Goal: Task Accomplishment & Management: Manage account settings

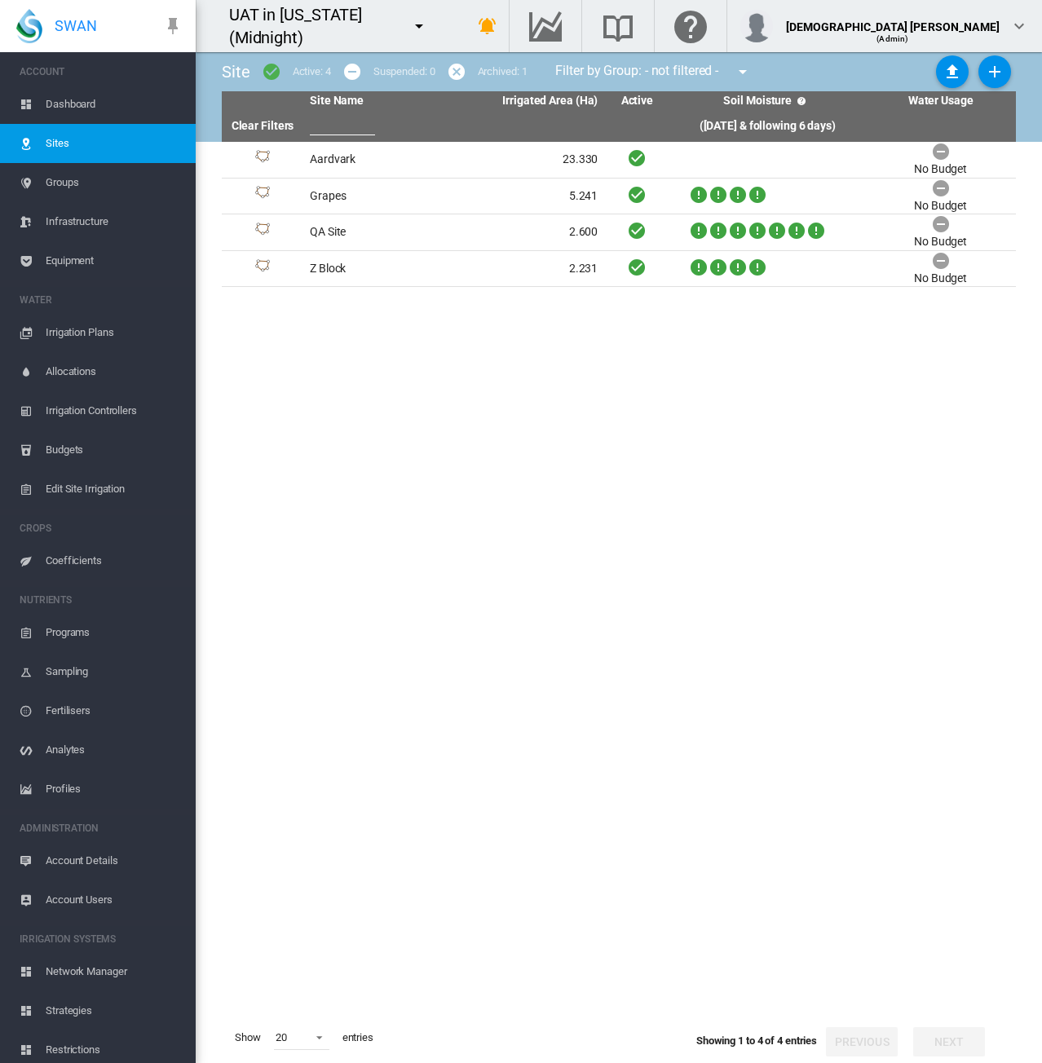
drag, startPoint x: 0, startPoint y: 0, endPoint x: 77, endPoint y: 903, distance: 906.5
click at [77, 903] on span "Account Users" at bounding box center [114, 899] width 137 height 39
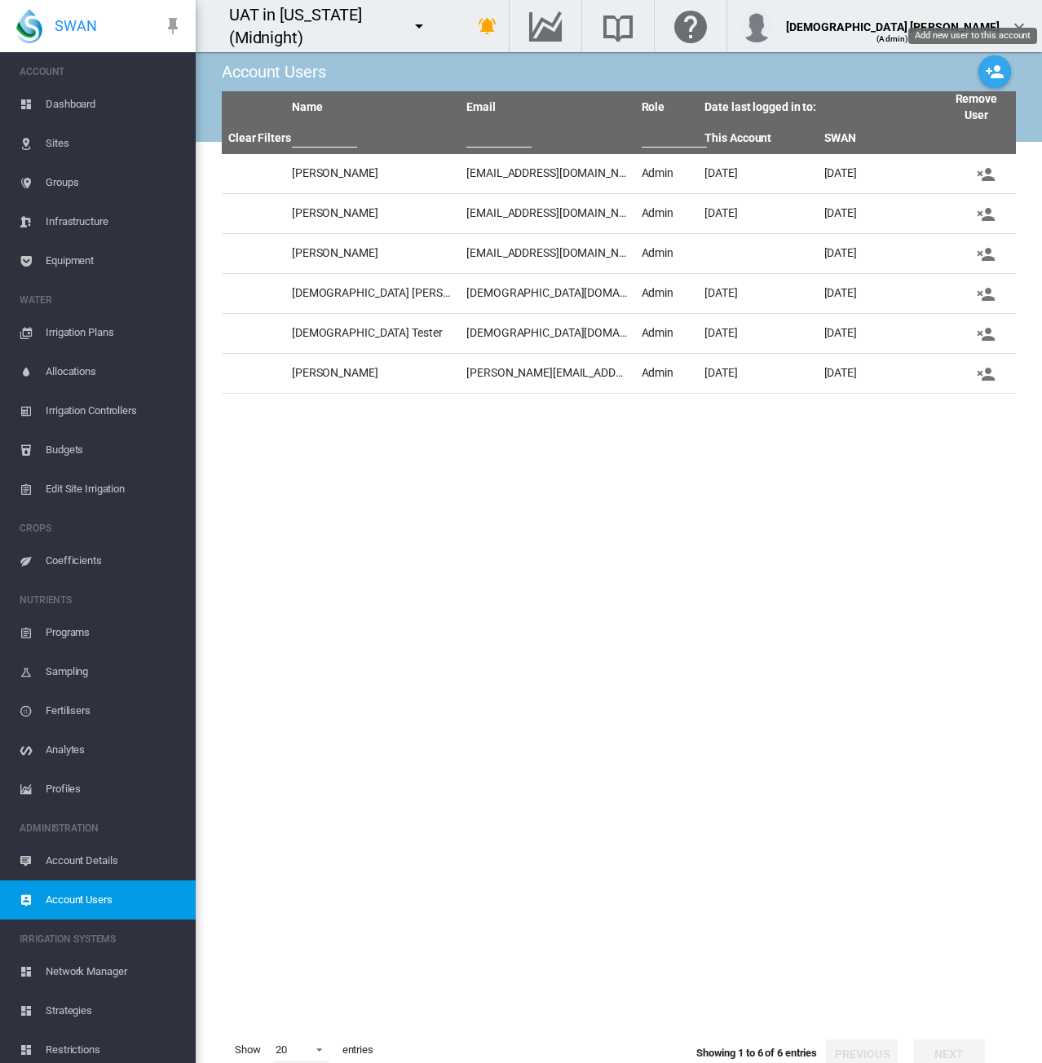
click at [985, 76] on md-icon "icon-account-plus" at bounding box center [995, 72] width 20 height 20
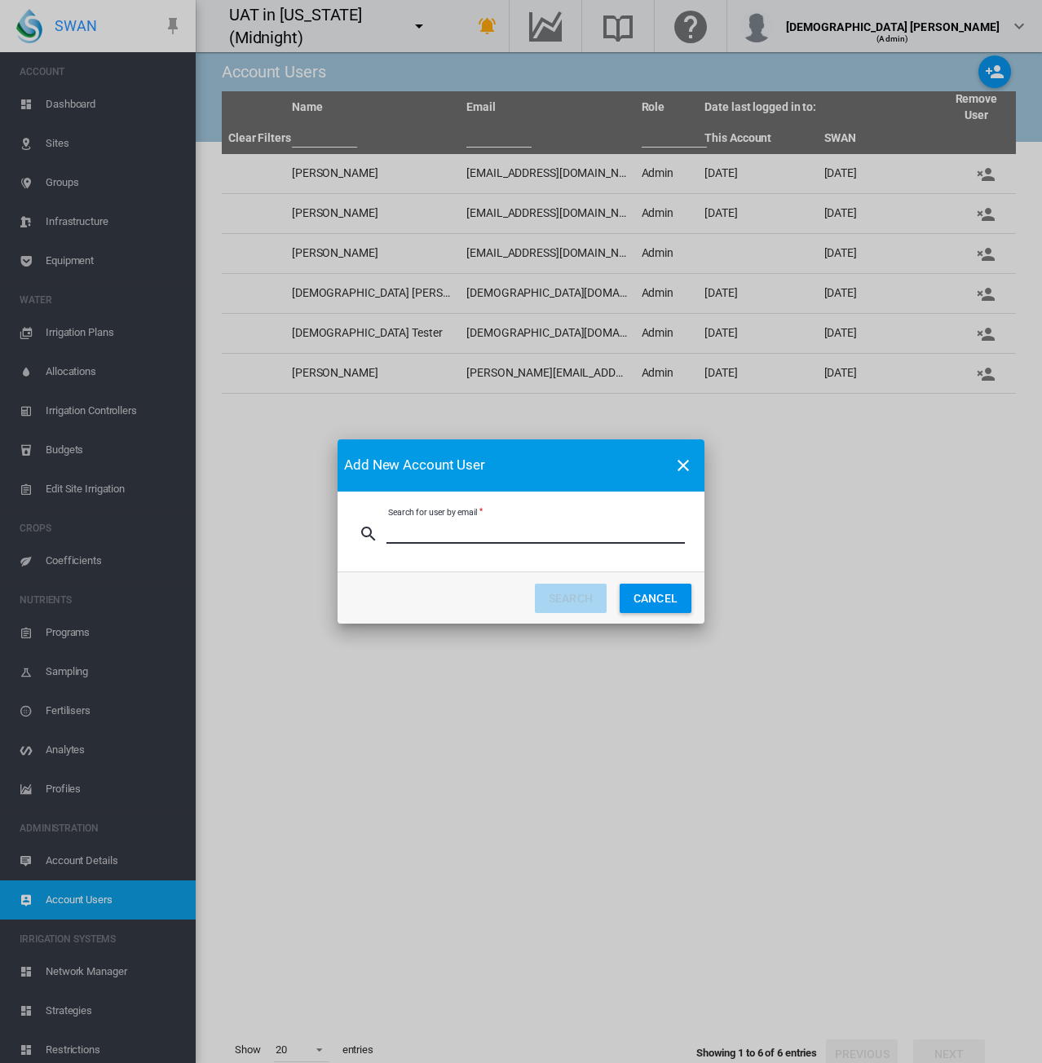
click at [491, 531] on input "Search for user by email" at bounding box center [535, 531] width 298 height 24
type input "**********"
click at [564, 604] on button "SEARCH" at bounding box center [571, 598] width 72 height 29
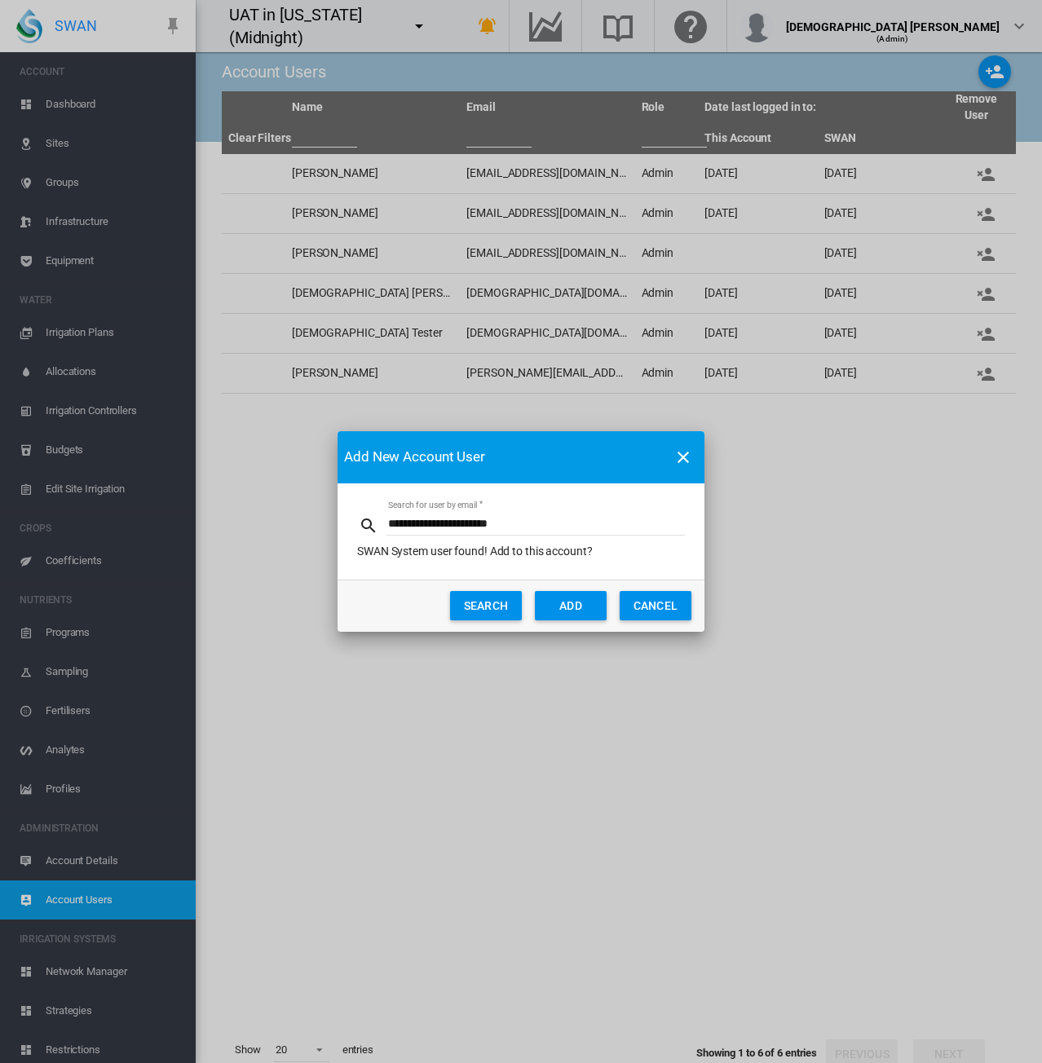
click at [564, 605] on button "ADD" at bounding box center [571, 605] width 72 height 29
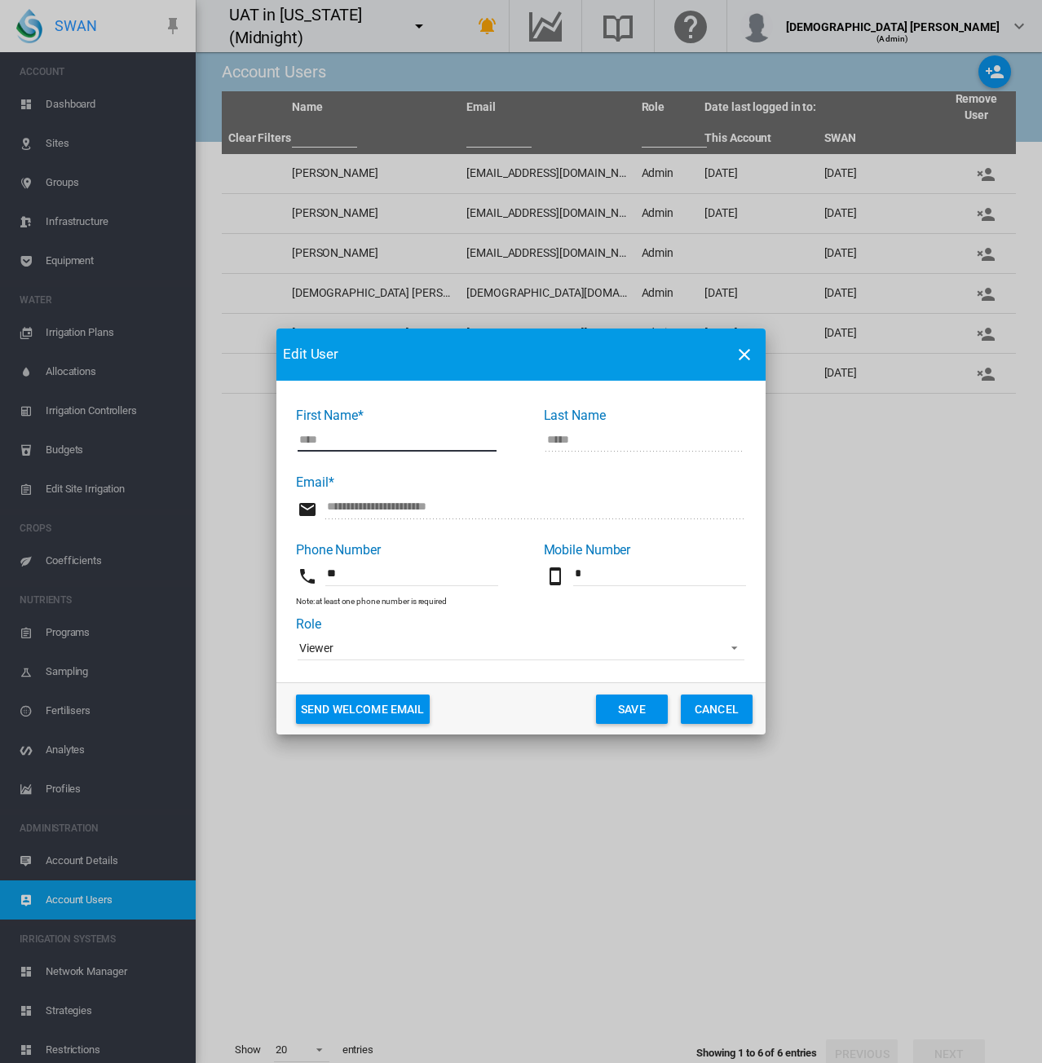
click at [399, 652] on span "Viewer" at bounding box center [507, 649] width 417 height 16
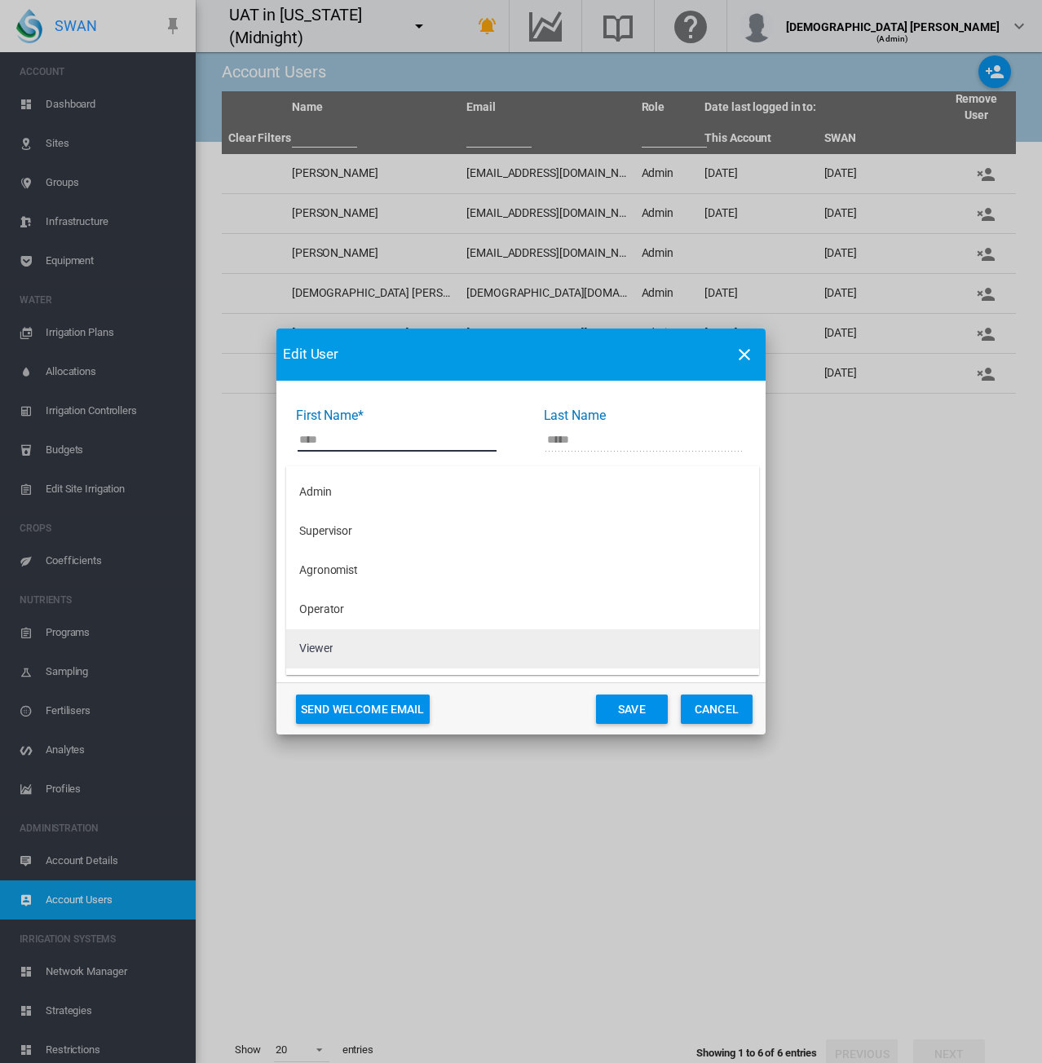
click at [403, 650] on md-option "Viewer" at bounding box center [522, 648] width 473 height 39
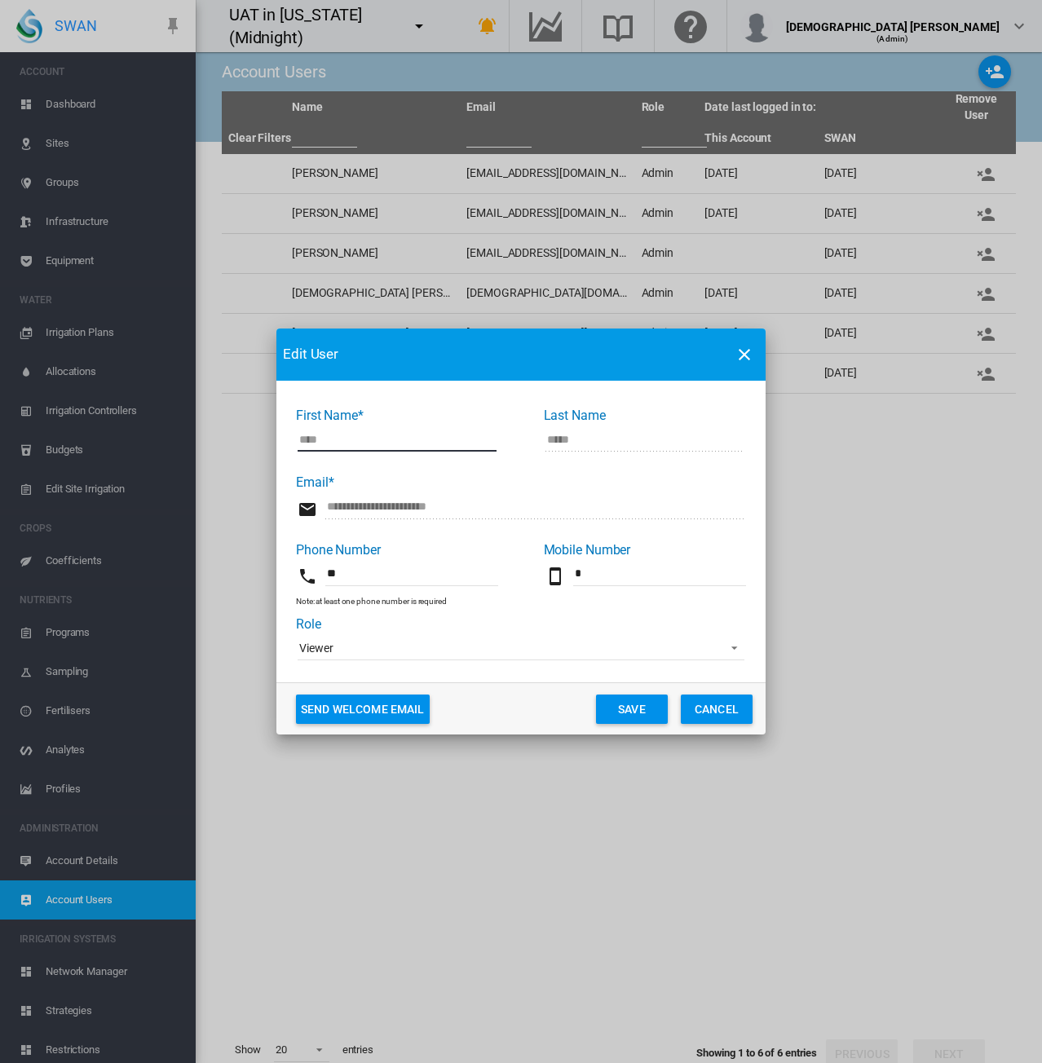
click at [647, 713] on button "Save" at bounding box center [632, 709] width 72 height 29
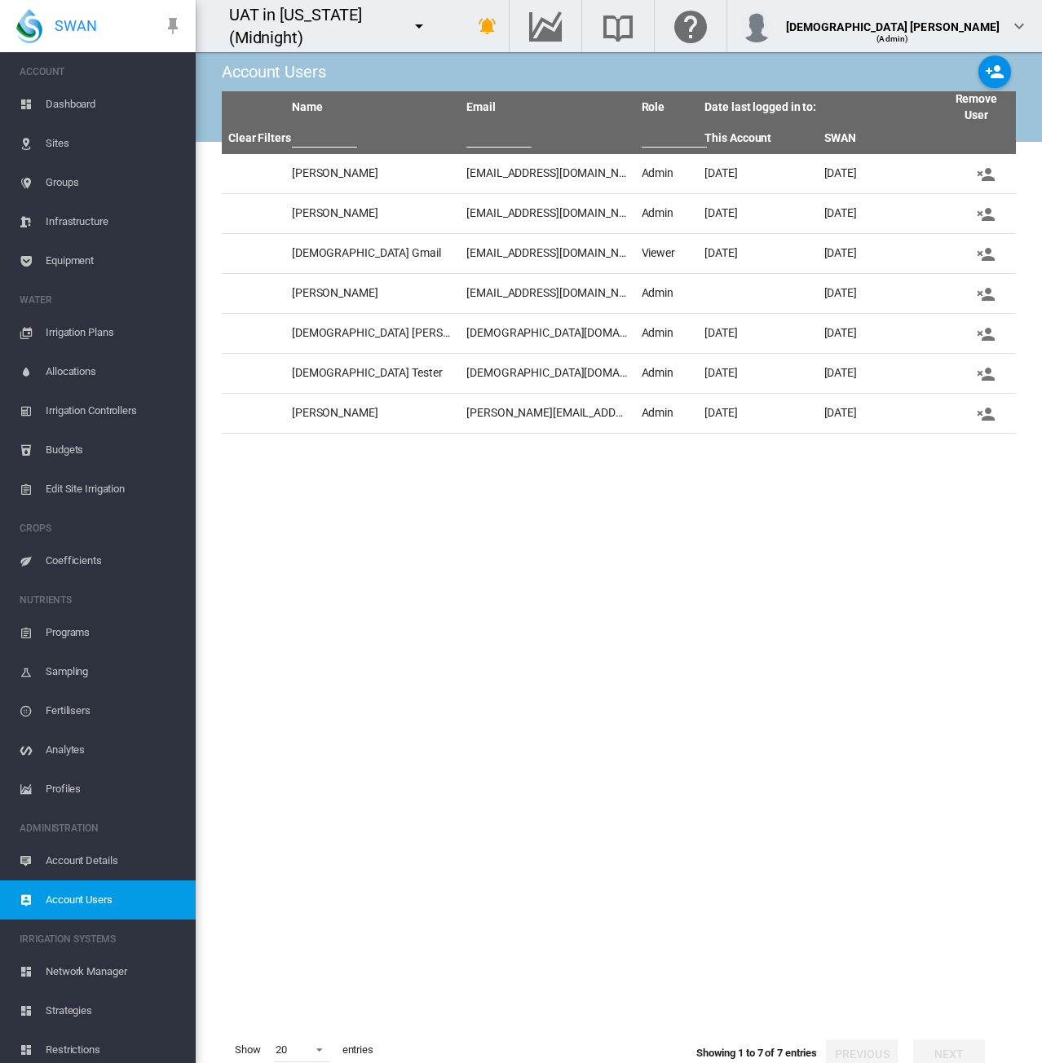
click at [429, 27] on md-icon "icon-menu-down" at bounding box center [419, 26] width 20 height 20
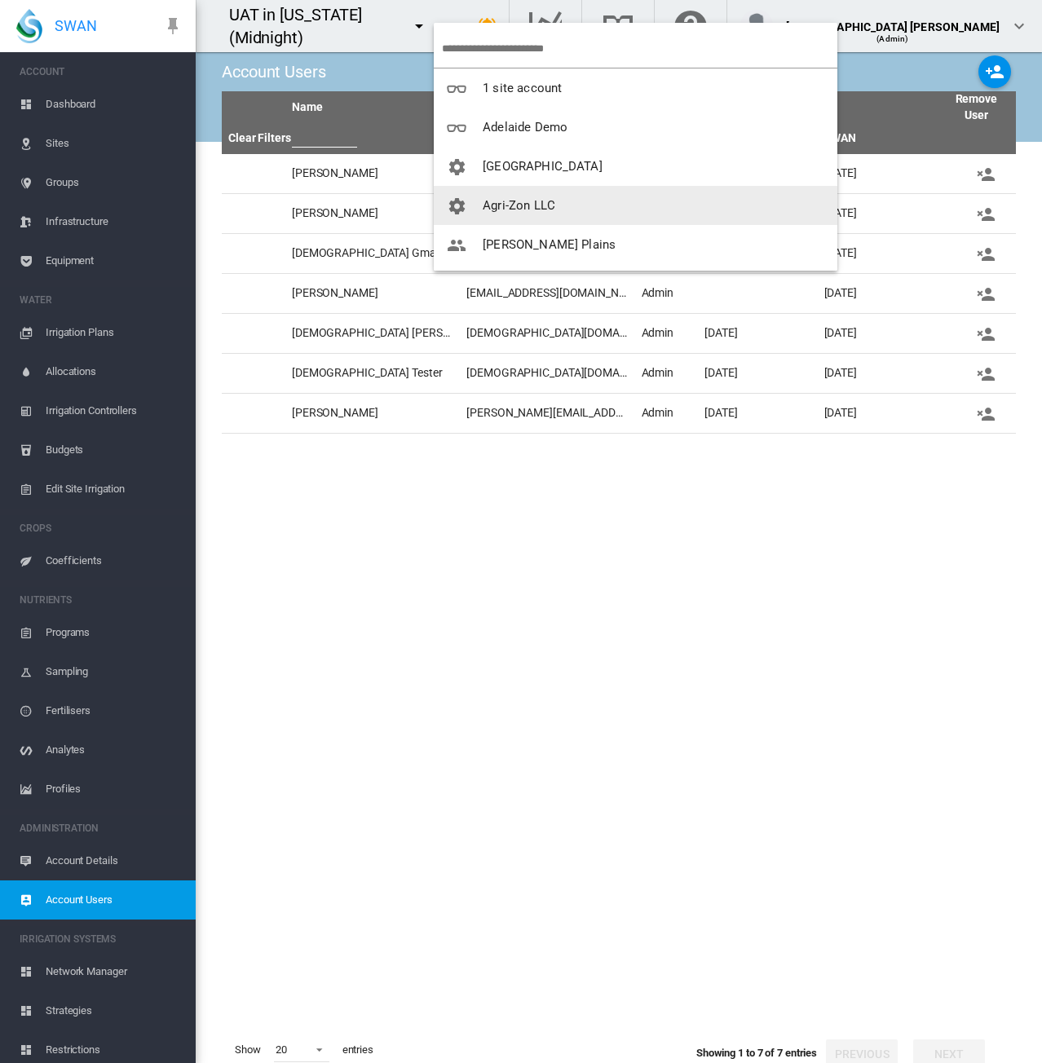
click at [474, 199] on span "button" at bounding box center [465, 205] width 36 height 15
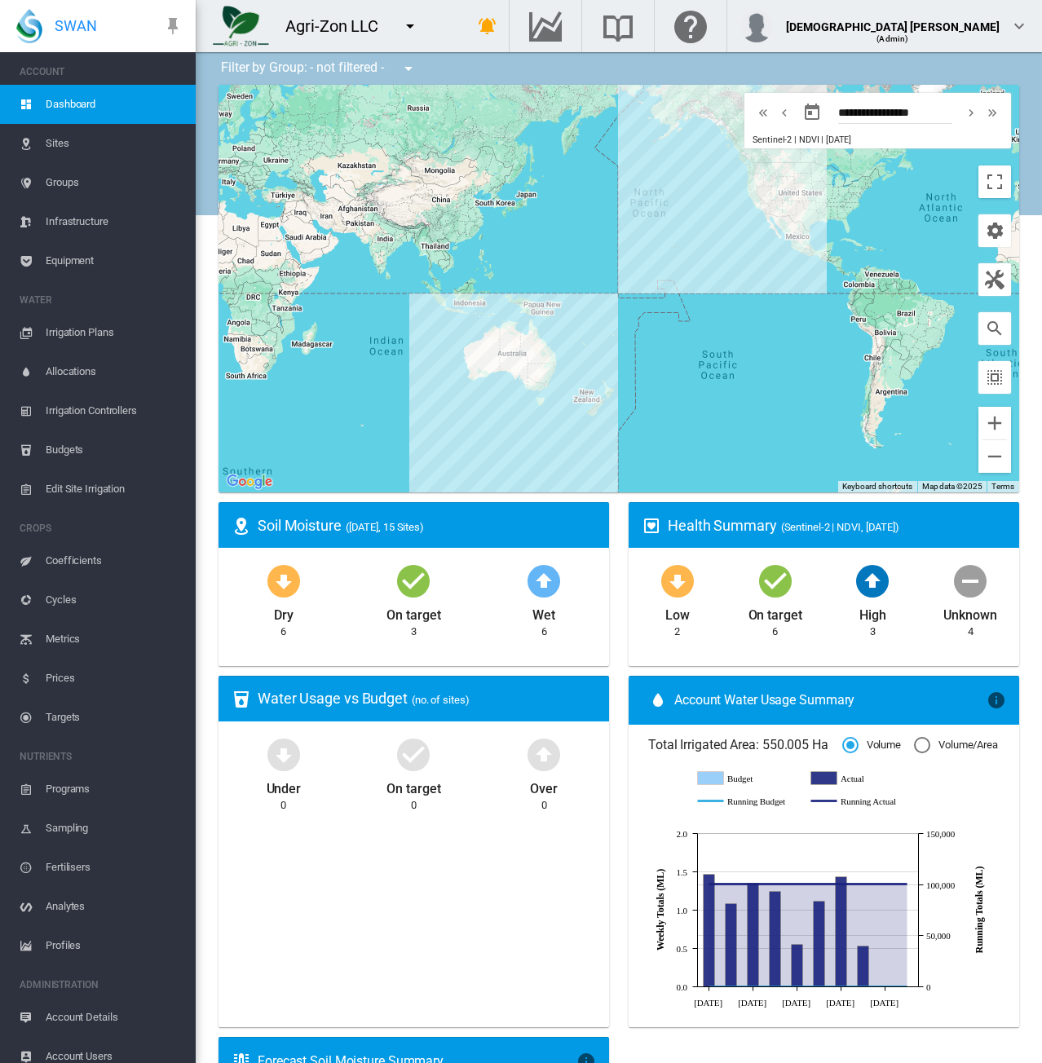
click at [72, 1049] on span "Account Users" at bounding box center [114, 1056] width 137 height 39
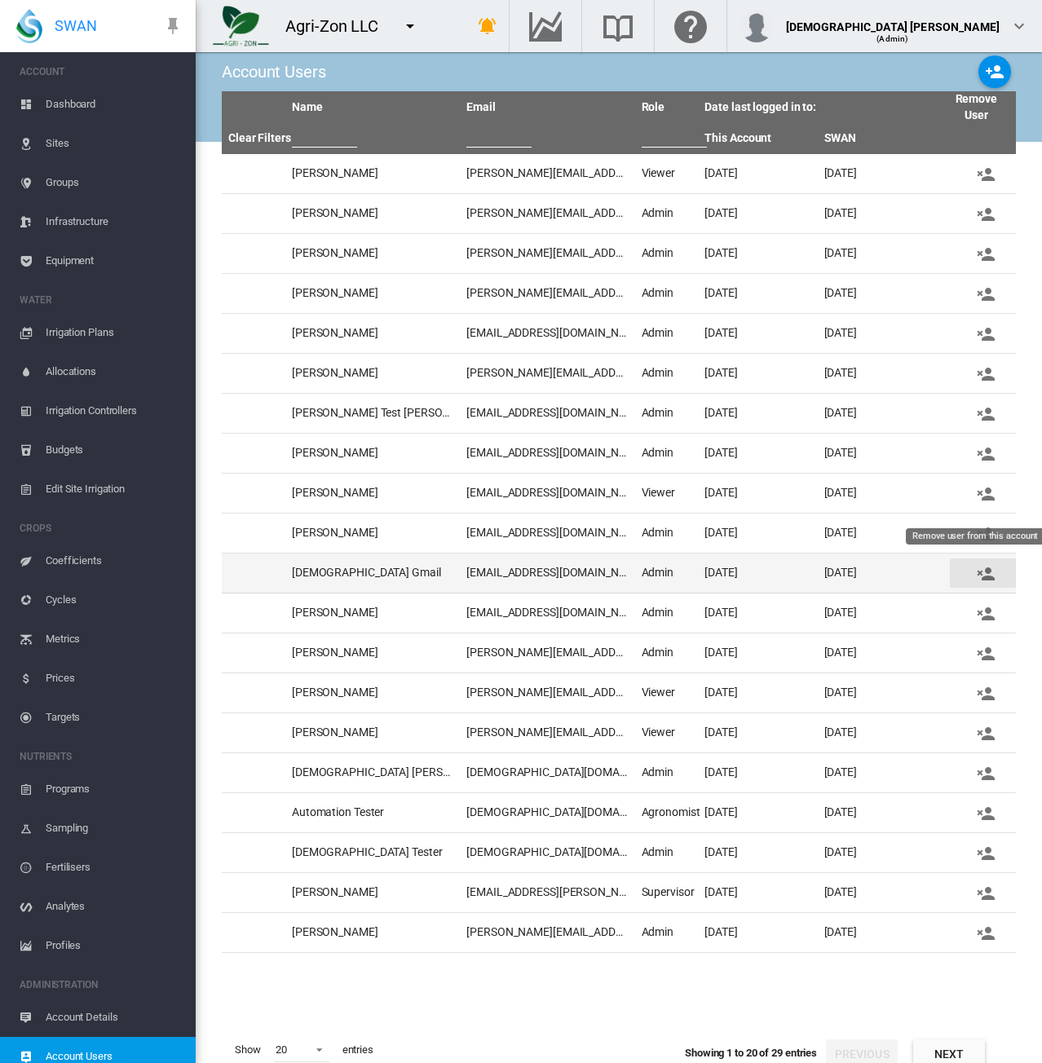
click at [976, 568] on md-icon "icon-account-remove" at bounding box center [986, 574] width 20 height 20
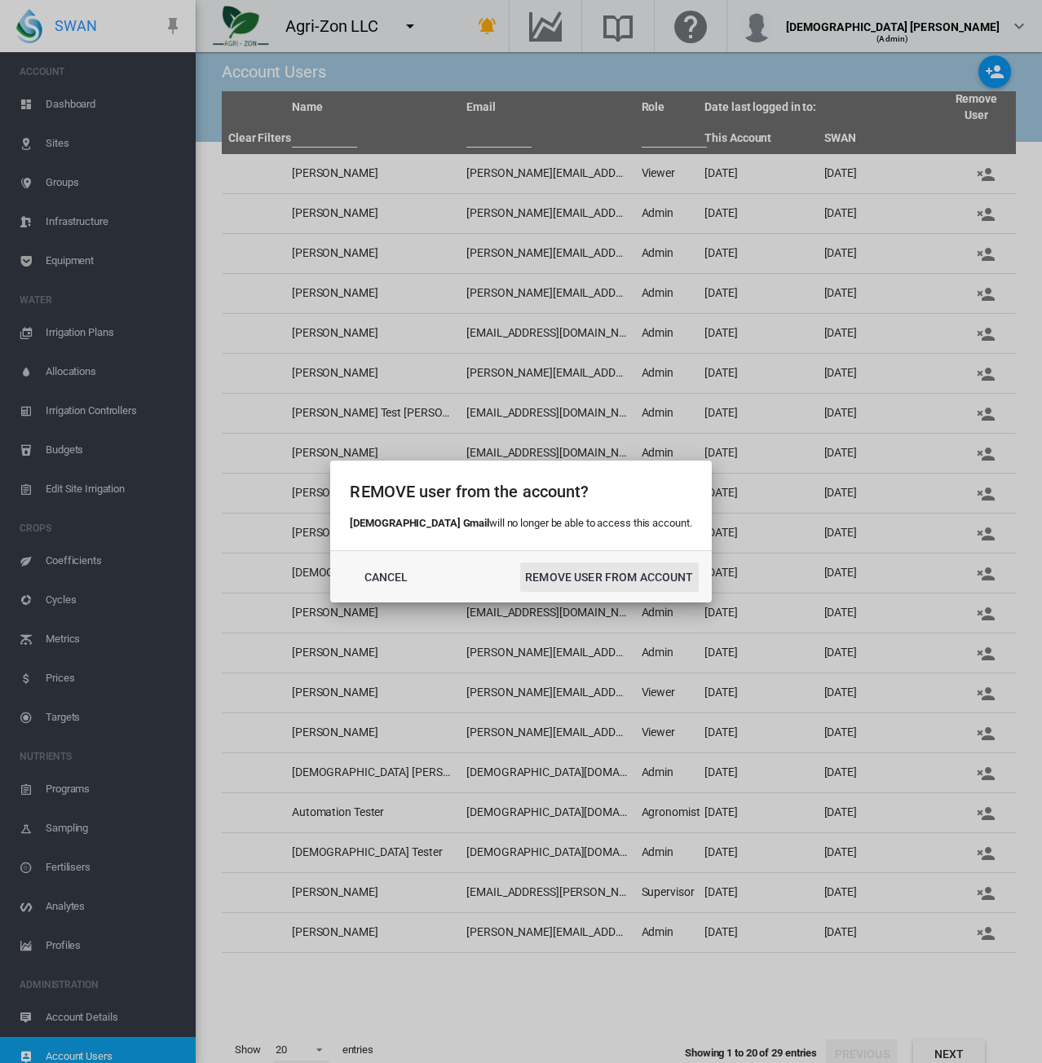
click at [520, 580] on button "REMOVE USER FROM ACCOUNT" at bounding box center [609, 577] width 178 height 29
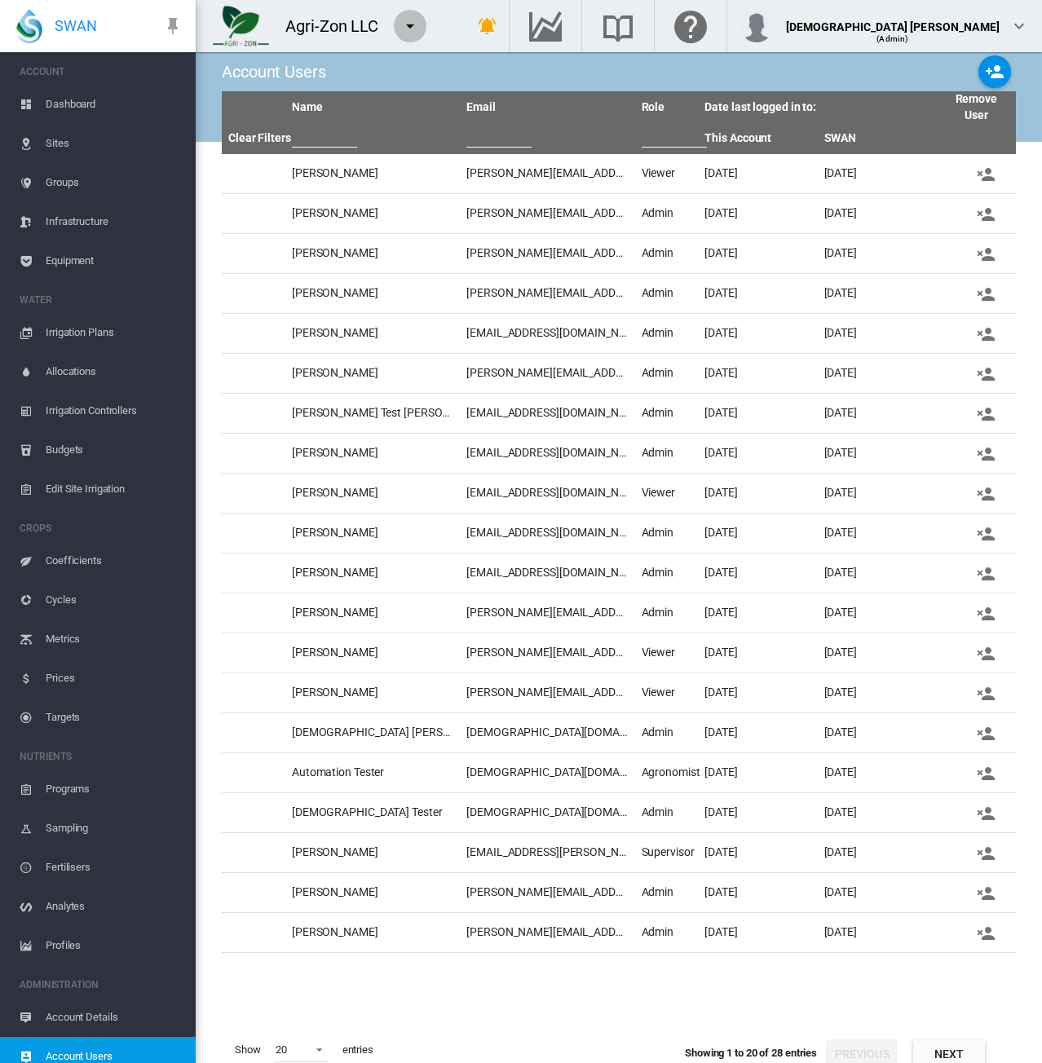
click at [405, 32] on md-icon "icon-menu-down" at bounding box center [410, 26] width 20 height 20
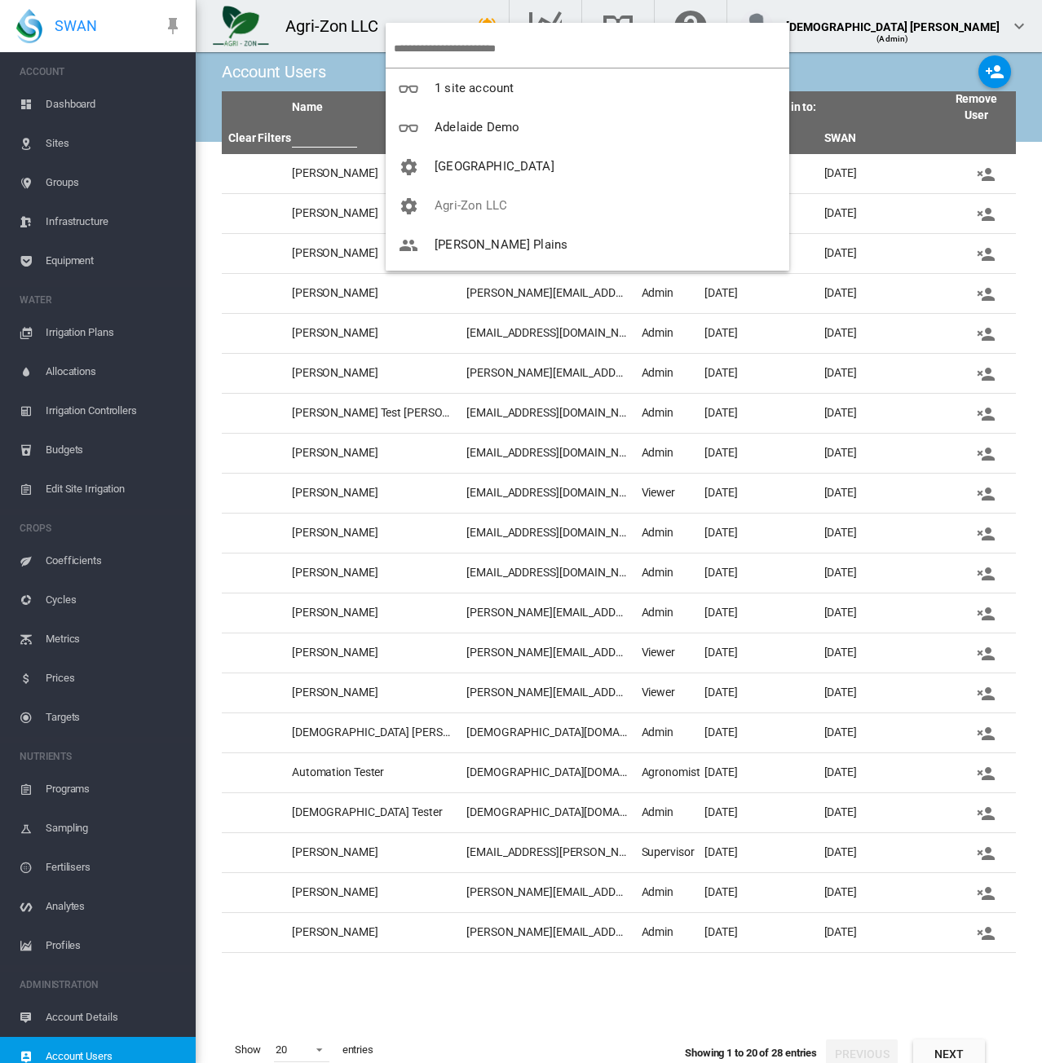
click at [426, 40] on input "search" at bounding box center [591, 48] width 395 height 38
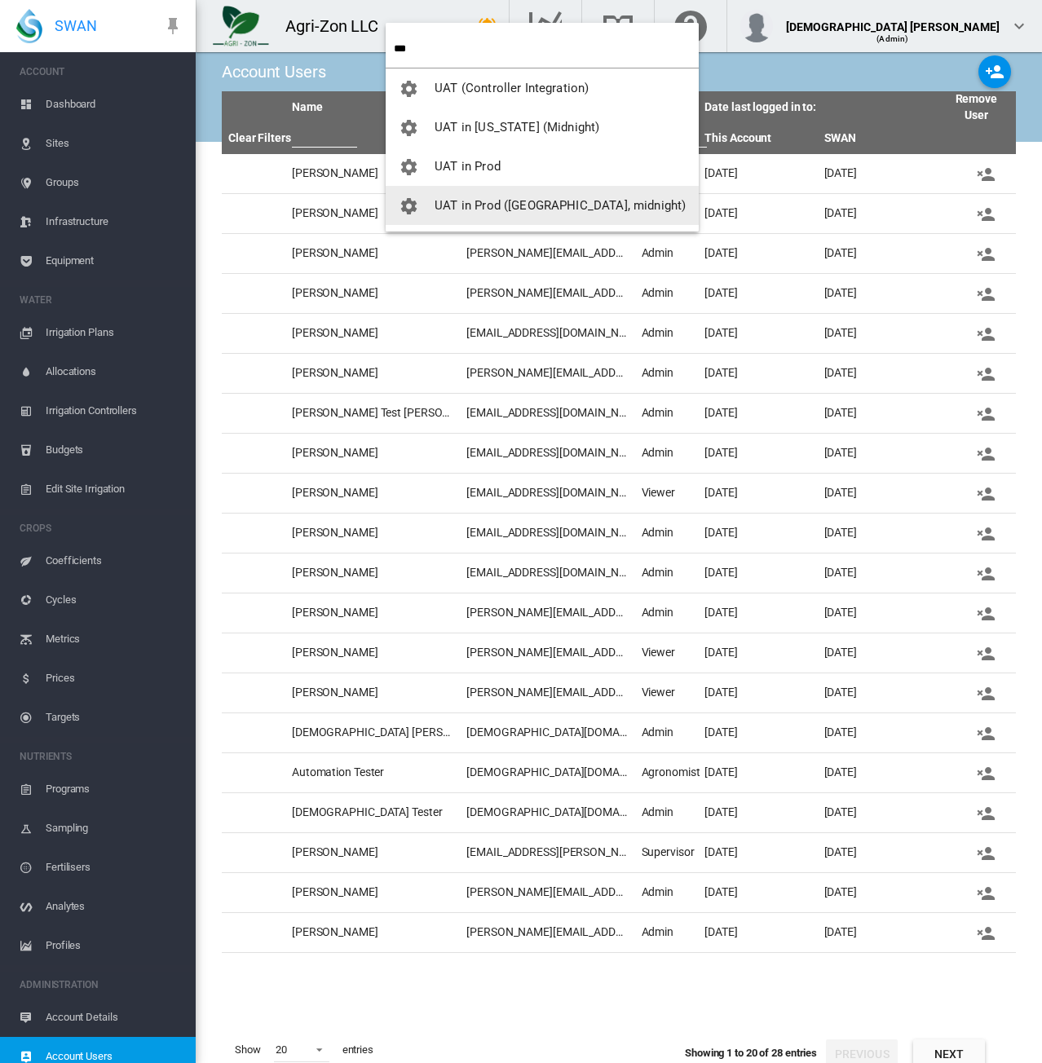
type input "***"
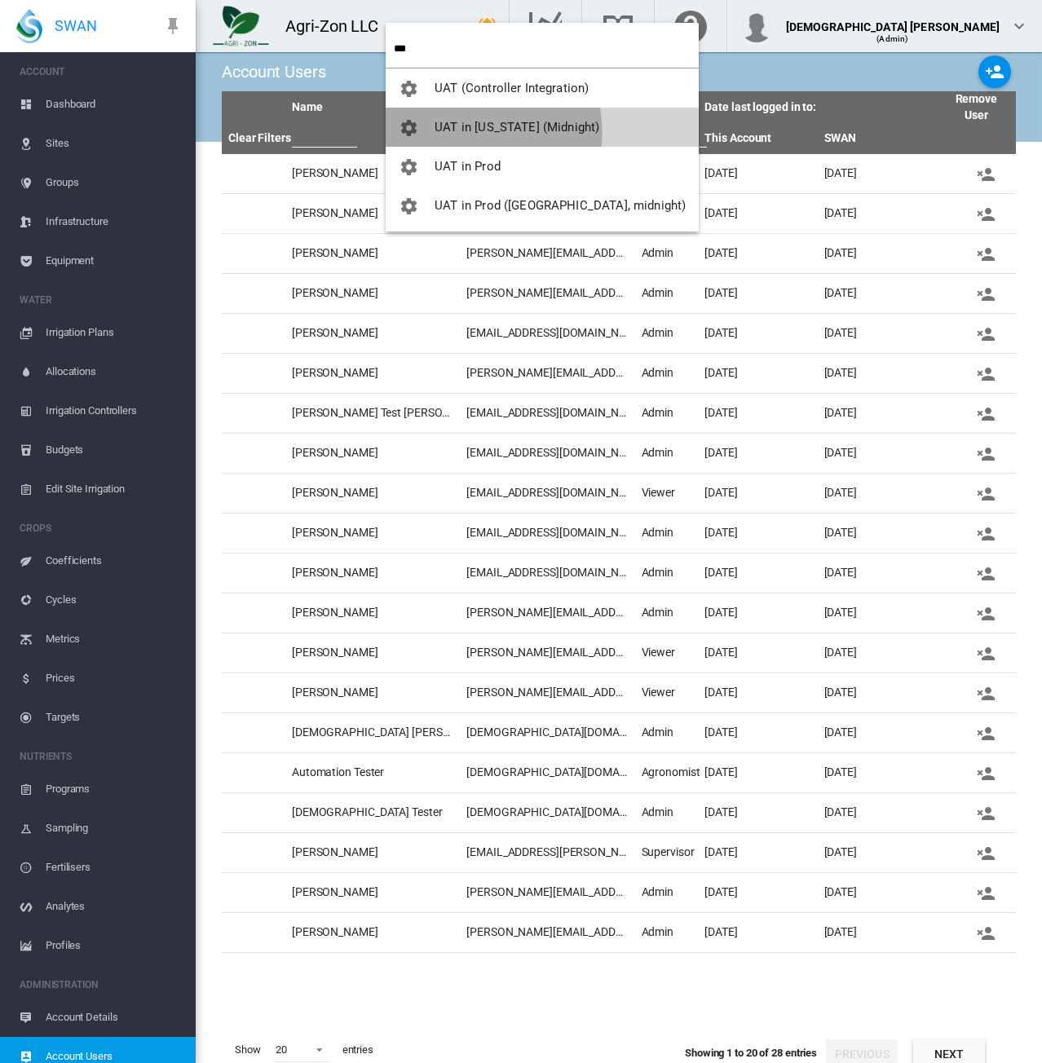
click at [442, 133] on span "UAT in [US_STATE] (Midnight)" at bounding box center [517, 127] width 165 height 15
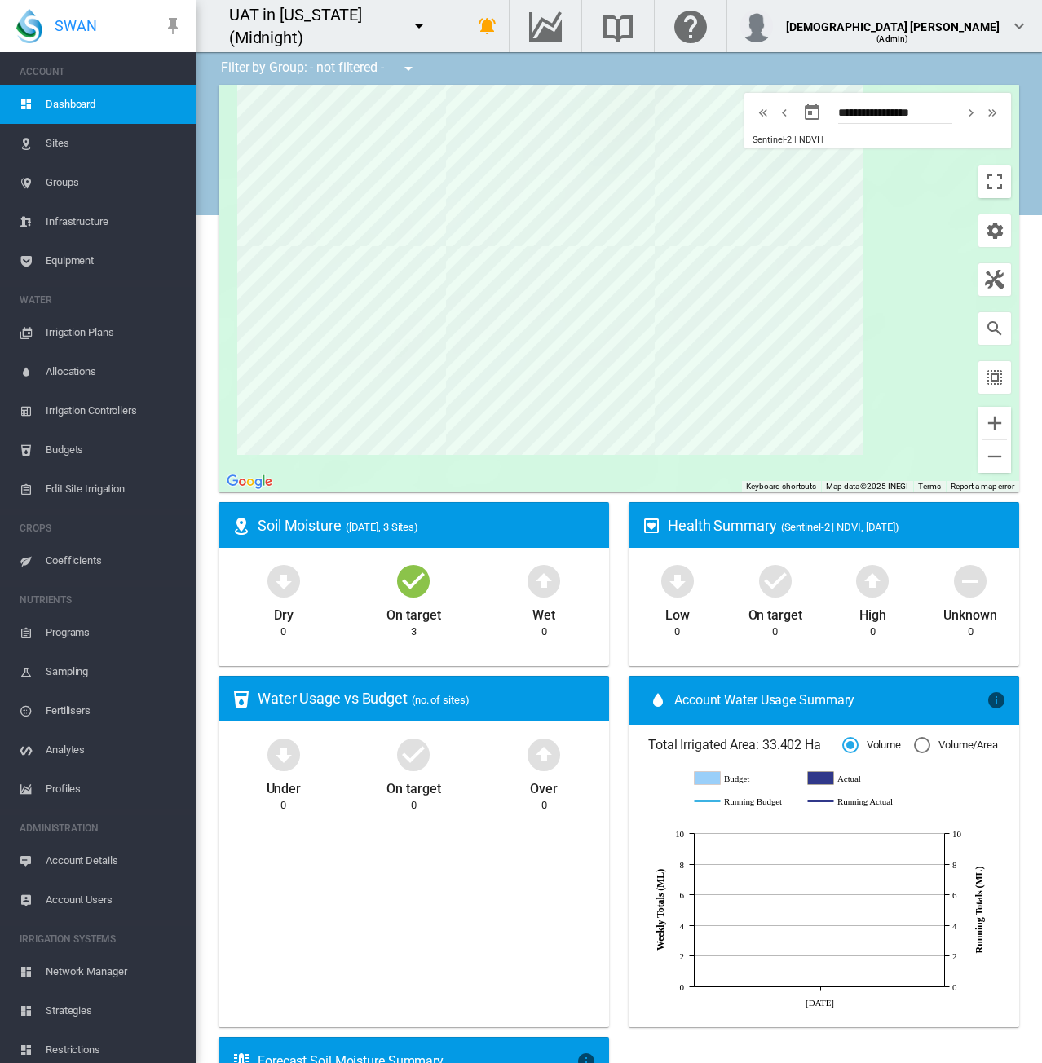
click at [80, 890] on span "Account Users" at bounding box center [114, 899] width 137 height 39
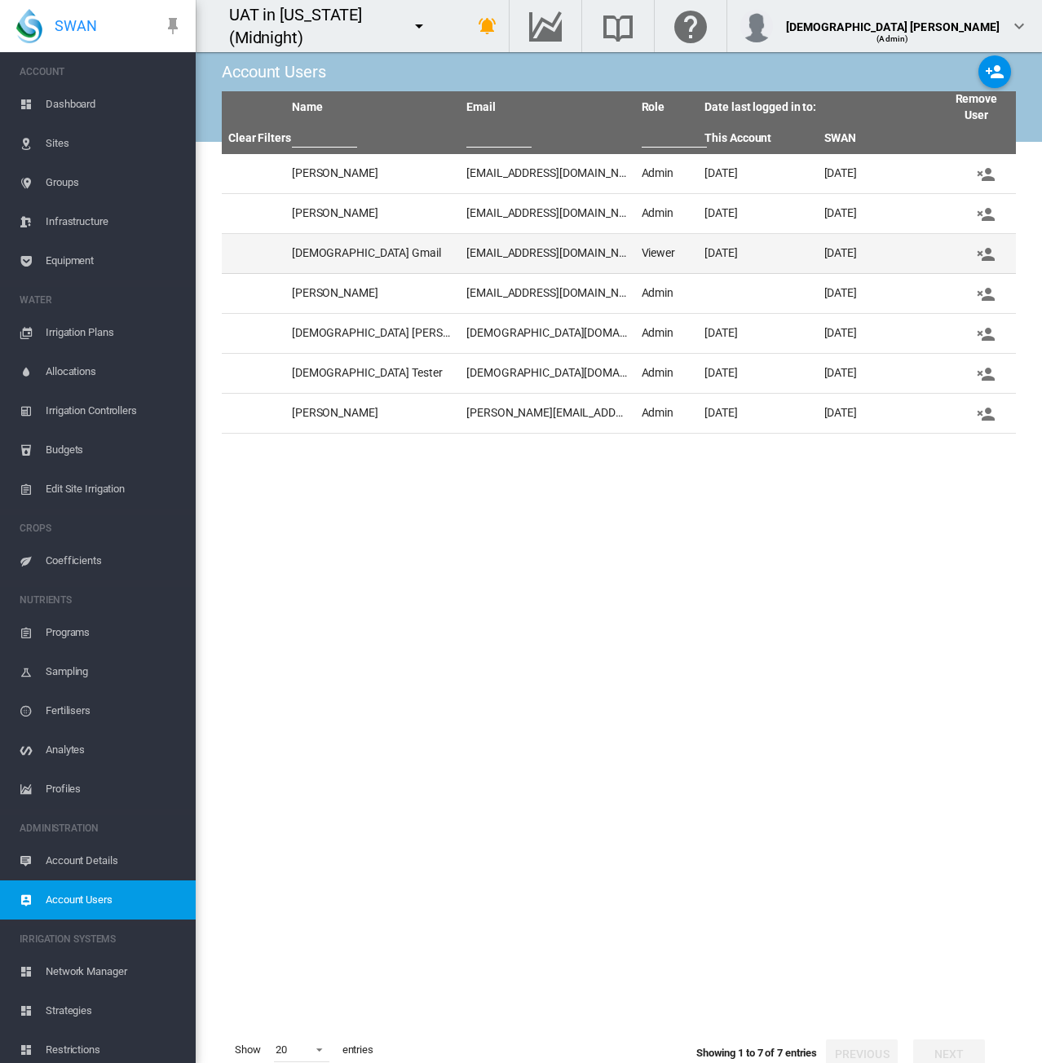
click at [594, 252] on td "iris.uy.emapta@gmail.com" at bounding box center [547, 253] width 174 height 39
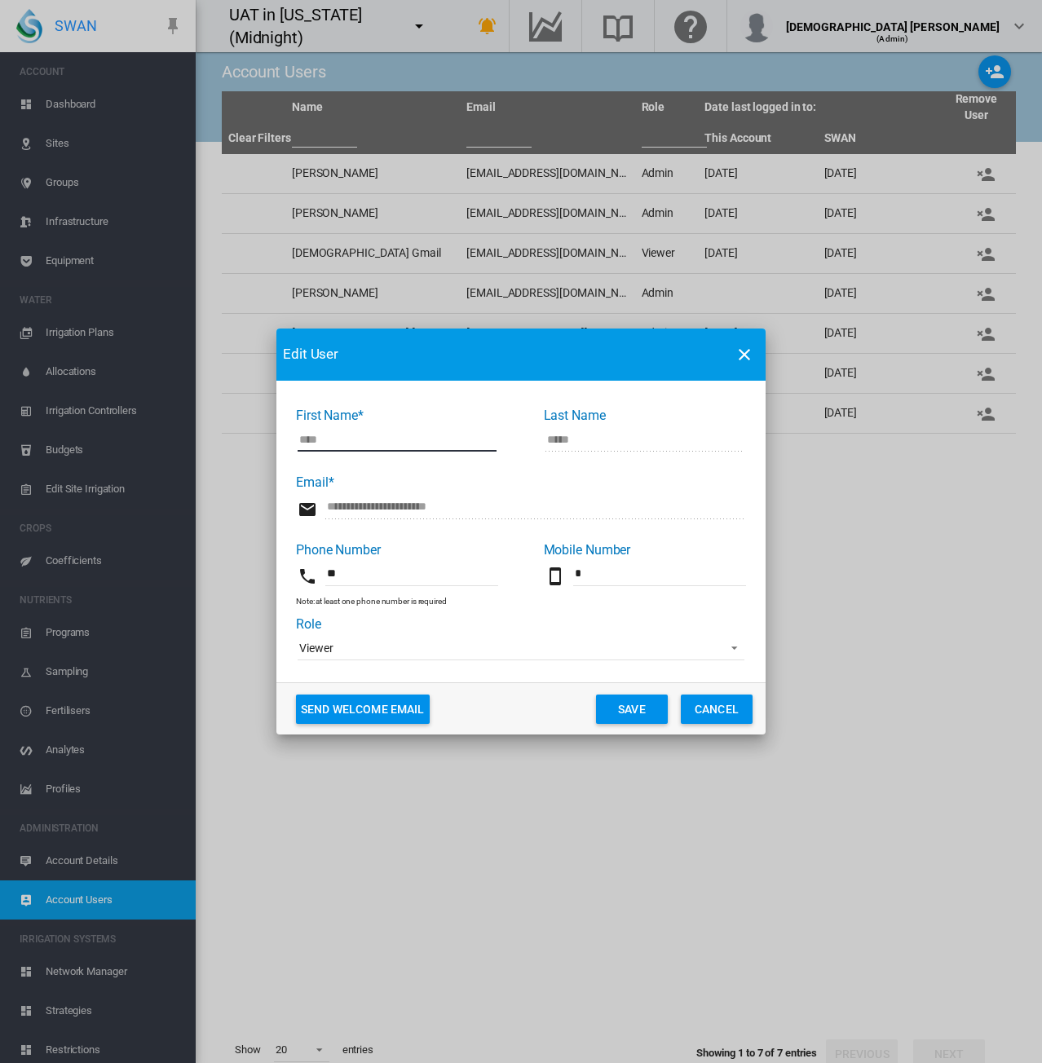
click at [419, 647] on span "Viewer" at bounding box center [507, 649] width 417 height 16
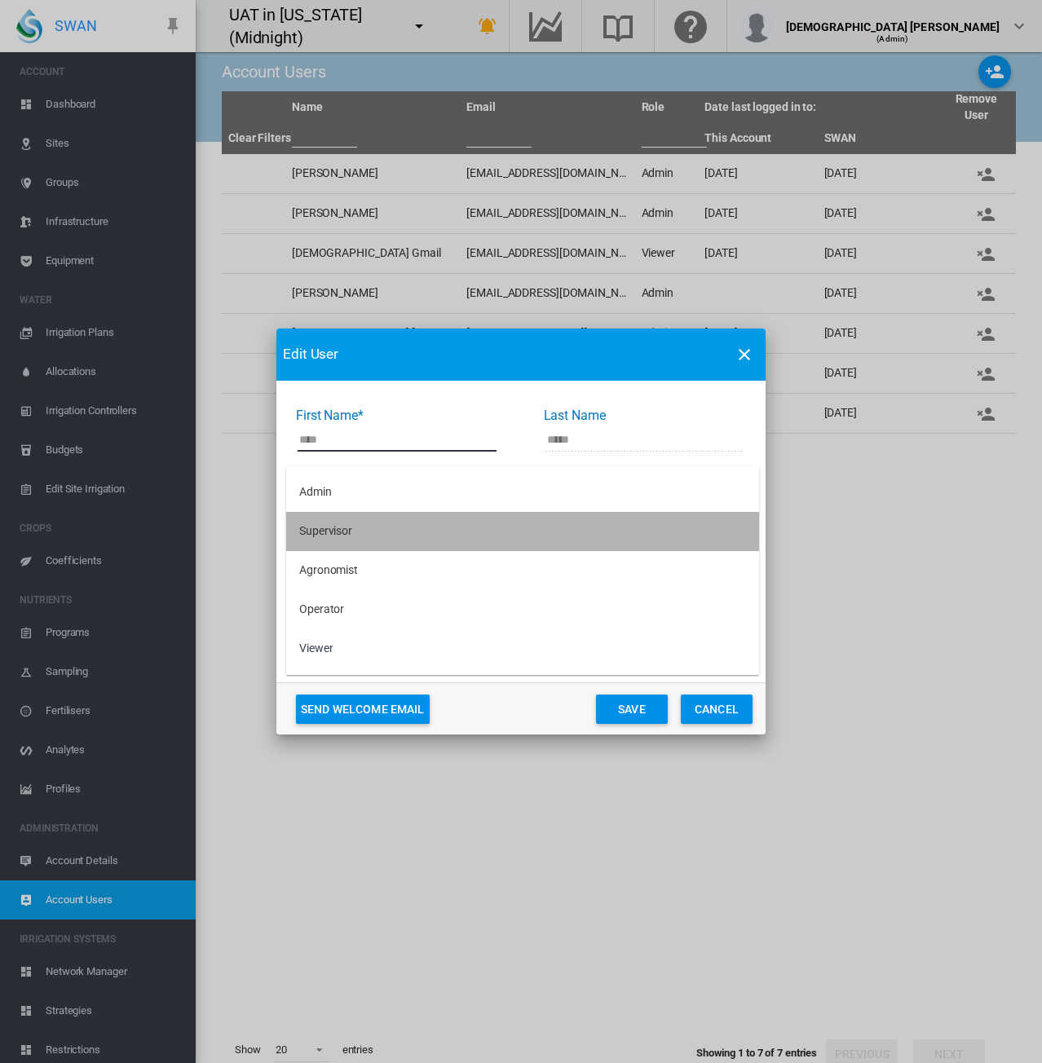
click at [360, 521] on md-option "Supervisor" at bounding box center [522, 531] width 473 height 39
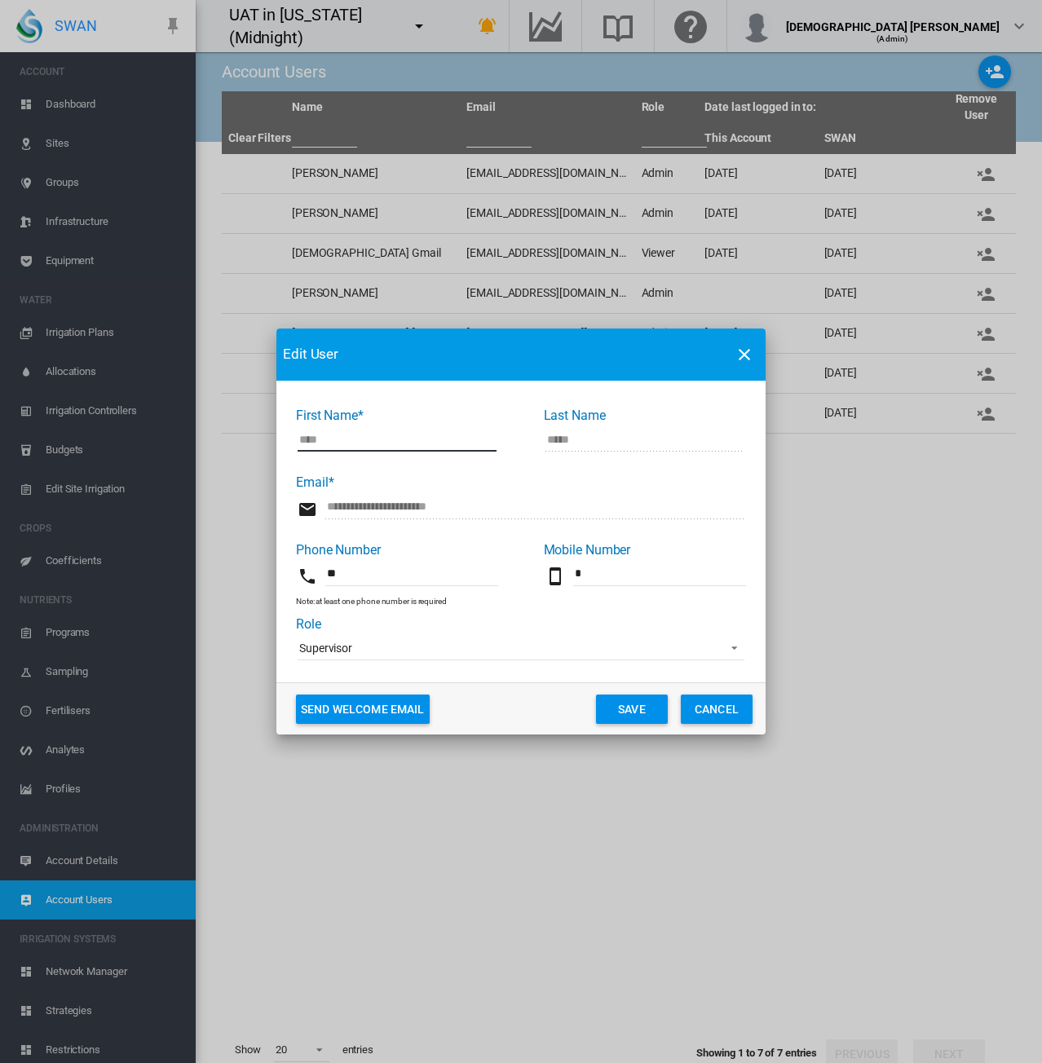
click at [622, 708] on button "Save" at bounding box center [632, 709] width 72 height 29
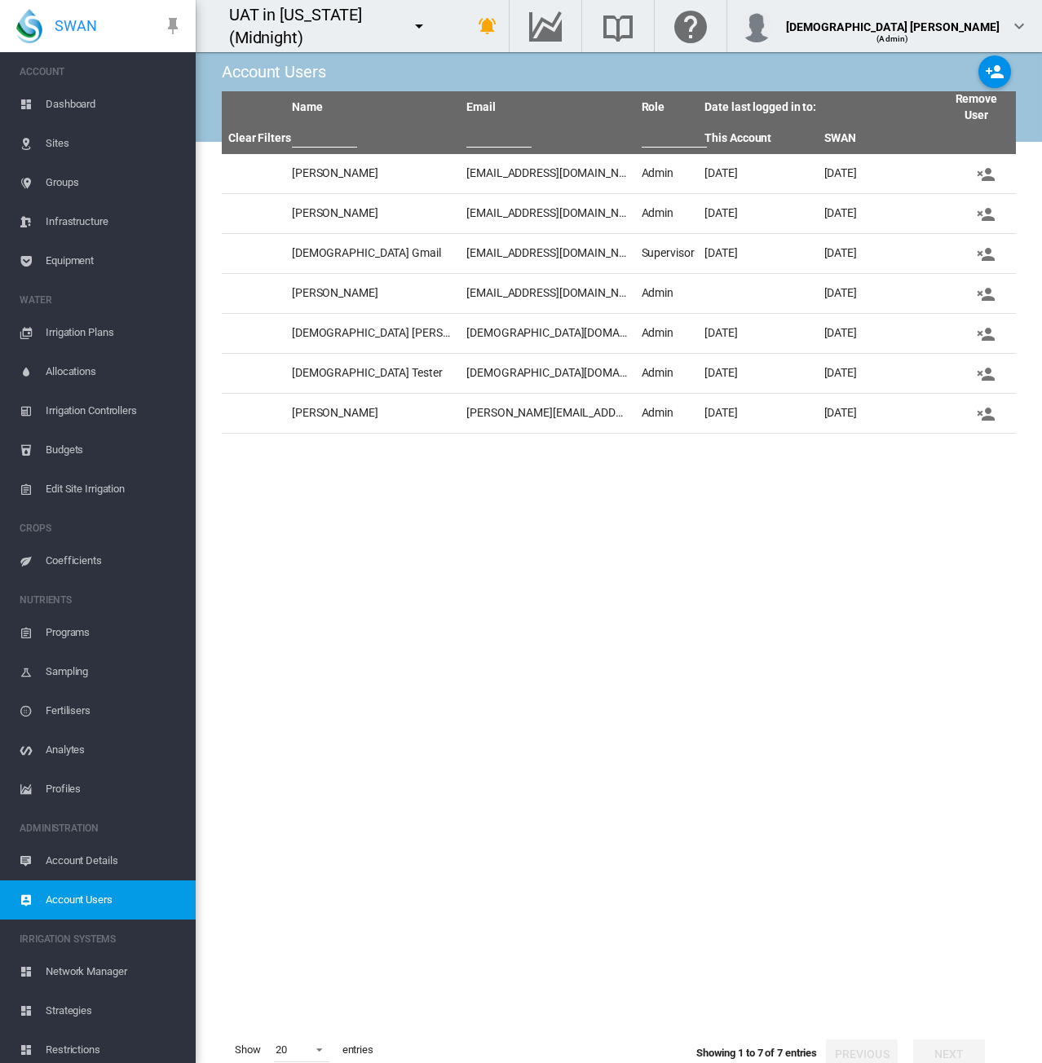
click at [429, 26] on md-icon "icon-menu-down" at bounding box center [419, 26] width 20 height 20
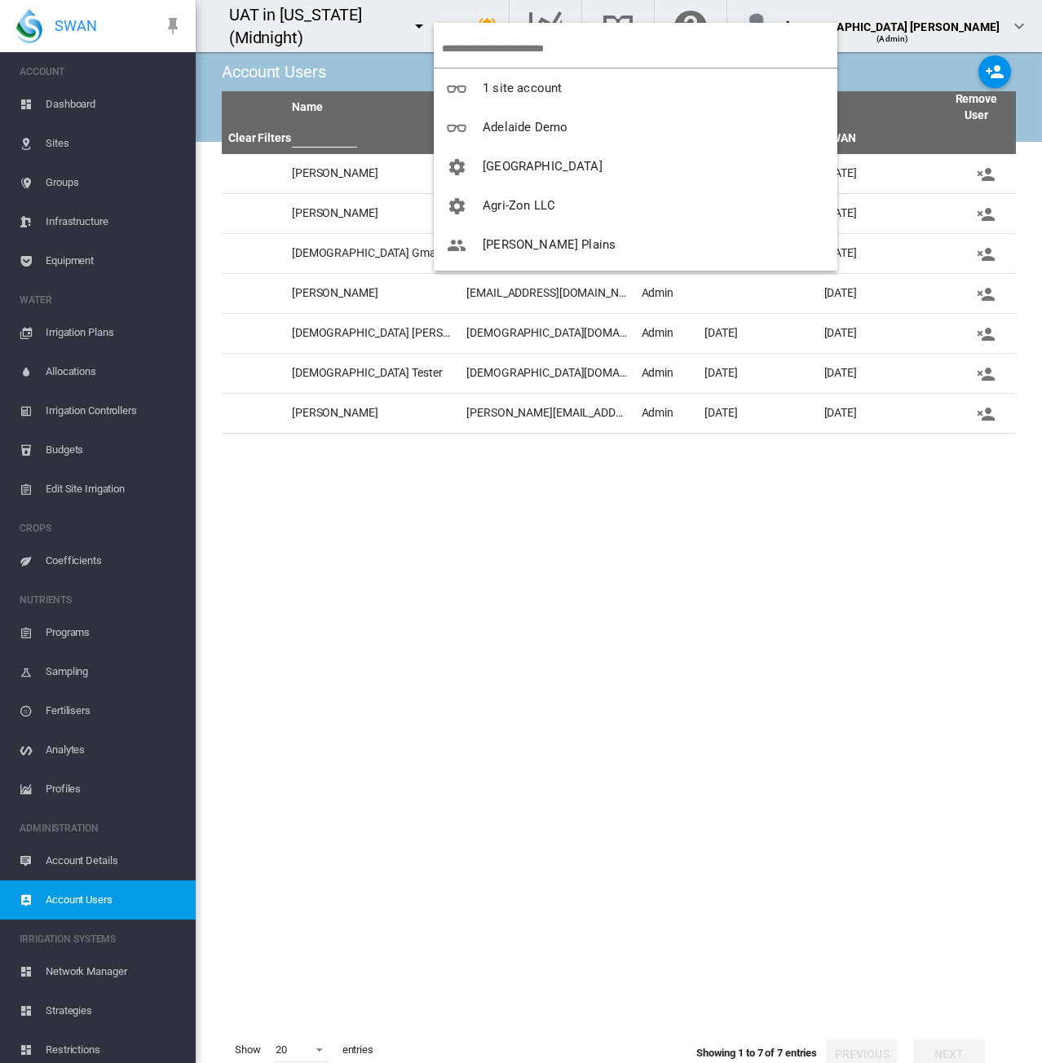
click at [463, 46] on input "search" at bounding box center [639, 48] width 395 height 38
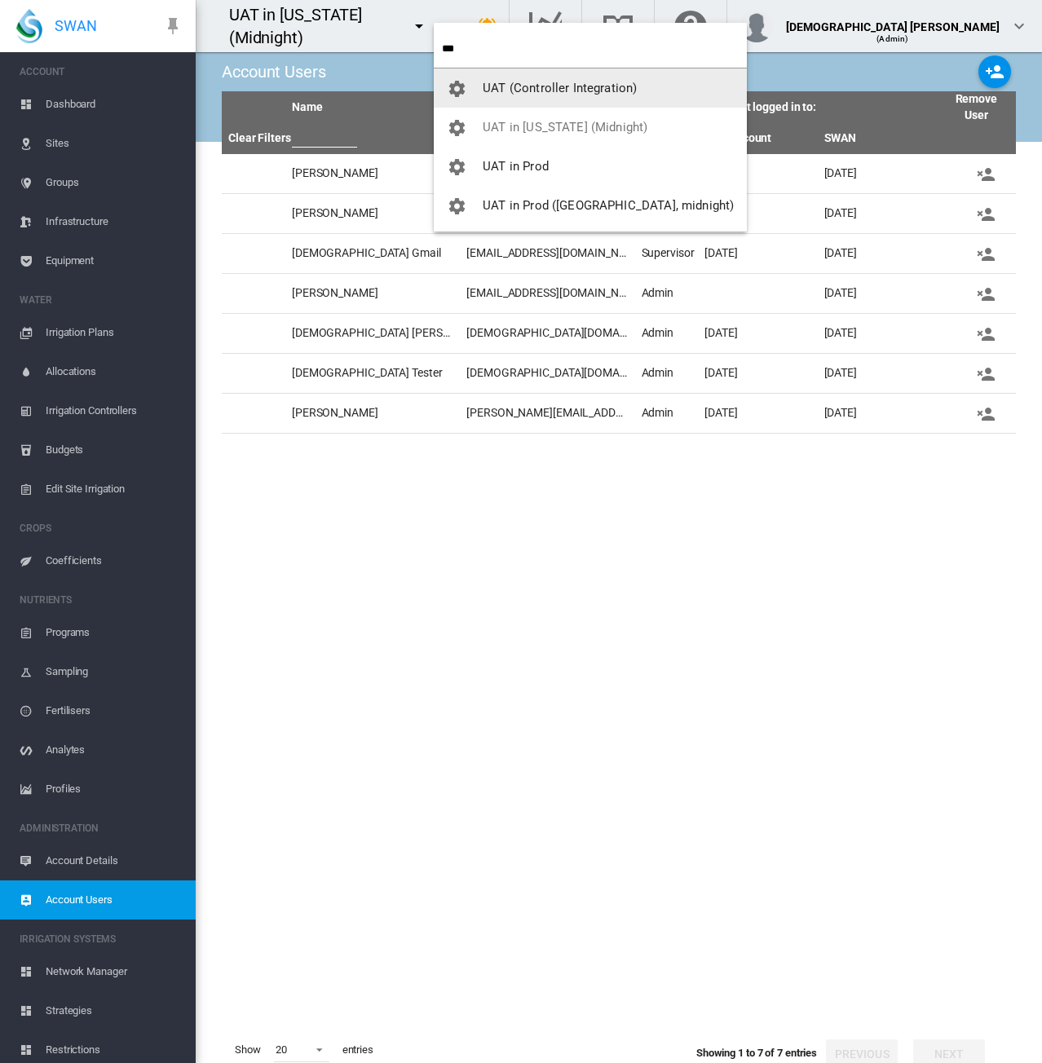
type input "***"
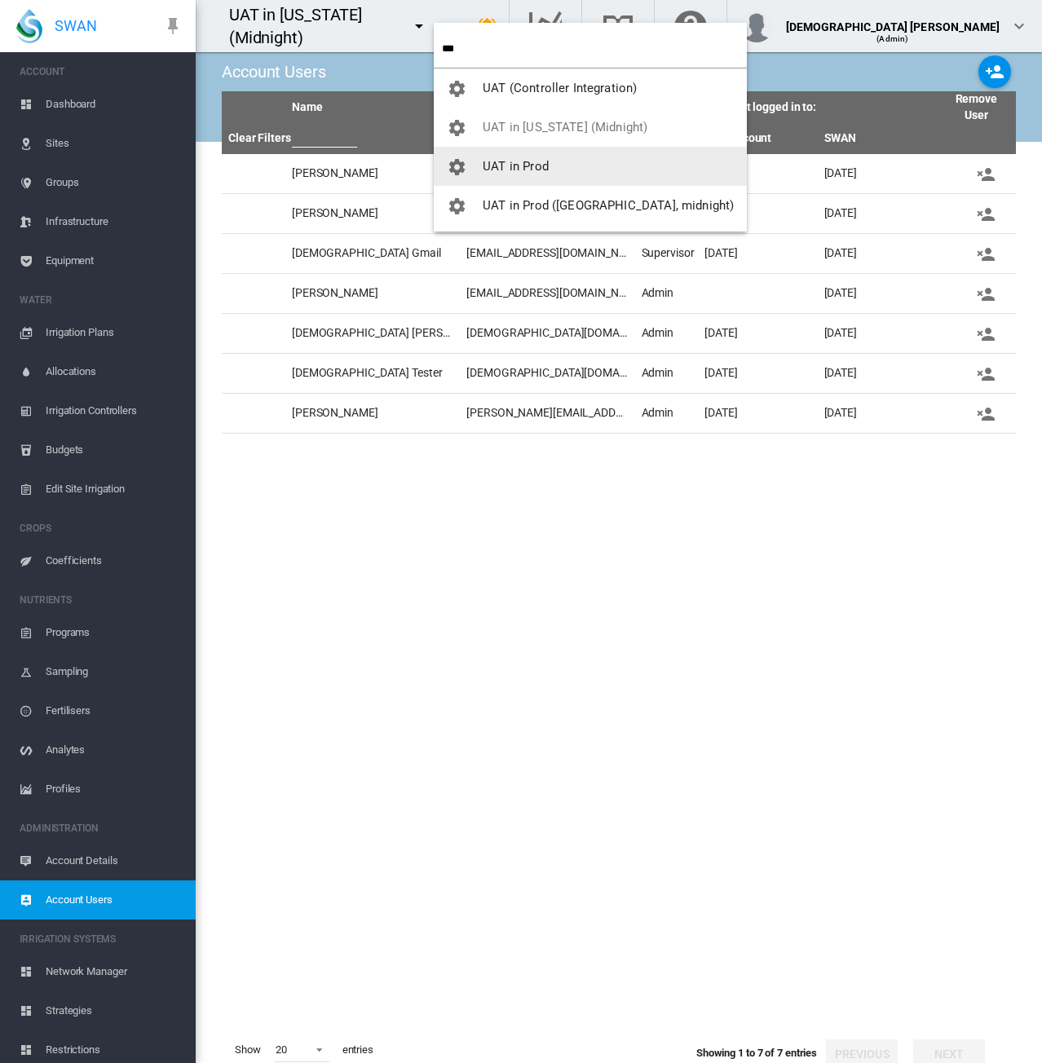
click at [479, 164] on span "button" at bounding box center [465, 166] width 36 height 15
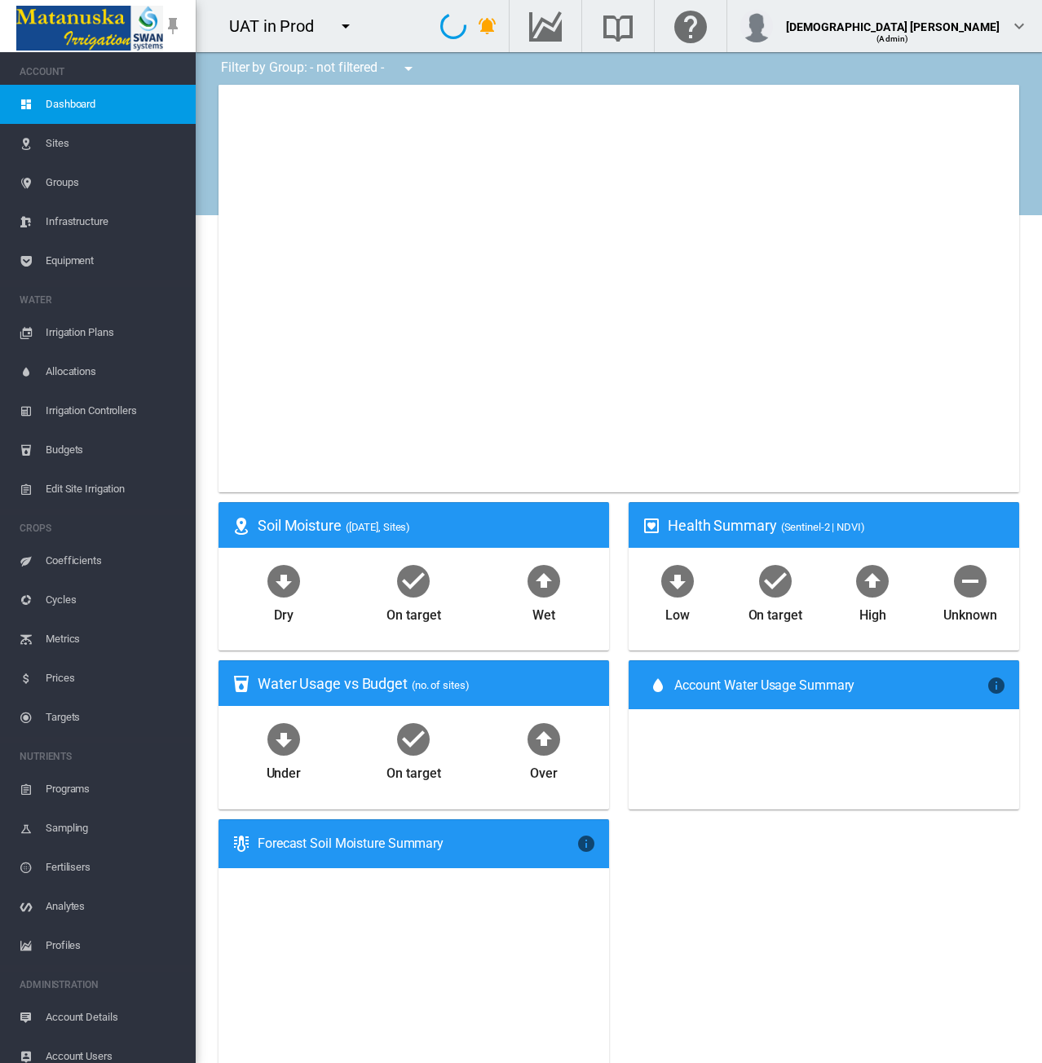
type input "**********"
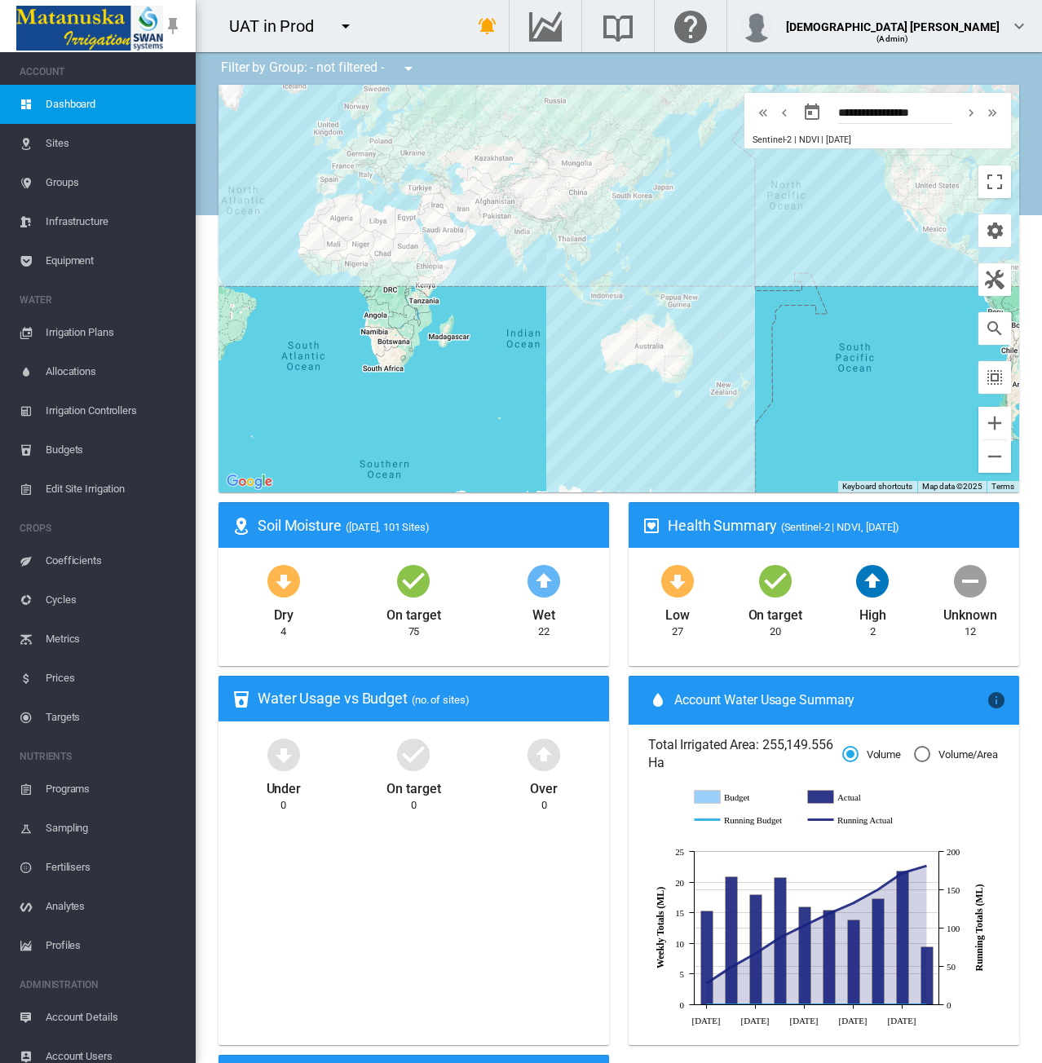
scroll to position [13, 0]
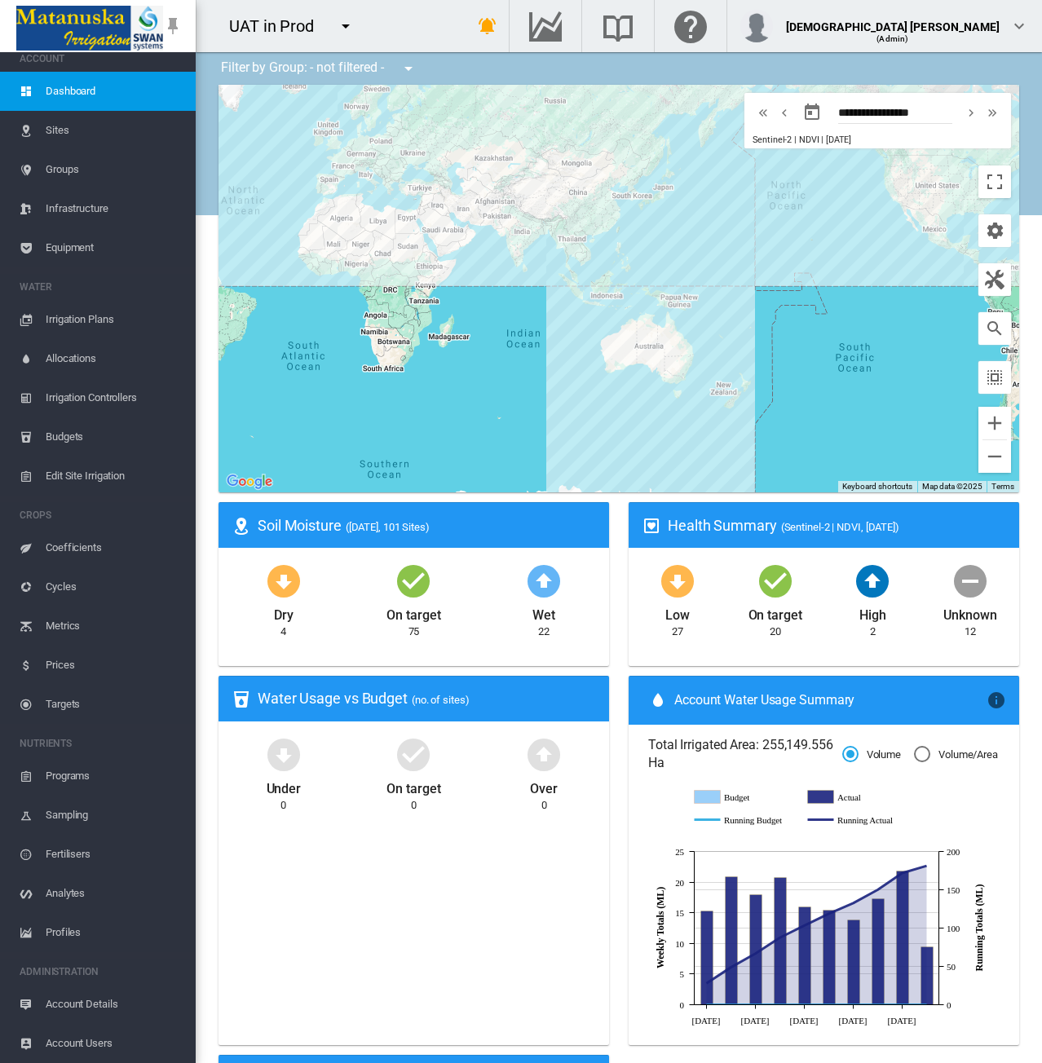
click at [91, 1005] on span "Account Details" at bounding box center [114, 1004] width 137 height 39
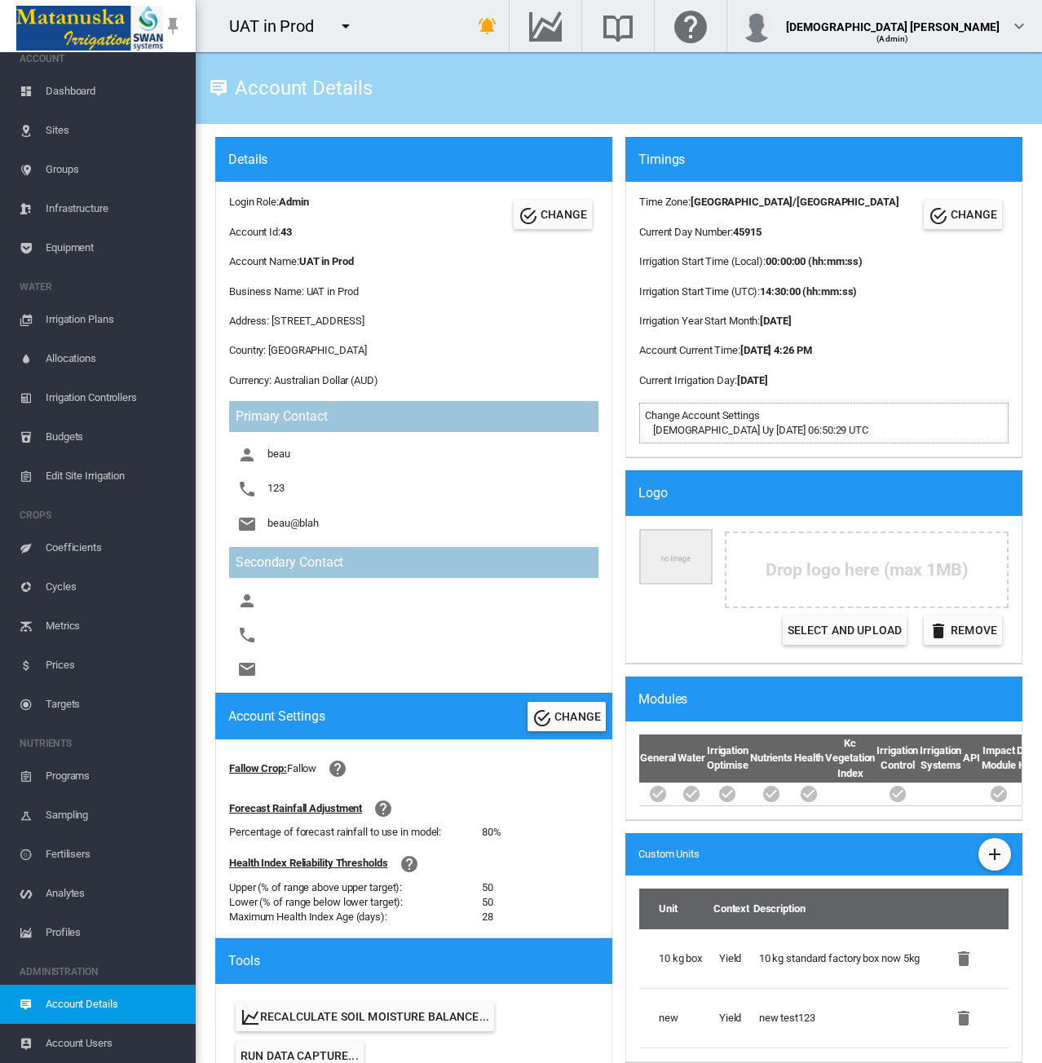
click at [346, 23] on md-icon "icon-menu-down" at bounding box center [346, 26] width 20 height 20
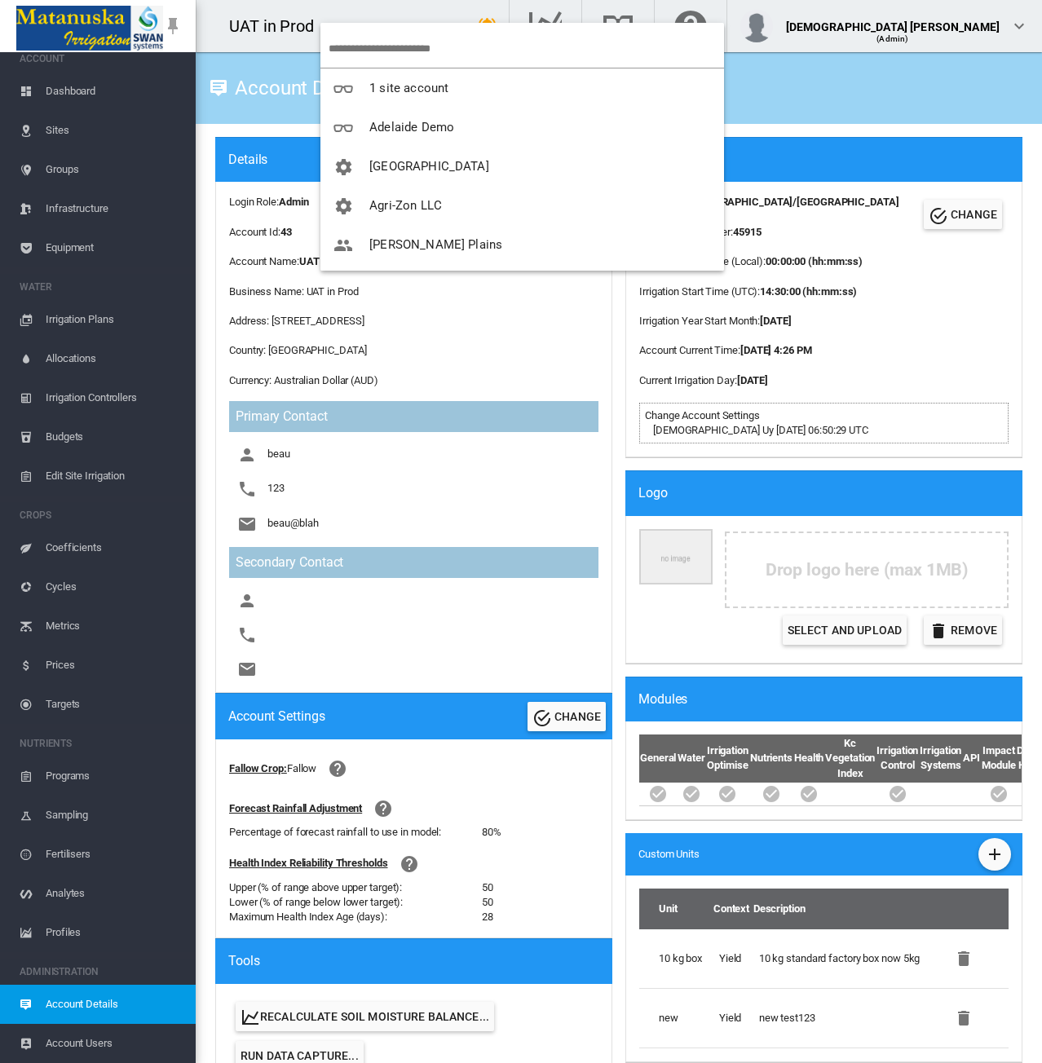
click at [359, 46] on input "search" at bounding box center [526, 48] width 395 height 38
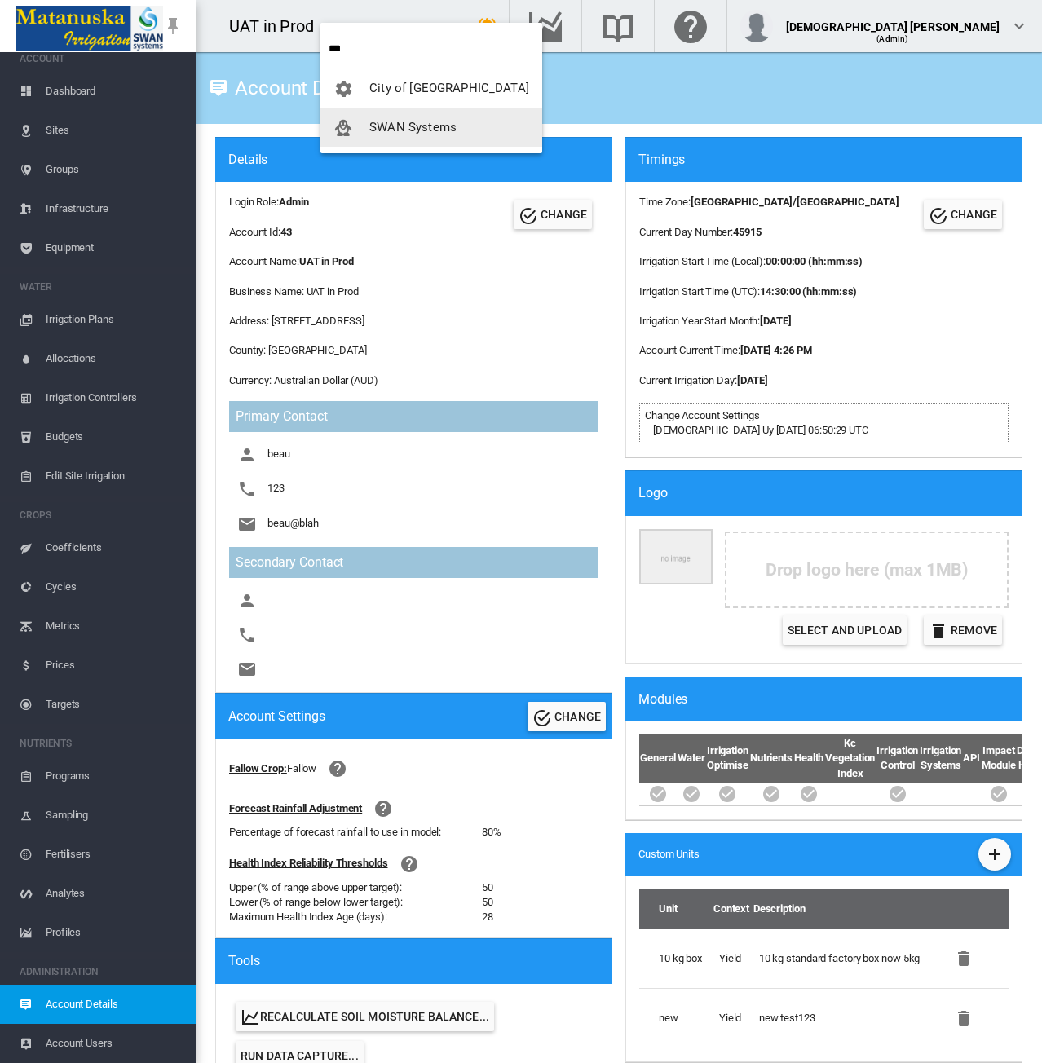
type input "***"
click at [378, 120] on span "SWAN Systems" at bounding box center [412, 127] width 87 height 15
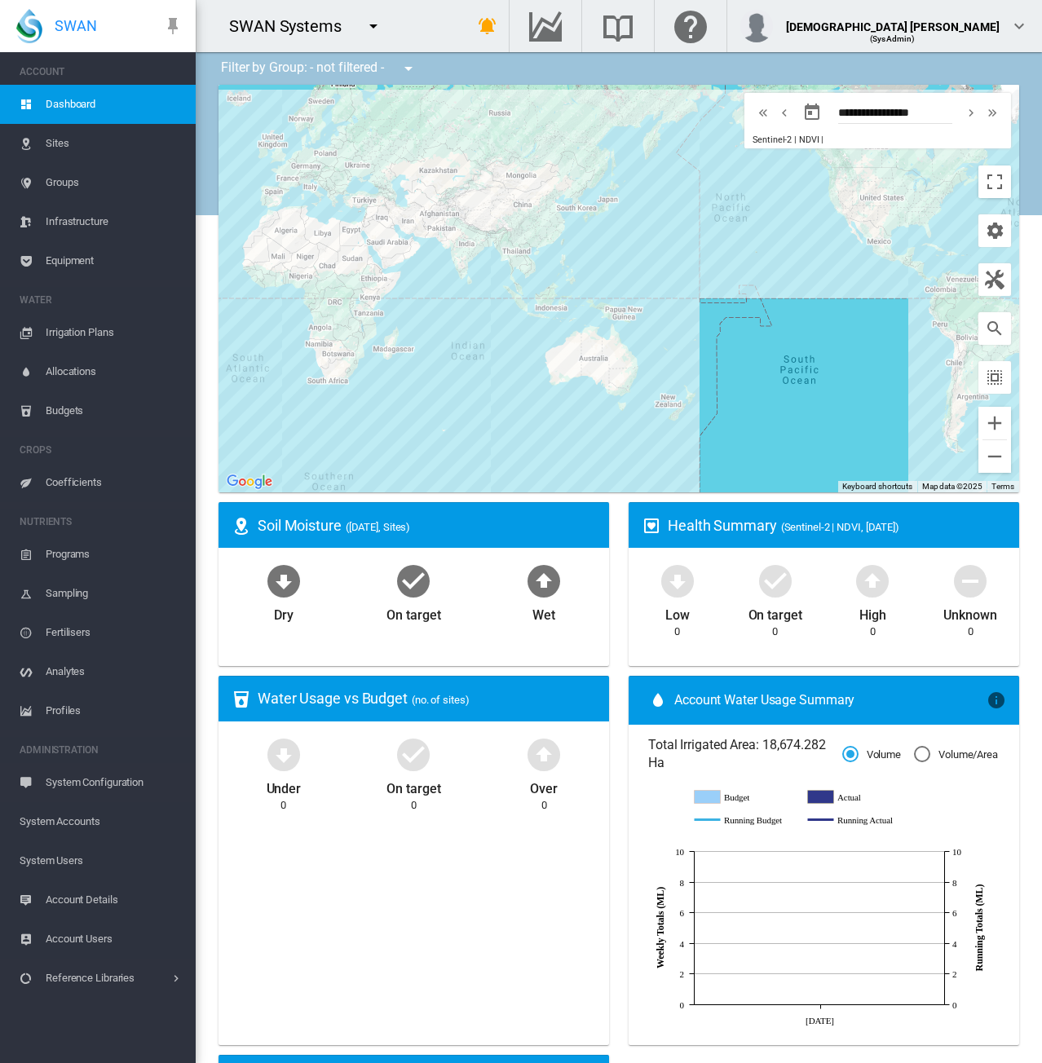
click at [88, 823] on span "System Accounts" at bounding box center [101, 821] width 163 height 39
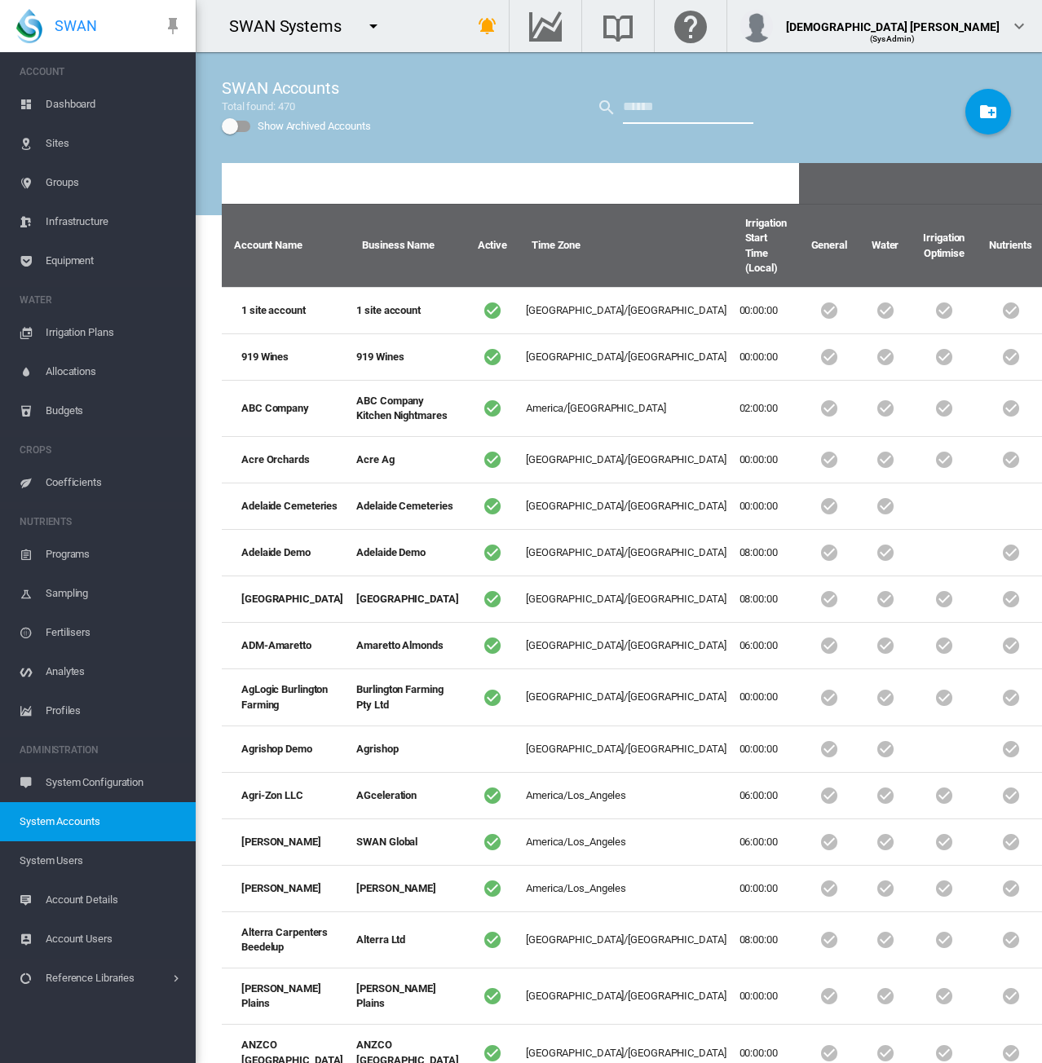
click at [644, 110] on input "text" at bounding box center [688, 107] width 130 height 33
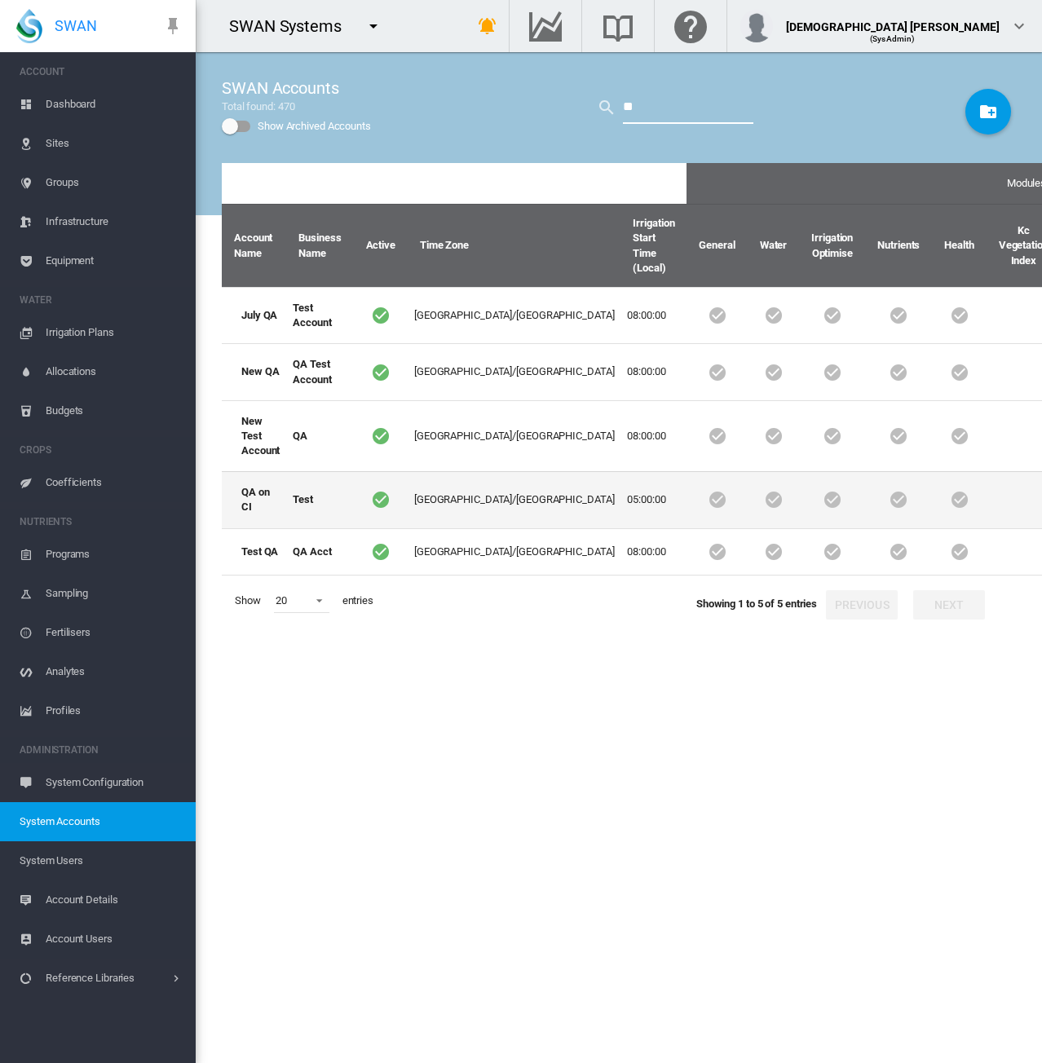
type input "**"
click at [477, 501] on td "Australia/Brisbane" at bounding box center [515, 499] width 214 height 56
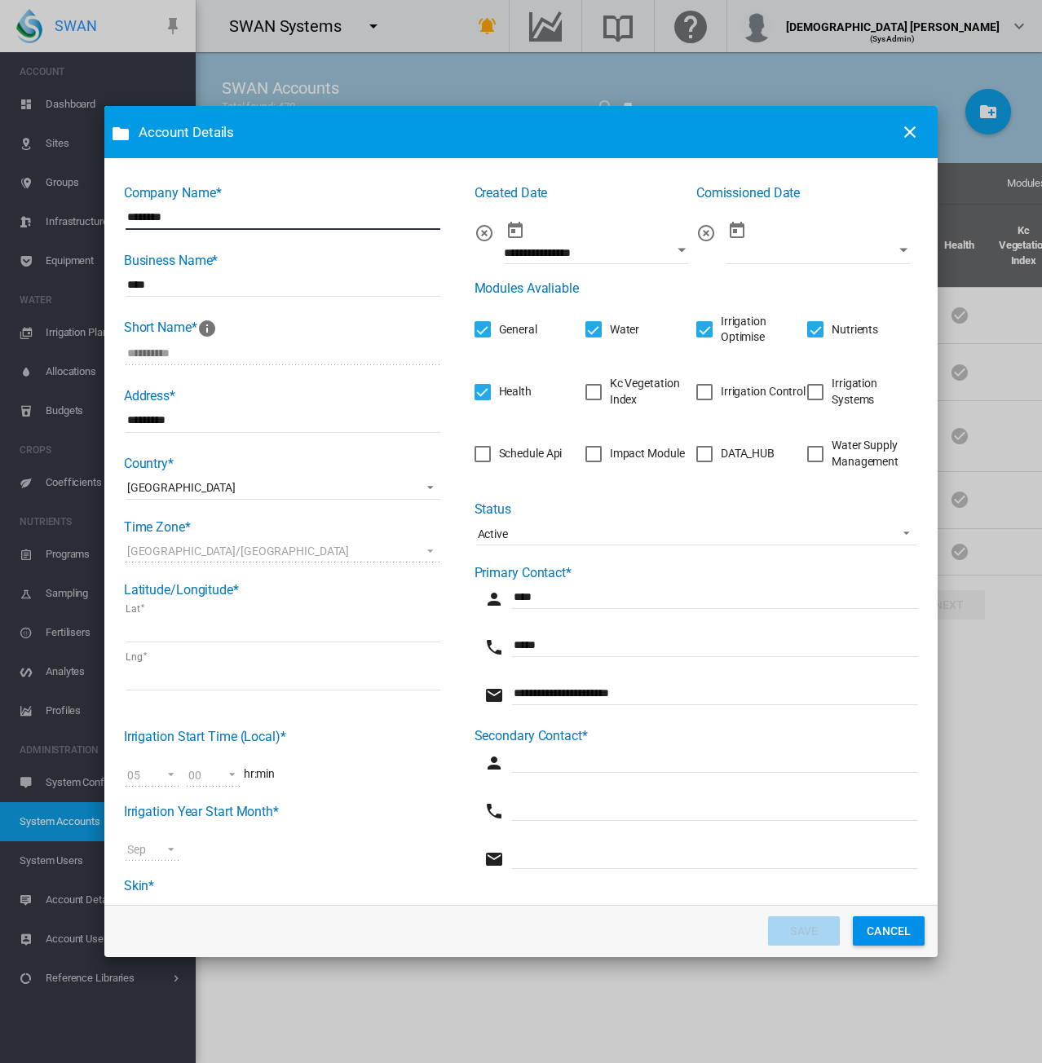
click at [812, 389] on div "Irrigation Systems" at bounding box center [815, 392] width 16 height 16
click at [794, 933] on button "SAVE" at bounding box center [804, 930] width 72 height 29
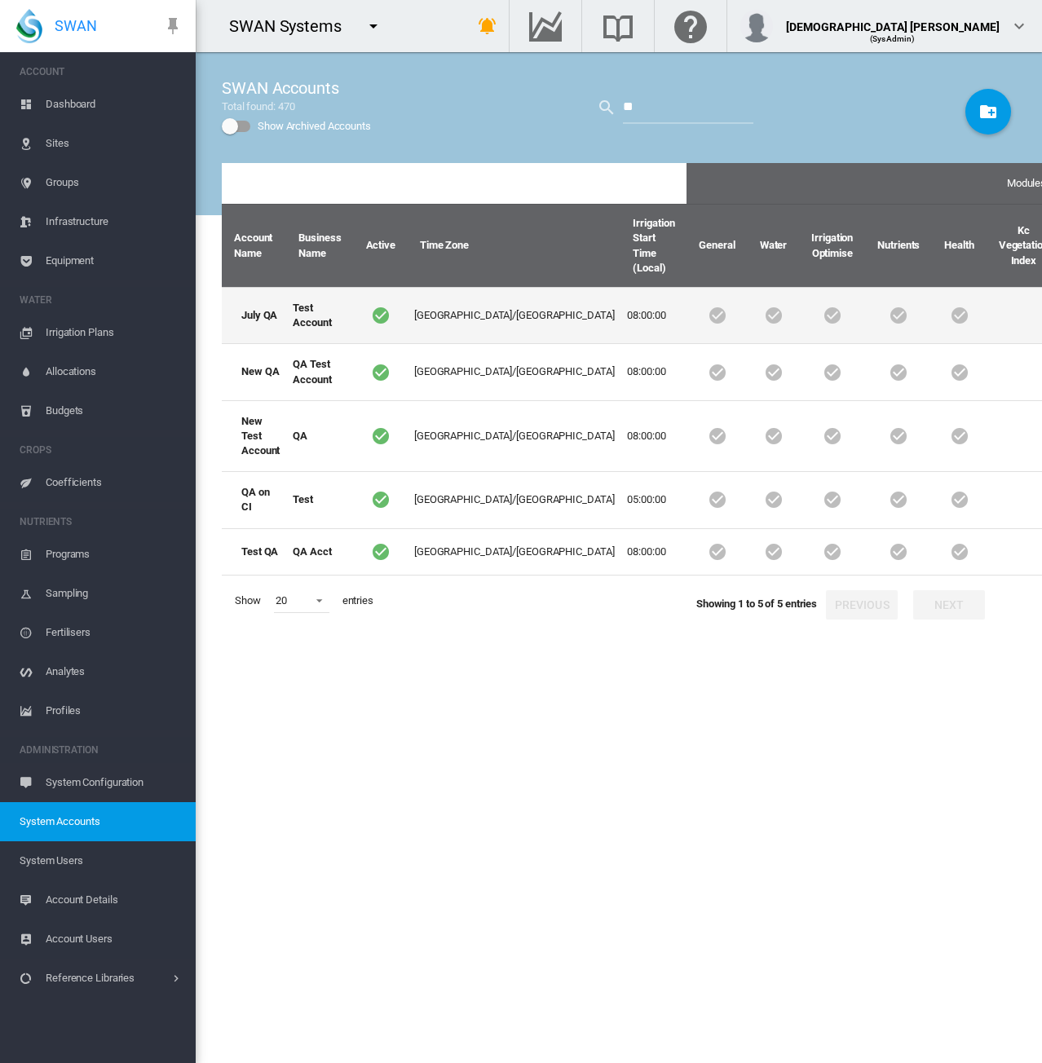
click at [291, 317] on td "Test Account" at bounding box center [319, 315] width 67 height 56
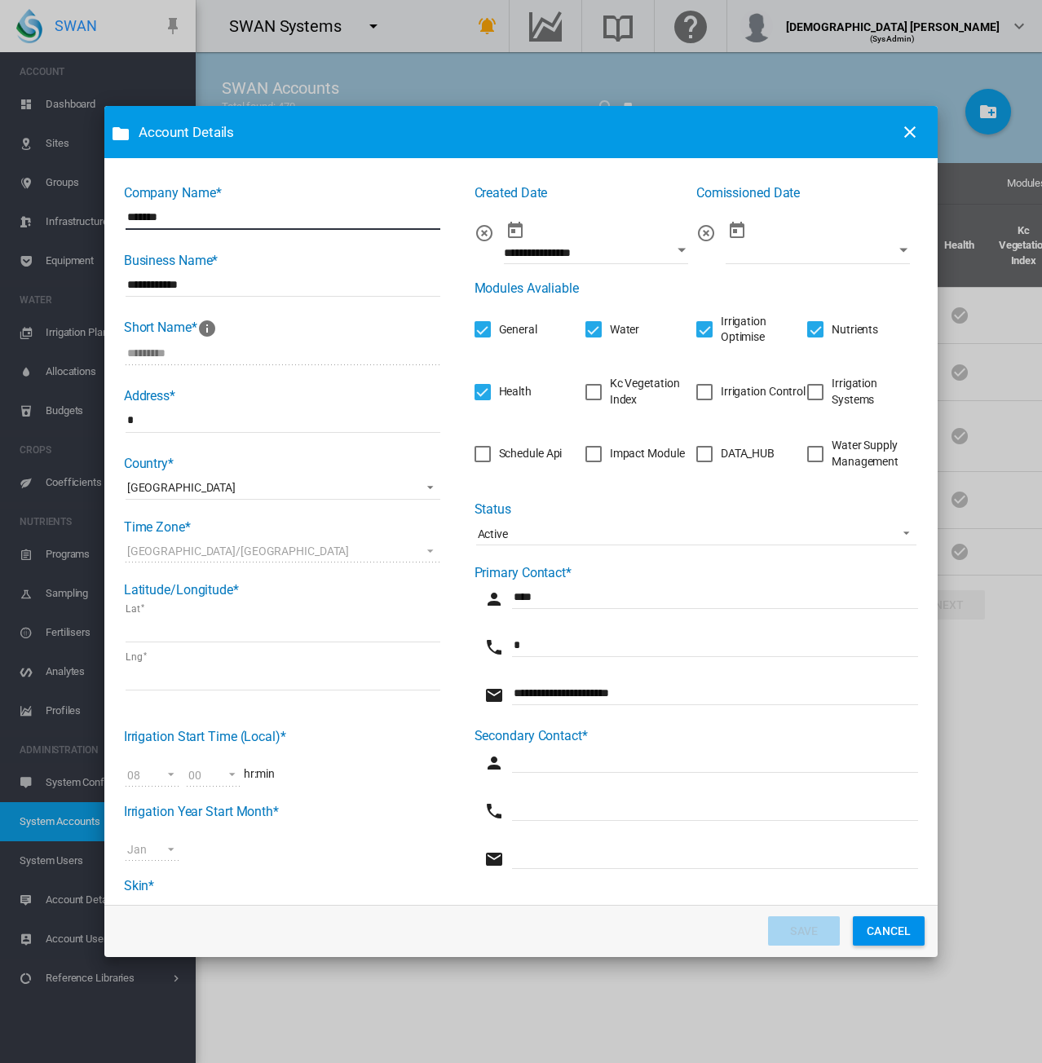
click at [812, 391] on div "Irrigation Systems" at bounding box center [815, 392] width 16 height 16
click at [804, 933] on button "SAVE" at bounding box center [804, 930] width 72 height 29
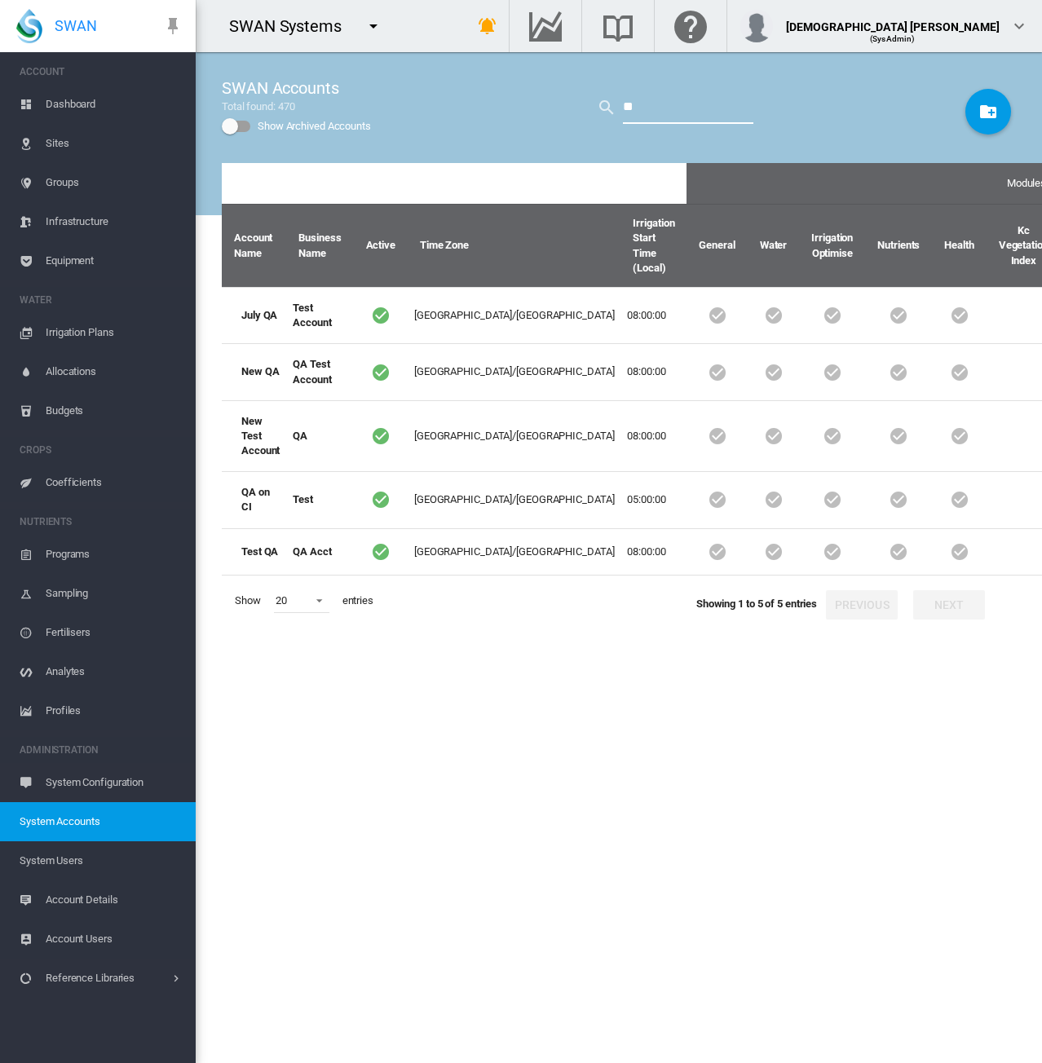
click at [628, 108] on input "**" at bounding box center [688, 107] width 130 height 33
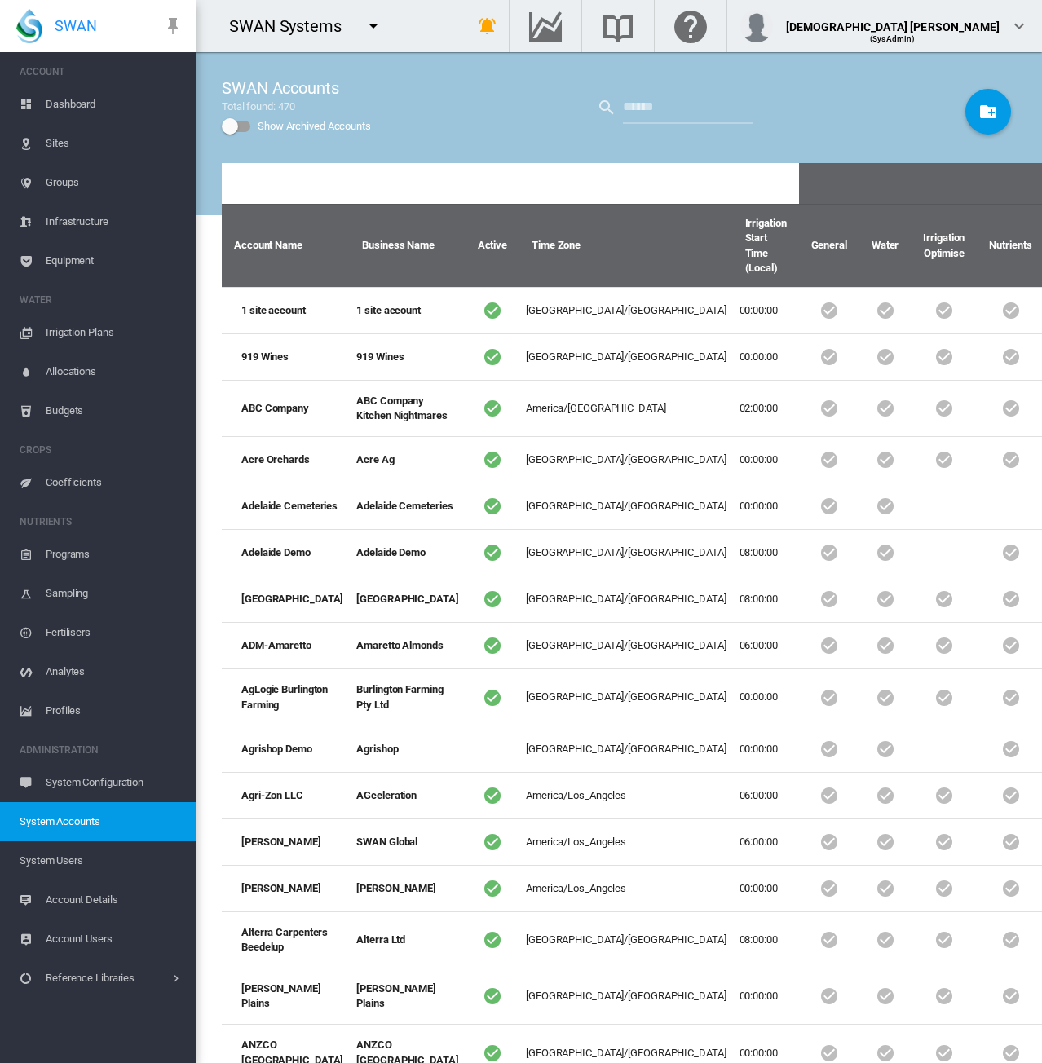
click at [91, 861] on span "System Users" at bounding box center [101, 860] width 163 height 39
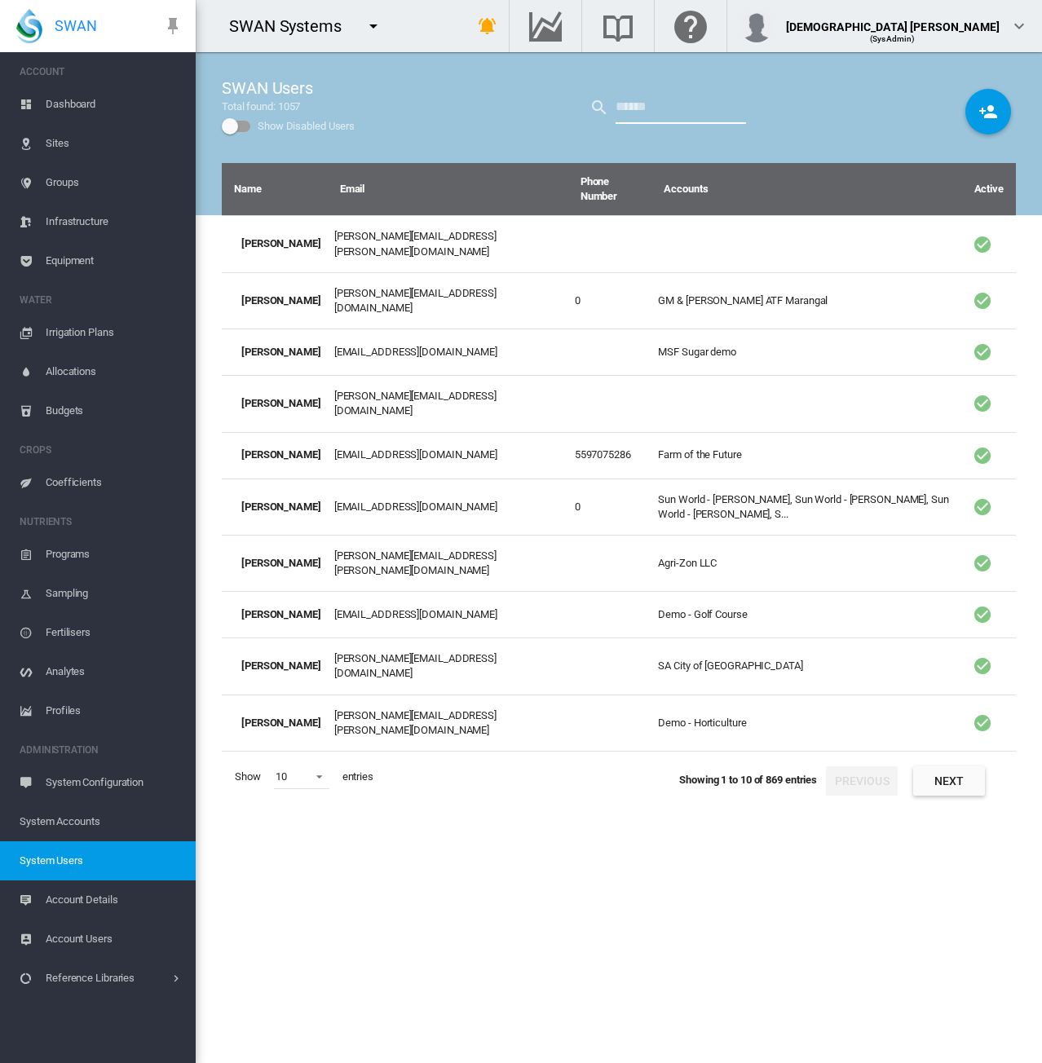
click at [642, 105] on input "text" at bounding box center [680, 107] width 130 height 33
type input "****"
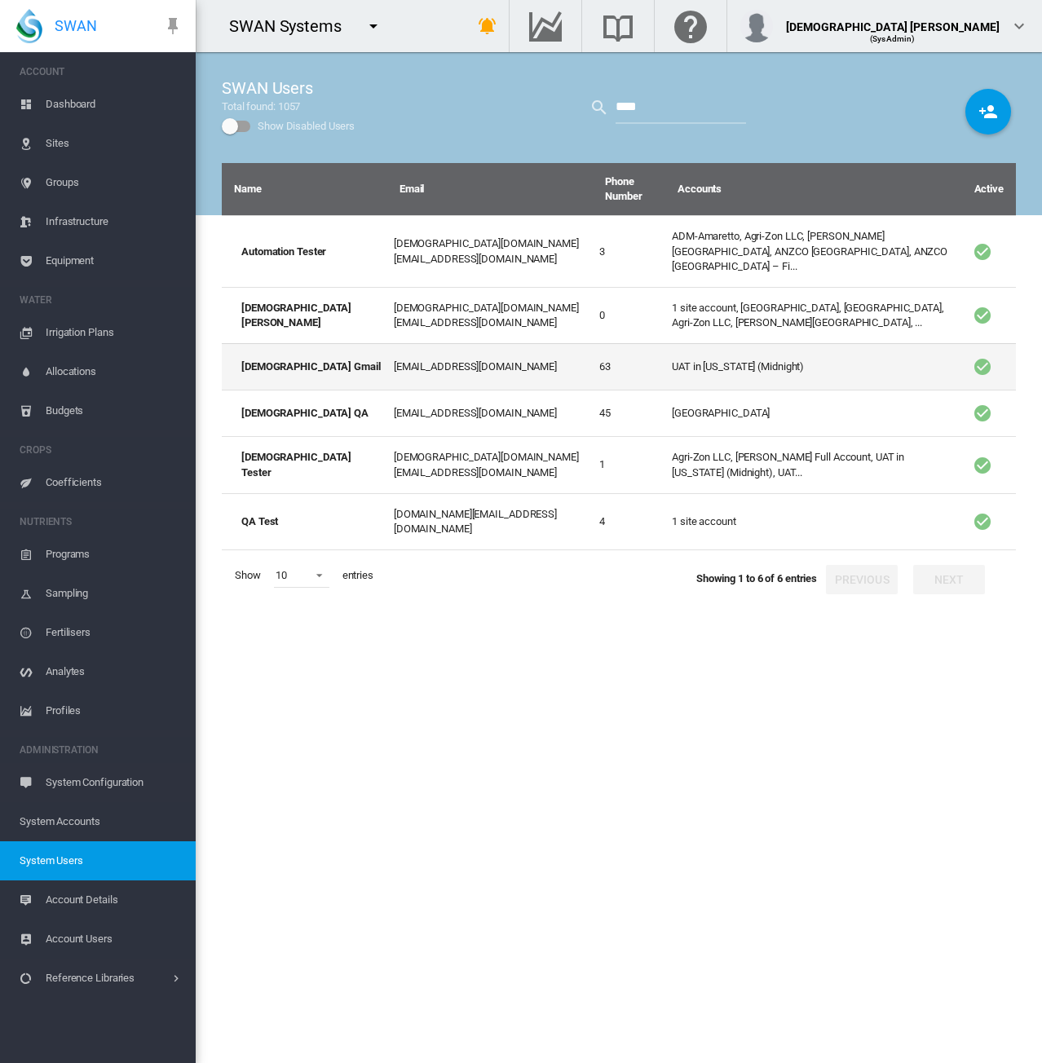
click at [681, 354] on td "UAT in [US_STATE] (Midnight)" at bounding box center [813, 366] width 296 height 46
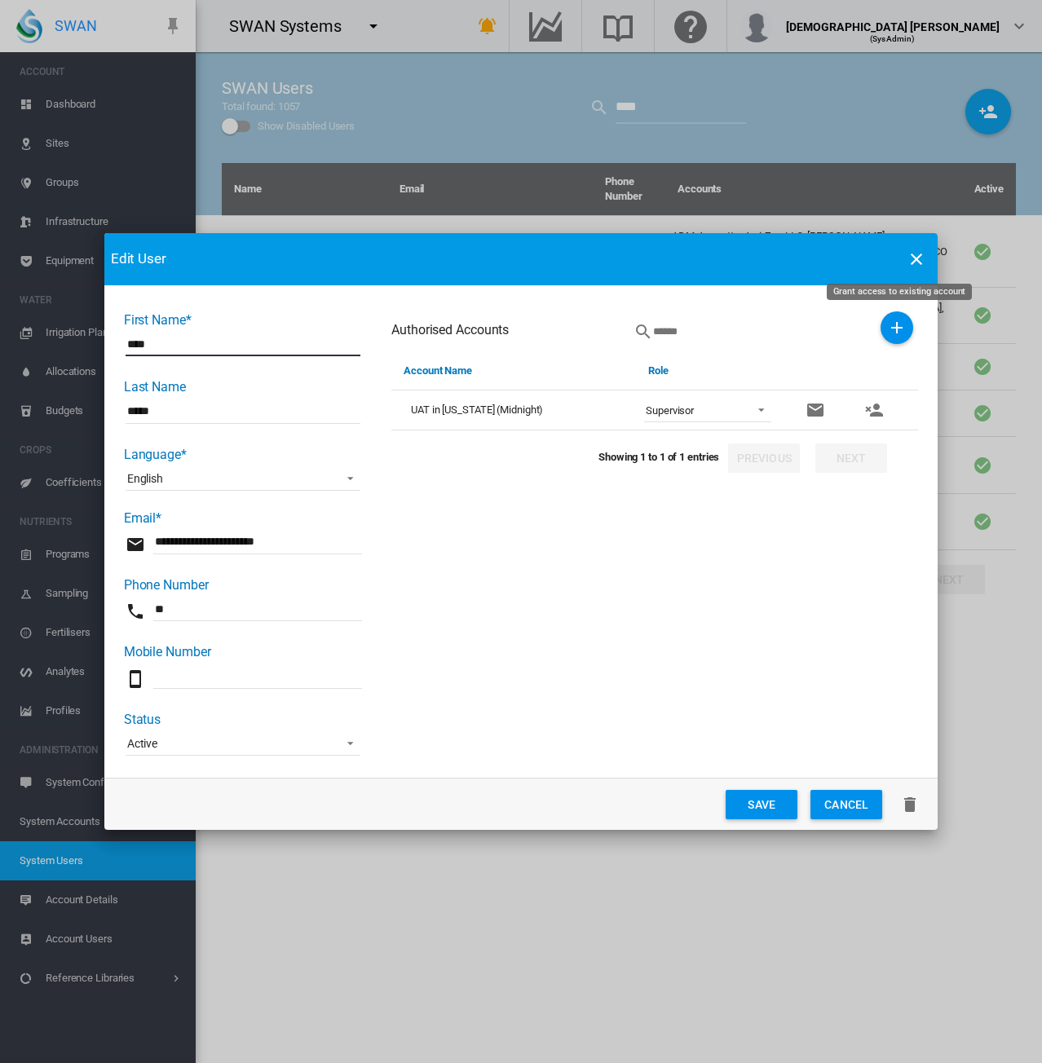
click at [887, 334] on md-icon "icon-plus" at bounding box center [897, 328] width 20 height 20
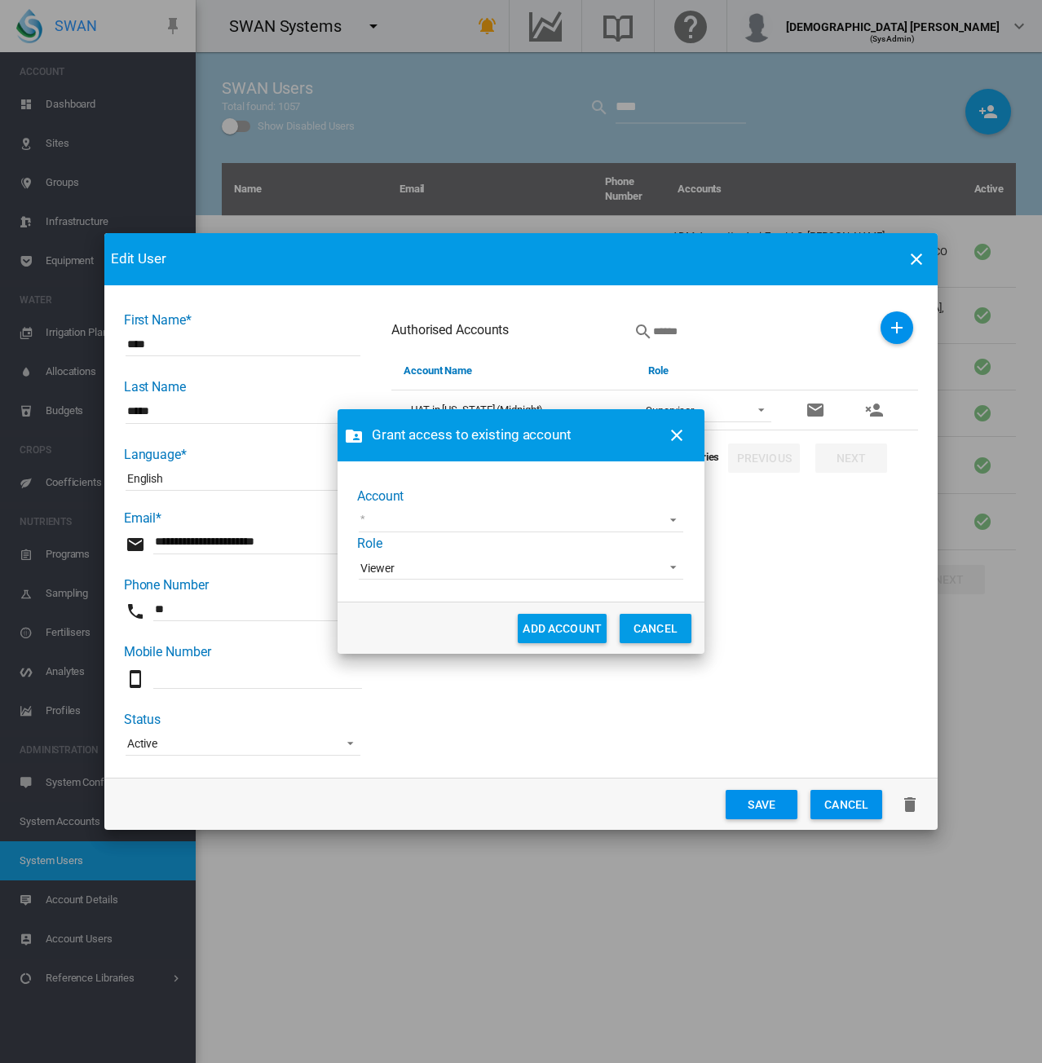
click at [490, 528] on md-select "1 site account 919 Wines ABC Company Acre Orchards Adelaide Cemeteries Adelaide…" at bounding box center [521, 520] width 324 height 24
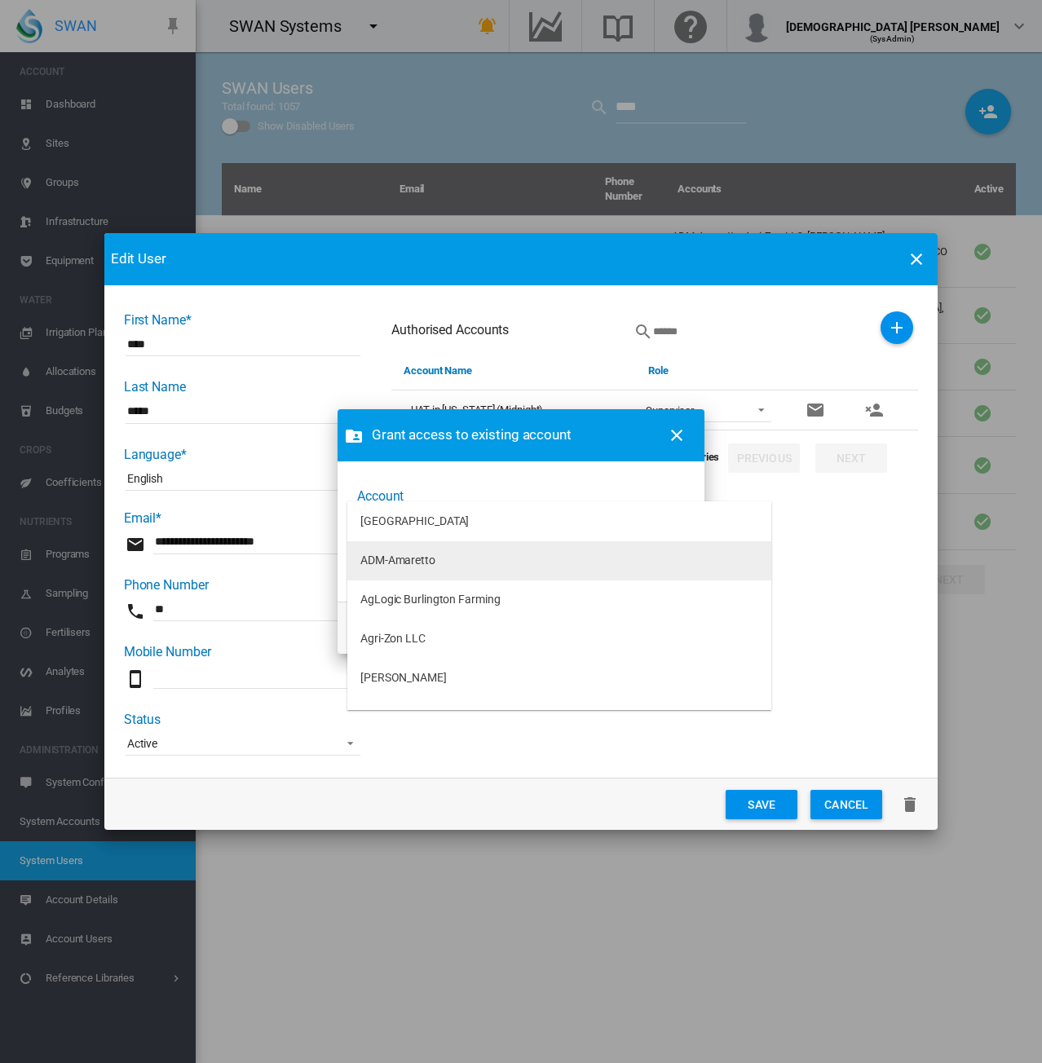
scroll to position [245, 0]
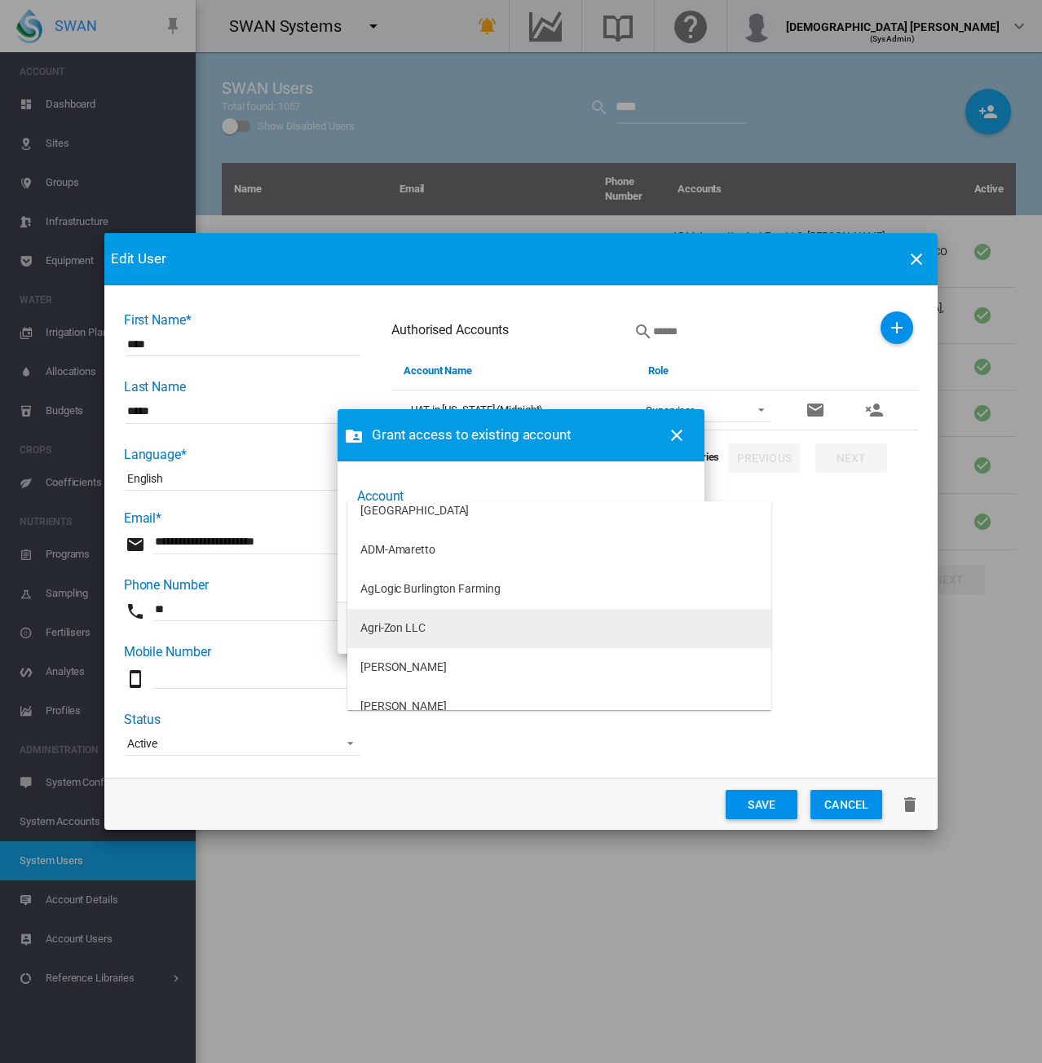
click at [446, 632] on md-option "Agri-Zon LLC" at bounding box center [559, 628] width 424 height 39
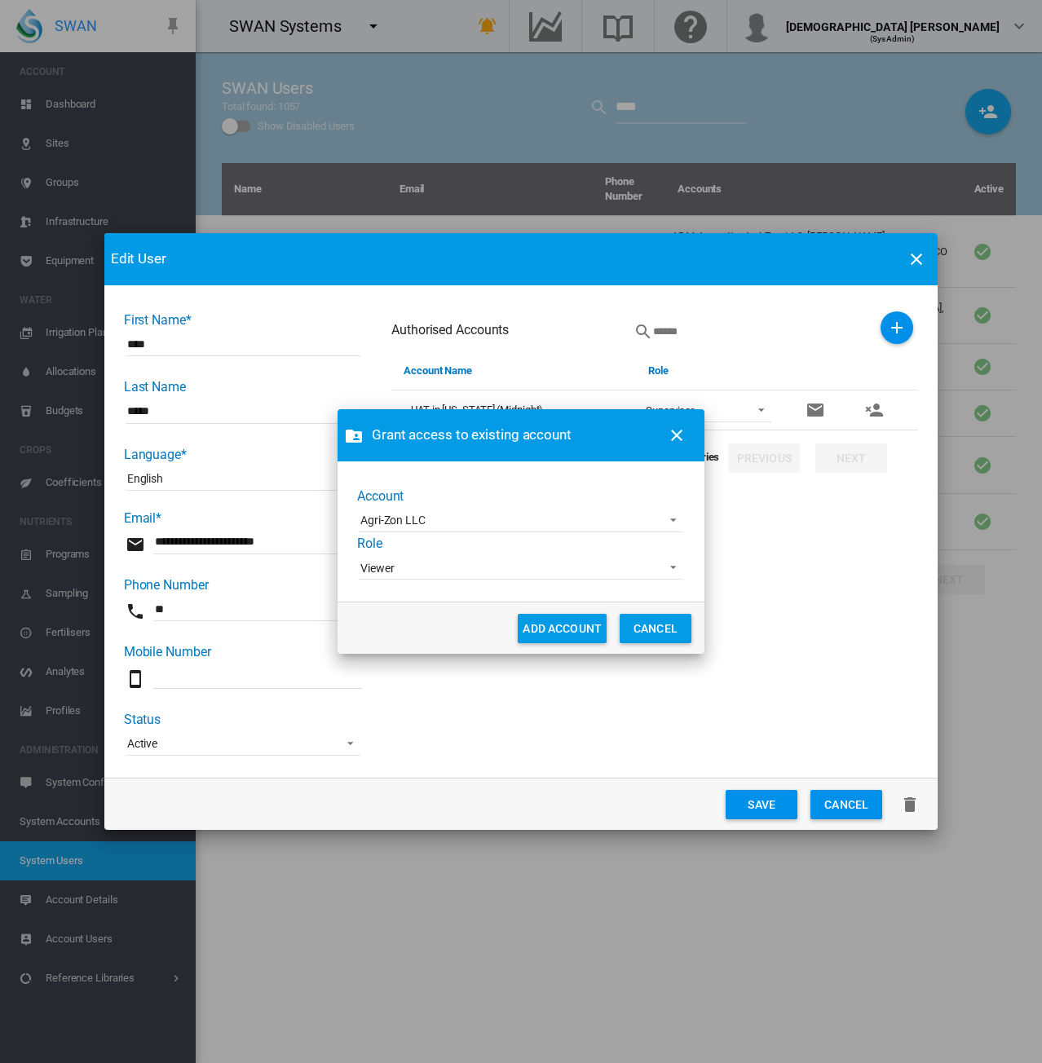
click at [486, 568] on span "Viewer" at bounding box center [507, 569] width 295 height 16
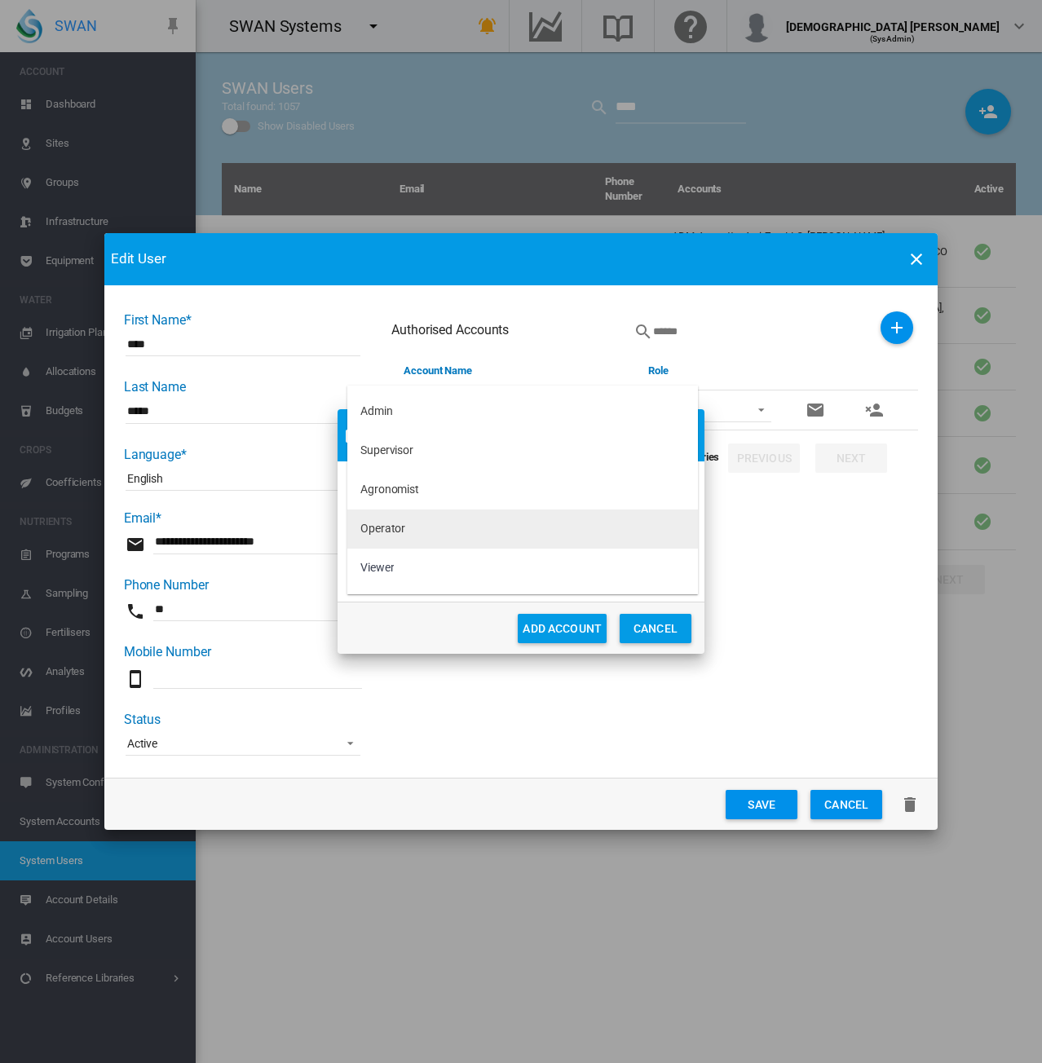
click at [401, 532] on div "Operator" at bounding box center [382, 529] width 45 height 16
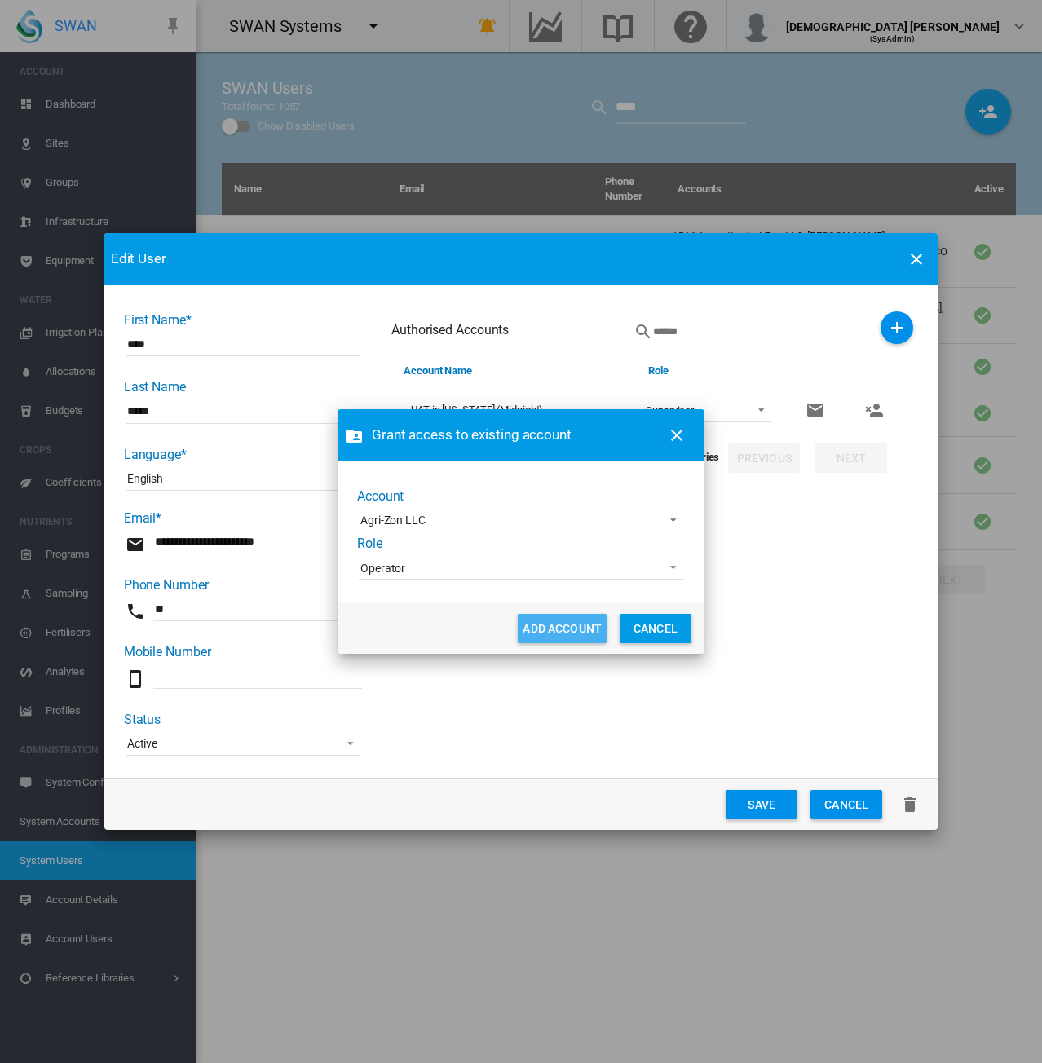
click at [572, 625] on button "ADD ACCOUNT" at bounding box center [562, 628] width 89 height 29
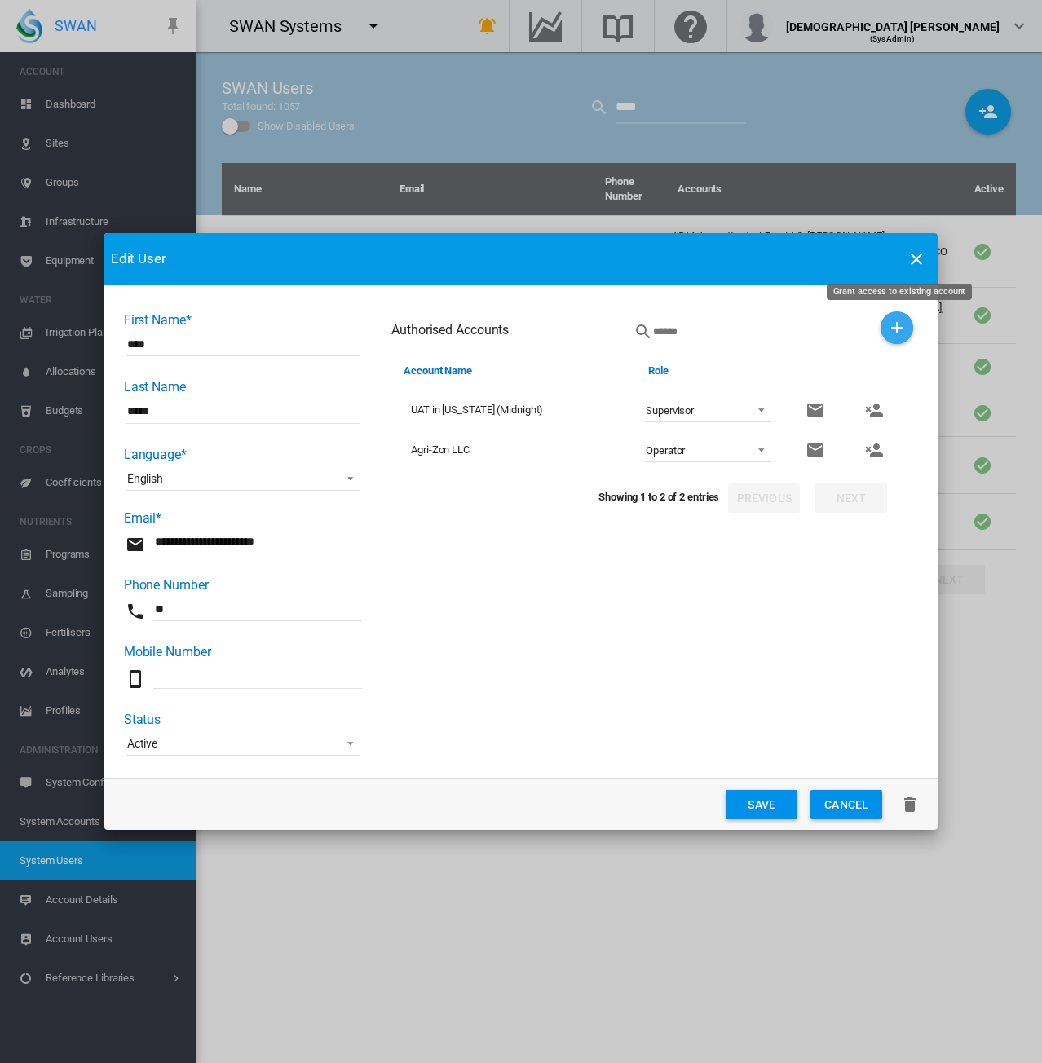
click at [905, 330] on button "Grant access to existing account" at bounding box center [896, 327] width 33 height 33
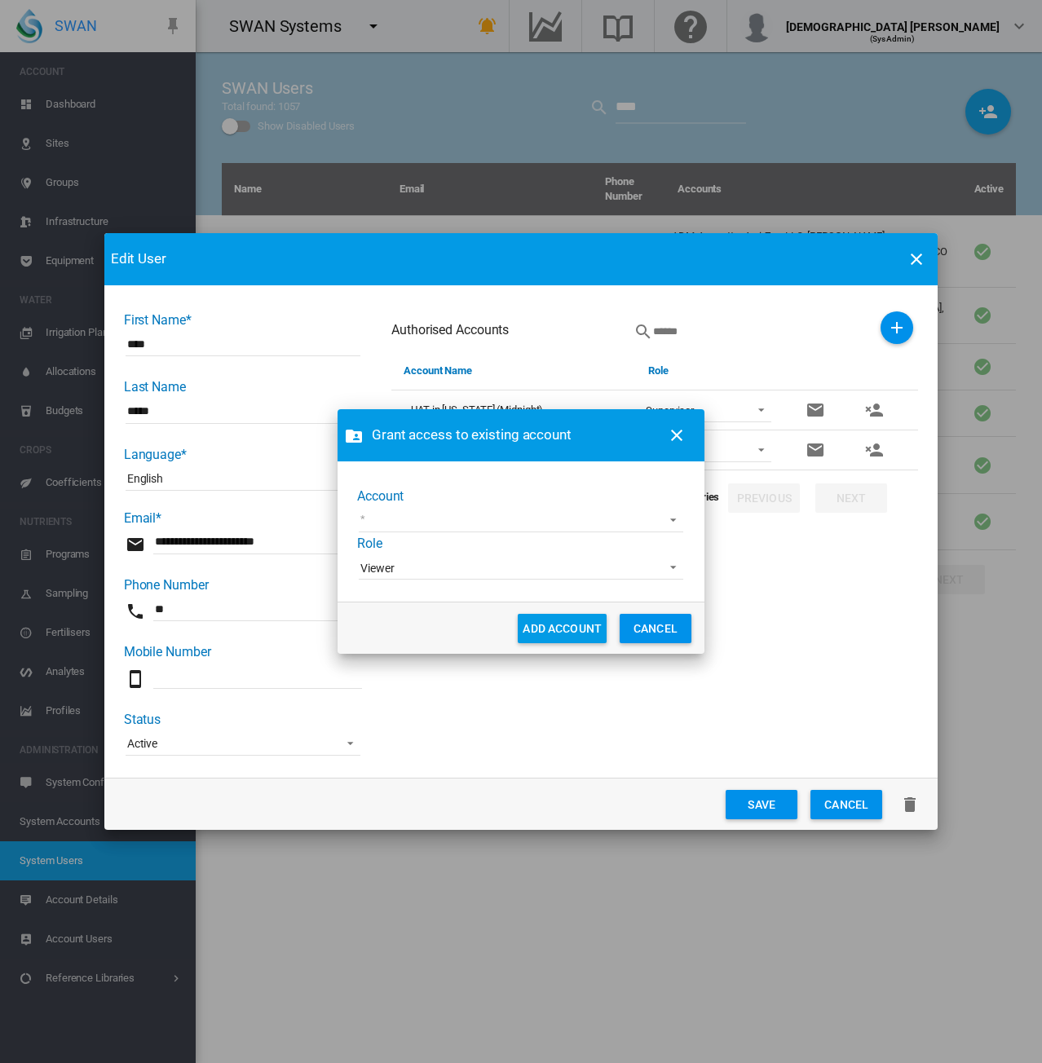
click at [393, 515] on md-select "1 site account 919 Wines ABC Company Acre Orchards Adelaide Cemeteries Adelaide…" at bounding box center [521, 520] width 324 height 24
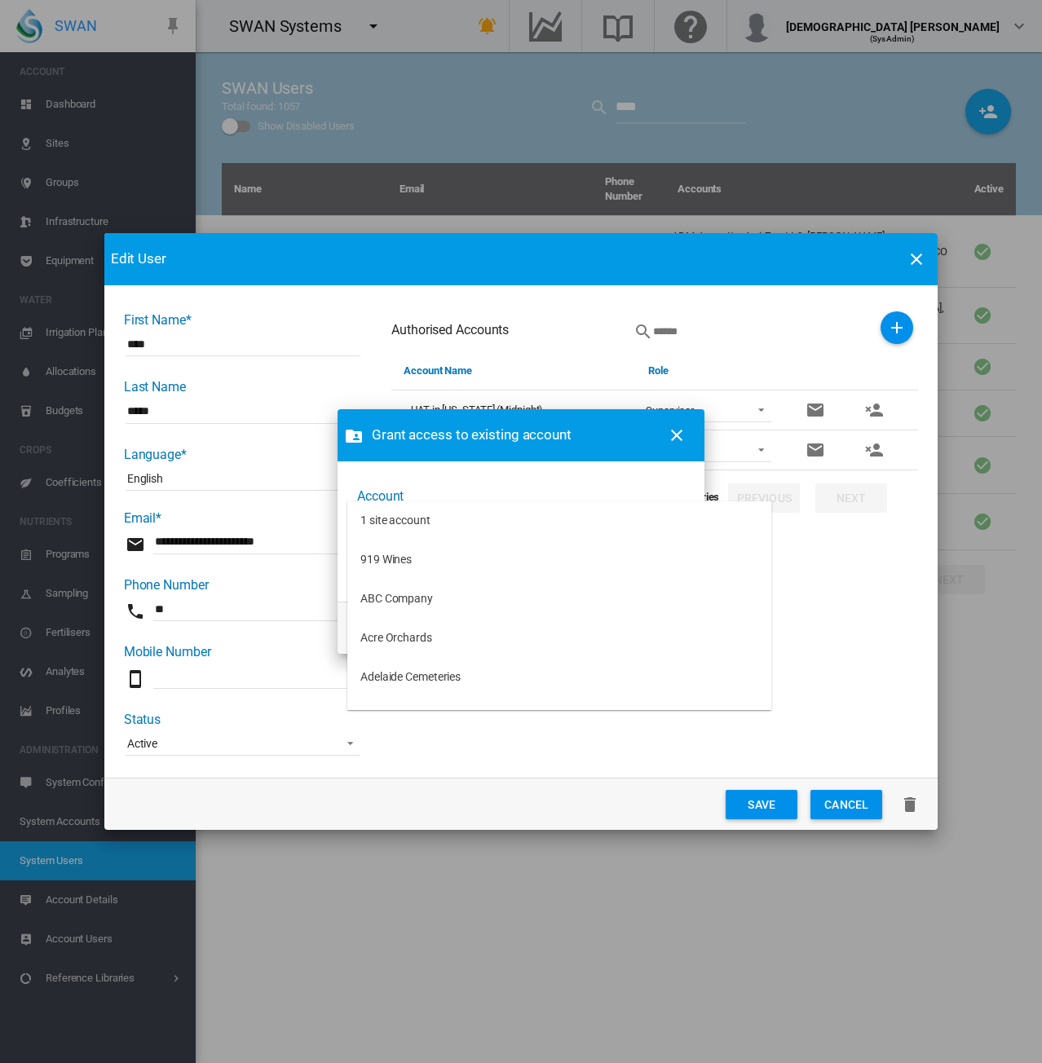
type md-option "[object Object]"
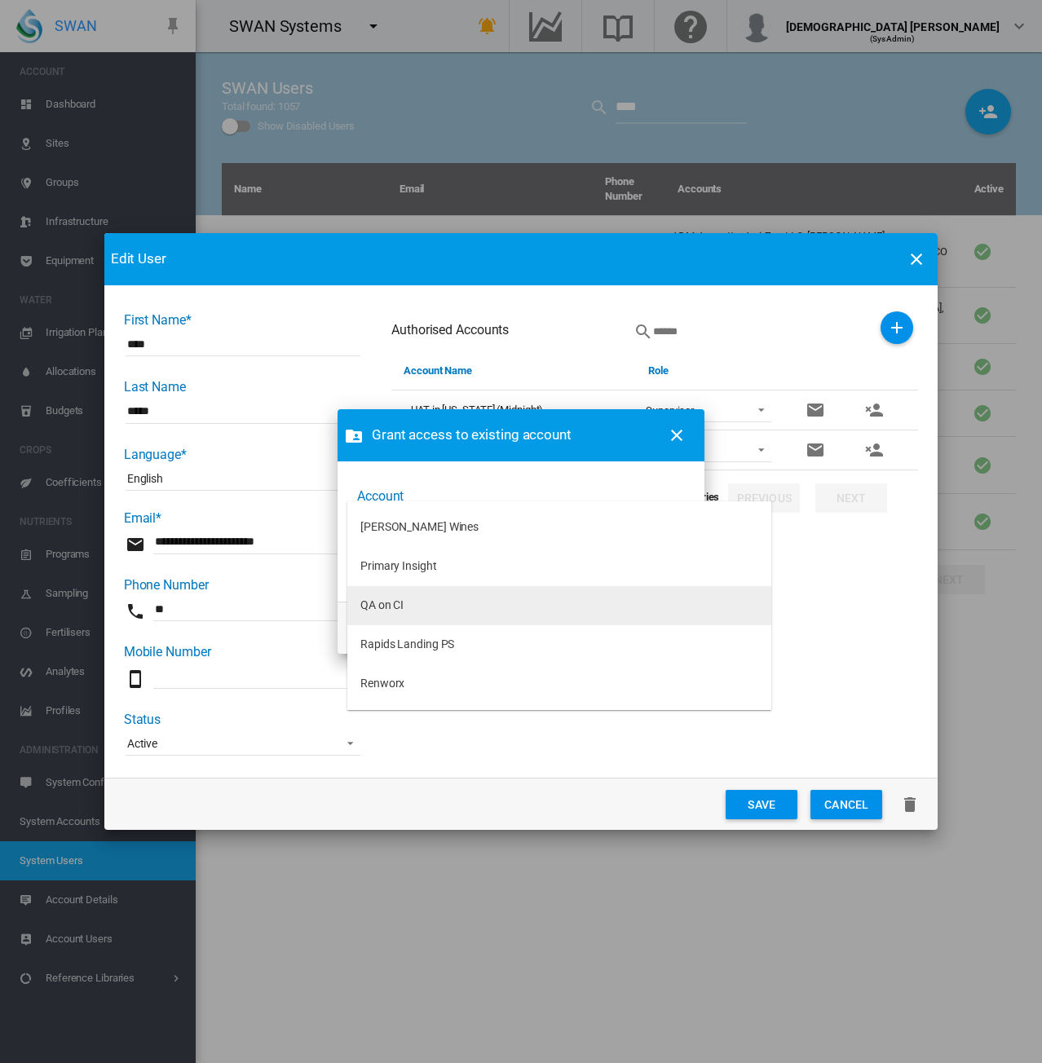
click at [392, 604] on div "QA on CI" at bounding box center [381, 606] width 43 height 16
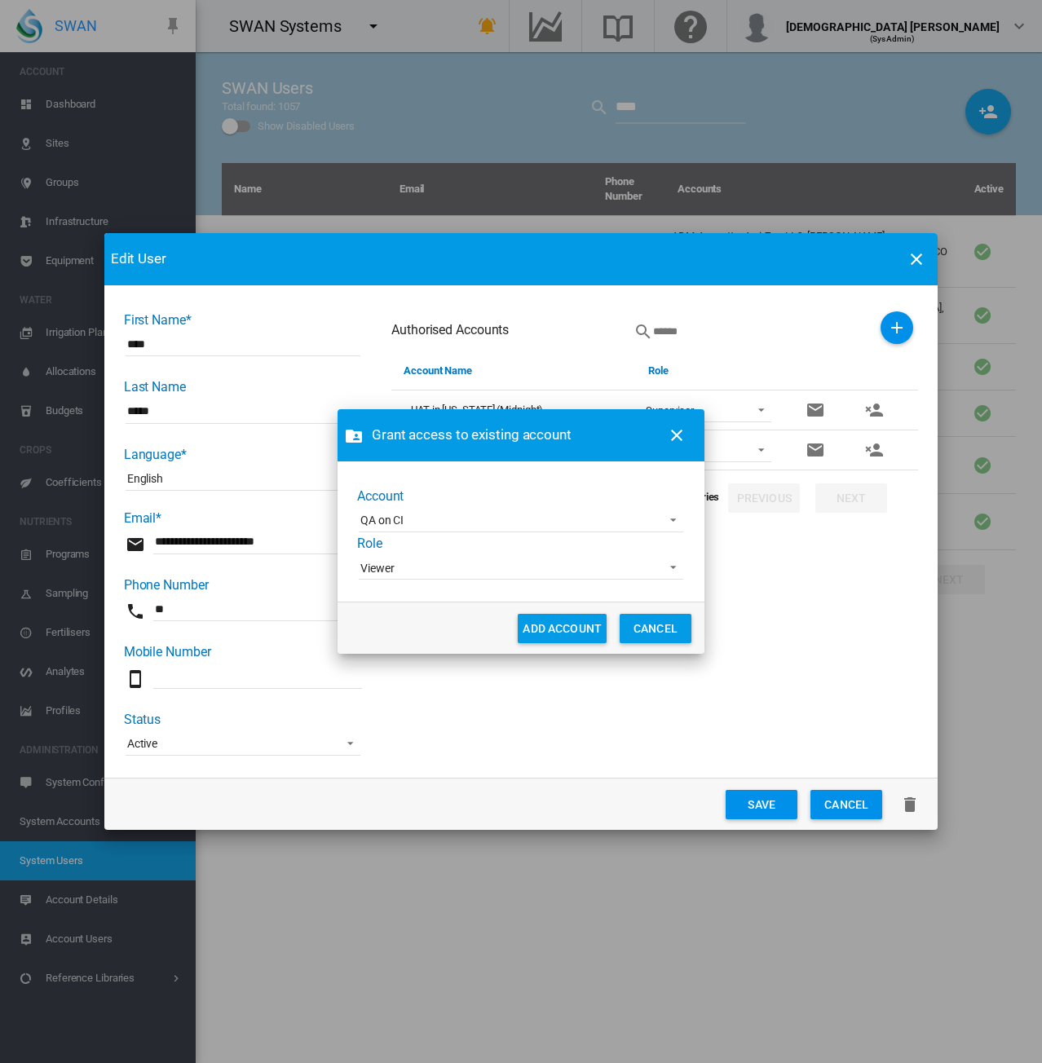
click at [444, 570] on span "Viewer" at bounding box center [507, 569] width 295 height 16
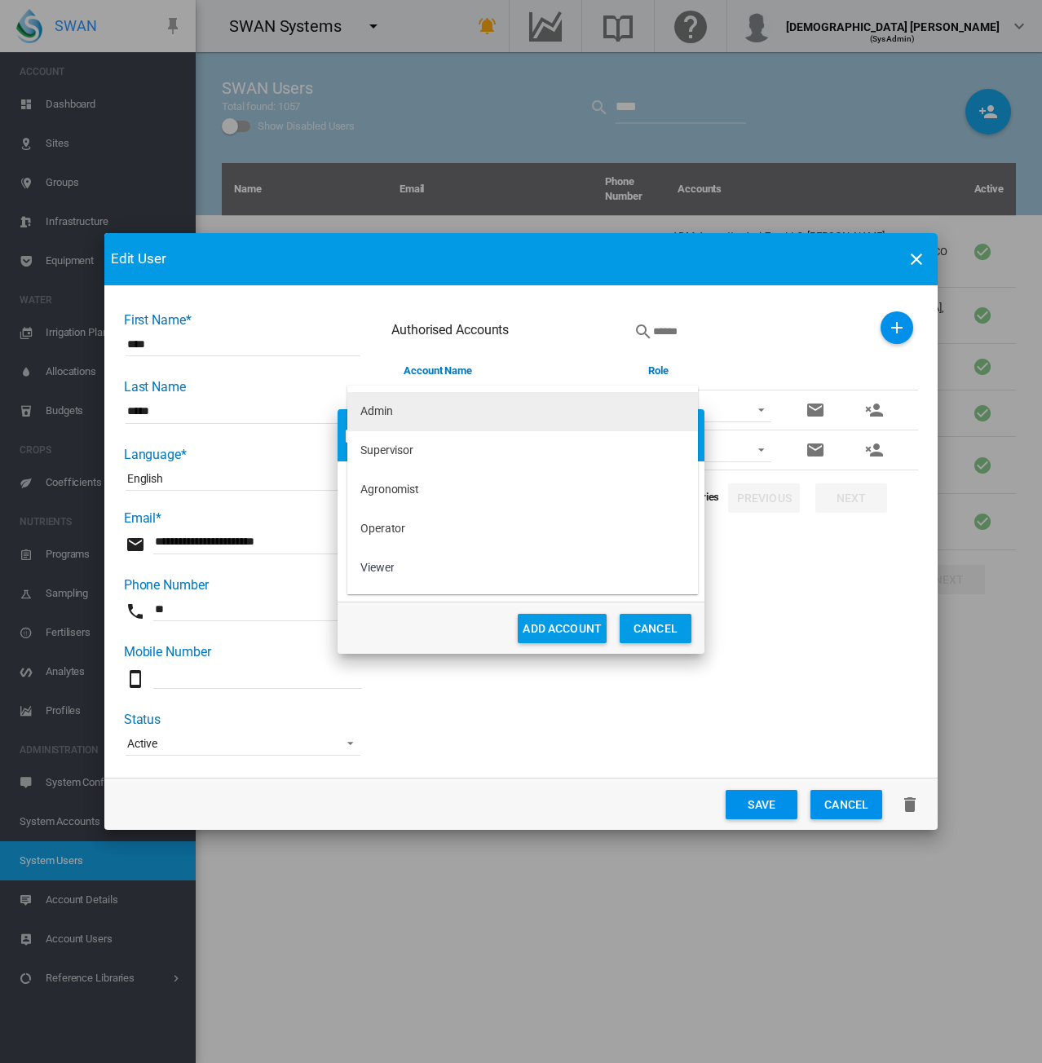
click at [437, 413] on md-option "Admin" at bounding box center [522, 411] width 351 height 39
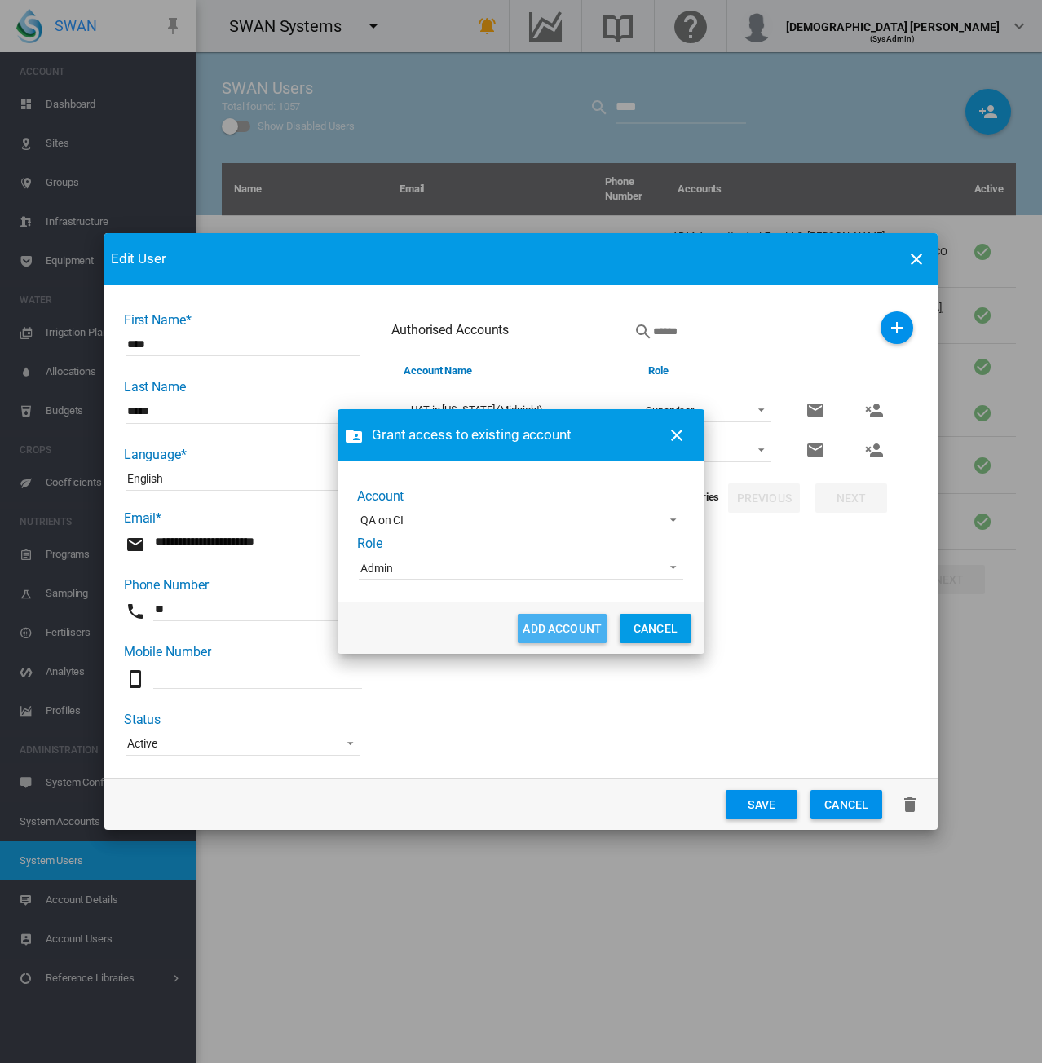
click at [532, 615] on button "ADD ACCOUNT" at bounding box center [562, 628] width 89 height 29
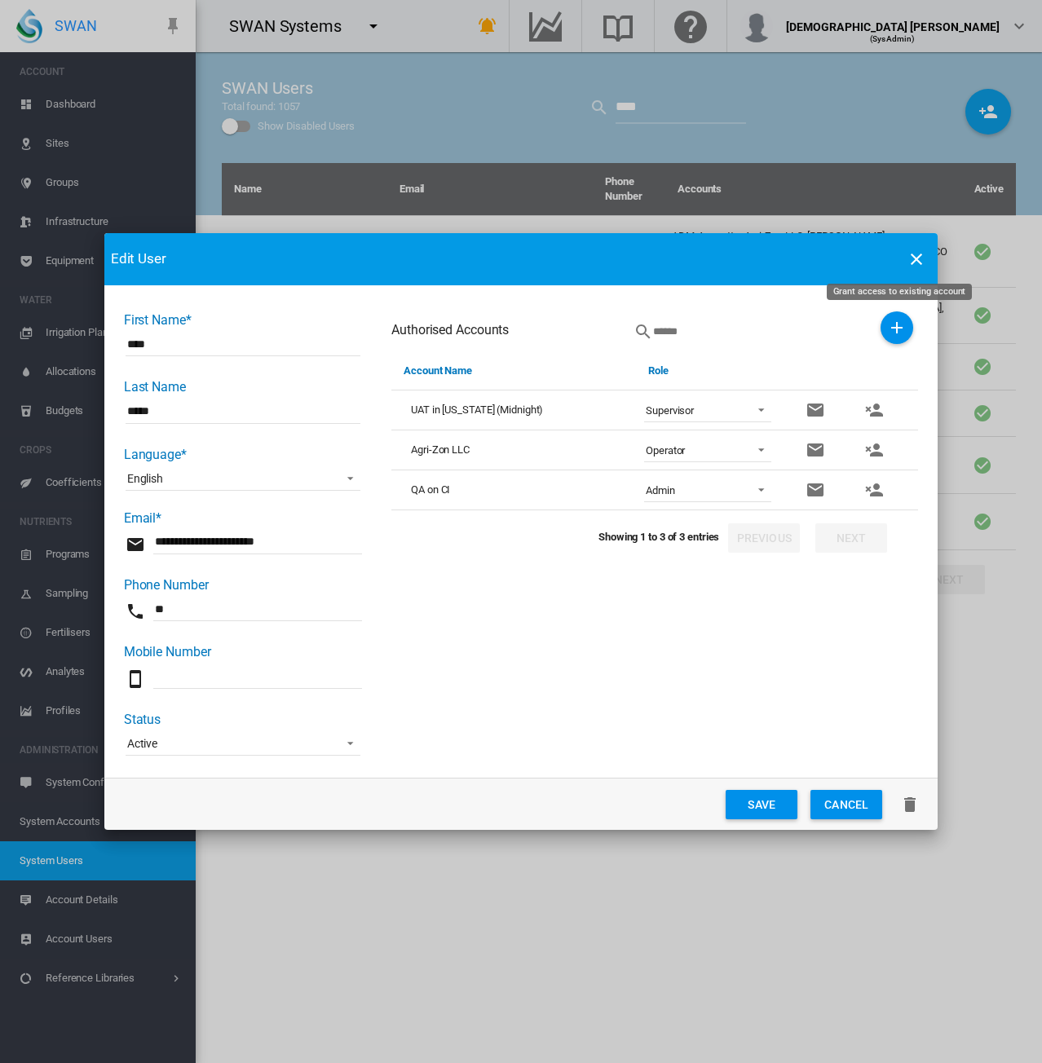
click at [897, 320] on md-icon "icon-plus" at bounding box center [897, 328] width 20 height 20
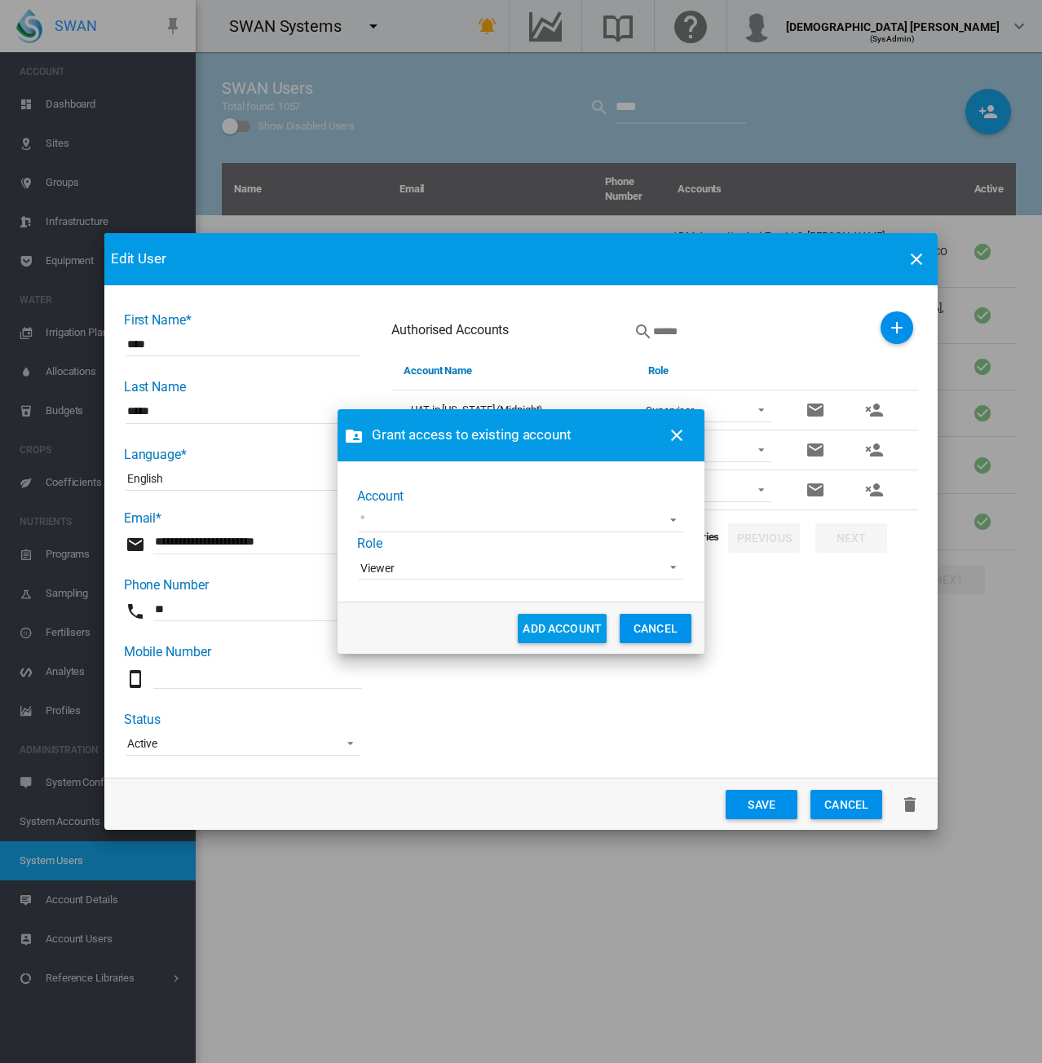
click at [415, 523] on md-select "1 site account 919 Wines ABC Company Acre Orchards Adelaide Cemeteries Adelaide…" at bounding box center [521, 520] width 324 height 24
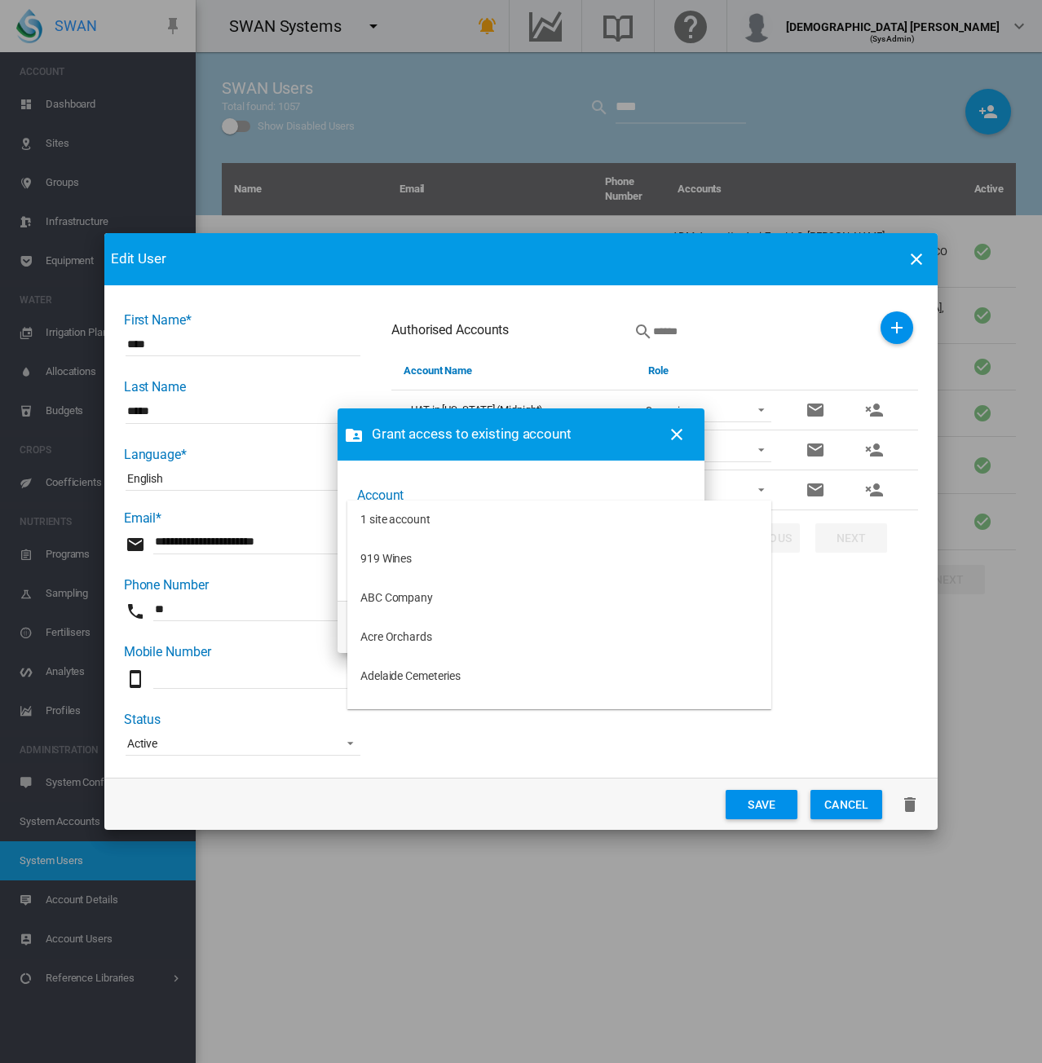
type md-option "[object Object]"
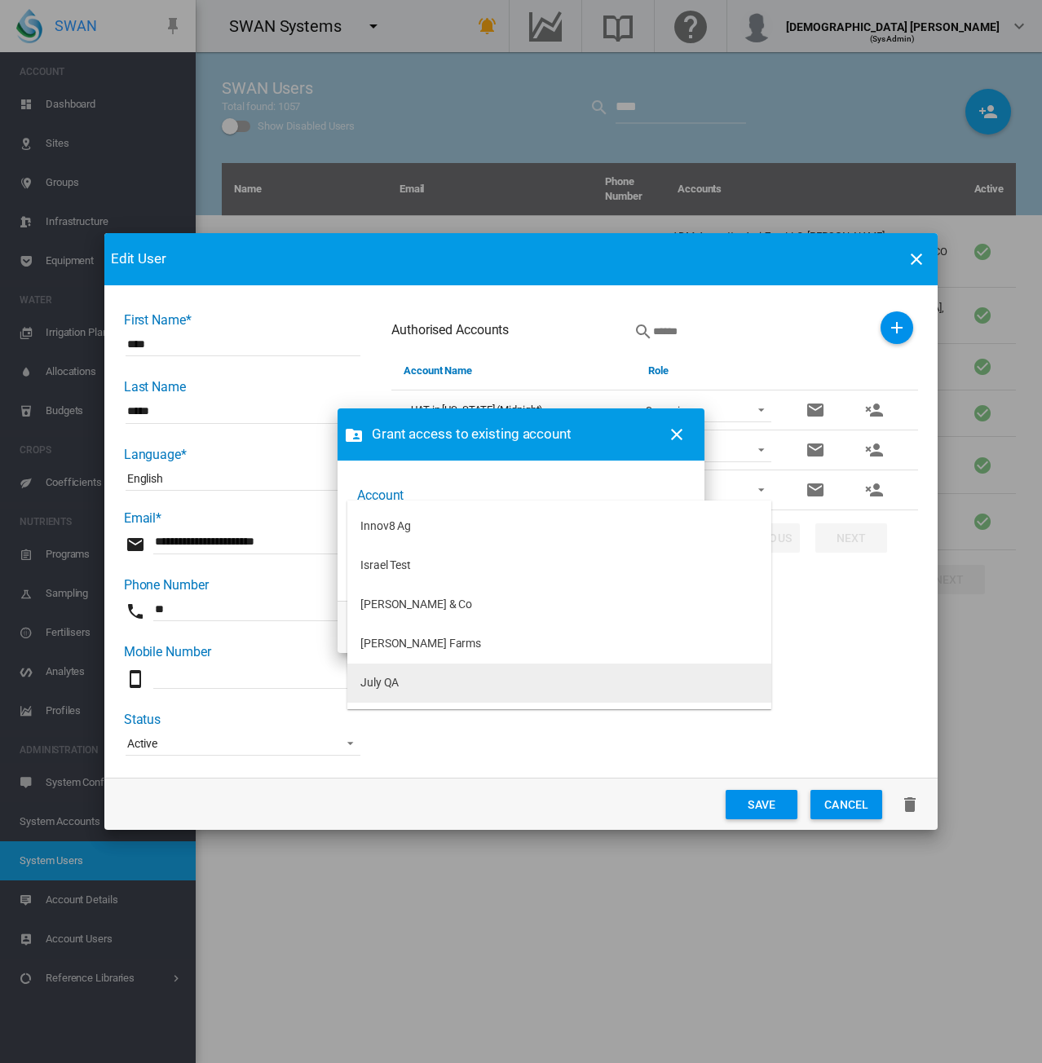
type md-option "[object Object]"
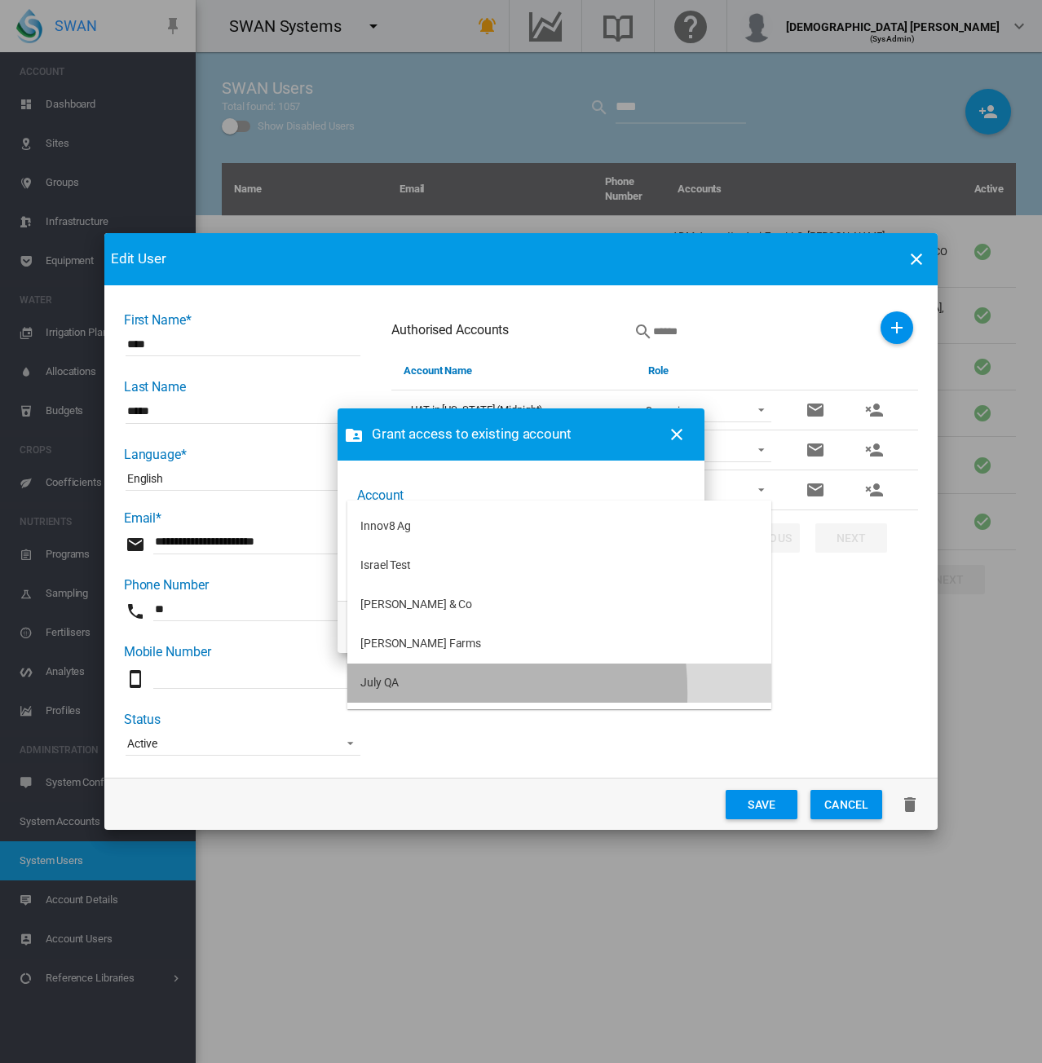
click at [397, 692] on md-option "July QA" at bounding box center [559, 683] width 424 height 39
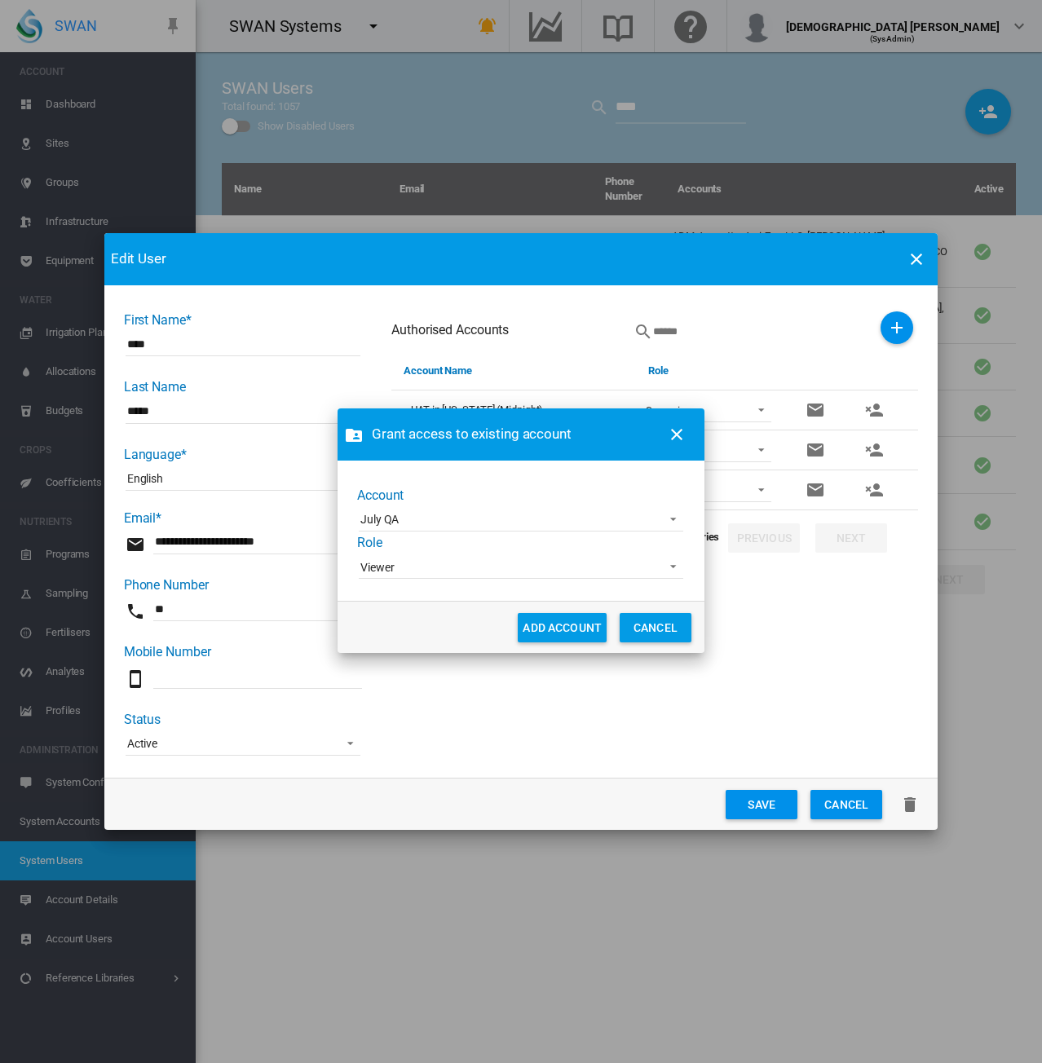
click at [481, 571] on span "Viewer" at bounding box center [507, 568] width 295 height 16
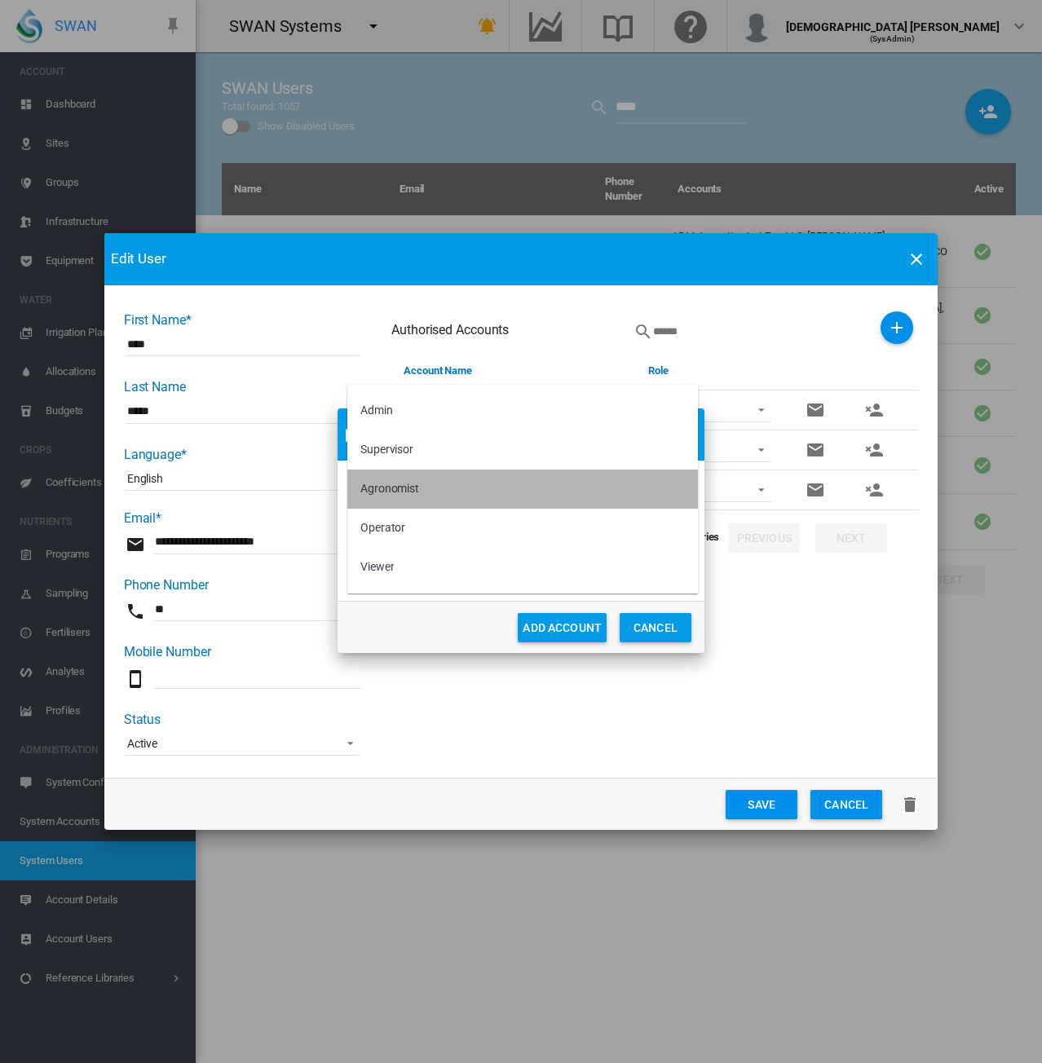
click at [403, 483] on div "Agronomist" at bounding box center [389, 489] width 59 height 16
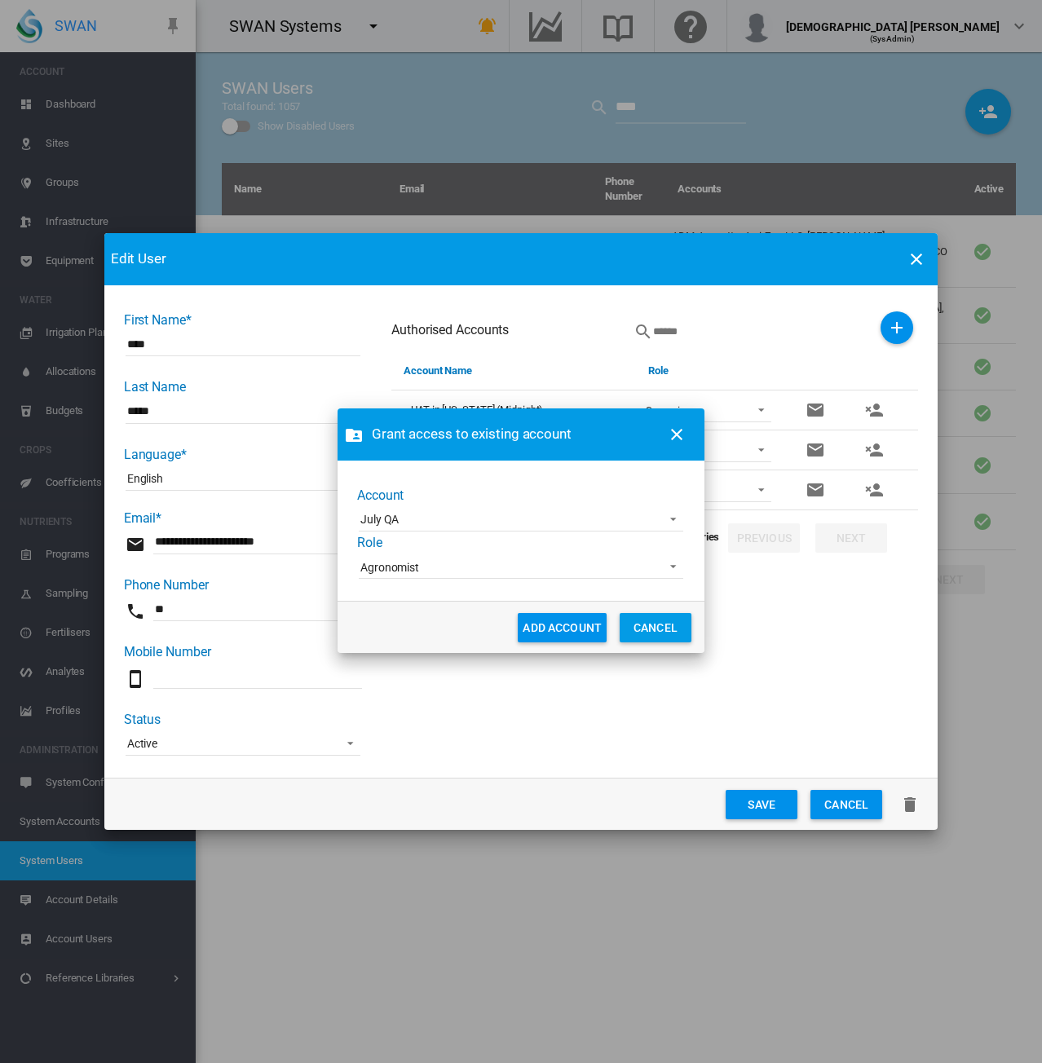
click at [558, 620] on button "ADD ACCOUNT" at bounding box center [562, 627] width 89 height 29
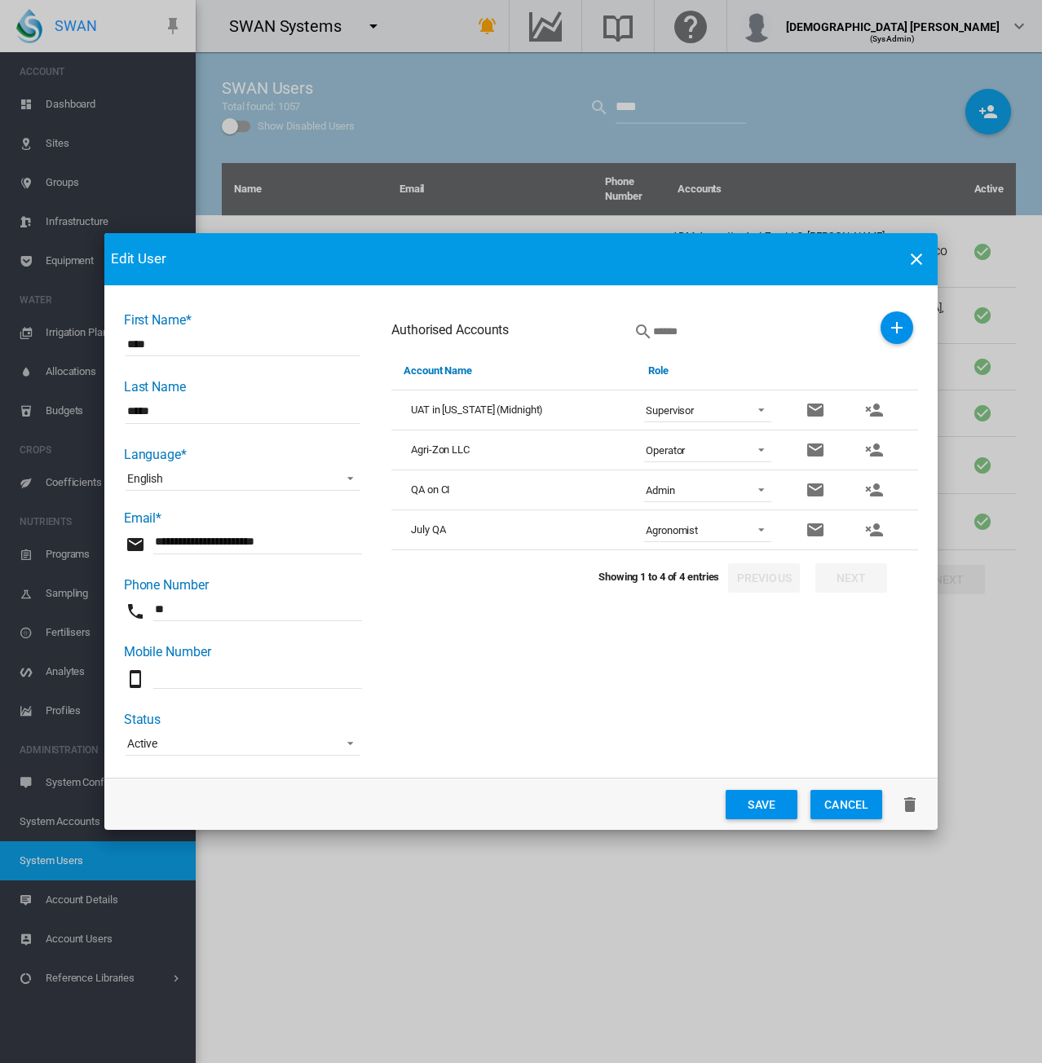
click at [769, 808] on button "Save" at bounding box center [762, 804] width 72 height 29
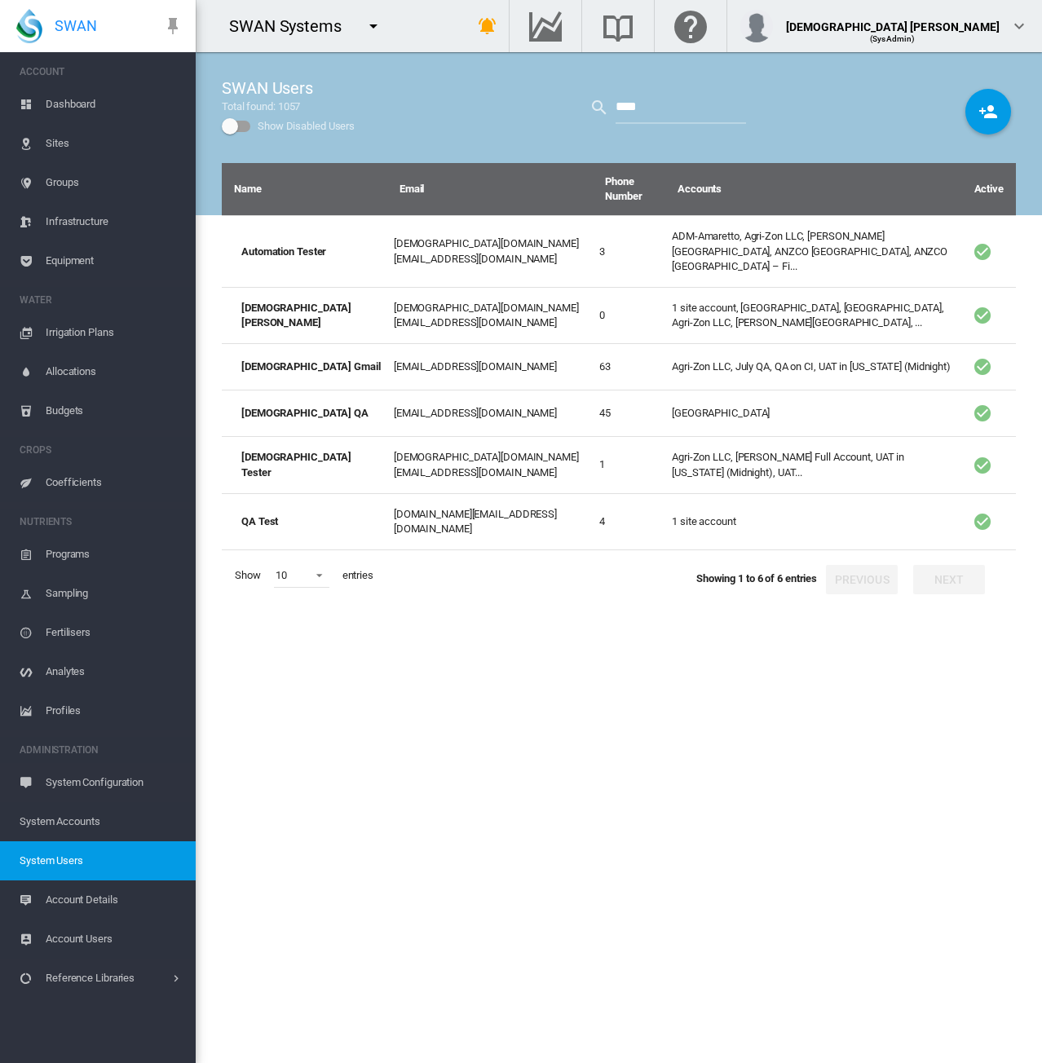
click at [372, 27] on md-icon "icon-menu-down" at bounding box center [374, 26] width 20 height 20
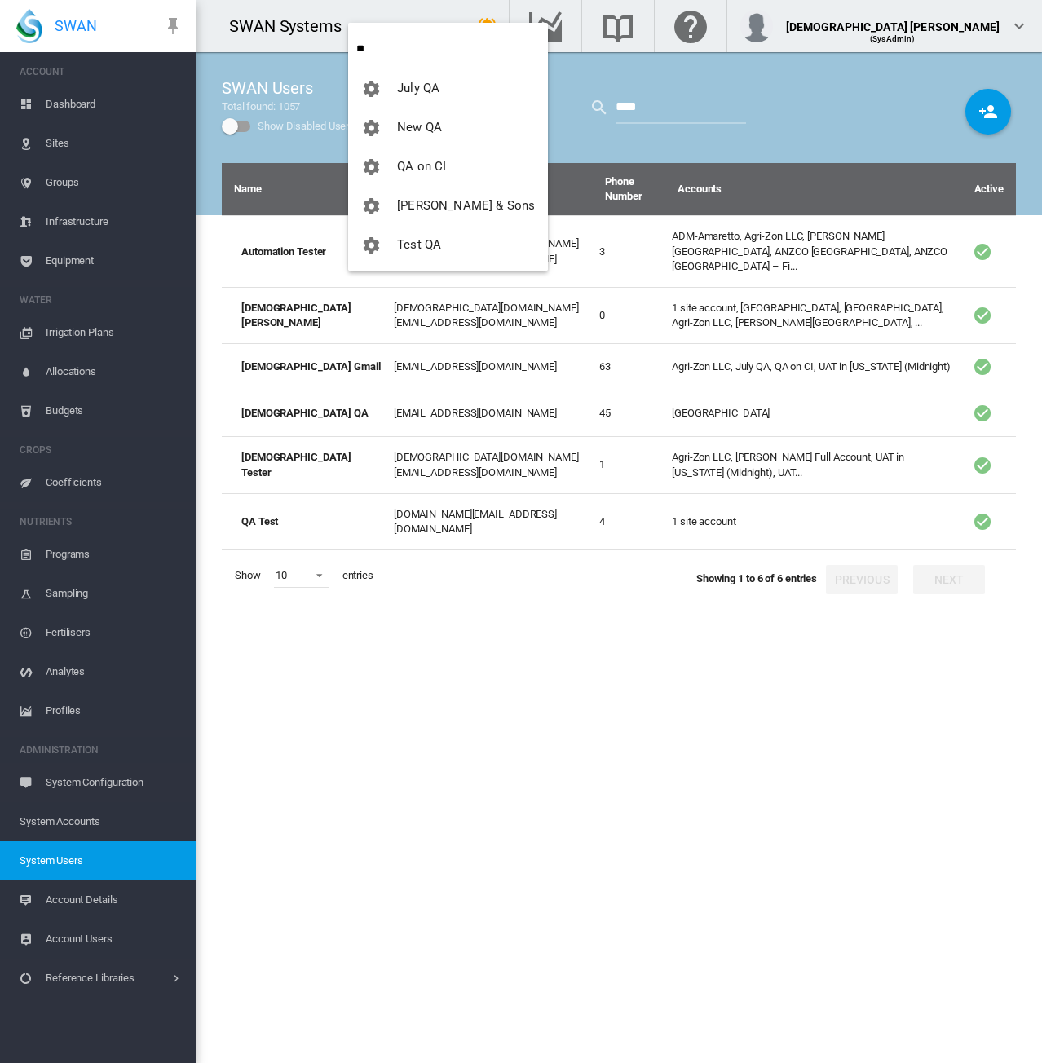
type input "**"
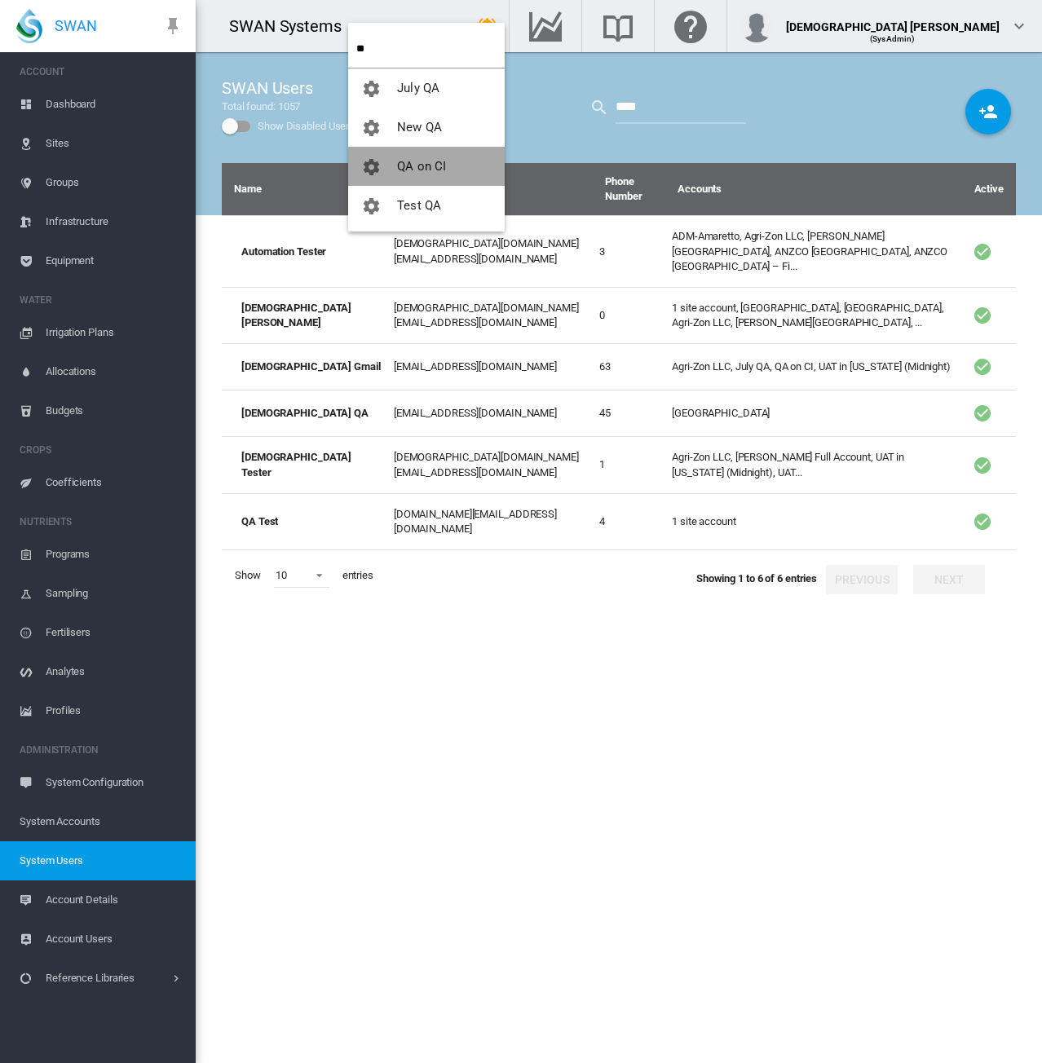
click at [393, 159] on span "button" at bounding box center [379, 166] width 36 height 15
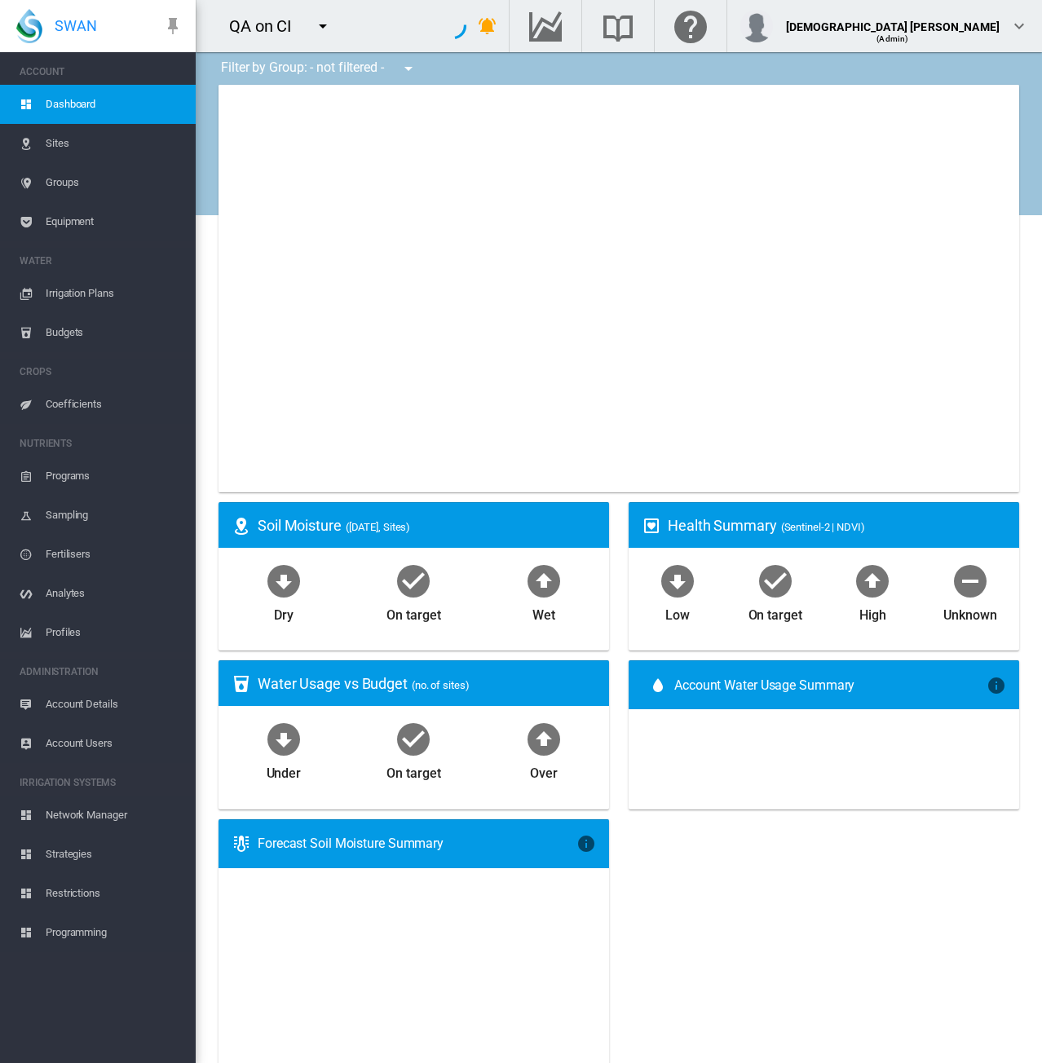
type input "**********"
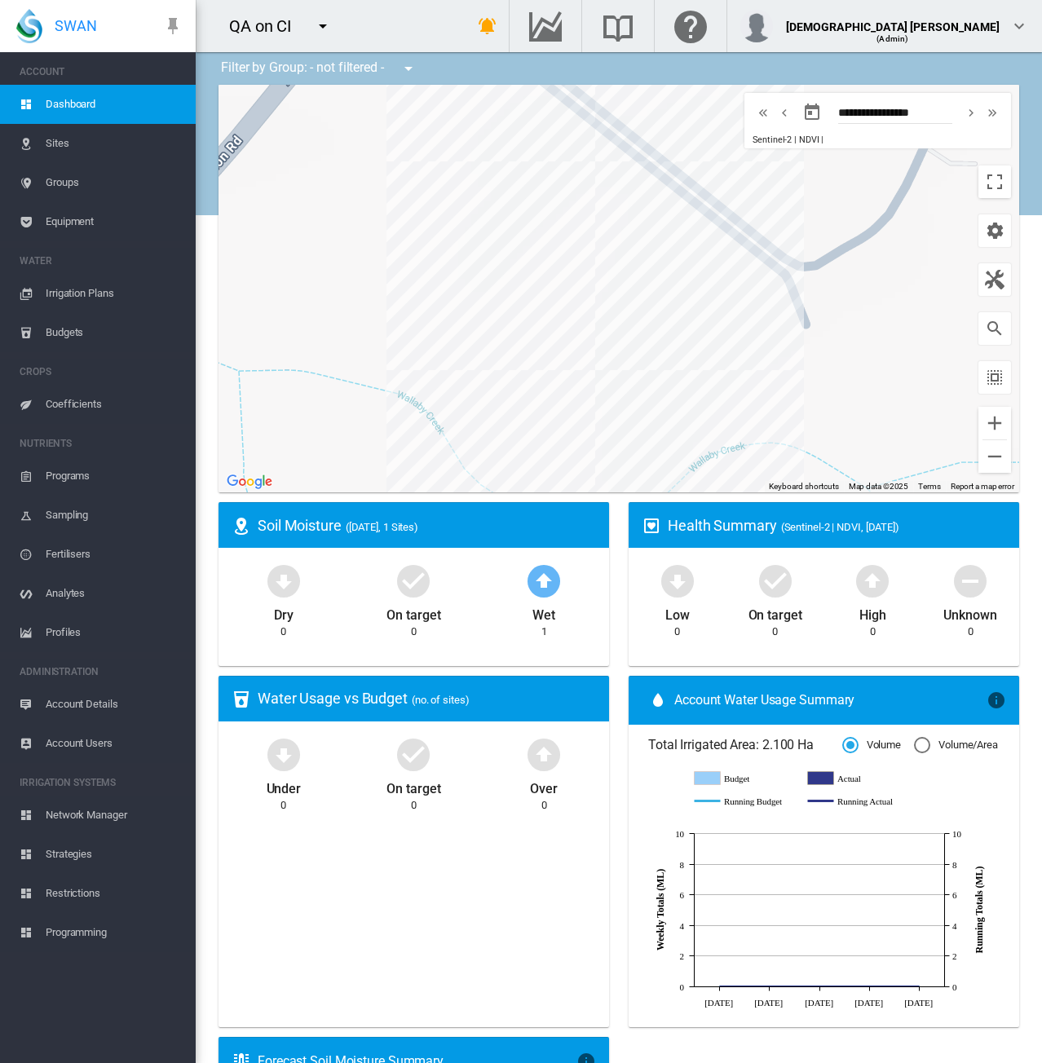
click at [96, 825] on span "Network Manager" at bounding box center [114, 815] width 137 height 39
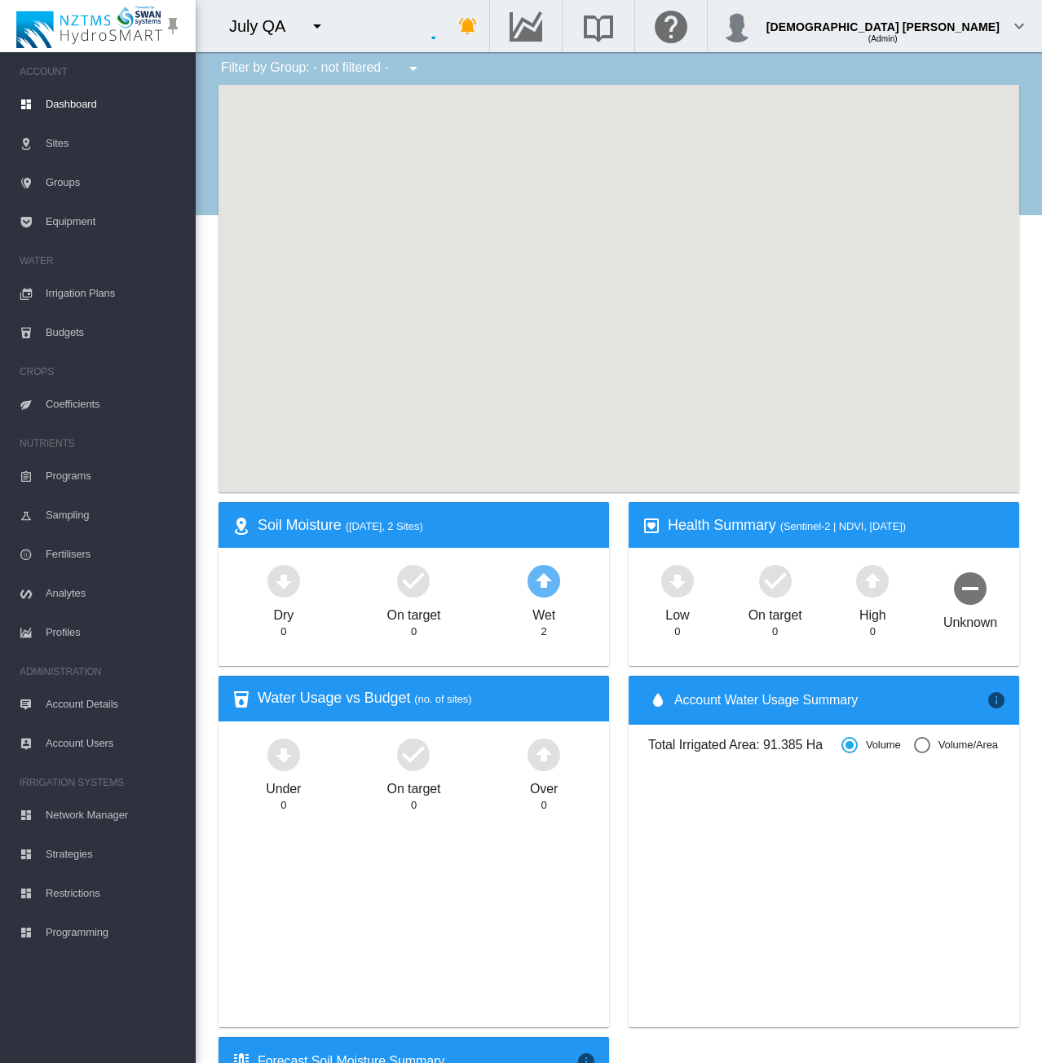
click at [320, 20] on md-icon "icon-menu-down" at bounding box center [317, 26] width 20 height 20
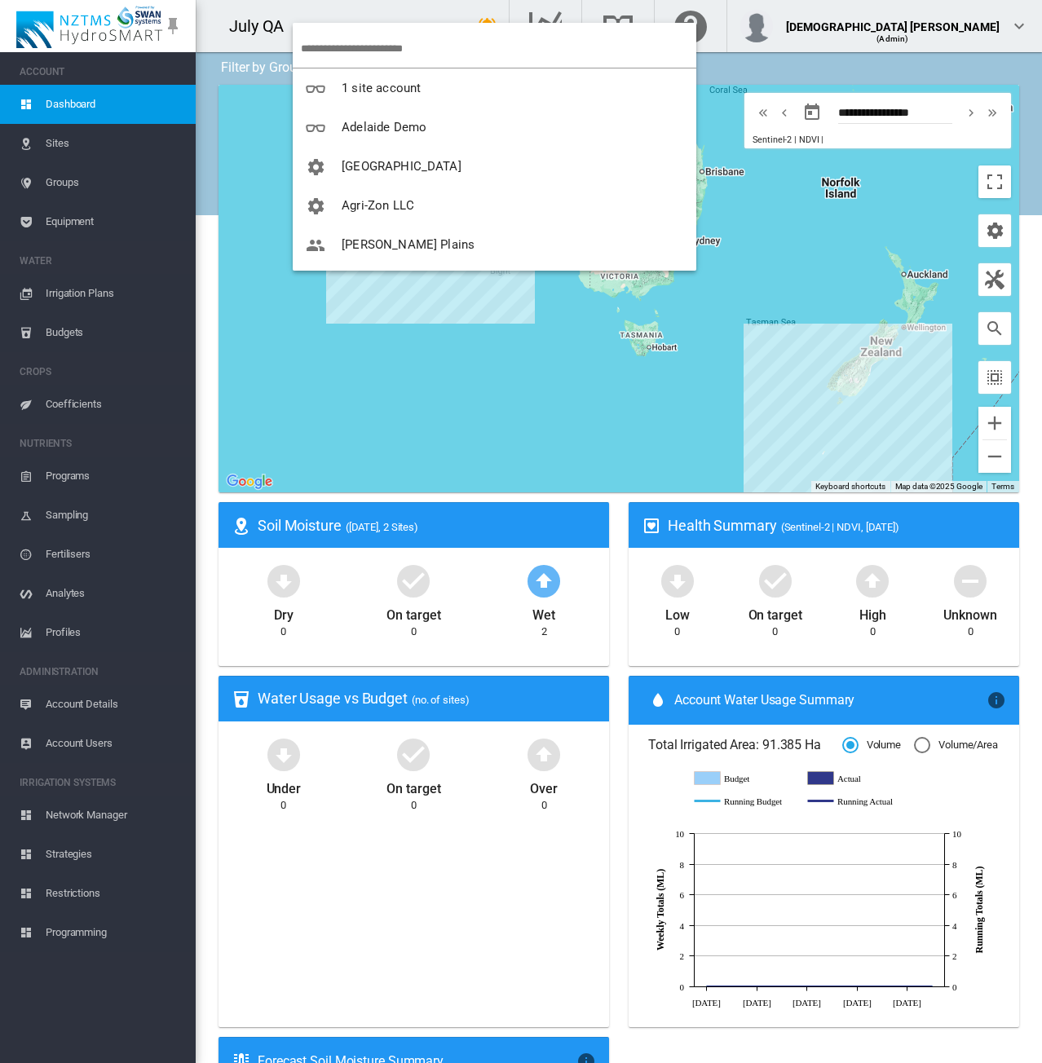
click at [334, 50] on input "search" at bounding box center [498, 48] width 395 height 38
click at [347, 201] on span "Agri-Zon LLC" at bounding box center [378, 205] width 73 height 15
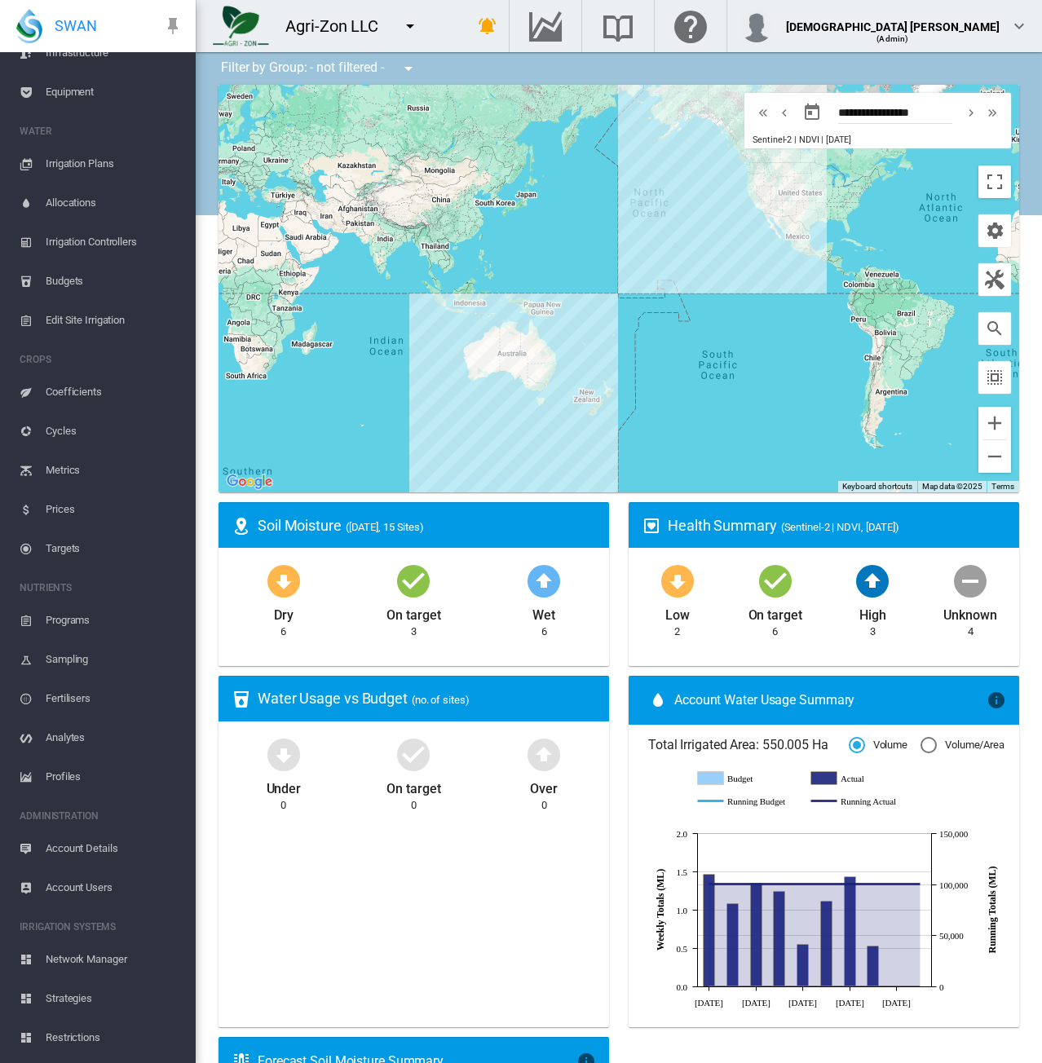
scroll to position [202, 0]
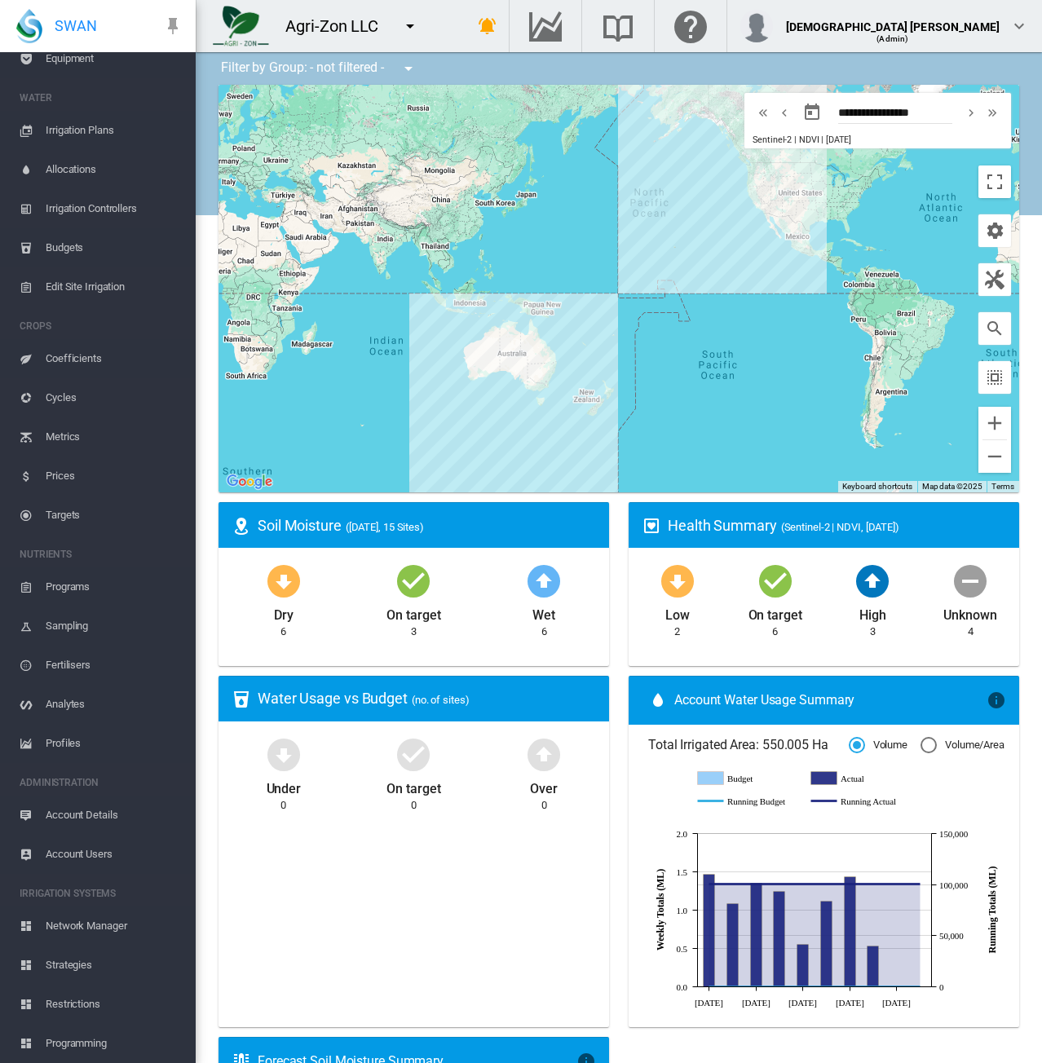
click at [85, 853] on span "Account Users" at bounding box center [114, 854] width 137 height 39
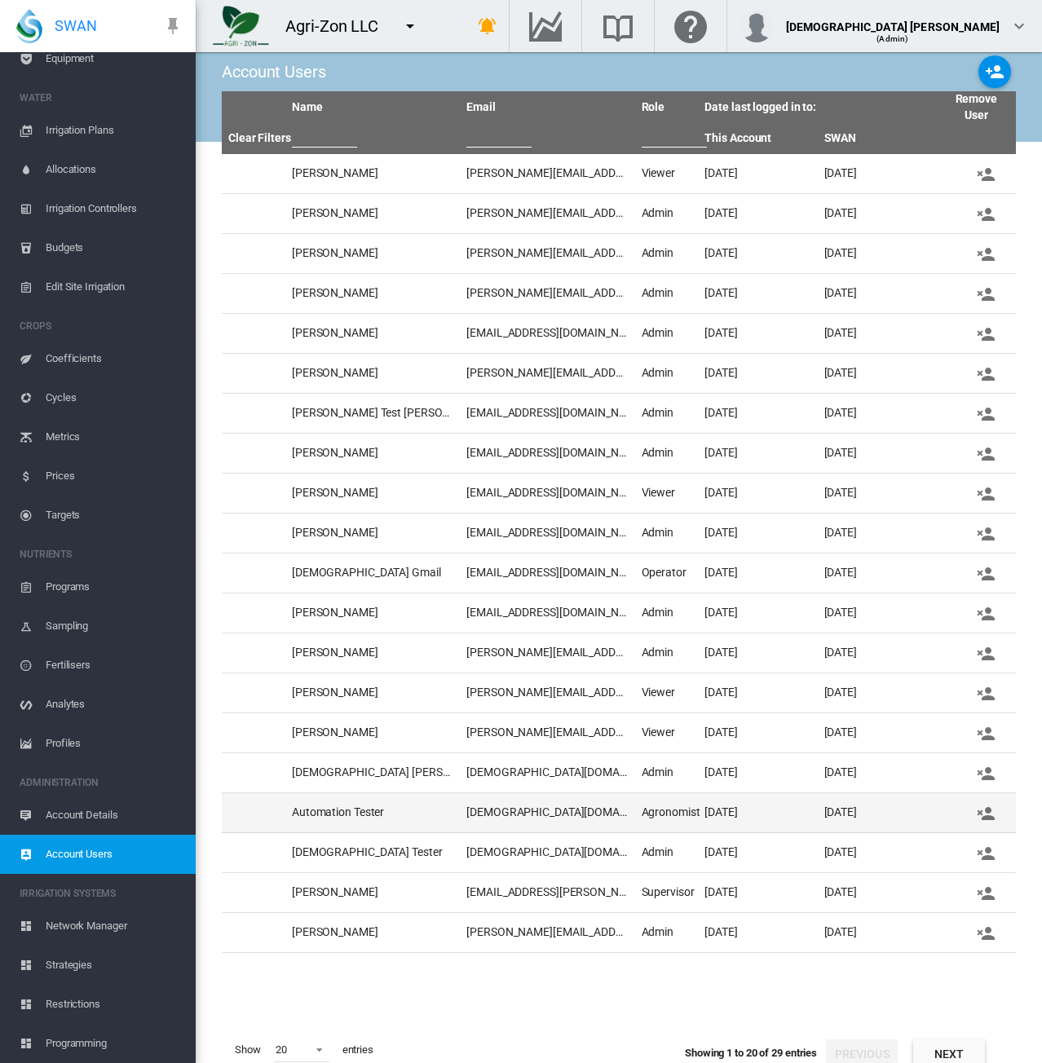
click at [546, 807] on td "lady.uy@swansystems.com.au" at bounding box center [547, 812] width 174 height 39
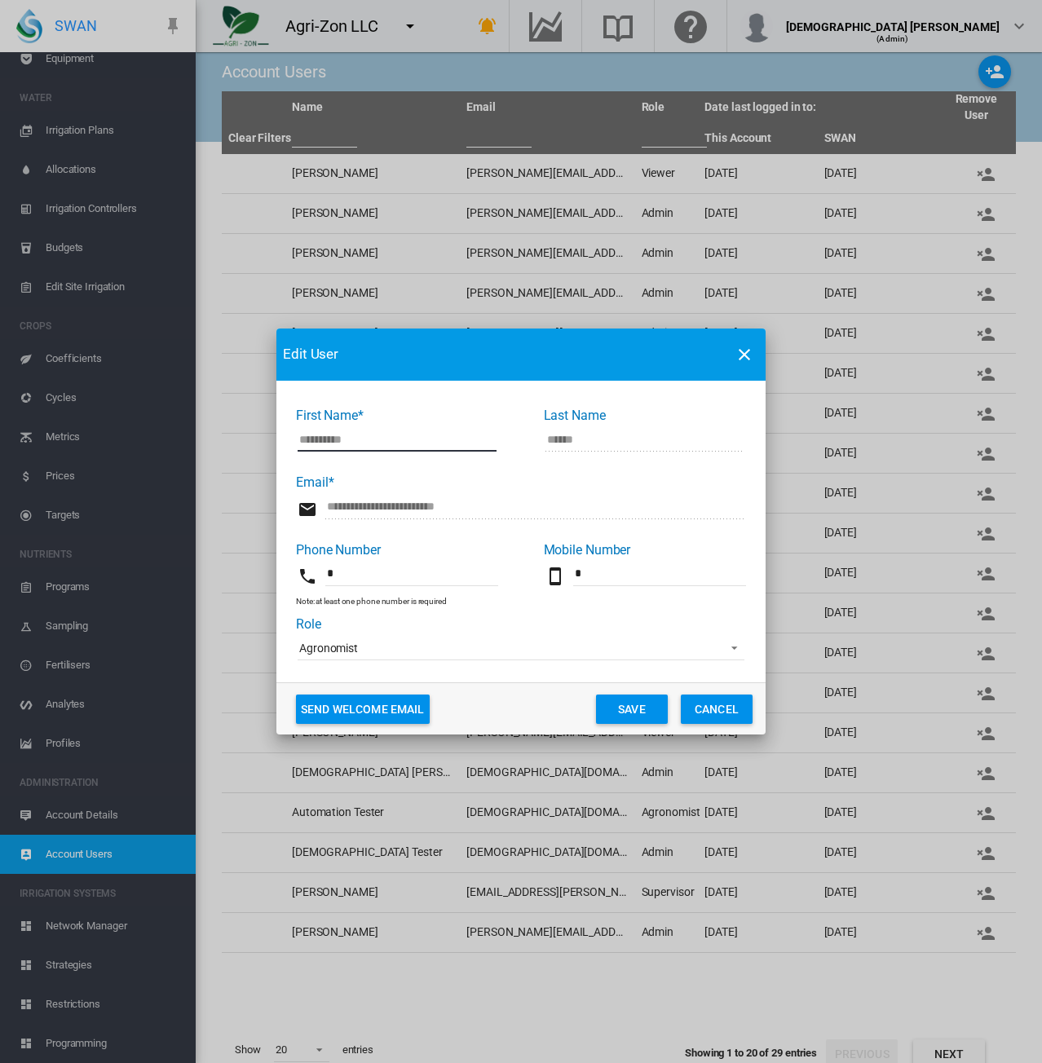
click at [722, 704] on button "Cancel" at bounding box center [717, 709] width 72 height 29
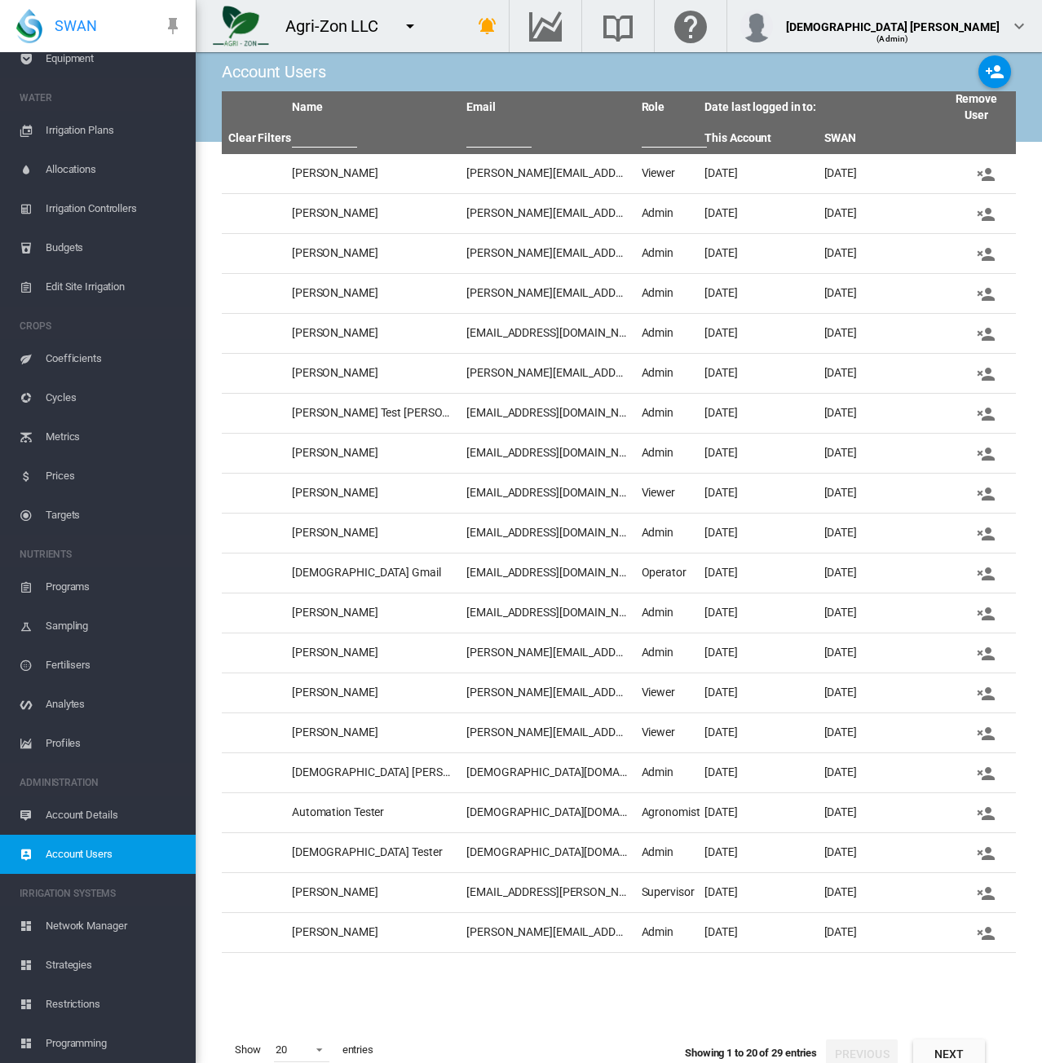
click at [416, 24] on md-icon "icon-menu-down" at bounding box center [410, 26] width 20 height 20
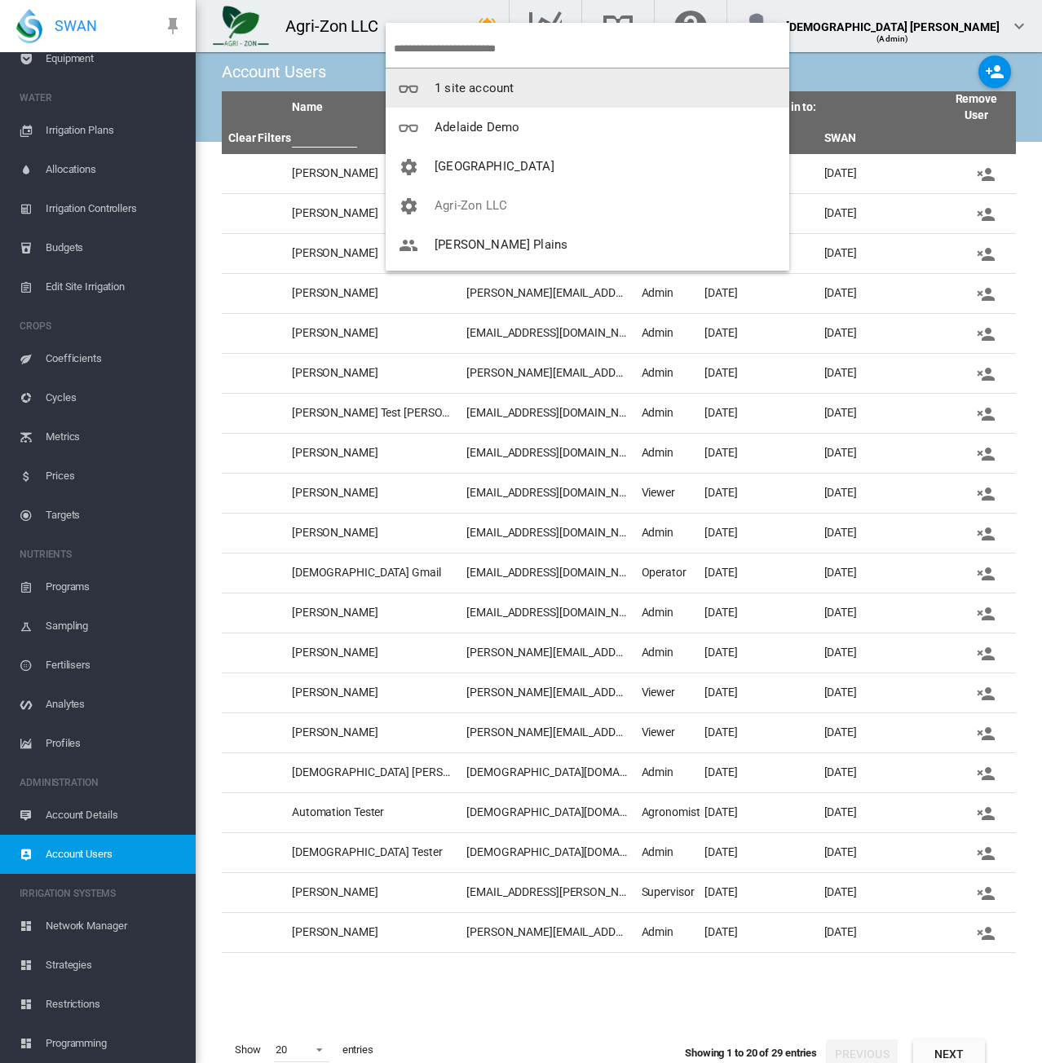
click at [485, 48] on input "search" at bounding box center [591, 48] width 395 height 38
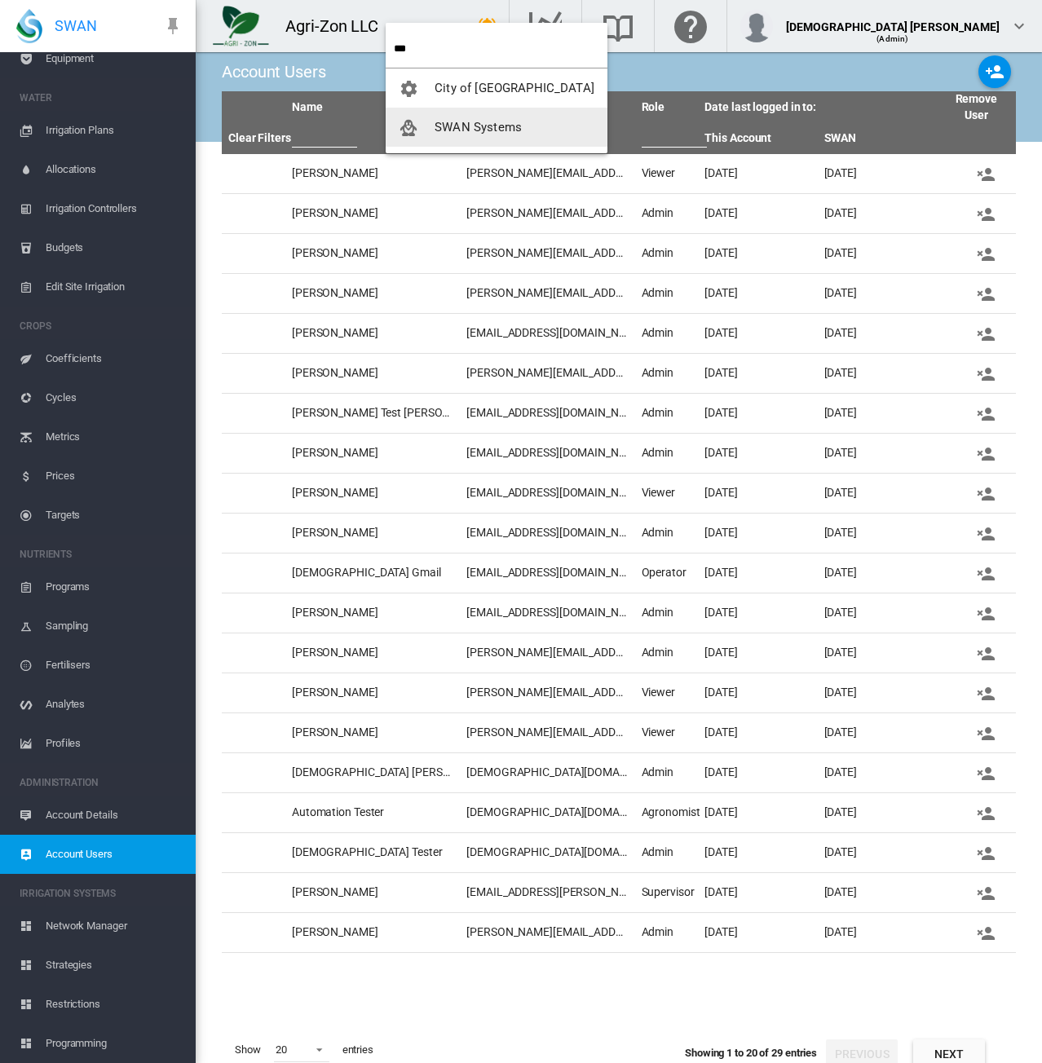
type input "***"
click at [497, 136] on button "SWAN Systems" at bounding box center [497, 127] width 222 height 39
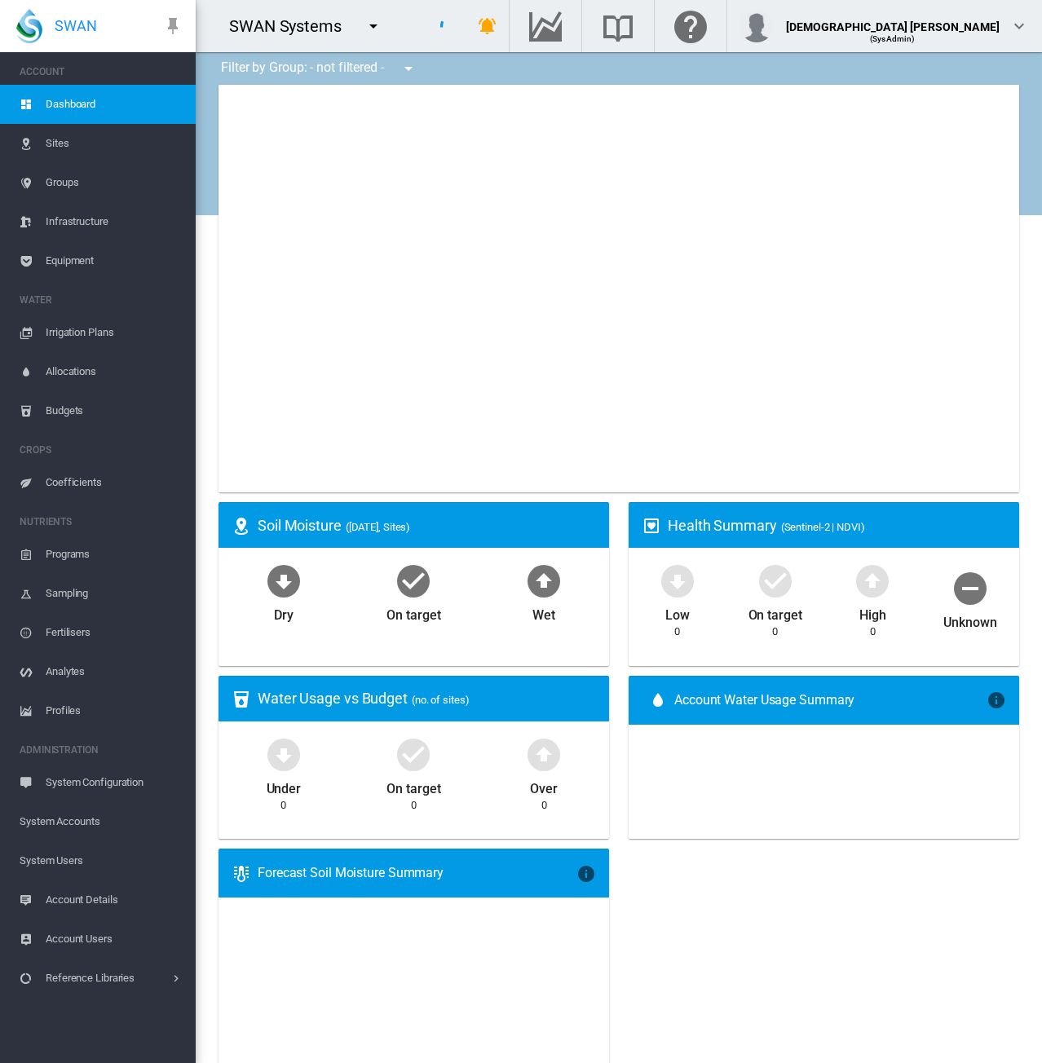
click at [91, 866] on span "System Users" at bounding box center [101, 860] width 163 height 39
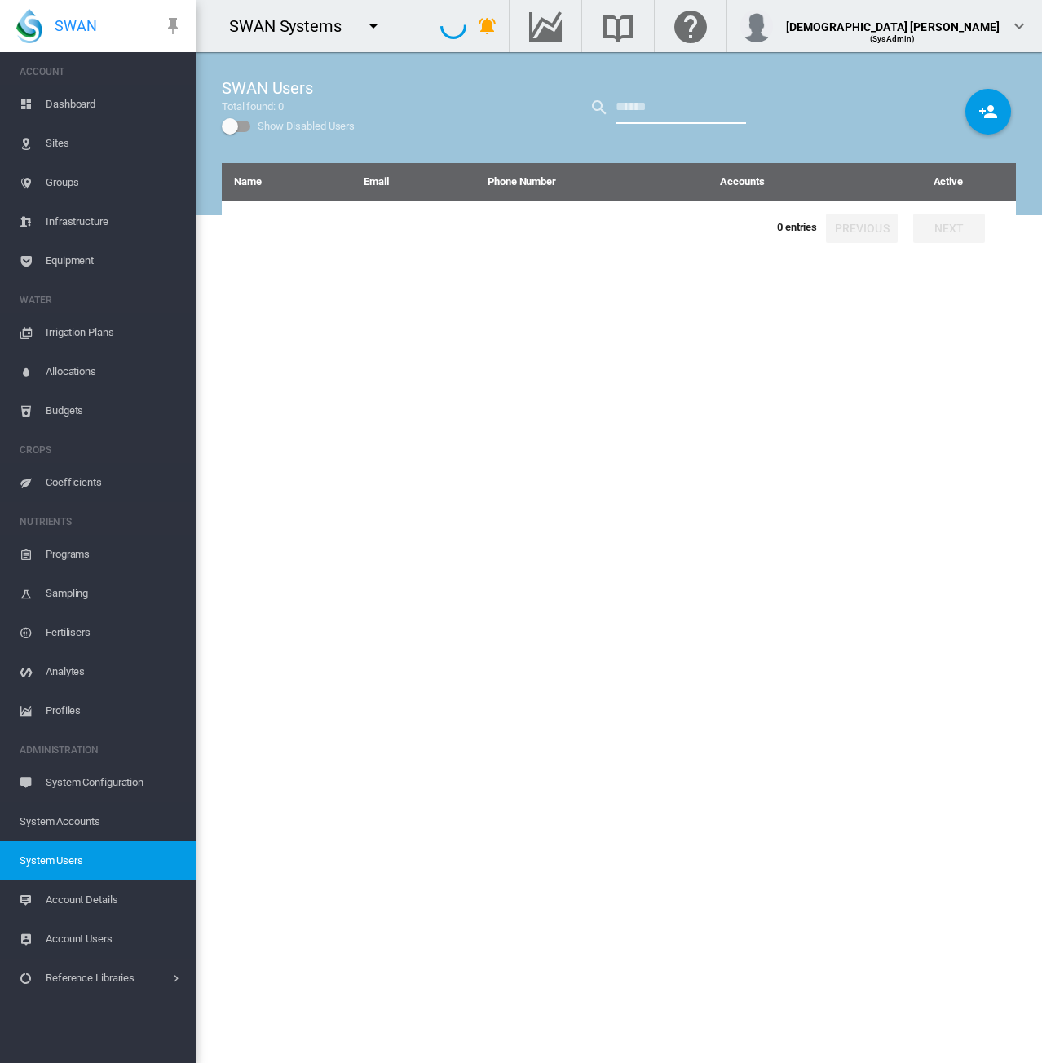
click at [631, 112] on input "text" at bounding box center [680, 107] width 130 height 33
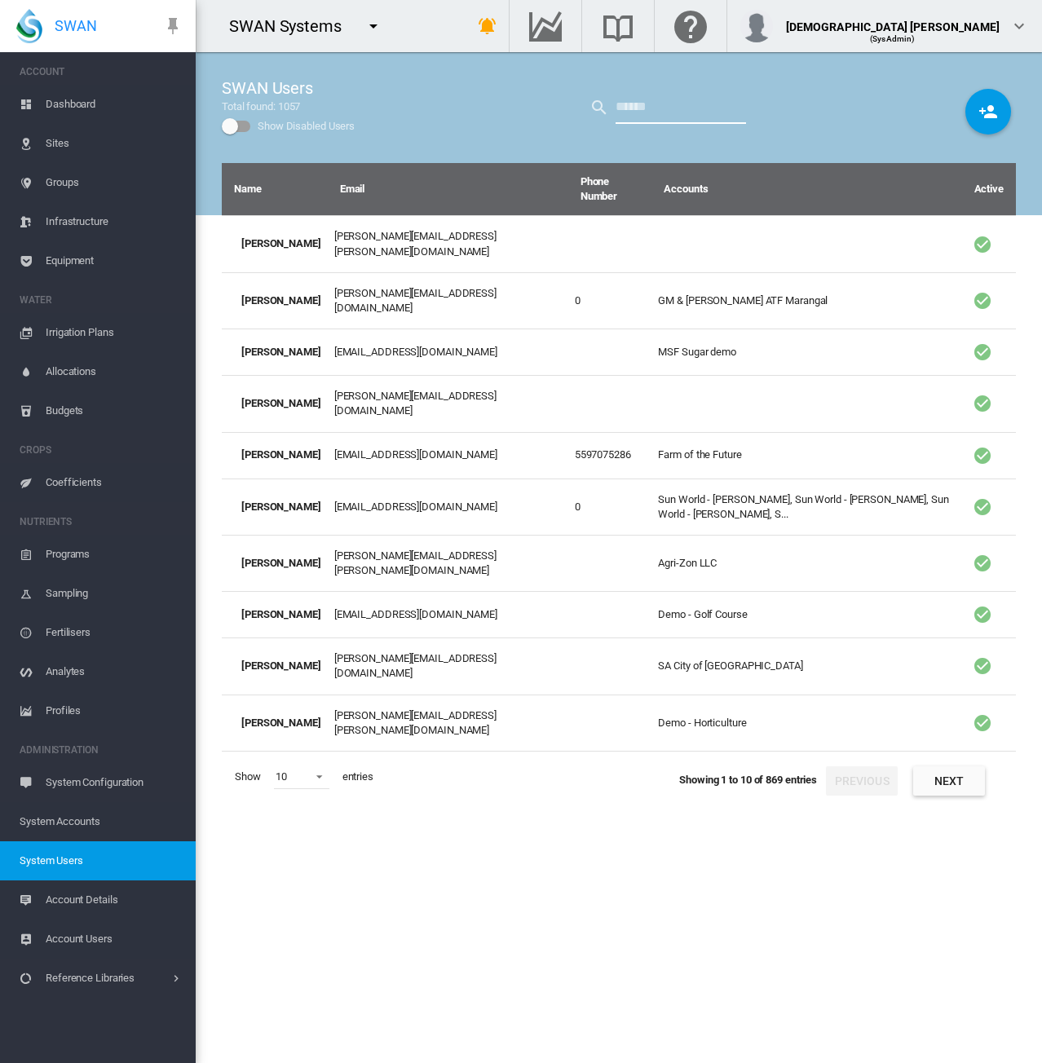
type input "****"
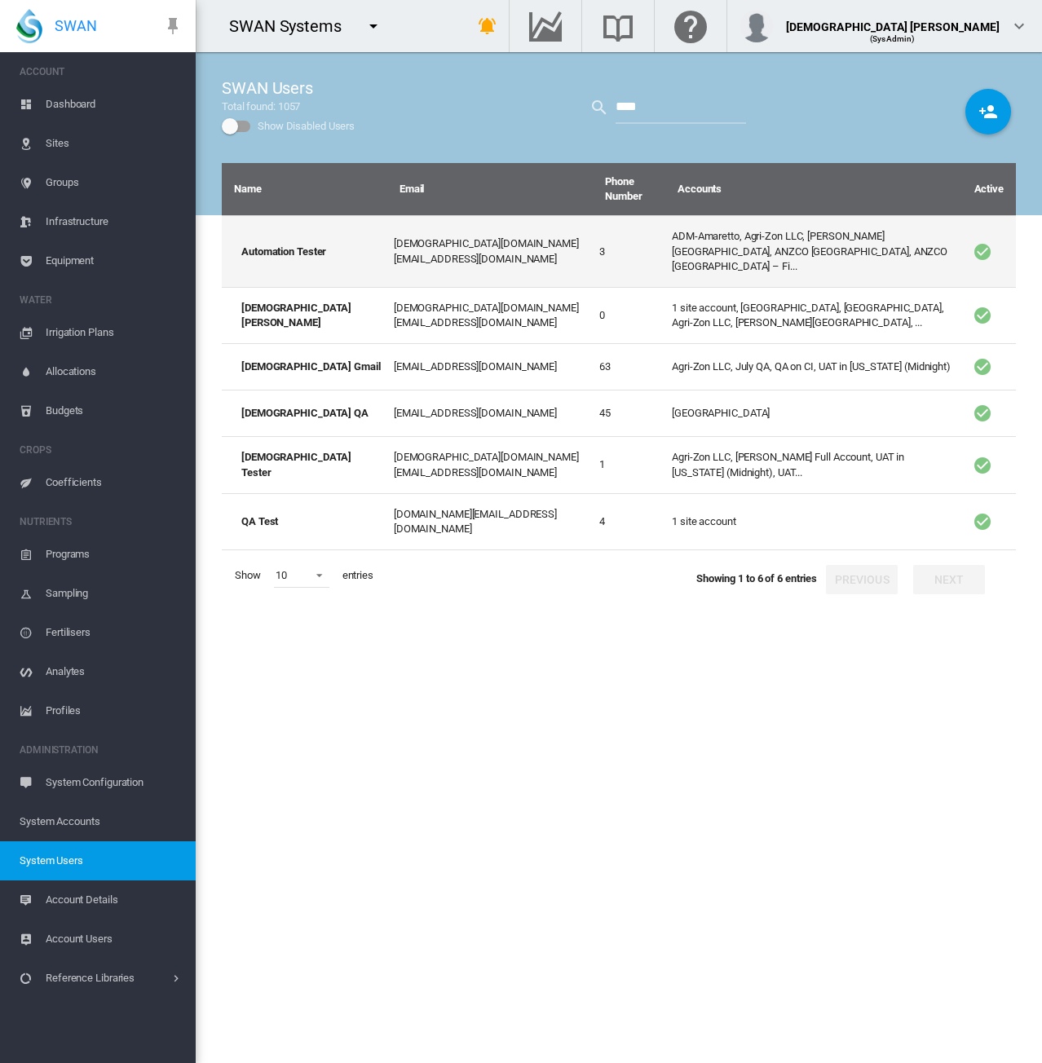
click at [695, 239] on td "ADM-Amaretto, Agri-Zon LLC, Anna Plains, ANZCO Canterbury, ANZCO Canterbury – F…" at bounding box center [813, 251] width 296 height 72
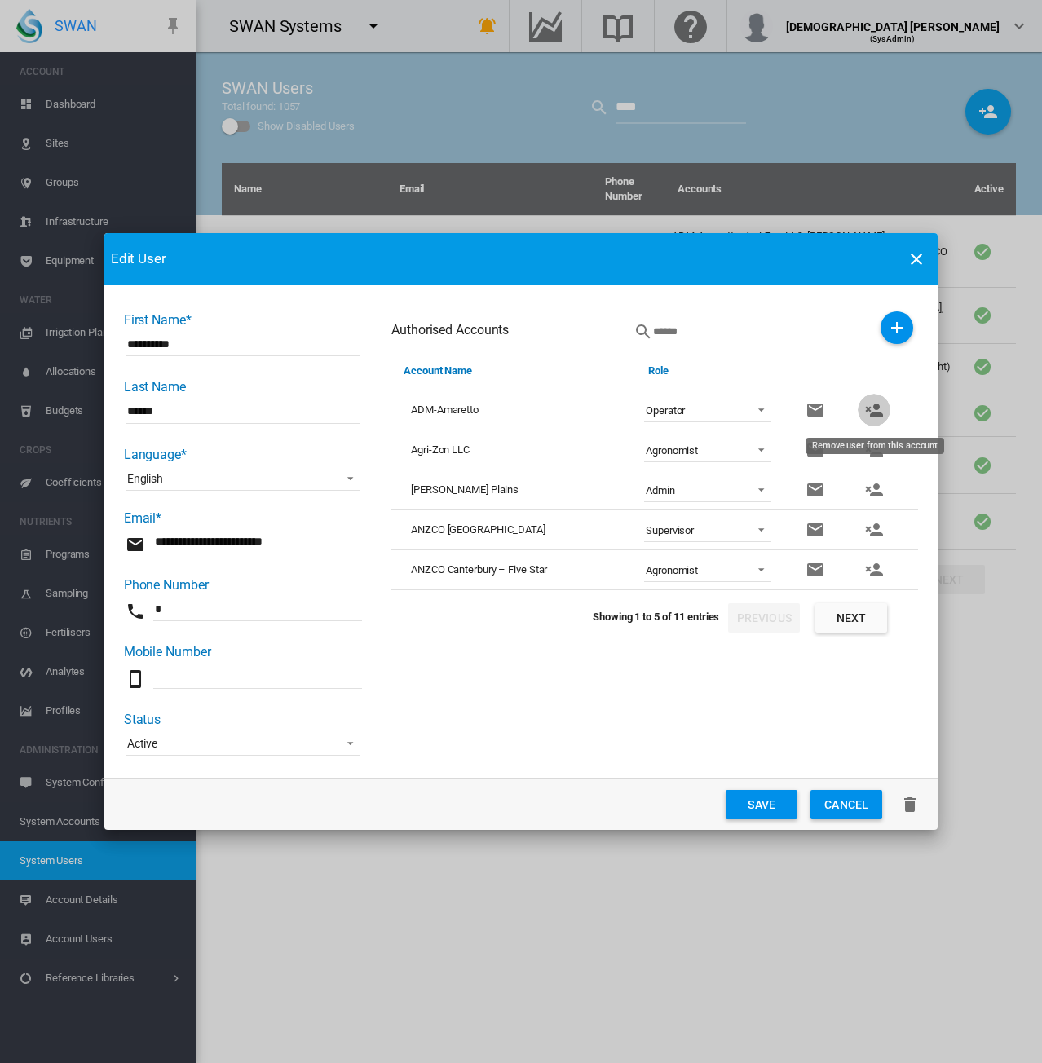
click at [876, 412] on md-icon "icon-account-remove" at bounding box center [874, 410] width 20 height 20
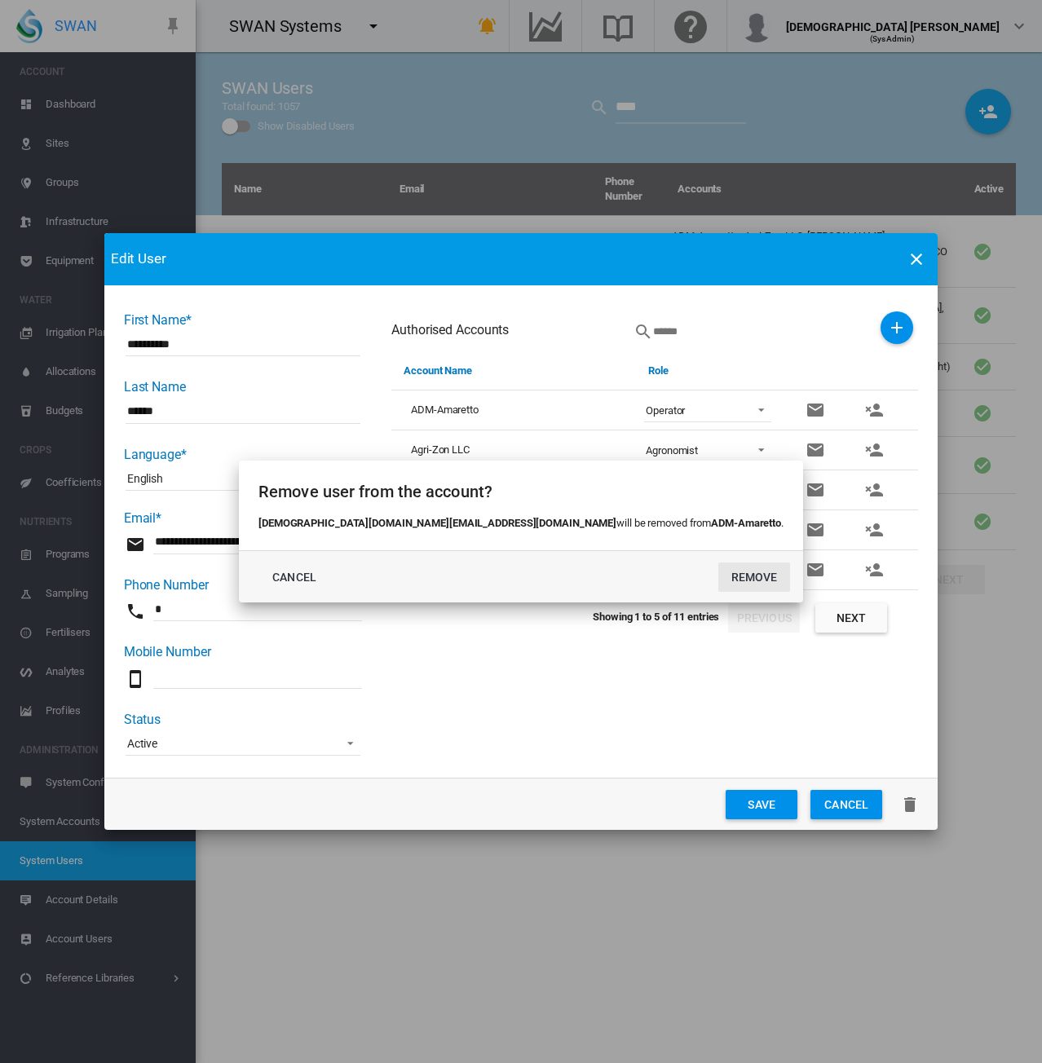
click at [718, 572] on button "REMOVE" at bounding box center [754, 577] width 72 height 29
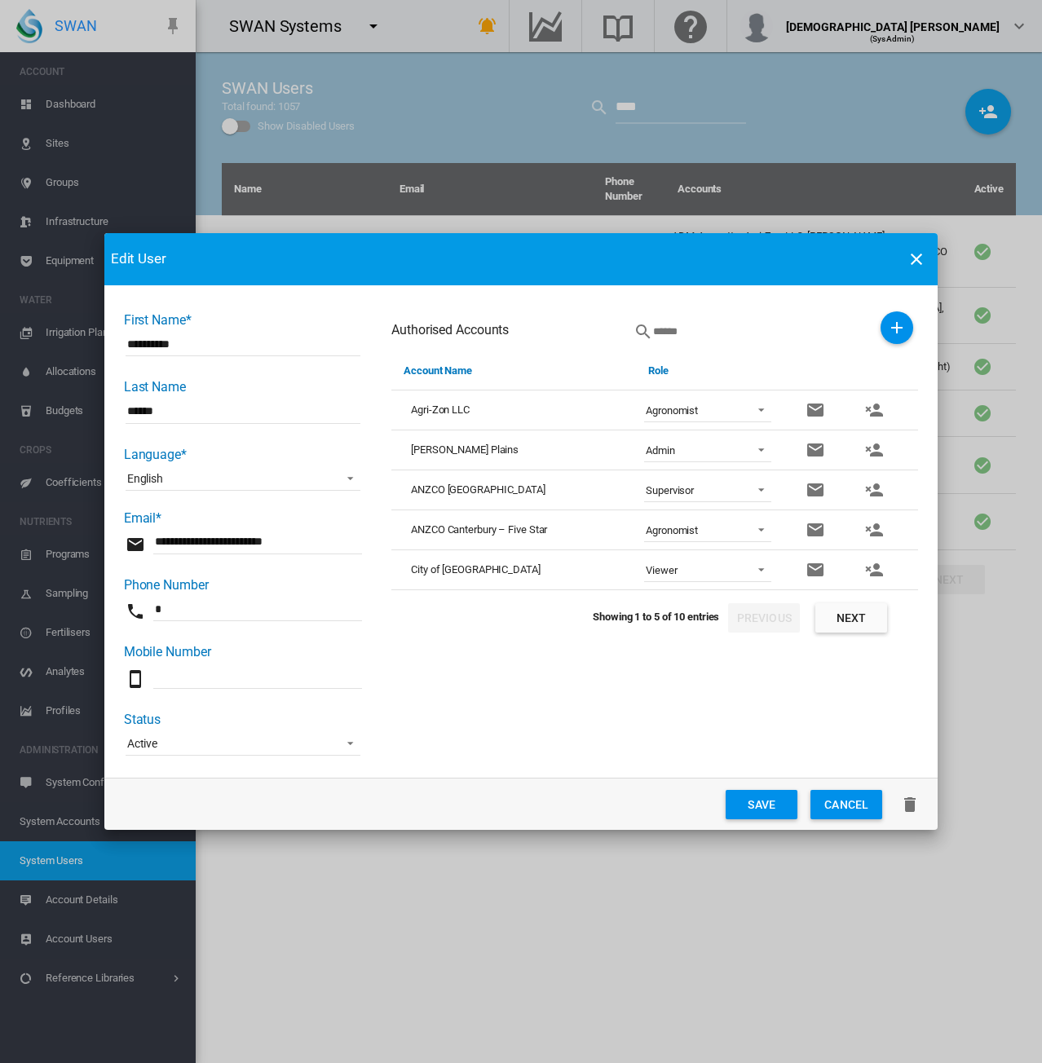
click at [759, 797] on button "Save" at bounding box center [762, 804] width 72 height 29
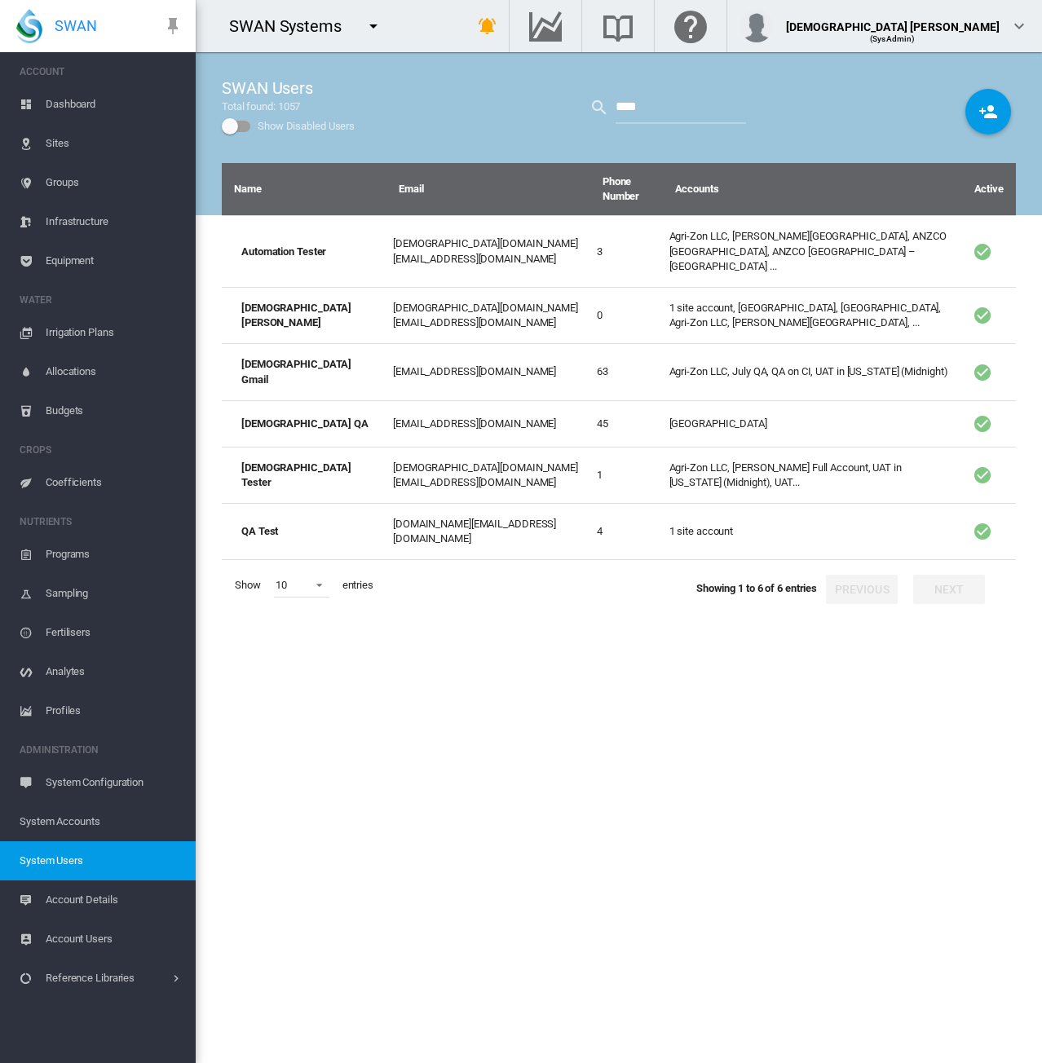
click at [427, 805] on div "Name Email Phone Number Accounts Active Automation Tester lady.uy@swansystems.c…" at bounding box center [619, 613] width 794 height 900
click at [72, 827] on span "System Accounts" at bounding box center [101, 821] width 163 height 39
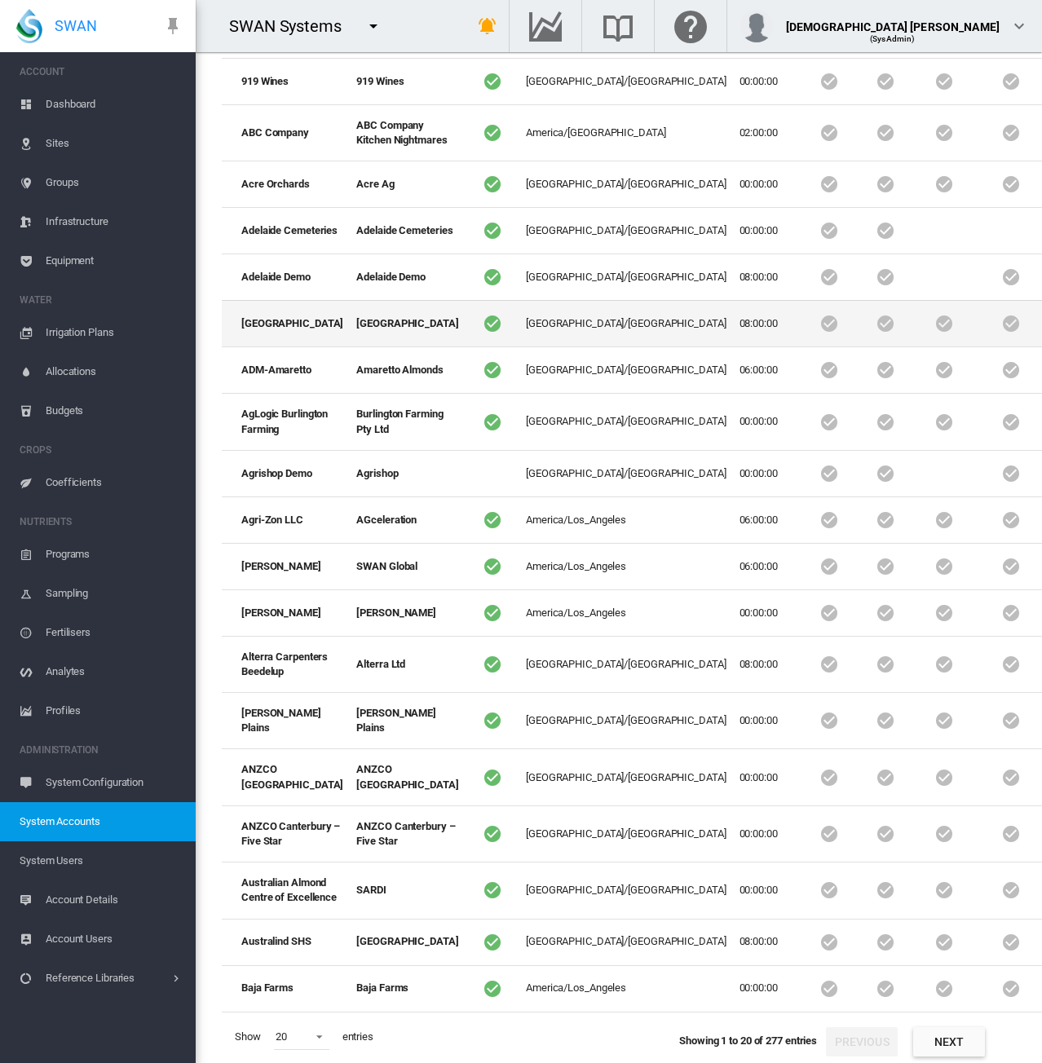
scroll to position [326, 0]
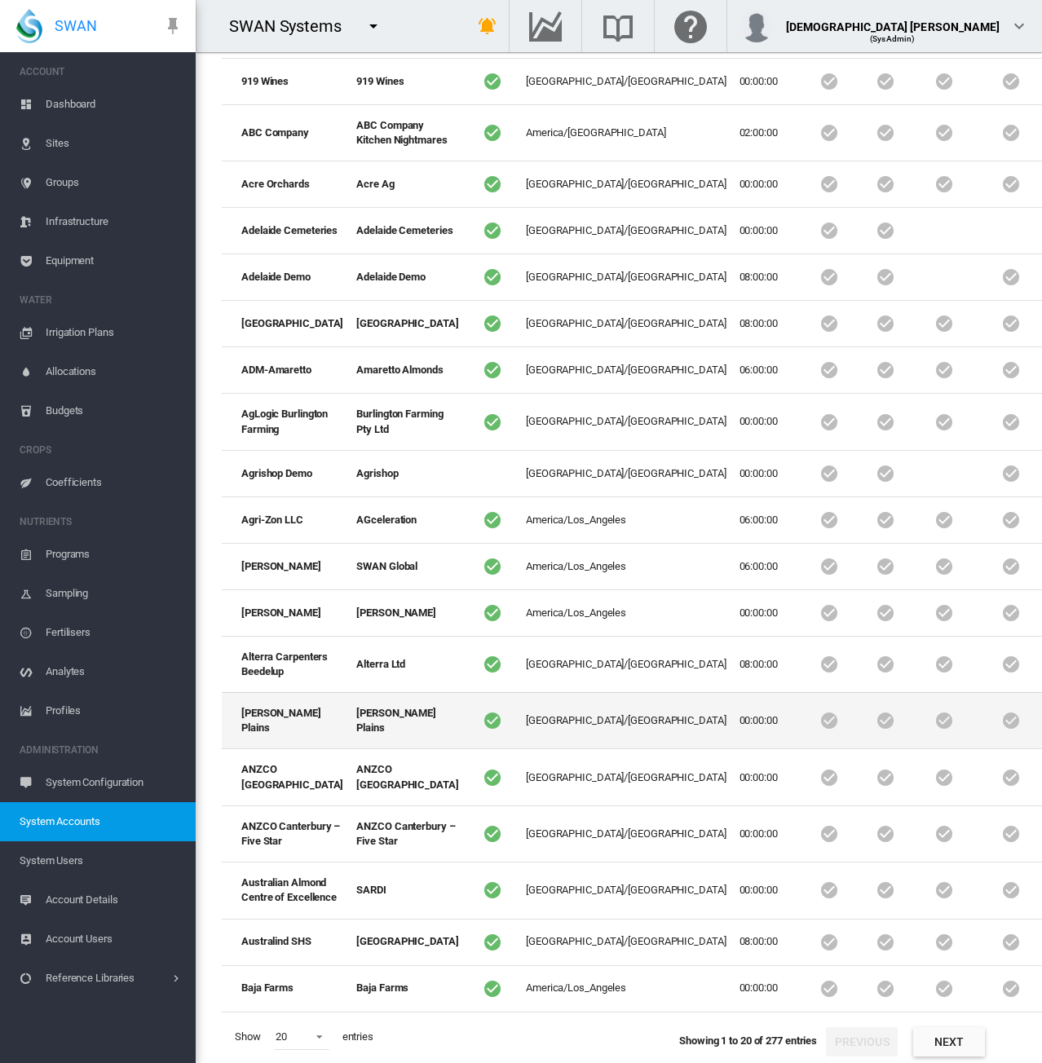
click at [799, 748] on td at bounding box center [829, 720] width 60 height 56
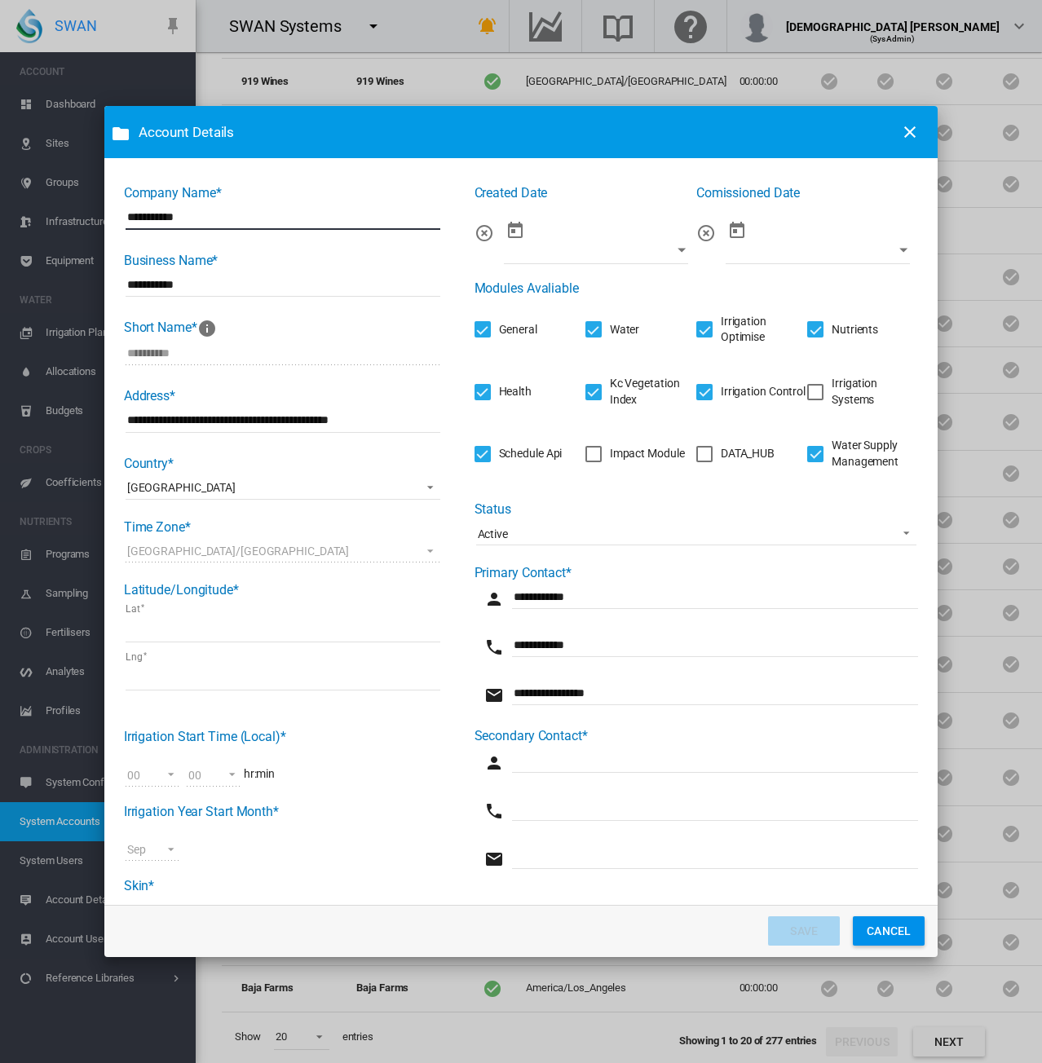
click at [807, 395] on div "Irrigation Systems" at bounding box center [815, 392] width 16 height 16
click at [781, 924] on button "SAVE" at bounding box center [804, 930] width 72 height 29
click at [783, 933] on button "SAVE" at bounding box center [804, 930] width 72 height 29
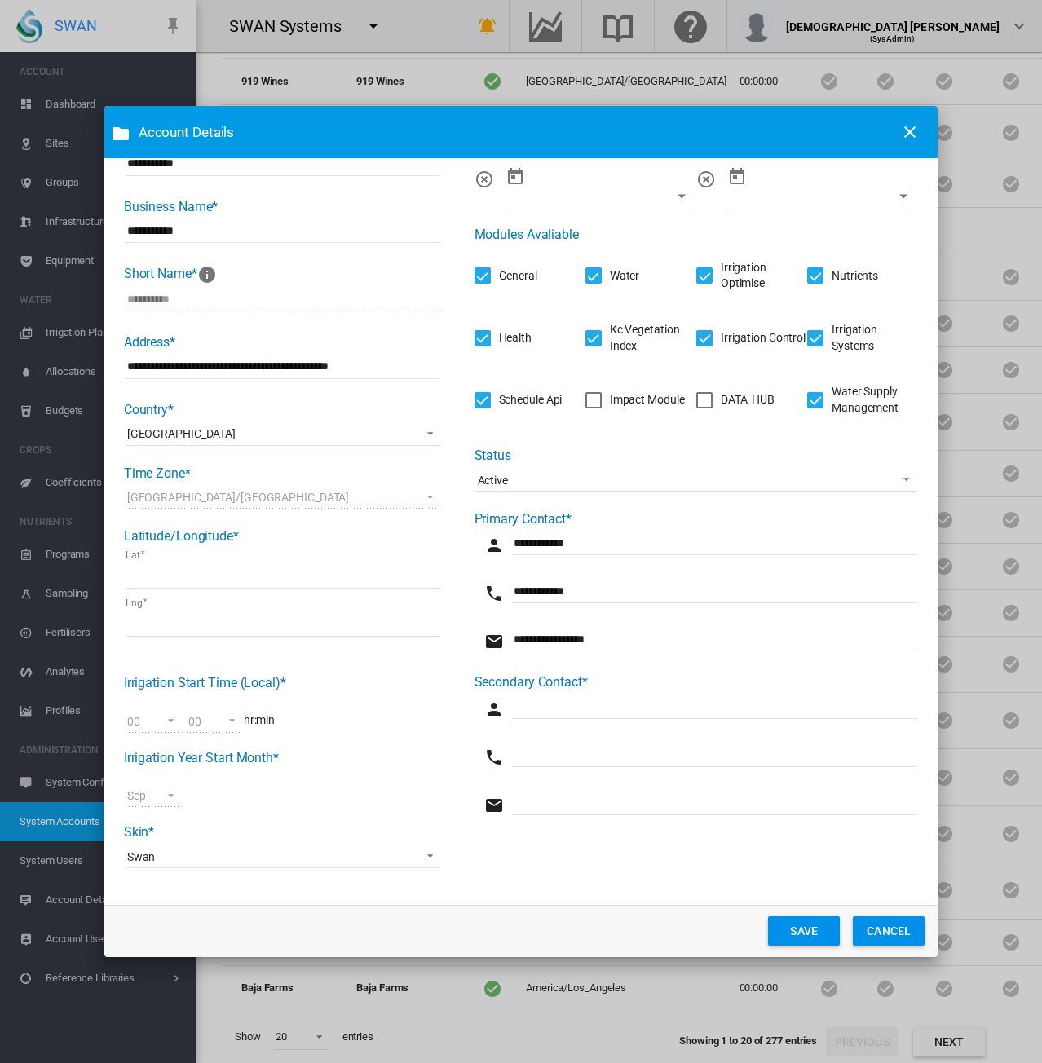
scroll to position [0, 0]
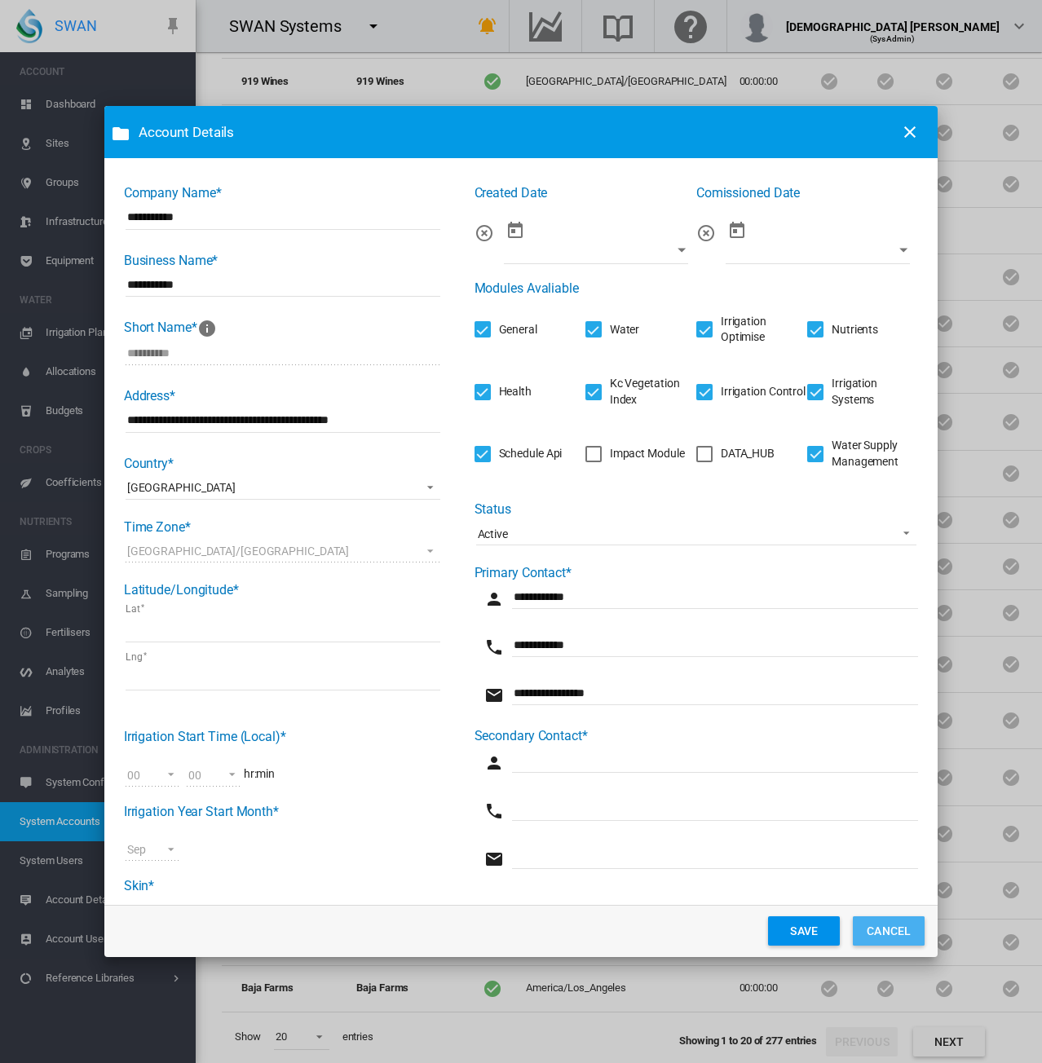
click at [881, 924] on button "CANCEL" at bounding box center [889, 930] width 72 height 29
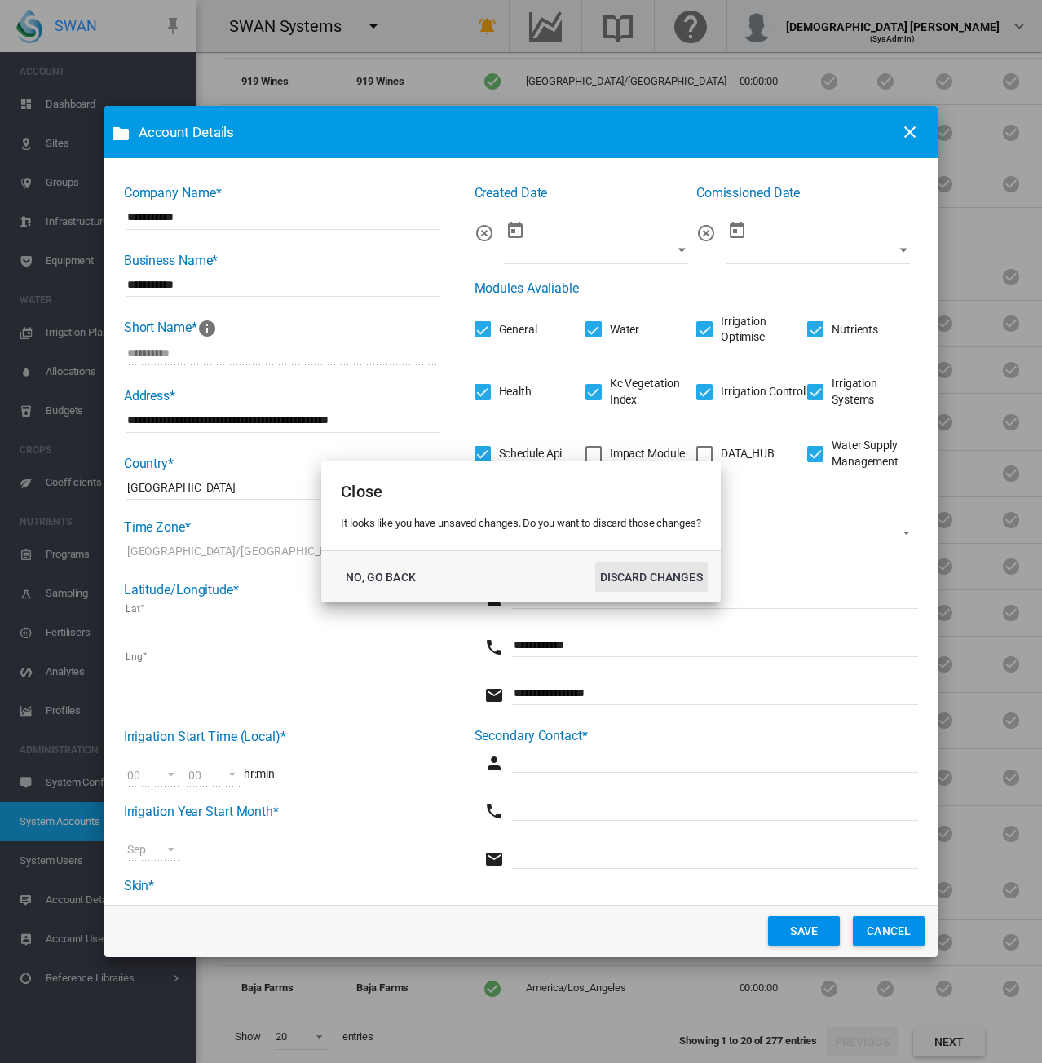
click at [615, 580] on button "DISCARD CHANGES" at bounding box center [651, 577] width 113 height 29
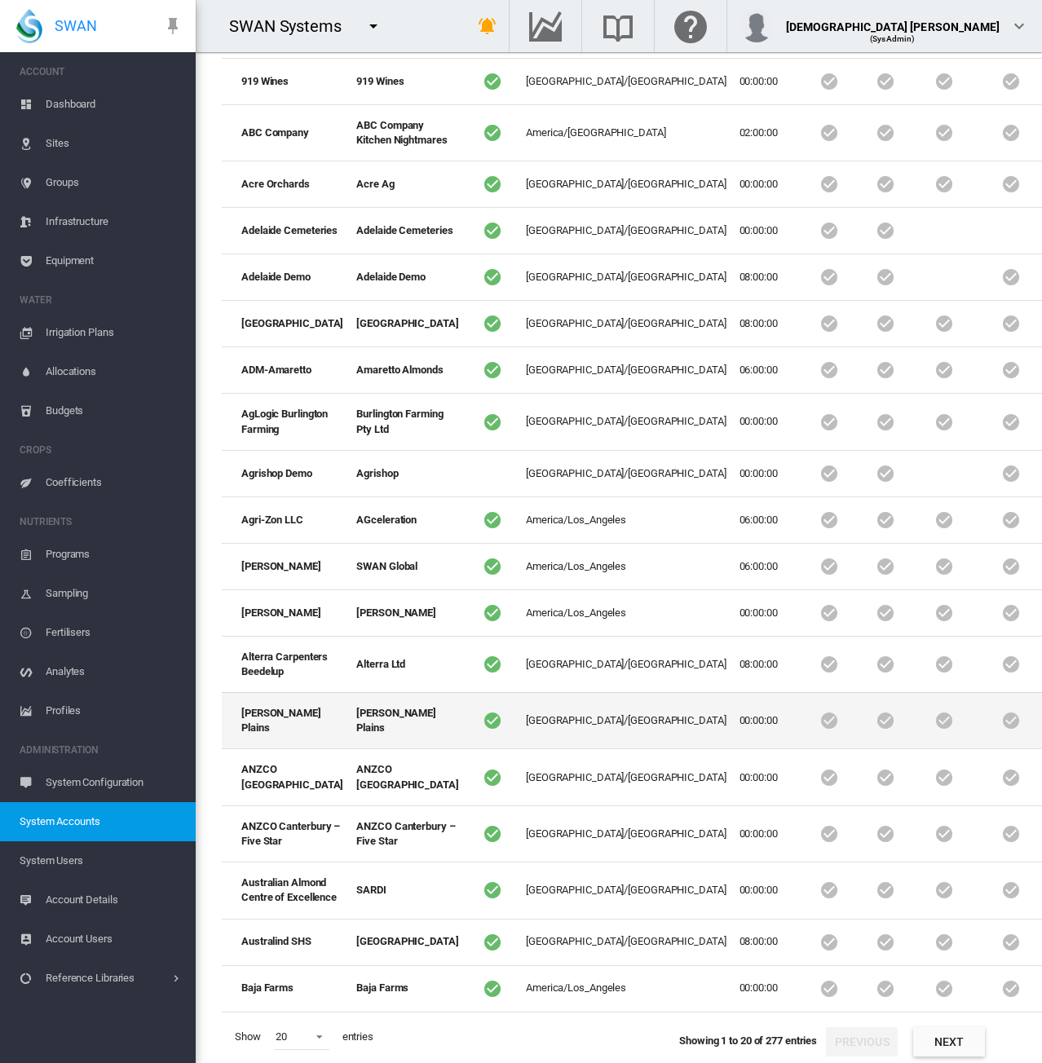
click at [733, 748] on td "00:00:00" at bounding box center [766, 720] width 66 height 56
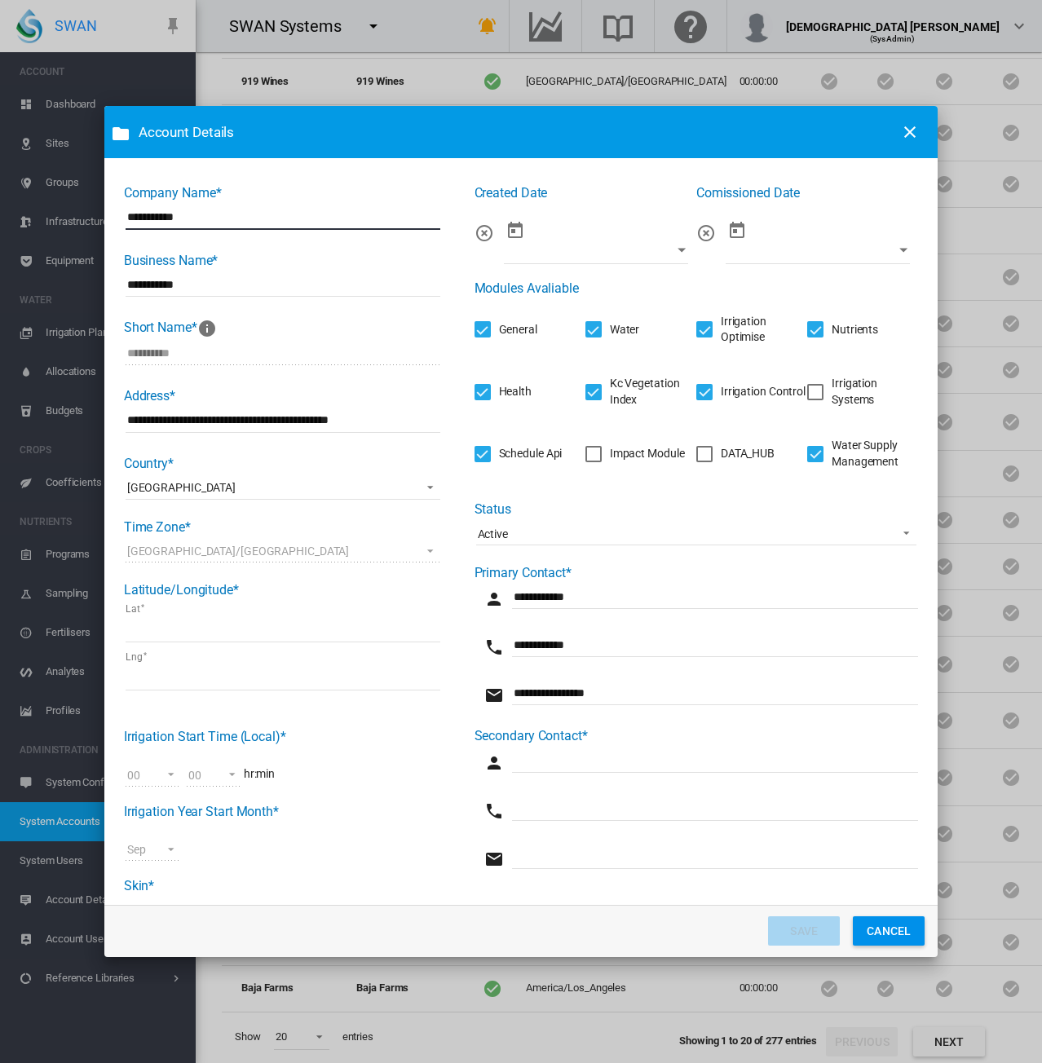
click at [807, 389] on div "Irrigation Systems" at bounding box center [815, 392] width 16 height 16
click at [805, 925] on button "SAVE" at bounding box center [804, 930] width 72 height 29
click at [886, 932] on button "CANCEL" at bounding box center [889, 930] width 72 height 29
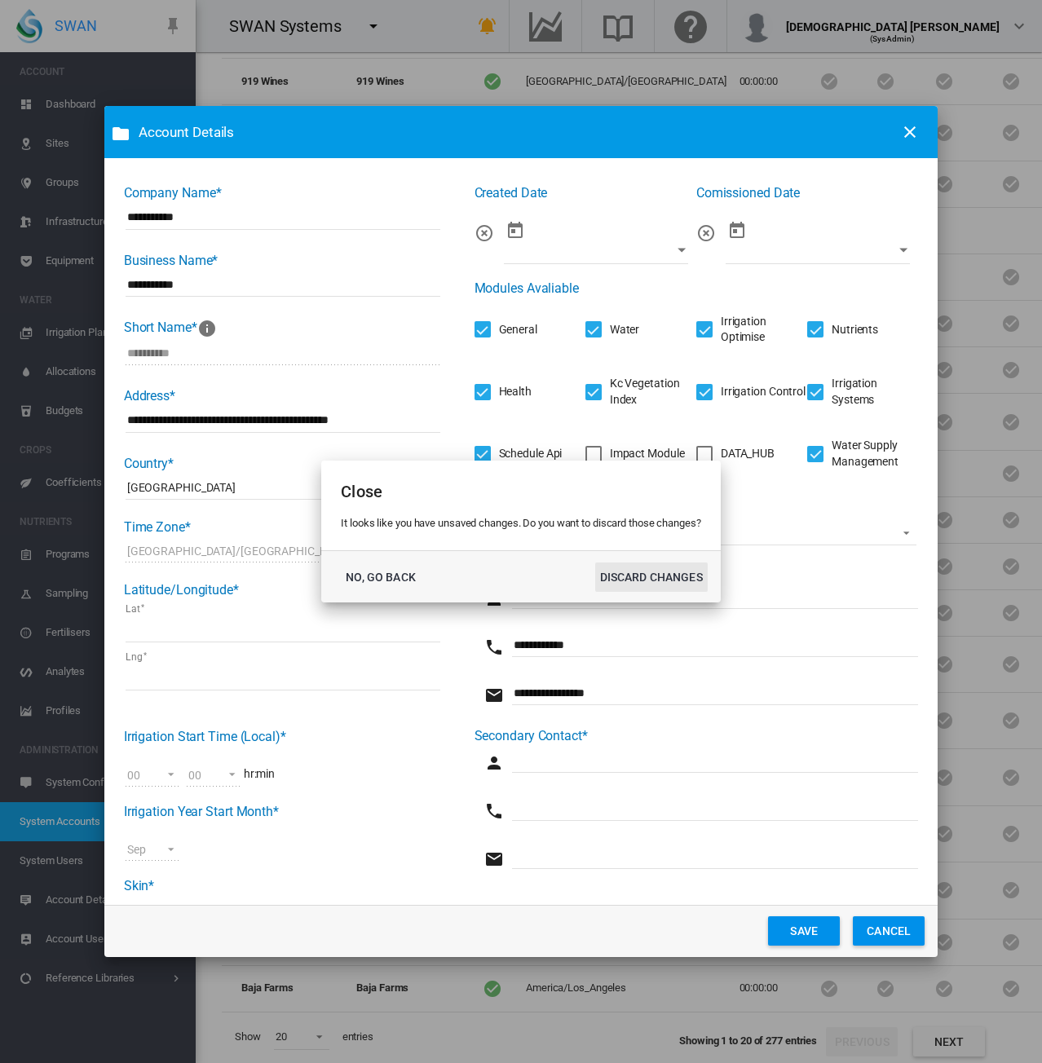
click at [634, 578] on button "DISCARD CHANGES" at bounding box center [651, 577] width 113 height 29
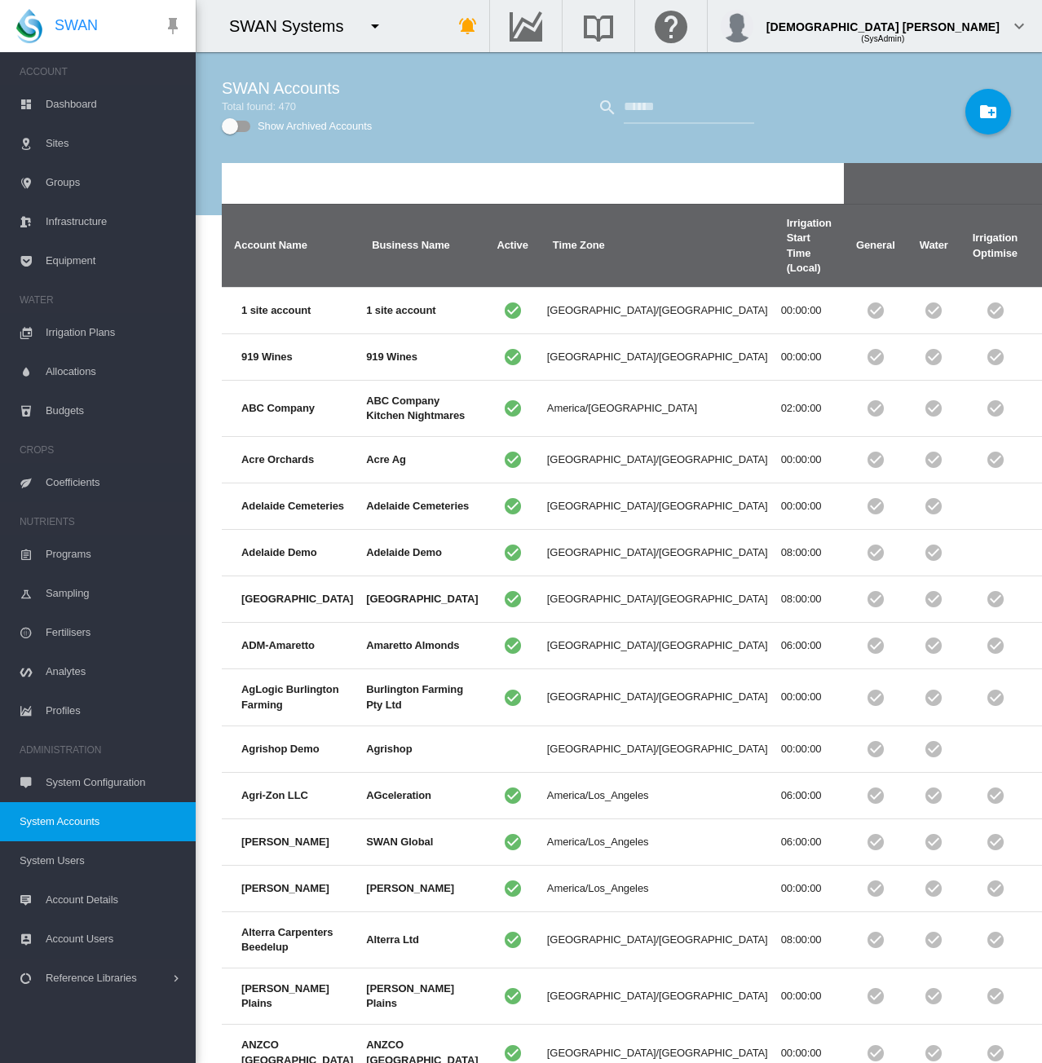
scroll to position [0, 360]
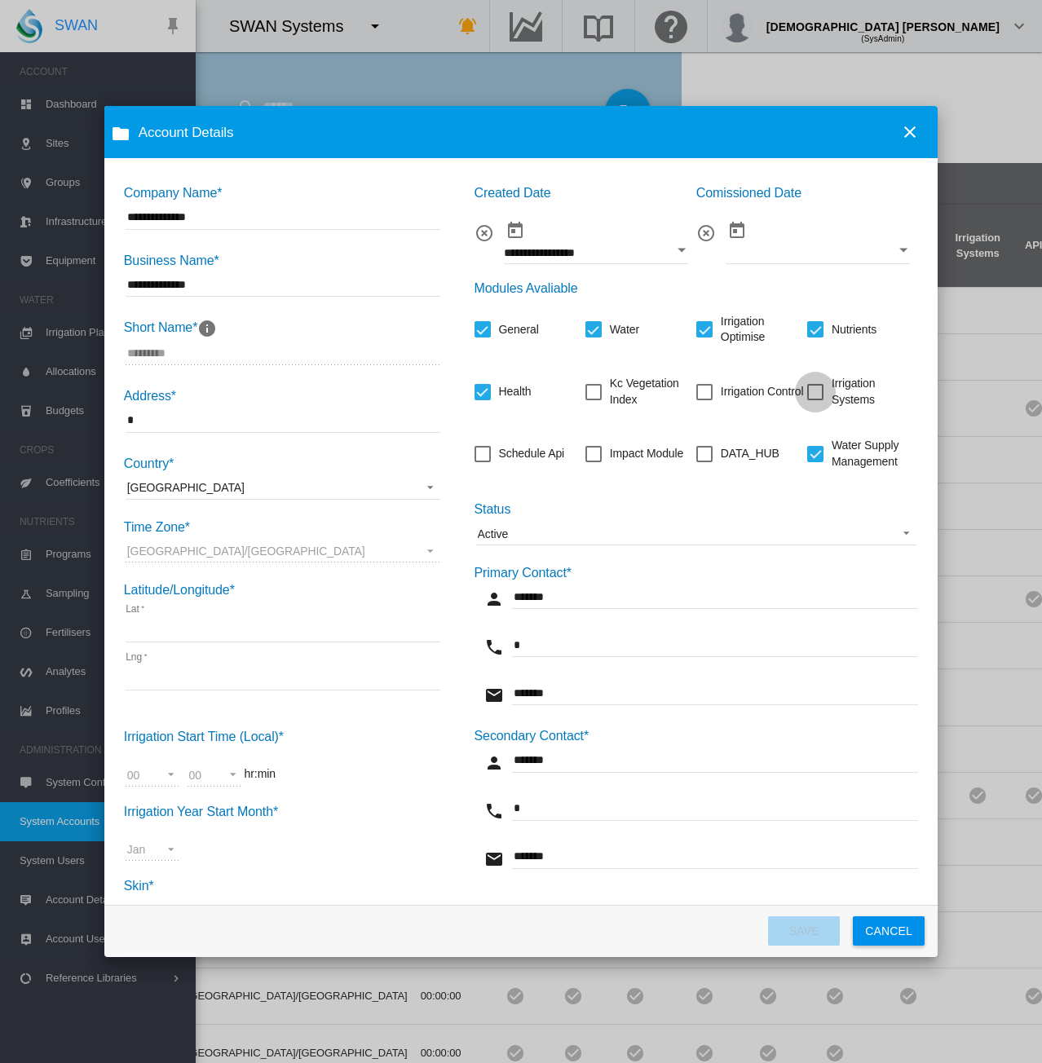
click at [807, 395] on div "Irrigation Systems" at bounding box center [815, 392] width 16 height 16
click at [804, 934] on button "SAVE" at bounding box center [804, 930] width 72 height 29
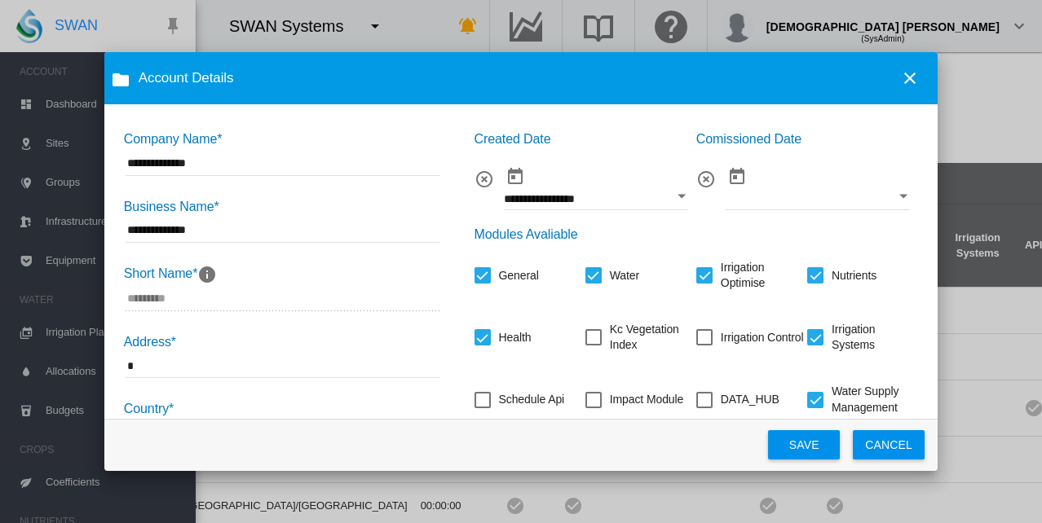
click at [818, 445] on button "SAVE" at bounding box center [804, 444] width 72 height 29
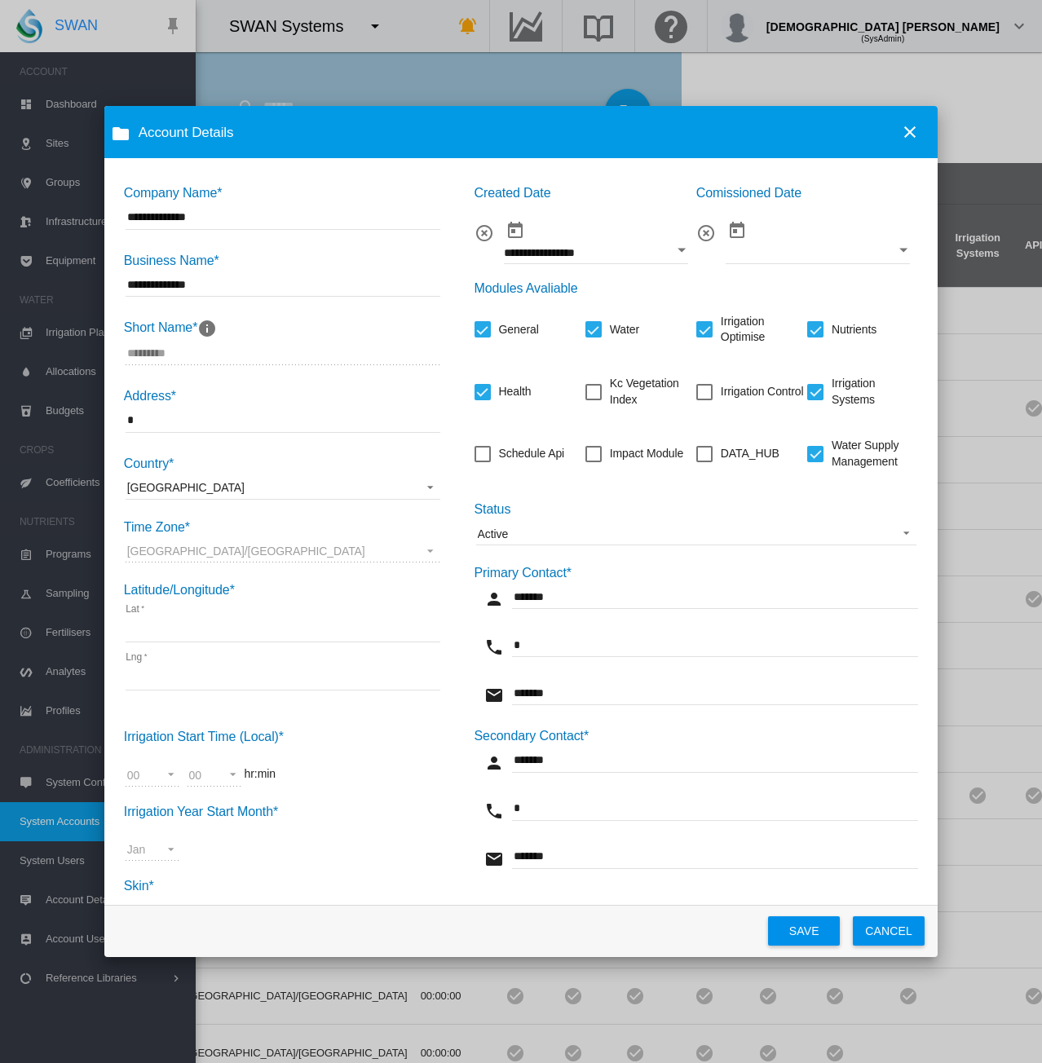
click at [901, 126] on md-icon "icon-close" at bounding box center [910, 132] width 20 height 20
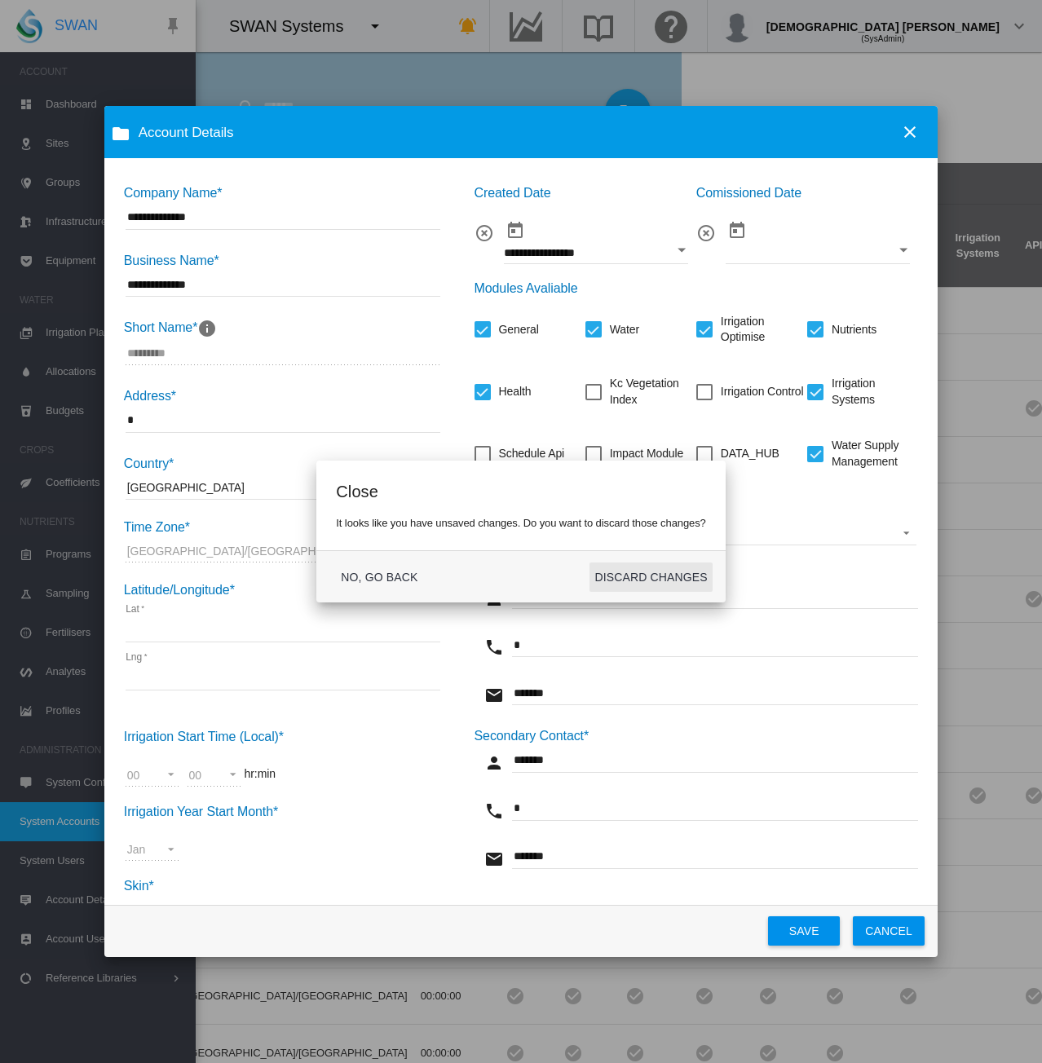
click at [654, 578] on button "DISCARD CHANGES" at bounding box center [650, 577] width 122 height 29
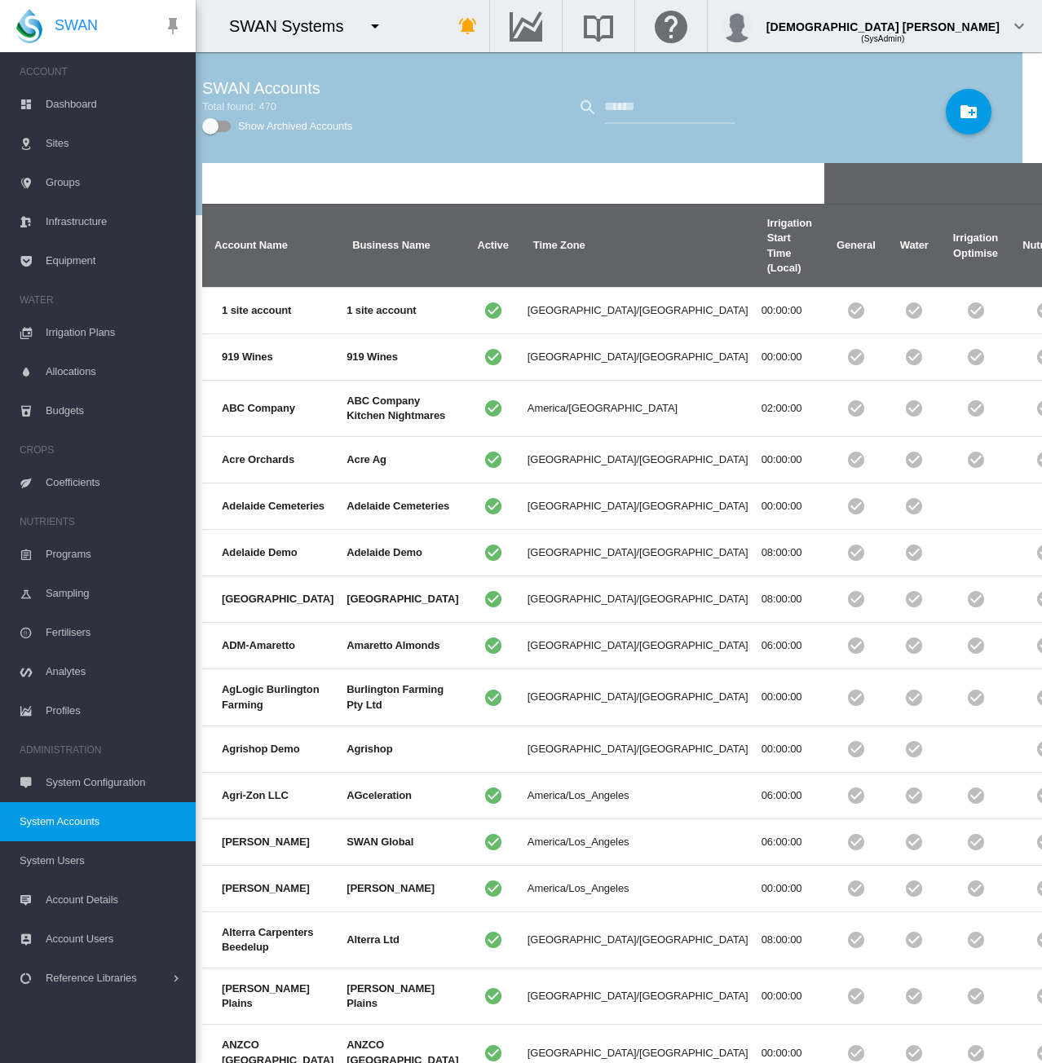
scroll to position [0, 16]
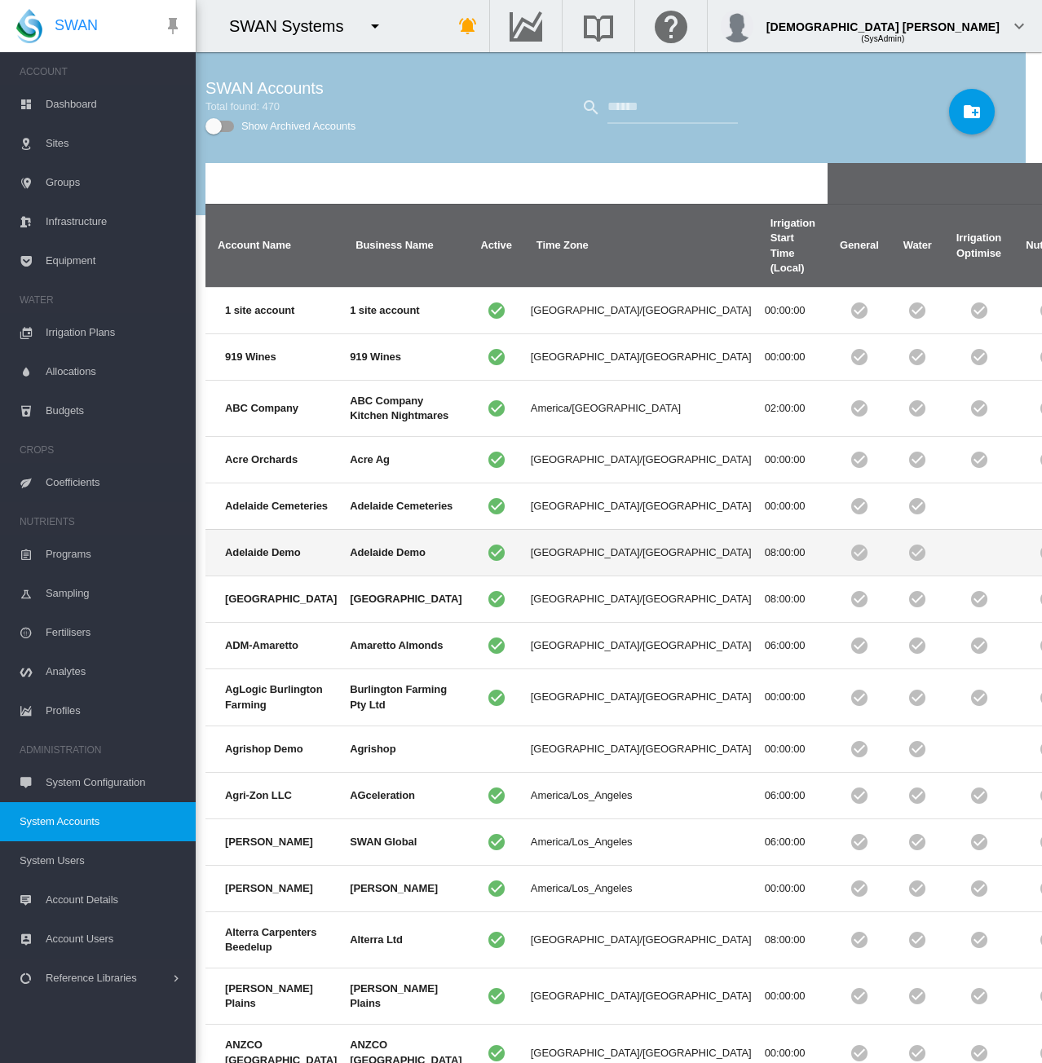
click at [487, 563] on md-icon "icon-checkbox-marked-circle" at bounding box center [497, 553] width 20 height 20
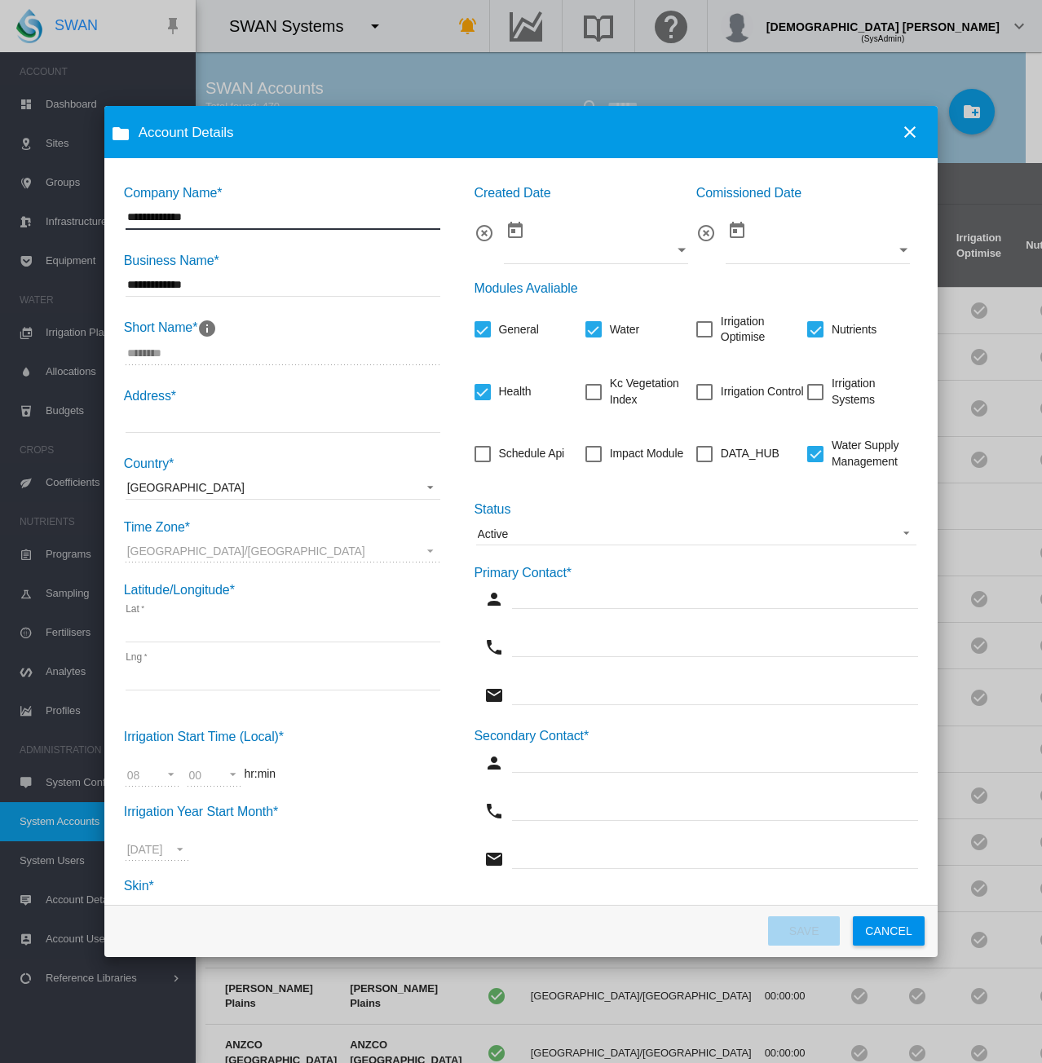
click at [809, 395] on div "Irrigation Systems" at bounding box center [815, 392] width 16 height 16
click at [910, 130] on md-icon "icon-close" at bounding box center [910, 132] width 20 height 20
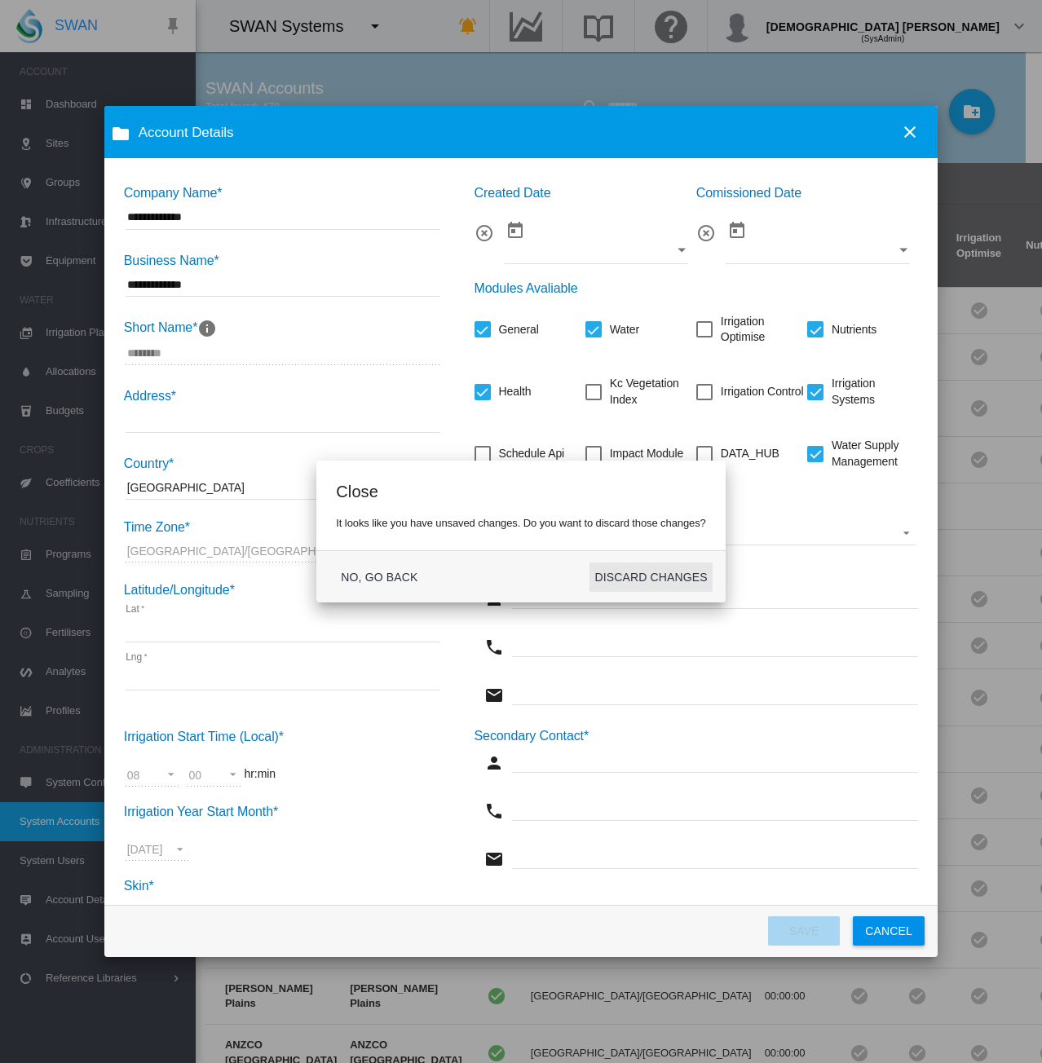
click at [664, 585] on button "DISCARD CHANGES" at bounding box center [650, 577] width 122 height 29
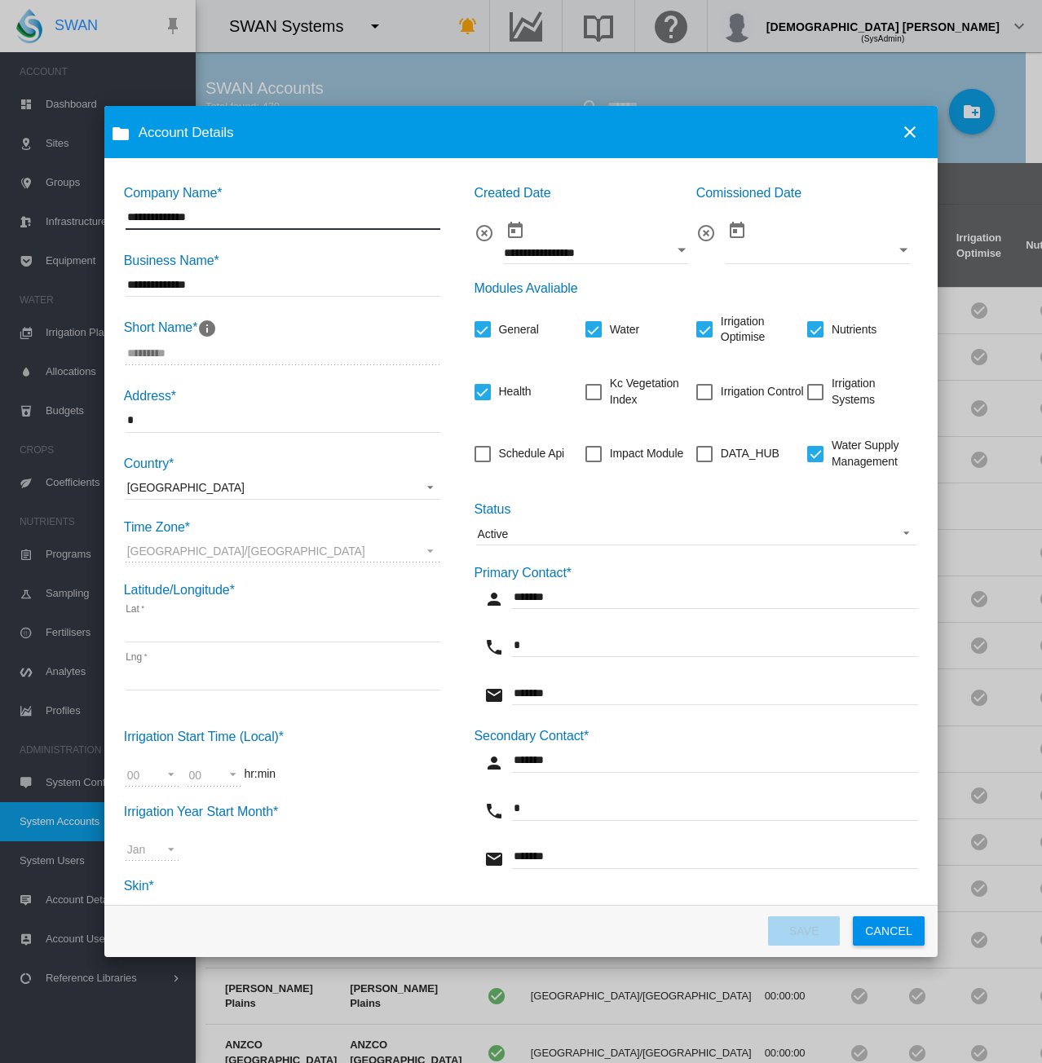
click at [196, 417] on input "*" at bounding box center [283, 420] width 315 height 24
type input "**"
click at [807, 390] on div "Irrigation Systems" at bounding box center [815, 392] width 16 height 16
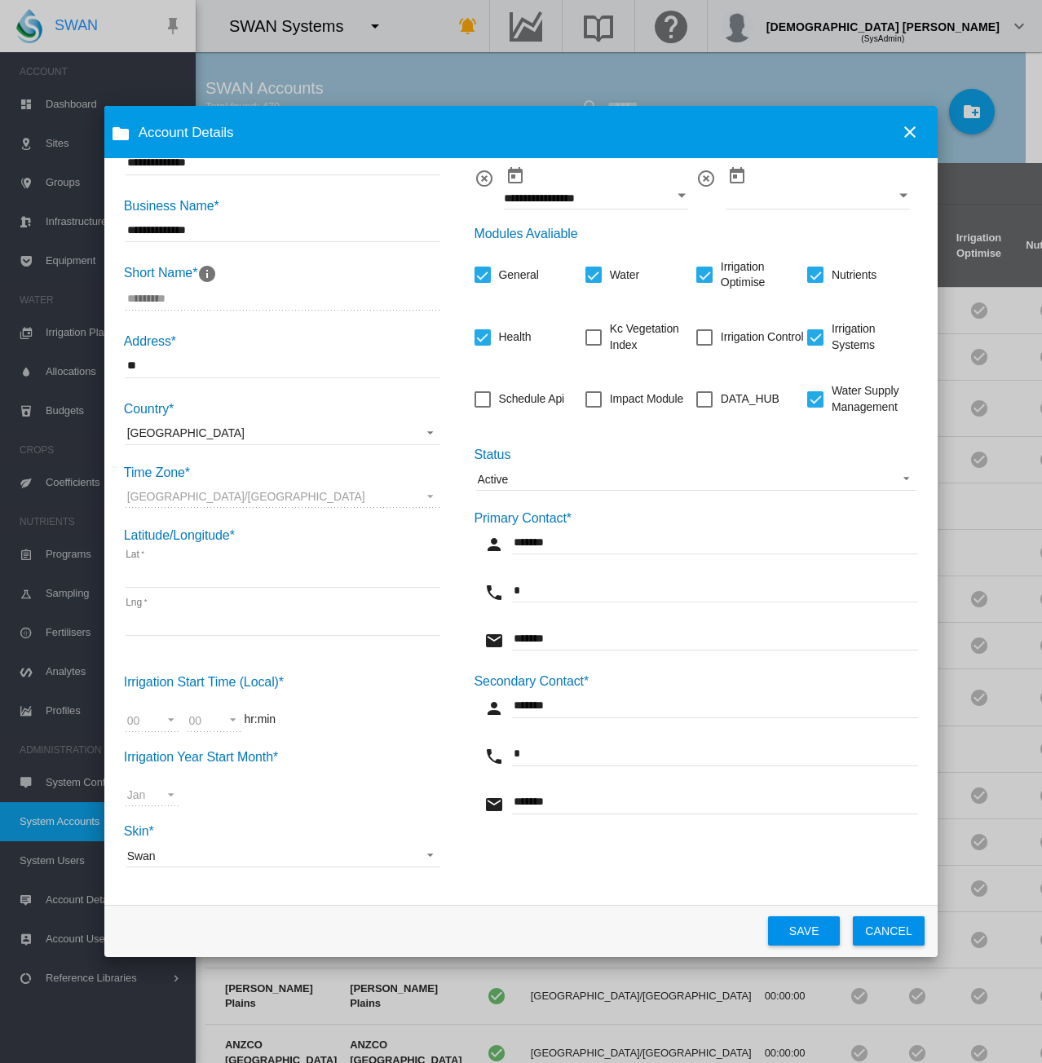
scroll to position [0, 0]
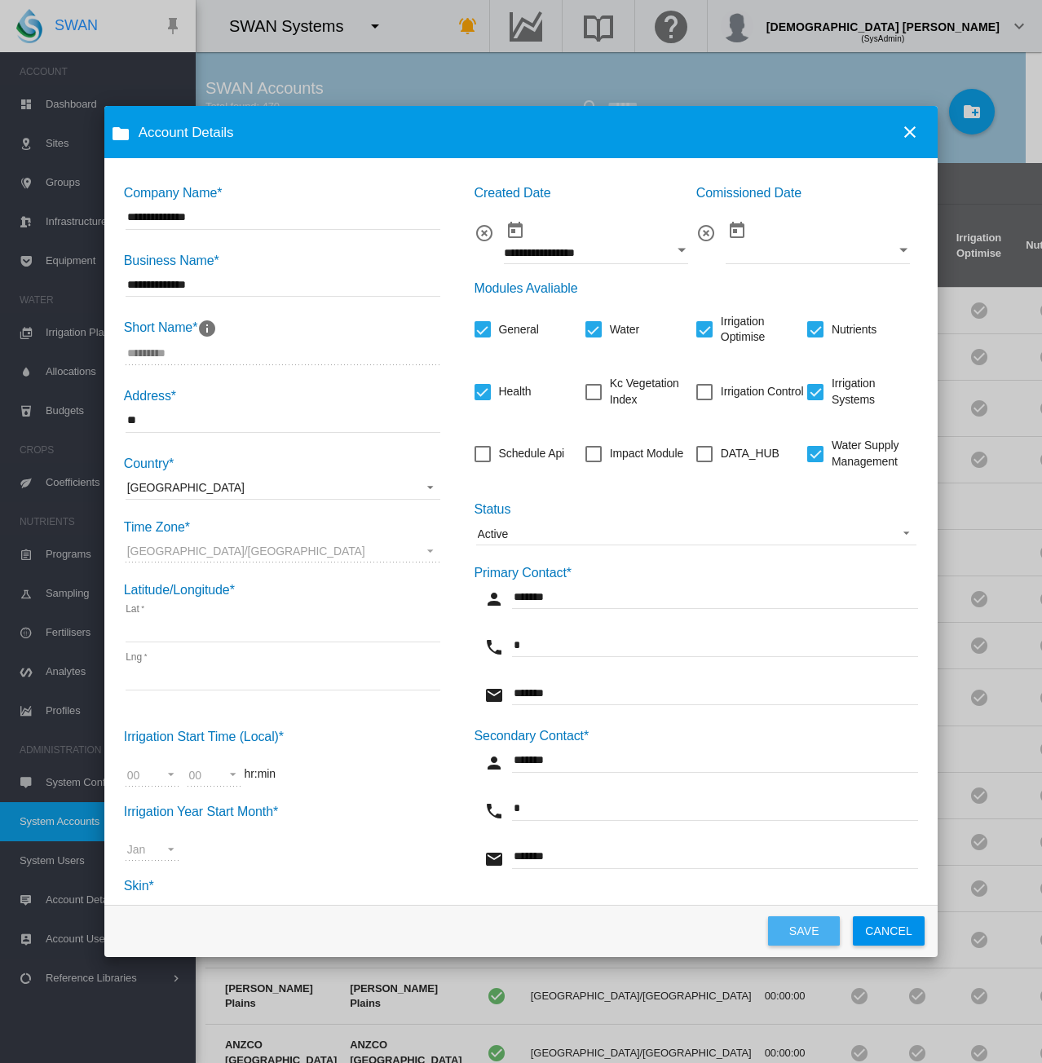
click at [805, 930] on button "SAVE" at bounding box center [804, 930] width 72 height 29
click at [889, 929] on button "CANCEL" at bounding box center [889, 930] width 72 height 29
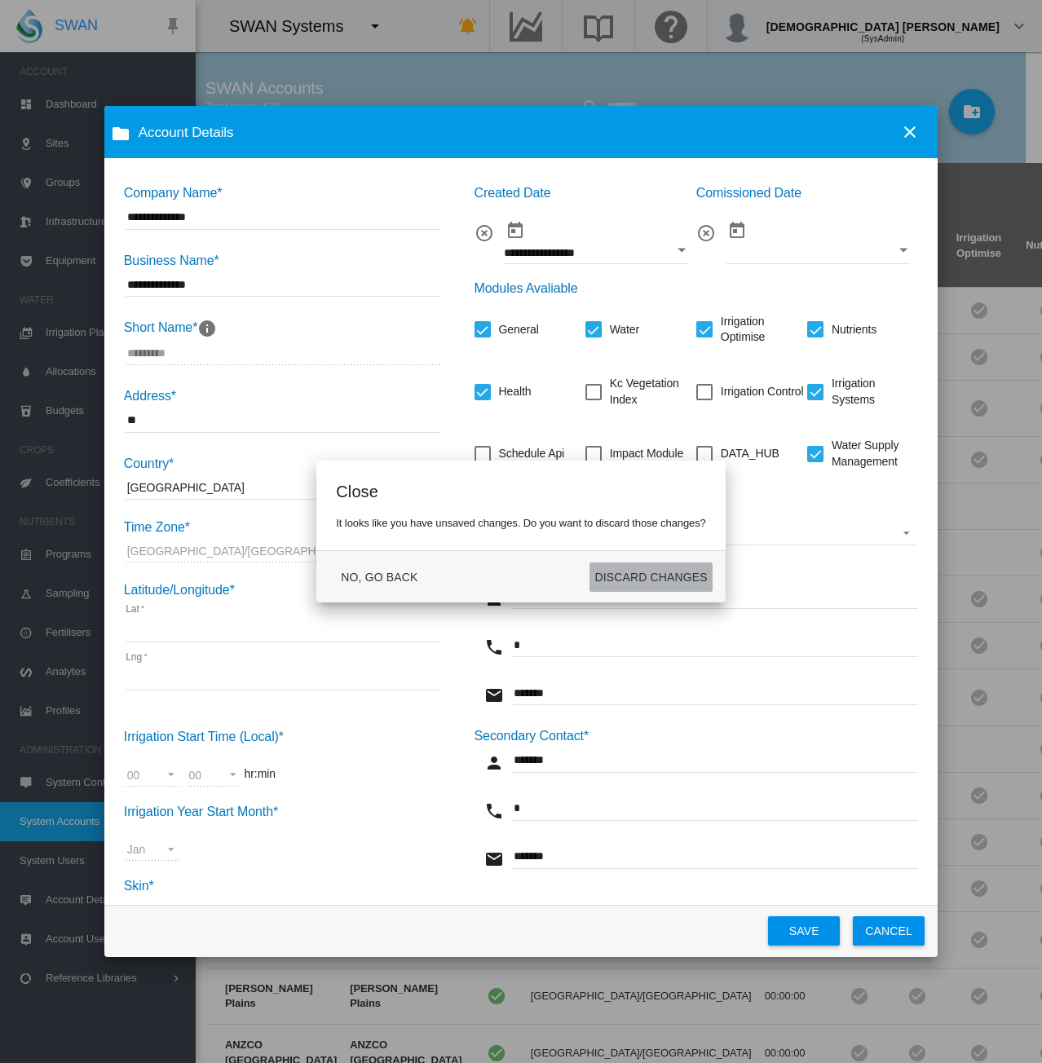
click at [663, 589] on button "DISCARD CHANGES" at bounding box center [650, 577] width 122 height 29
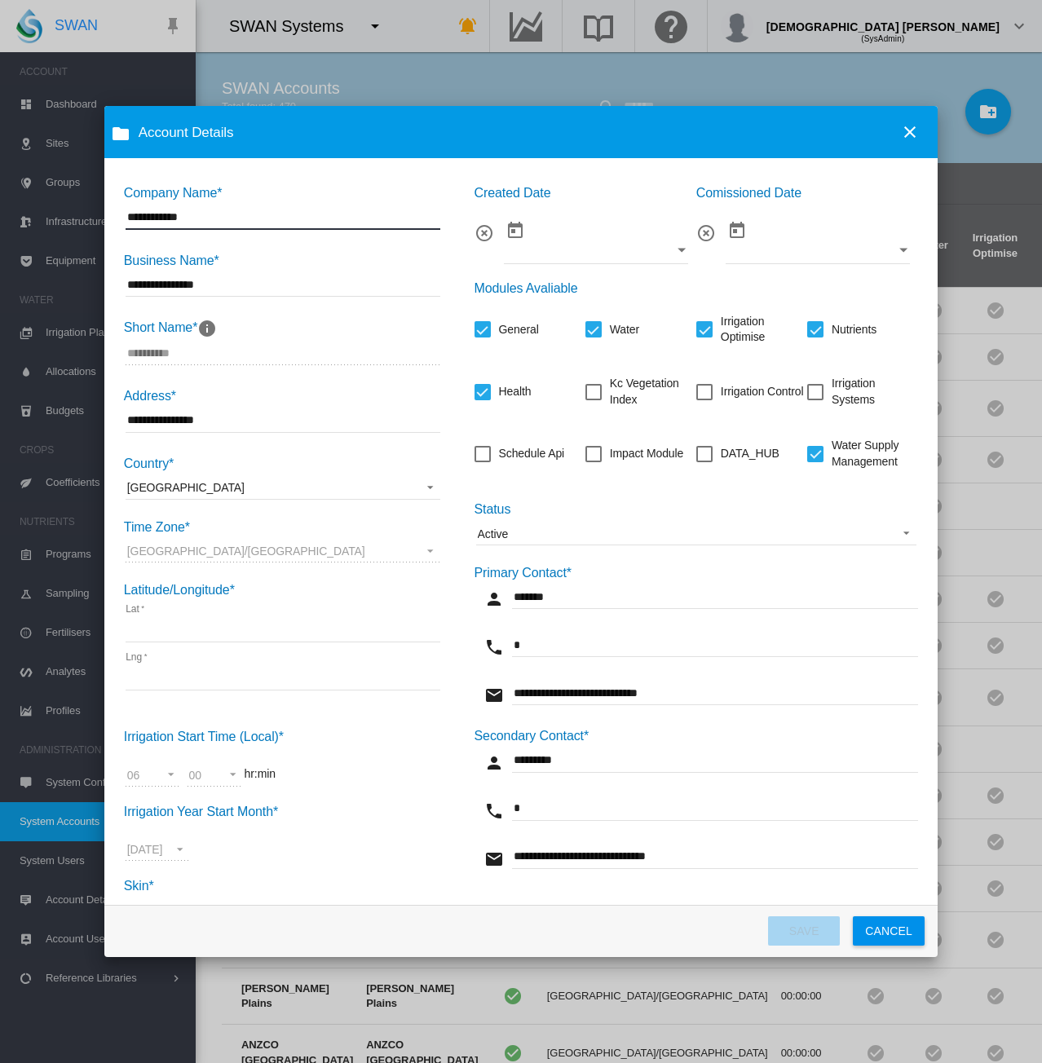
click at [889, 938] on button "CANCEL" at bounding box center [889, 930] width 72 height 29
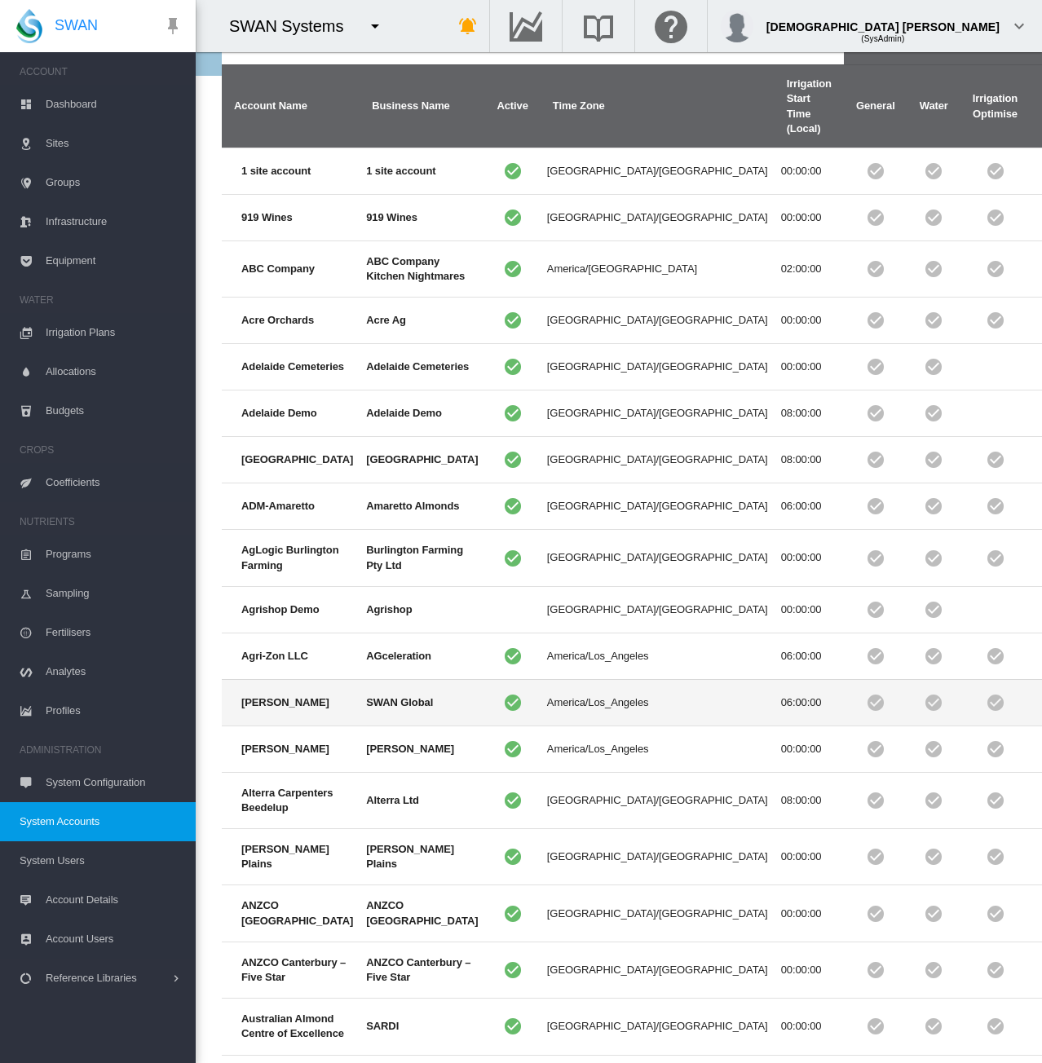
scroll to position [118, 0]
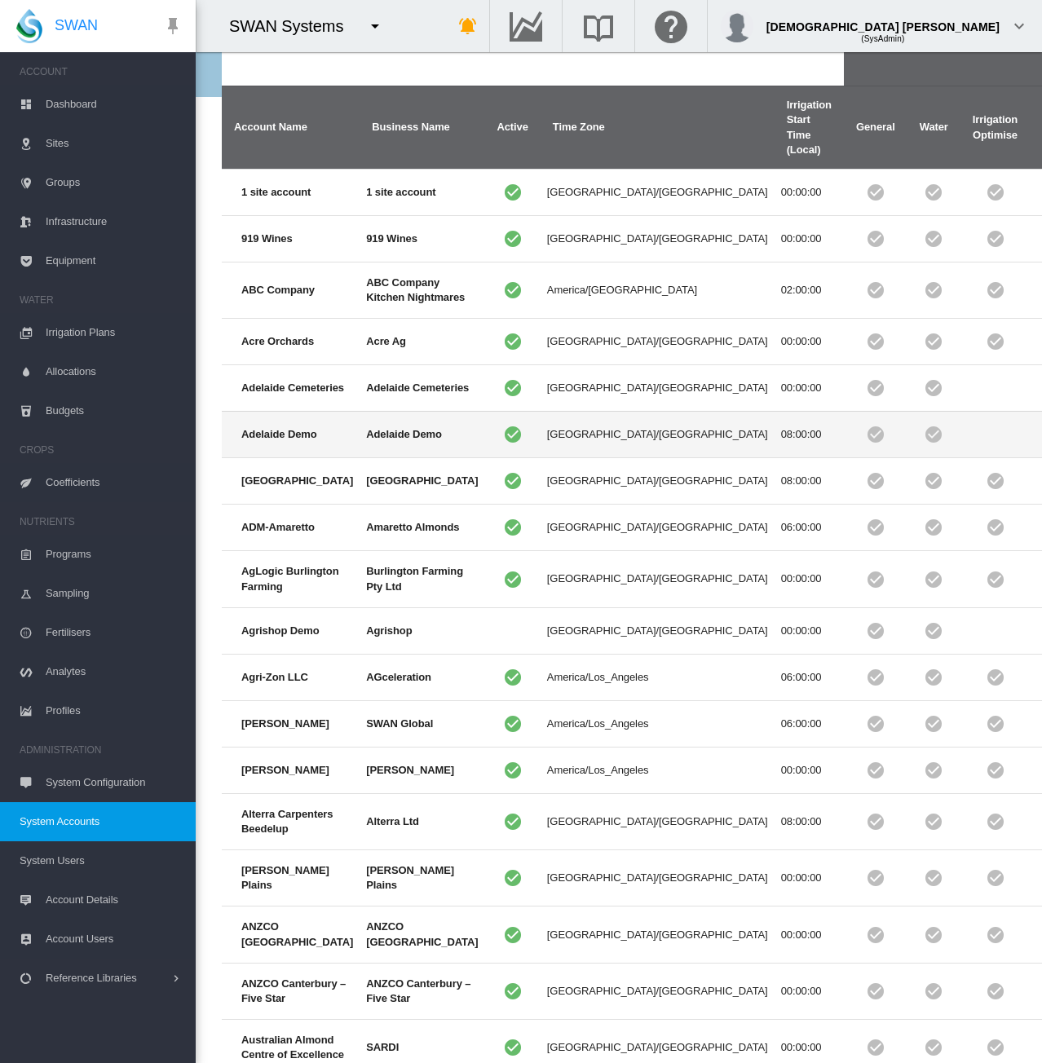
click at [540, 457] on td "[GEOGRAPHIC_DATA]/[GEOGRAPHIC_DATA]" at bounding box center [657, 434] width 234 height 46
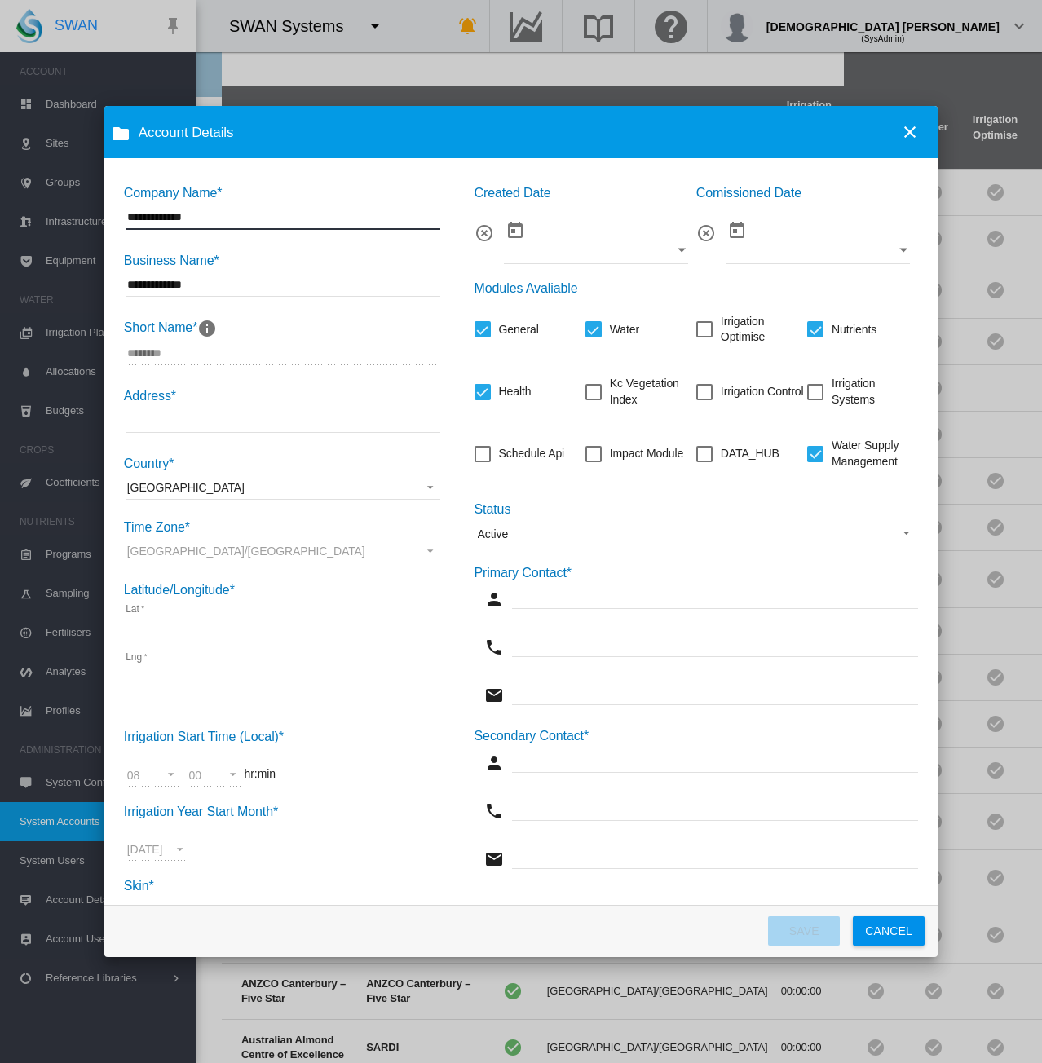
click at [202, 418] on input "Company Name* ..." at bounding box center [283, 420] width 315 height 24
type input "********"
click at [815, 396] on div "Irrigation Systems" at bounding box center [815, 392] width 16 height 16
click at [696, 334] on div "Irrigation Optimise" at bounding box center [704, 329] width 16 height 16
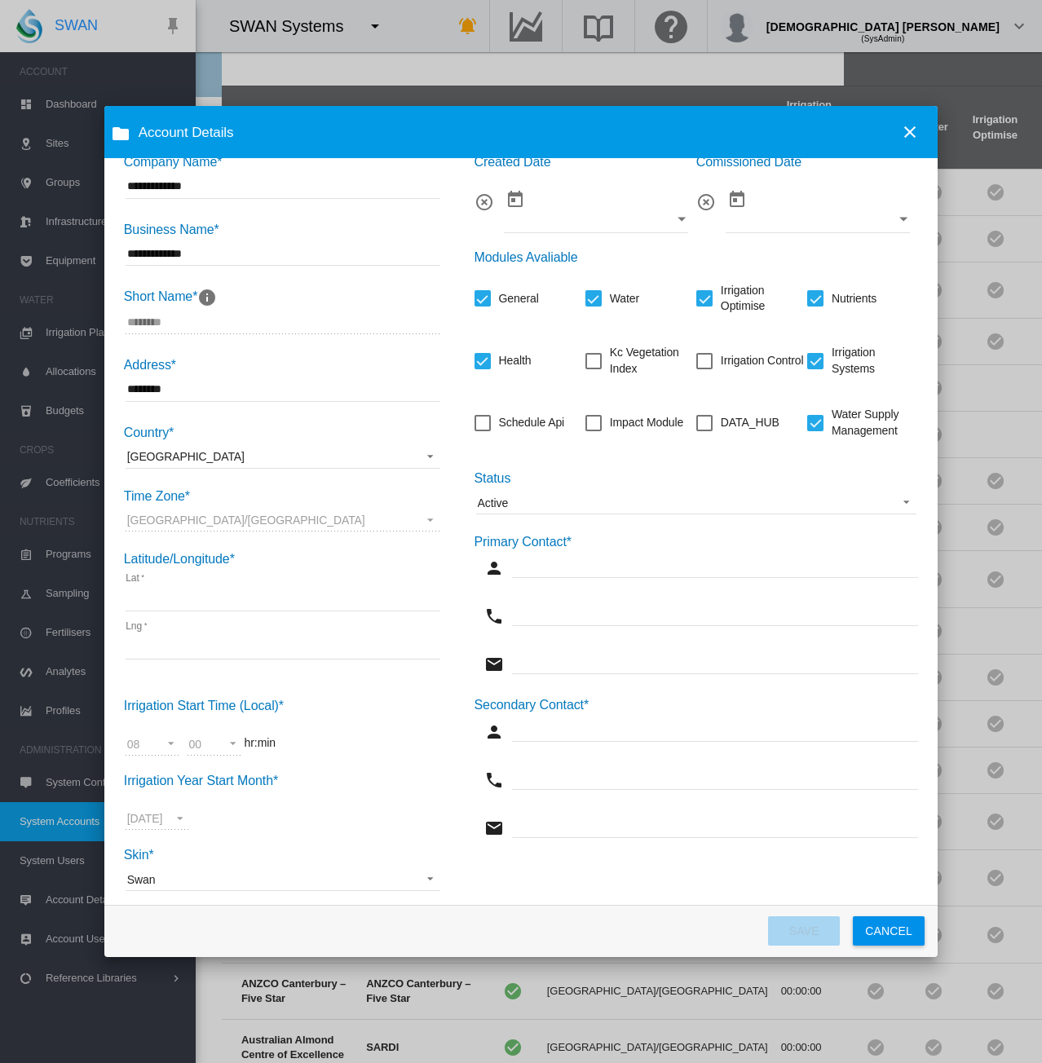
scroll to position [55, 0]
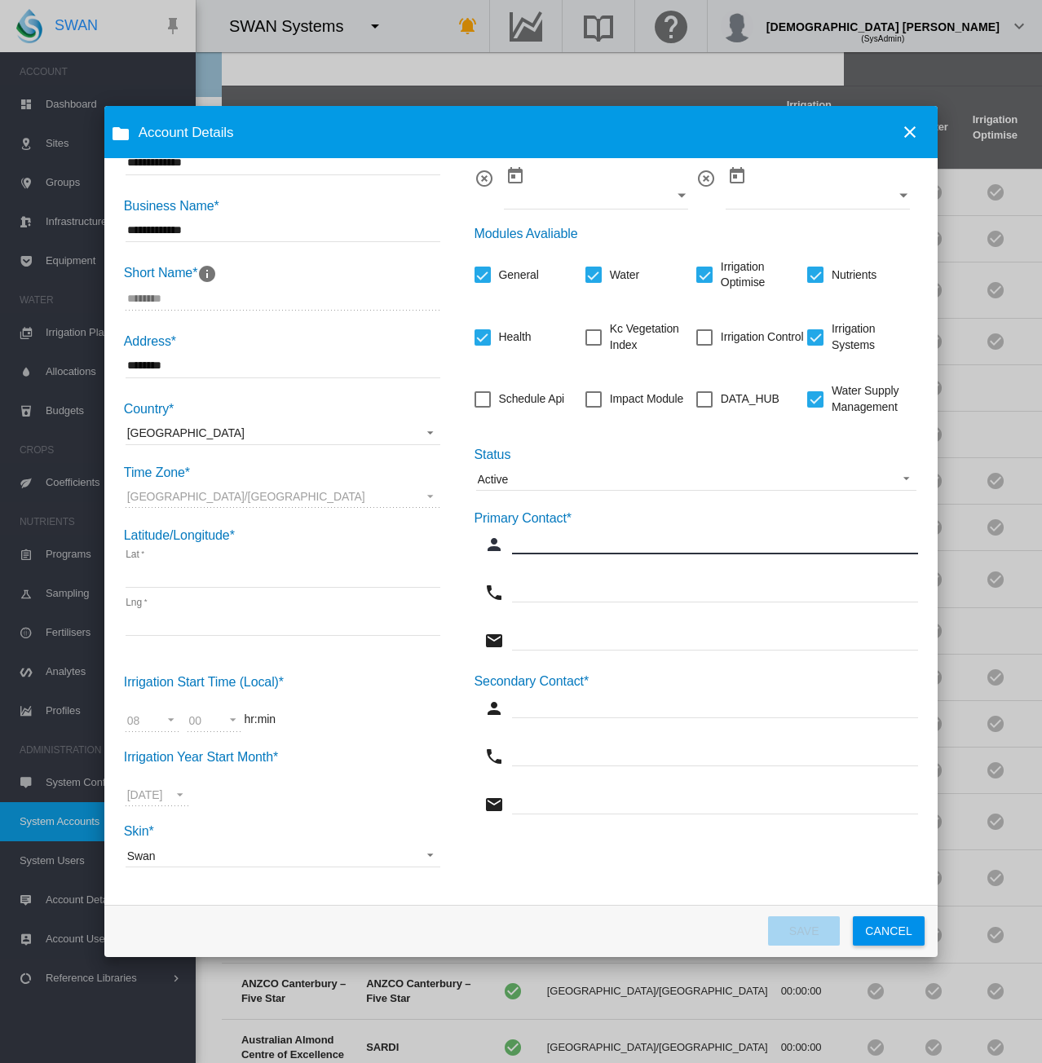
click at [538, 549] on input "Company Name* ..." at bounding box center [715, 542] width 407 height 24
type input "****"
click at [538, 590] on input "Company Name* ..." at bounding box center [715, 590] width 407 height 24
type input "**"
click at [530, 642] on input "Company Name* ..." at bounding box center [715, 638] width 407 height 24
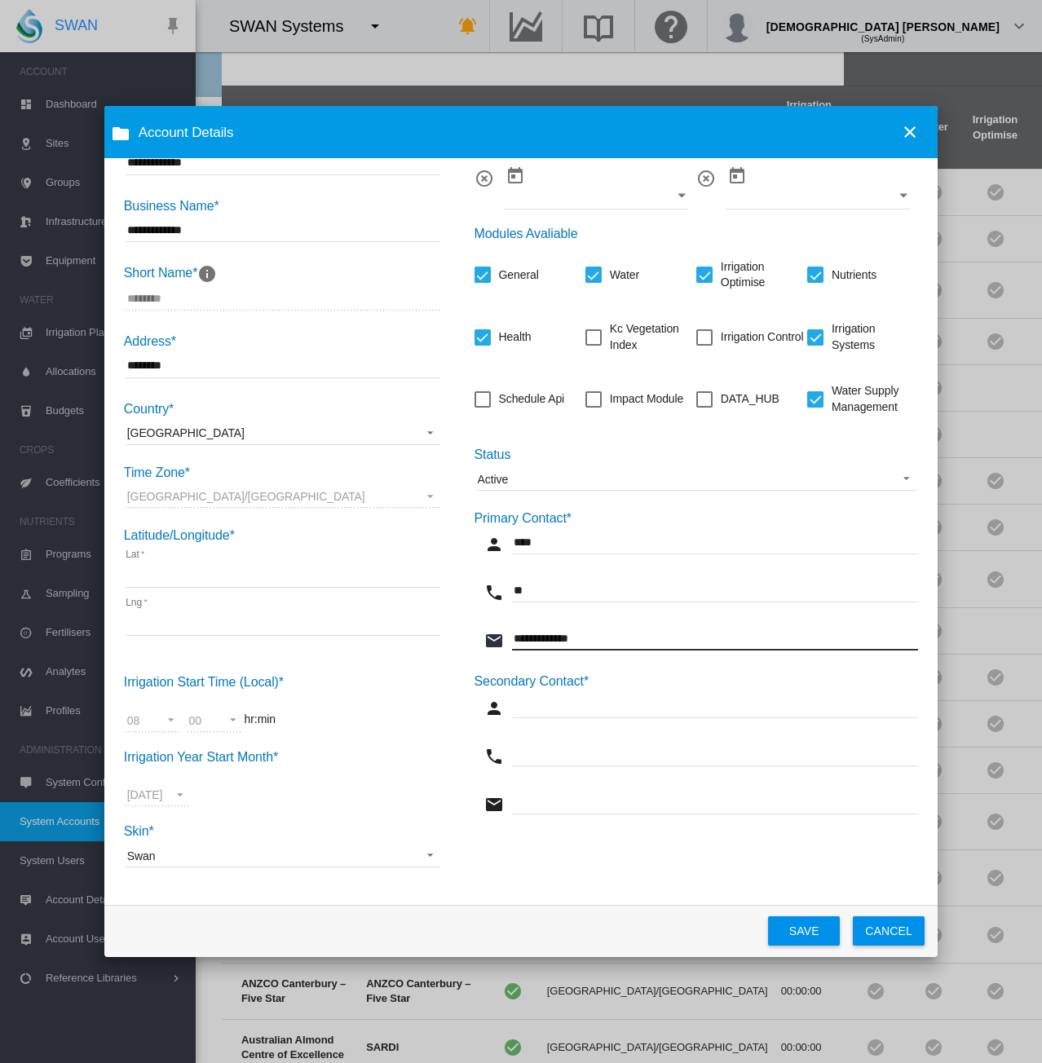
type input "**********"
click at [810, 930] on button "SAVE" at bounding box center [804, 930] width 72 height 29
click at [914, 932] on button "CANCEL" at bounding box center [889, 930] width 72 height 29
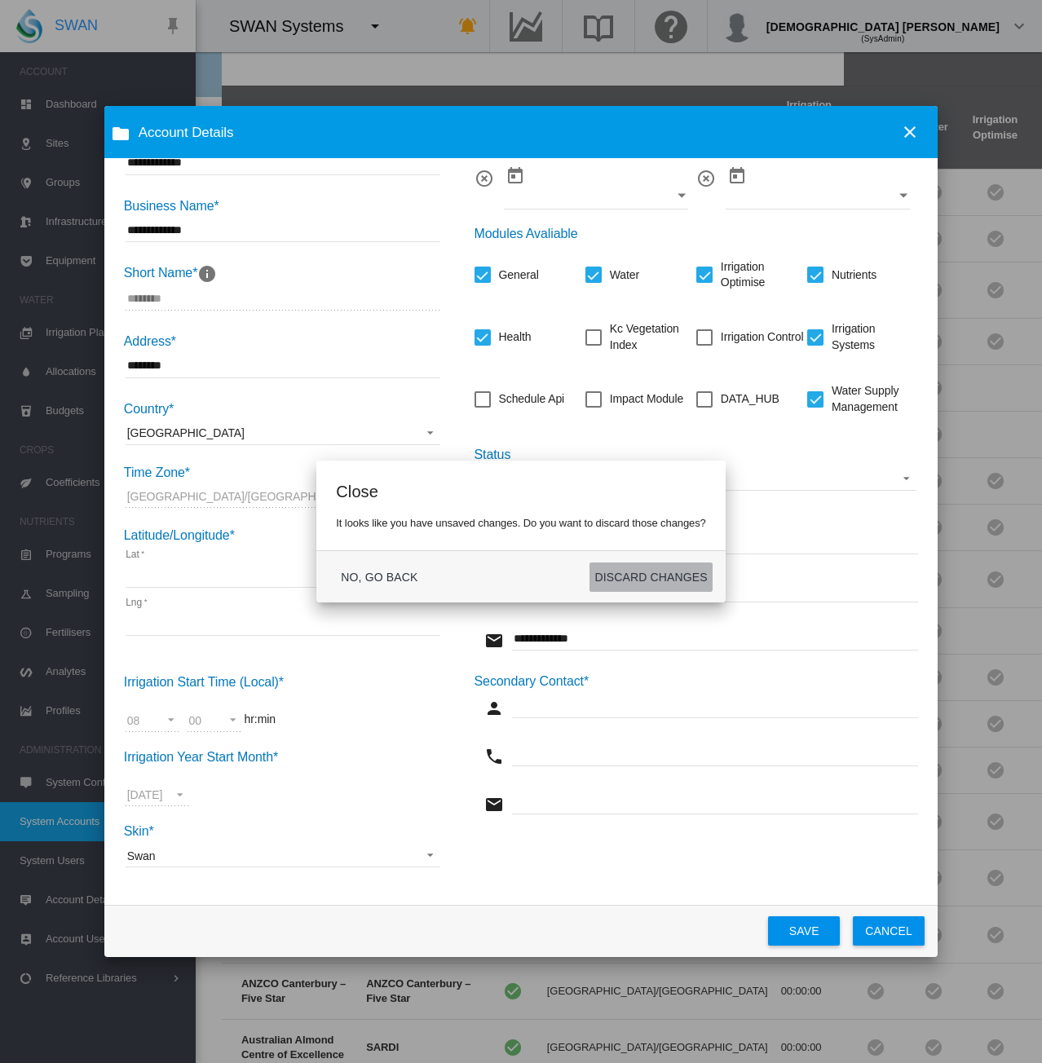
click at [636, 574] on button "DISCARD CHANGES" at bounding box center [650, 577] width 122 height 29
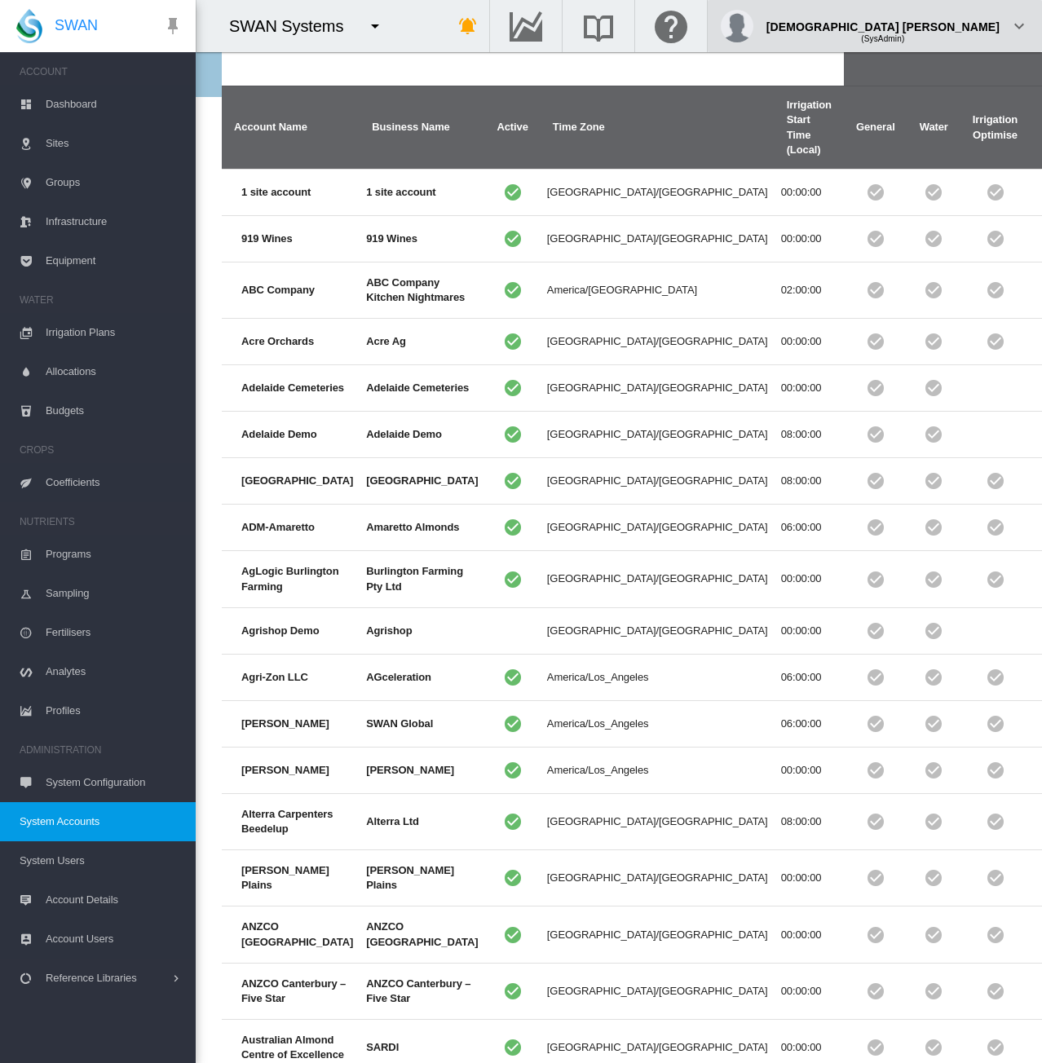
click at [1009, 30] on md-icon "icon-chevron-down" at bounding box center [1019, 26] width 20 height 20
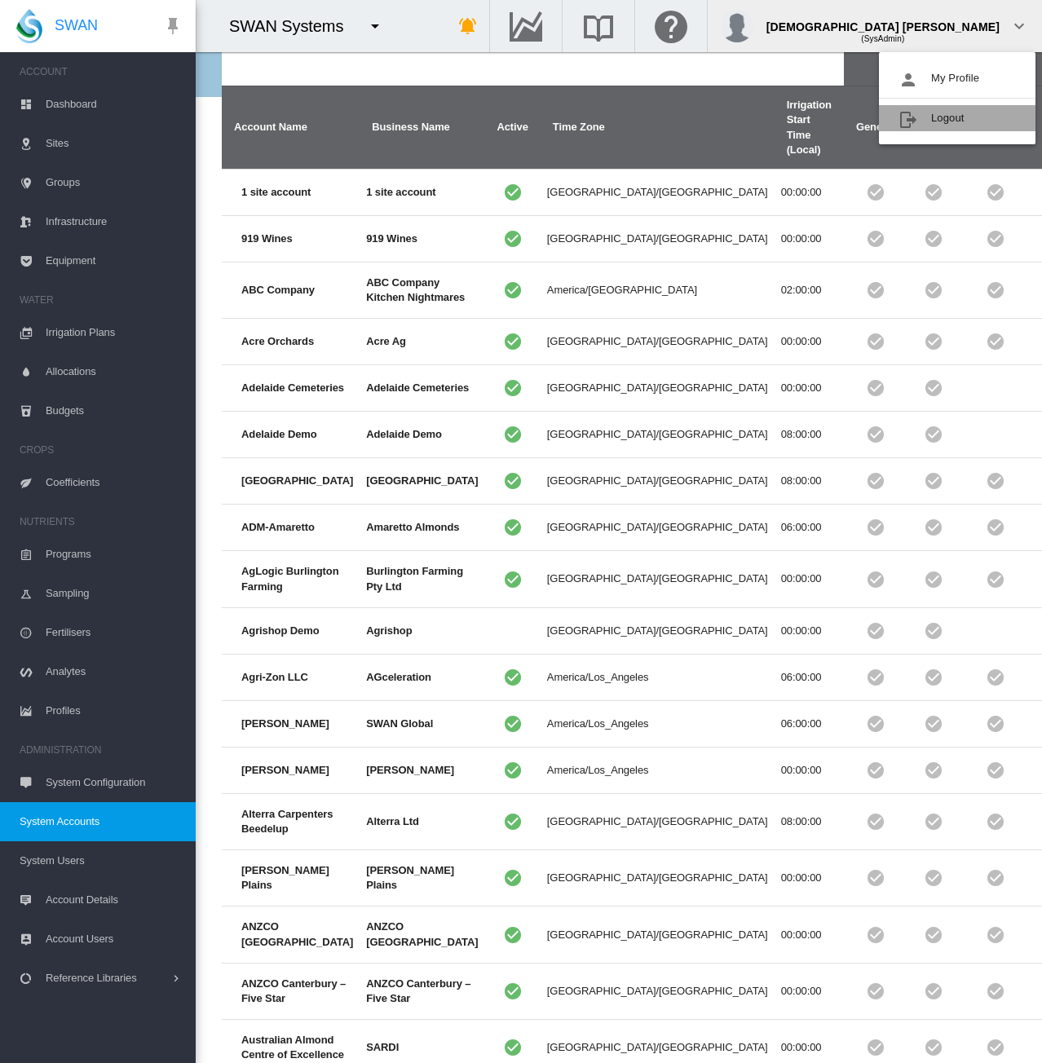
click at [966, 126] on button "Logout" at bounding box center [957, 118] width 157 height 26
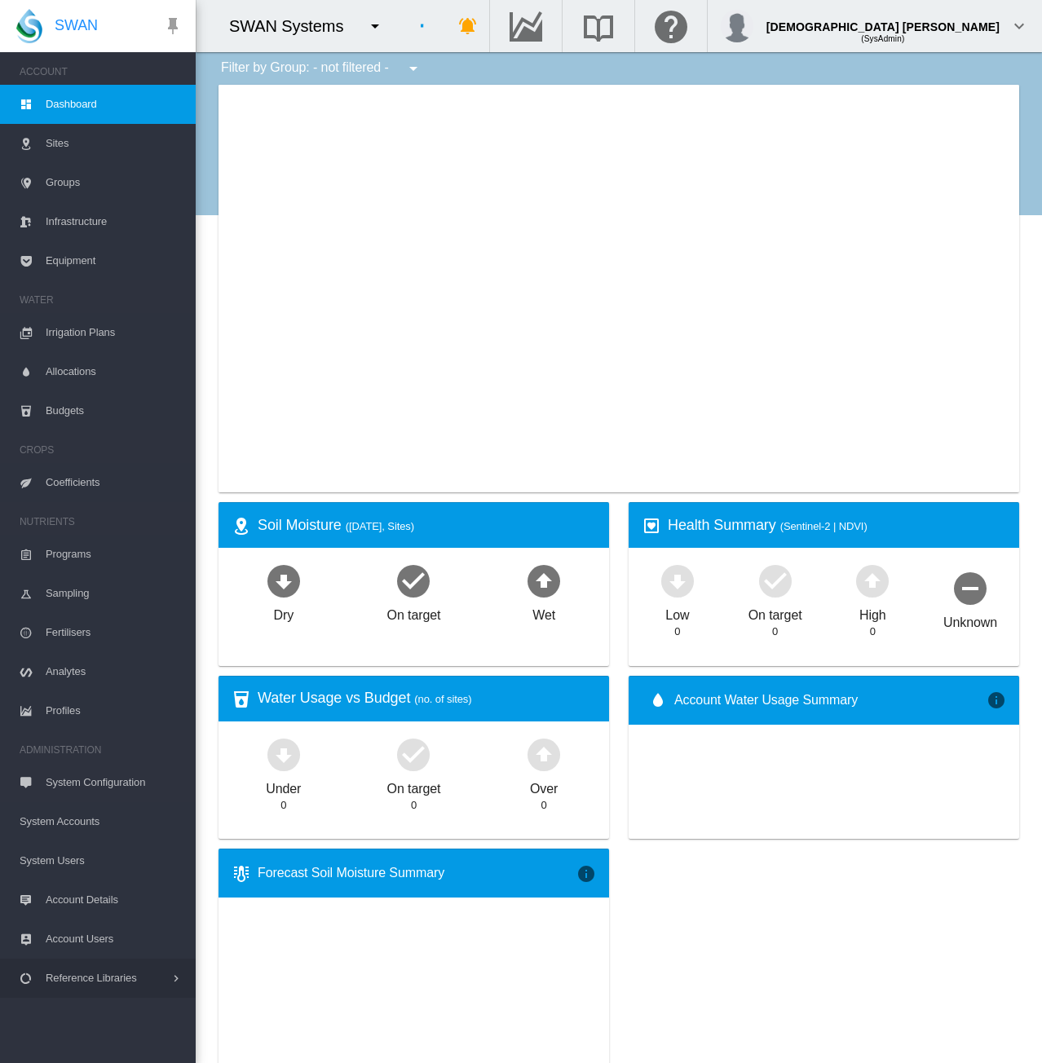
click at [178, 977] on icon at bounding box center [176, 978] width 13 height 13
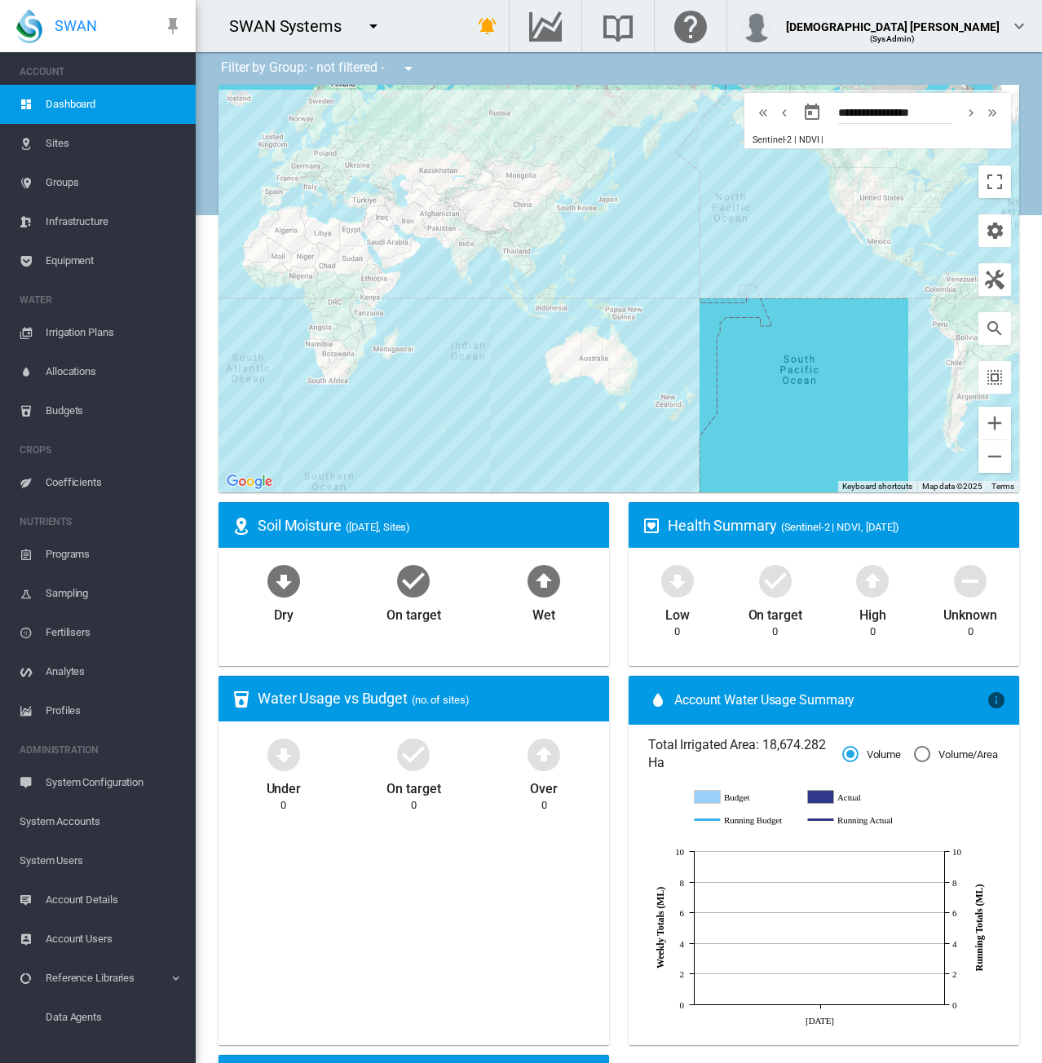
click at [46, 826] on span "System Accounts" at bounding box center [101, 821] width 163 height 39
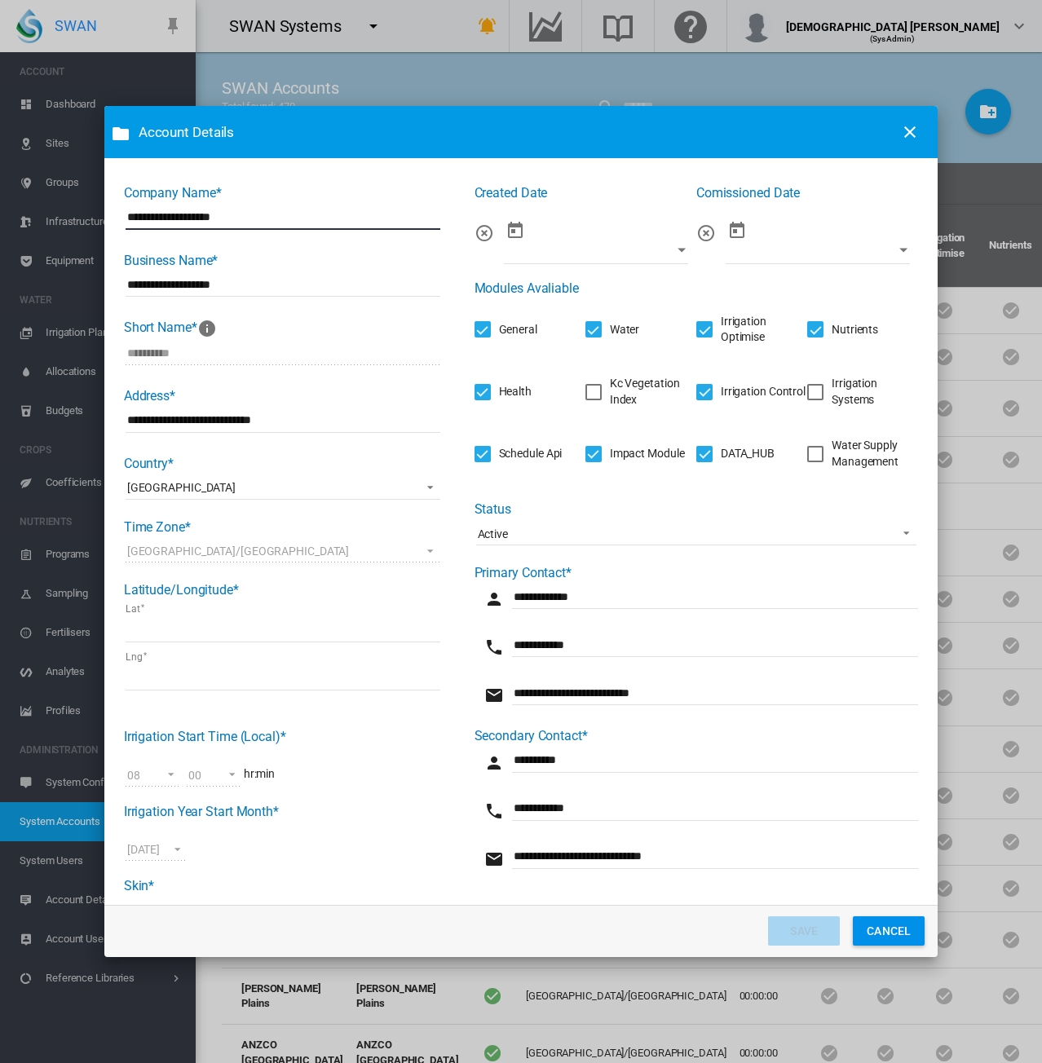
click at [807, 398] on div "Irrigation Systems" at bounding box center [815, 392] width 16 height 16
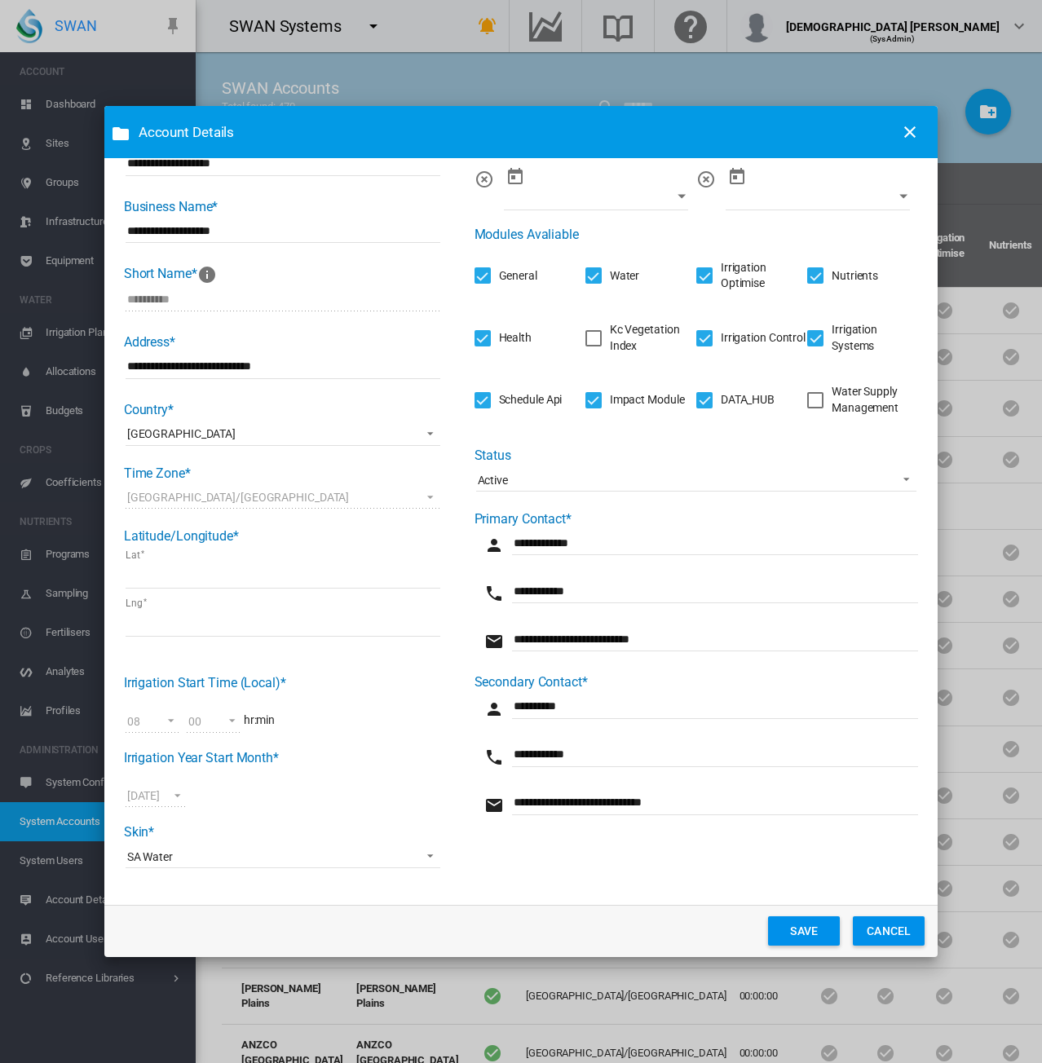
click at [788, 929] on button "SAVE" at bounding box center [804, 930] width 72 height 29
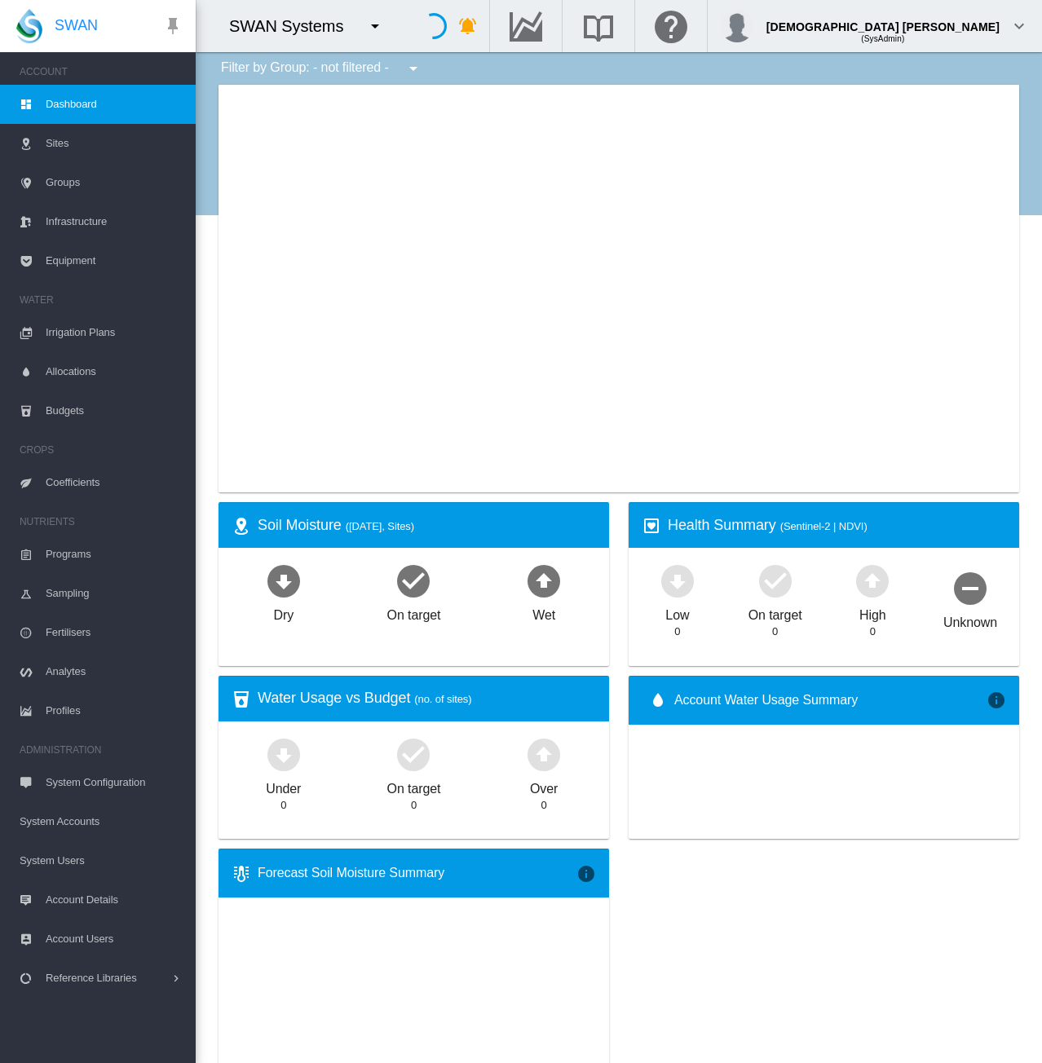
type input "**********"
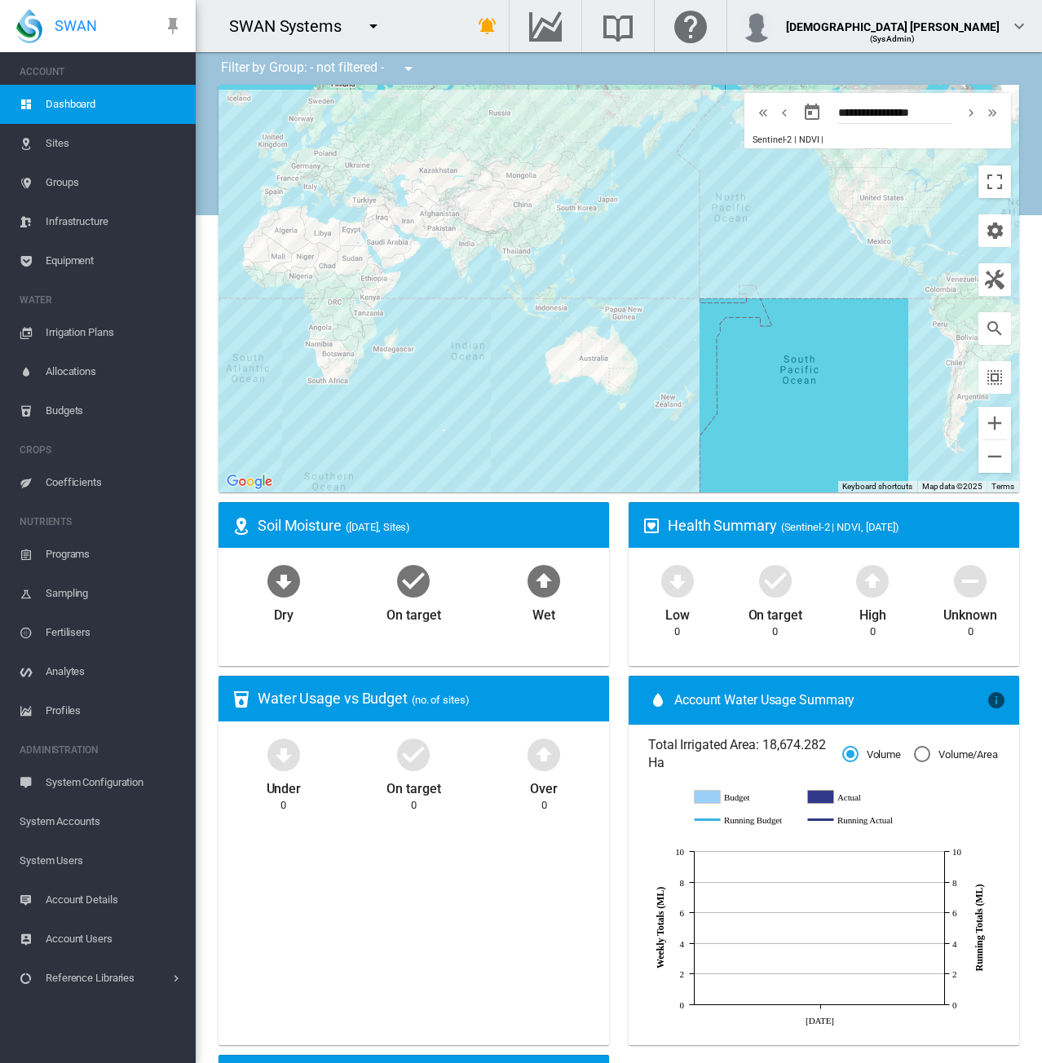
click at [83, 814] on span "System Accounts" at bounding box center [101, 821] width 163 height 39
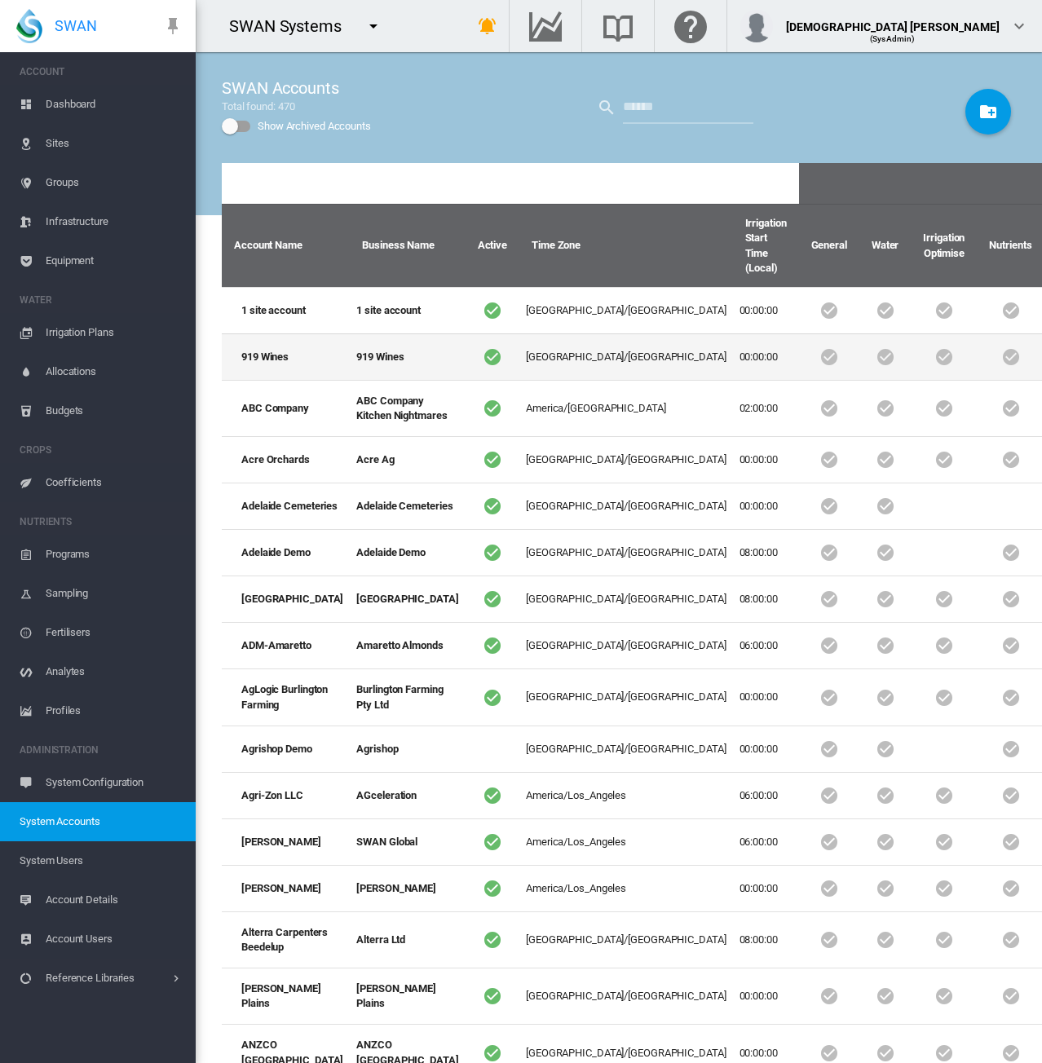
click at [977, 373] on td at bounding box center [1010, 356] width 67 height 46
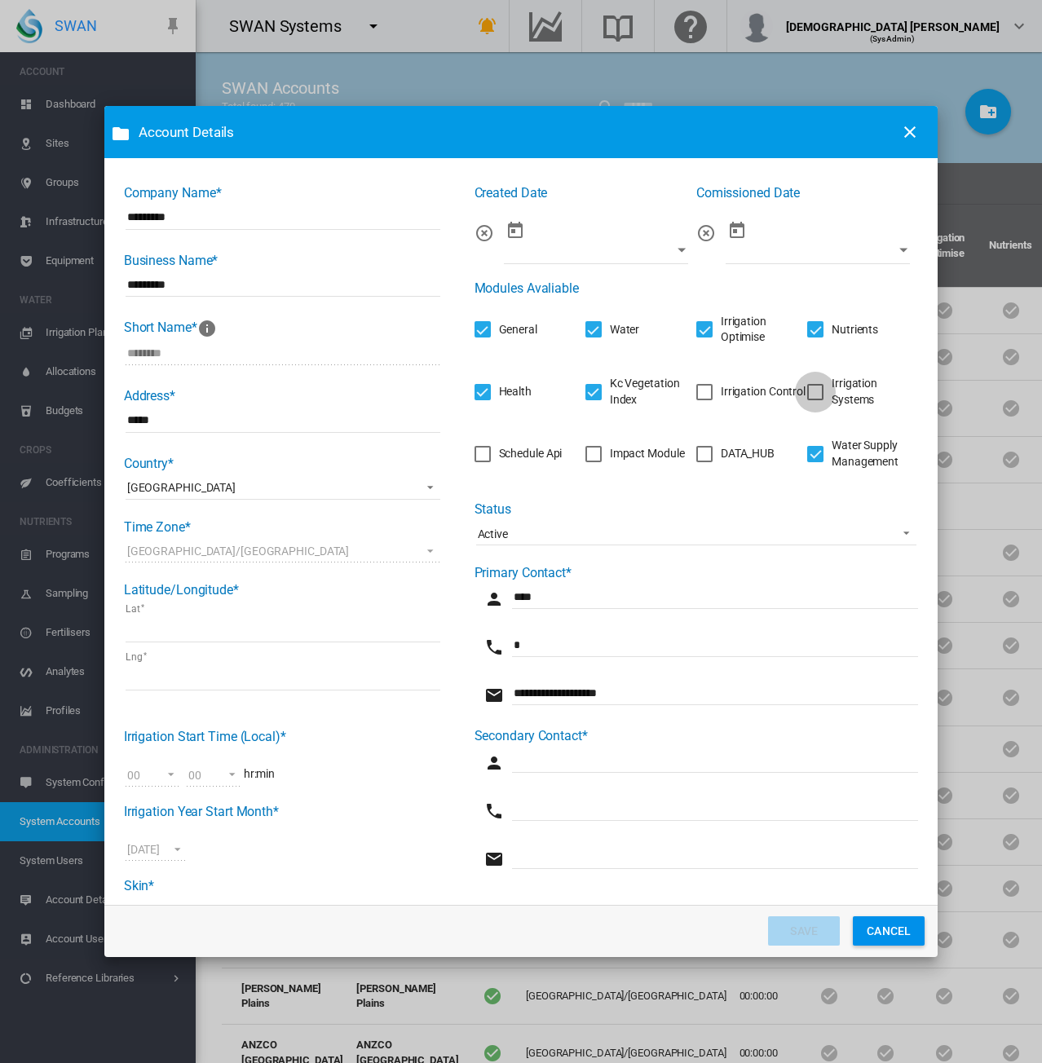
click at [807, 397] on div "Irrigation Systems" at bounding box center [815, 392] width 16 height 16
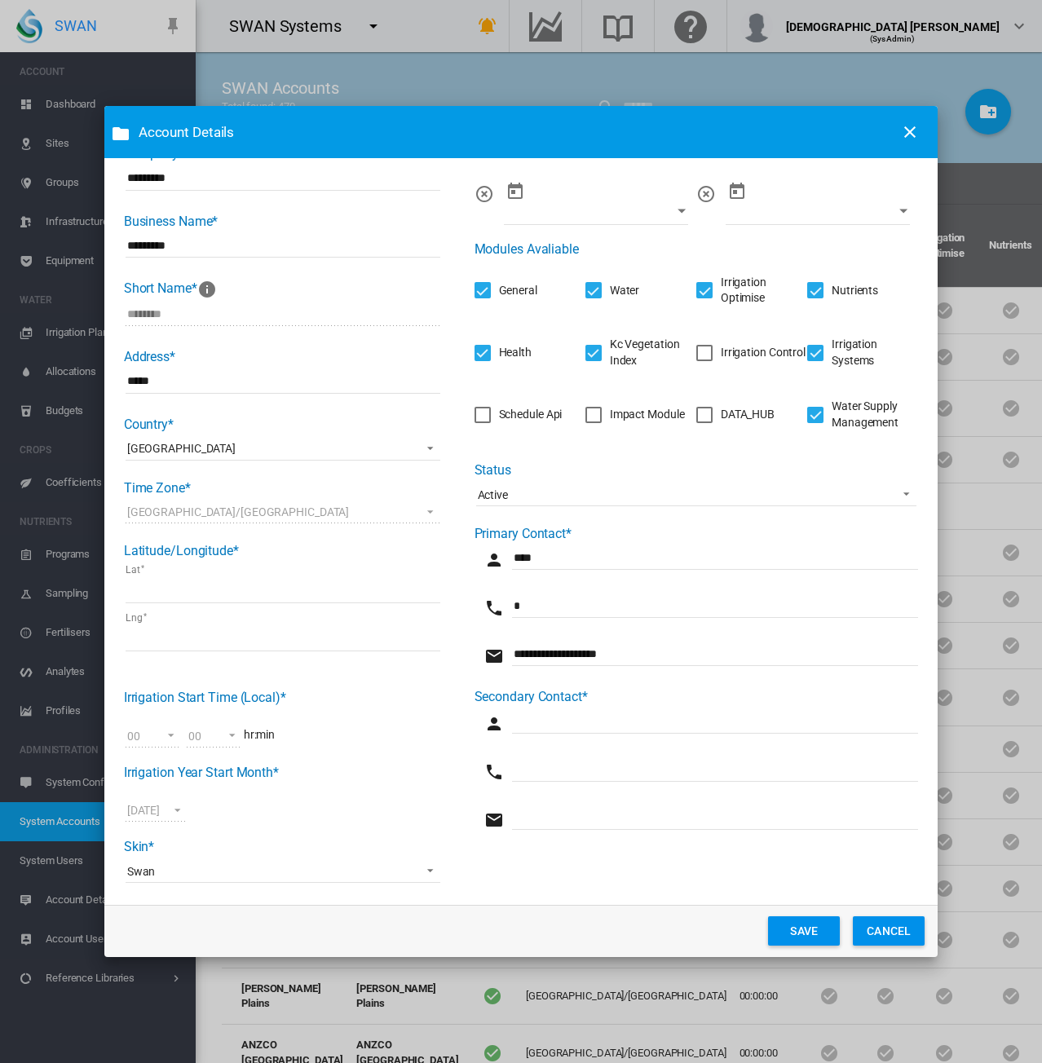
scroll to position [54, 0]
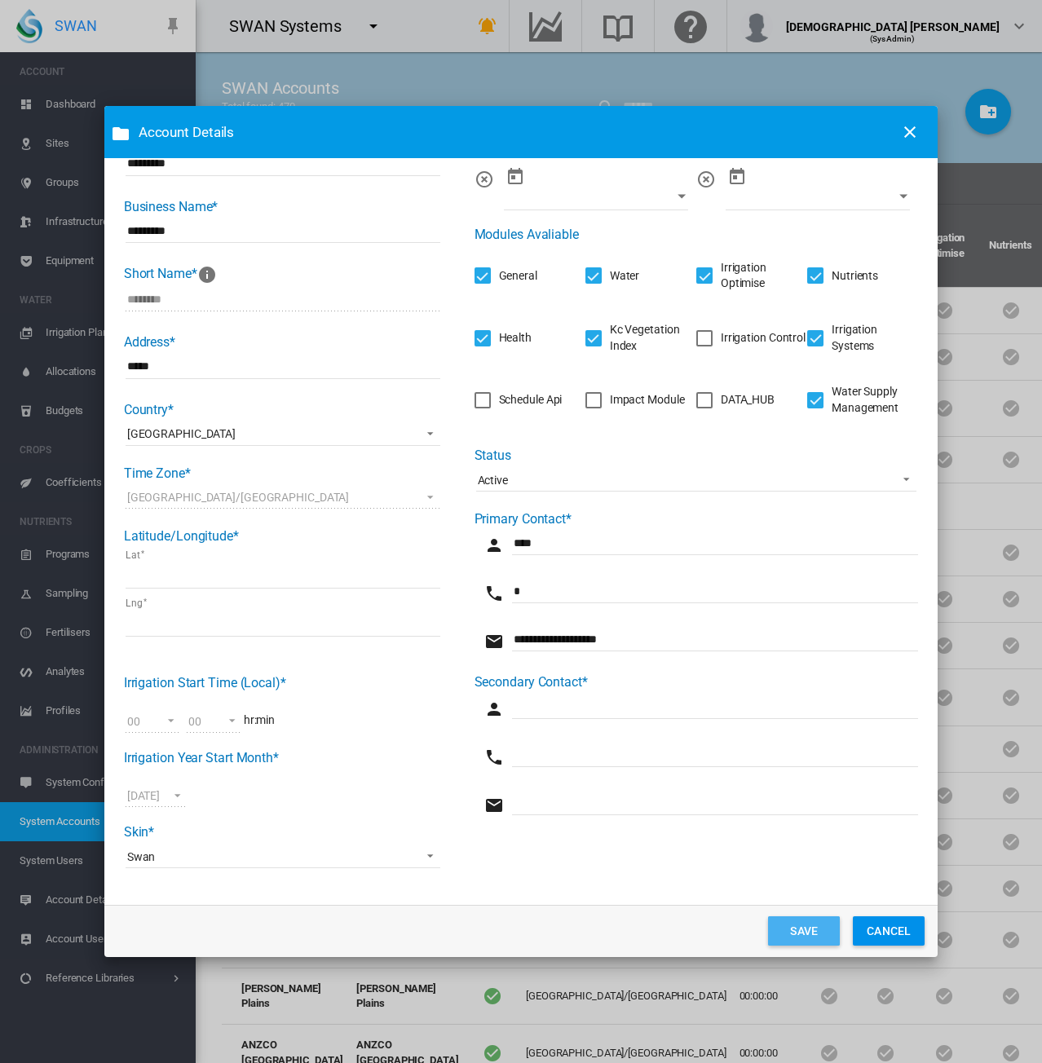
click at [792, 939] on button "SAVE" at bounding box center [804, 930] width 72 height 29
click at [881, 931] on button "CANCEL" at bounding box center [889, 930] width 72 height 29
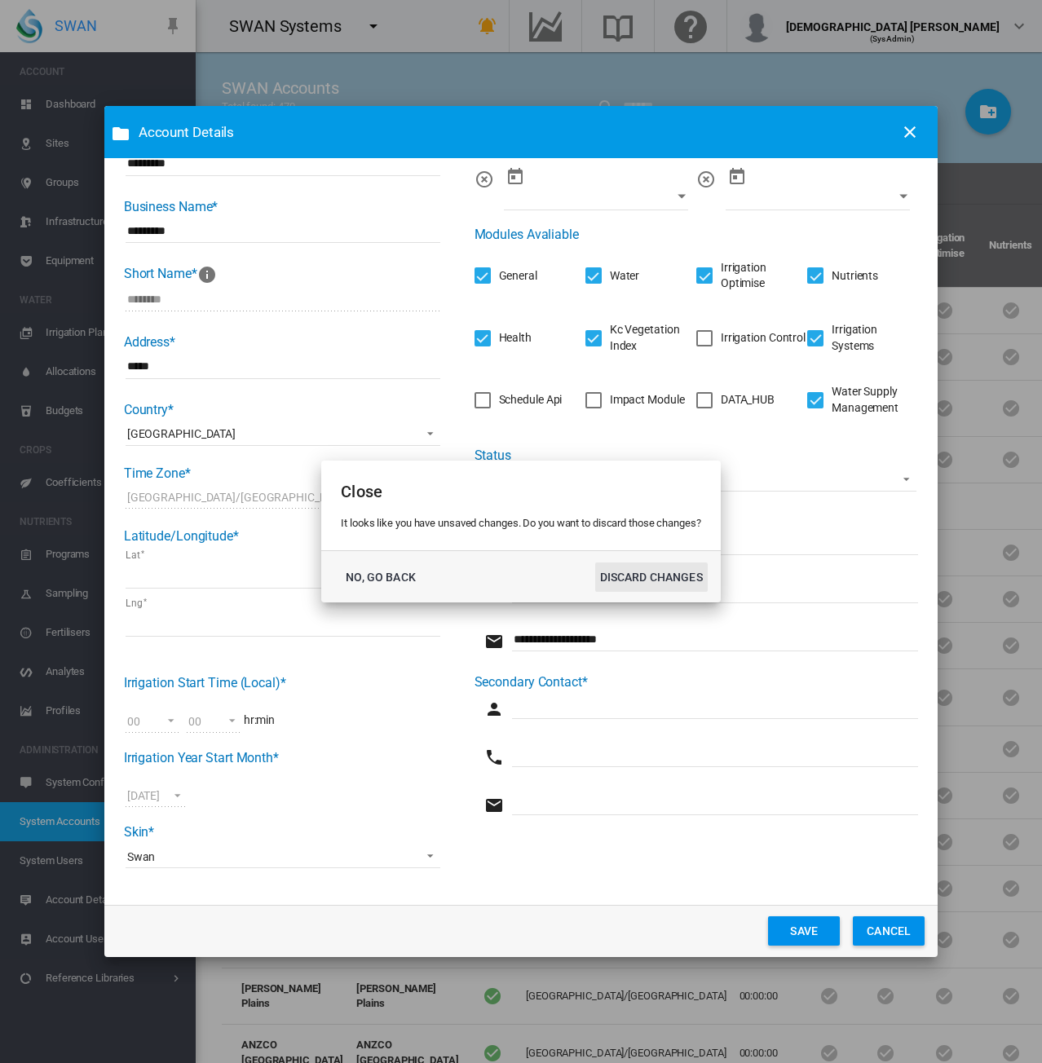
click at [663, 583] on button "DISCARD CHANGES" at bounding box center [651, 577] width 113 height 29
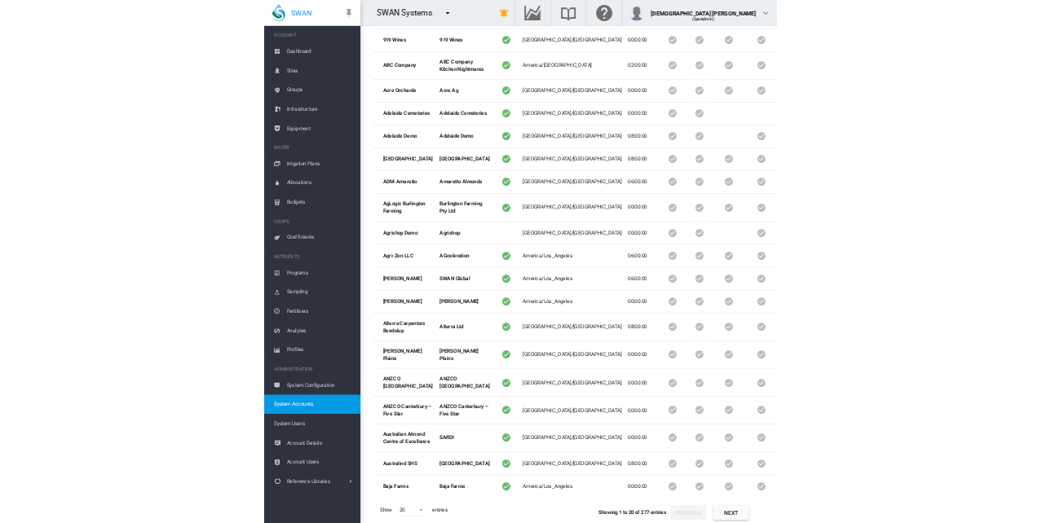
scroll to position [526, 0]
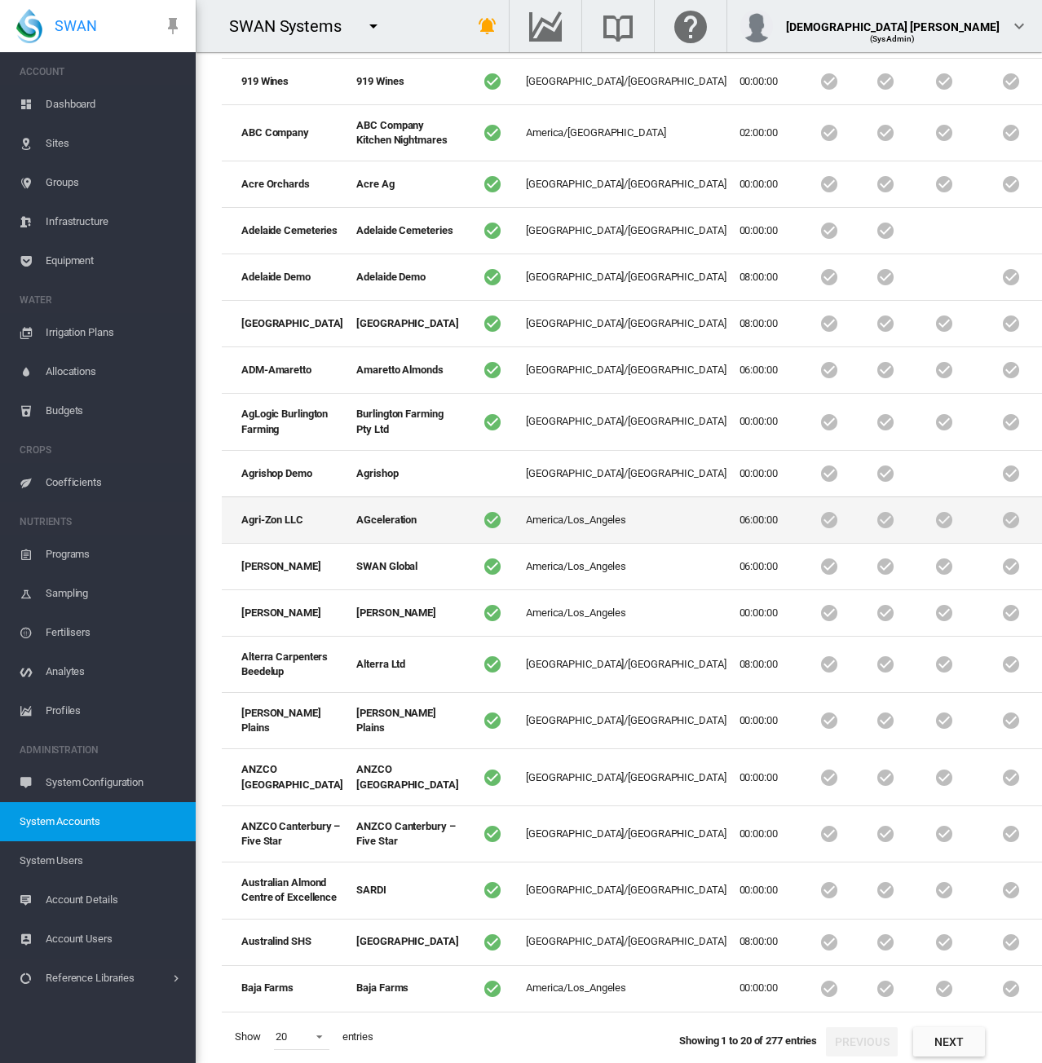
click at [519, 496] on td "America/Los_Angeles" at bounding box center [626, 519] width 214 height 46
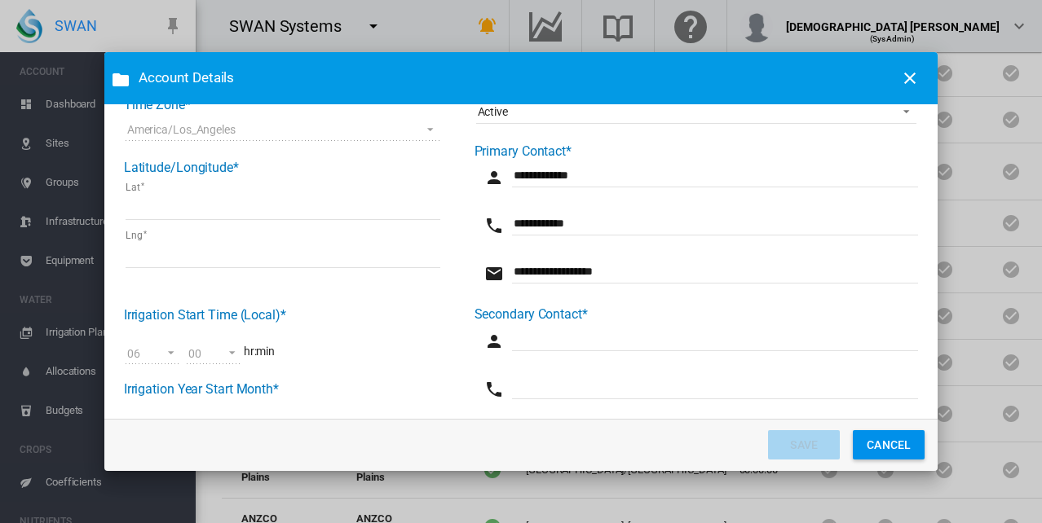
scroll to position [486, 0]
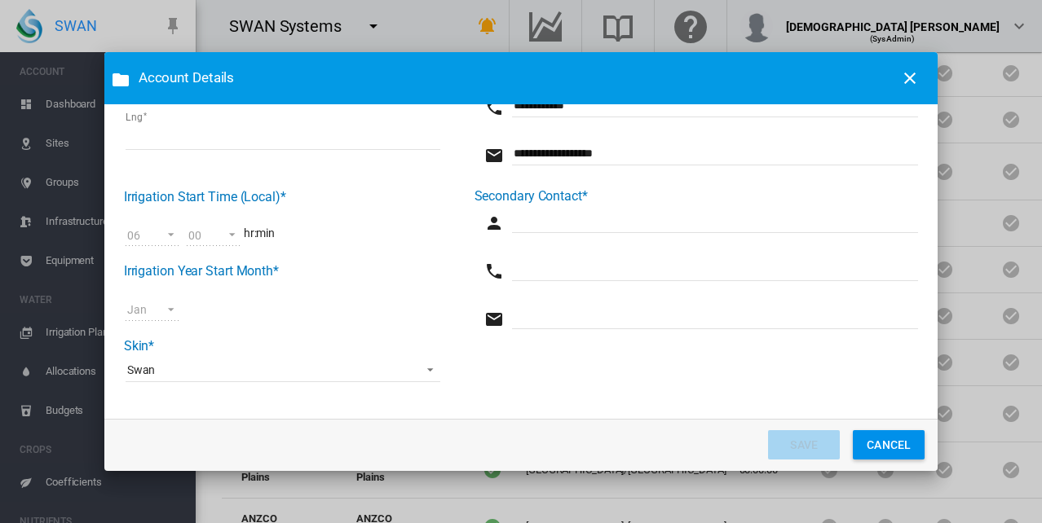
click at [535, 221] on input "Company Name* ..." at bounding box center [715, 221] width 407 height 24
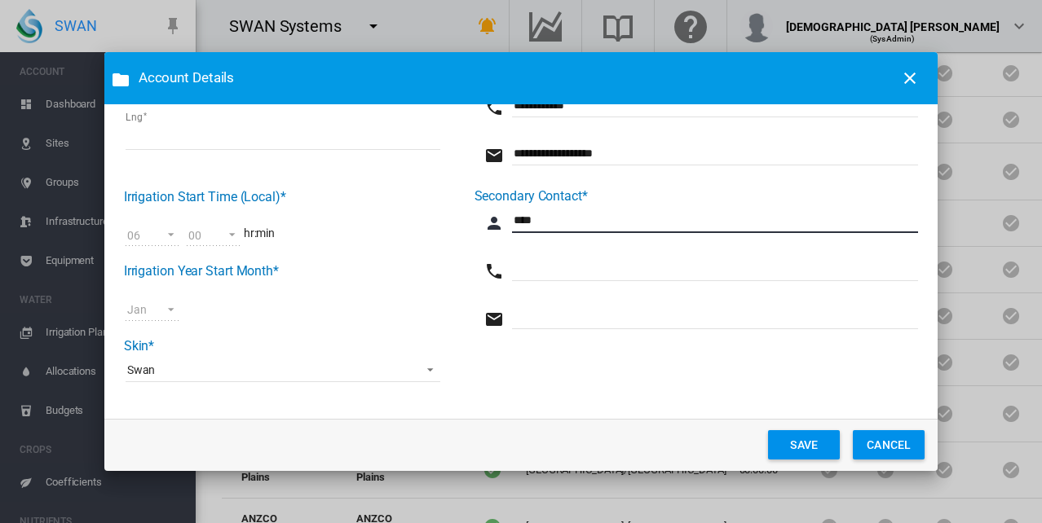
type input "****"
click at [787, 440] on button "SAVE" at bounding box center [804, 444] width 72 height 29
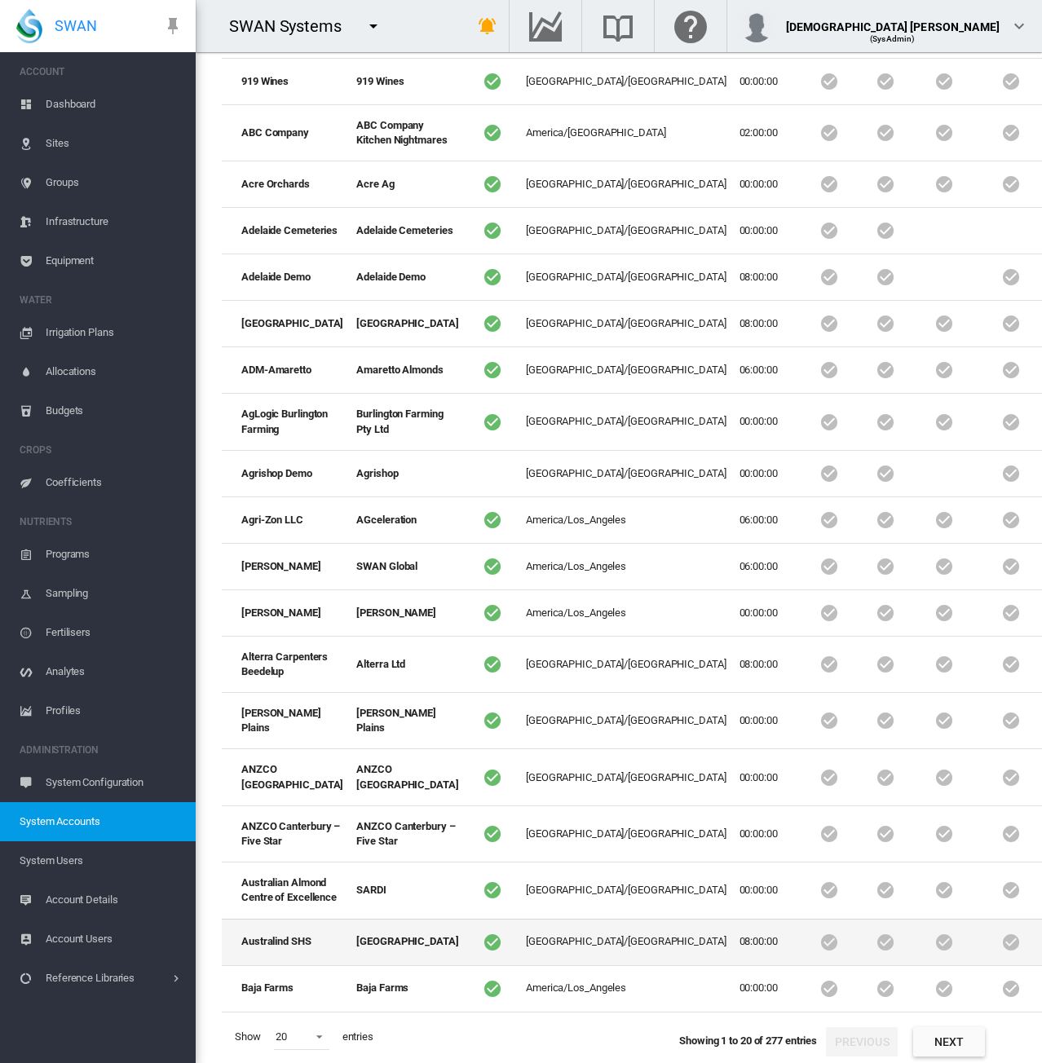
click at [911, 923] on td at bounding box center [944, 942] width 66 height 46
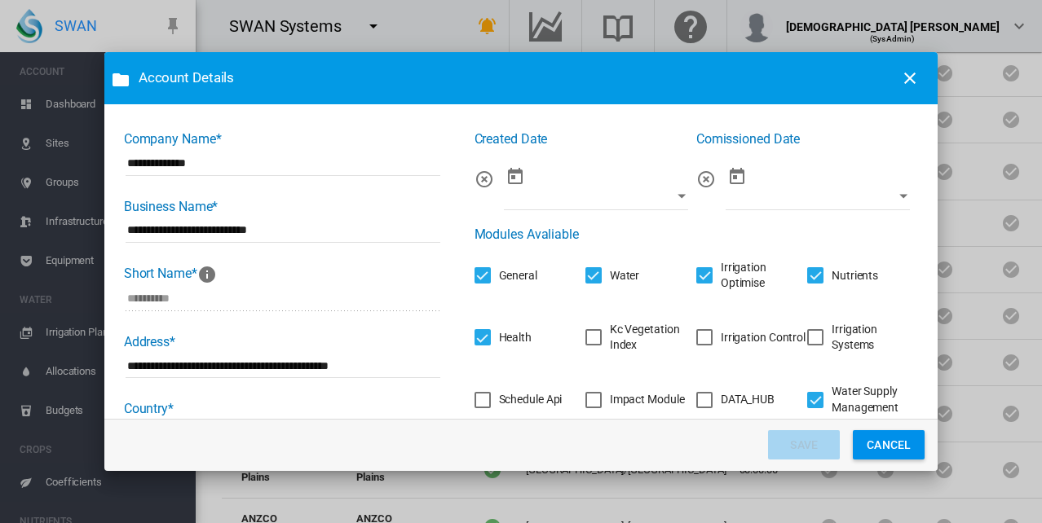
drag, startPoint x: 804, startPoint y: 342, endPoint x: 798, endPoint y: 360, distance: 18.8
click at [807, 341] on div "Irrigation Systems" at bounding box center [815, 337] width 16 height 16
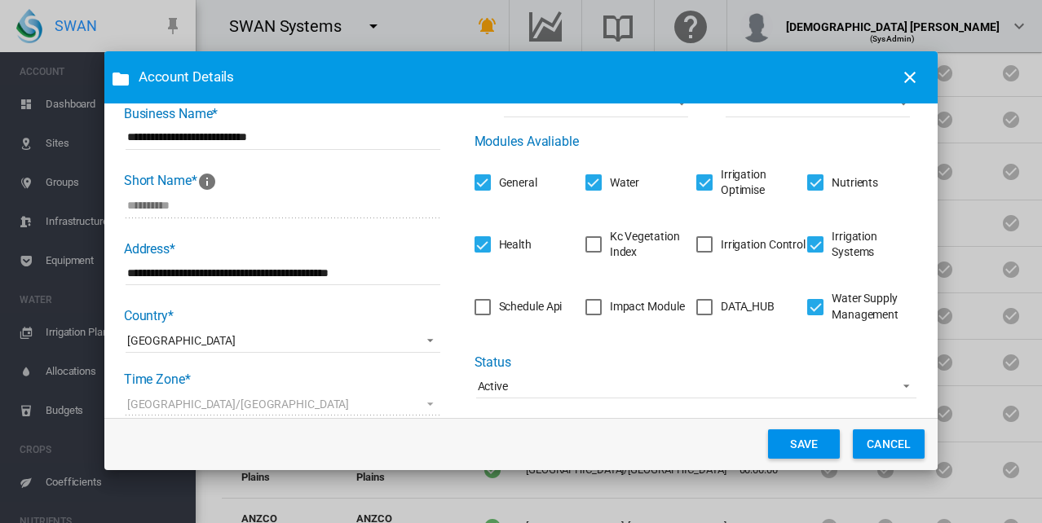
scroll to position [0, 0]
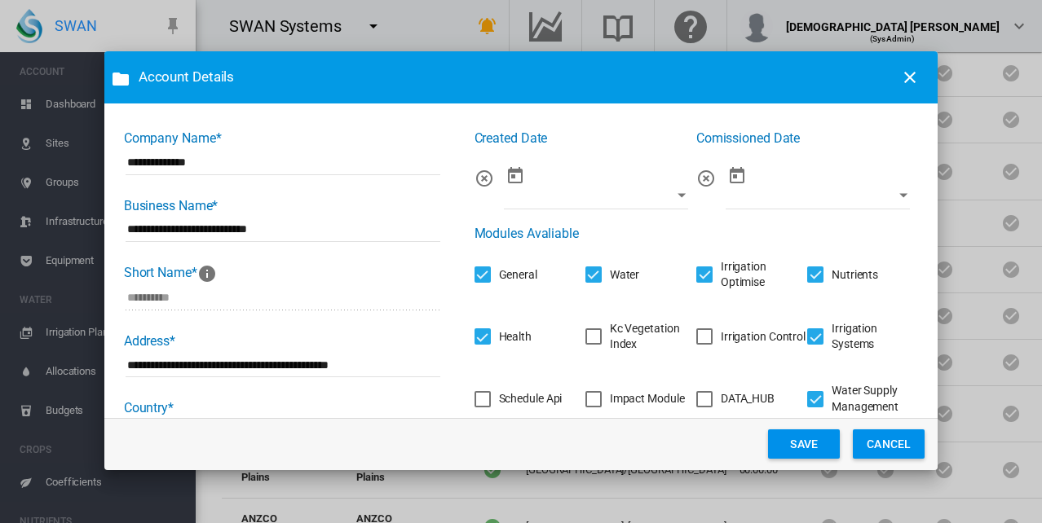
click at [813, 447] on button "SAVE" at bounding box center [804, 444] width 72 height 29
click at [902, 443] on button "CANCEL" at bounding box center [889, 444] width 72 height 29
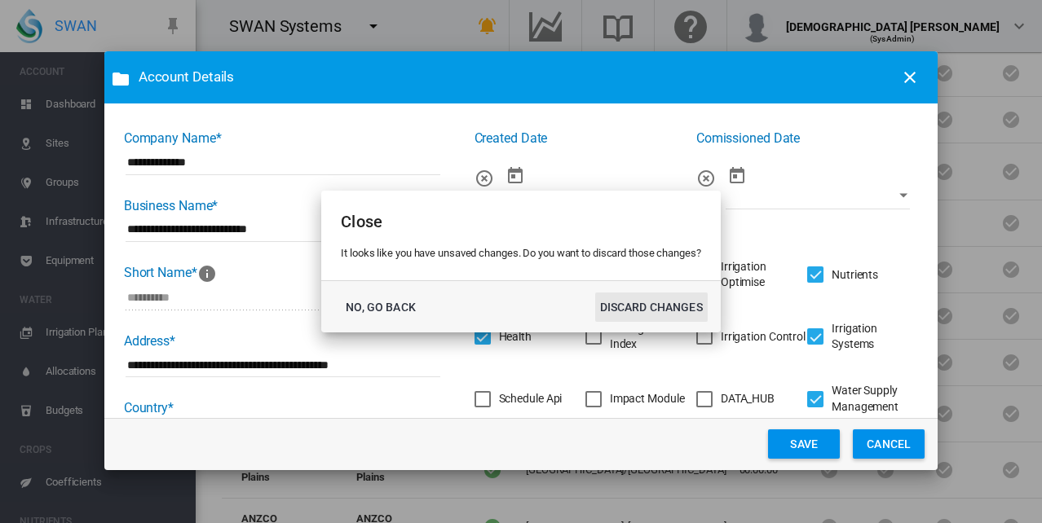
click at [615, 304] on button "DISCARD CHANGES" at bounding box center [651, 307] width 113 height 29
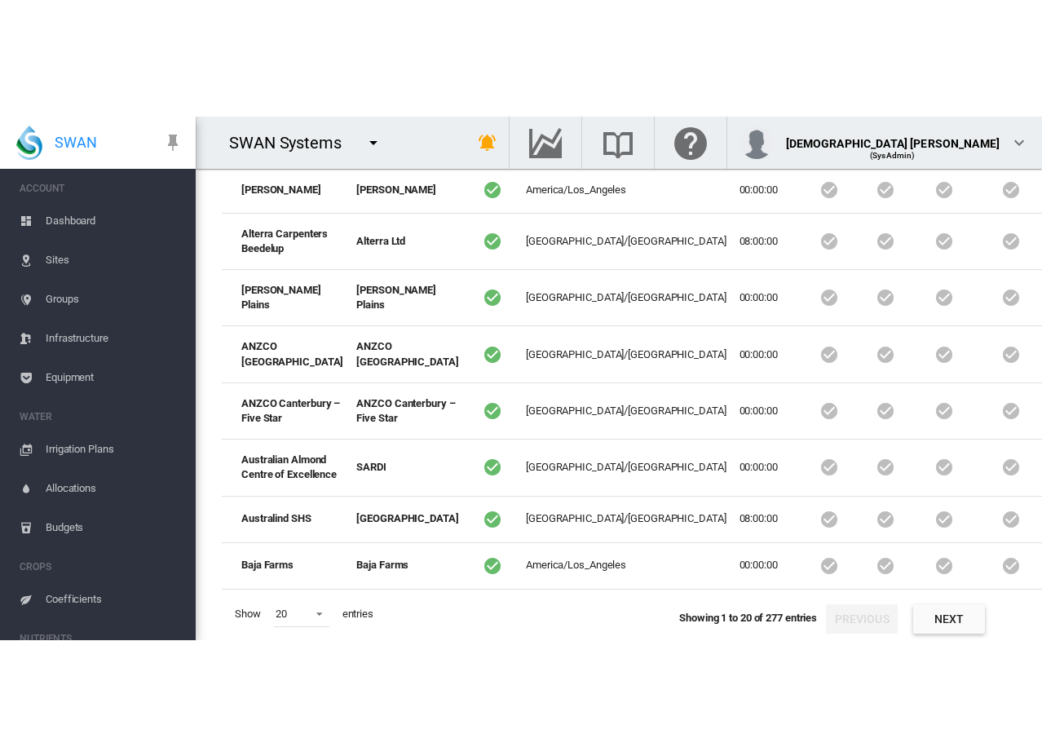
scroll to position [1065, 0]
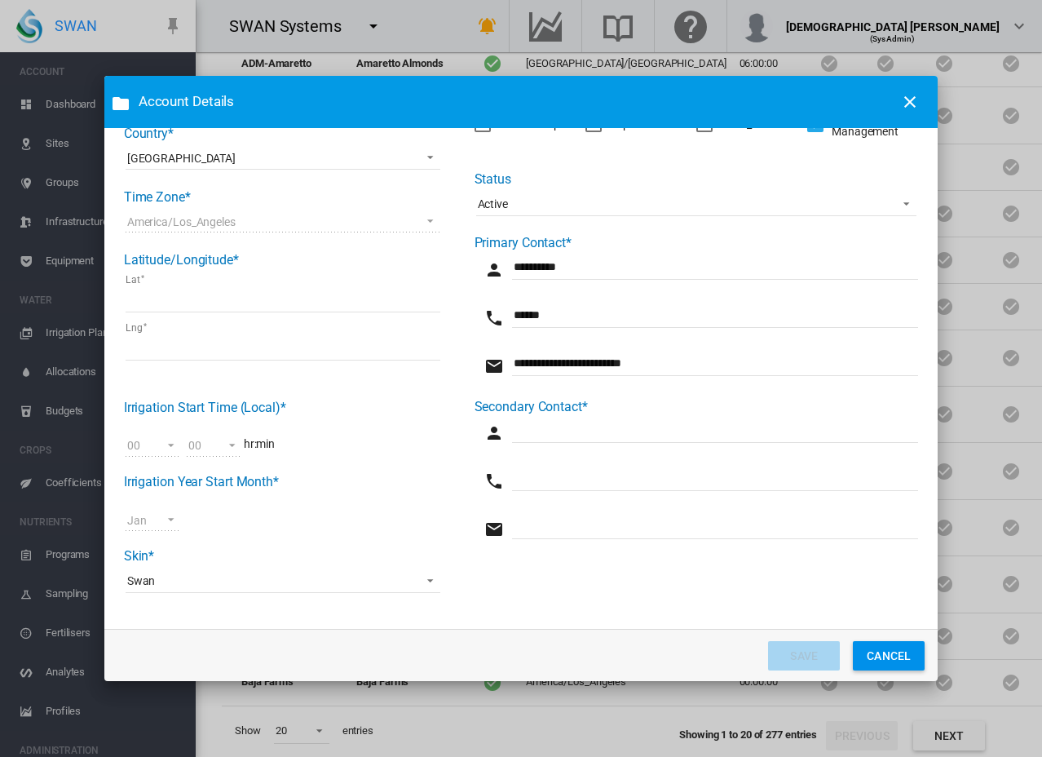
scroll to position [0, 0]
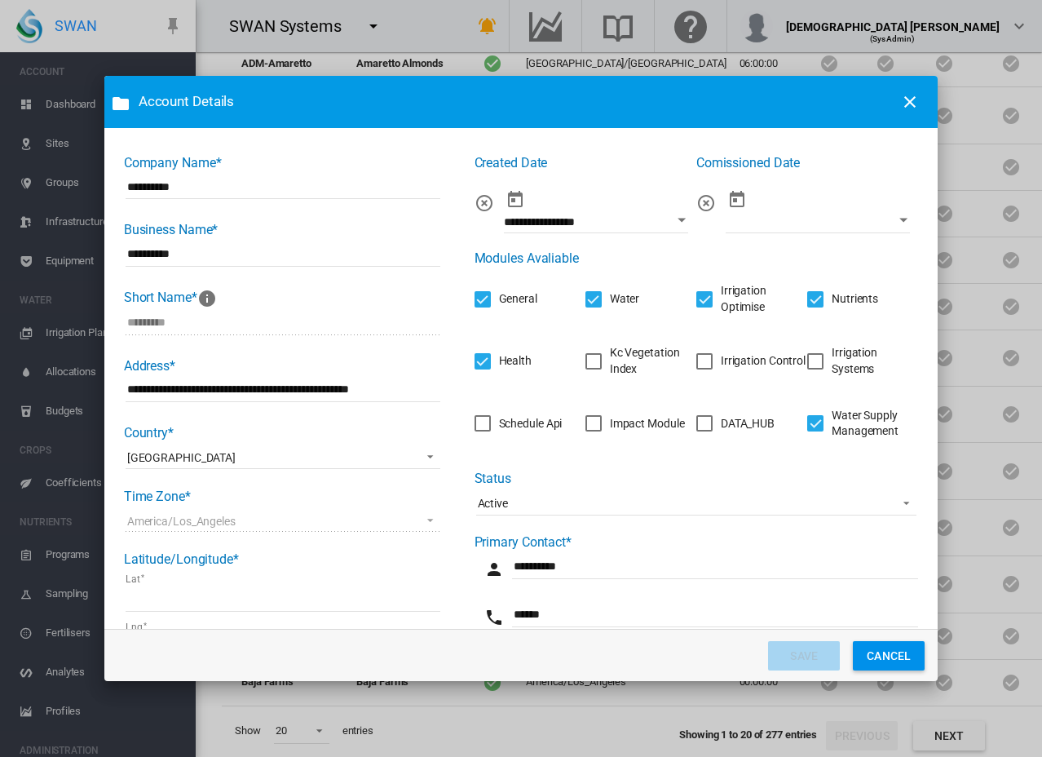
click at [807, 355] on div "Irrigation Systems" at bounding box center [815, 361] width 16 height 16
click at [871, 658] on button "CANCEL" at bounding box center [889, 655] width 72 height 29
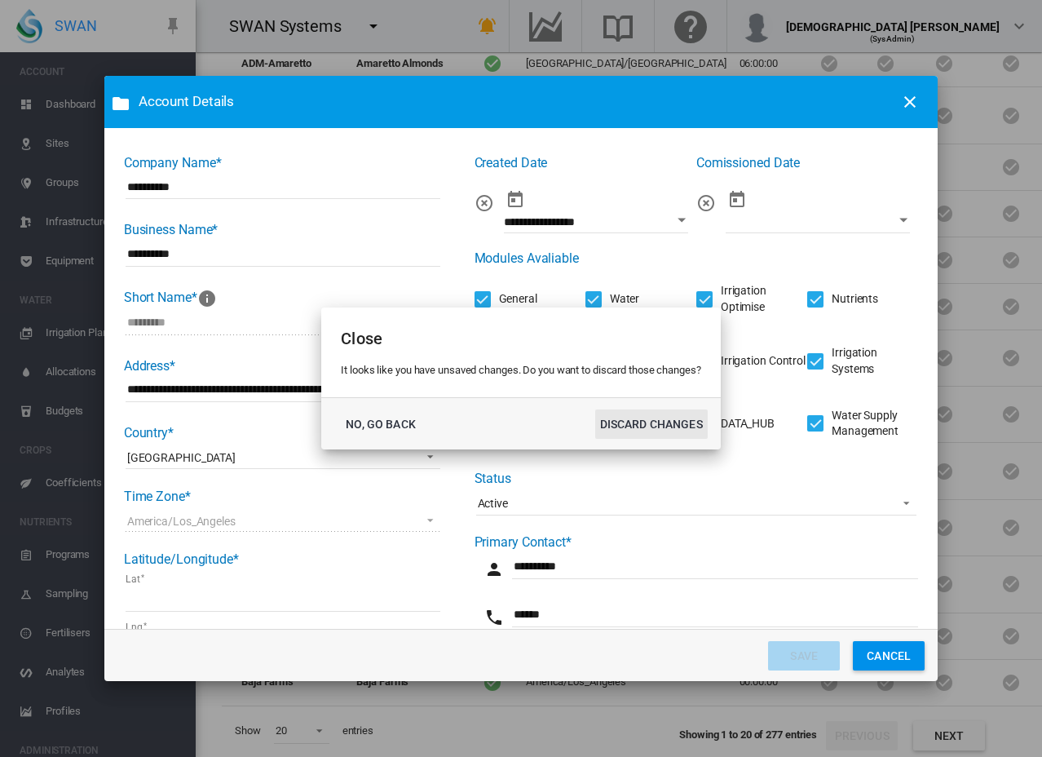
click at [633, 426] on button "DISCARD CHANGES" at bounding box center [651, 423] width 113 height 29
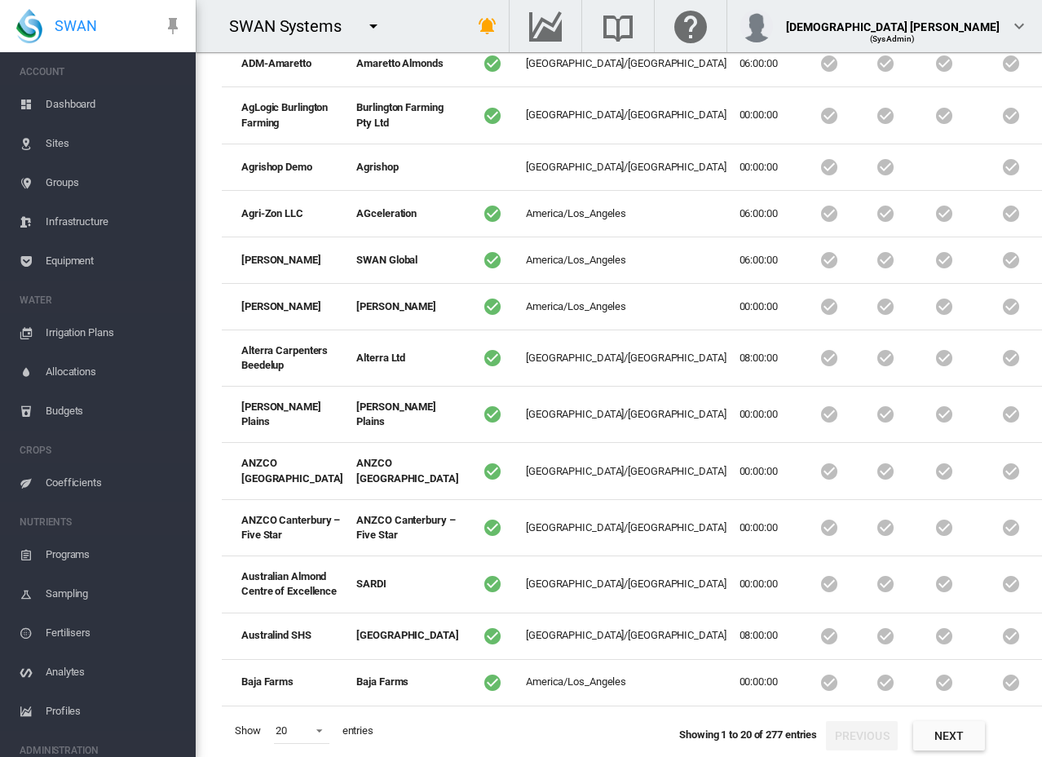
click at [929, 726] on button "Next" at bounding box center [949, 735] width 72 height 29
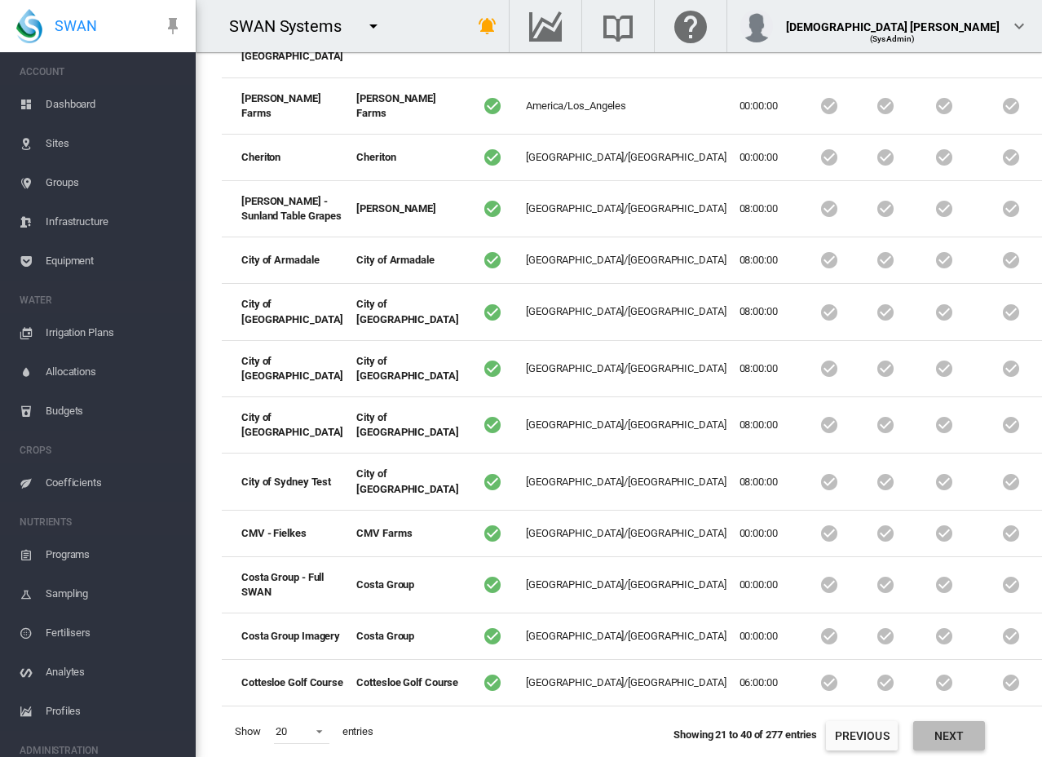
scroll to position [758, 0]
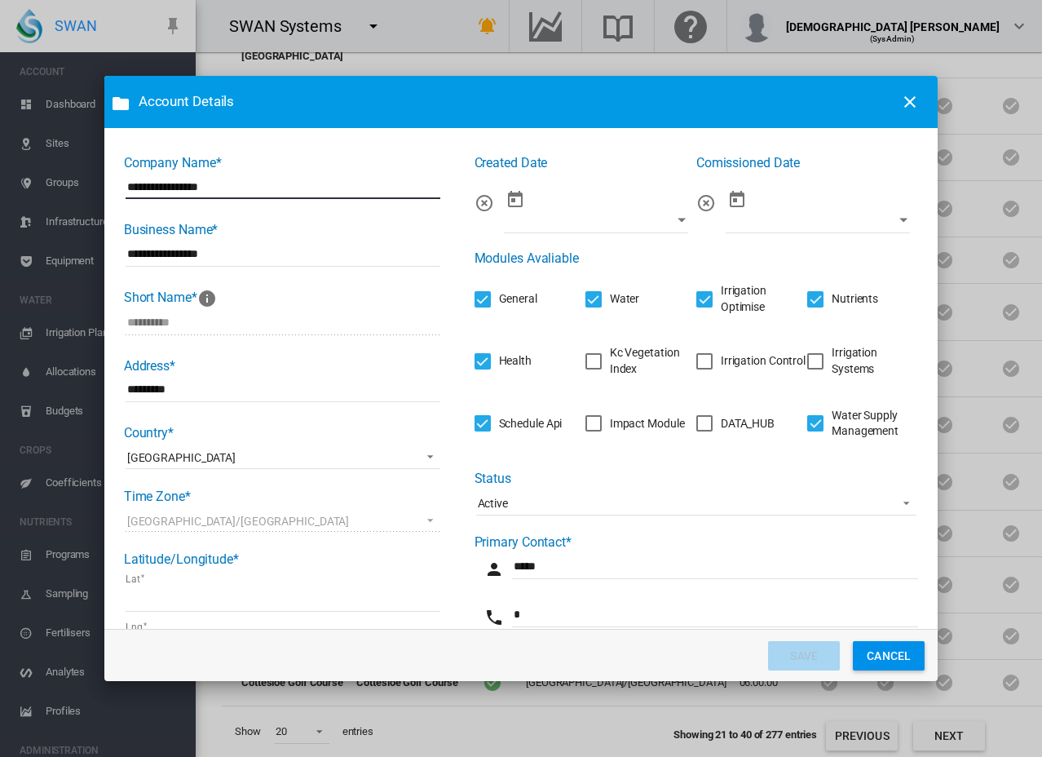
click at [807, 361] on div "Irrigation Systems" at bounding box center [815, 361] width 16 height 16
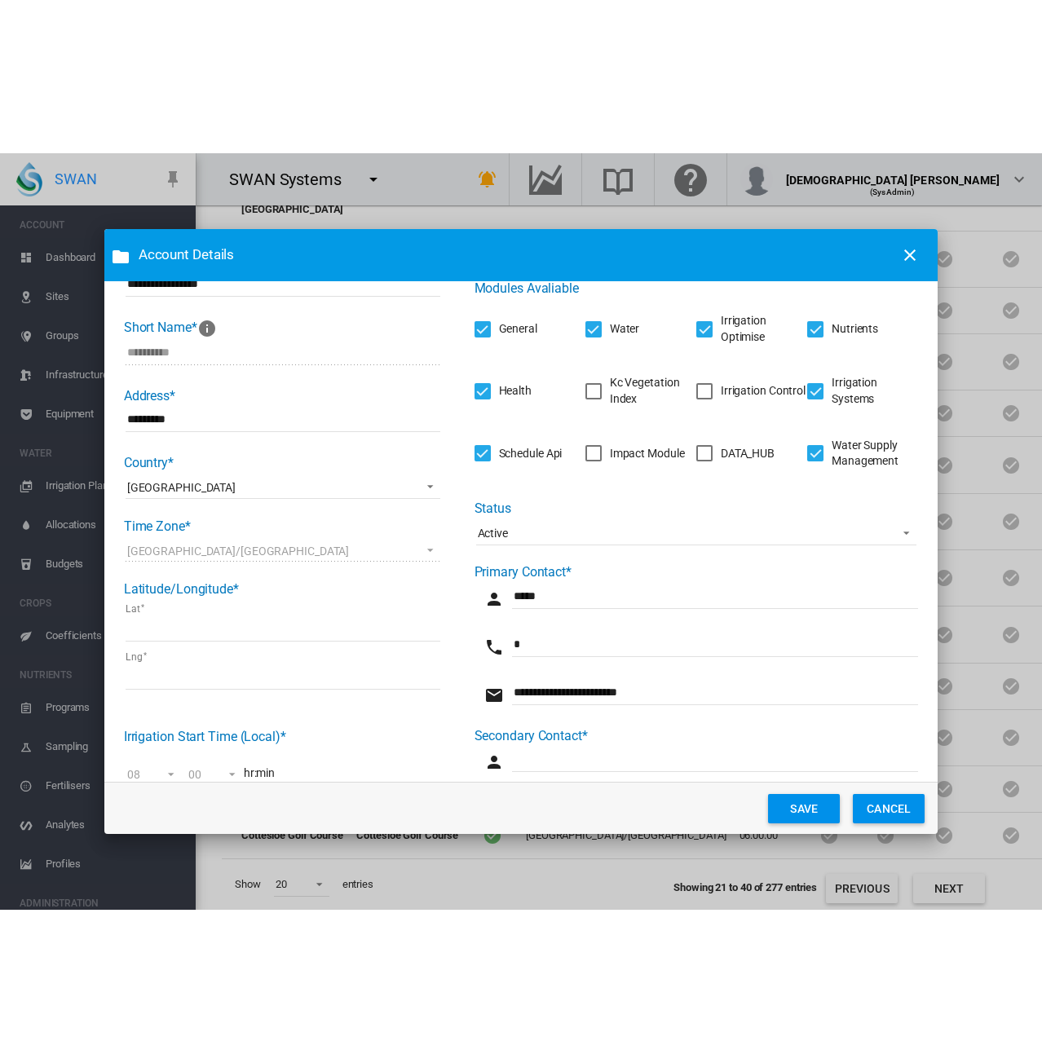
scroll to position [0, 0]
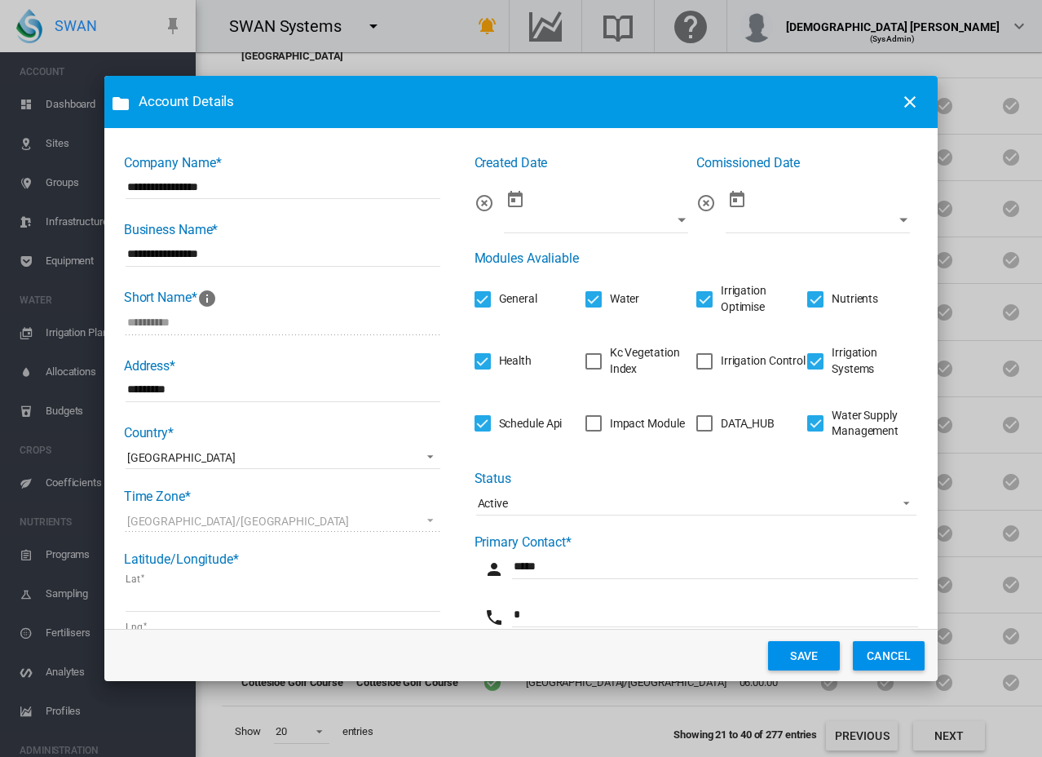
click at [797, 656] on button "SAVE" at bounding box center [804, 655] width 72 height 29
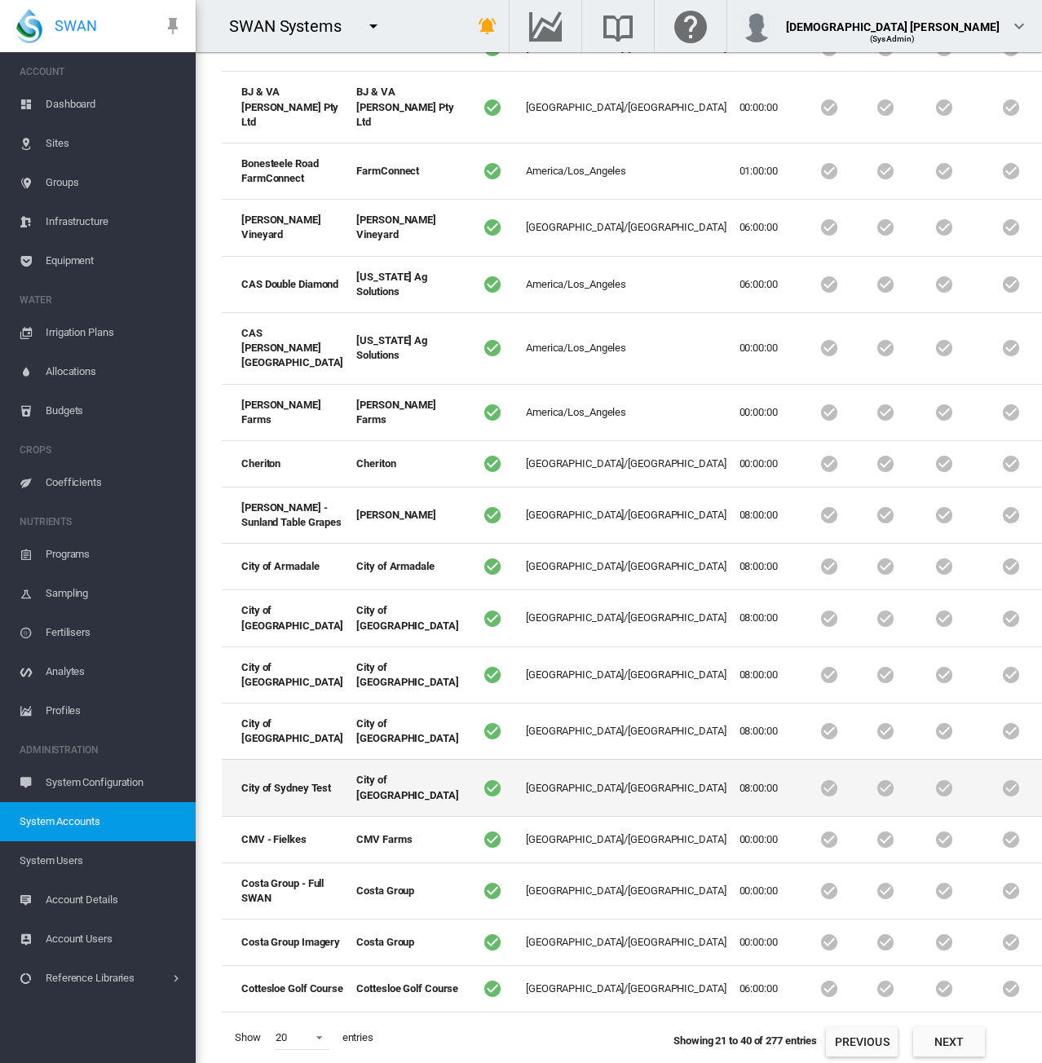
scroll to position [452, 0]
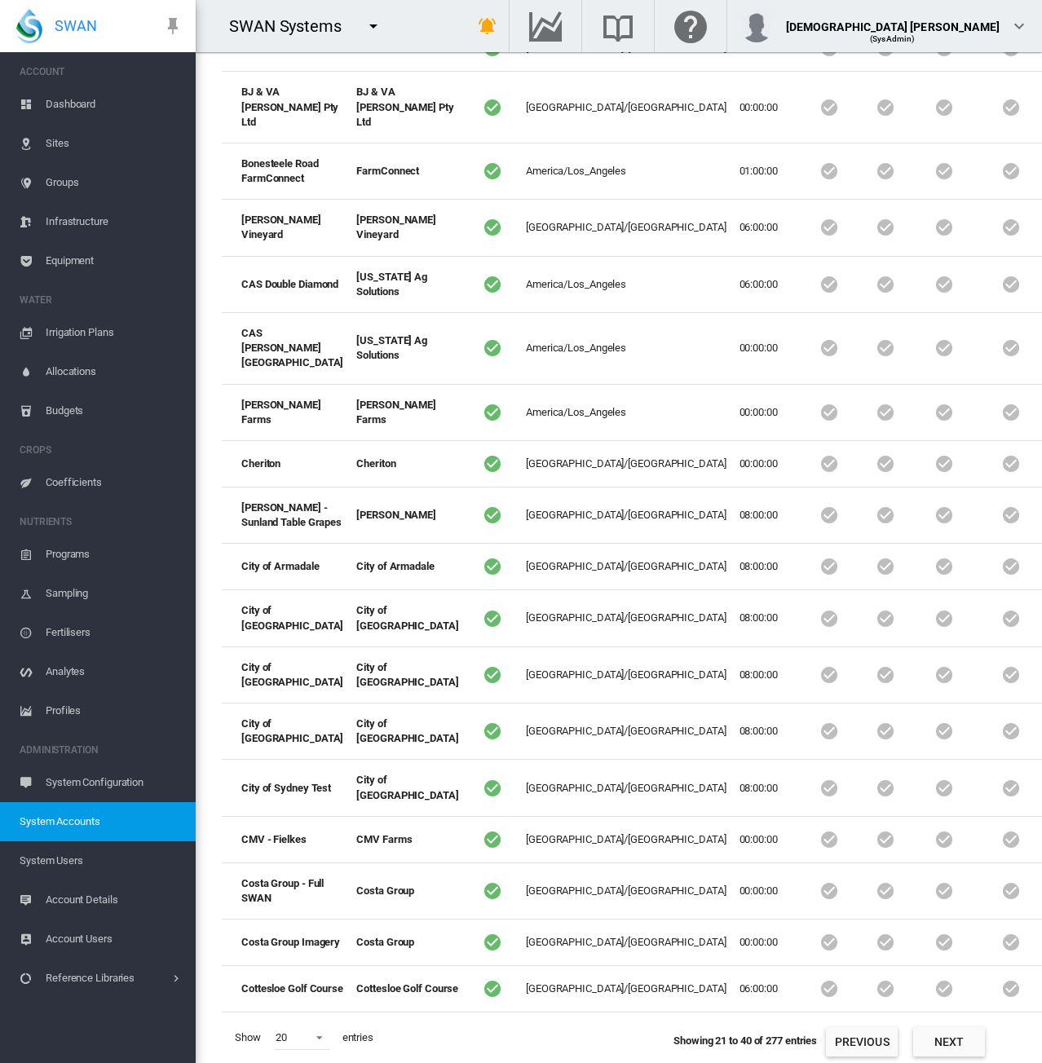
click at [84, 855] on span "System Users" at bounding box center [101, 860] width 163 height 39
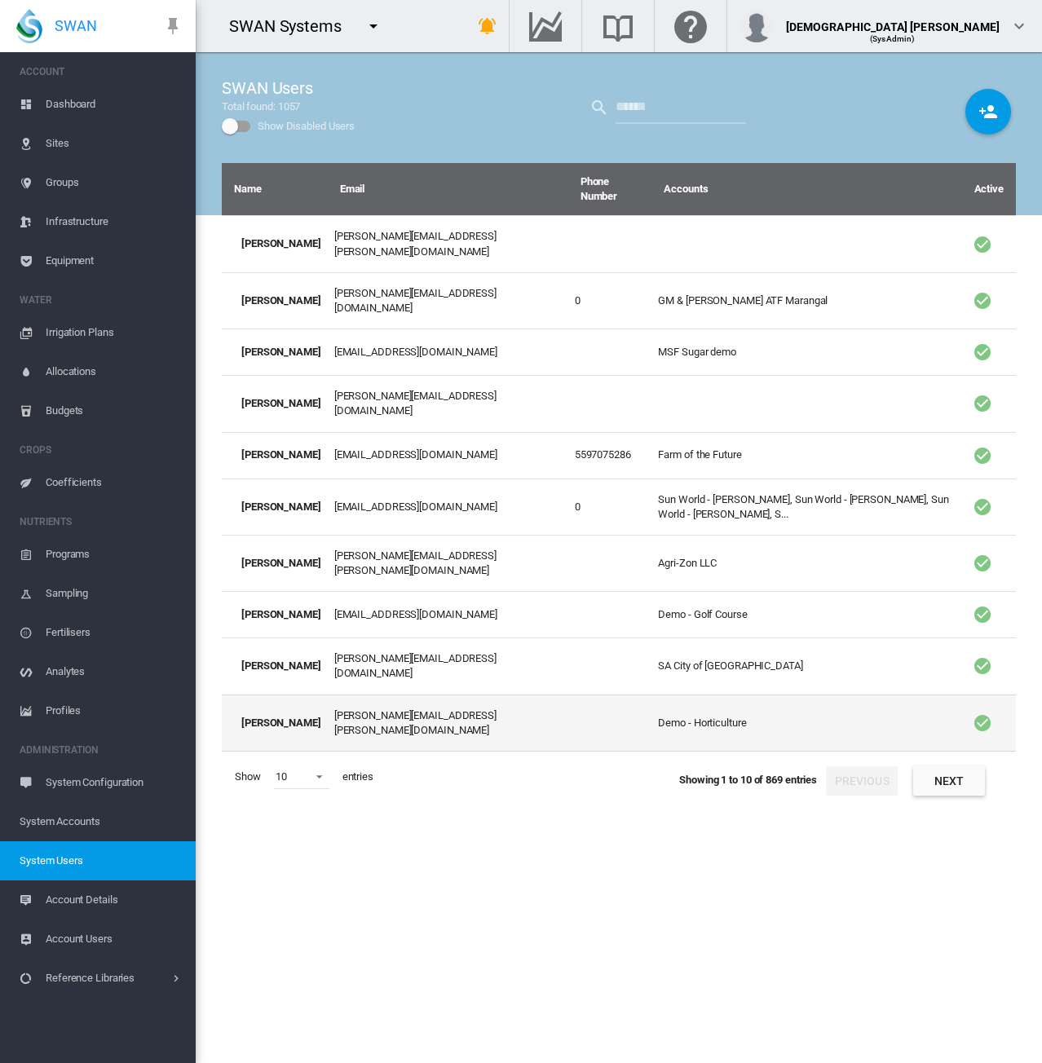
drag, startPoint x: 298, startPoint y: 830, endPoint x: 350, endPoint y: 682, distance: 157.0
click at [298, 830] on div "Name Email Phone Number Accounts Active Aaron Wilson aaron.wilson@precisionfarm…" at bounding box center [619, 613] width 794 height 900
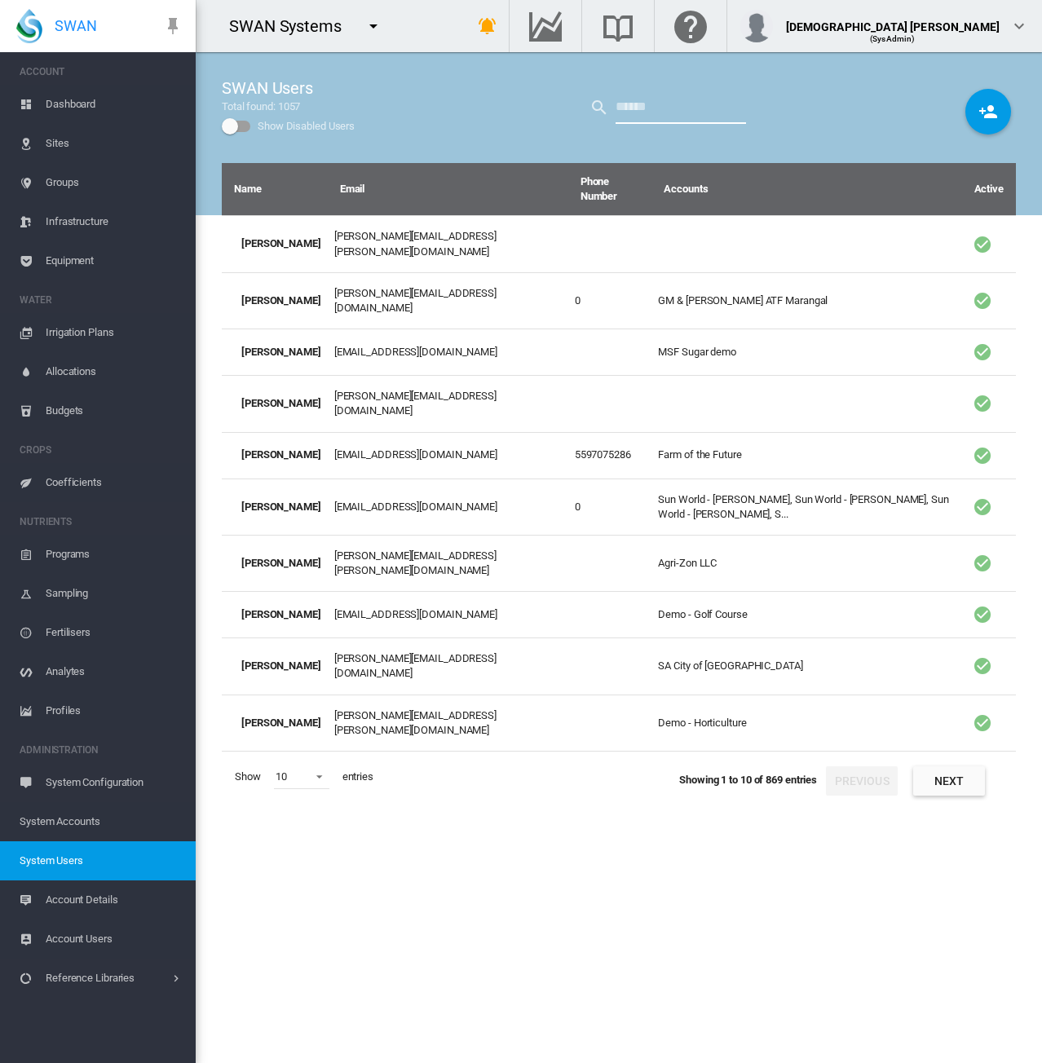
click at [657, 100] on input "text" at bounding box center [680, 107] width 130 height 33
type input "****"
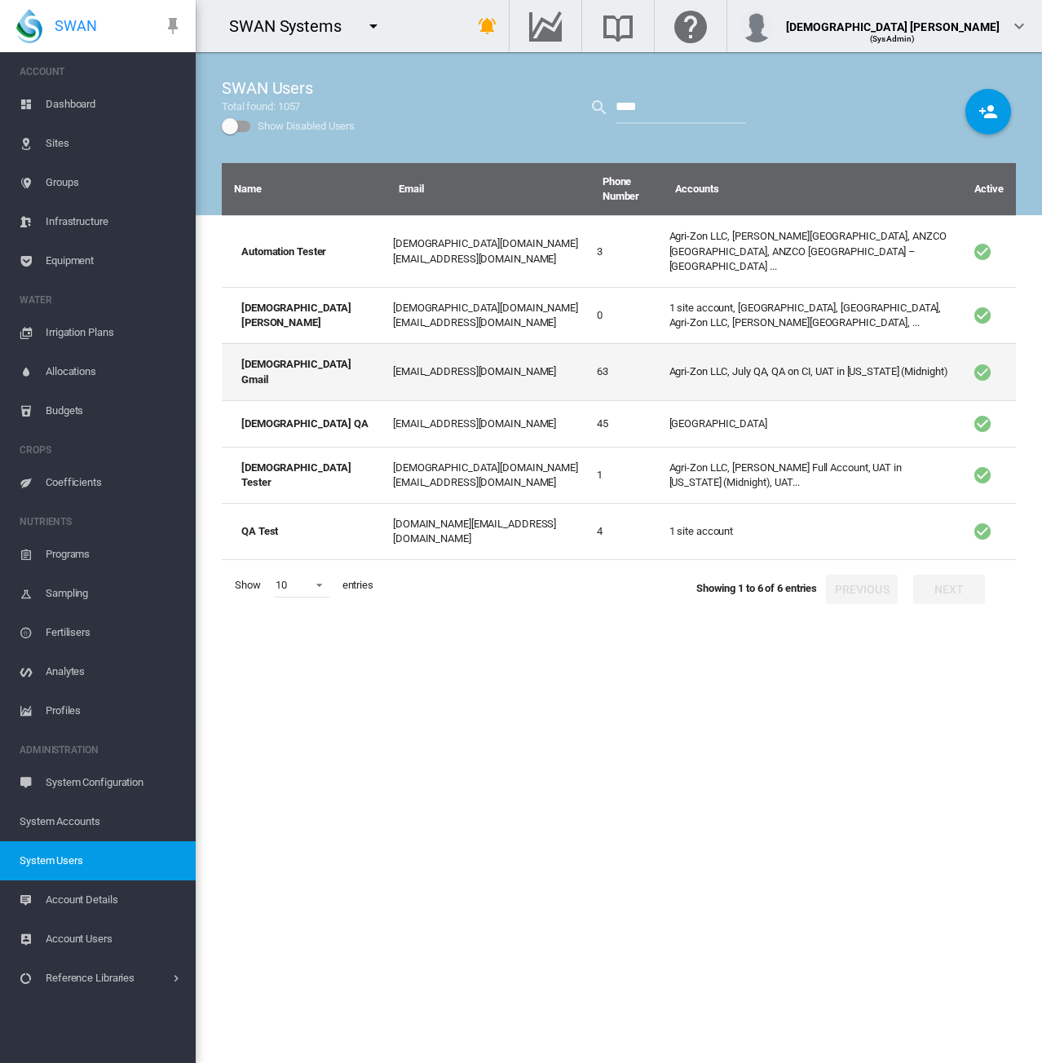
click at [690, 369] on td "Agri-Zon LLC, July QA, QA on CI, UAT in California (Midnight)" at bounding box center [812, 371] width 299 height 56
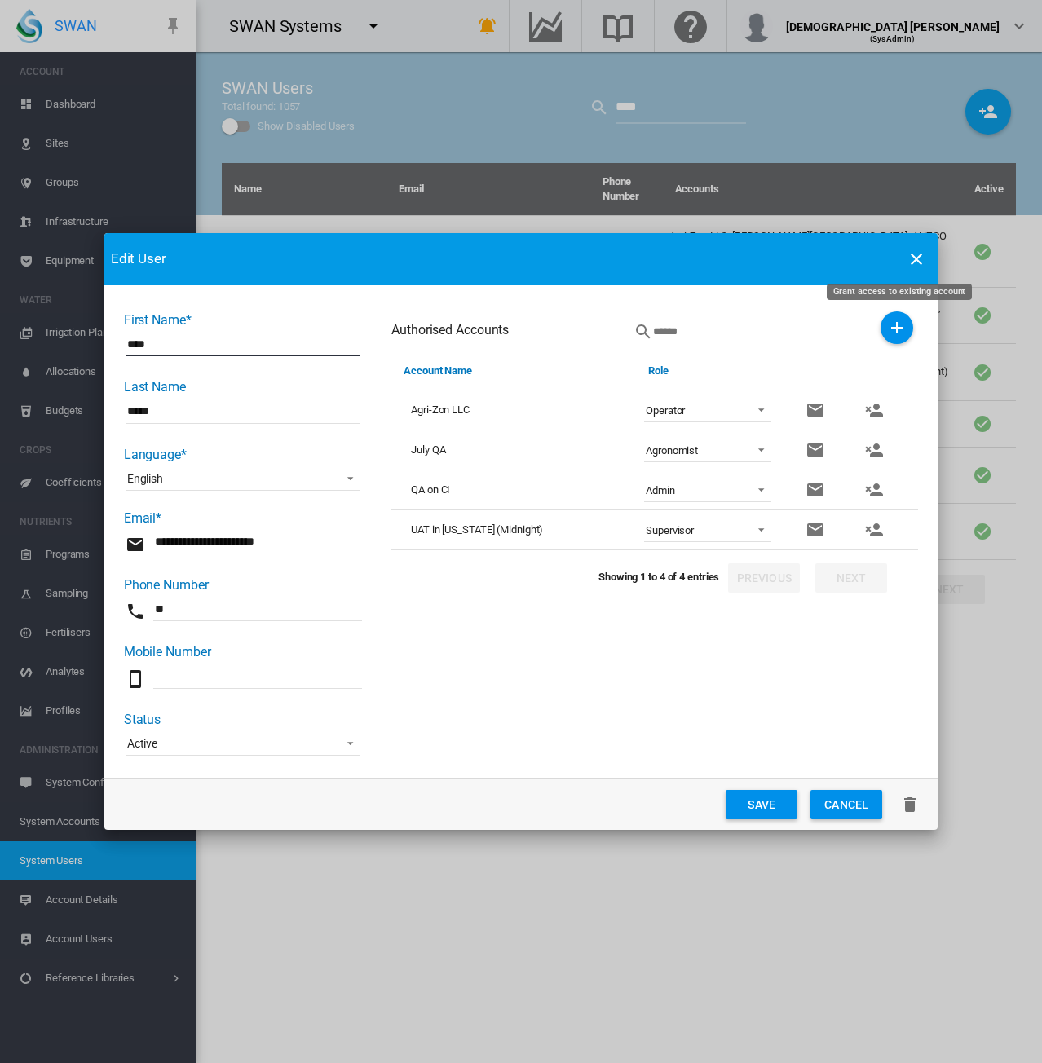
click at [898, 329] on md-icon "icon-plus" at bounding box center [897, 328] width 20 height 20
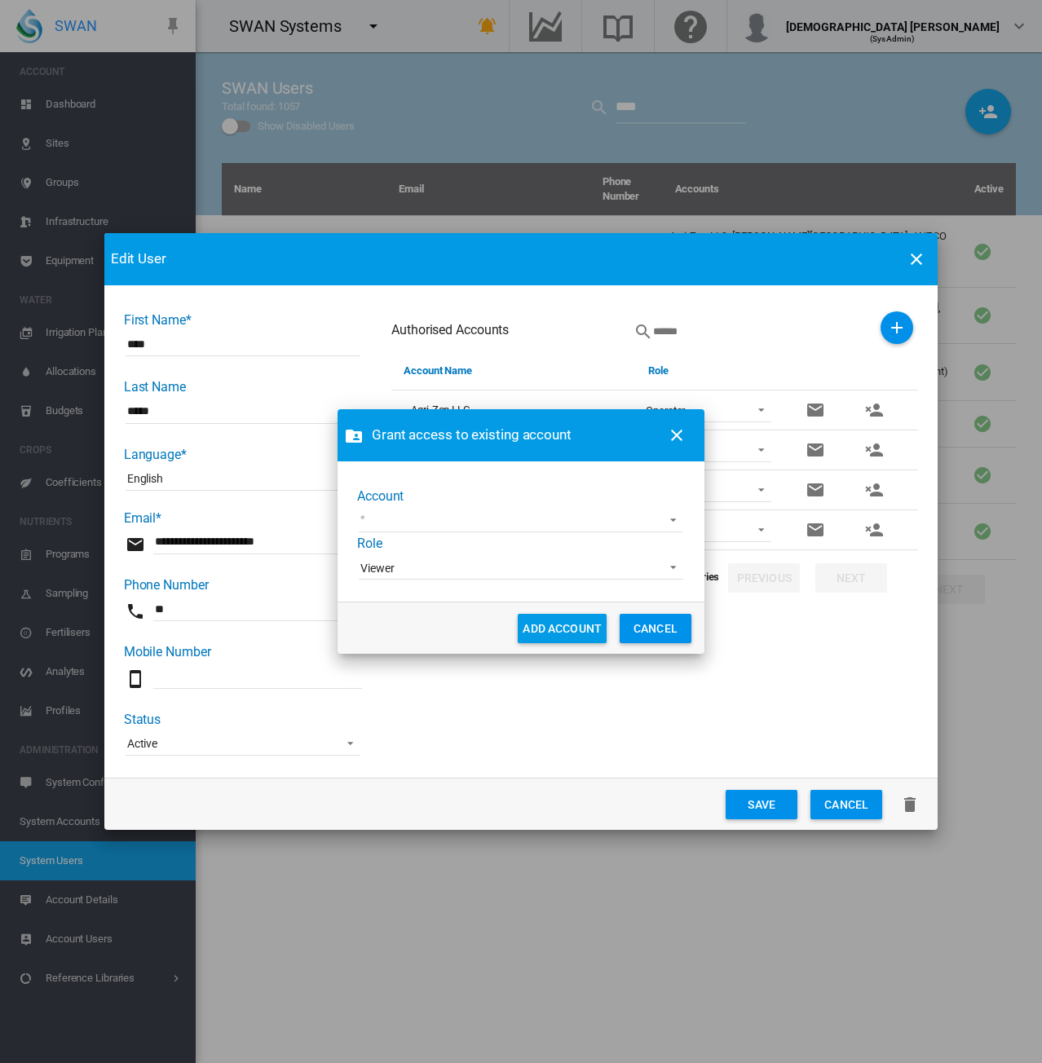
click at [401, 514] on md-select "1 site account 919 Wines ABC Company Acre Orchards Adelaide Cemeteries Adelaide…" at bounding box center [521, 520] width 324 height 24
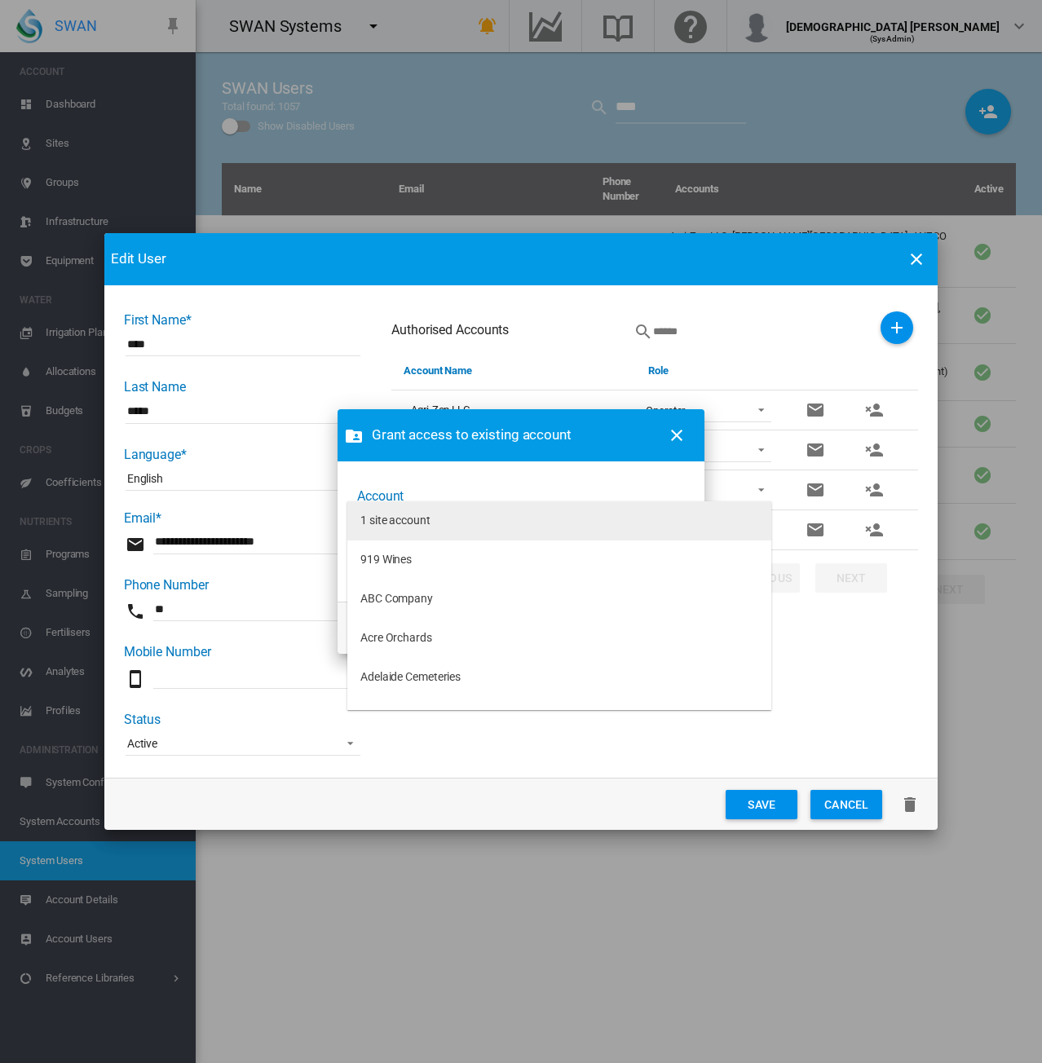
type md-option "[object Object]"
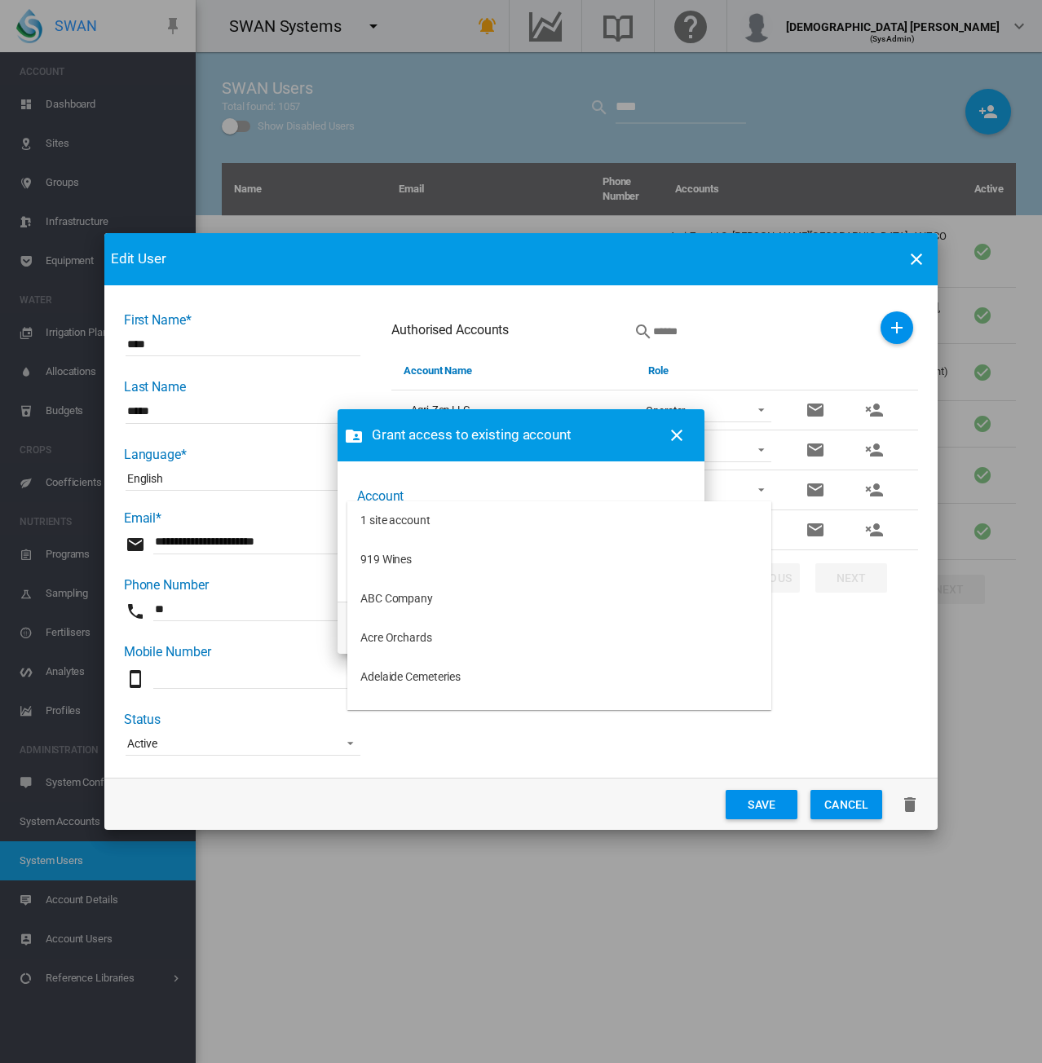
type md-option "[object Object]"
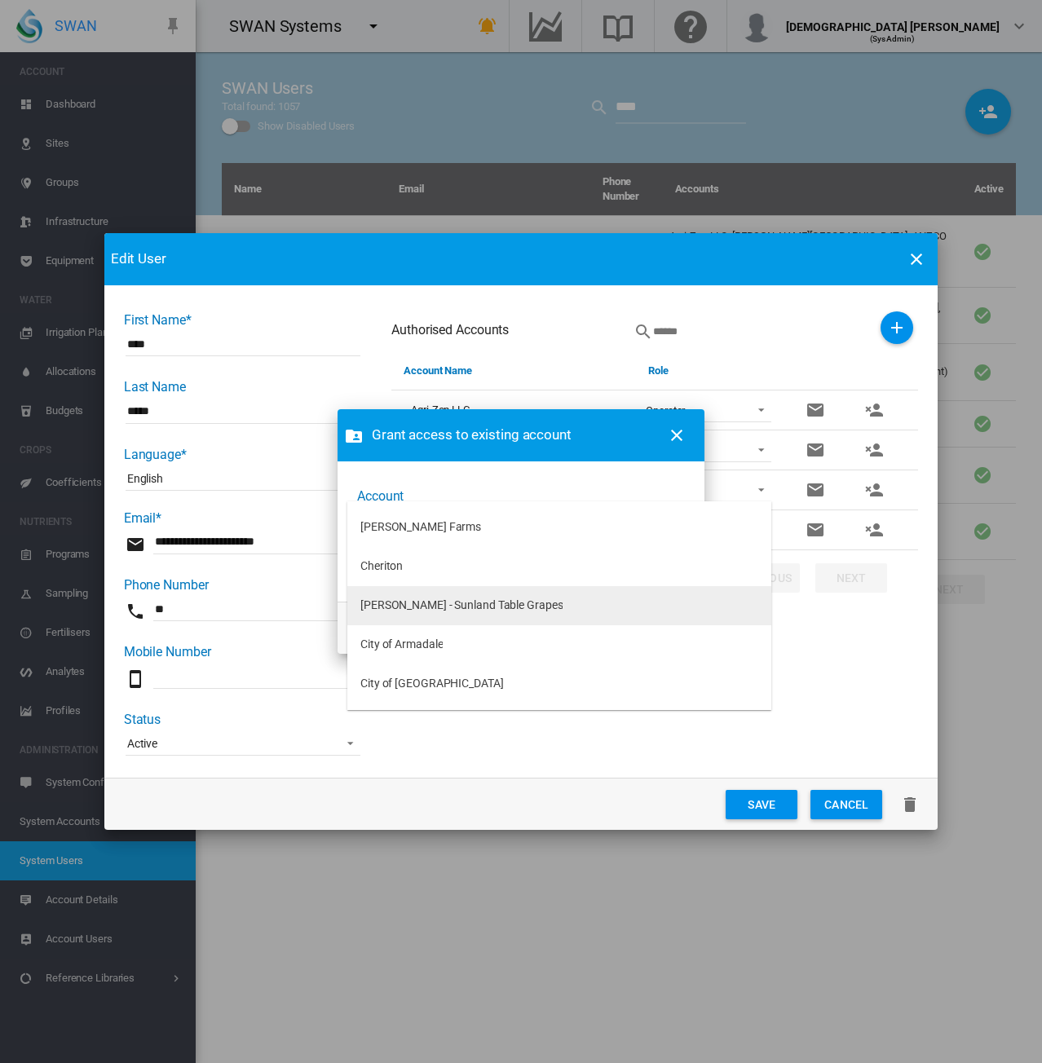
type md-option "[object Object]"
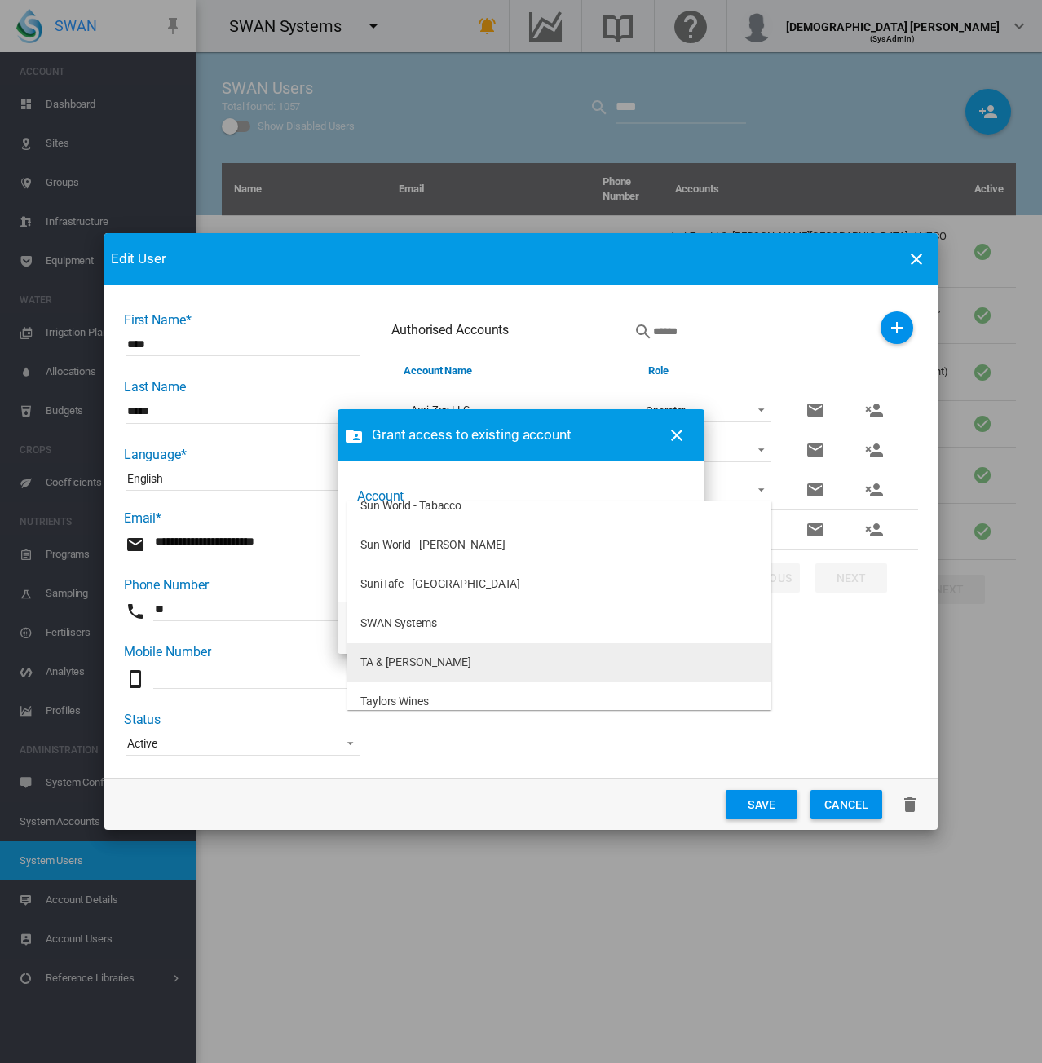
scroll to position [8318, 0]
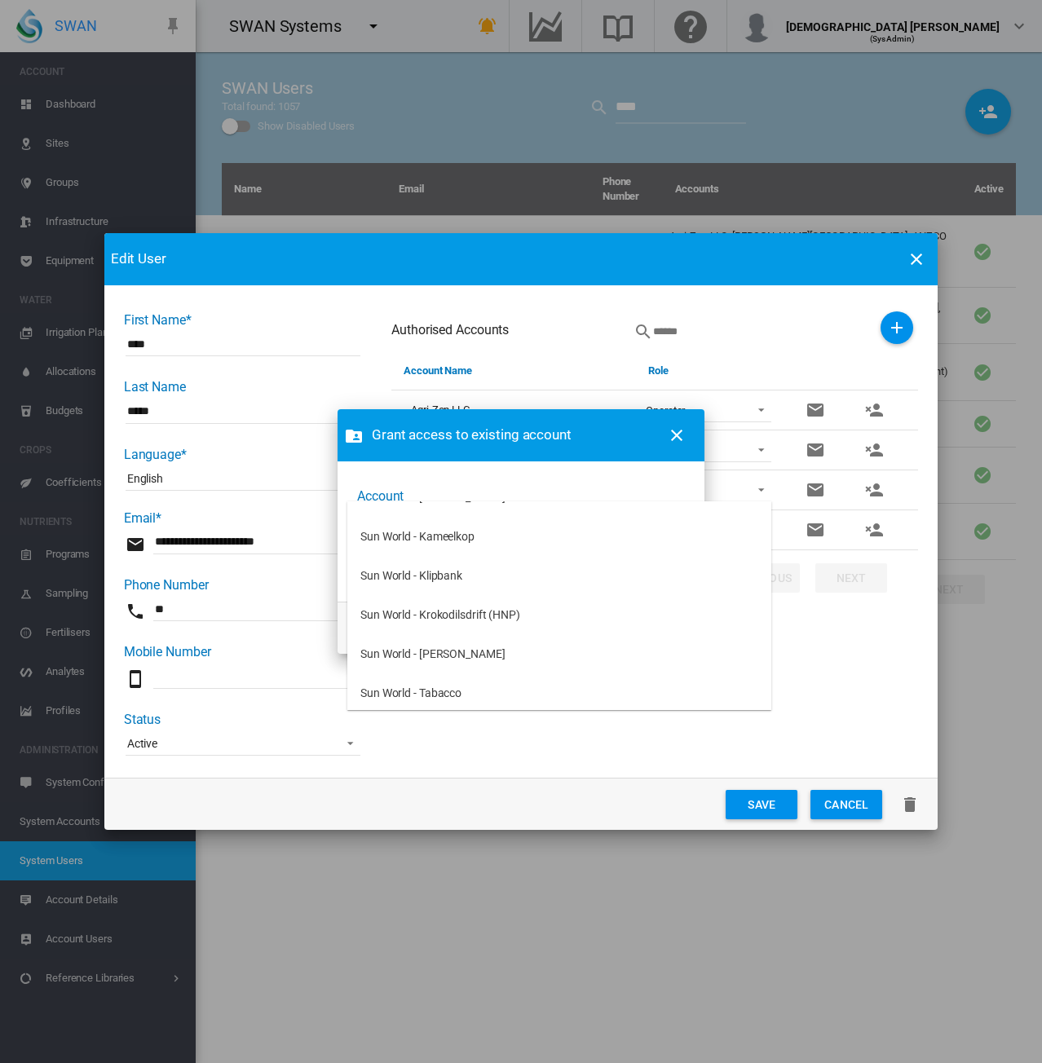
click at [455, 479] on md-backdrop at bounding box center [521, 531] width 1042 height 1063
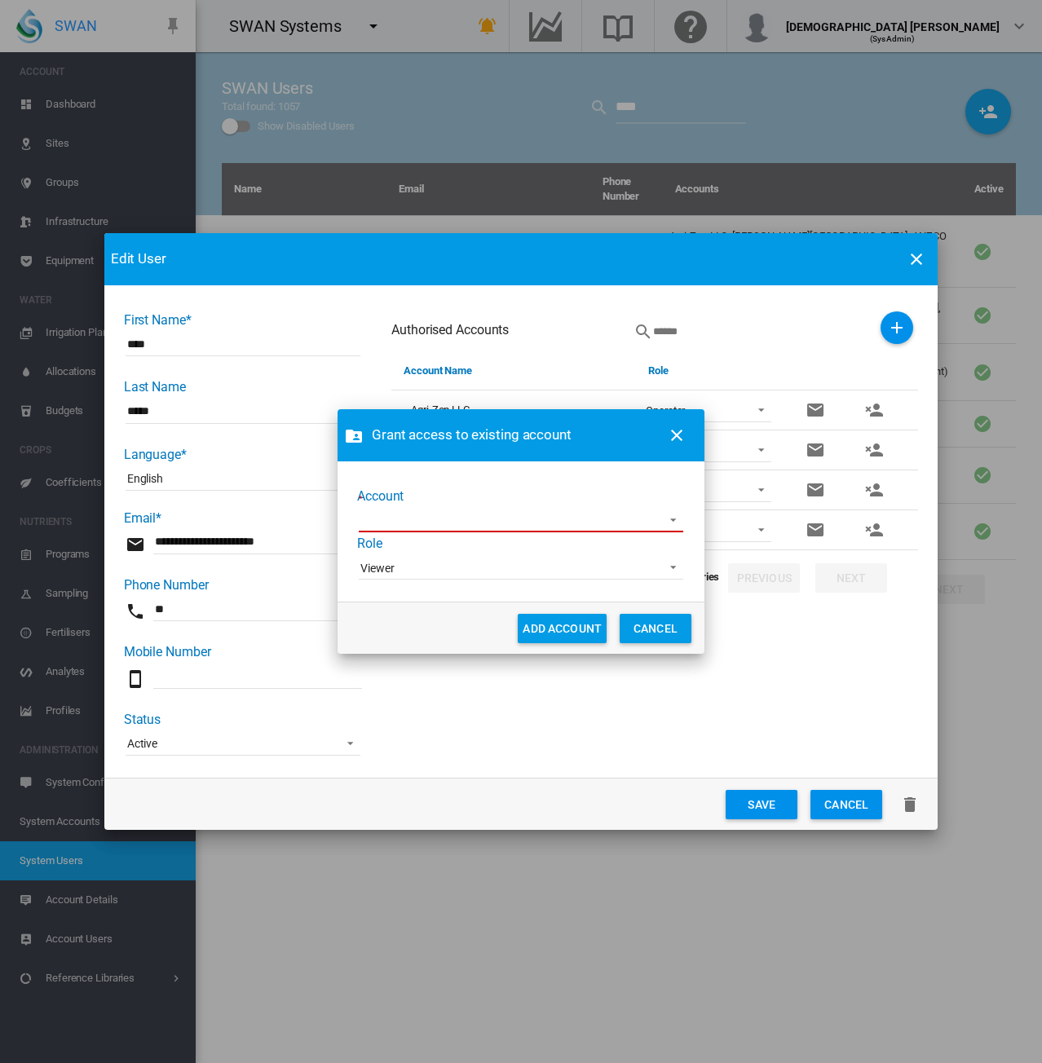
click at [433, 520] on md-select "Account Role ..." at bounding box center [521, 520] width 324 height 24
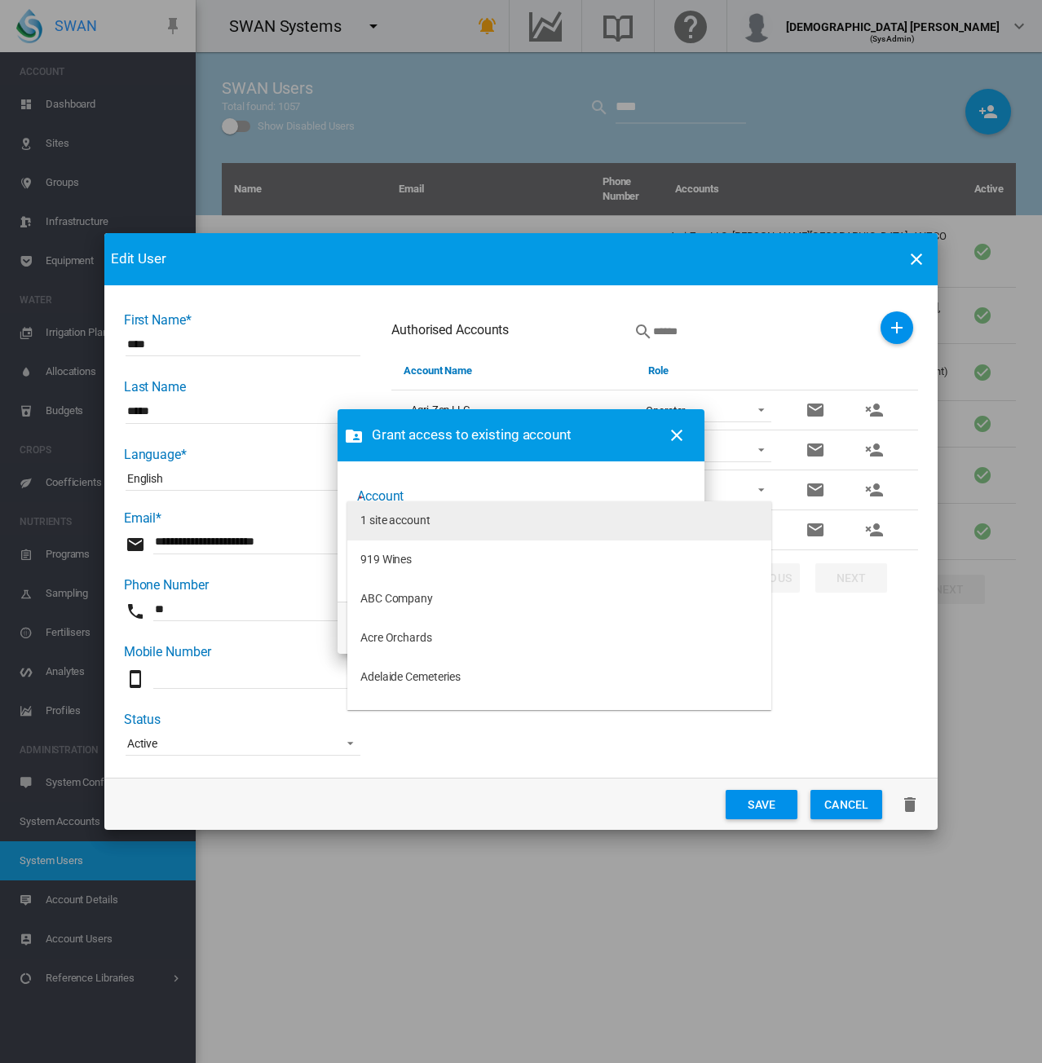
type md-option "[object Object]"
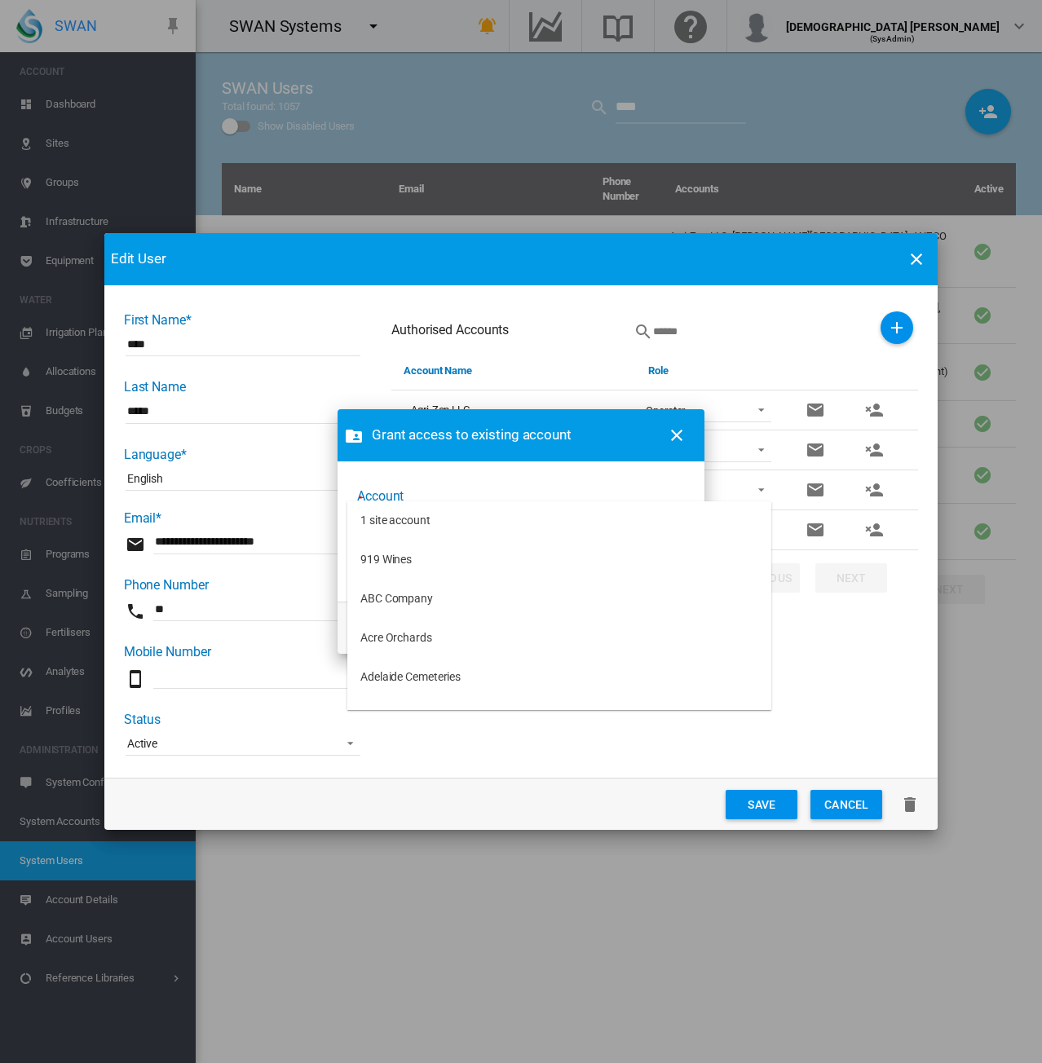
type md-option "[object Object]"
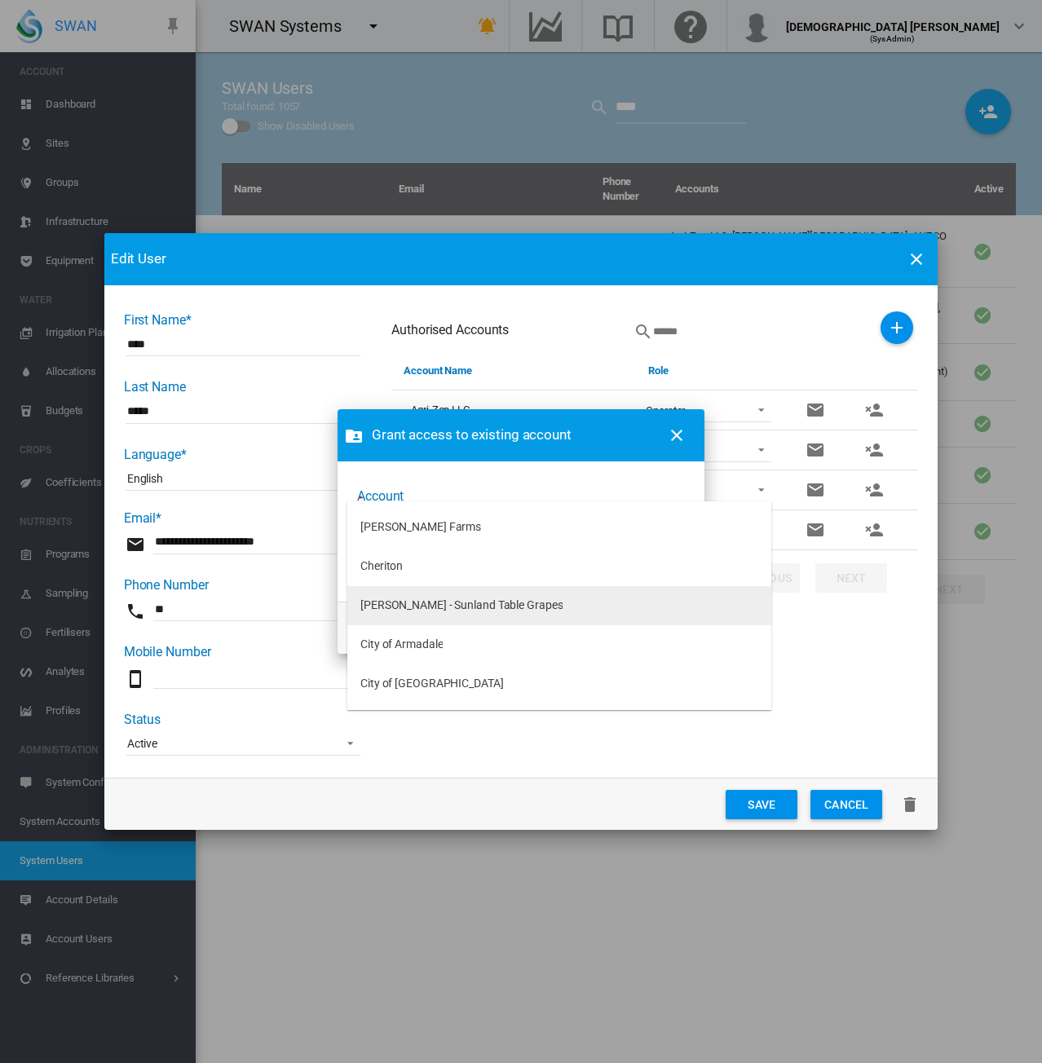
type md-option "[object Object]"
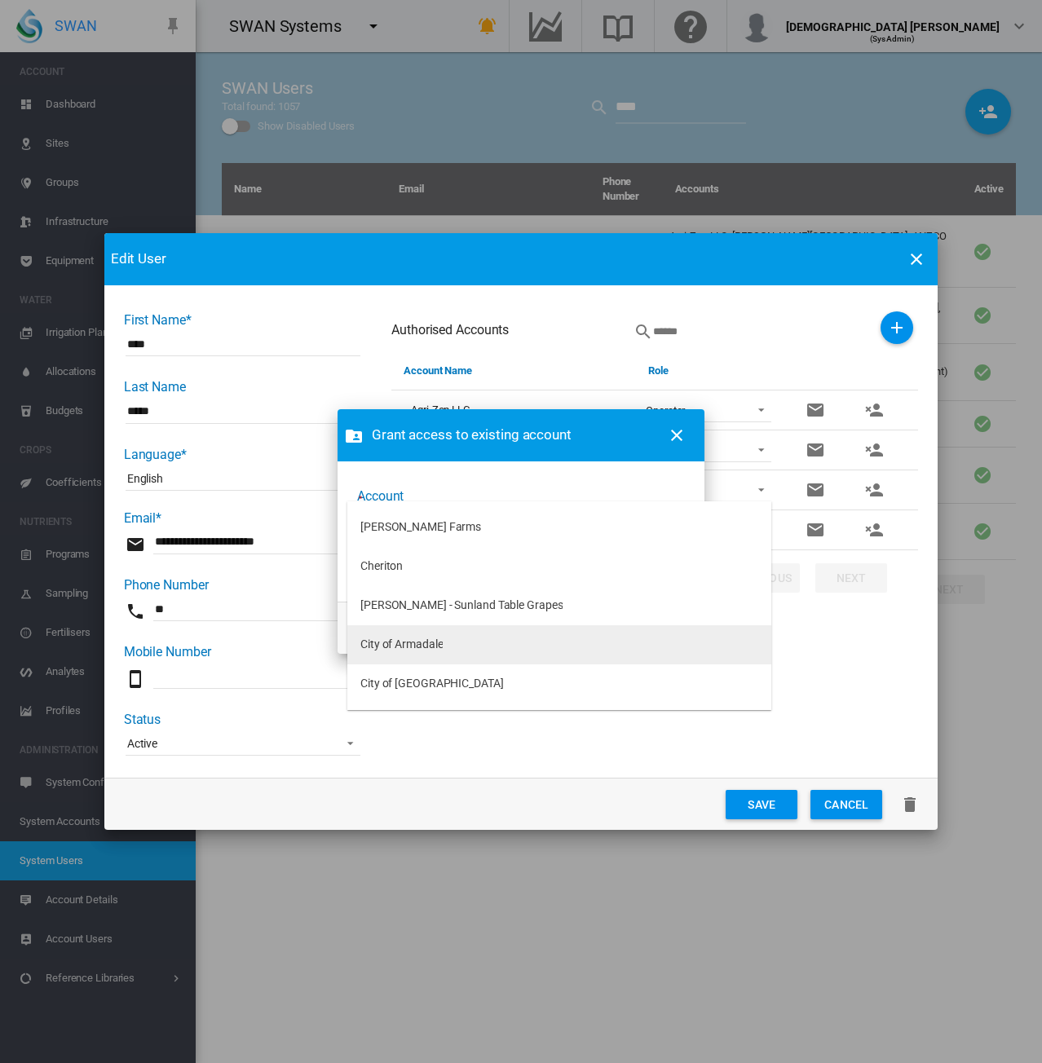
type md-option "[object Object]"
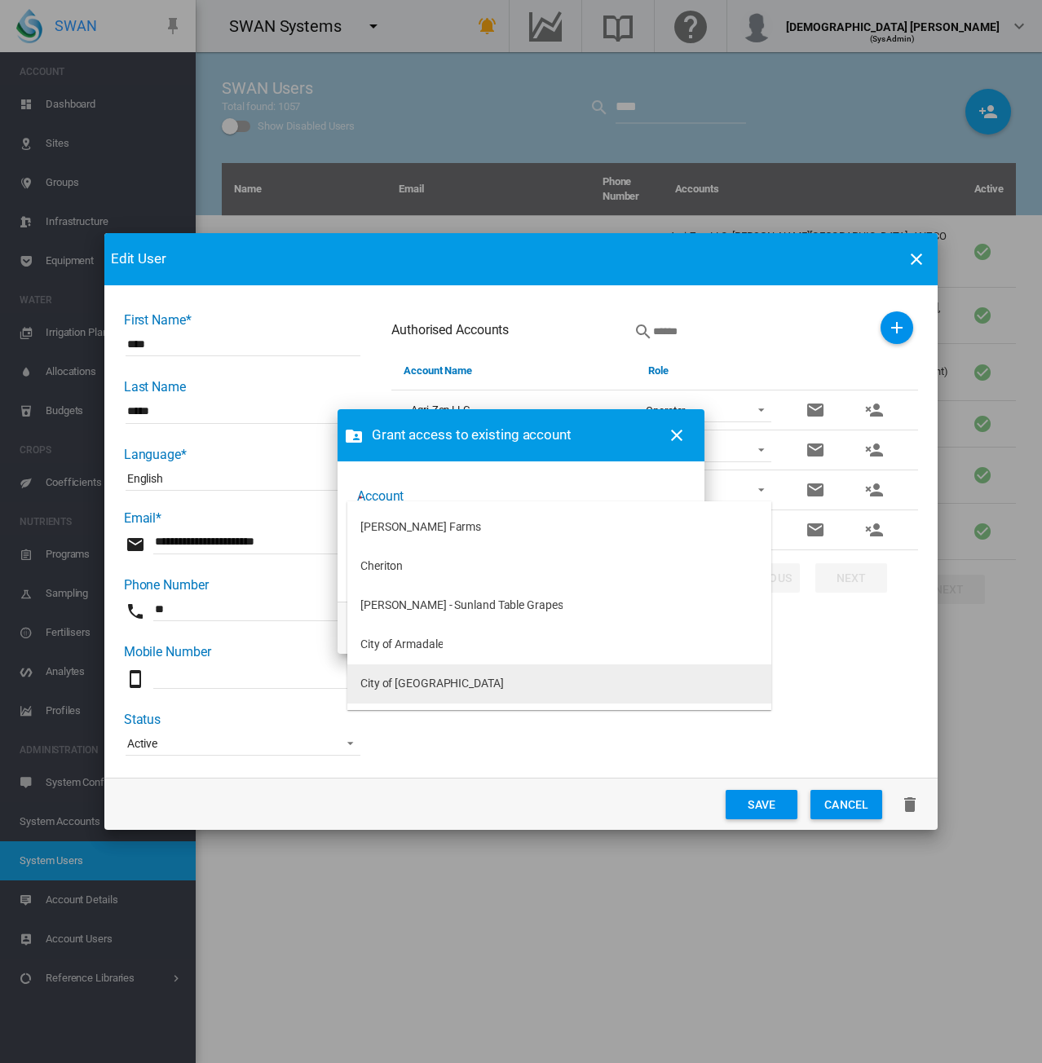
click at [410, 672] on md-option "City of [GEOGRAPHIC_DATA]" at bounding box center [559, 683] width 424 height 39
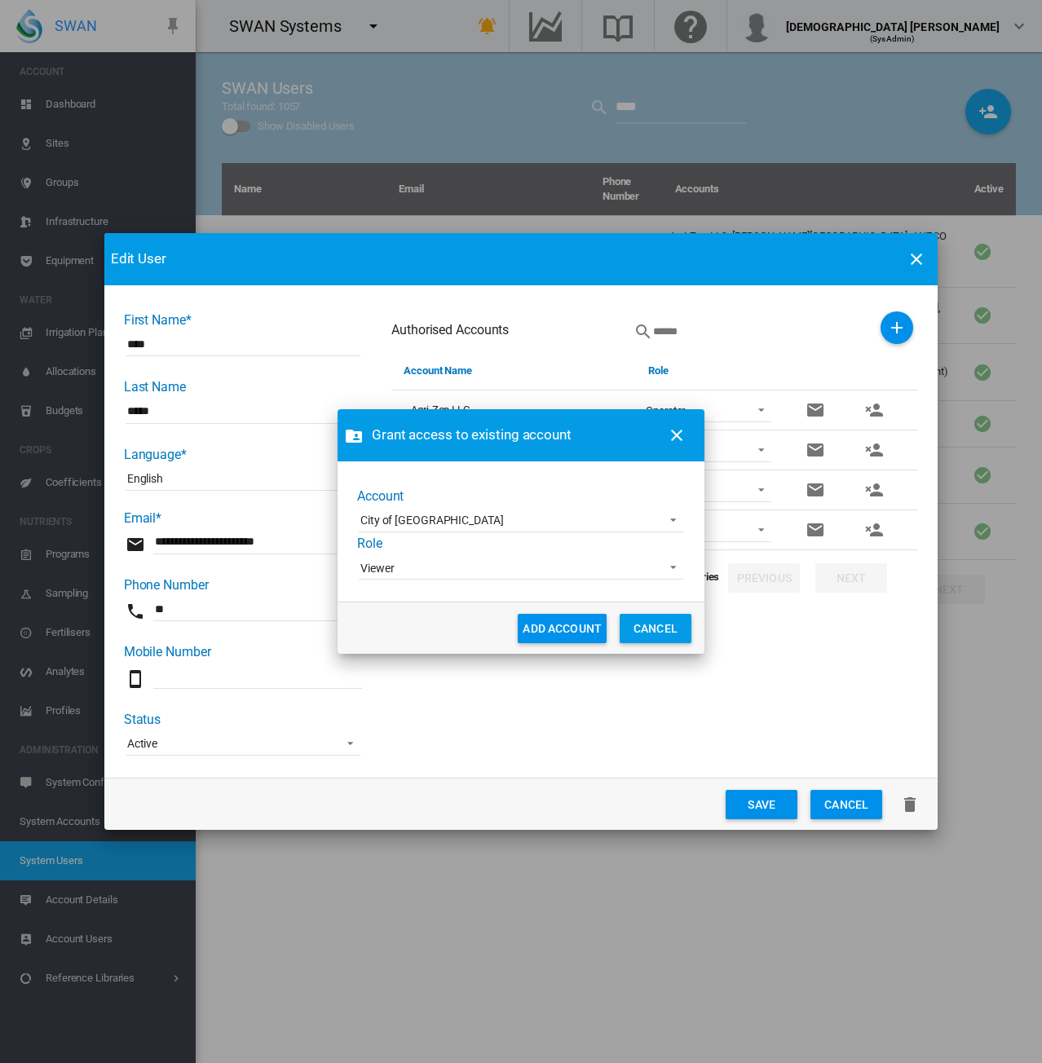
click at [554, 626] on button "ADD ACCOUNT" at bounding box center [562, 628] width 89 height 29
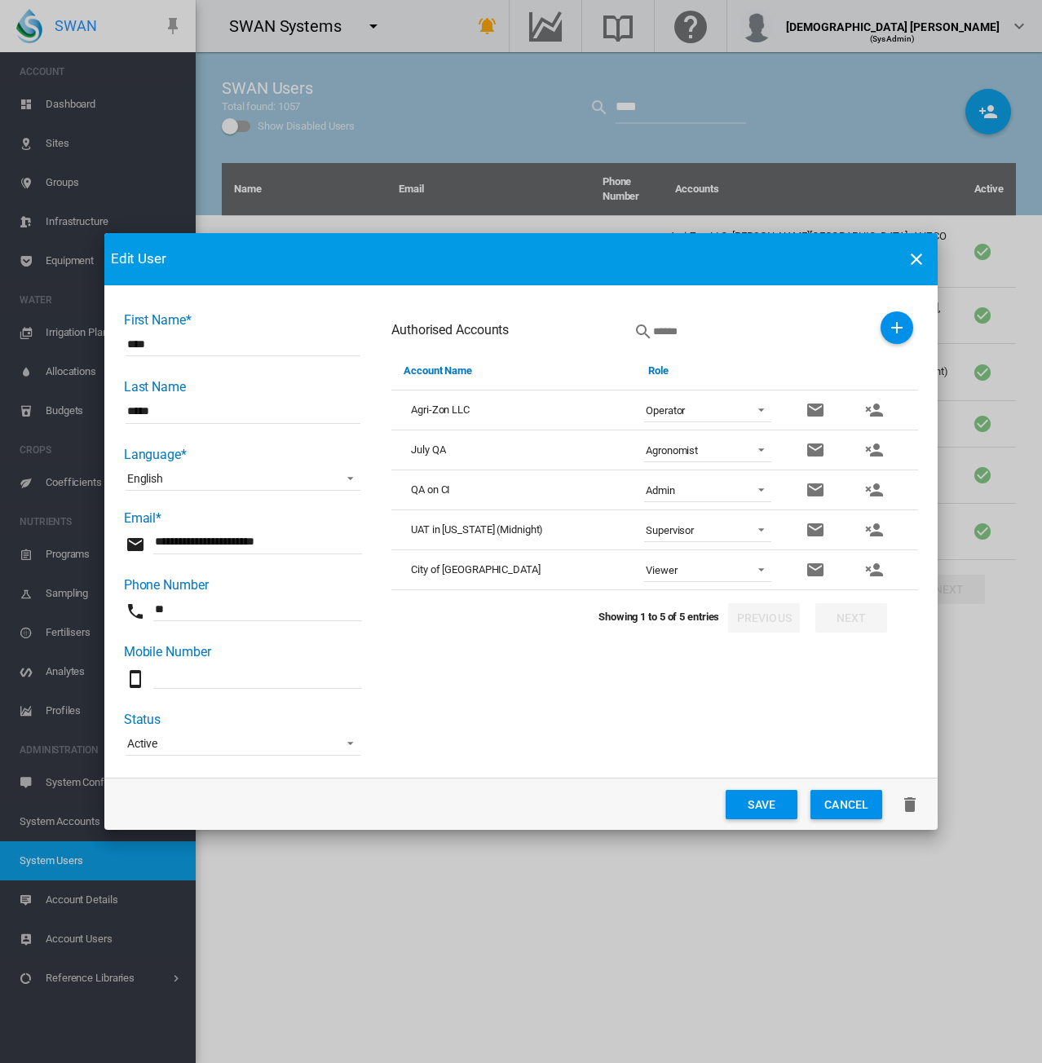
click at [761, 834] on div "Edit User First Name* **** Last Name ***** Language* English Deutsch English Es…" at bounding box center [521, 531] width 1042 height 1063
click at [758, 796] on button "Save" at bounding box center [762, 804] width 72 height 29
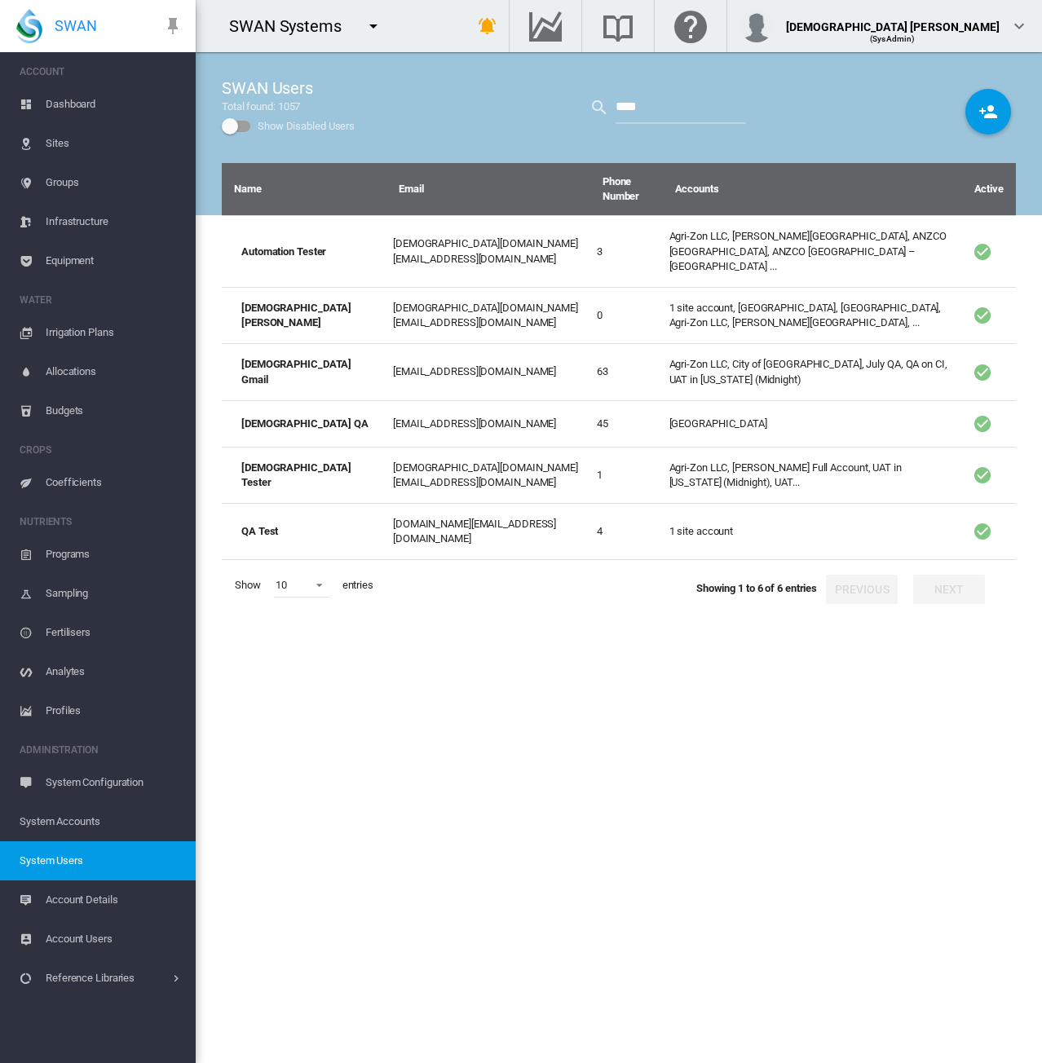
click at [533, 792] on div "Name Email Phone Number Accounts Active Automation Tester lady.uy@swansystems.c…" at bounding box center [619, 613] width 794 height 900
click at [382, 22] on button "button" at bounding box center [373, 26] width 33 height 33
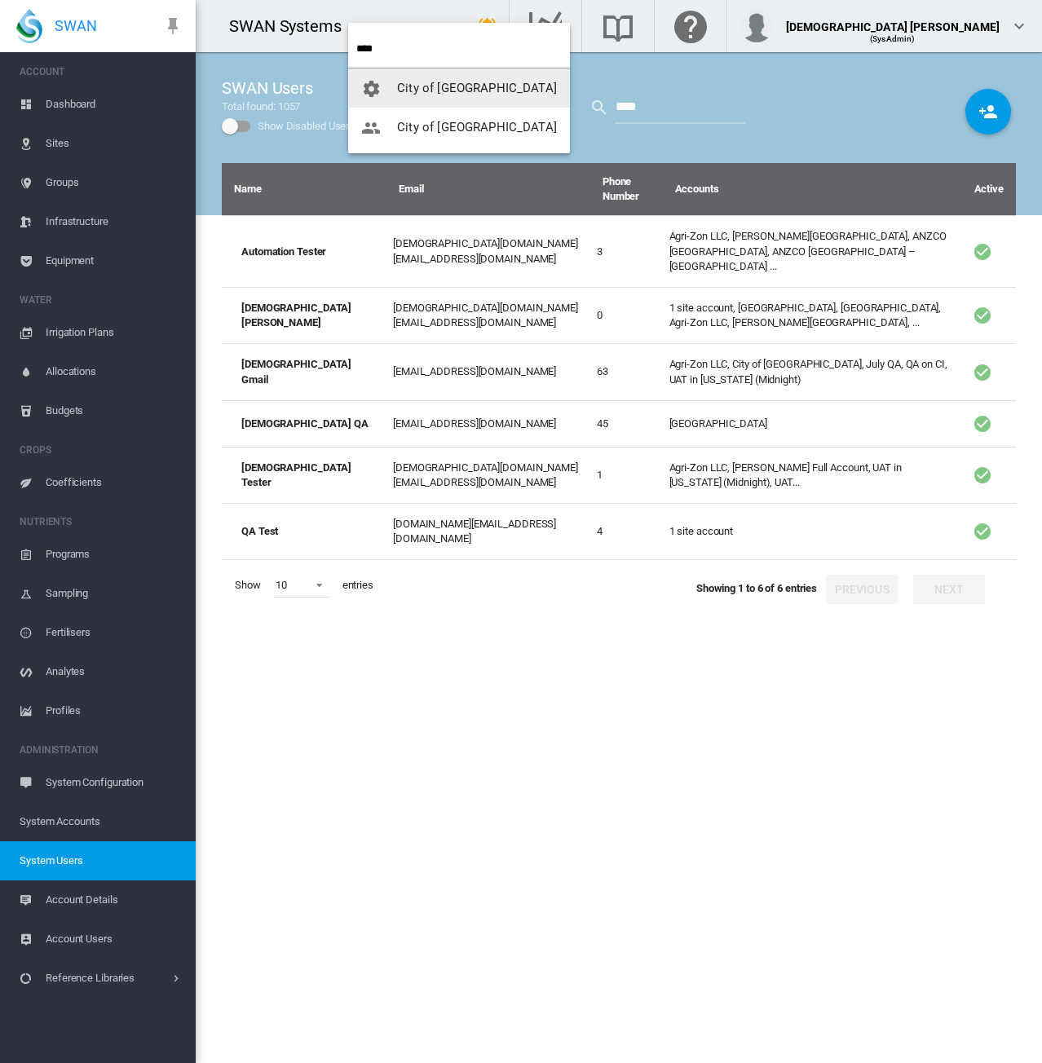
type input "****"
click at [403, 95] on button "City of [GEOGRAPHIC_DATA]" at bounding box center [459, 87] width 222 height 39
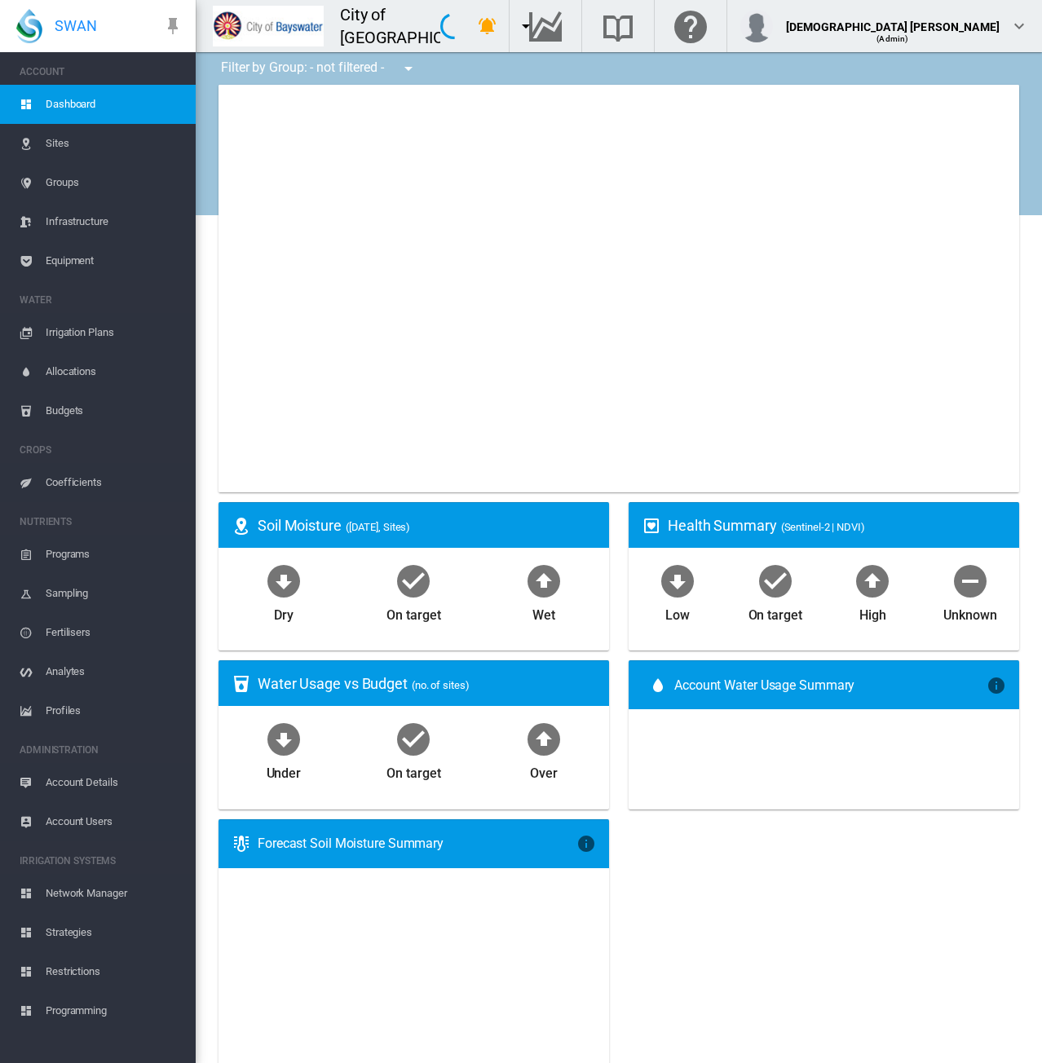
type input "**********"
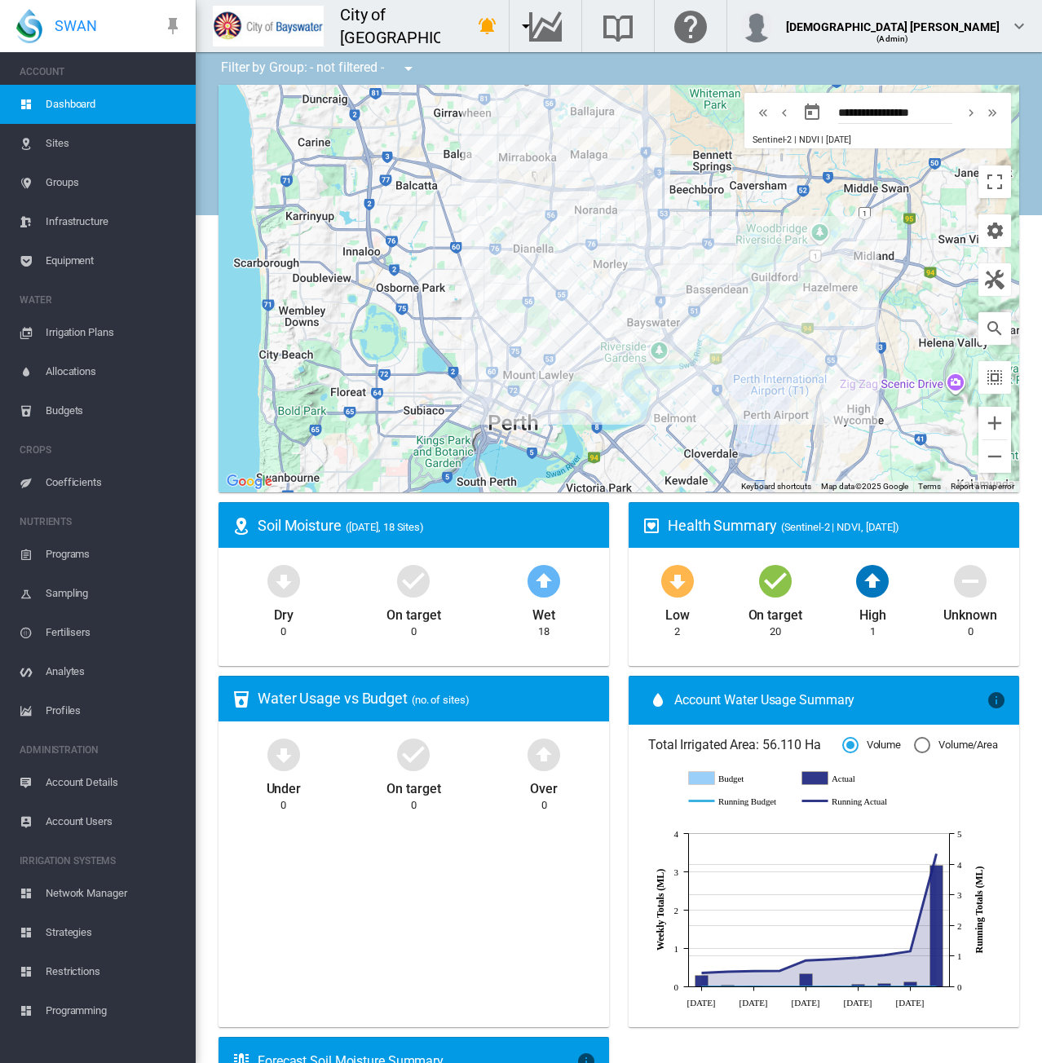
click at [516, 25] on md-icon "icon-menu-down" at bounding box center [526, 26] width 20 height 20
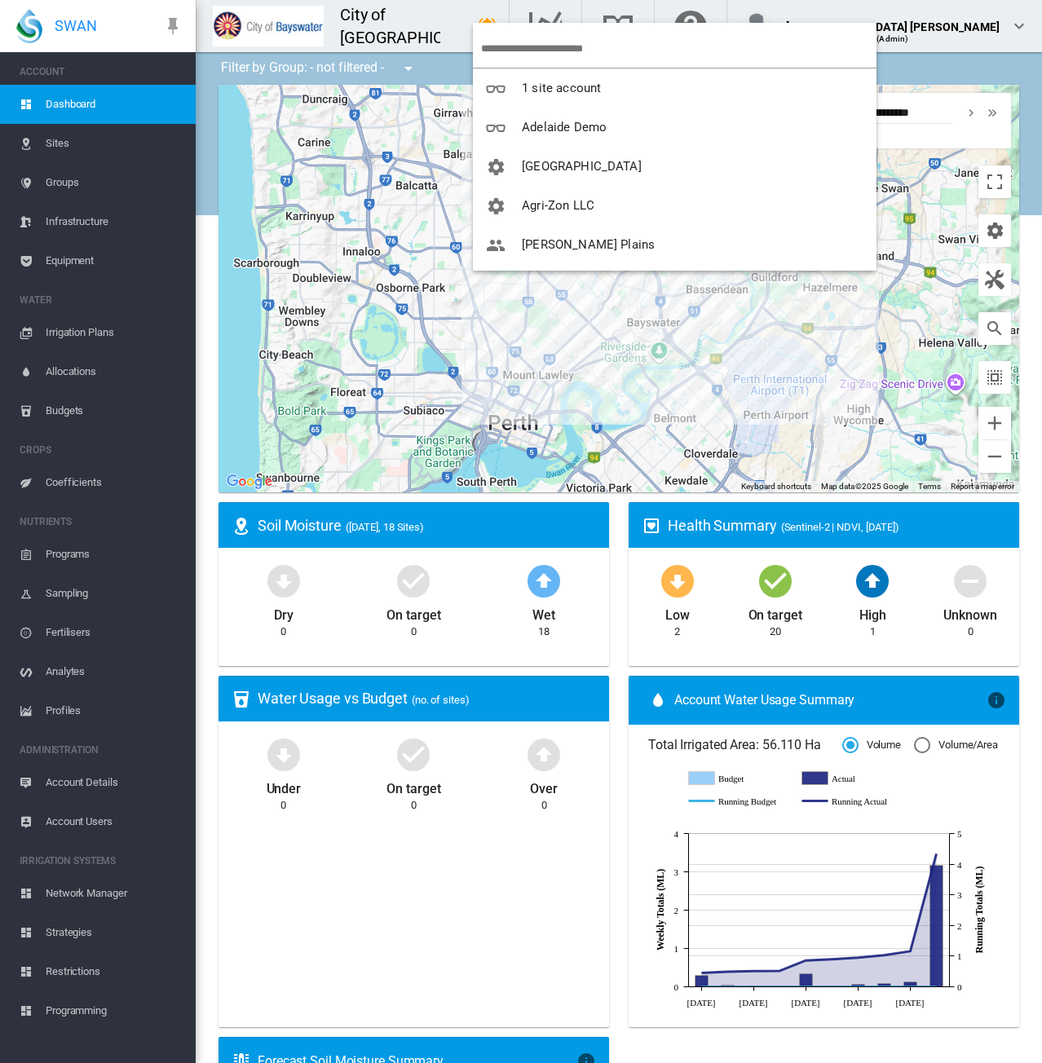
click at [532, 3] on md-backdrop at bounding box center [521, 531] width 1042 height 1063
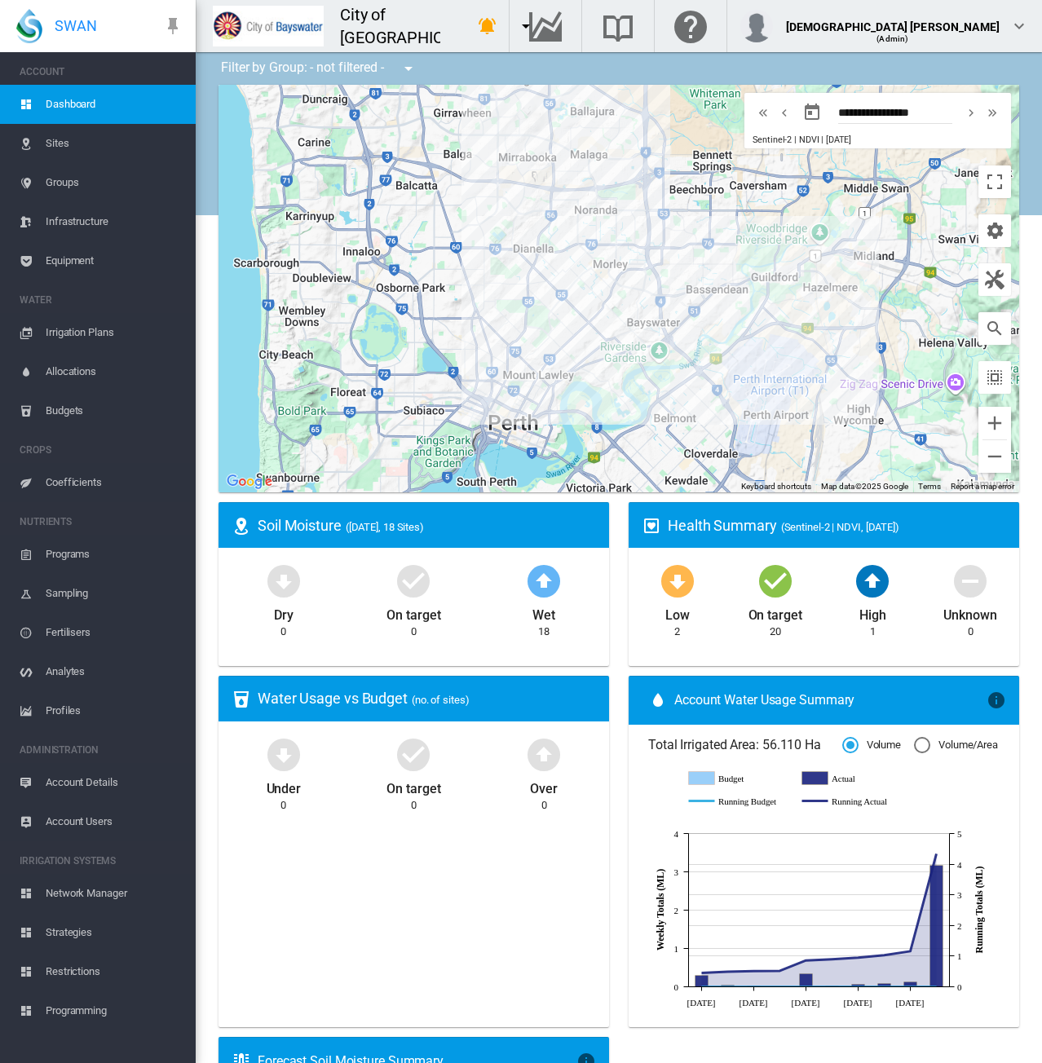
click at [73, 930] on span "Strategies" at bounding box center [114, 932] width 137 height 39
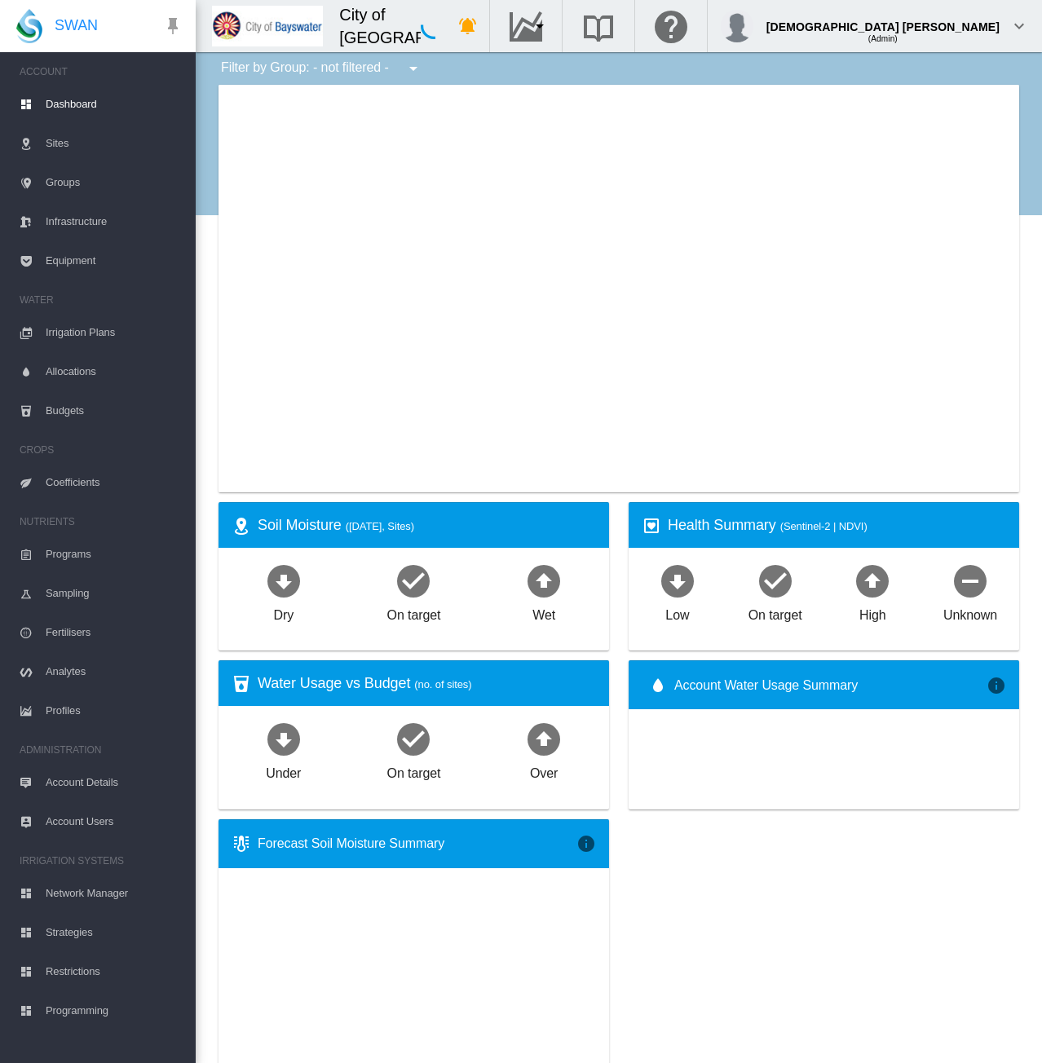
type input "**********"
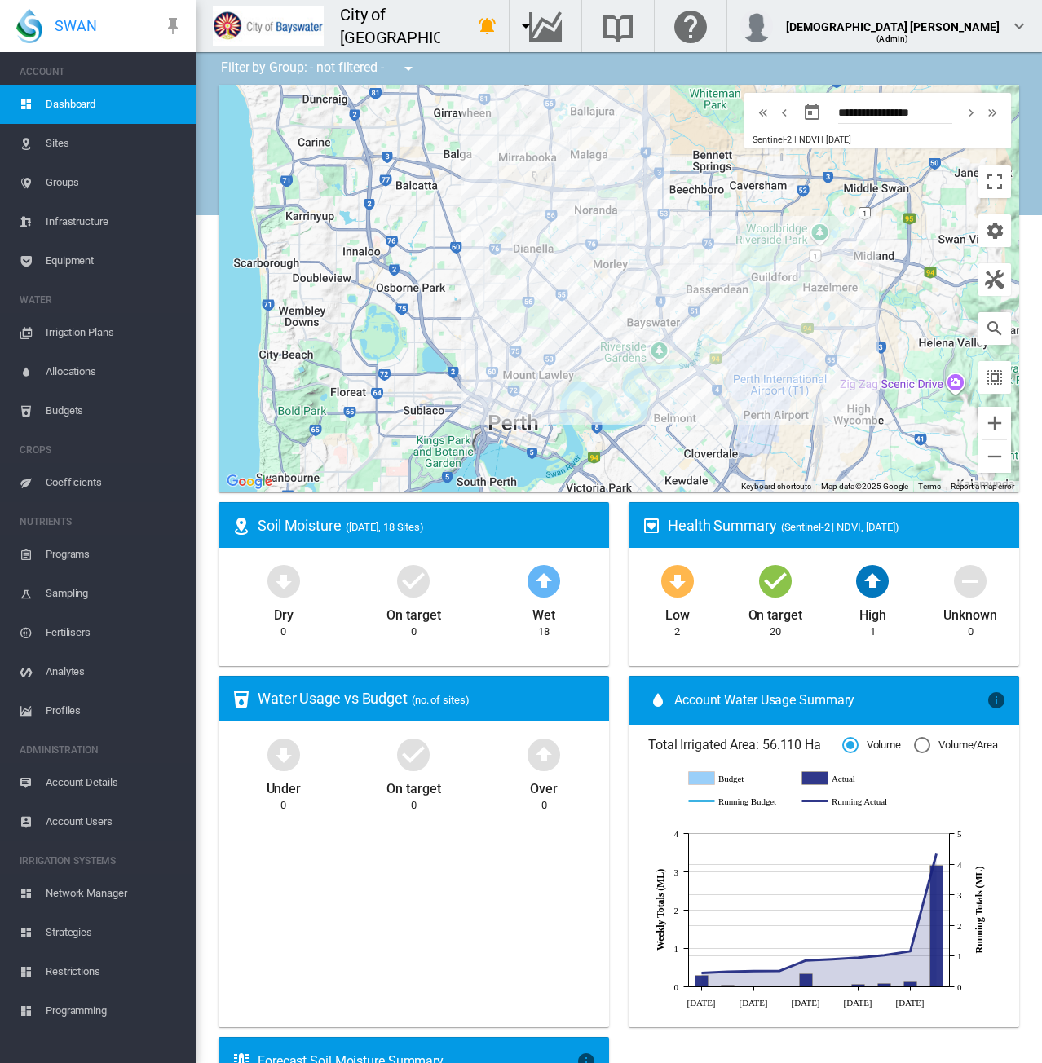
click at [65, 782] on span "Account Details" at bounding box center [114, 782] width 137 height 39
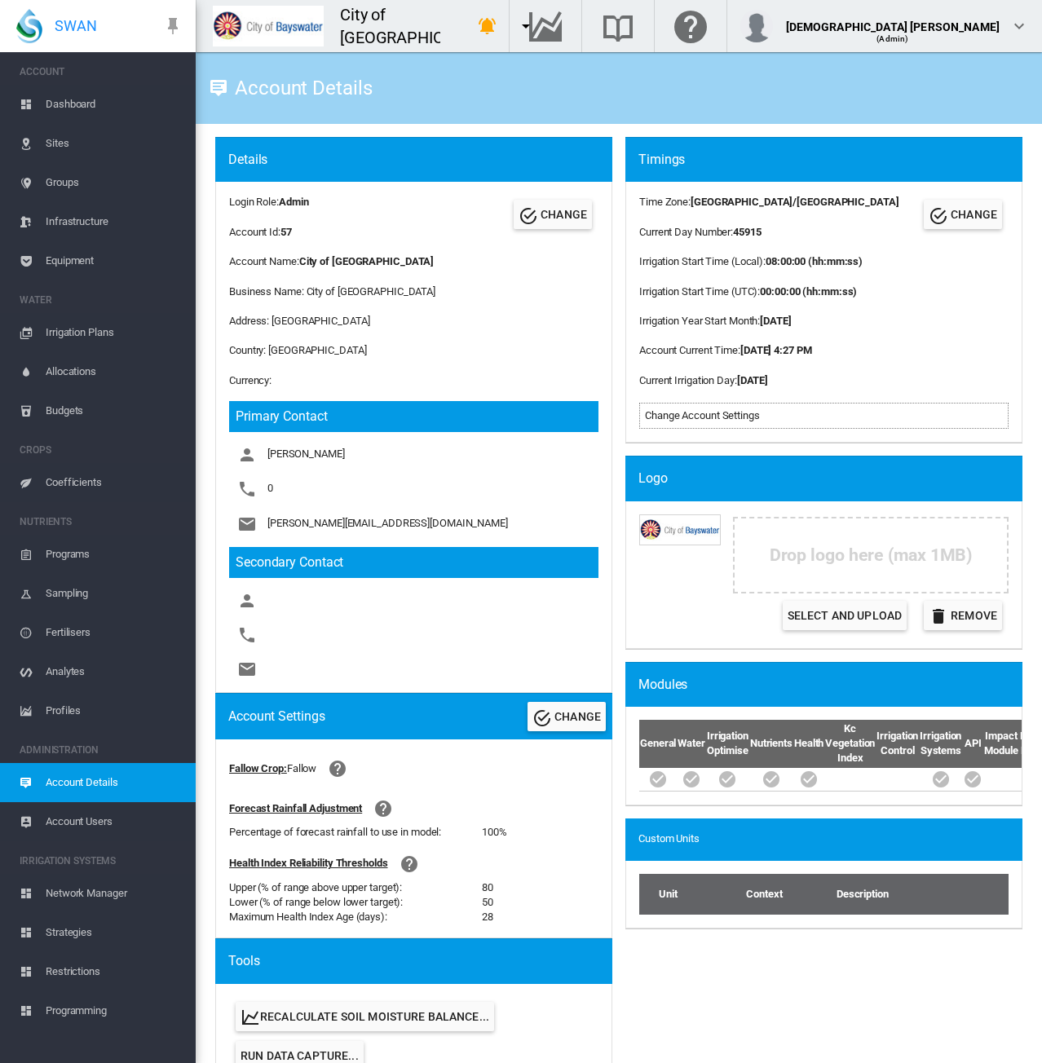
click at [516, 22] on md-icon "icon-menu-down" at bounding box center [526, 26] width 20 height 20
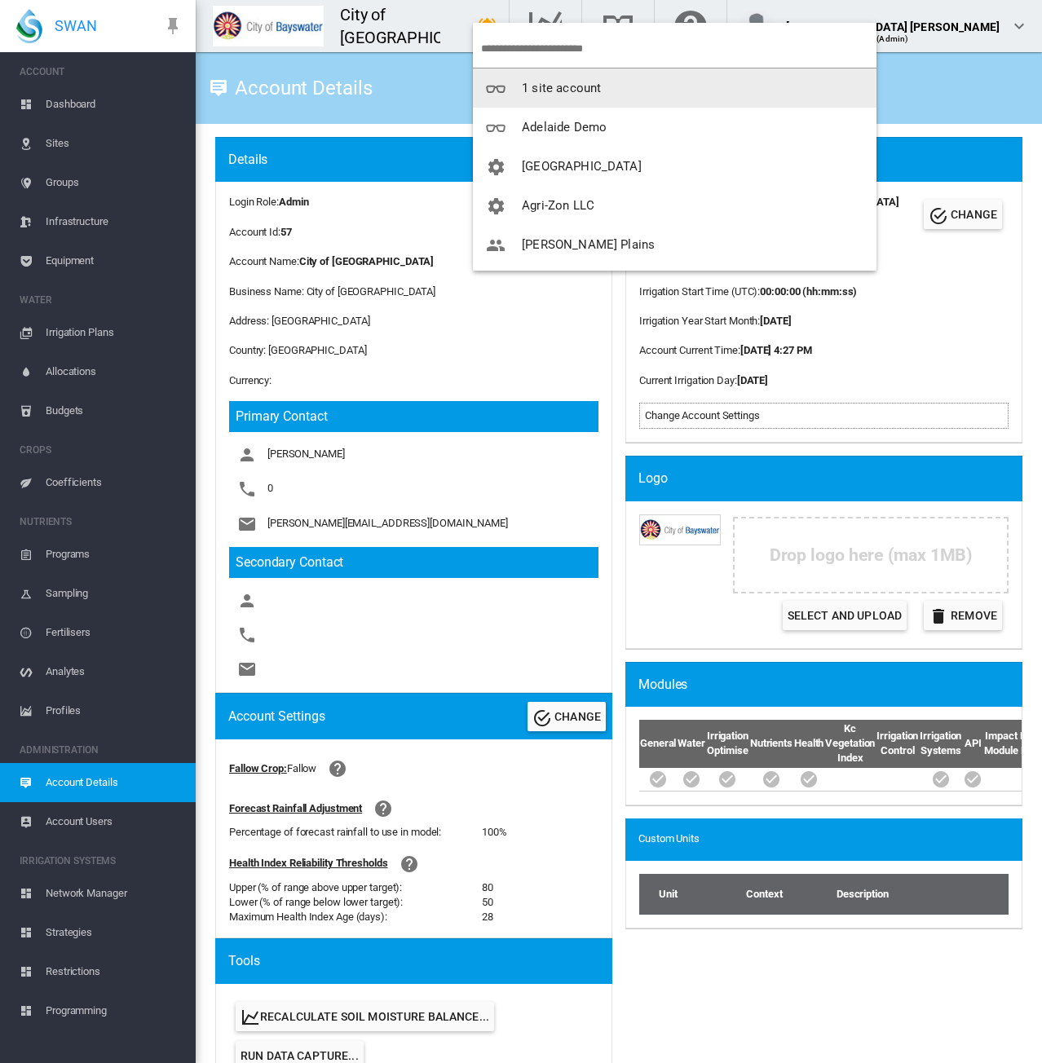
click at [582, 43] on input "search" at bounding box center [678, 48] width 395 height 38
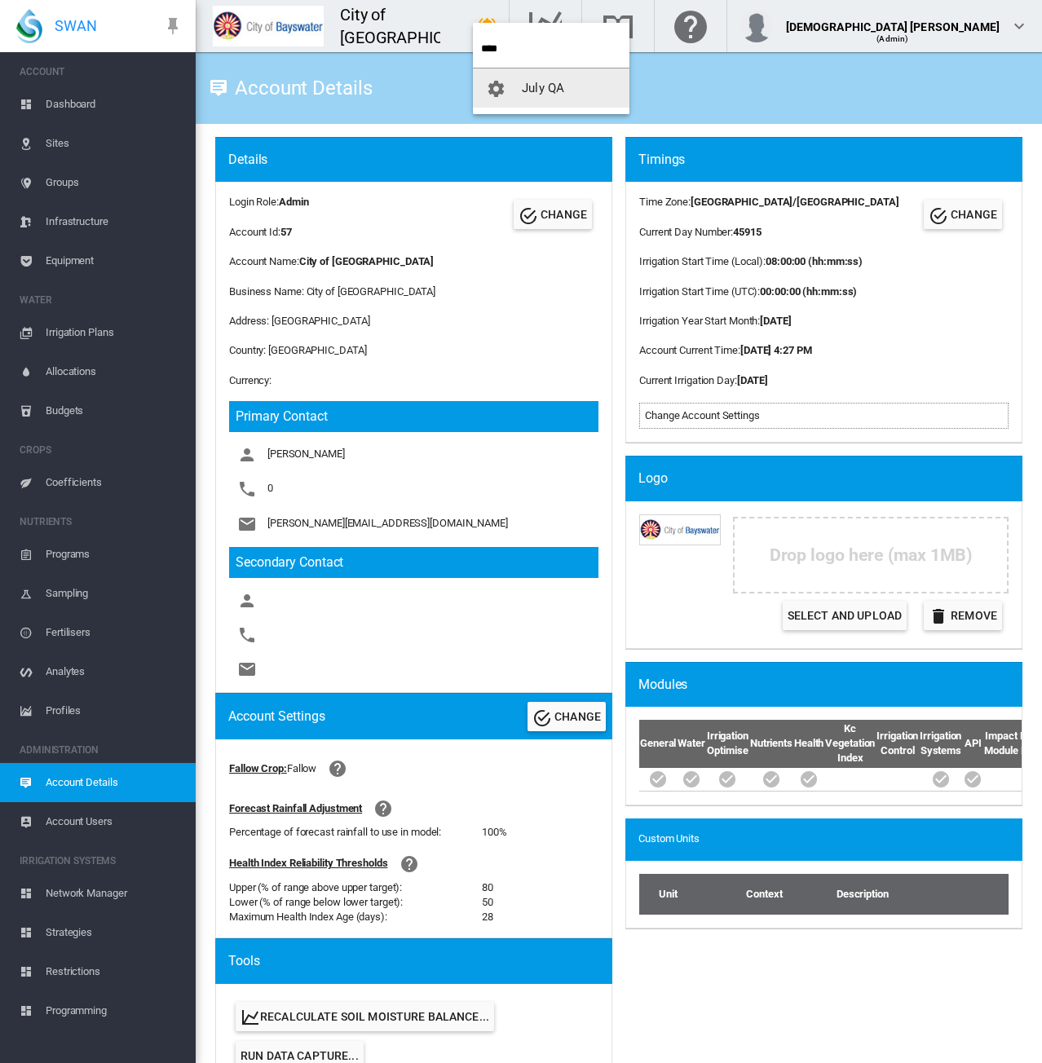
type input "****"
click at [569, 83] on button "July QA" at bounding box center [551, 87] width 157 height 39
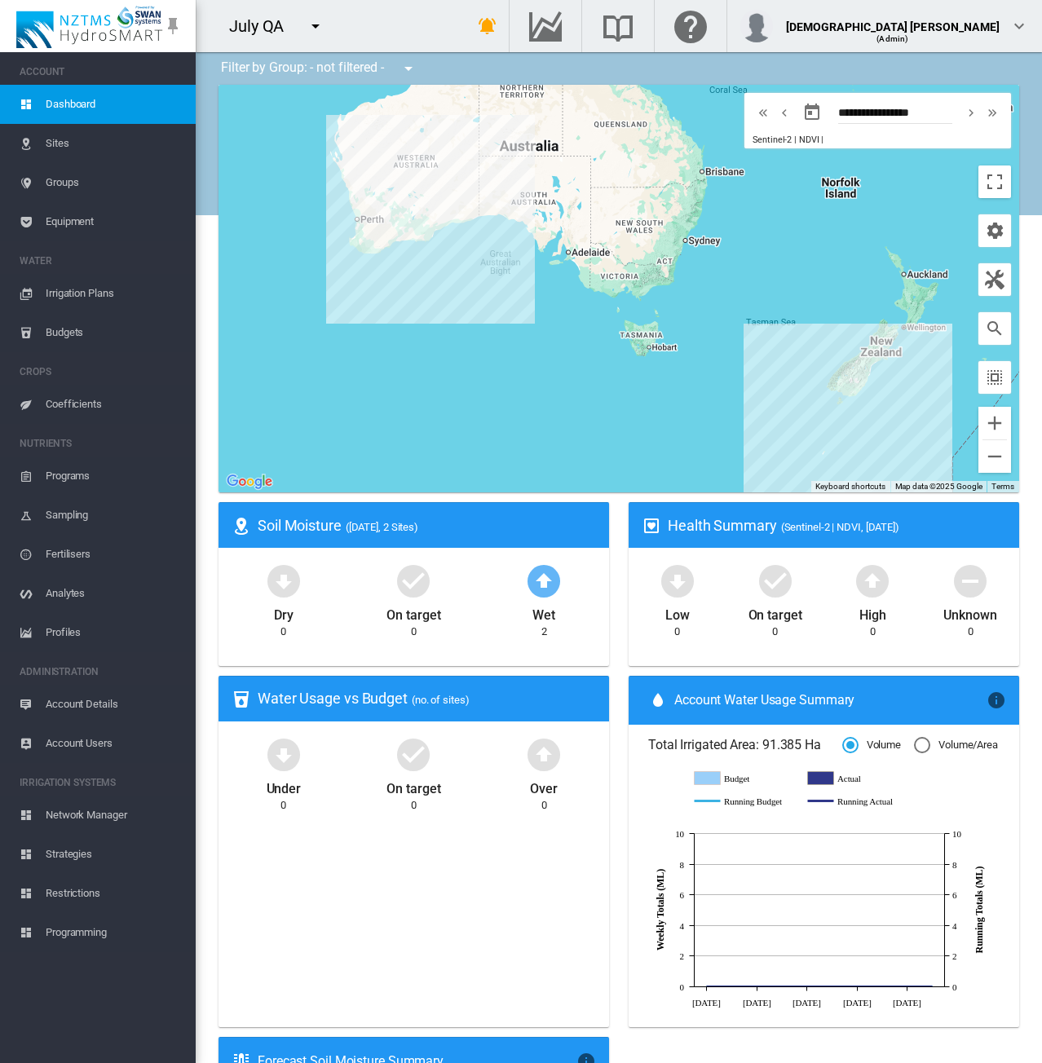
click at [88, 702] on span "Account Details" at bounding box center [114, 704] width 137 height 39
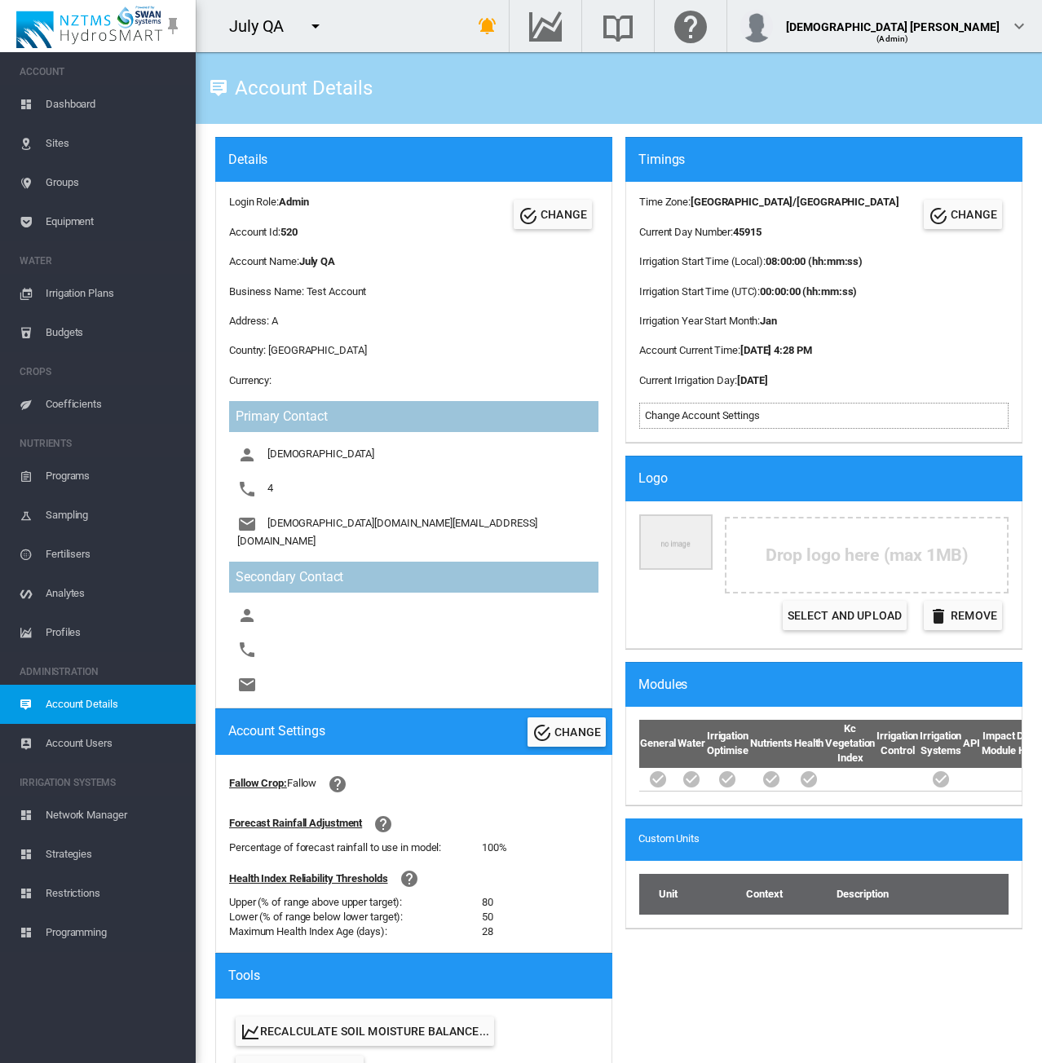
click at [318, 20] on md-icon "icon-menu-down" at bounding box center [316, 26] width 20 height 20
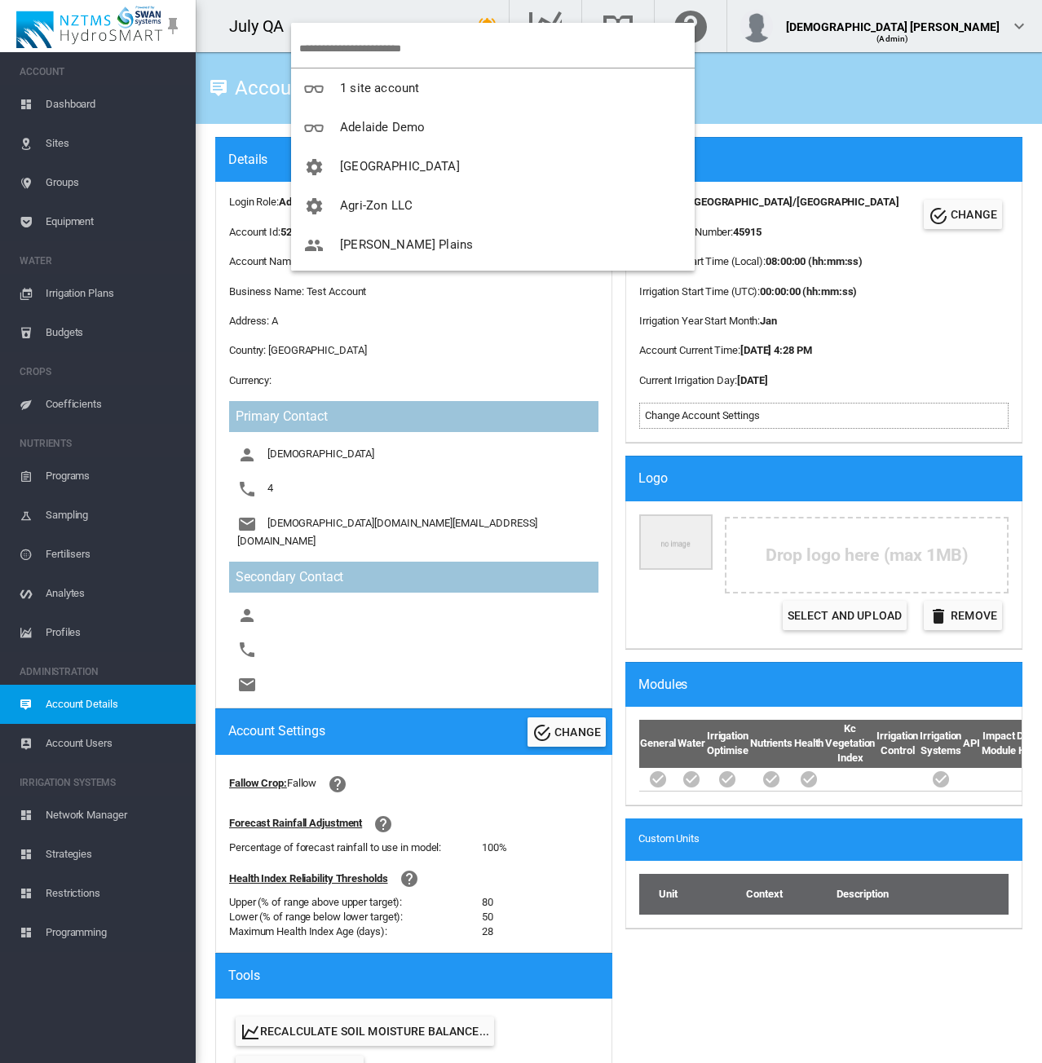
click at [321, 44] on input "search" at bounding box center [496, 48] width 395 height 38
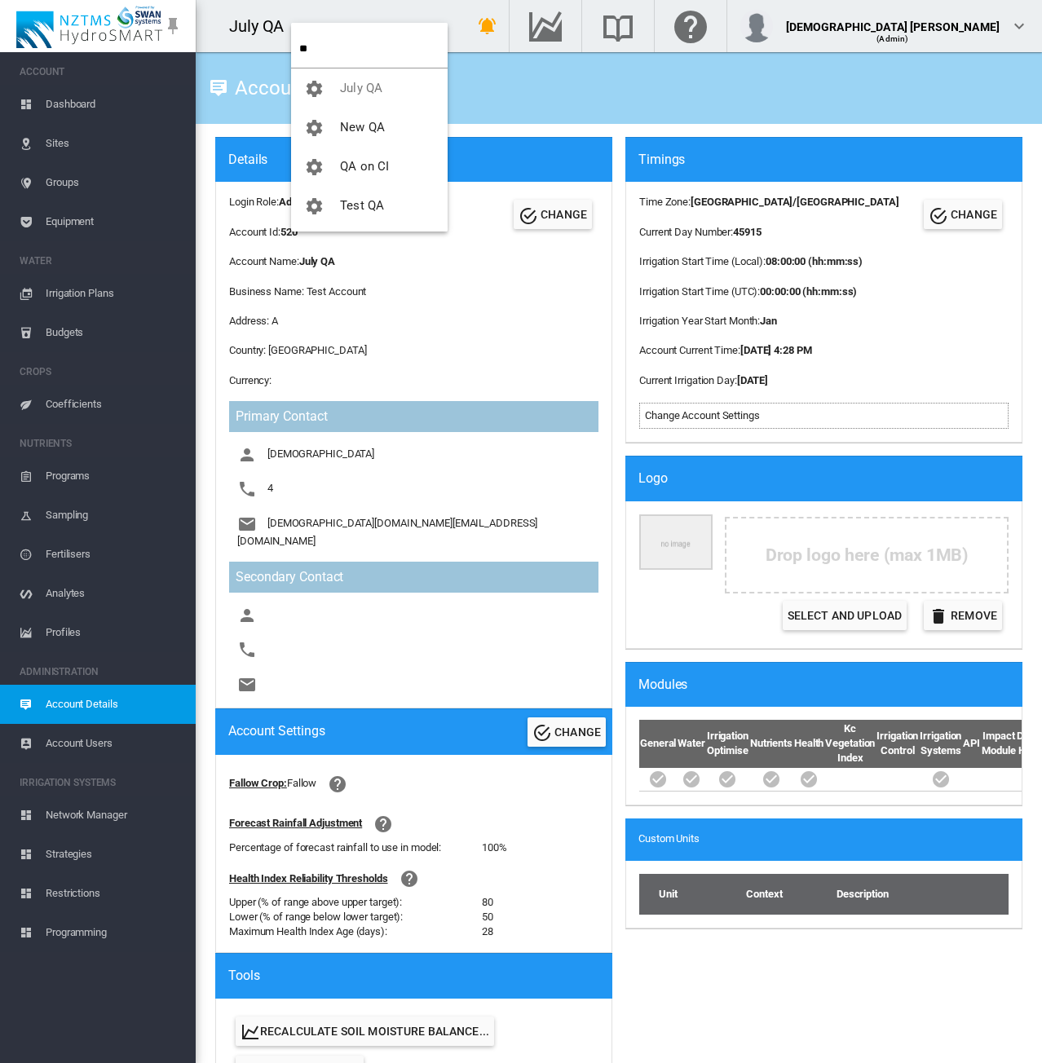
type input "**"
click at [338, 164] on span "button" at bounding box center [322, 166] width 36 height 15
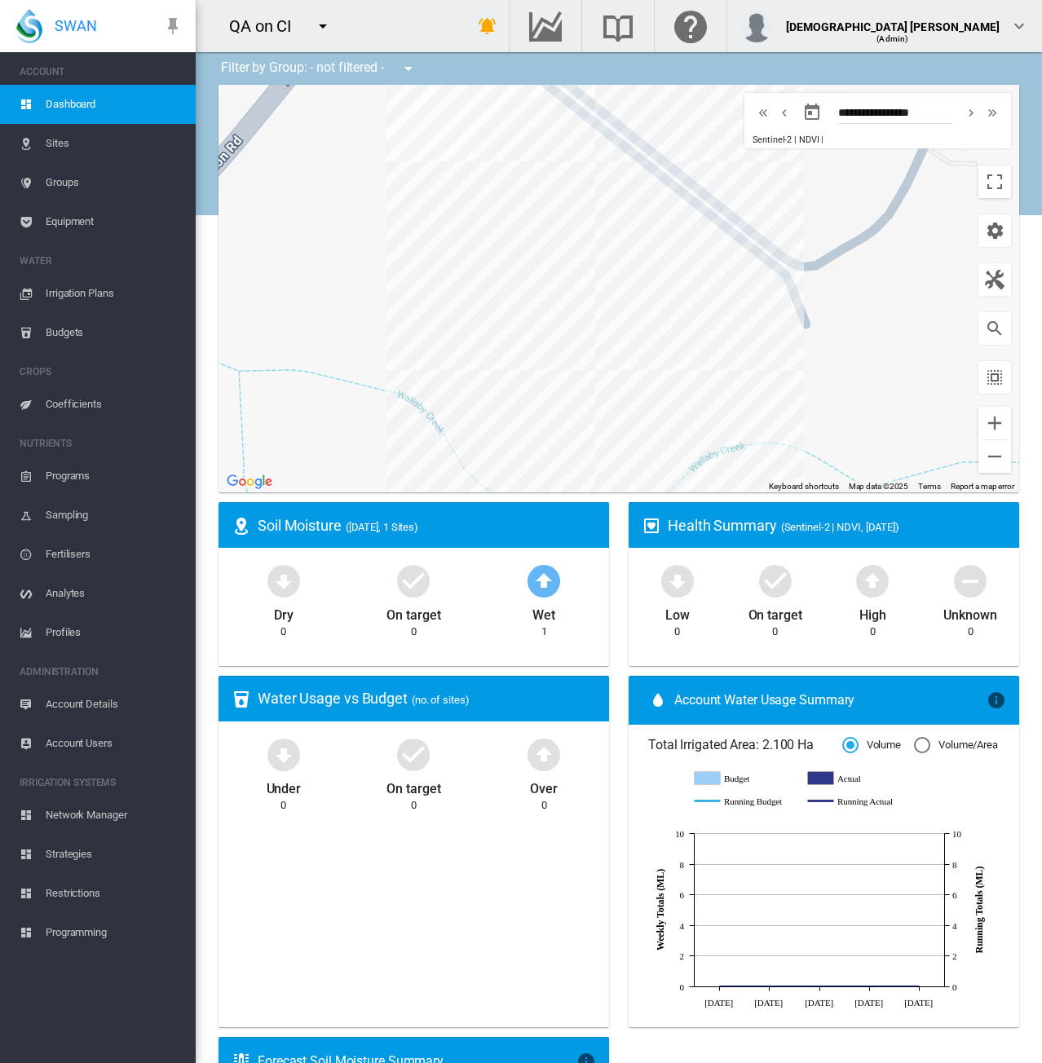
click at [82, 707] on span "Account Details" at bounding box center [114, 704] width 137 height 39
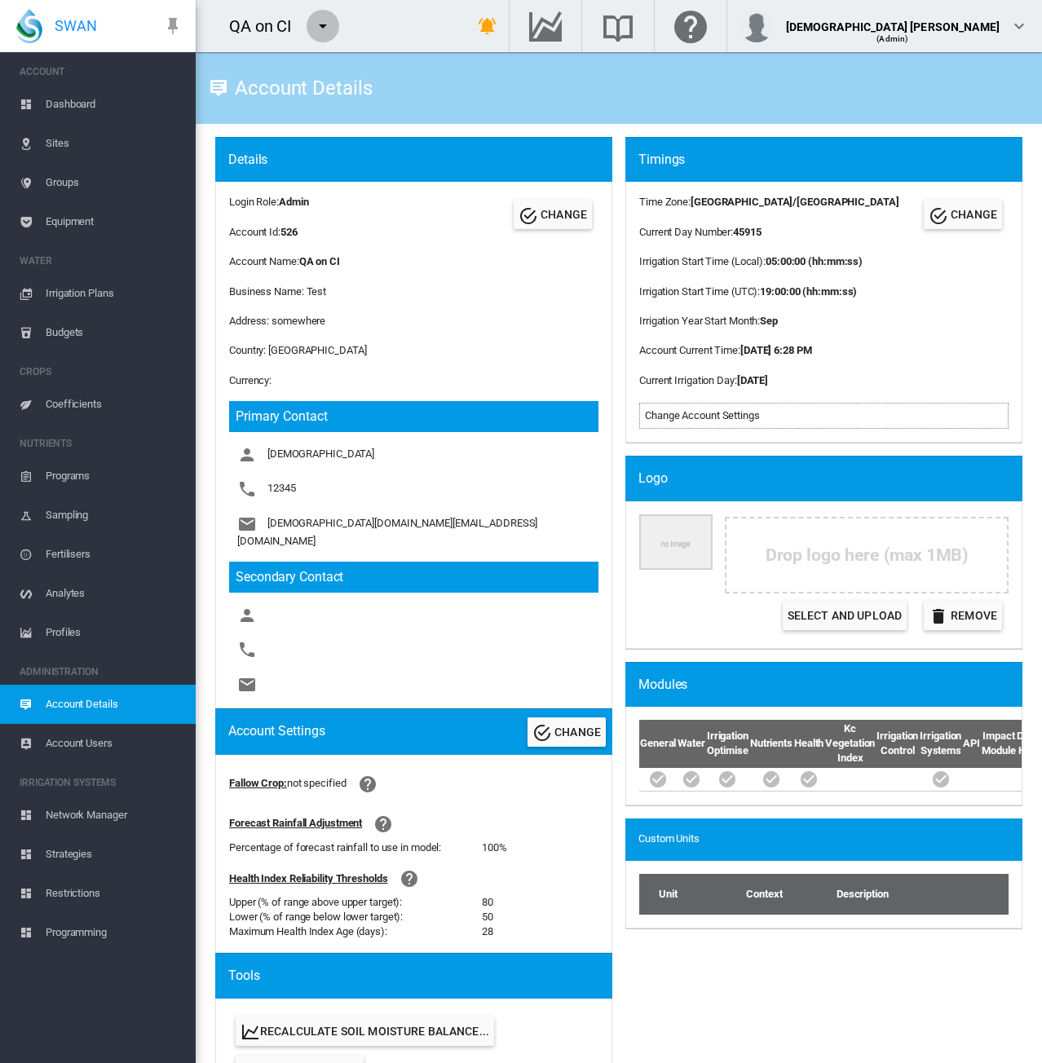
click at [326, 27] on md-icon "icon-menu-down" at bounding box center [323, 26] width 20 height 20
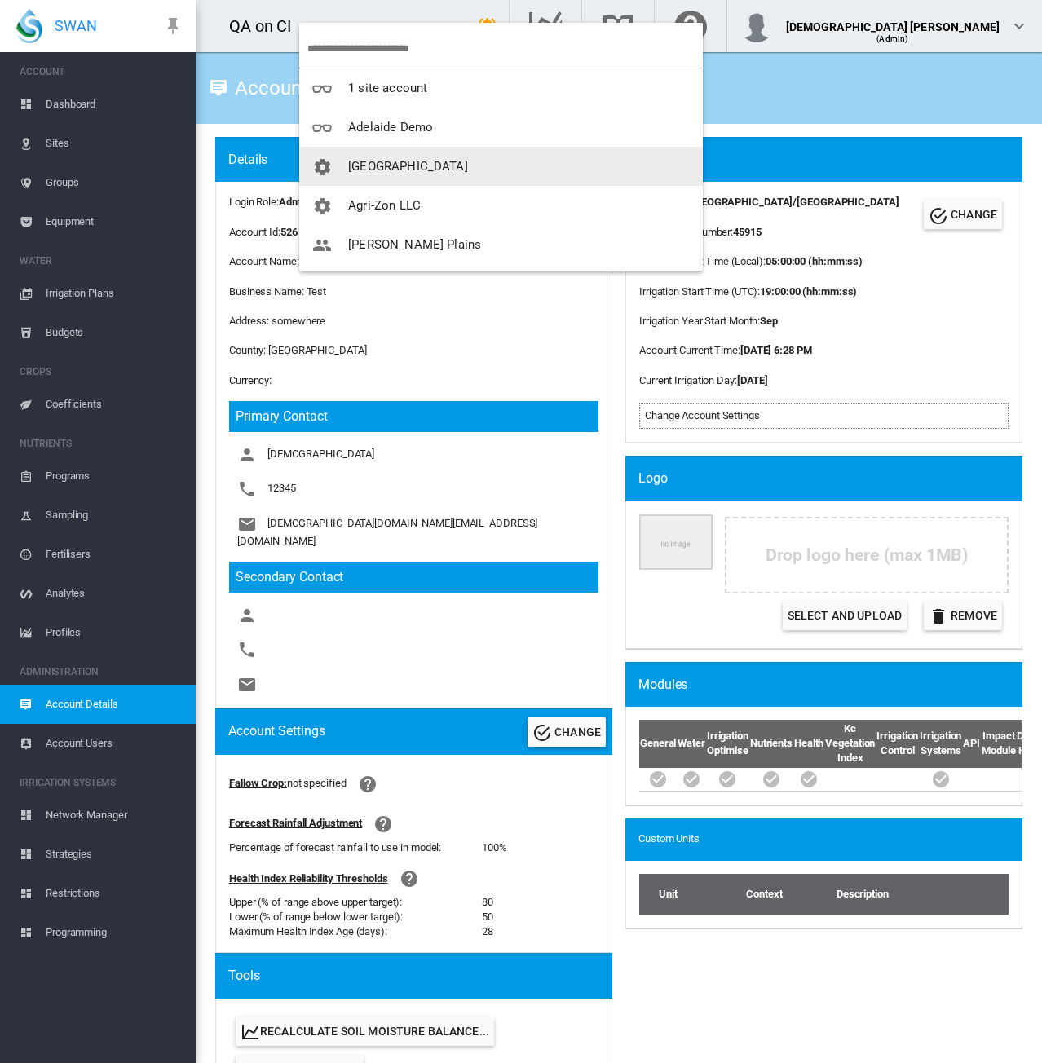
click at [354, 155] on button "[GEOGRAPHIC_DATA]" at bounding box center [501, 166] width 404 height 39
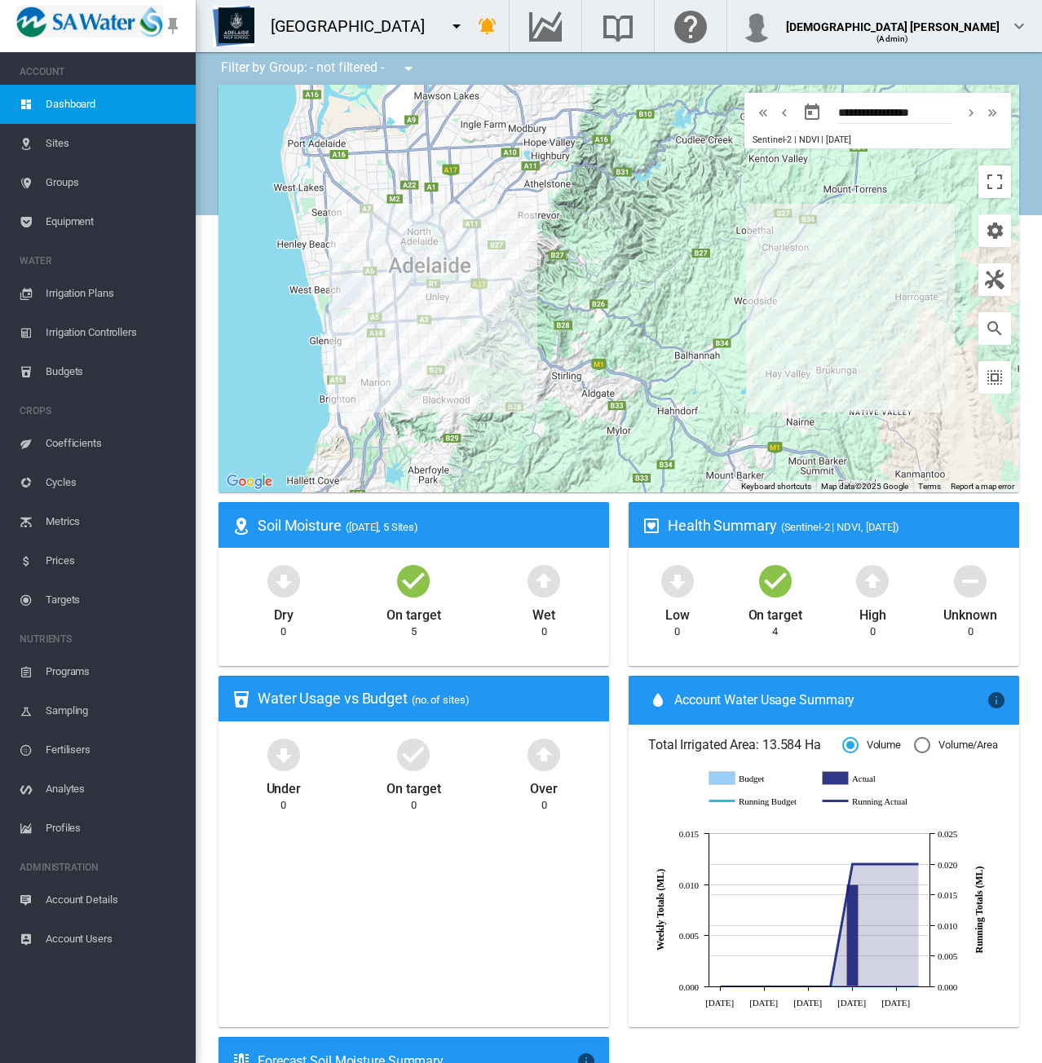
click at [82, 890] on span "Account Details" at bounding box center [114, 899] width 137 height 39
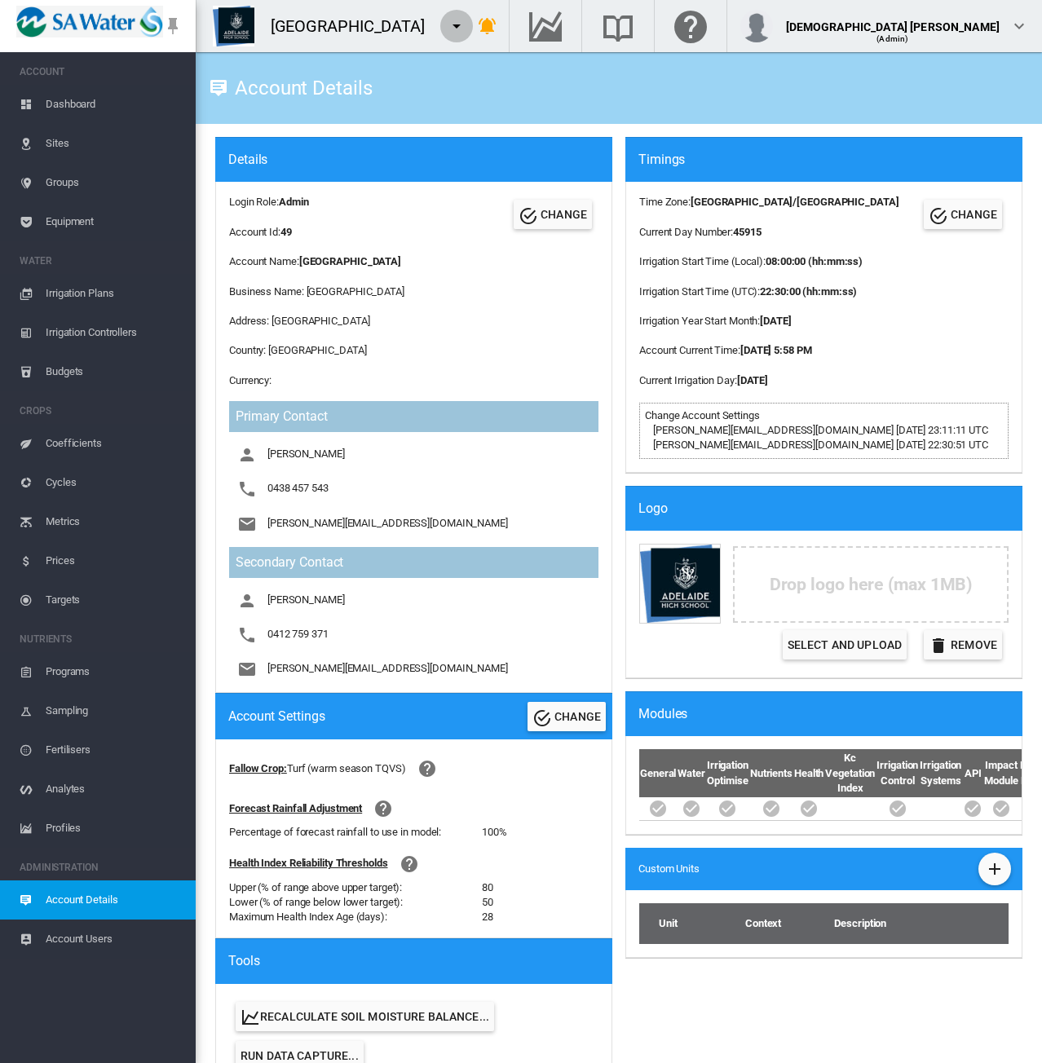
click at [457, 30] on md-icon "icon-menu-down" at bounding box center [457, 26] width 20 height 20
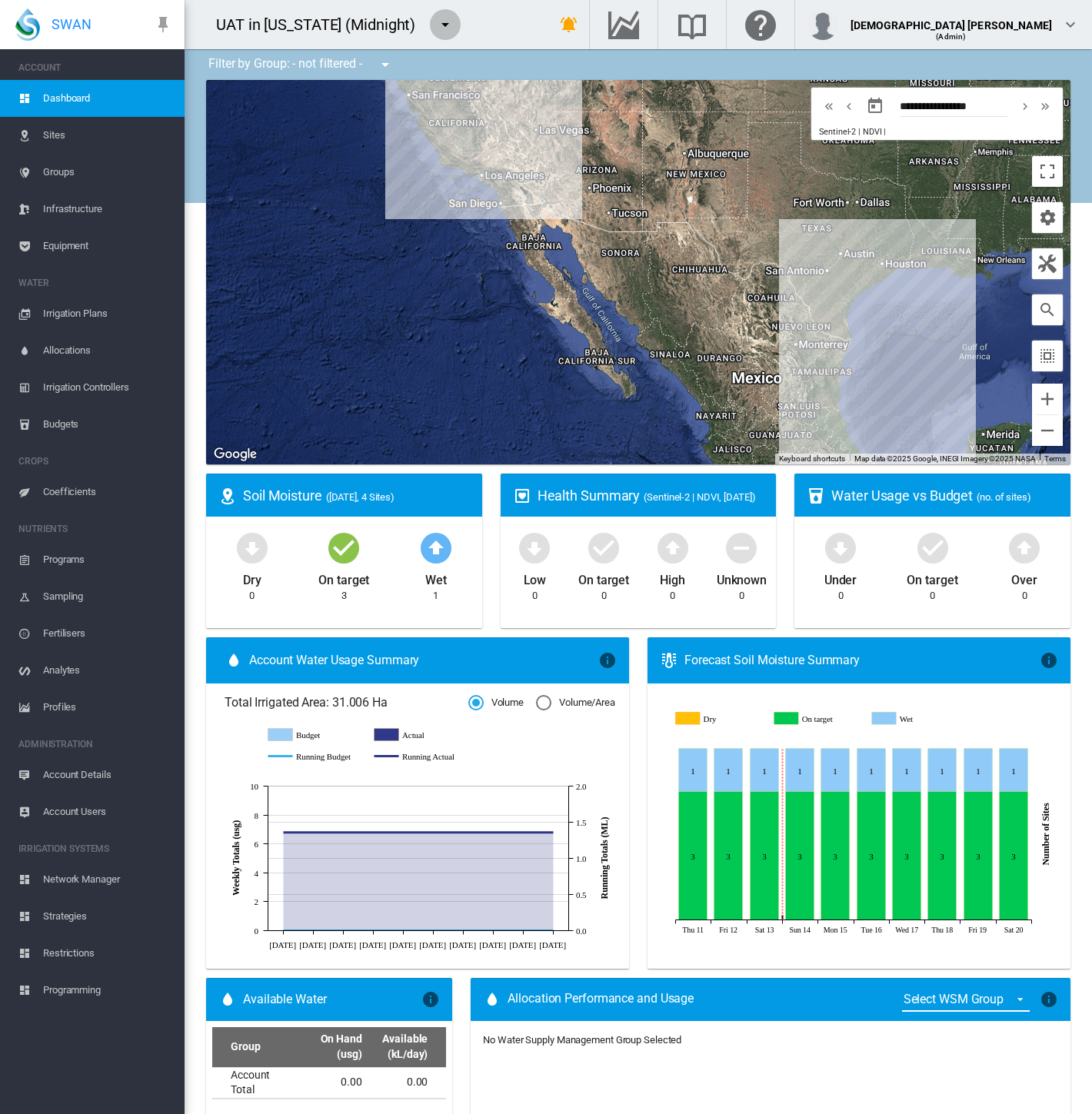
click at [436, 23] on md-icon "icon-menu-down" at bounding box center [445, 25] width 19 height 19
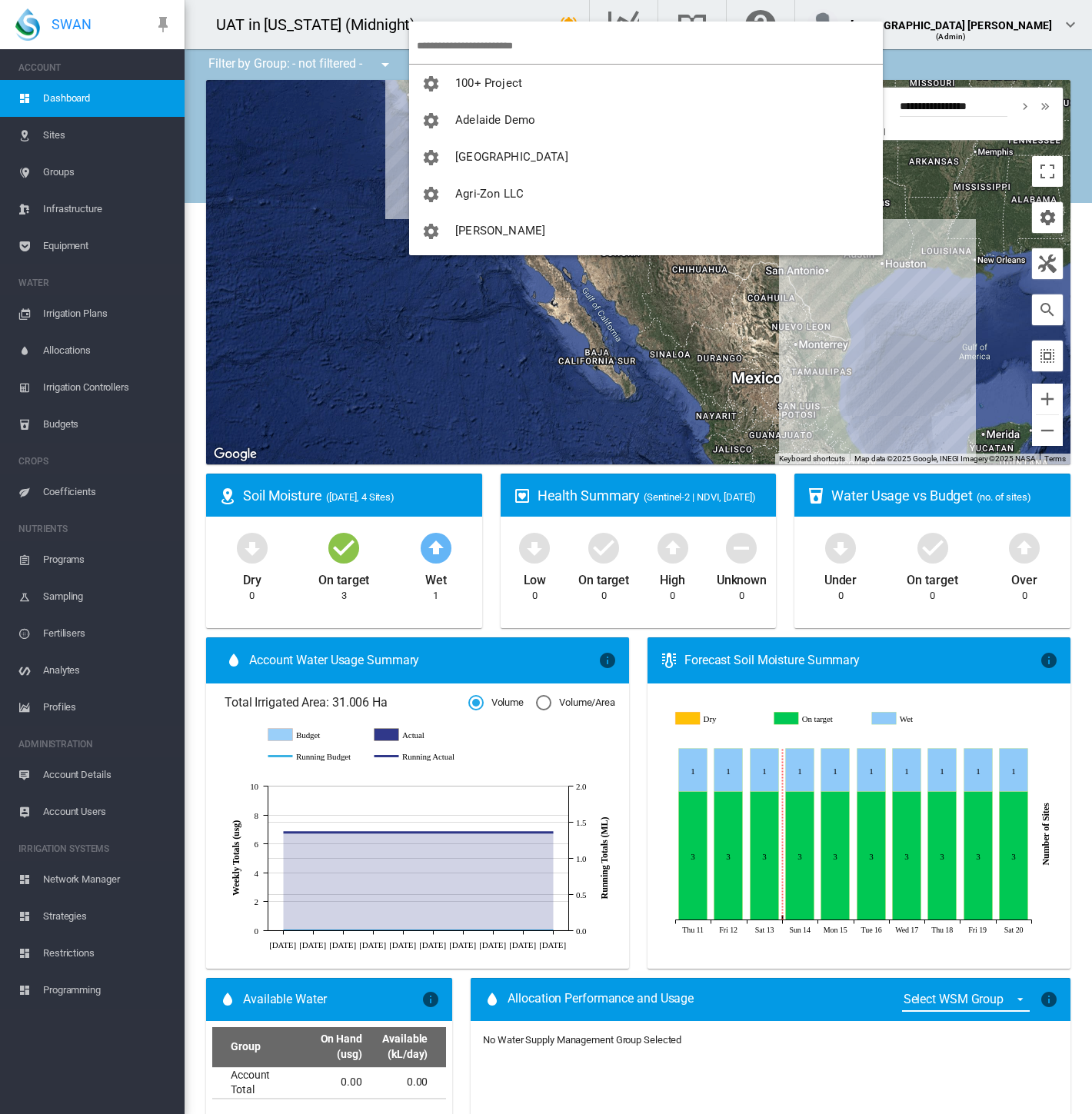
click at [447, 34] on input "search" at bounding box center [650, 45] width 466 height 36
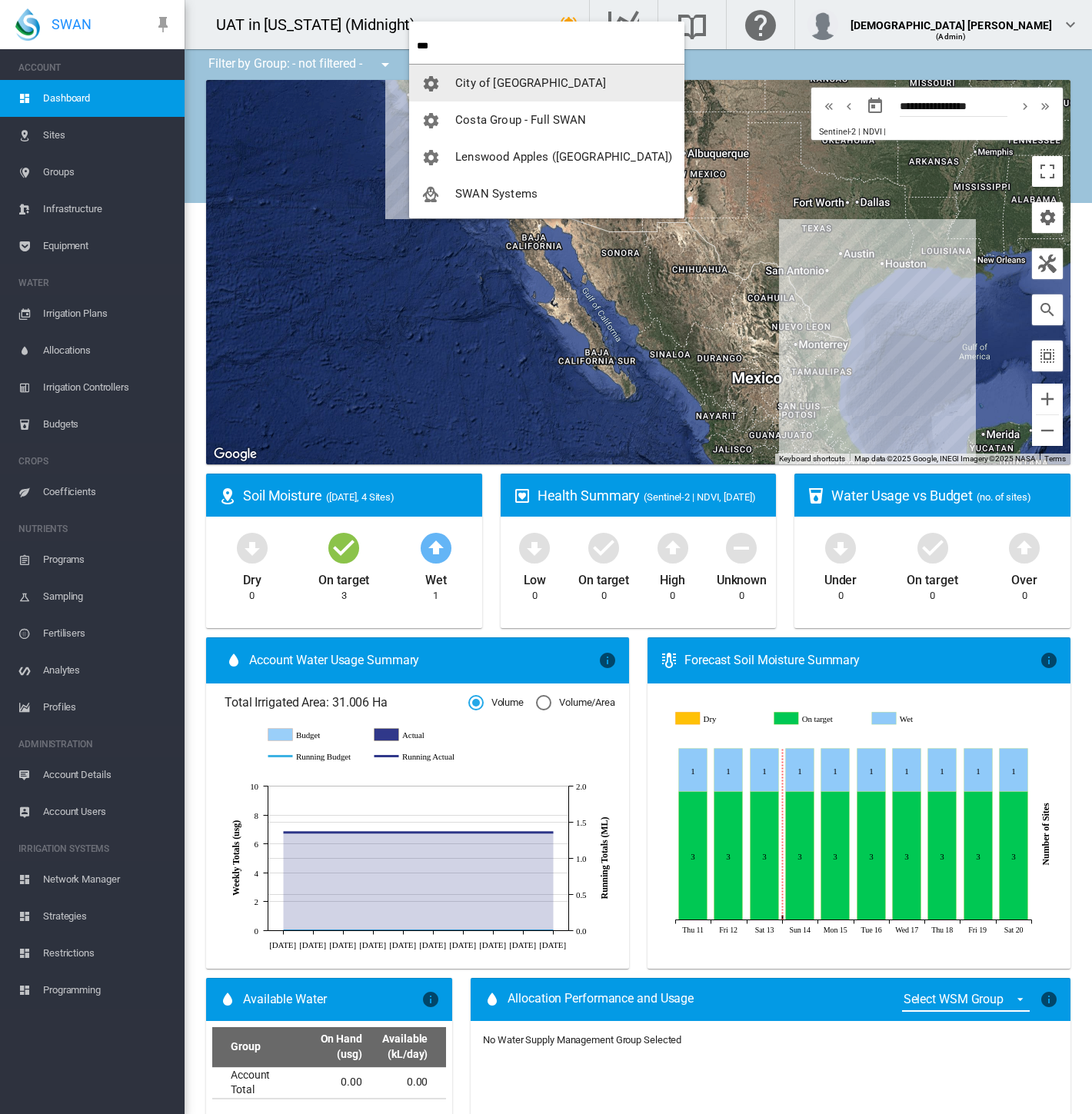
type input "***"
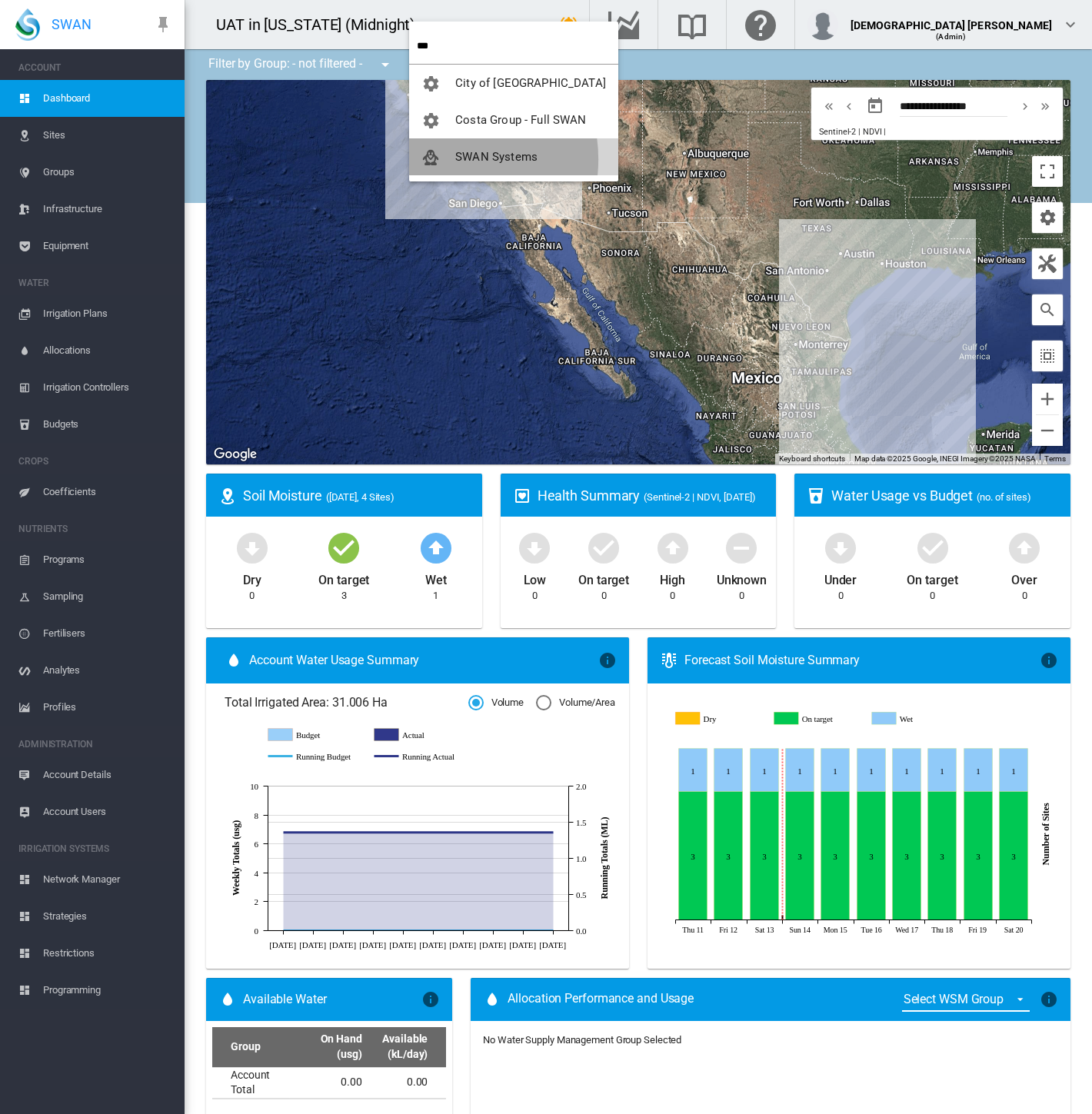
click at [446, 159] on span "button" at bounding box center [438, 157] width 34 height 14
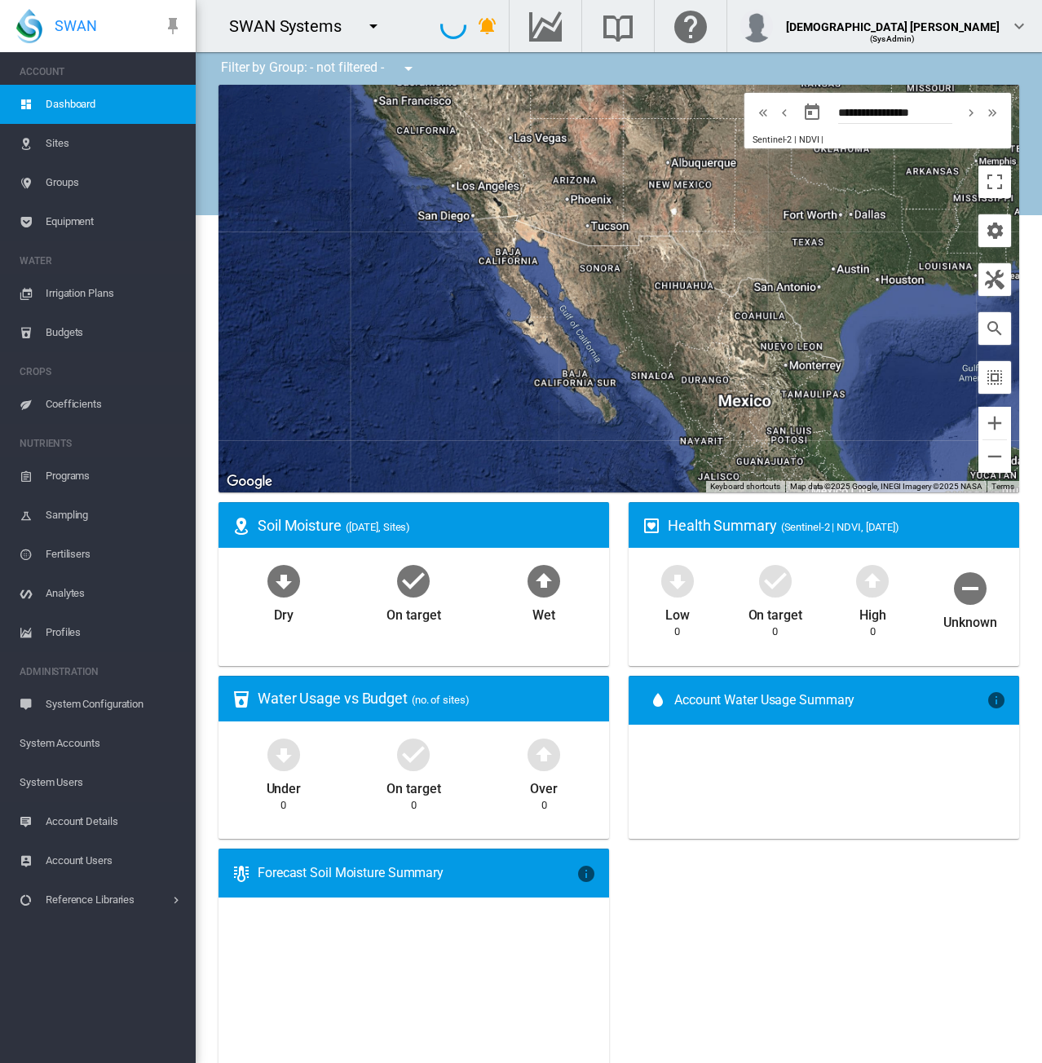
type input "**********"
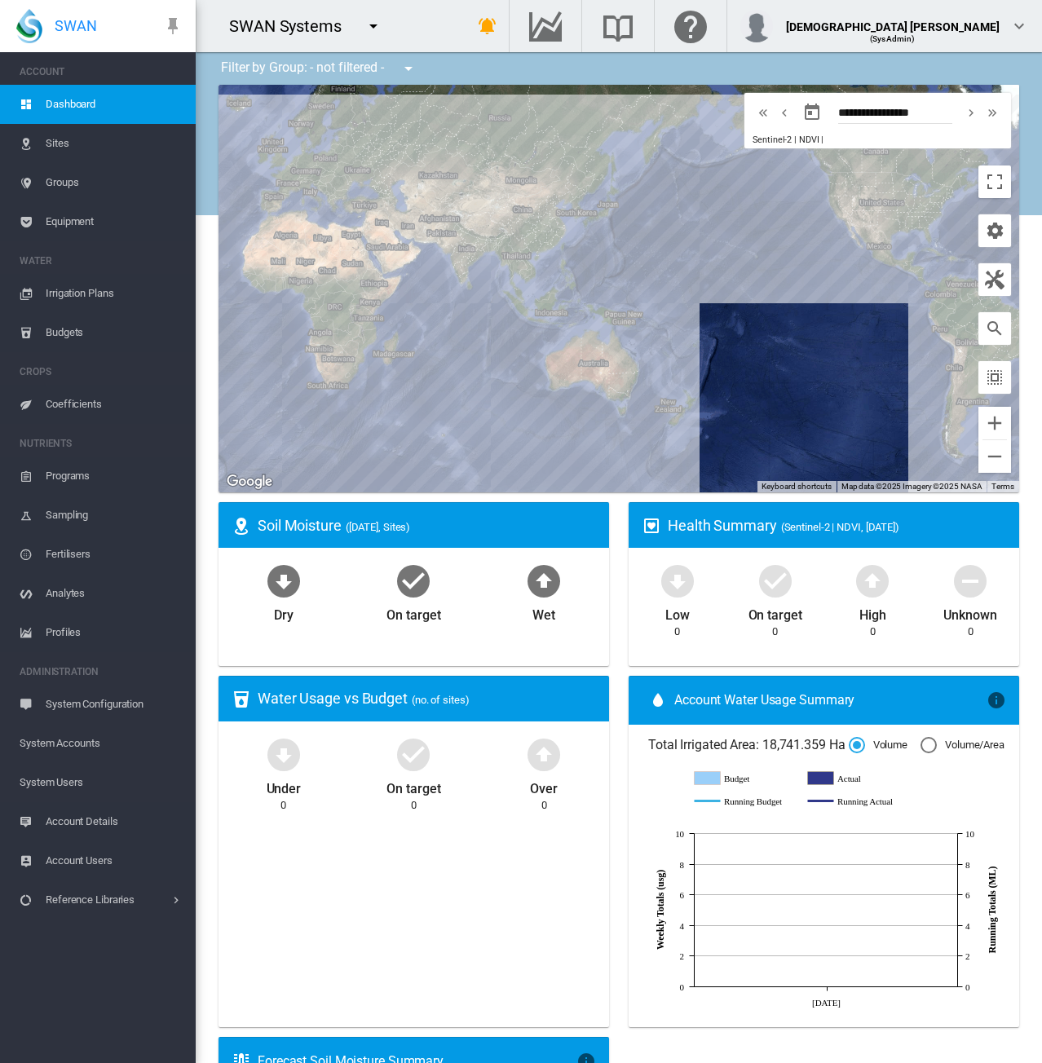
click at [440, 27] on div "SWAN Systems" at bounding box center [318, 26] width 245 height 52
click at [83, 730] on span "System Accounts" at bounding box center [101, 743] width 163 height 39
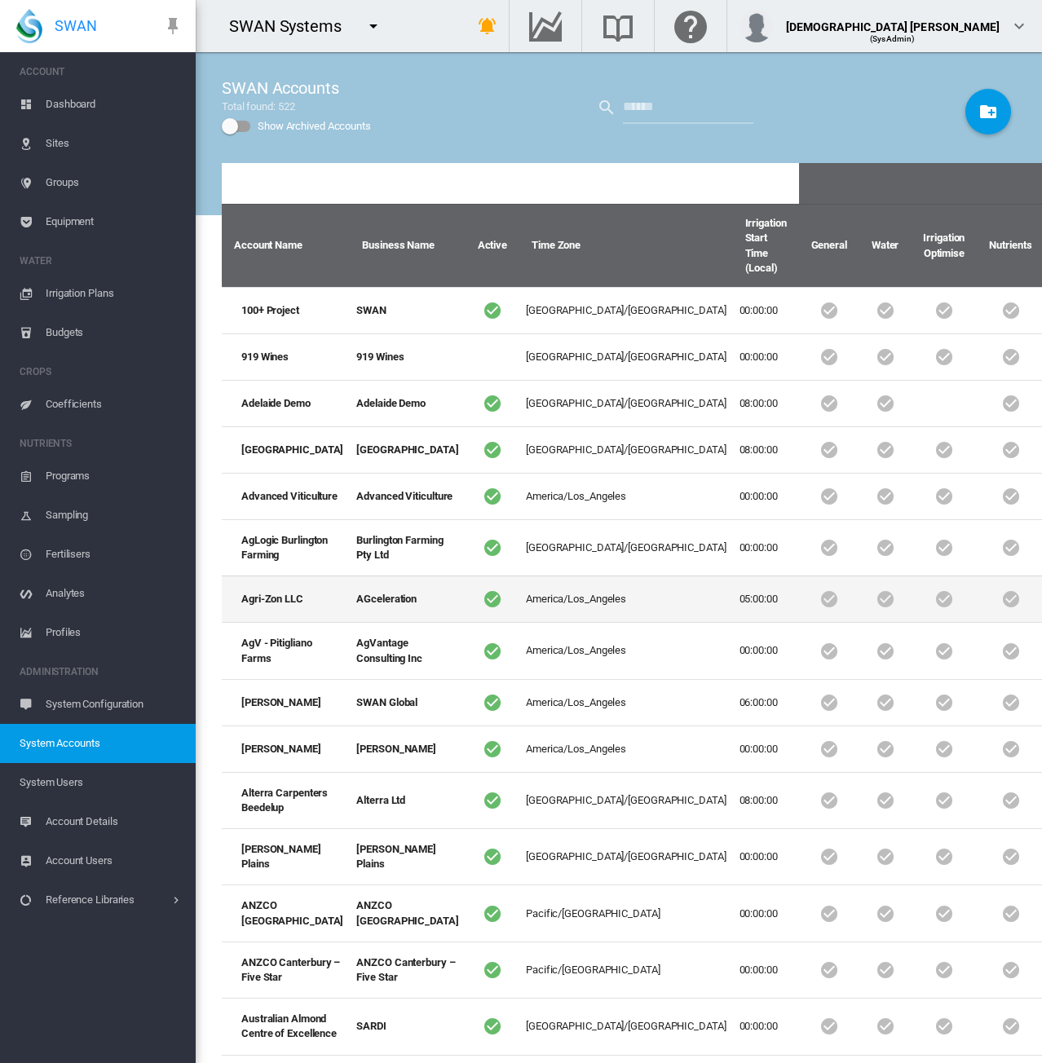
click at [519, 622] on td "America/Los_Angeles" at bounding box center [626, 599] width 214 height 46
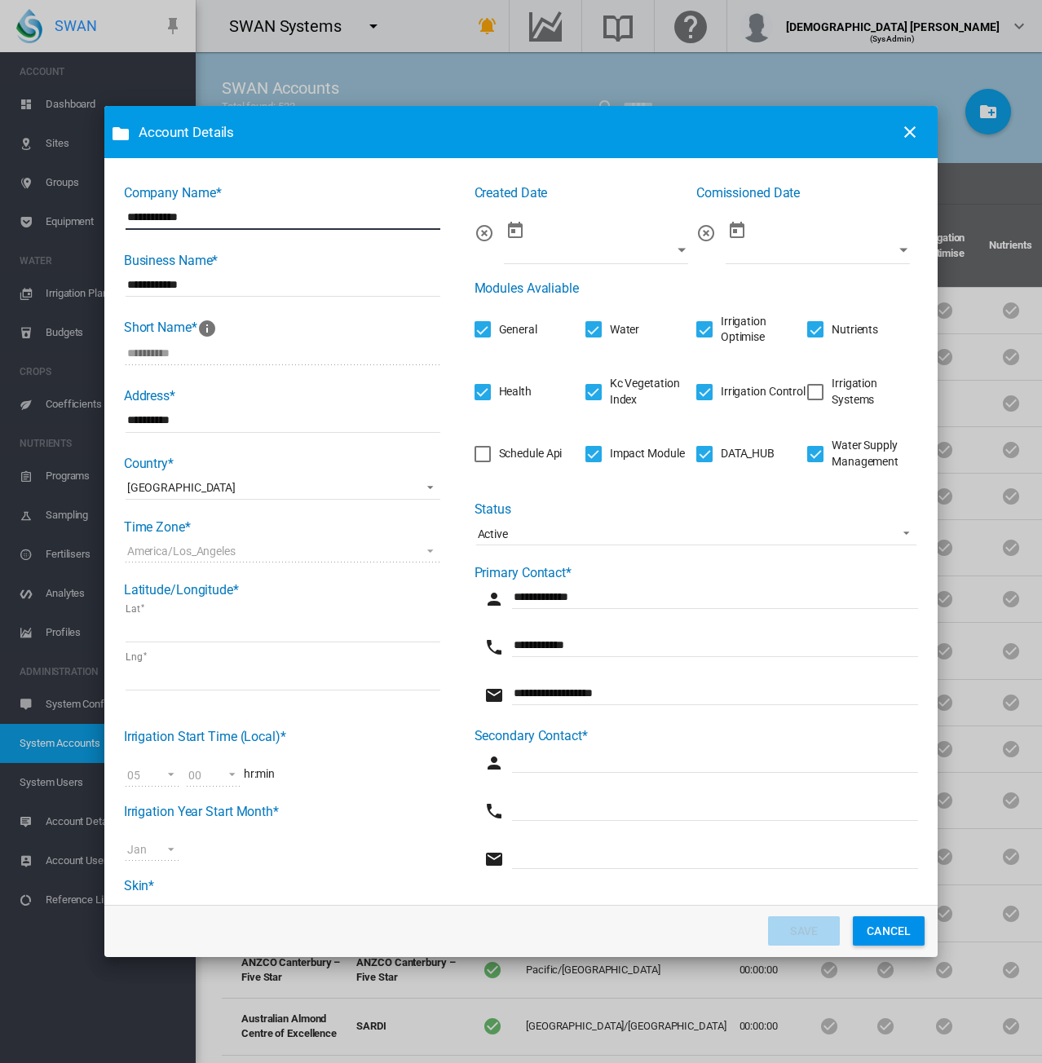
click at [807, 395] on div "Irrigation Systems" at bounding box center [815, 392] width 16 height 16
click at [794, 933] on button "SAVE" at bounding box center [804, 930] width 72 height 29
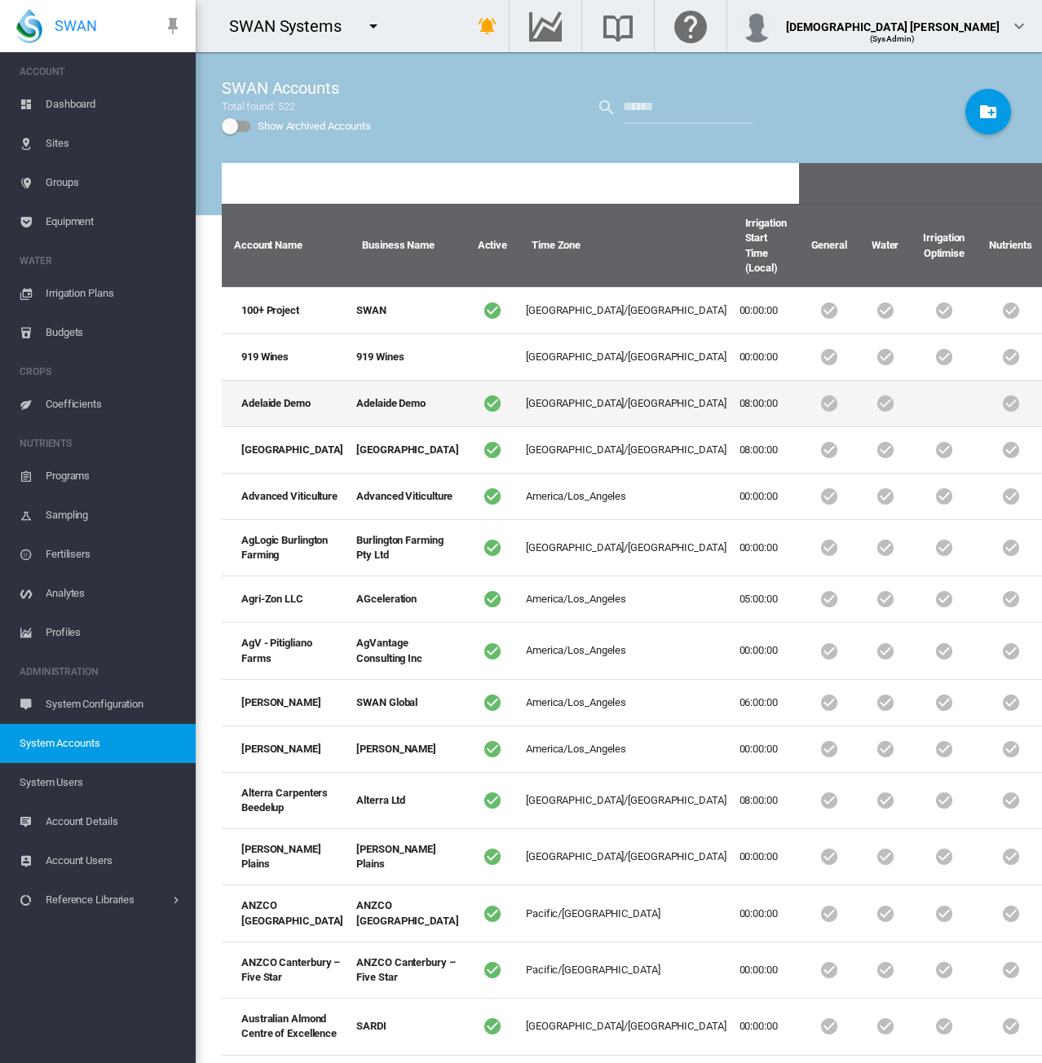
click at [519, 426] on td "[GEOGRAPHIC_DATA]/[GEOGRAPHIC_DATA]" at bounding box center [626, 403] width 214 height 46
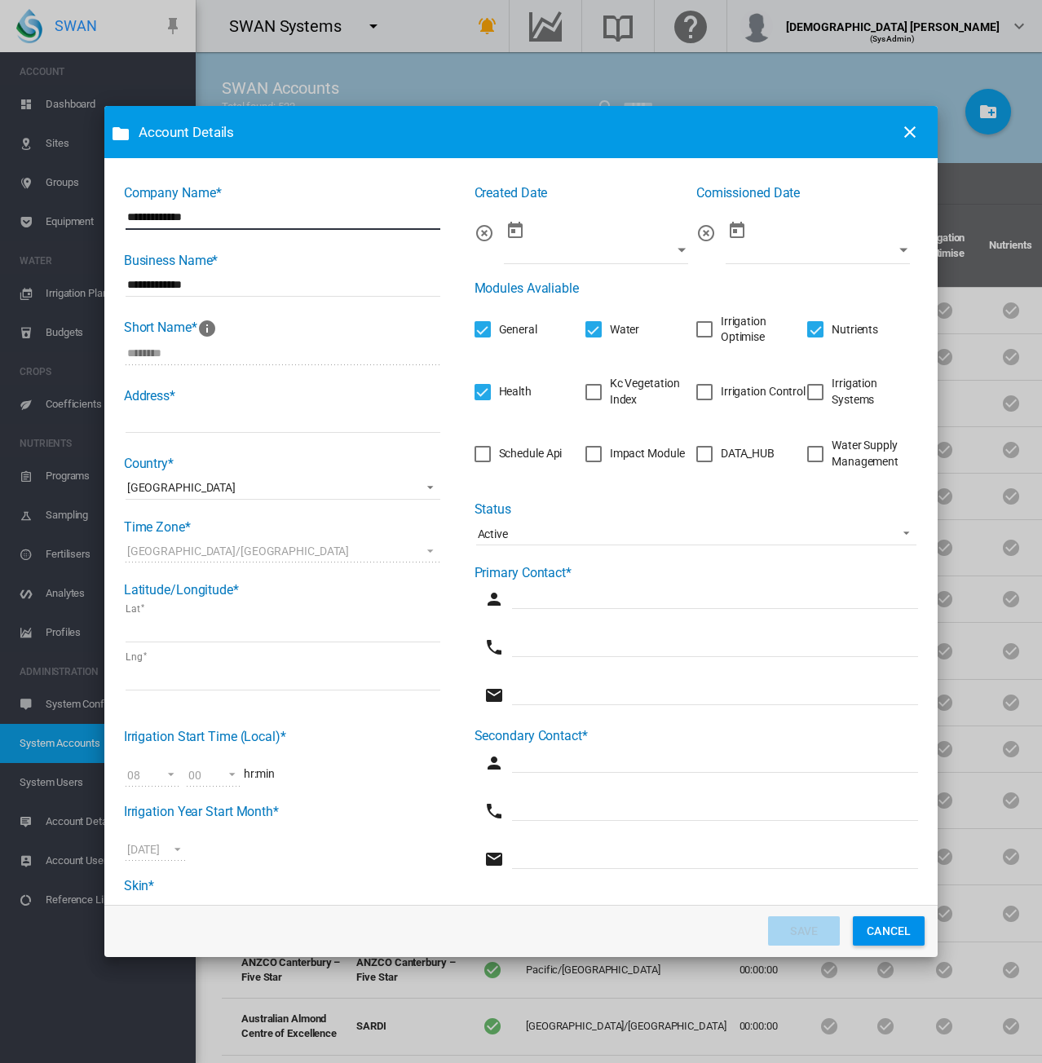
click at [807, 395] on div "Irrigation Systems" at bounding box center [815, 392] width 16 height 16
click at [554, 589] on input "Company Name* ..." at bounding box center [715, 597] width 407 height 24
type input "****"
click at [545, 644] on input "Company Name* ..." at bounding box center [715, 645] width 407 height 24
type input "****"
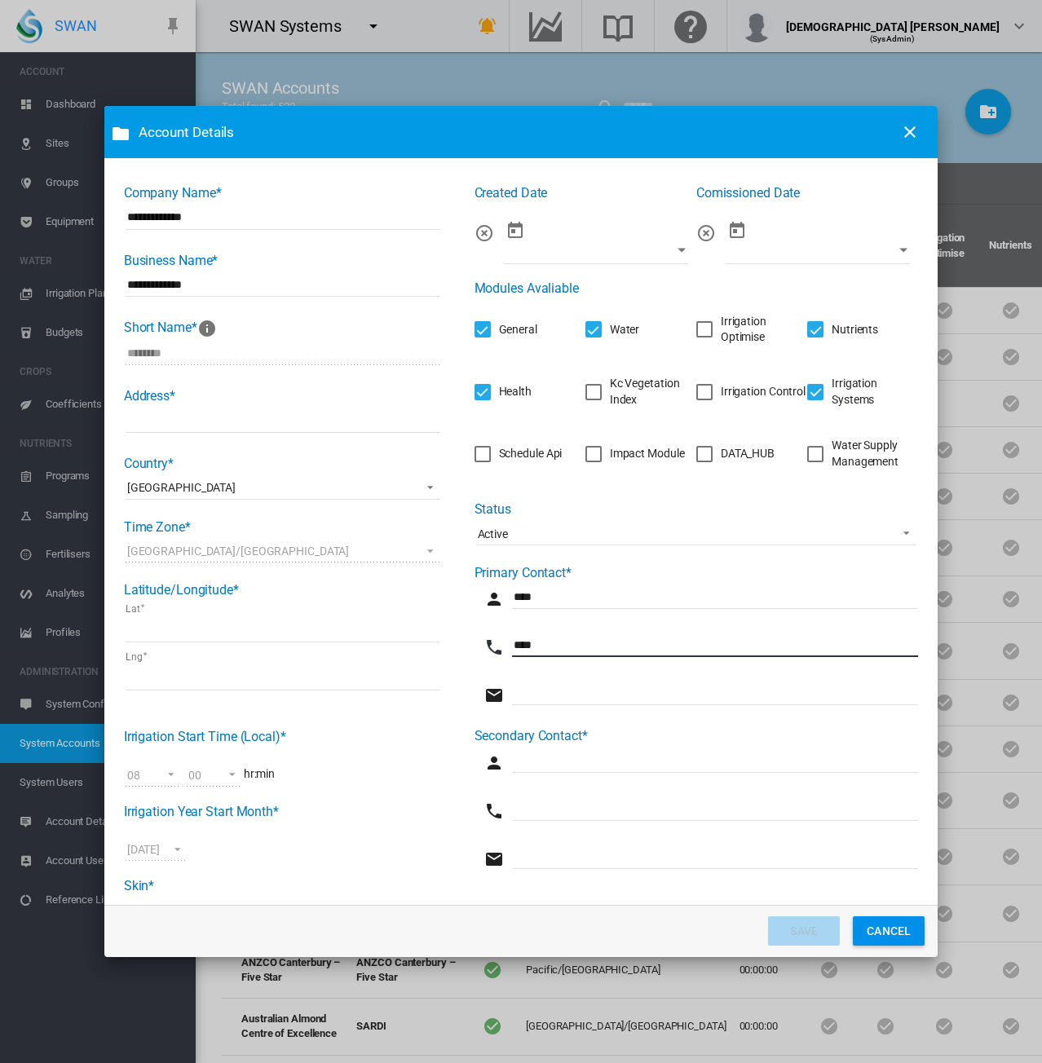
click at [538, 690] on input "Company Name* ..." at bounding box center [715, 693] width 407 height 24
click at [523, 690] on input "**********" at bounding box center [715, 693] width 407 height 24
click at [617, 693] on input "**********" at bounding box center [715, 693] width 407 height 24
type input "**********"
click at [696, 324] on div "Irrigation Optimise" at bounding box center [704, 329] width 16 height 16
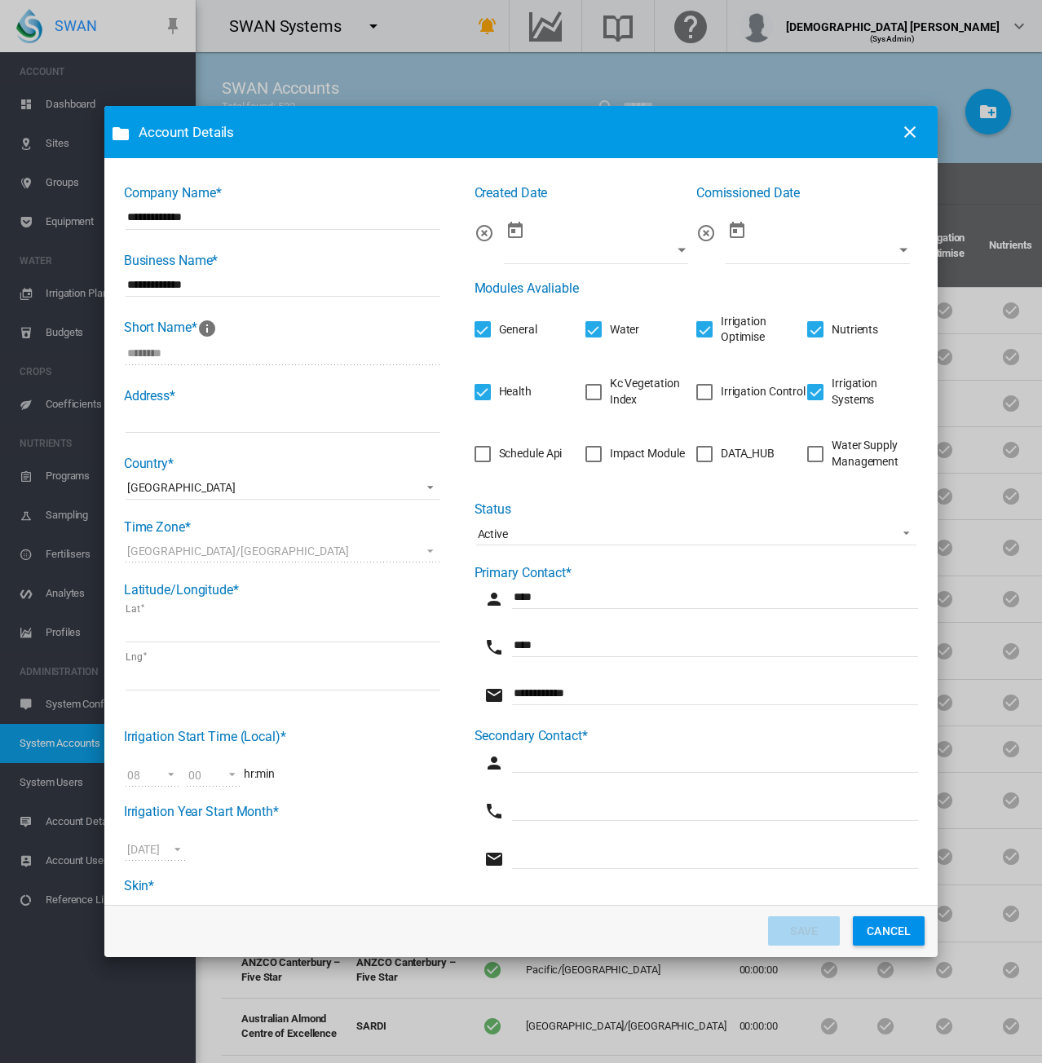
scroll to position [54, 0]
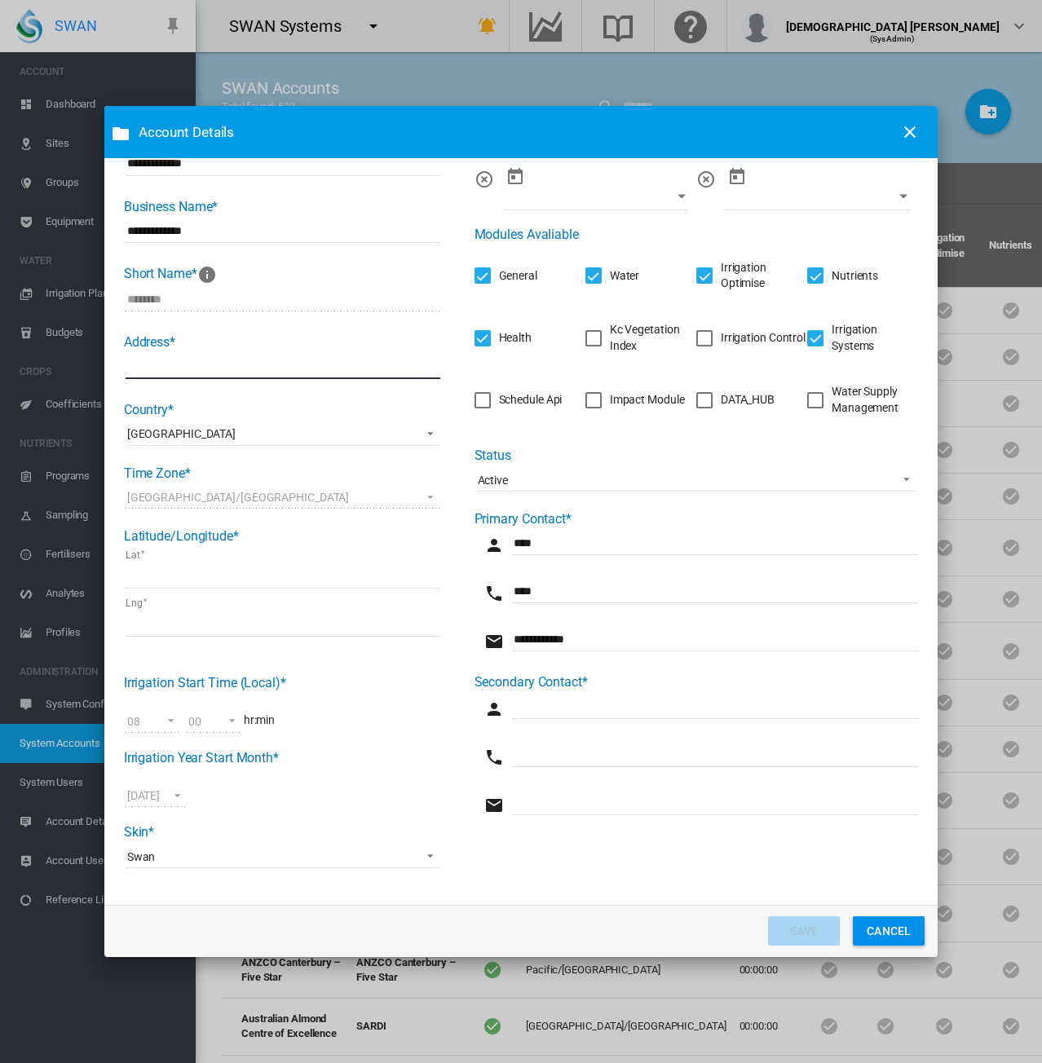
click at [214, 364] on input "Company Name* ..." at bounding box center [283, 367] width 315 height 24
type input "********"
click at [796, 930] on button "SAVE" at bounding box center [804, 930] width 72 height 29
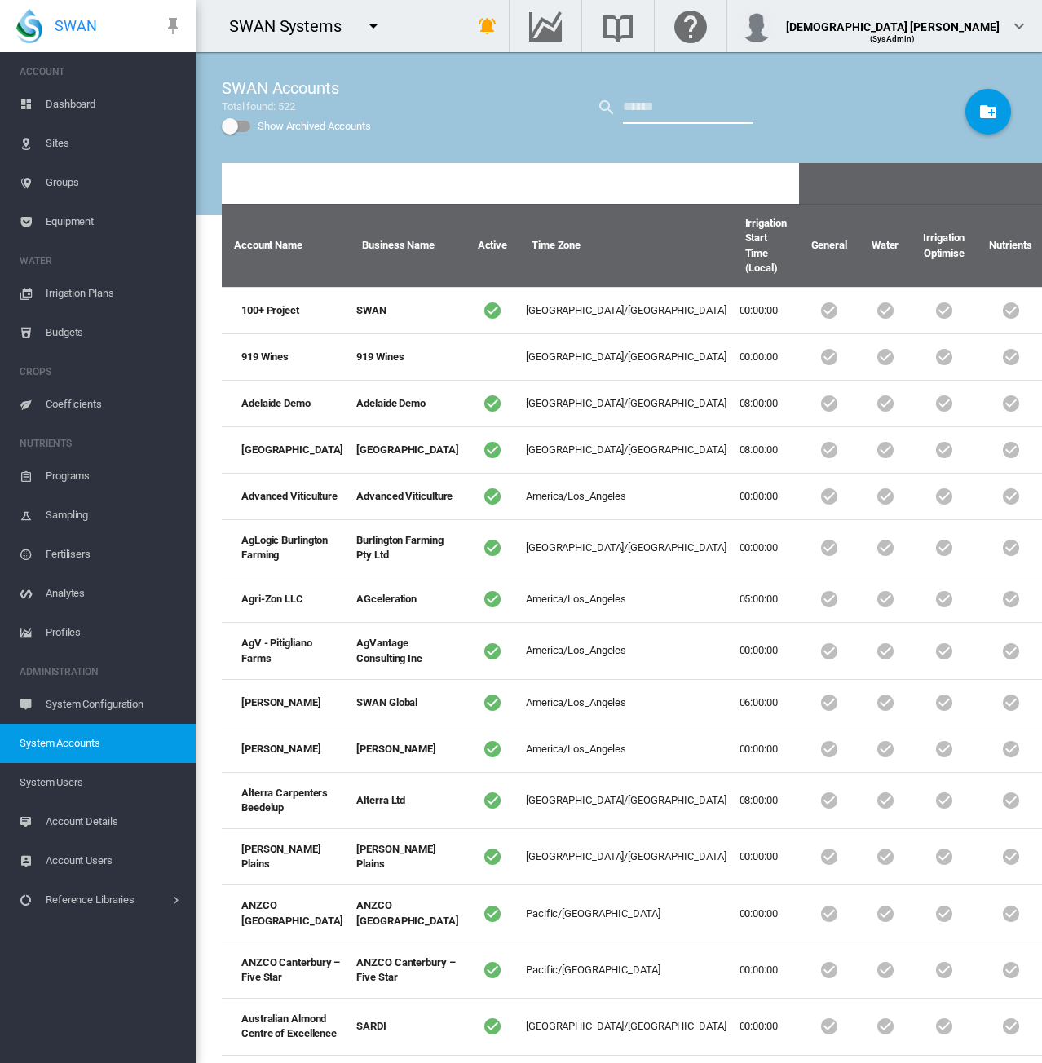
click at [660, 107] on input "text" at bounding box center [688, 107] width 130 height 33
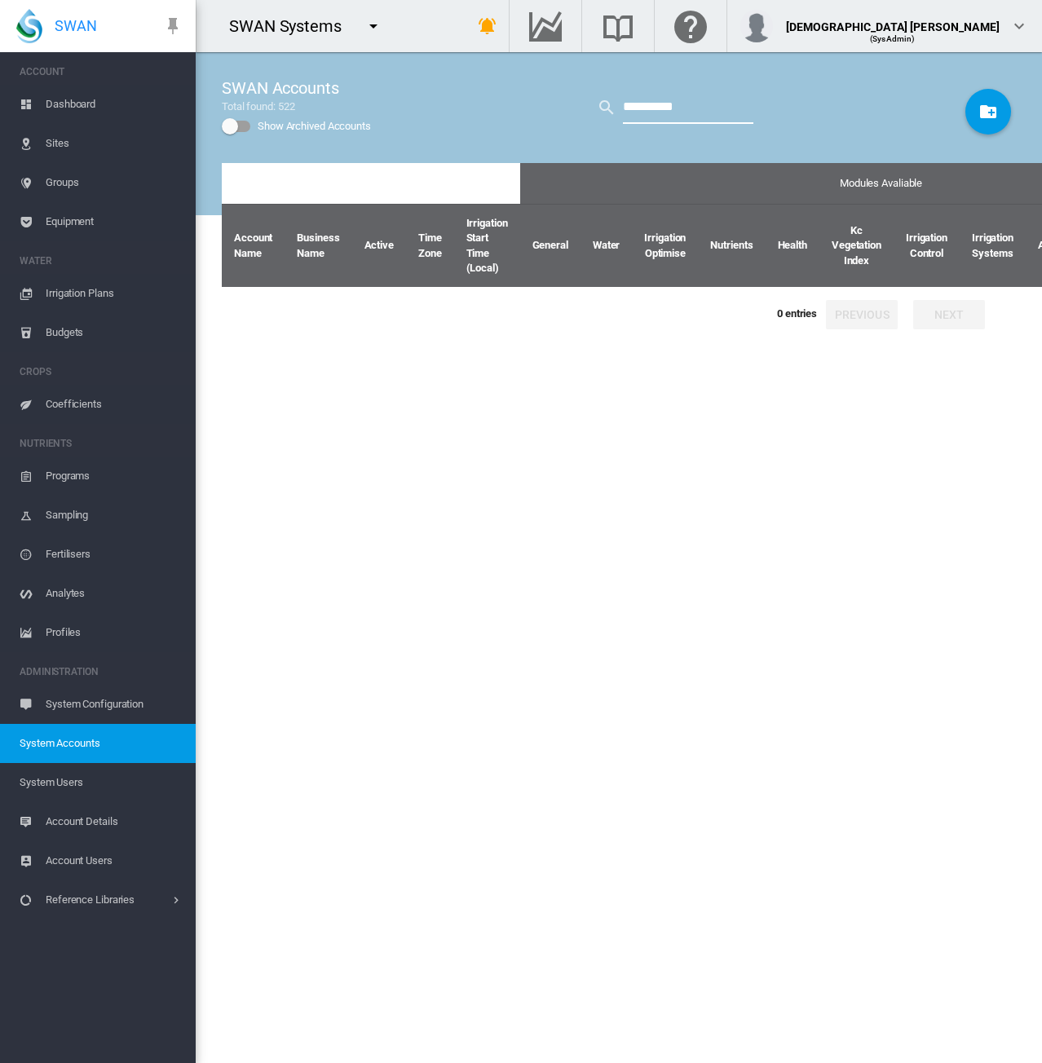
click at [660, 107] on input "**********" at bounding box center [688, 107] width 130 height 33
drag, startPoint x: 641, startPoint y: 104, endPoint x: 714, endPoint y: 106, distance: 73.4
click at [714, 106] on input "**********" at bounding box center [688, 107] width 130 height 33
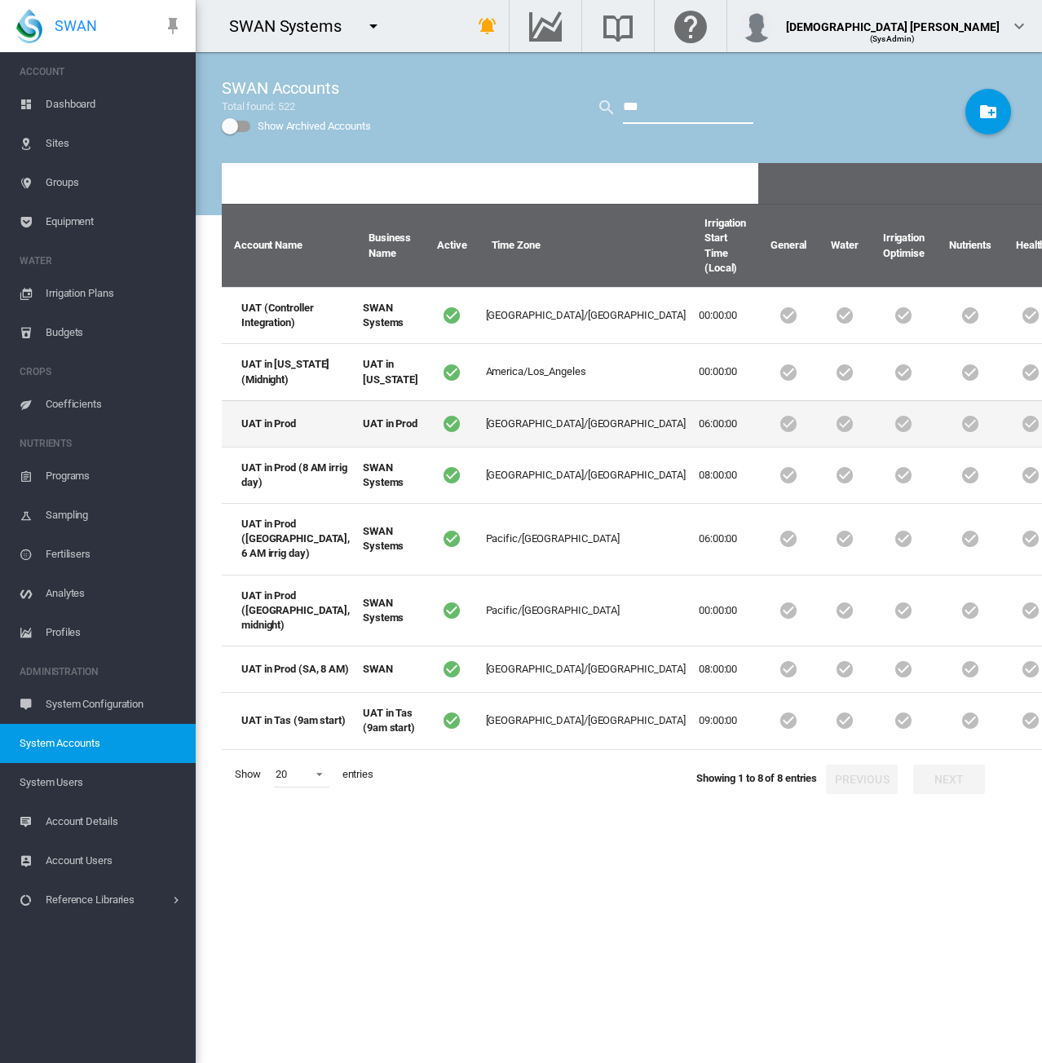
type input "***"
click at [276, 447] on td "UAT in Prod" at bounding box center [289, 423] width 135 height 46
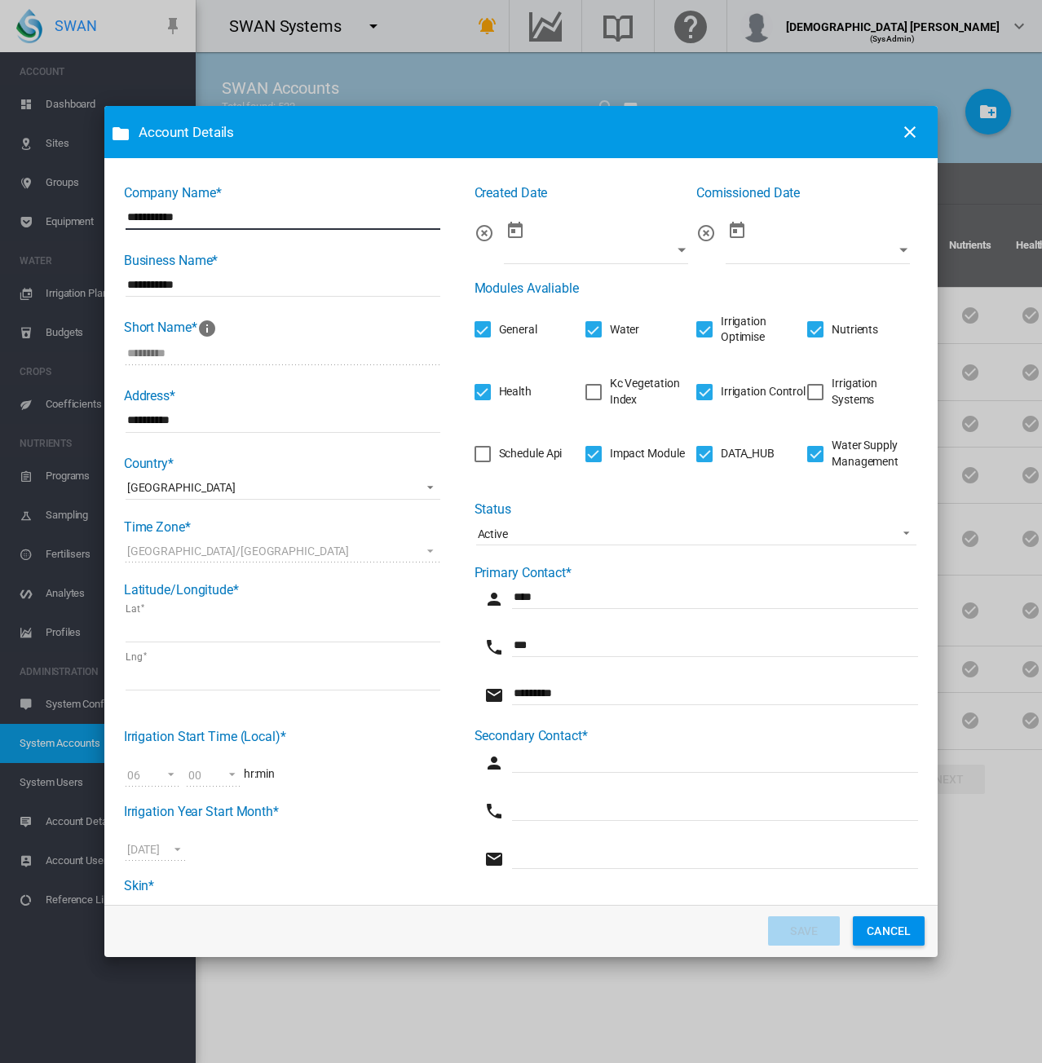
click at [810, 392] on div "Irrigation Systems" at bounding box center [815, 392] width 16 height 16
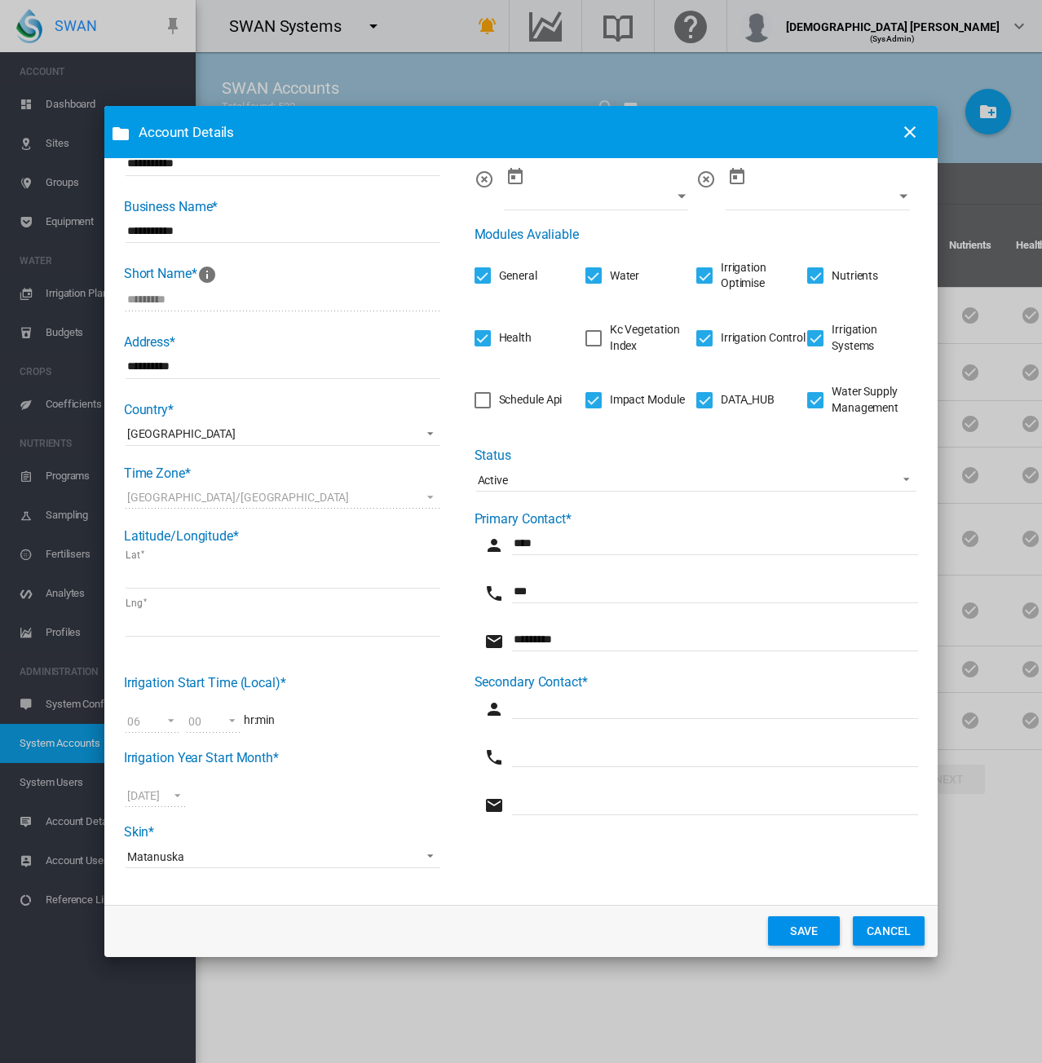
click at [783, 937] on button "SAVE" at bounding box center [804, 930] width 72 height 29
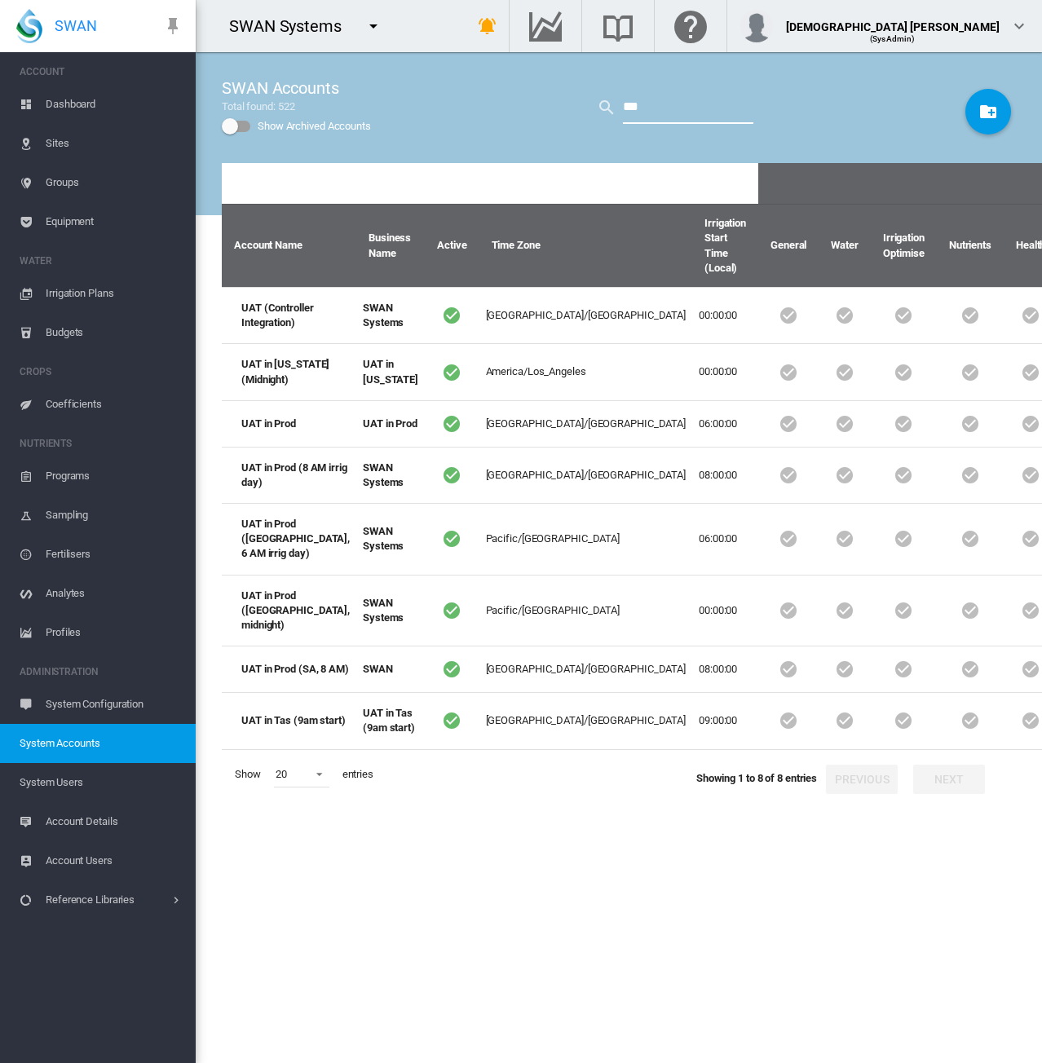
click at [628, 101] on input "***" at bounding box center [688, 107] width 130 height 33
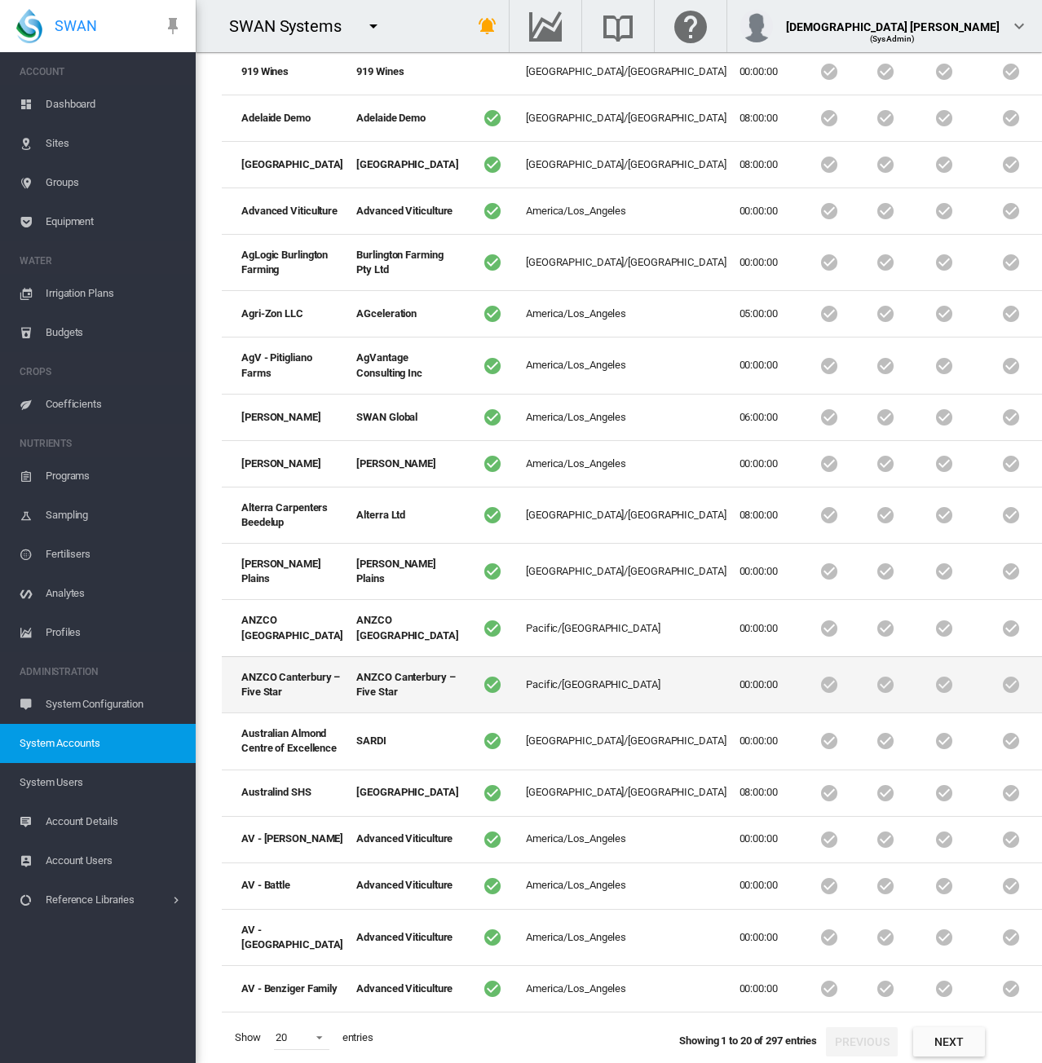
scroll to position [82, 0]
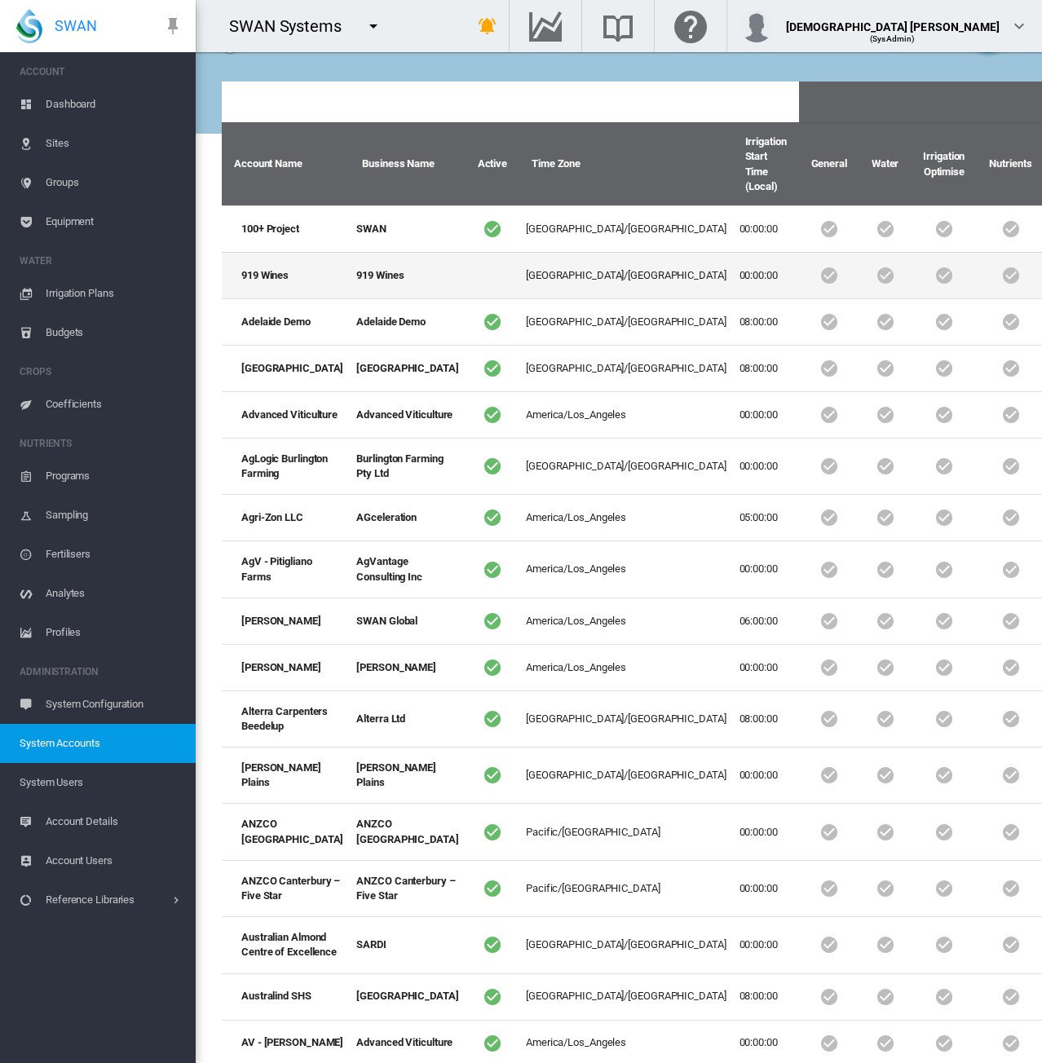
click at [911, 290] on td at bounding box center [944, 275] width 66 height 46
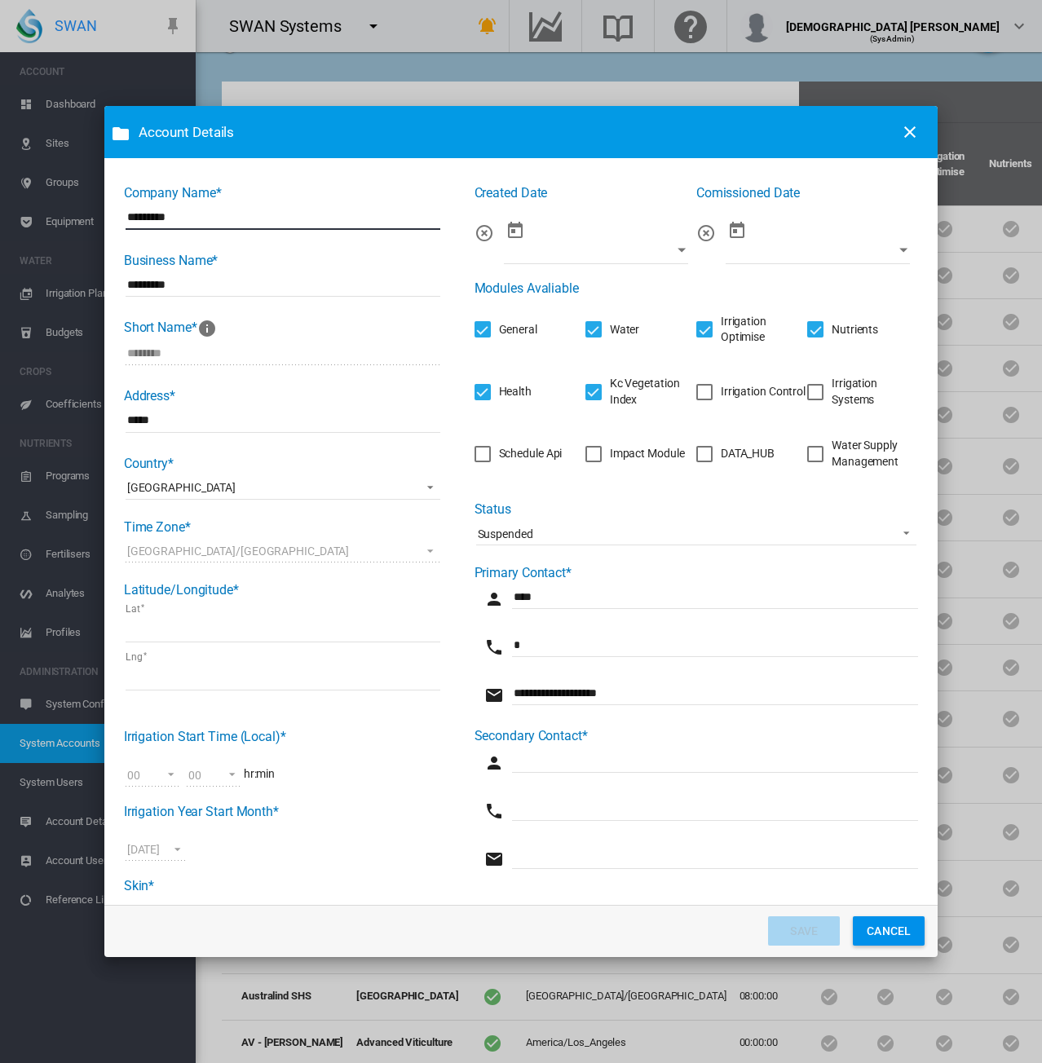
click at [885, 927] on button "CANCEL" at bounding box center [889, 930] width 72 height 29
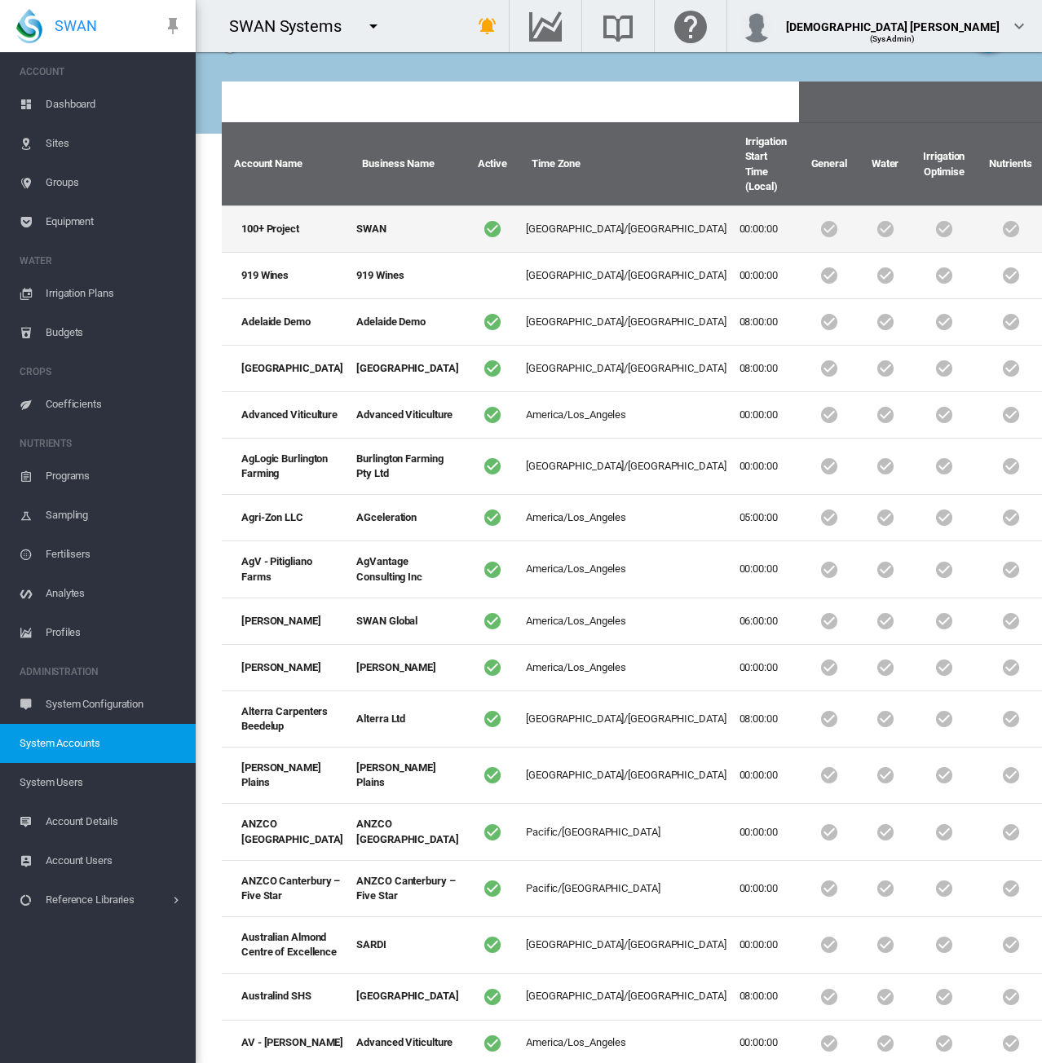
click at [911, 242] on td at bounding box center [944, 228] width 66 height 46
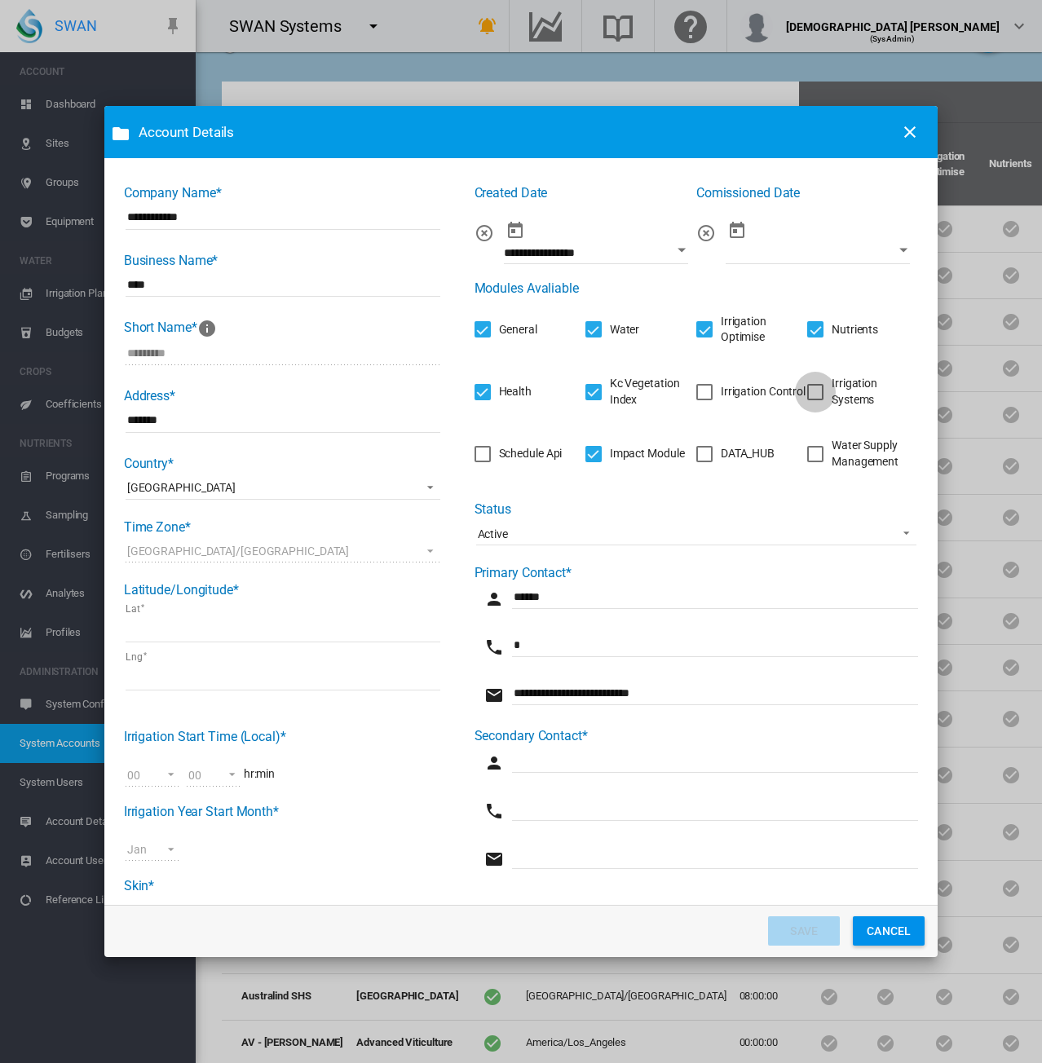
click at [807, 395] on div "Irrigation Systems" at bounding box center [815, 392] width 16 height 16
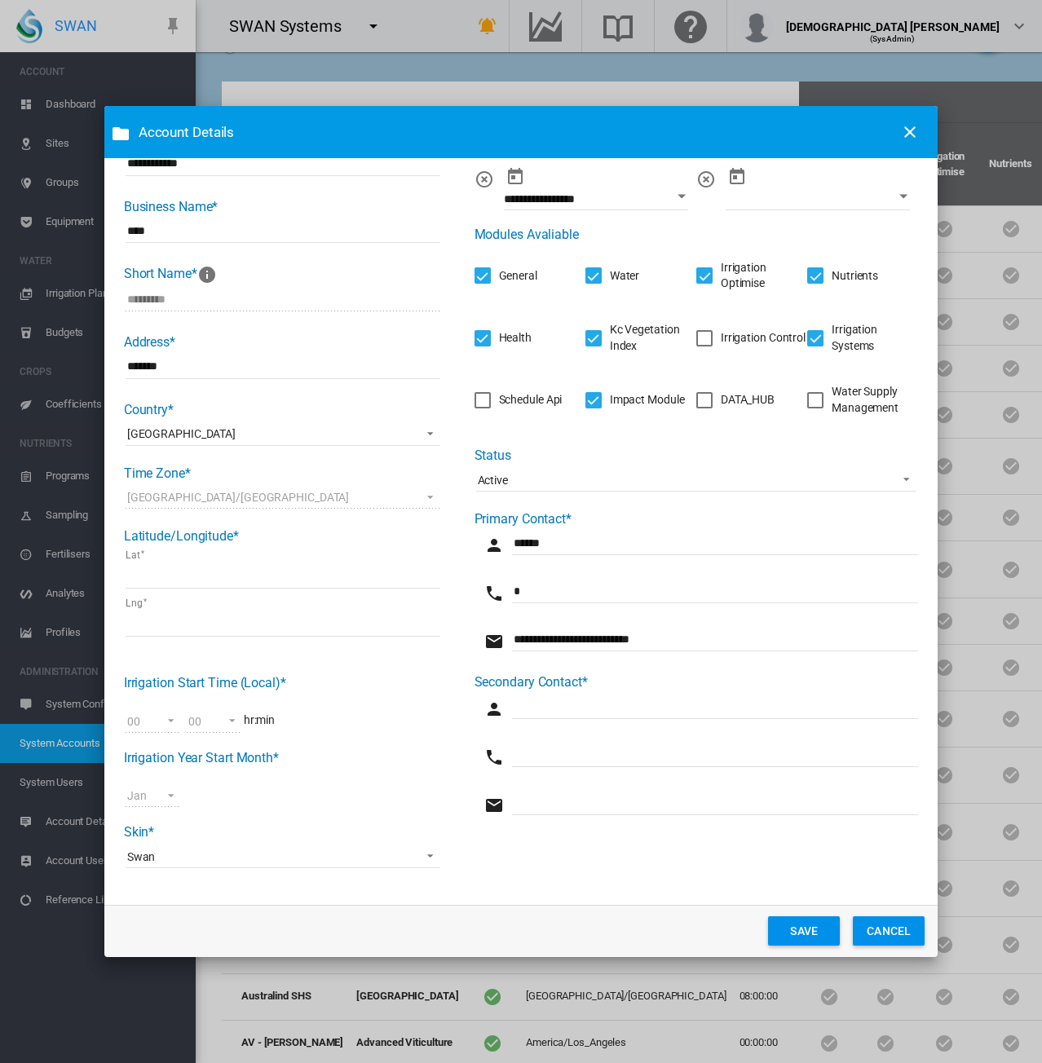
scroll to position [0, 0]
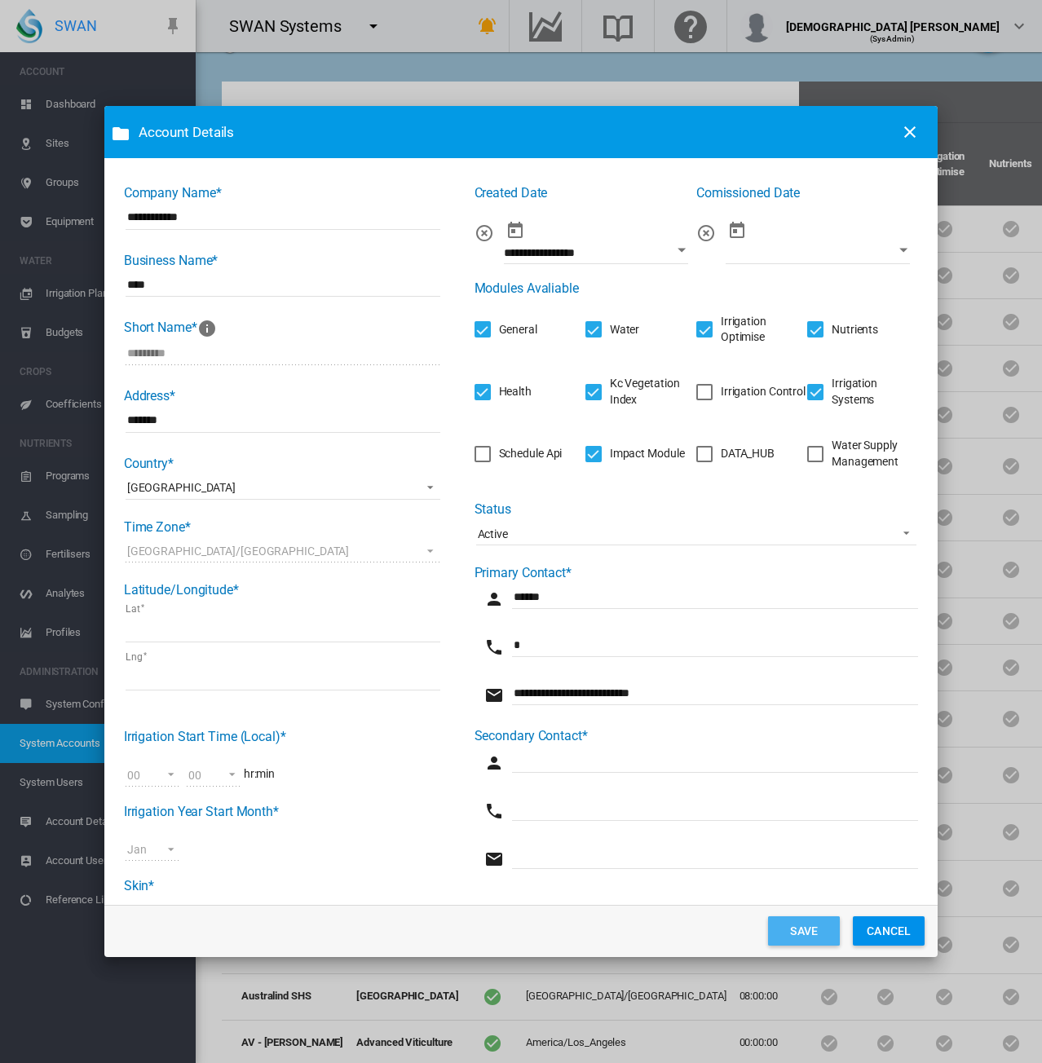
click at [784, 931] on button "SAVE" at bounding box center [804, 930] width 72 height 29
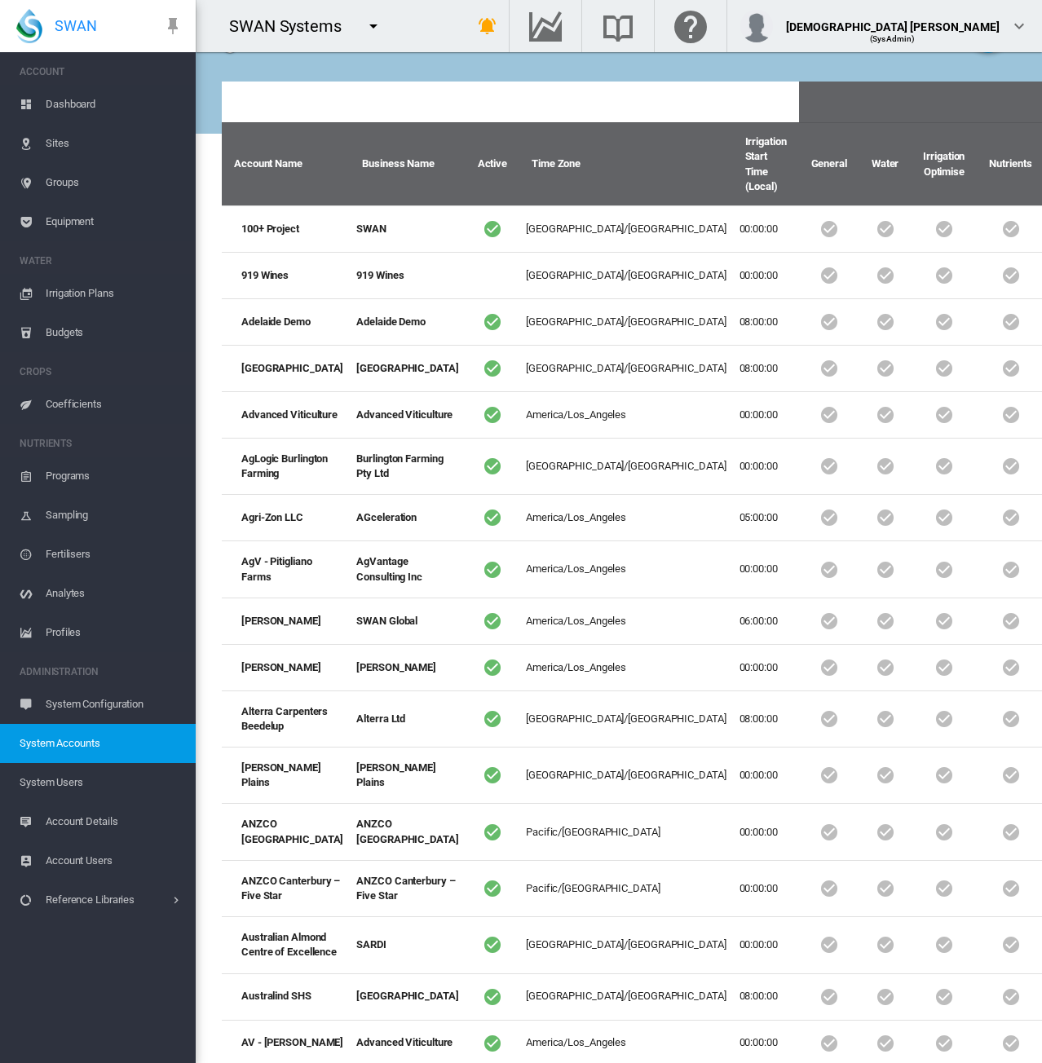
click at [34, 787] on span "System Users" at bounding box center [101, 782] width 163 height 39
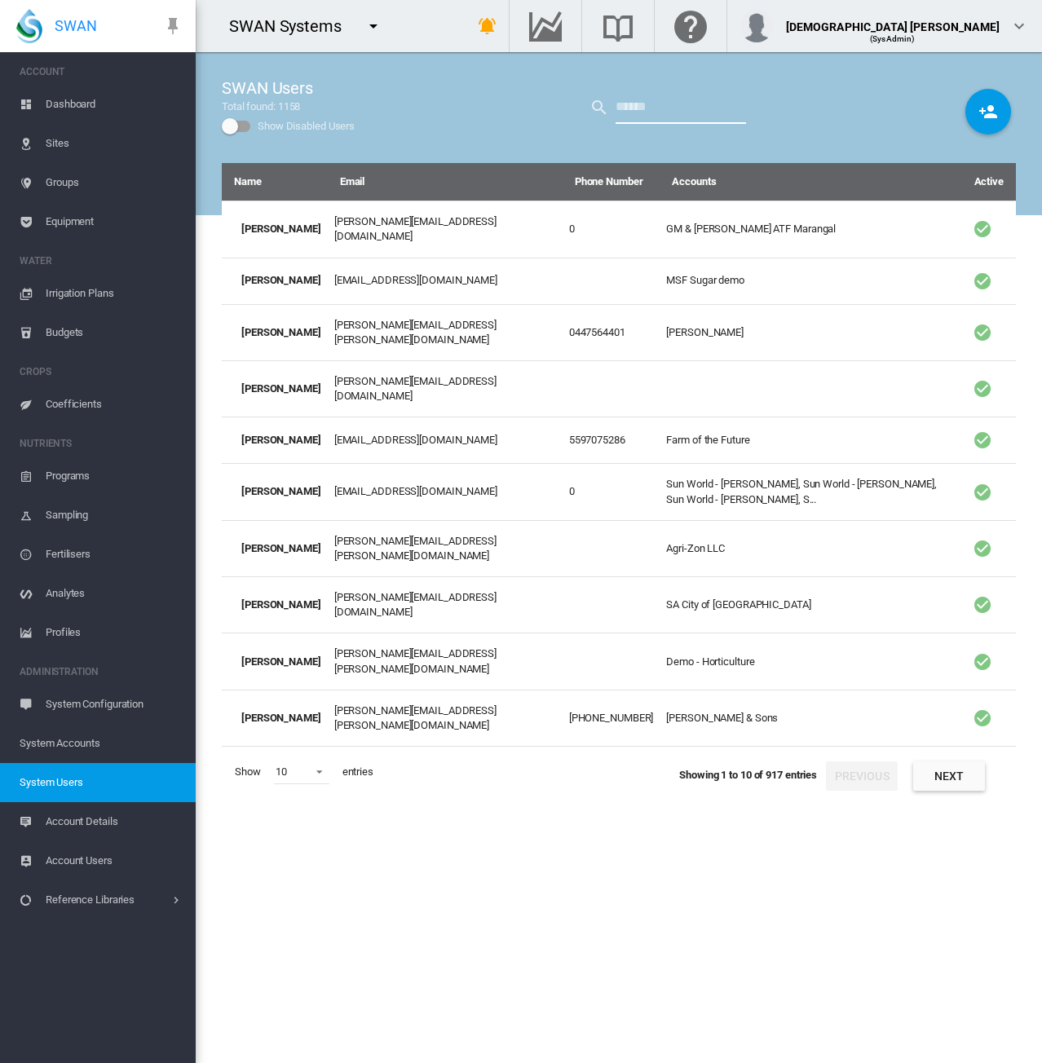
click at [655, 103] on input "text" at bounding box center [680, 107] width 130 height 33
type input "****"
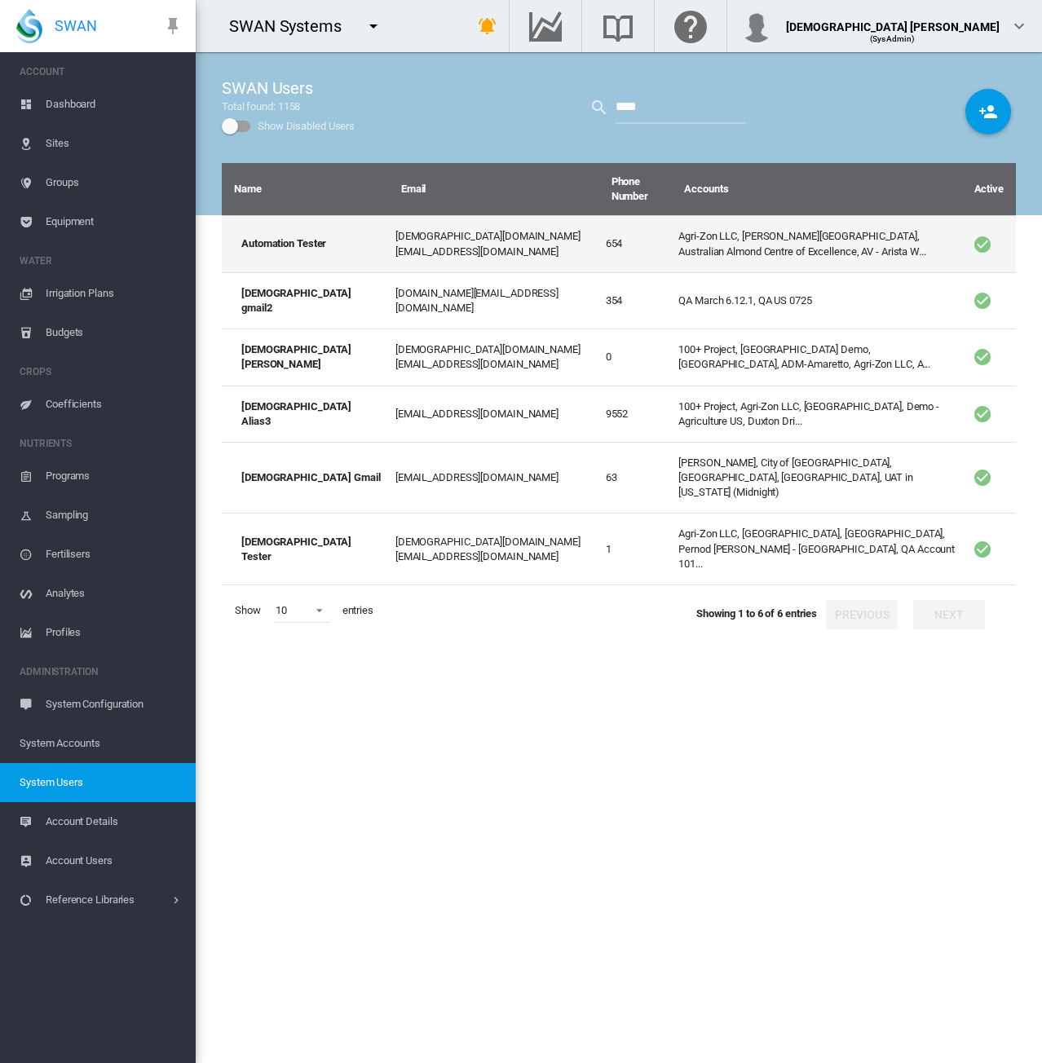
click at [672, 254] on td "Agri-Zon LLC, Anna Plains, Australian Almond Centre of Excellence, AV - Arista …" at bounding box center [816, 243] width 289 height 56
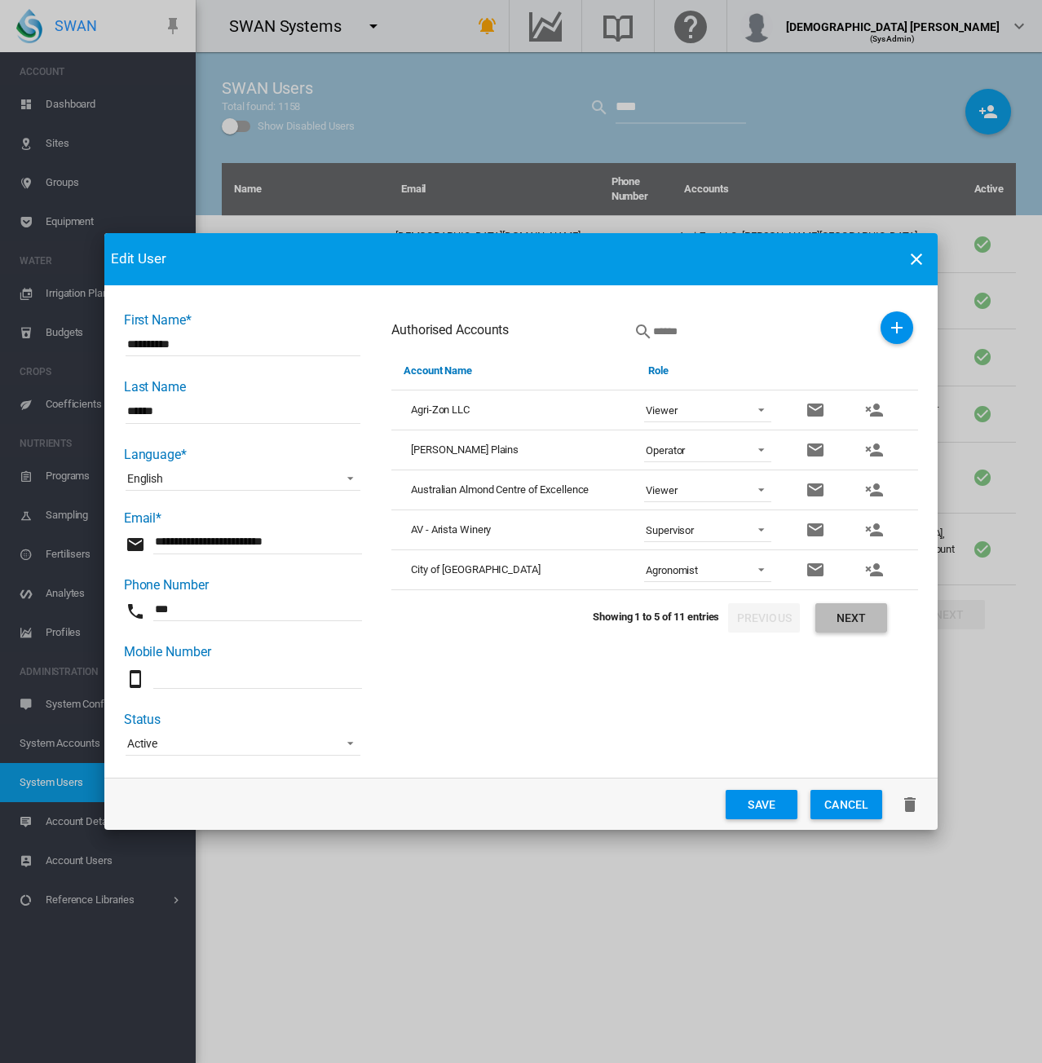
click at [864, 617] on button "Next" at bounding box center [851, 617] width 72 height 29
click at [864, 618] on button "Next" at bounding box center [851, 617] width 72 height 29
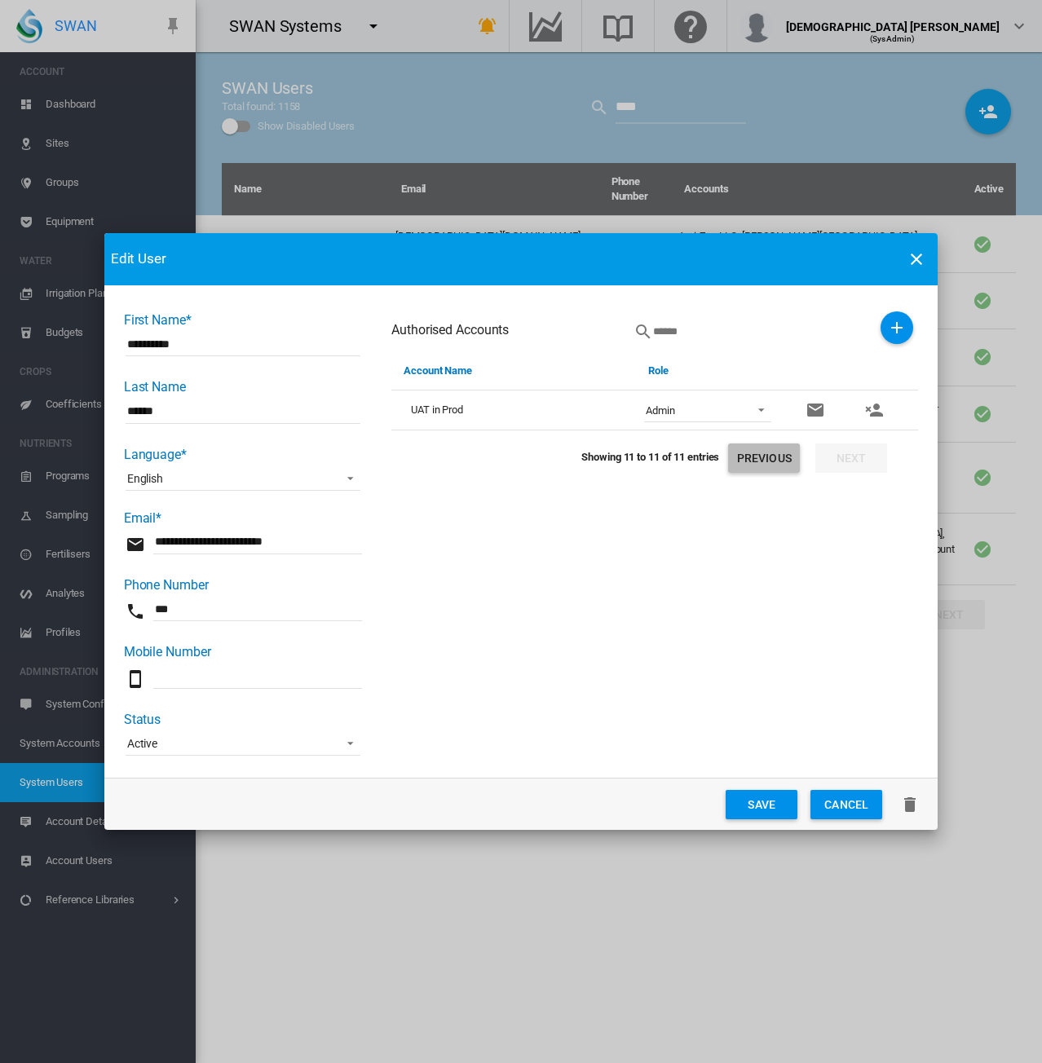
click at [755, 464] on button "Previous" at bounding box center [764, 457] width 72 height 29
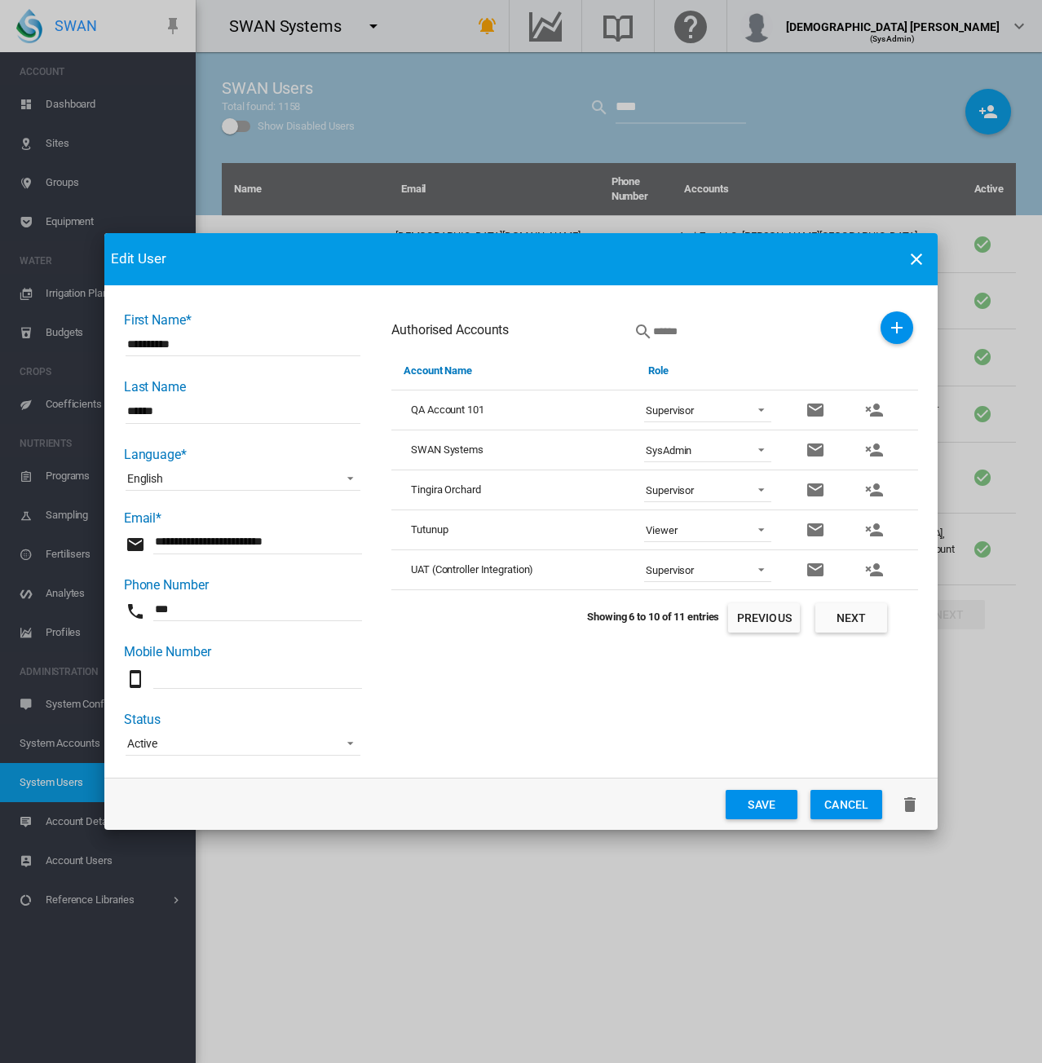
click at [755, 464] on td "SysAdmin SysAdmin Admin Supervisor Agronomist Operator Viewer" at bounding box center [712, 450] width 152 height 40
click at [750, 618] on button "Previous" at bounding box center [764, 617] width 72 height 29
click at [713, 409] on span "Viewer" at bounding box center [695, 411] width 98 height 15
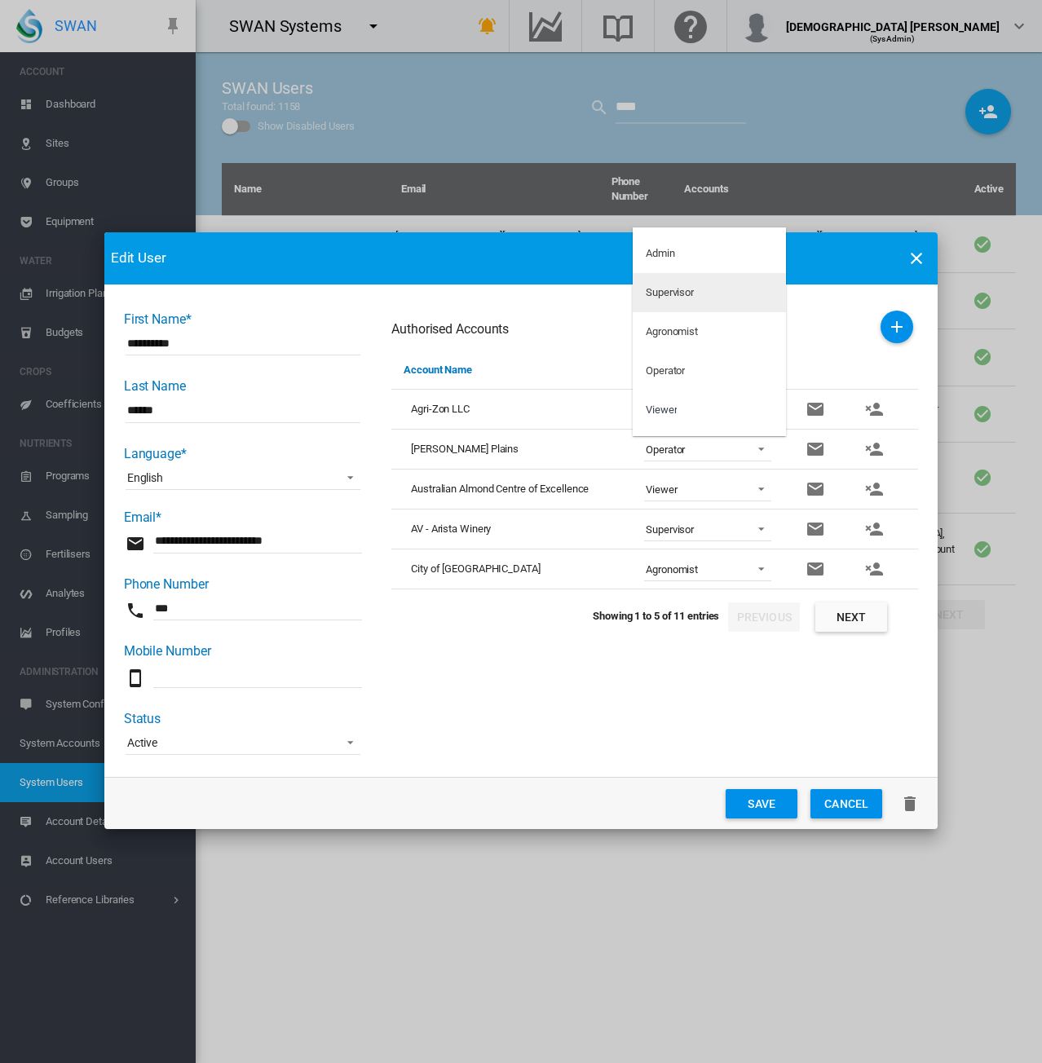
click at [661, 297] on div "Supervisor" at bounding box center [670, 292] width 48 height 15
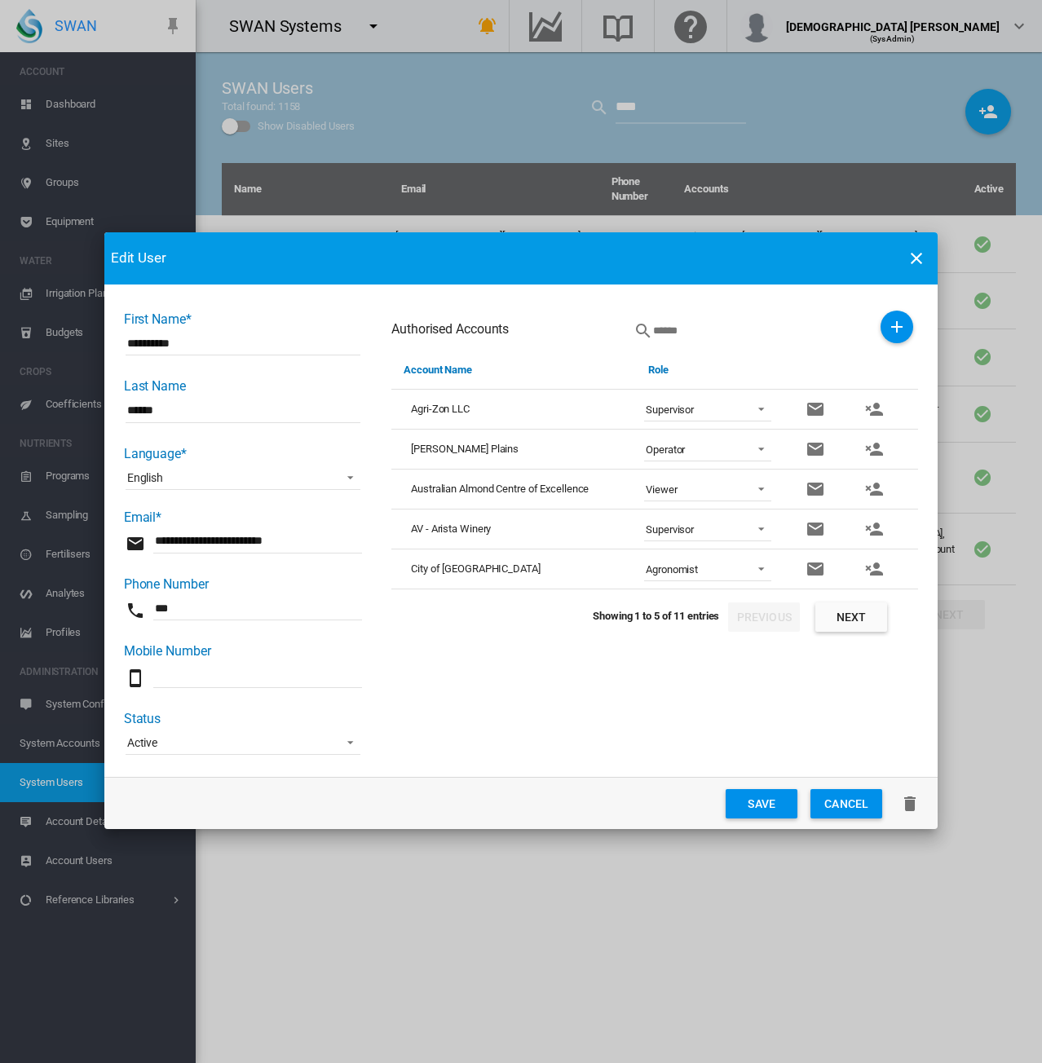
click at [688, 450] on span "Operator" at bounding box center [695, 450] width 98 height 15
click at [884, 448] on md-backdrop at bounding box center [521, 531] width 1042 height 1063
click at [878, 452] on md-icon "icon-account-remove" at bounding box center [874, 449] width 20 height 20
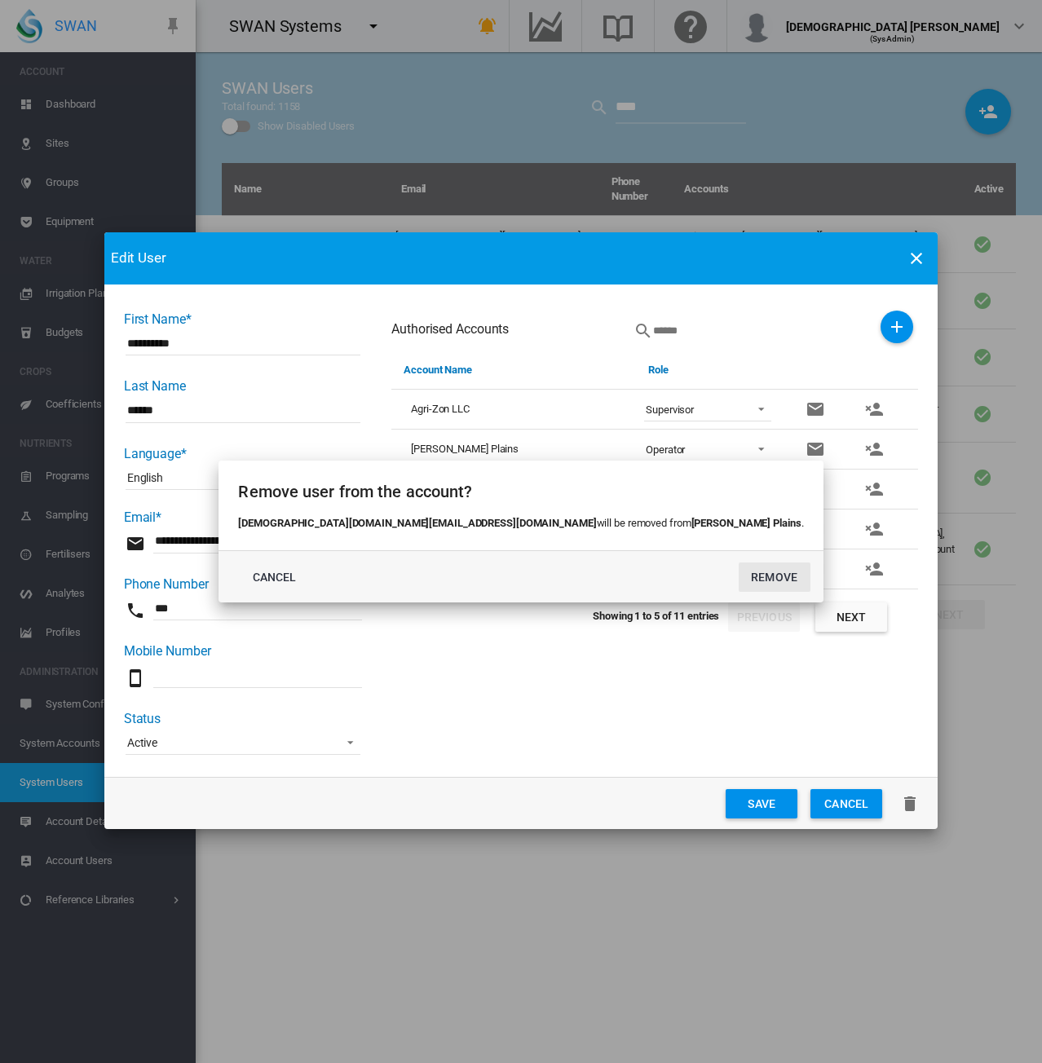
drag, startPoint x: 638, startPoint y: 574, endPoint x: 784, endPoint y: 536, distance: 150.9
click at [739, 574] on button "REMOVE" at bounding box center [775, 577] width 72 height 29
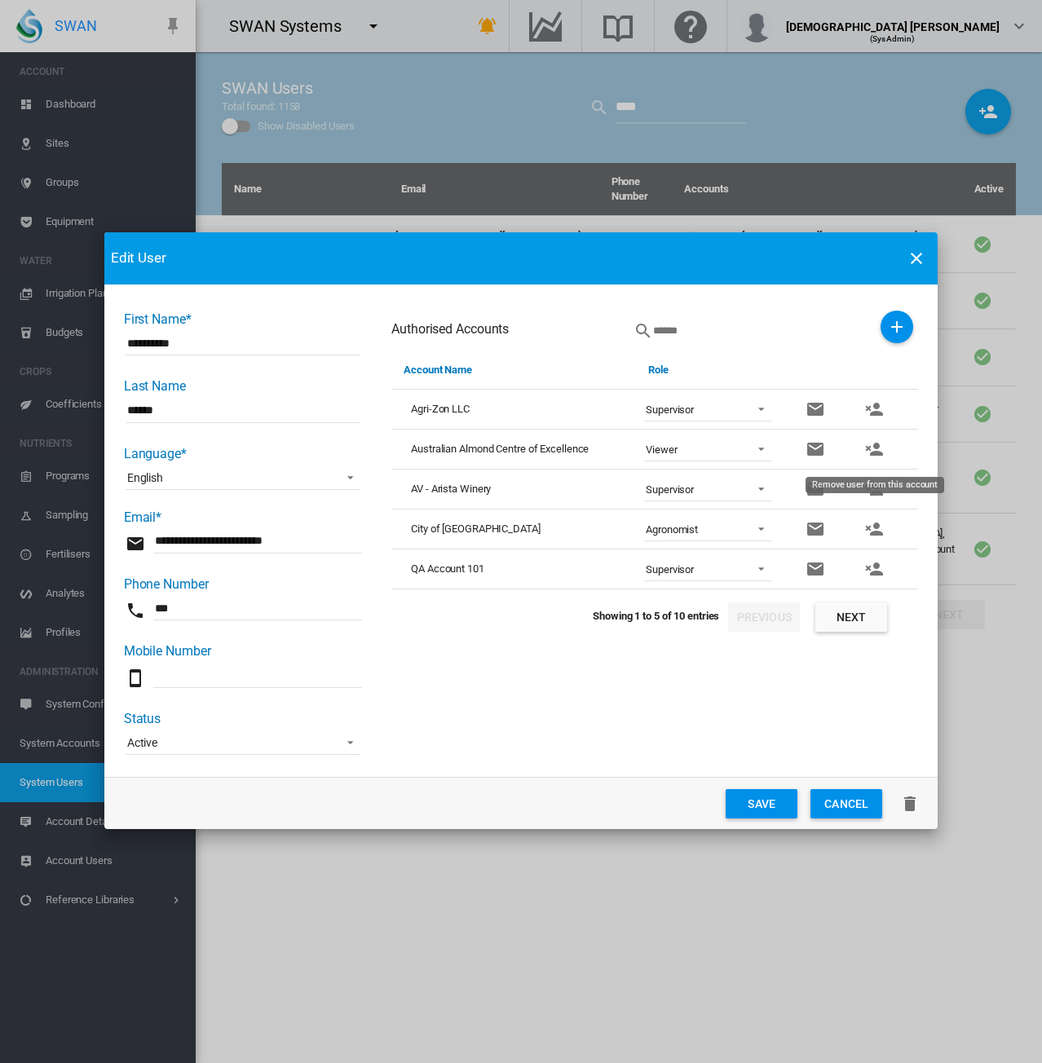
click at [874, 451] on md-icon "icon-account-remove" at bounding box center [874, 449] width 20 height 20
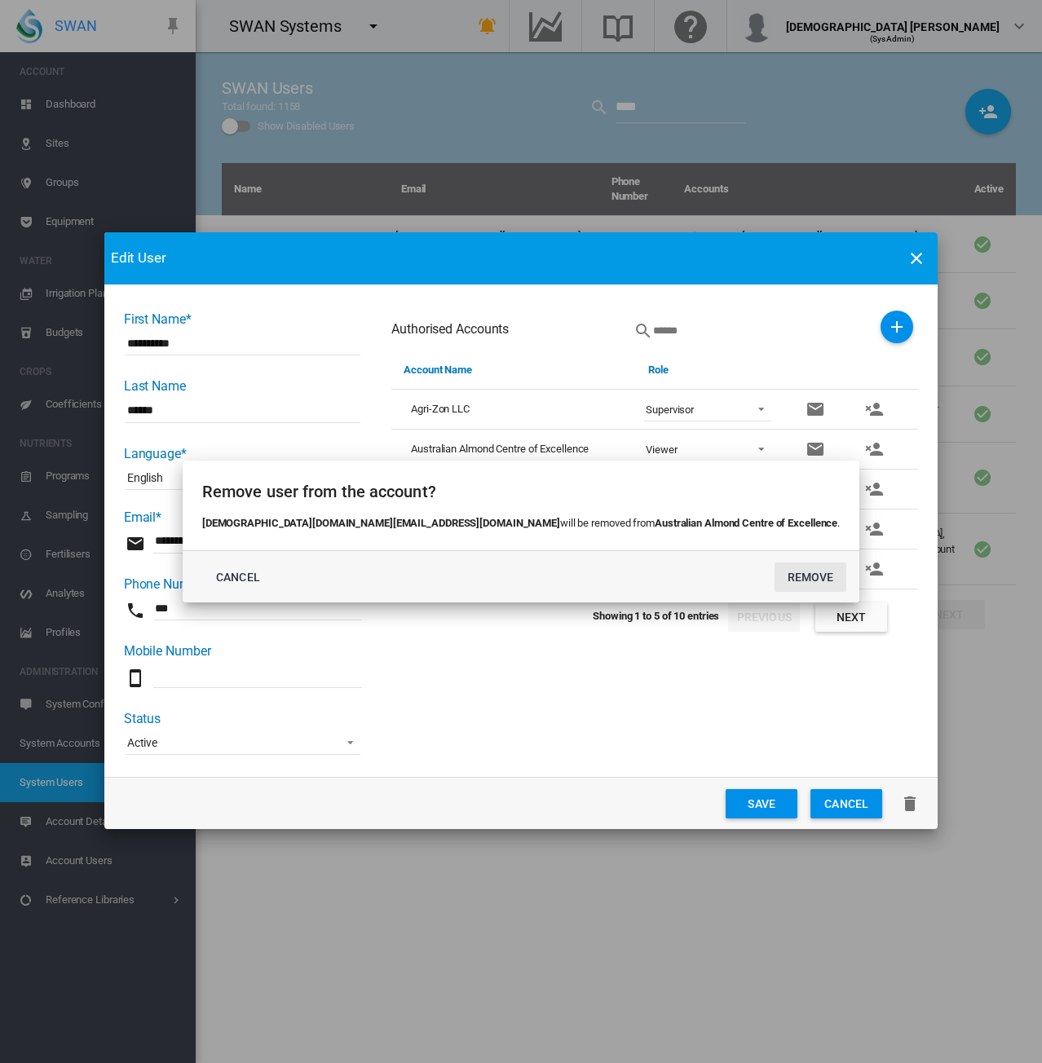
drag, startPoint x: 701, startPoint y: 570, endPoint x: 713, endPoint y: 570, distance: 11.4
click at [774, 570] on button "REMOVE" at bounding box center [810, 577] width 72 height 29
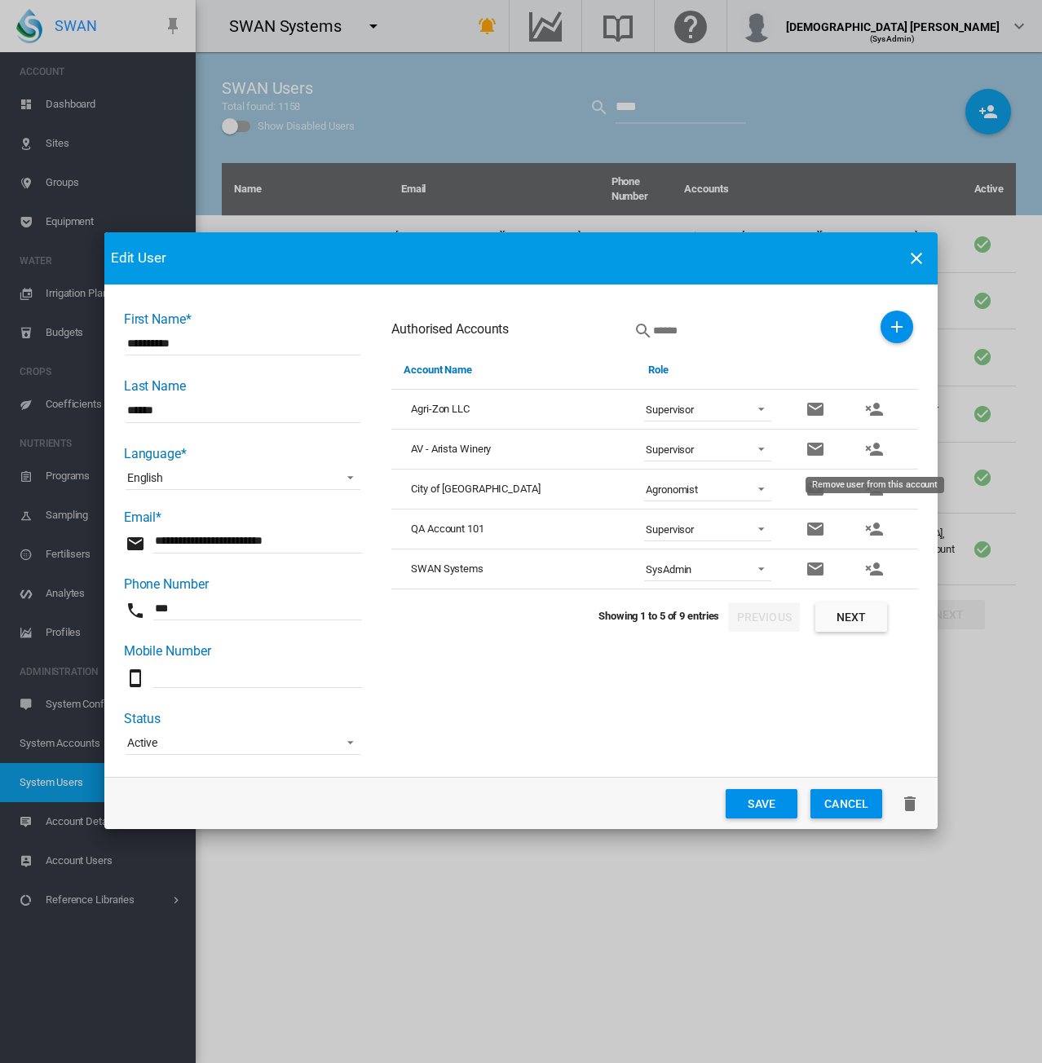
click at [874, 449] on md-icon "icon-account-remove" at bounding box center [874, 449] width 20 height 20
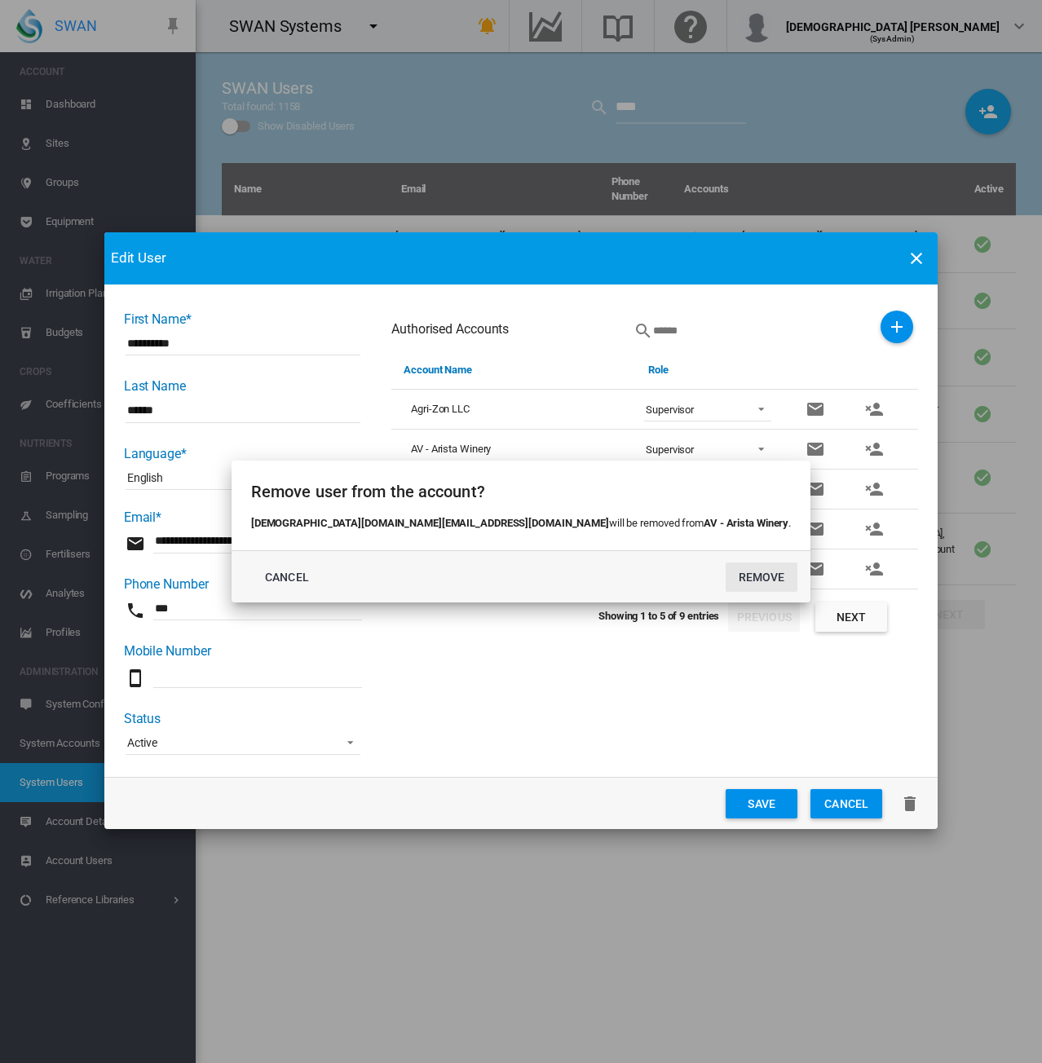
click at [726, 577] on button "REMOVE" at bounding box center [762, 577] width 72 height 29
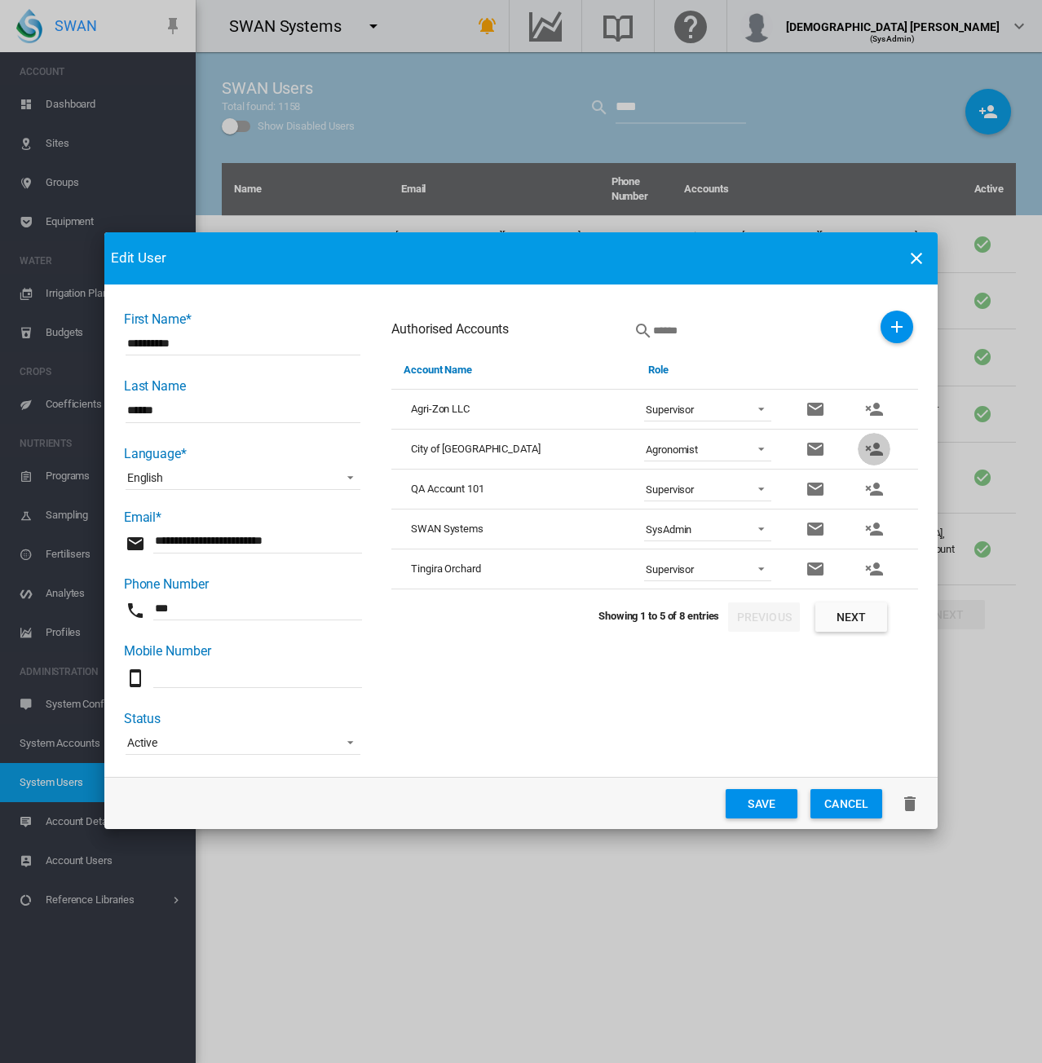
click at [876, 443] on md-icon "icon-account-remove" at bounding box center [874, 449] width 20 height 20
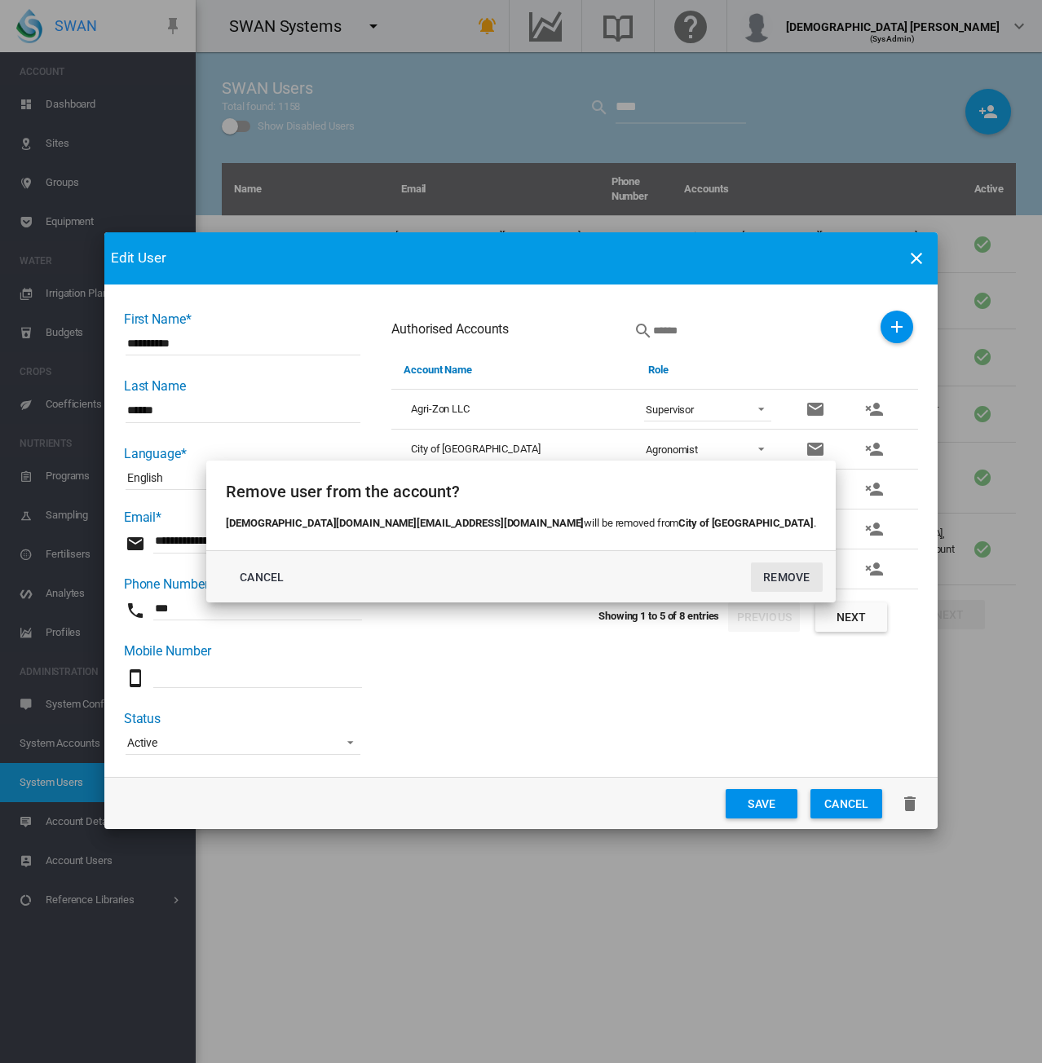
click at [751, 573] on button "REMOVE" at bounding box center [787, 577] width 72 height 29
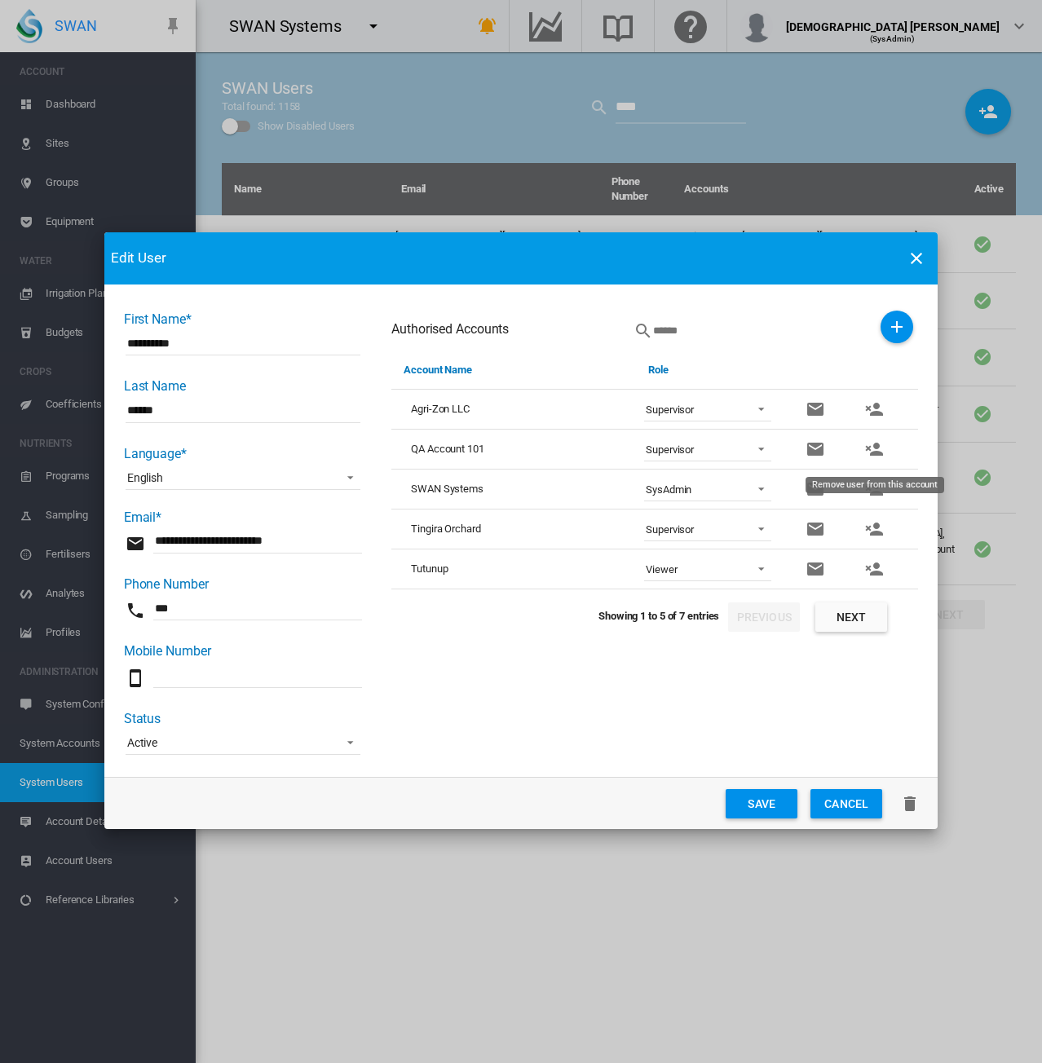
click at [877, 450] on md-icon "icon-account-remove" at bounding box center [874, 449] width 20 height 20
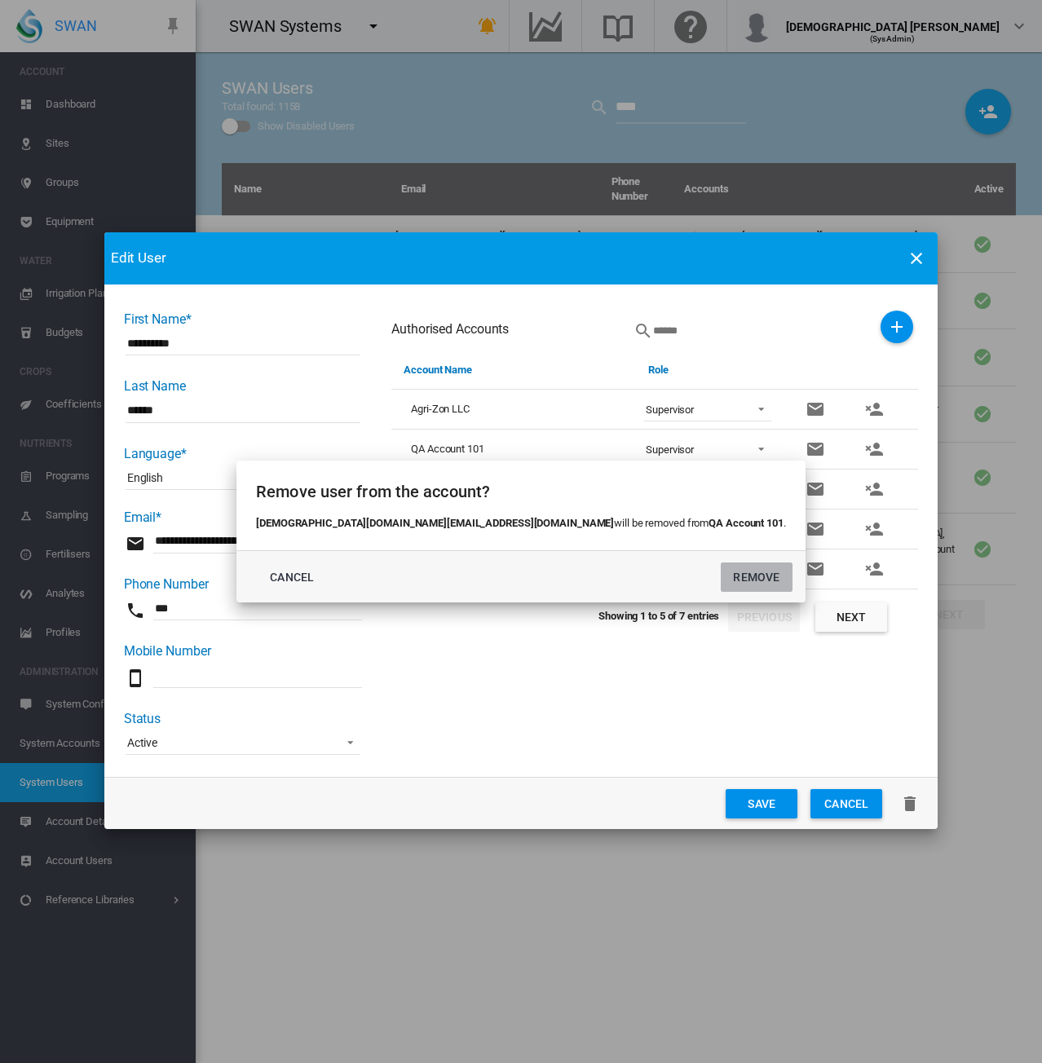
click at [721, 573] on button "REMOVE" at bounding box center [757, 577] width 72 height 29
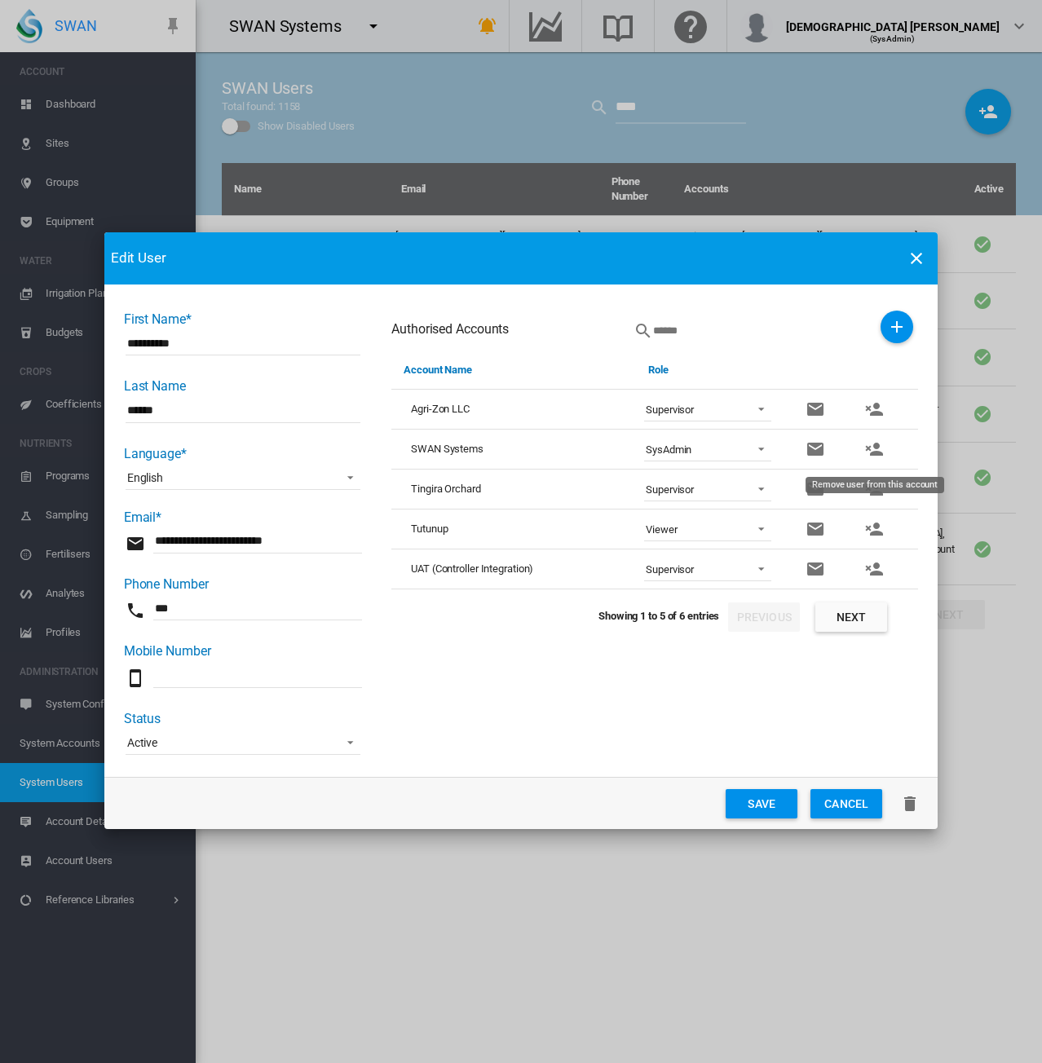
click at [871, 443] on md-icon "icon-account-remove" at bounding box center [874, 449] width 20 height 20
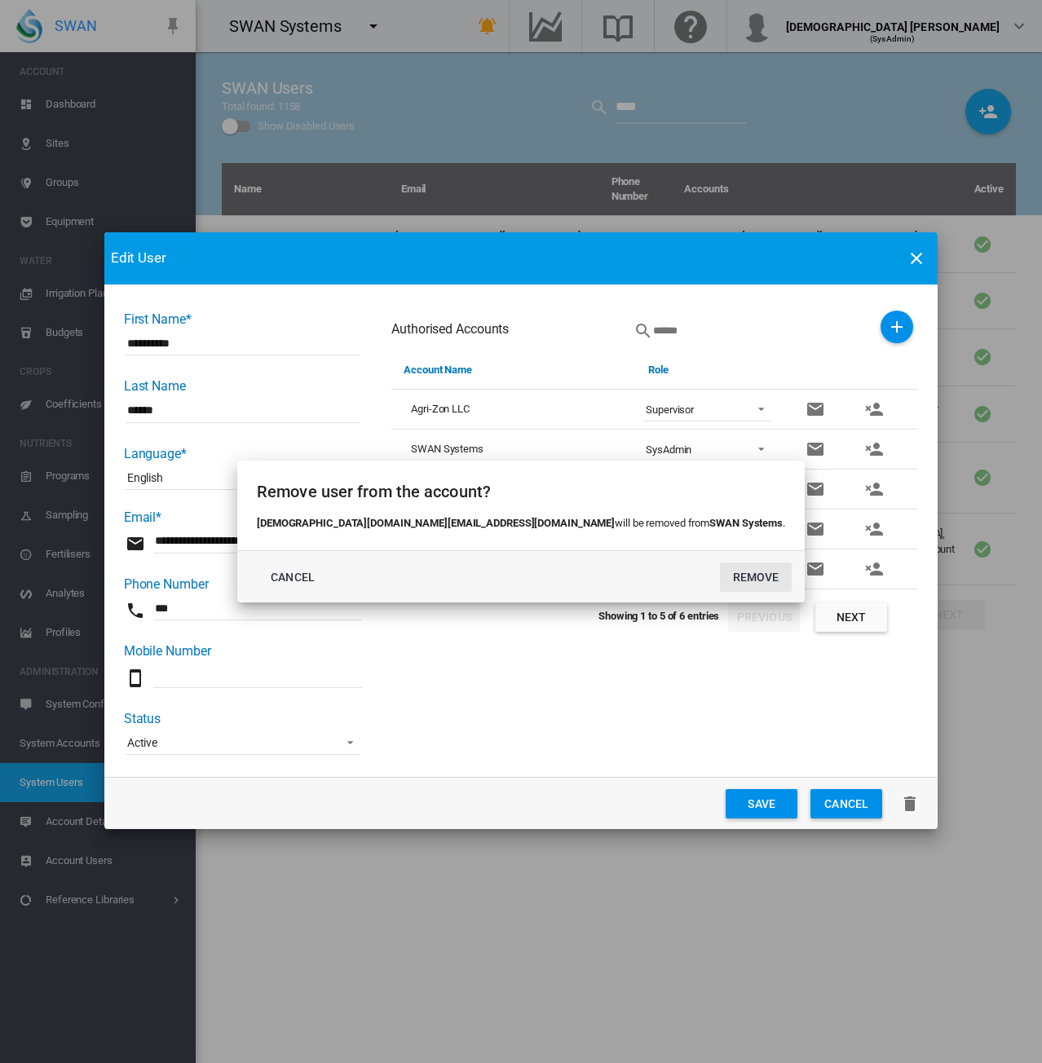
click at [601, 667] on div "Remove user from the account? lady.uy@swansystems.com.au will be removed from S…" at bounding box center [521, 531] width 1042 height 1063
click at [329, 583] on button "CANCEL" at bounding box center [293, 577] width 72 height 29
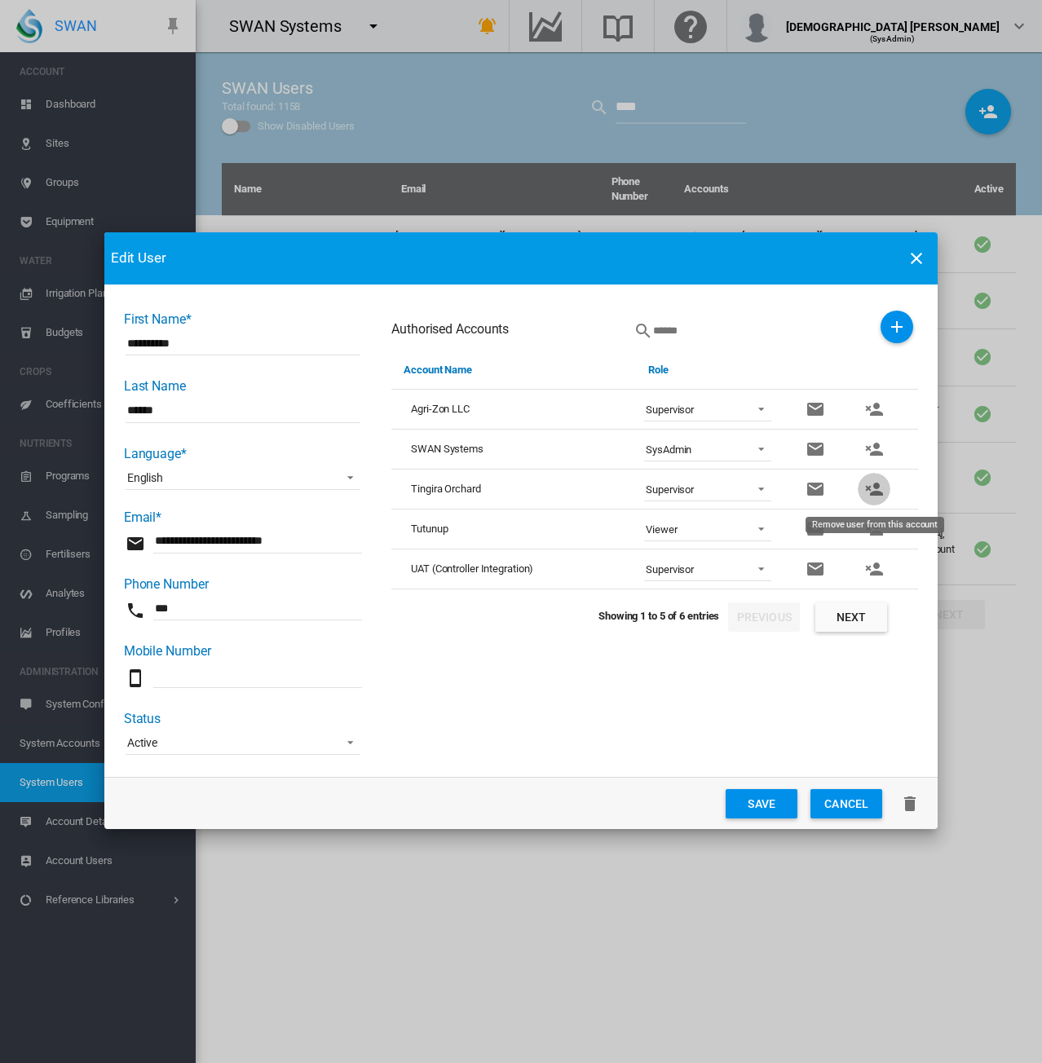
click at [867, 492] on md-icon "icon-account-remove" at bounding box center [874, 489] width 20 height 20
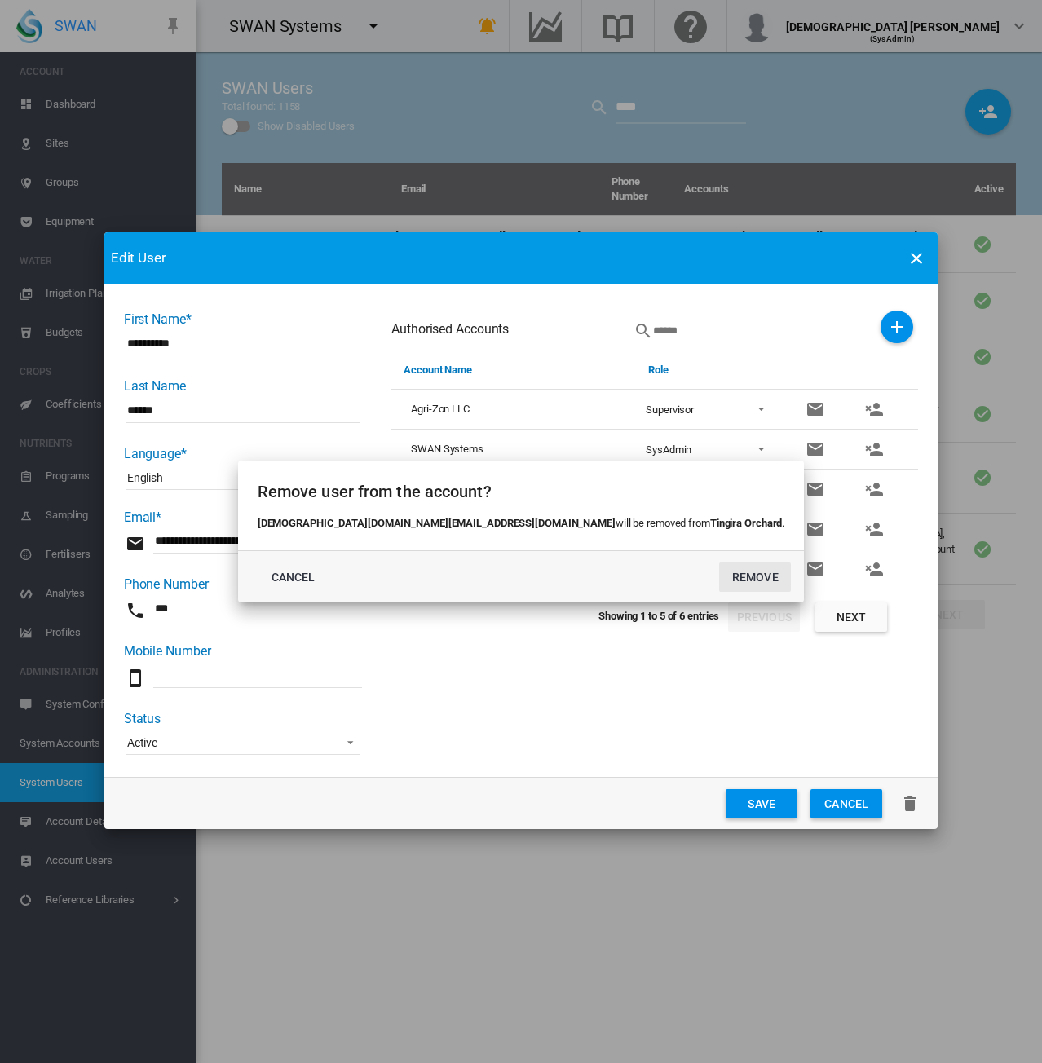
click at [719, 585] on button "REMOVE" at bounding box center [755, 577] width 72 height 29
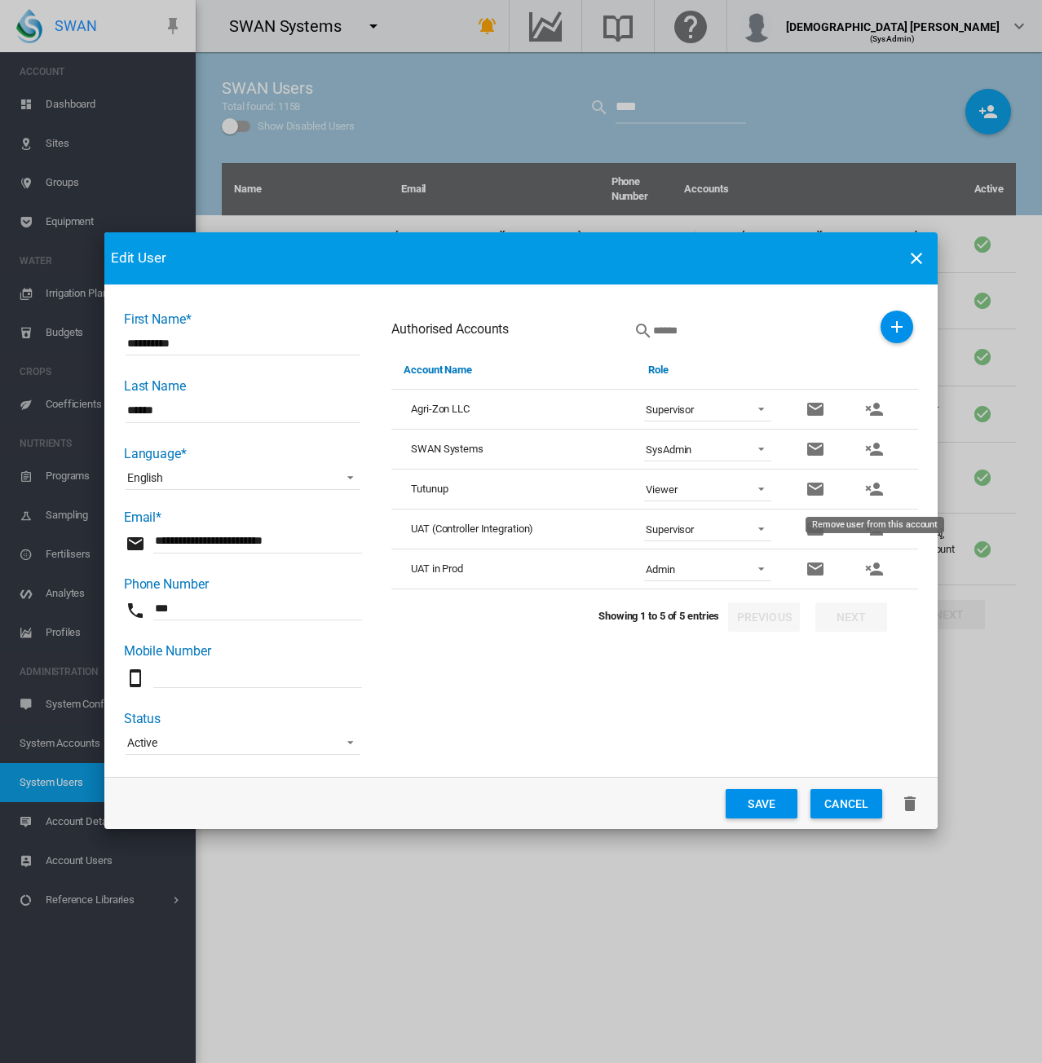
click at [883, 489] on md-icon "icon-account-remove" at bounding box center [874, 489] width 20 height 20
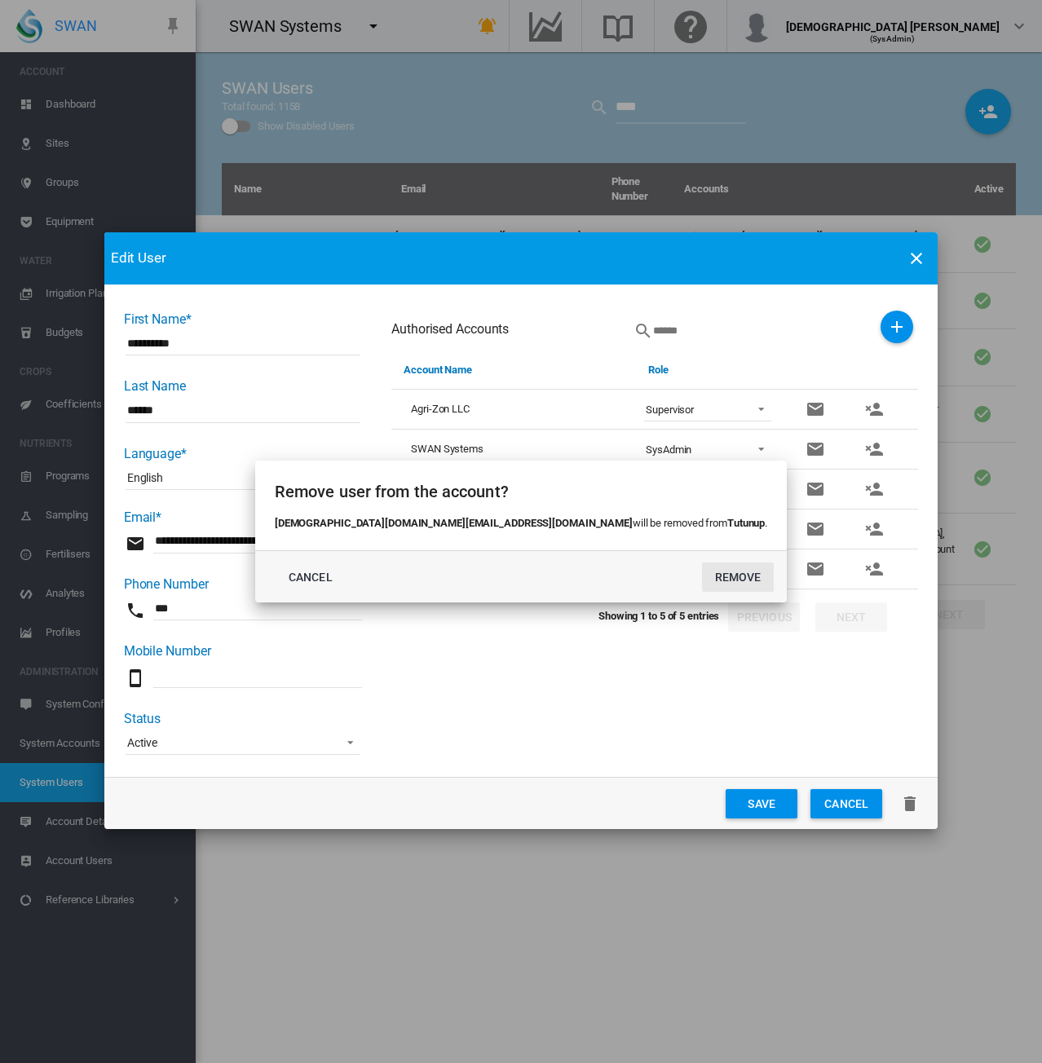
click at [702, 575] on button "REMOVE" at bounding box center [738, 577] width 72 height 29
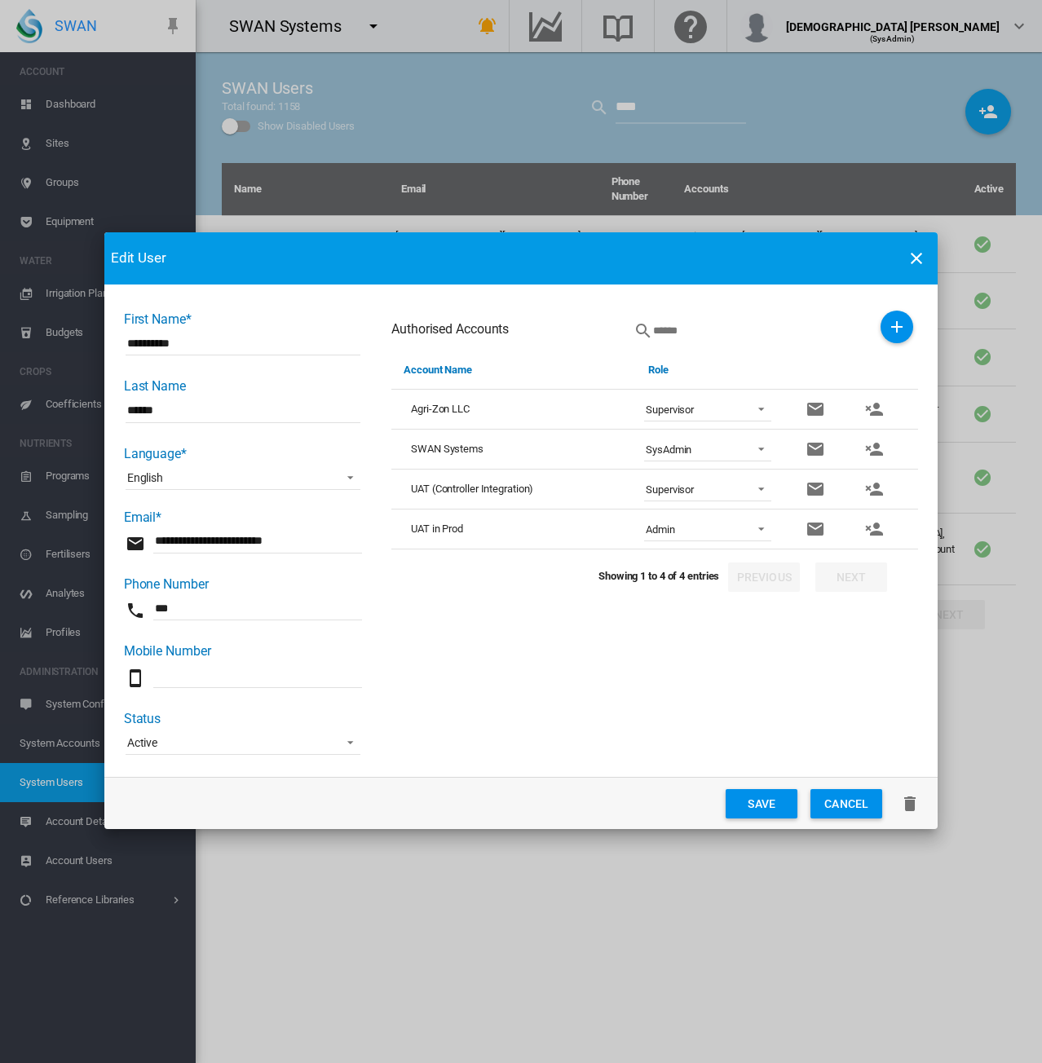
click at [876, 496] on md-icon "icon-account-remove" at bounding box center [874, 489] width 20 height 20
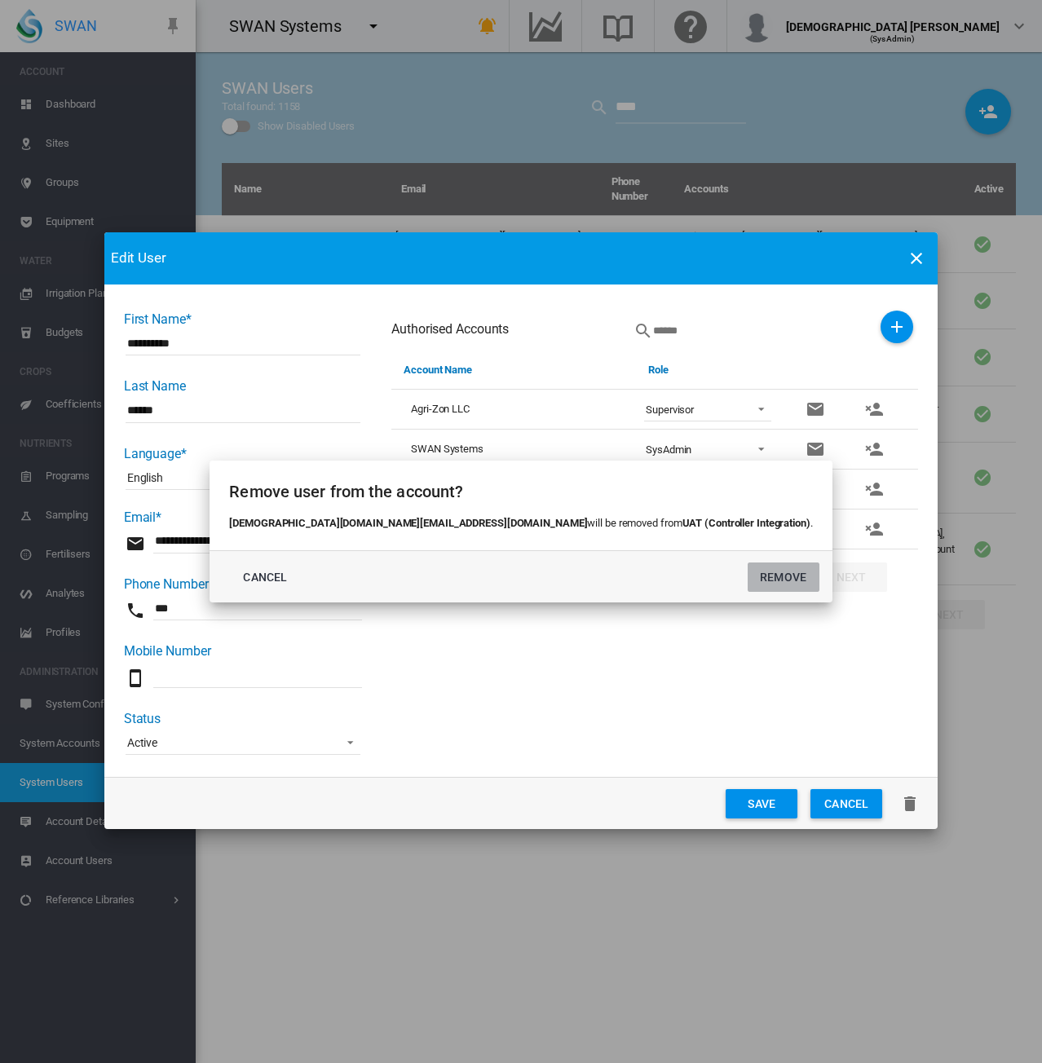
click at [748, 575] on button "REMOVE" at bounding box center [784, 577] width 72 height 29
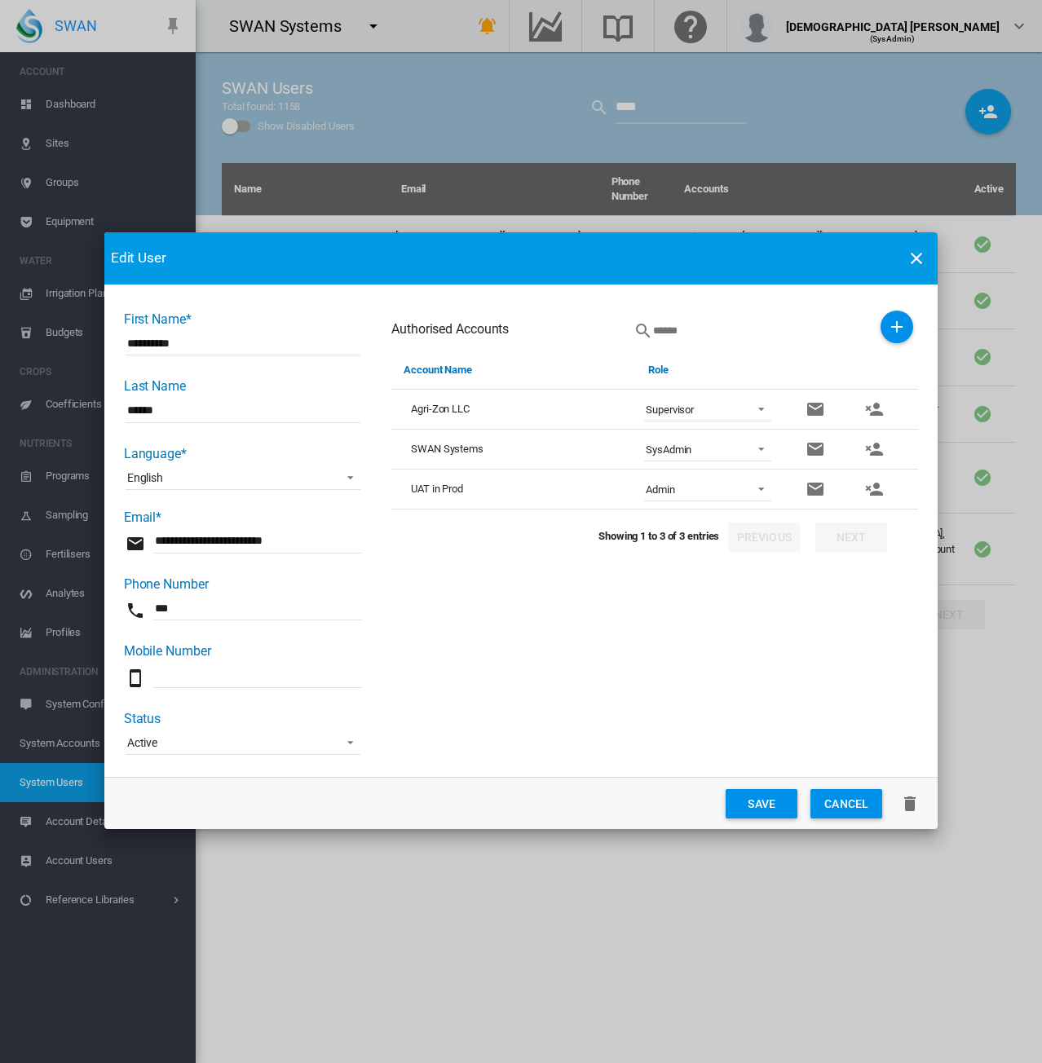
click at [729, 490] on span "Admin" at bounding box center [695, 490] width 98 height 15
click at [695, 607] on md-option "Operator" at bounding box center [709, 606] width 153 height 39
click at [887, 330] on md-icon "icon-plus" at bounding box center [897, 327] width 20 height 20
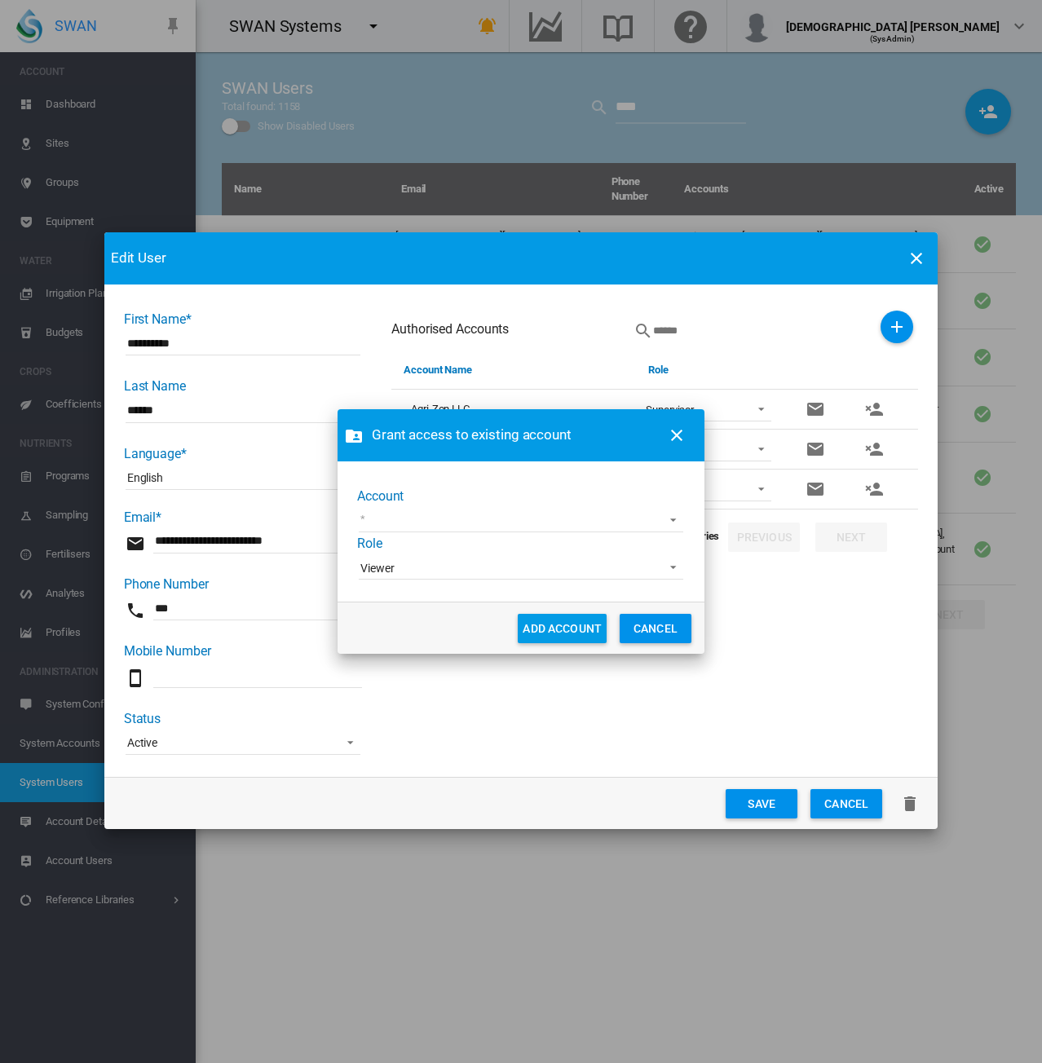
click at [427, 525] on md-select "100+ Project Adelaide Demo Adelaide High School Advanced Viticulture AgLogic Bu…" at bounding box center [521, 520] width 324 height 24
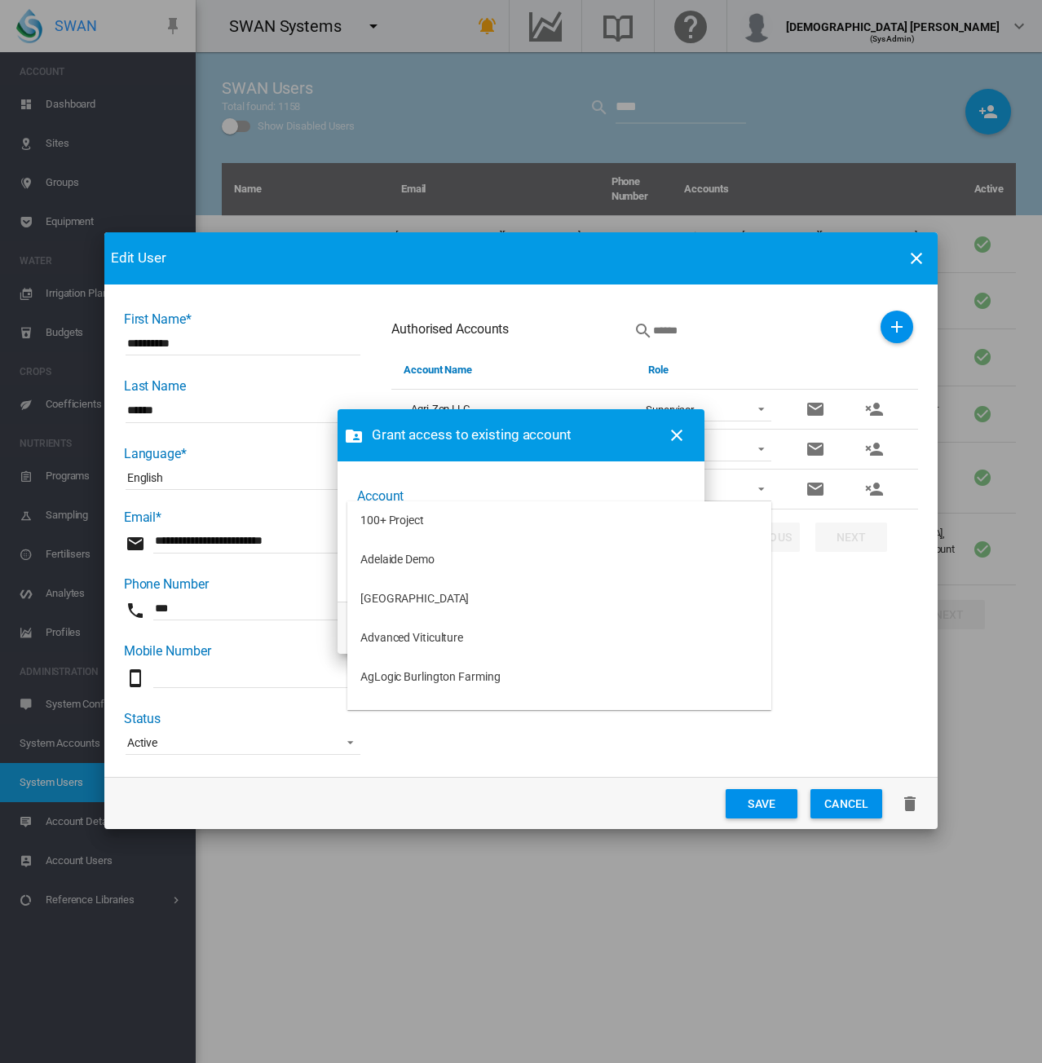
type md-option "[object Object]"
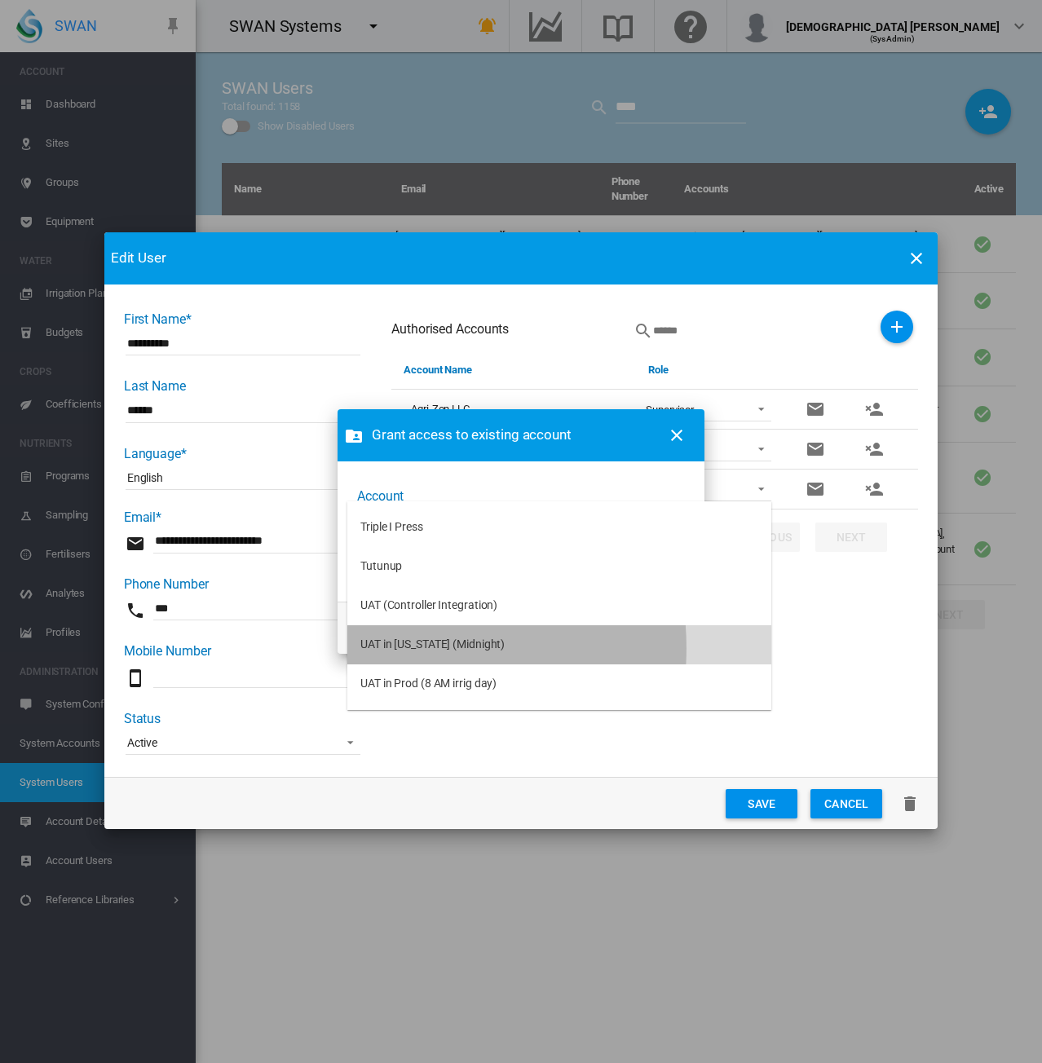
click at [388, 648] on div "UAT in [US_STATE] (Midnight)" at bounding box center [432, 645] width 144 height 16
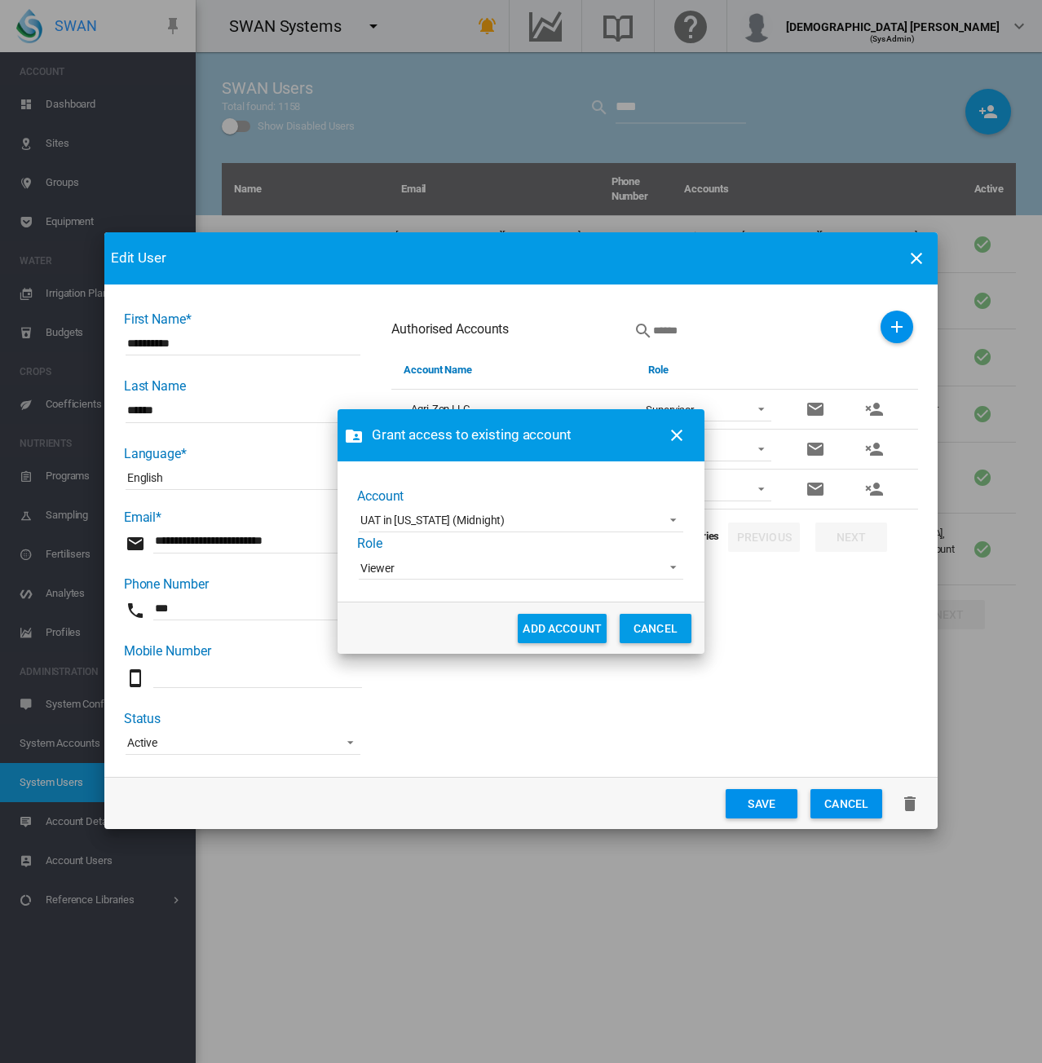
click at [517, 567] on span "Viewer" at bounding box center [507, 569] width 295 height 16
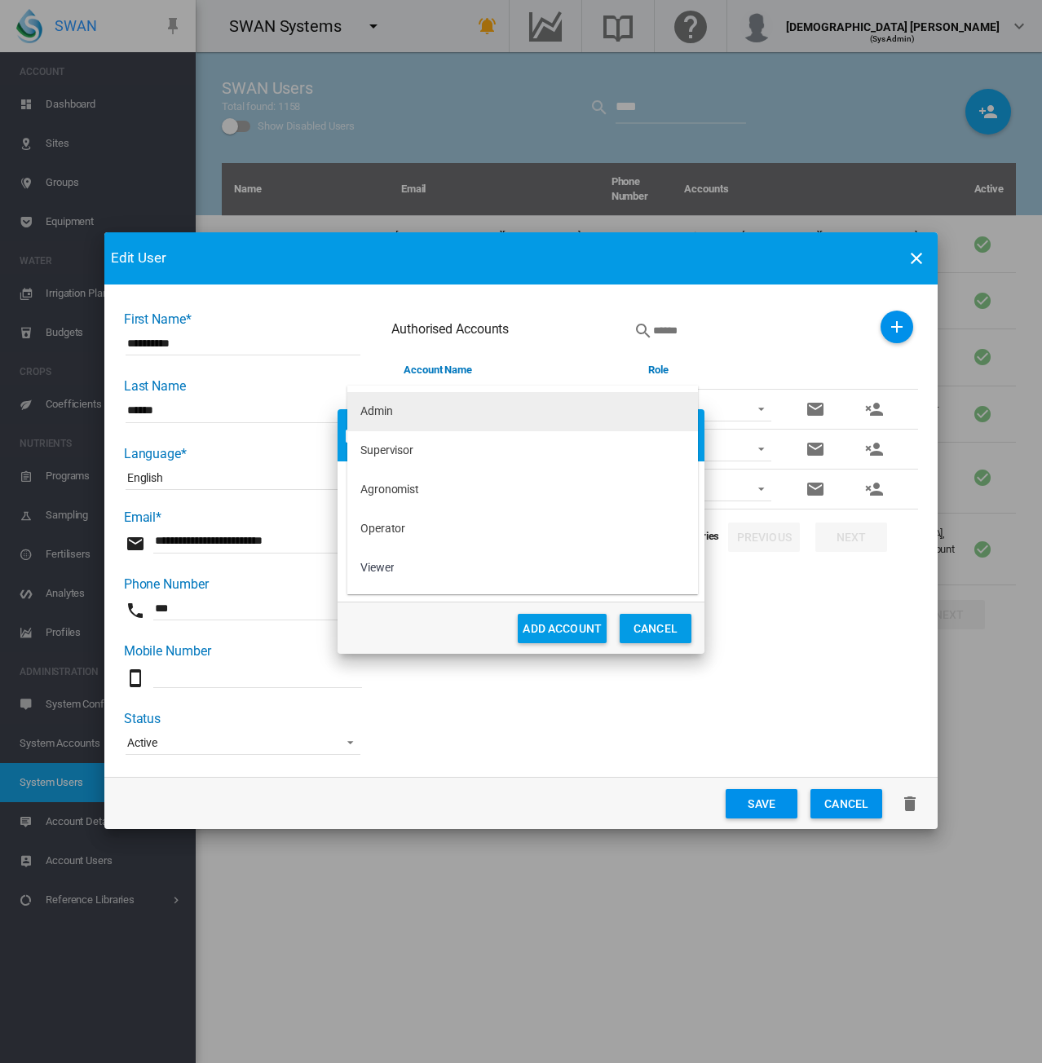
click at [414, 404] on md-option "Admin" at bounding box center [522, 411] width 351 height 39
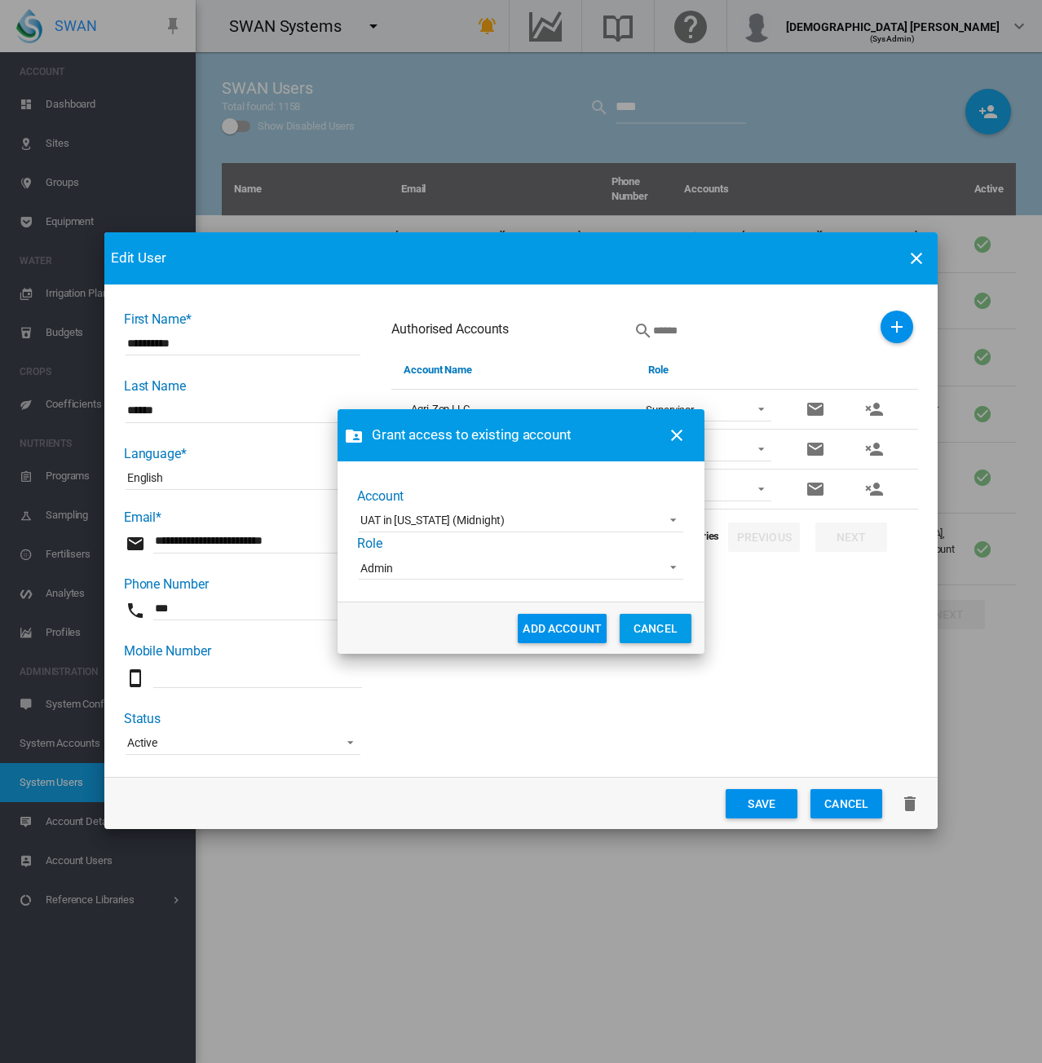
click at [551, 627] on button "ADD ACCOUNT" at bounding box center [562, 628] width 89 height 29
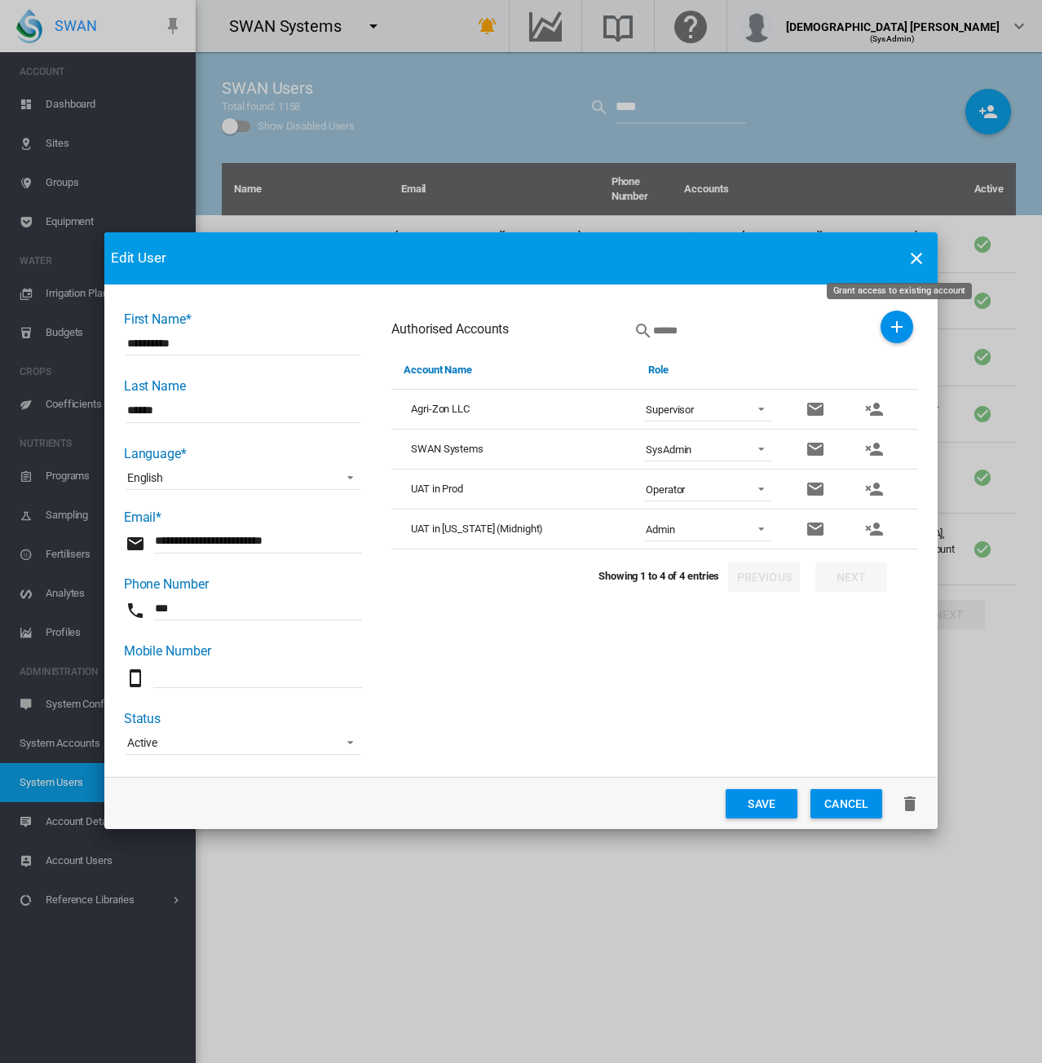
click at [899, 330] on md-icon "icon-plus" at bounding box center [897, 327] width 20 height 20
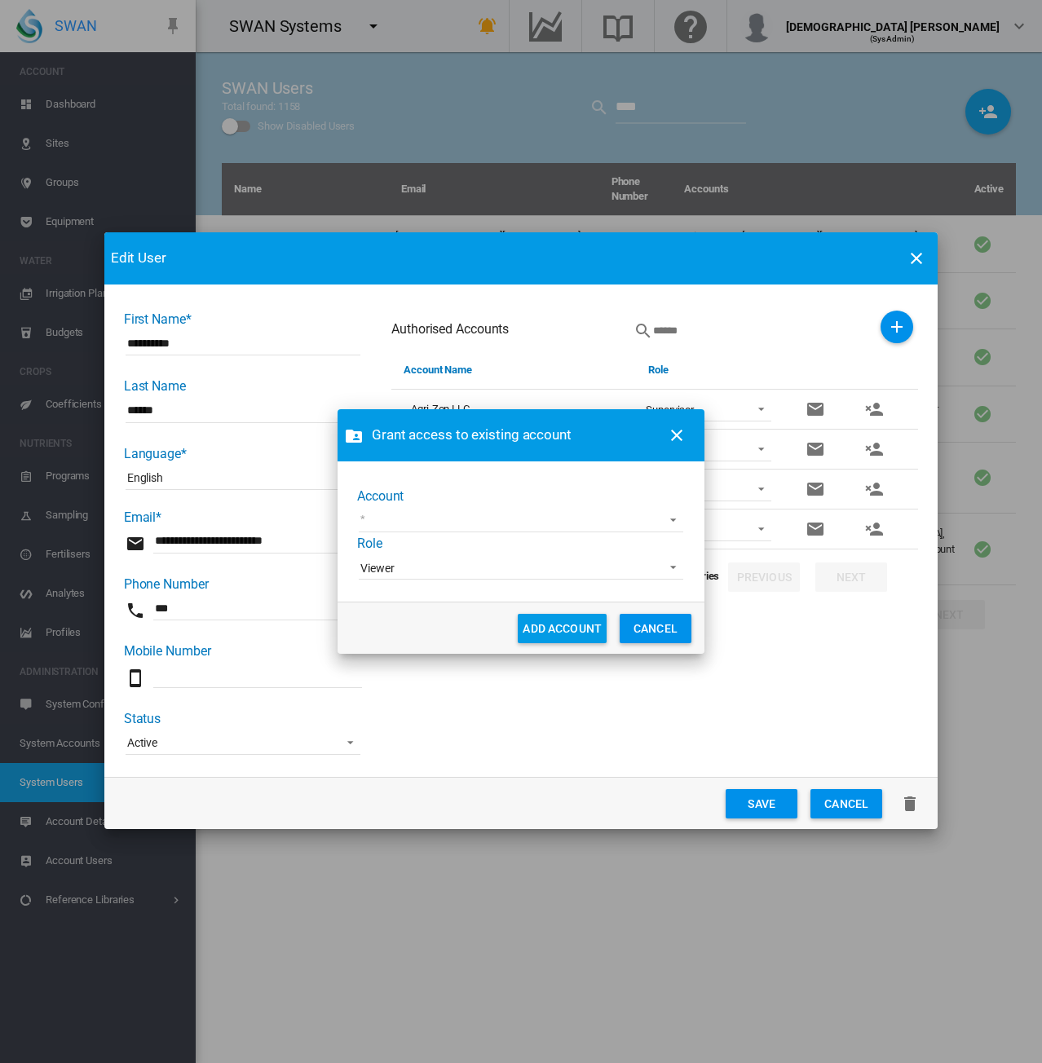
click at [494, 514] on md-select "100+ Project Adelaide Demo Adelaide High School Advanced Viticulture AgLogic Bu…" at bounding box center [521, 520] width 324 height 24
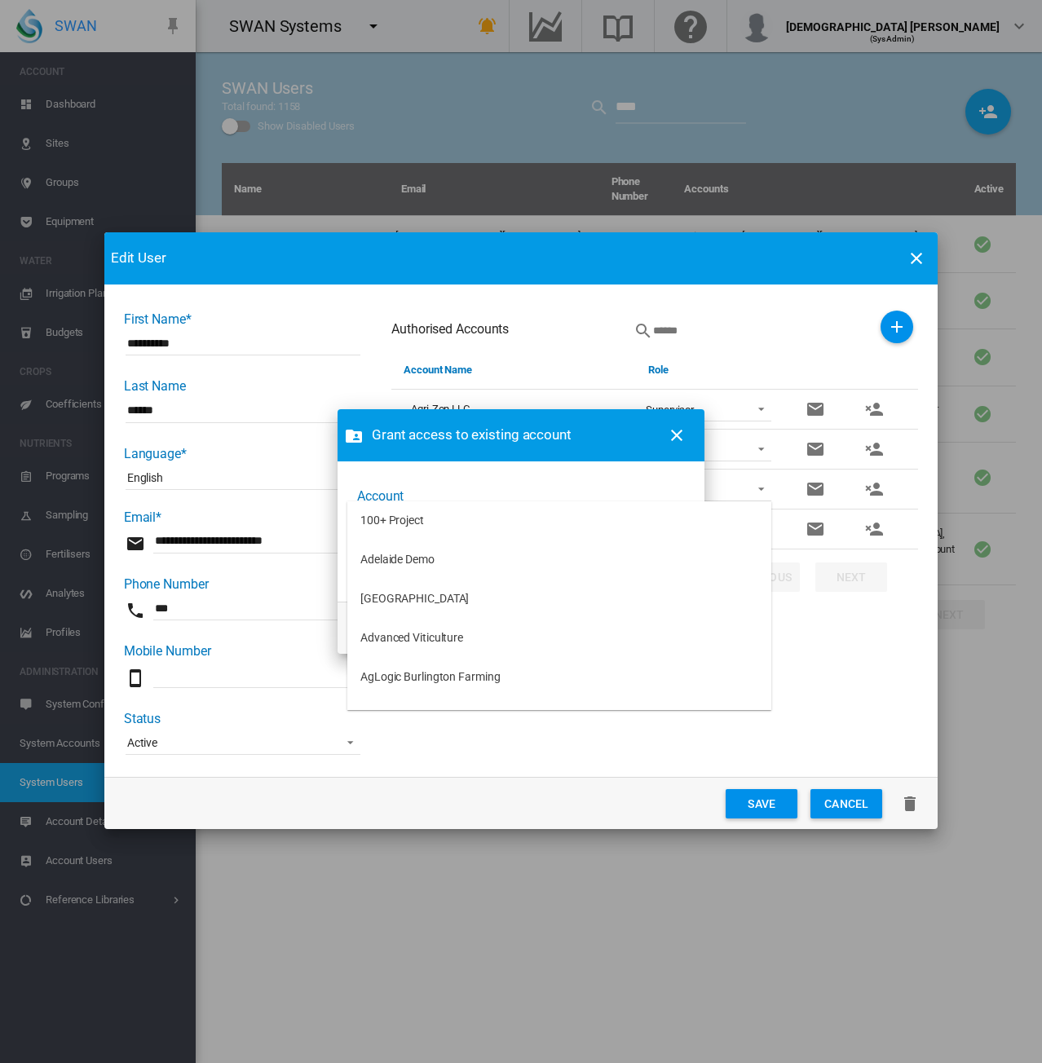
type md-option "[object Object]"
click at [766, 671] on md-backdrop at bounding box center [521, 531] width 1042 height 1063
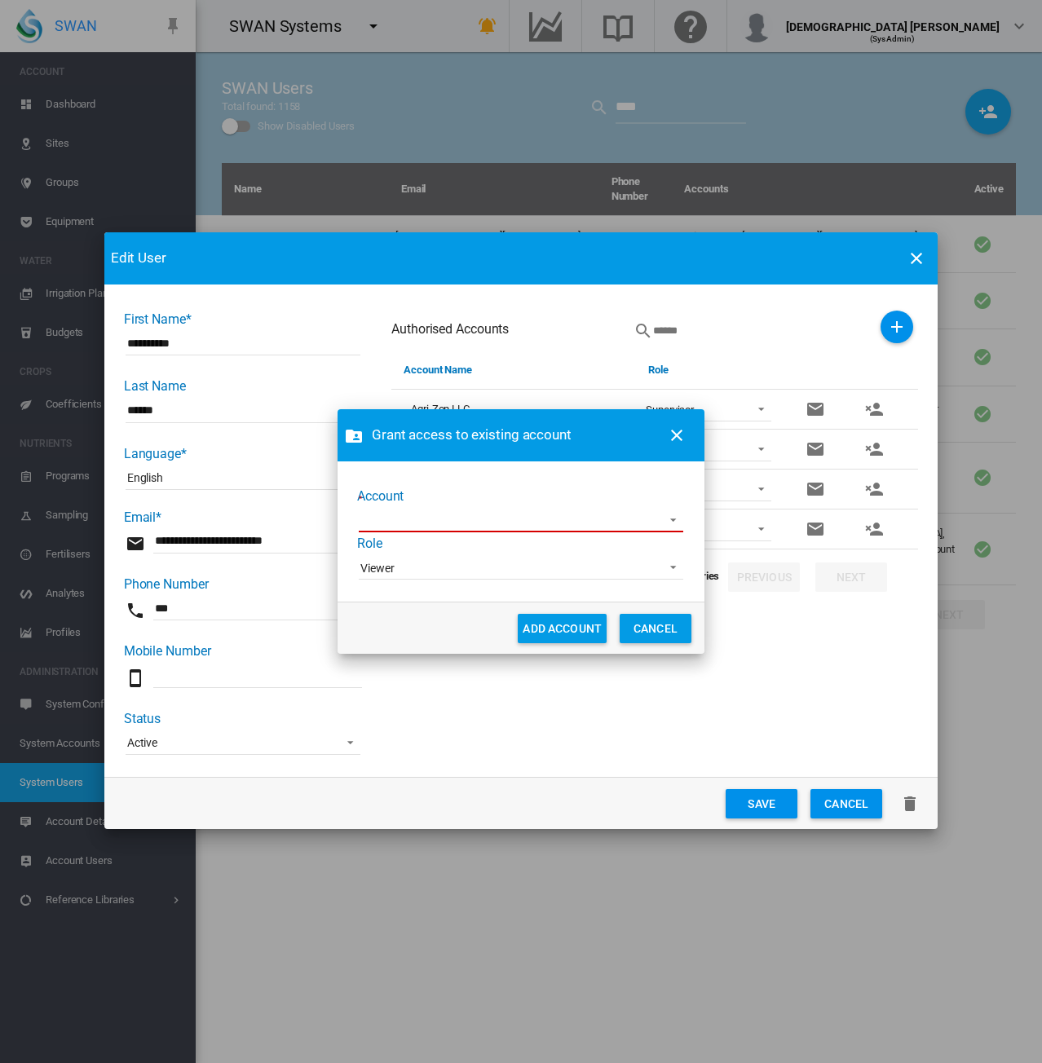
click at [523, 513] on md-select "Account Role ..." at bounding box center [521, 520] width 324 height 24
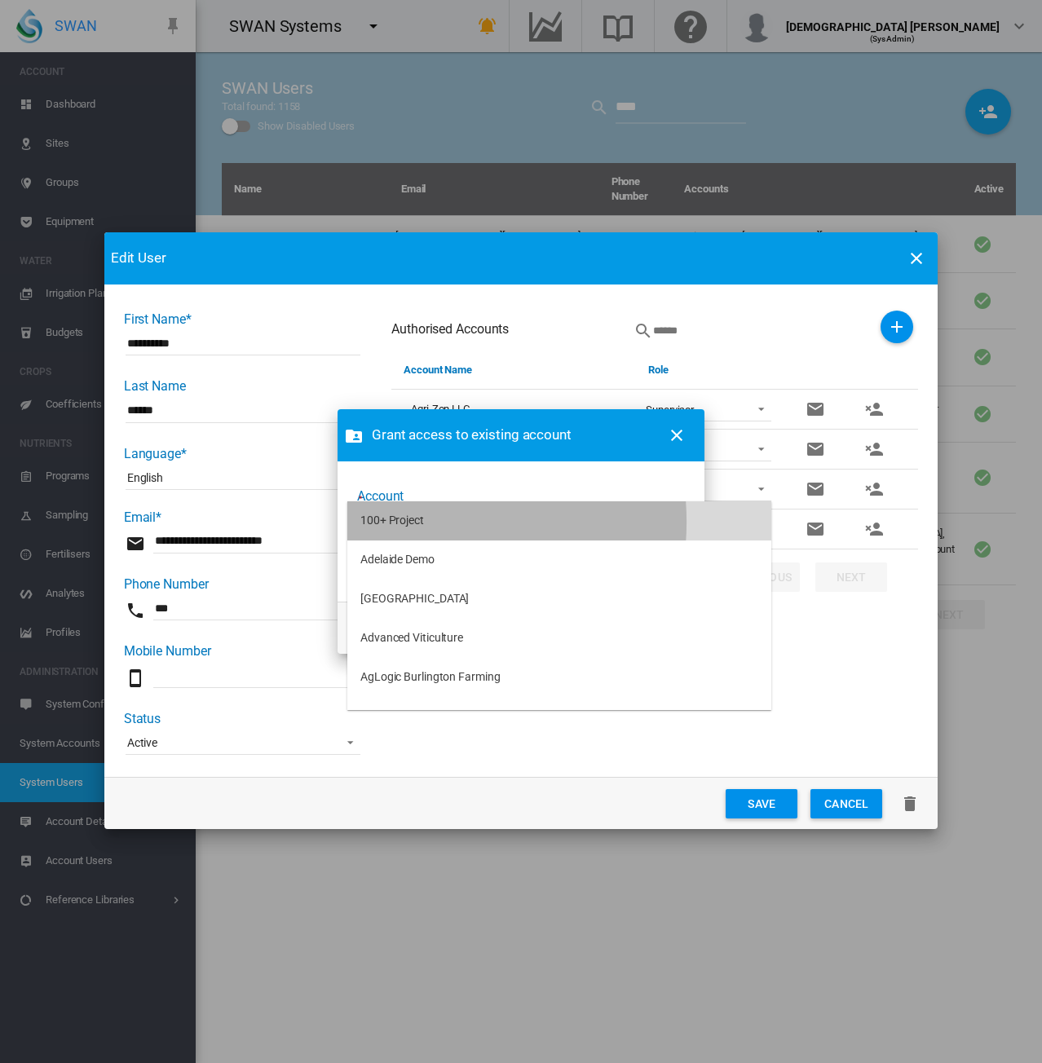
click at [408, 522] on div "100+ Project" at bounding box center [392, 521] width 64 height 16
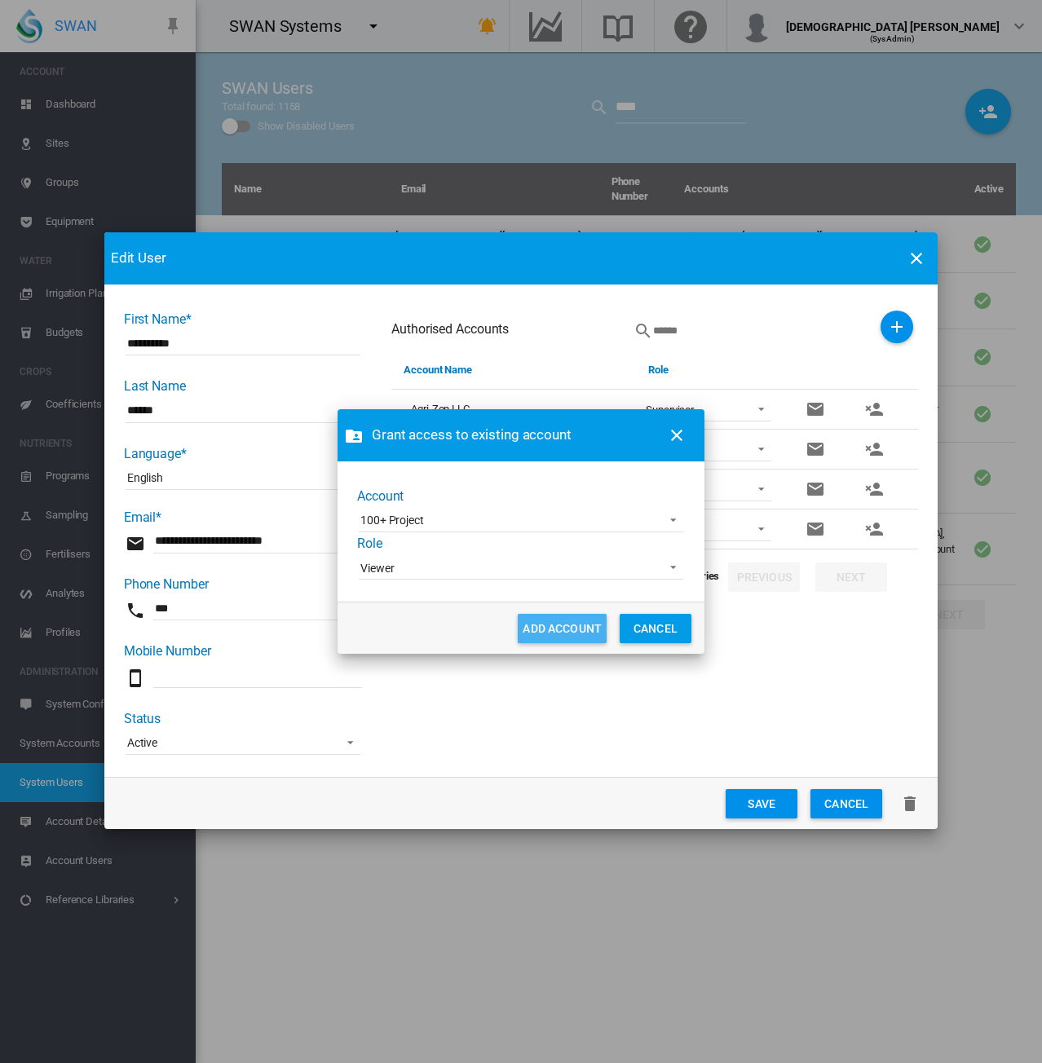
click at [544, 622] on button "ADD ACCOUNT" at bounding box center [562, 628] width 89 height 29
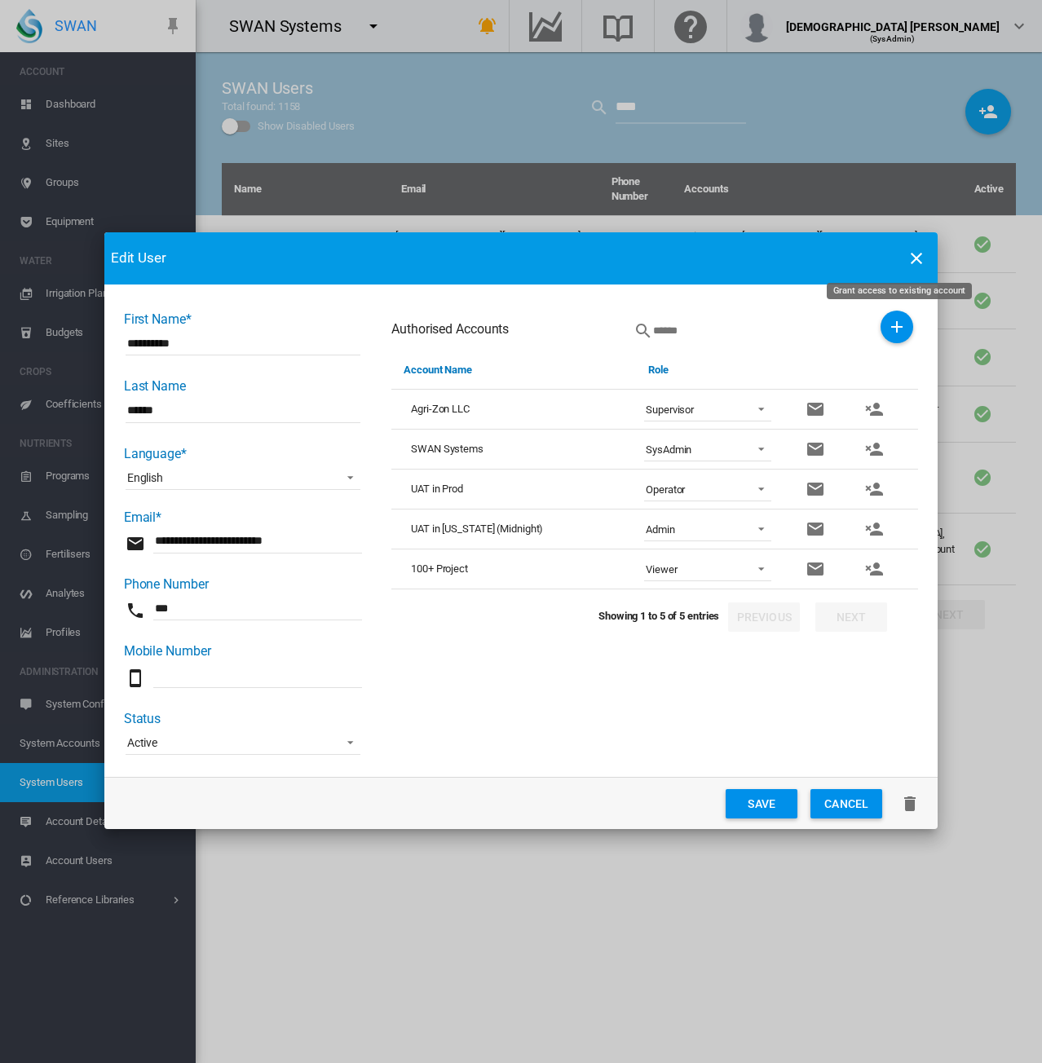
click at [896, 321] on md-icon "icon-plus" at bounding box center [897, 327] width 20 height 20
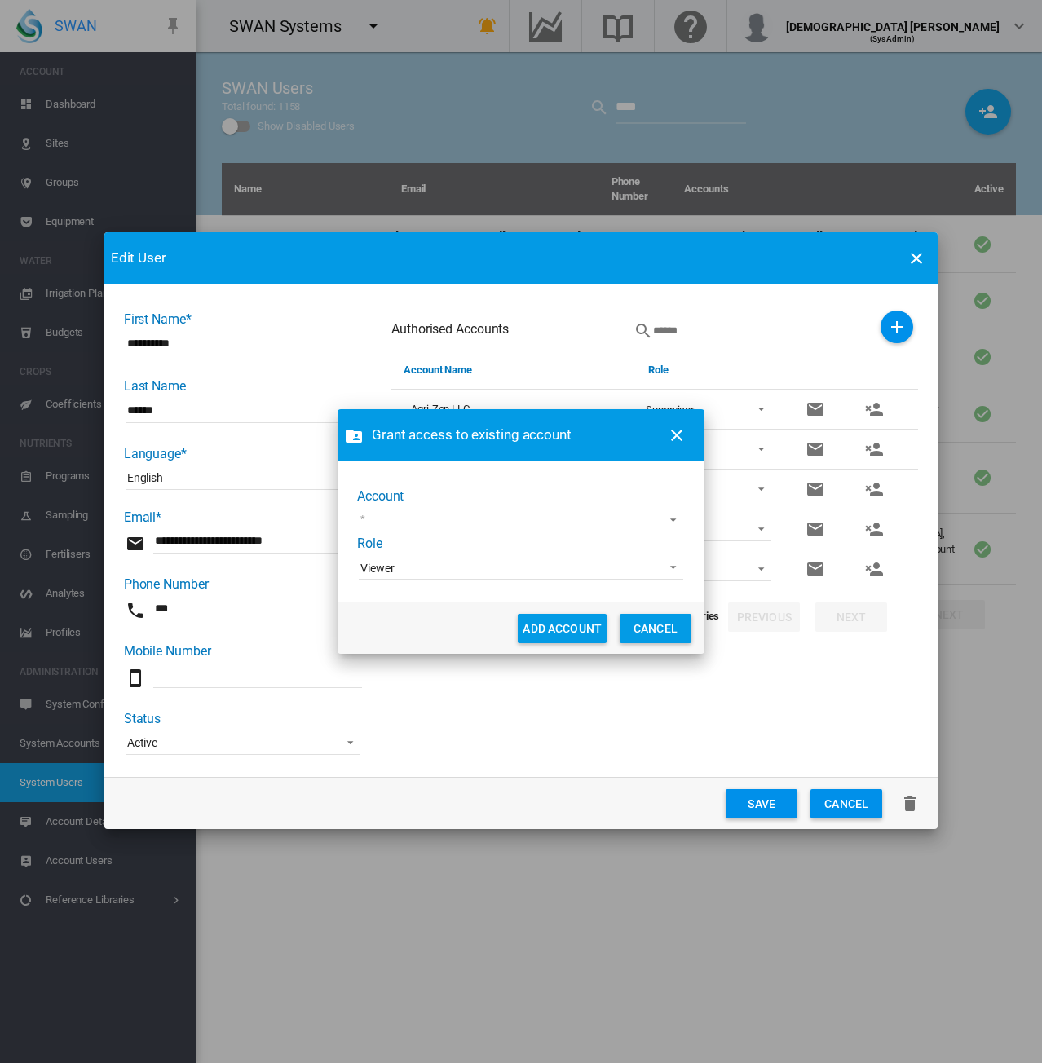
click at [437, 515] on md-select "Adelaide Demo Adelaide High School Advanced Viticulture AgLogic Burlington Farm…" at bounding box center [521, 520] width 324 height 24
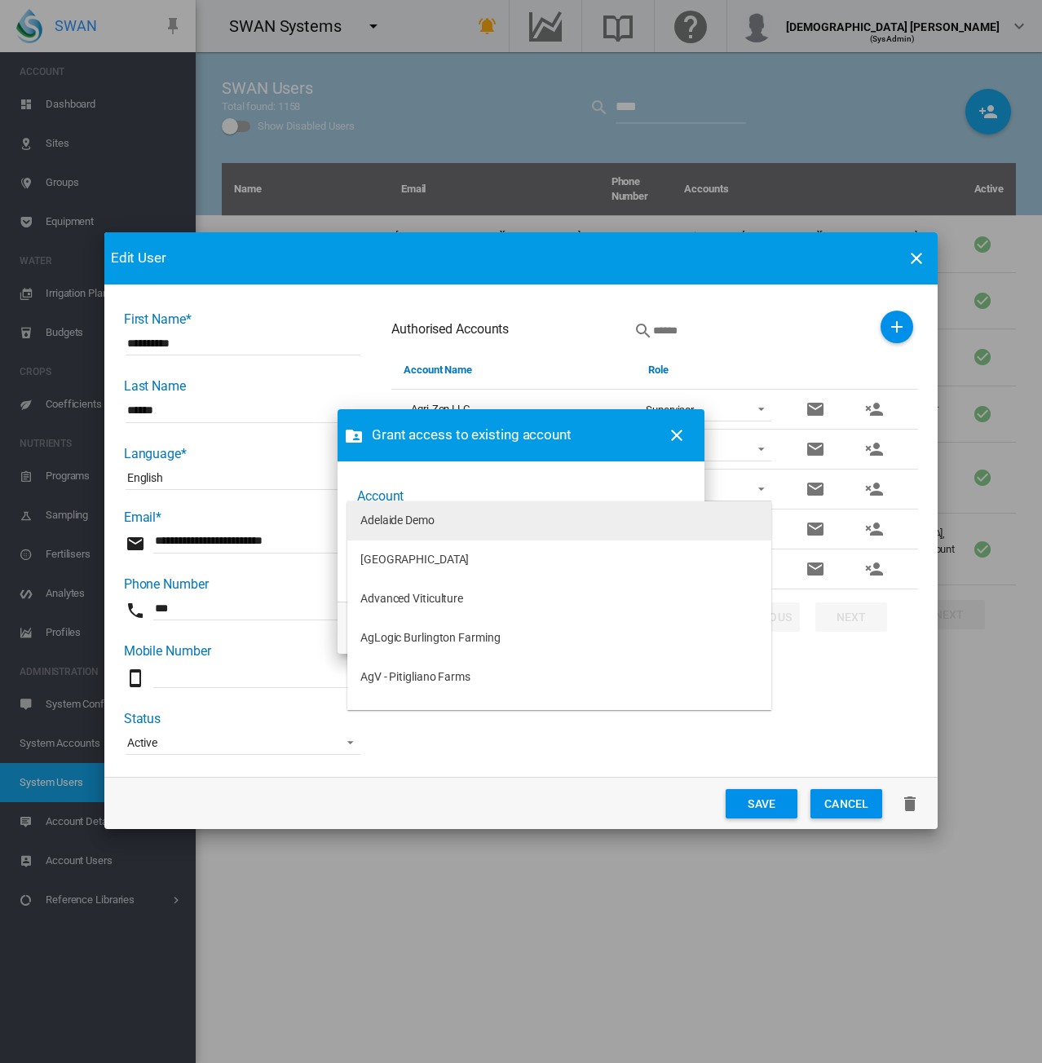
click at [442, 524] on md-option "Adelaide Demo" at bounding box center [559, 520] width 424 height 39
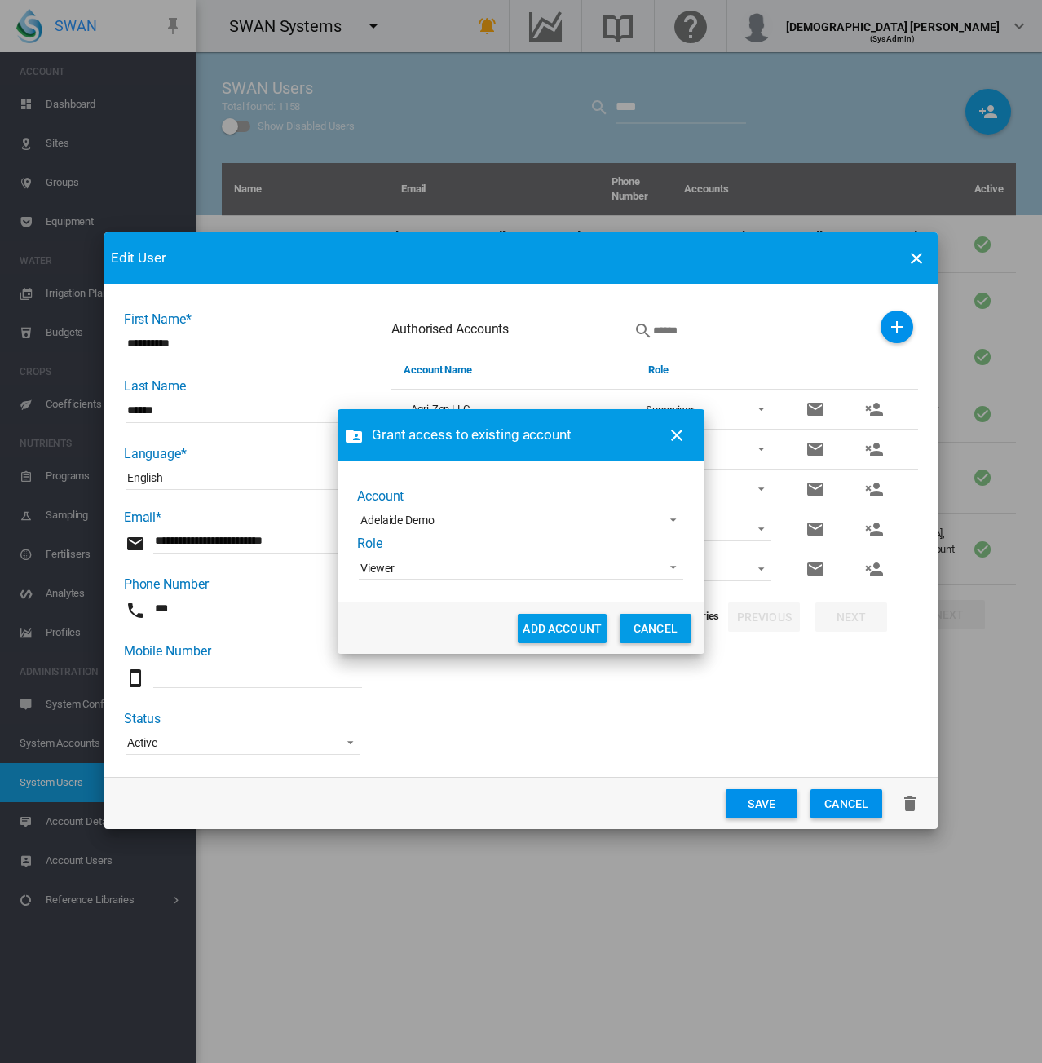
click at [449, 568] on span "Viewer" at bounding box center [507, 569] width 295 height 16
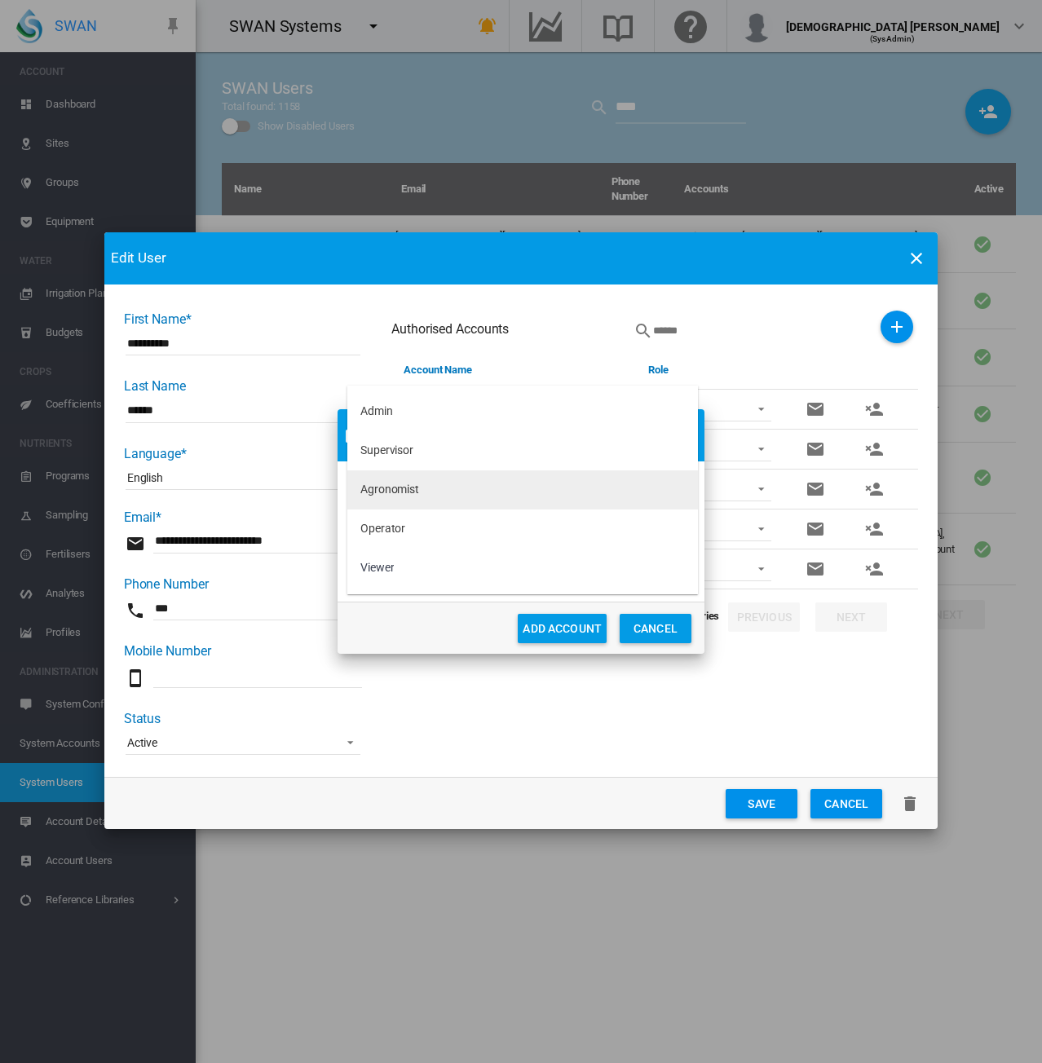
click at [431, 496] on md-option "Agronomist" at bounding box center [522, 489] width 351 height 39
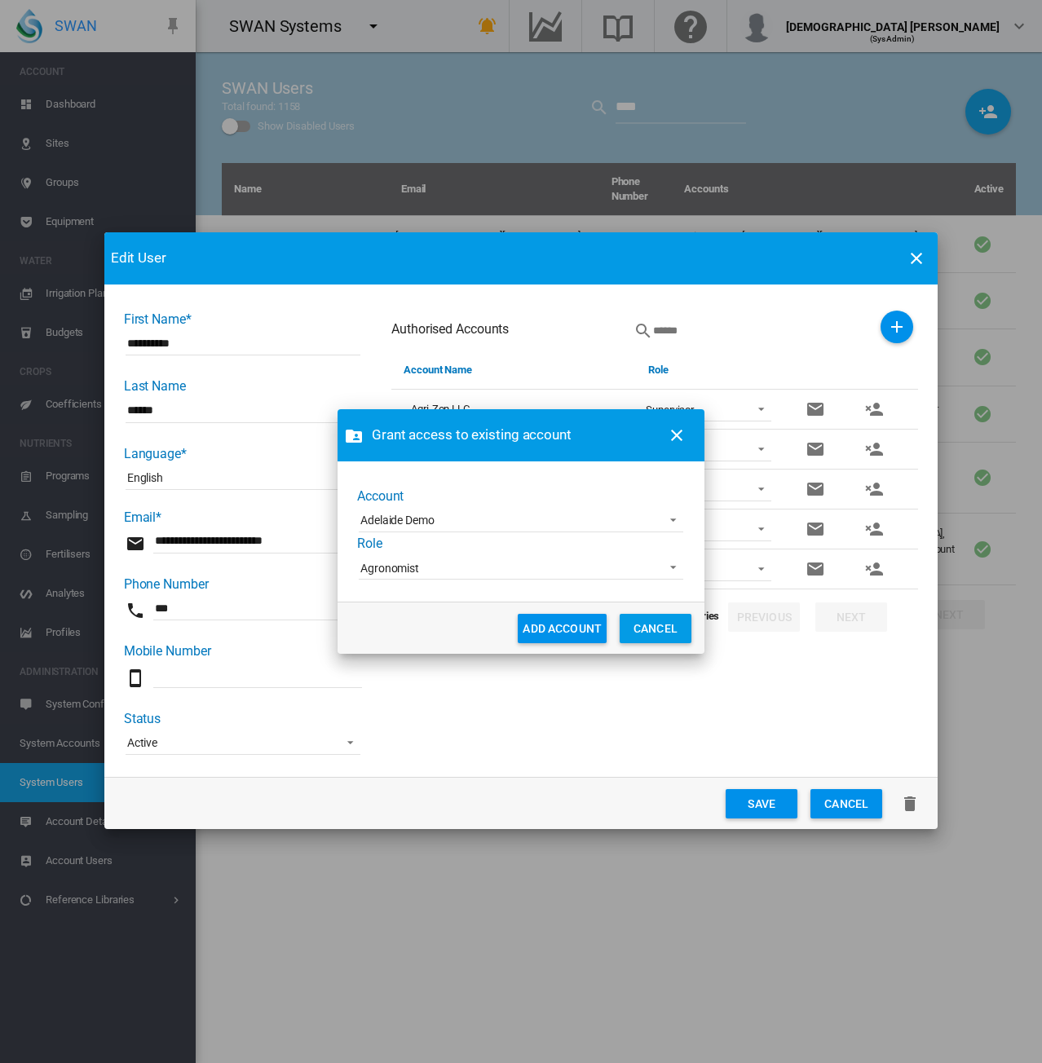
click at [561, 634] on button "ADD ACCOUNT" at bounding box center [562, 628] width 89 height 29
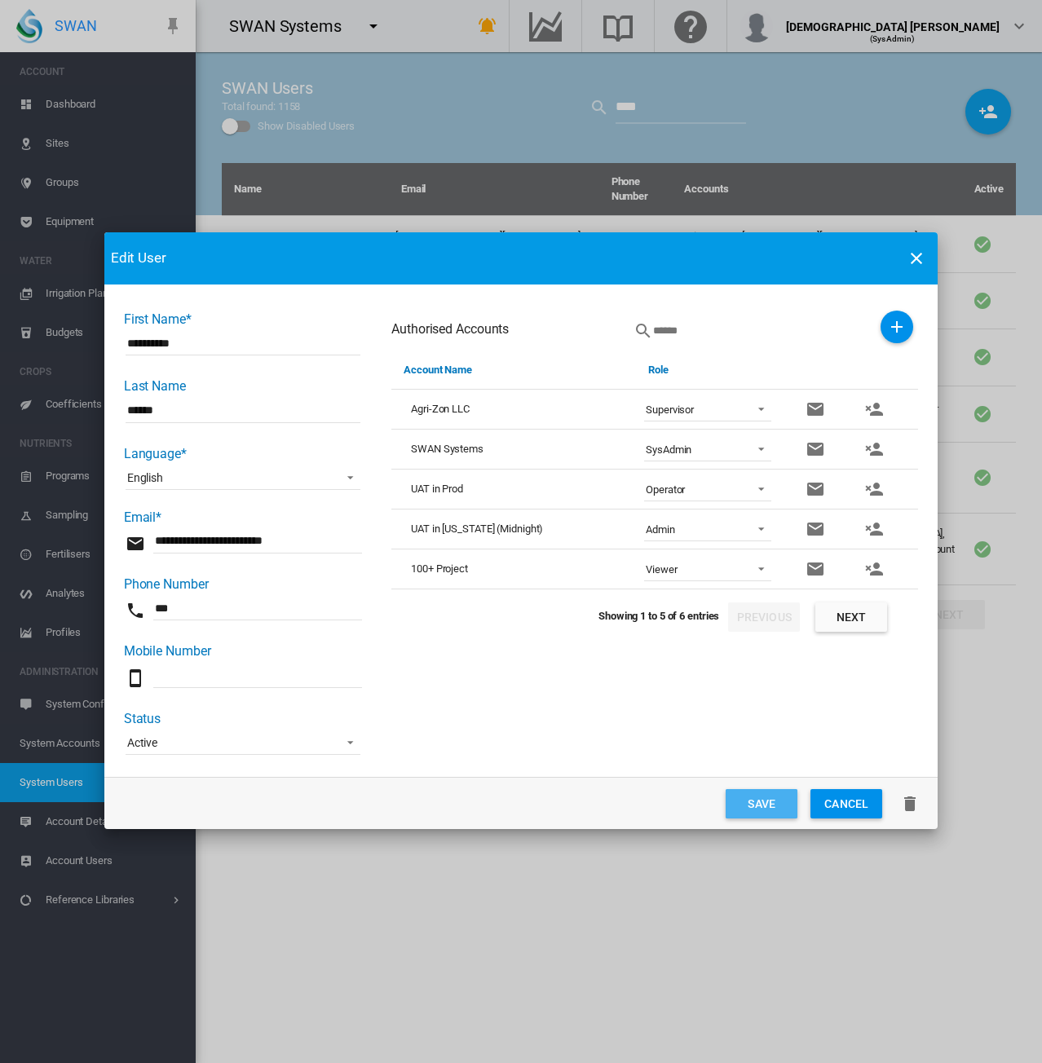
click at [745, 800] on button "Save" at bounding box center [762, 803] width 72 height 29
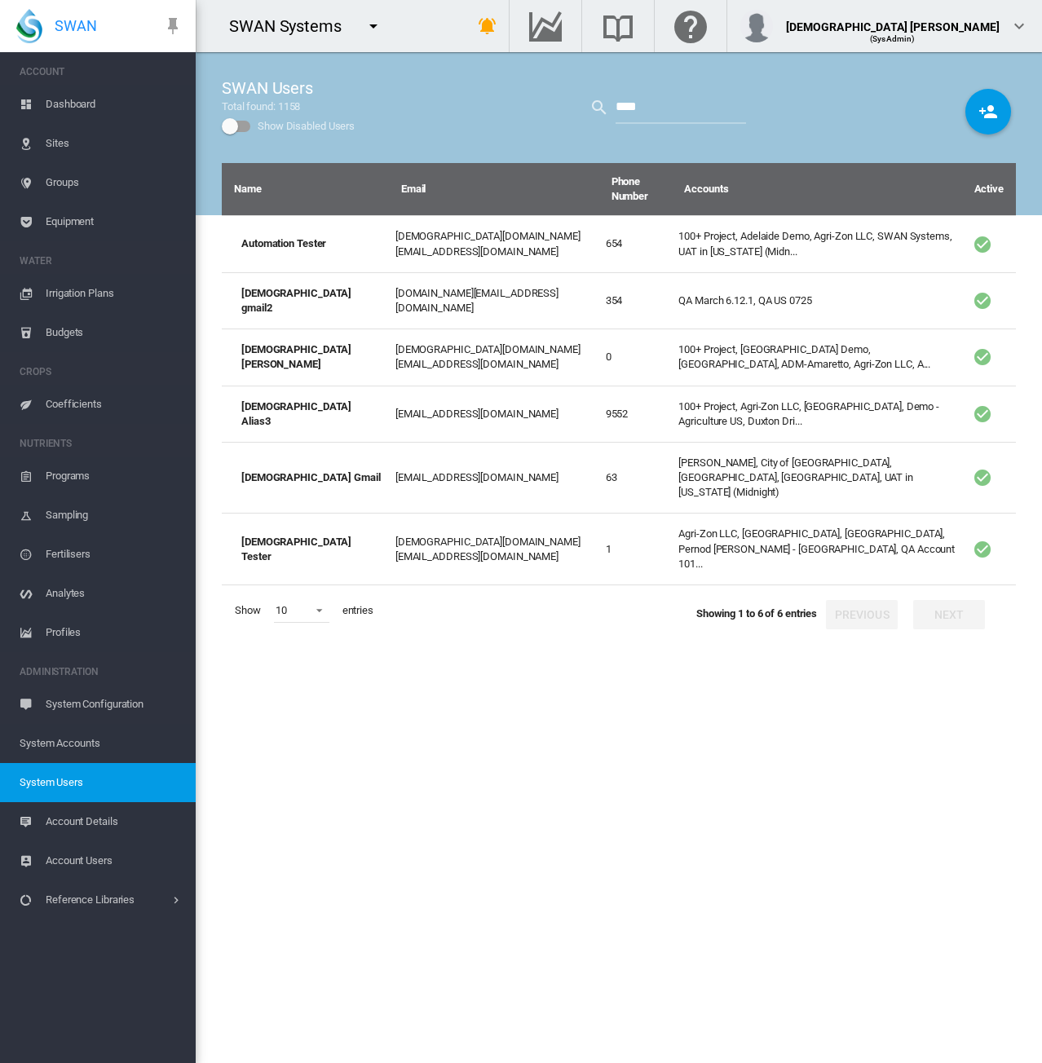
click at [110, 733] on span "System Accounts" at bounding box center [101, 743] width 163 height 39
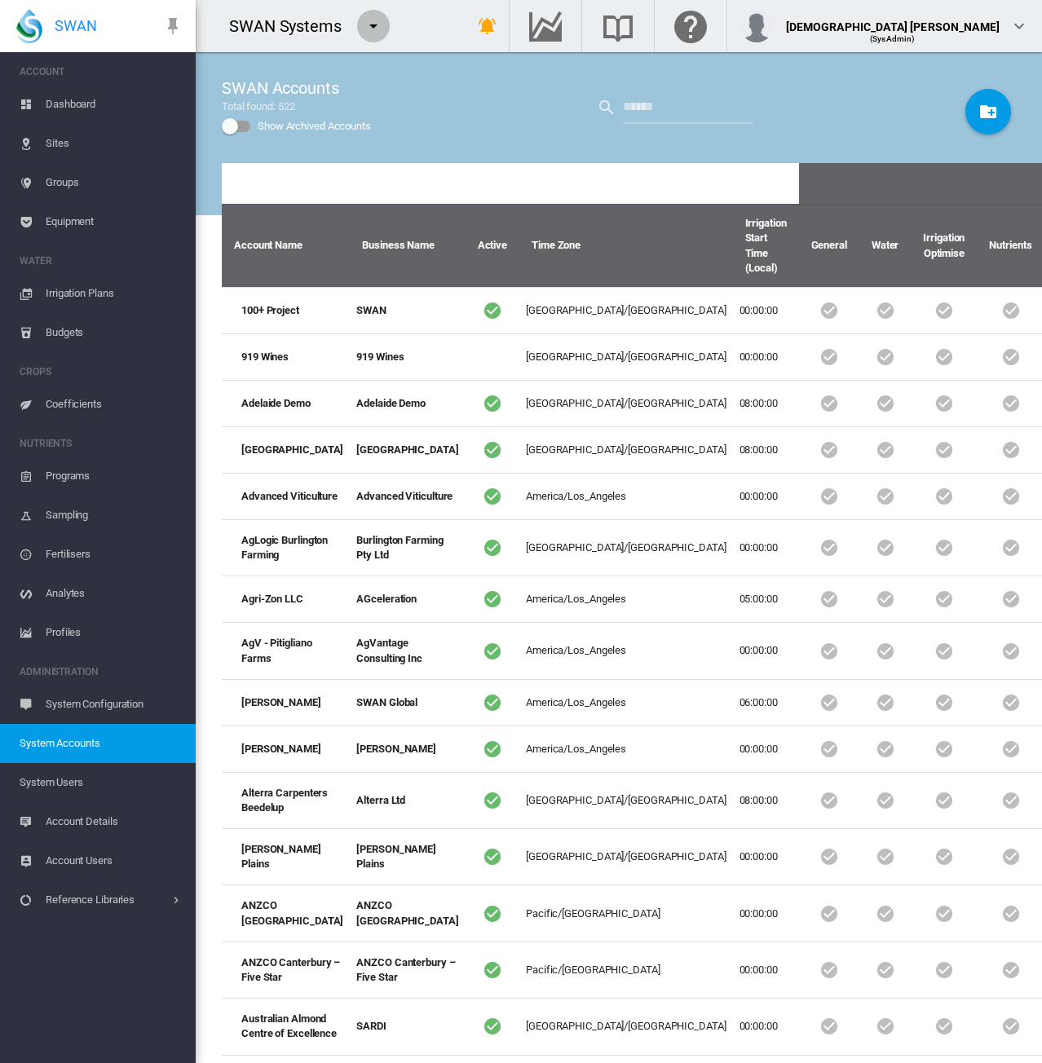
click at [369, 20] on md-icon "icon-menu-down" at bounding box center [374, 26] width 20 height 20
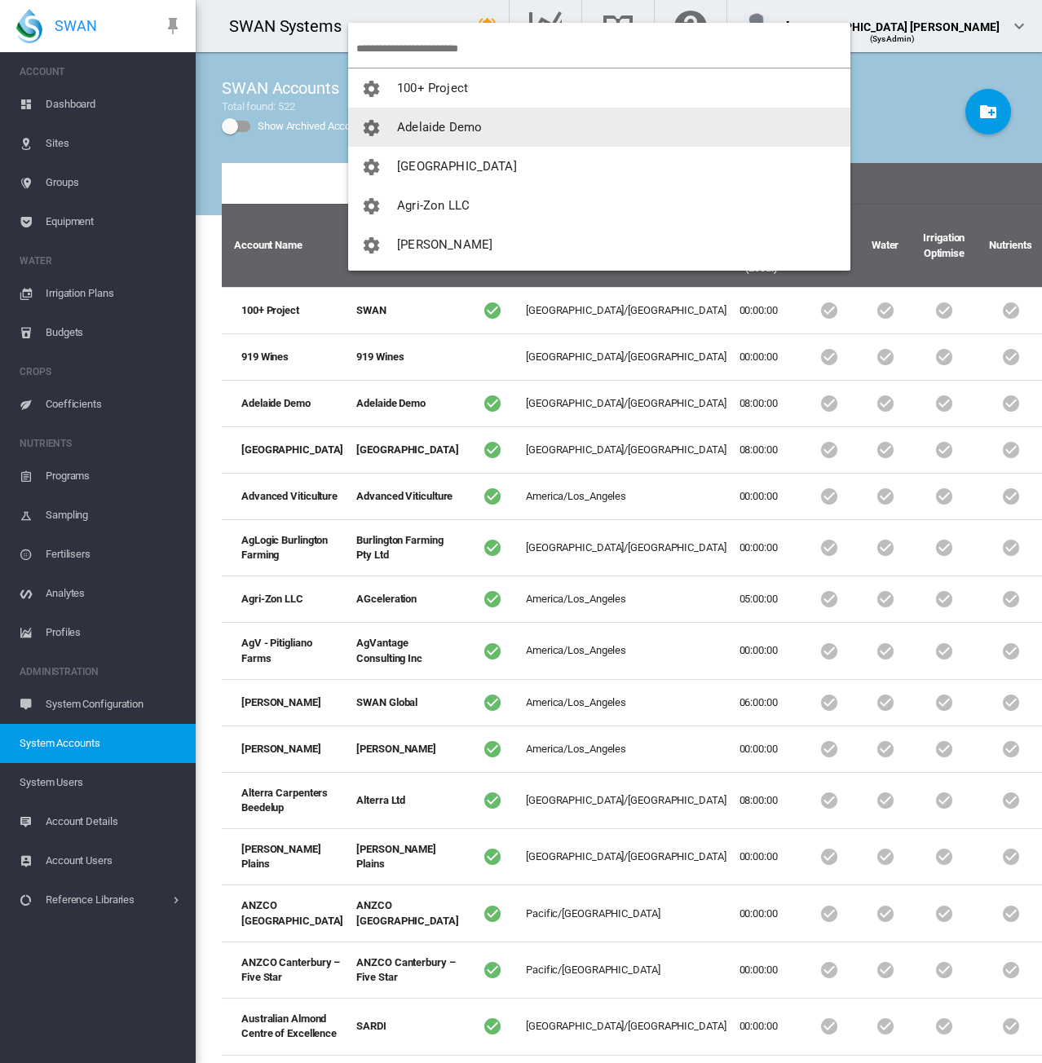
click at [416, 120] on span "Adelaide Demo" at bounding box center [439, 127] width 85 height 15
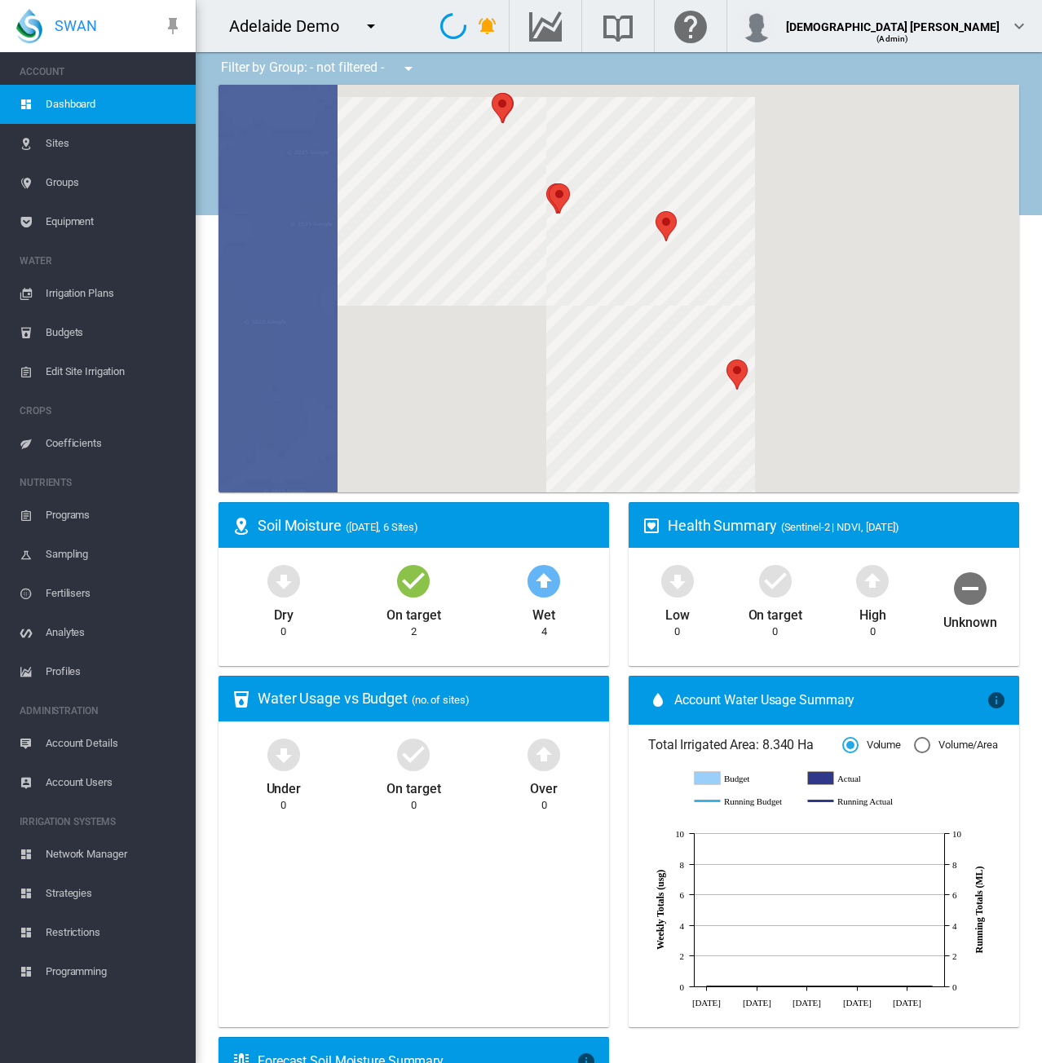
click at [83, 751] on span "Account Details" at bounding box center [114, 743] width 137 height 39
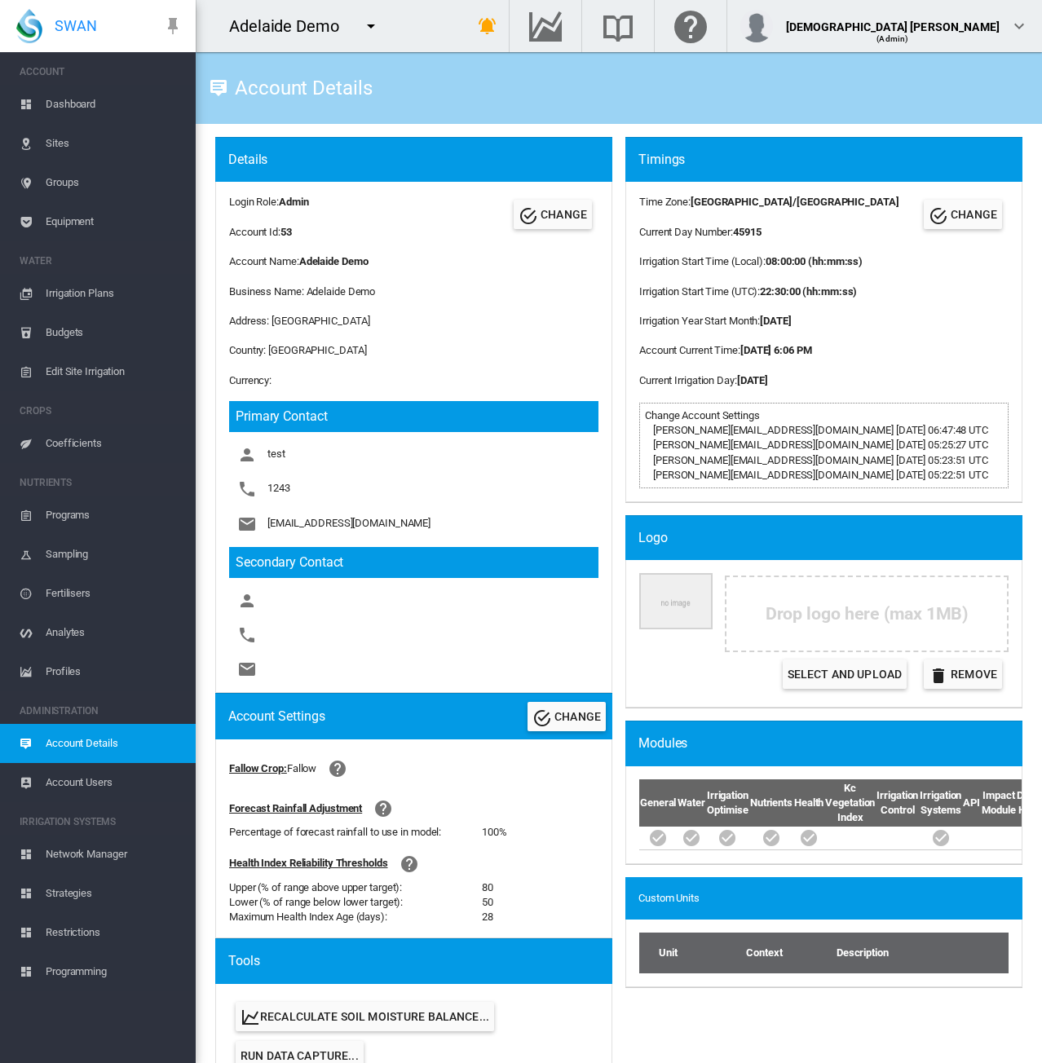
click at [361, 29] on md-icon "icon-menu-down" at bounding box center [371, 26] width 20 height 20
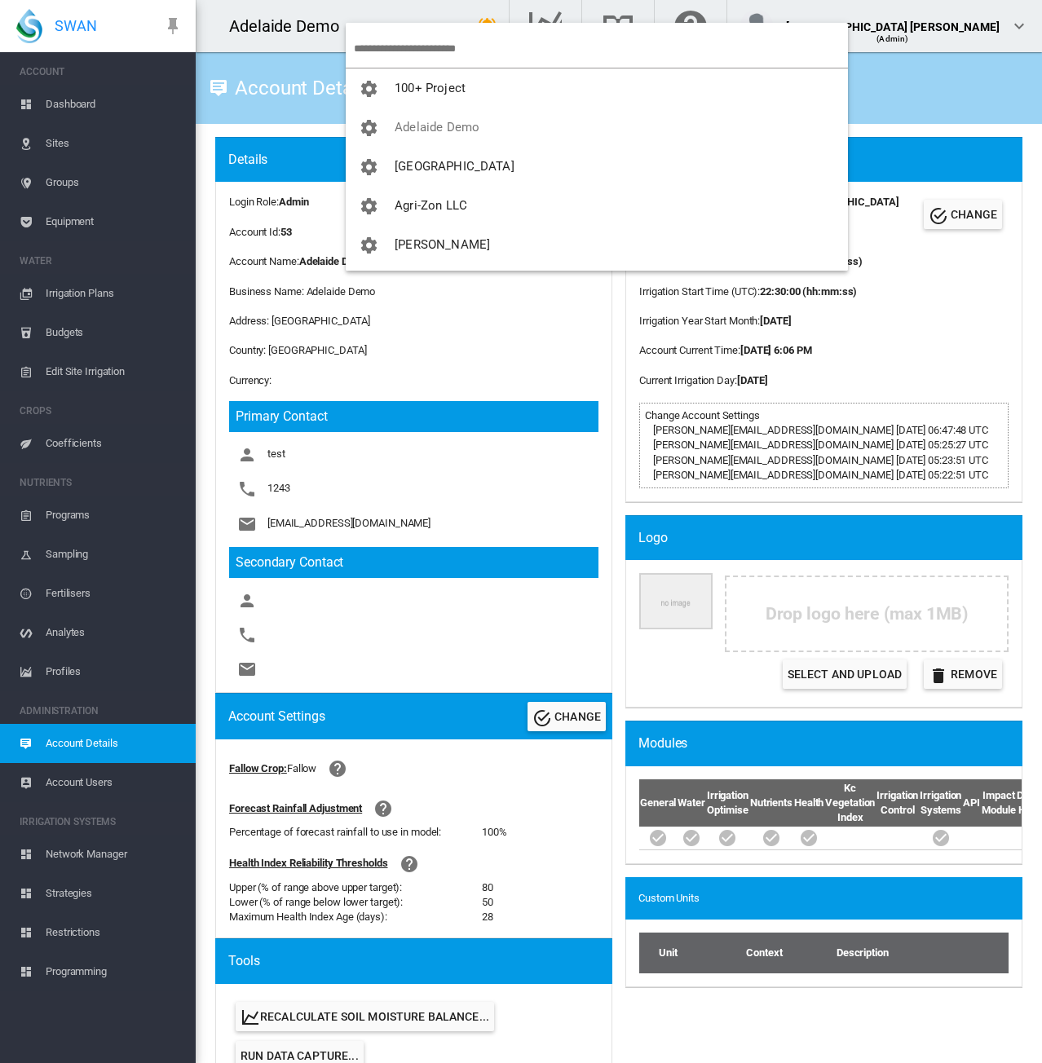
click at [383, 37] on input "search" at bounding box center [601, 48] width 494 height 38
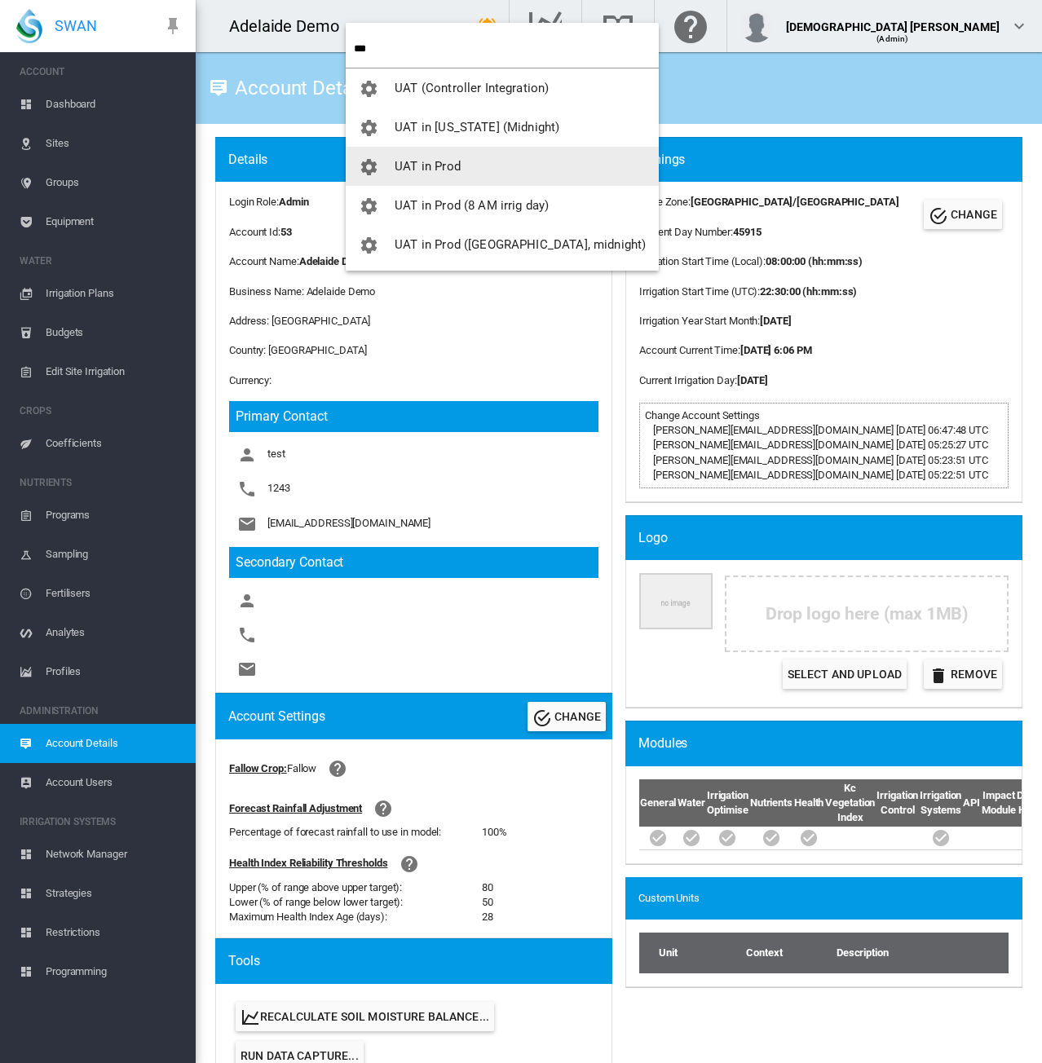
type input "***"
click at [427, 170] on span "UAT in Prod" at bounding box center [428, 166] width 66 height 15
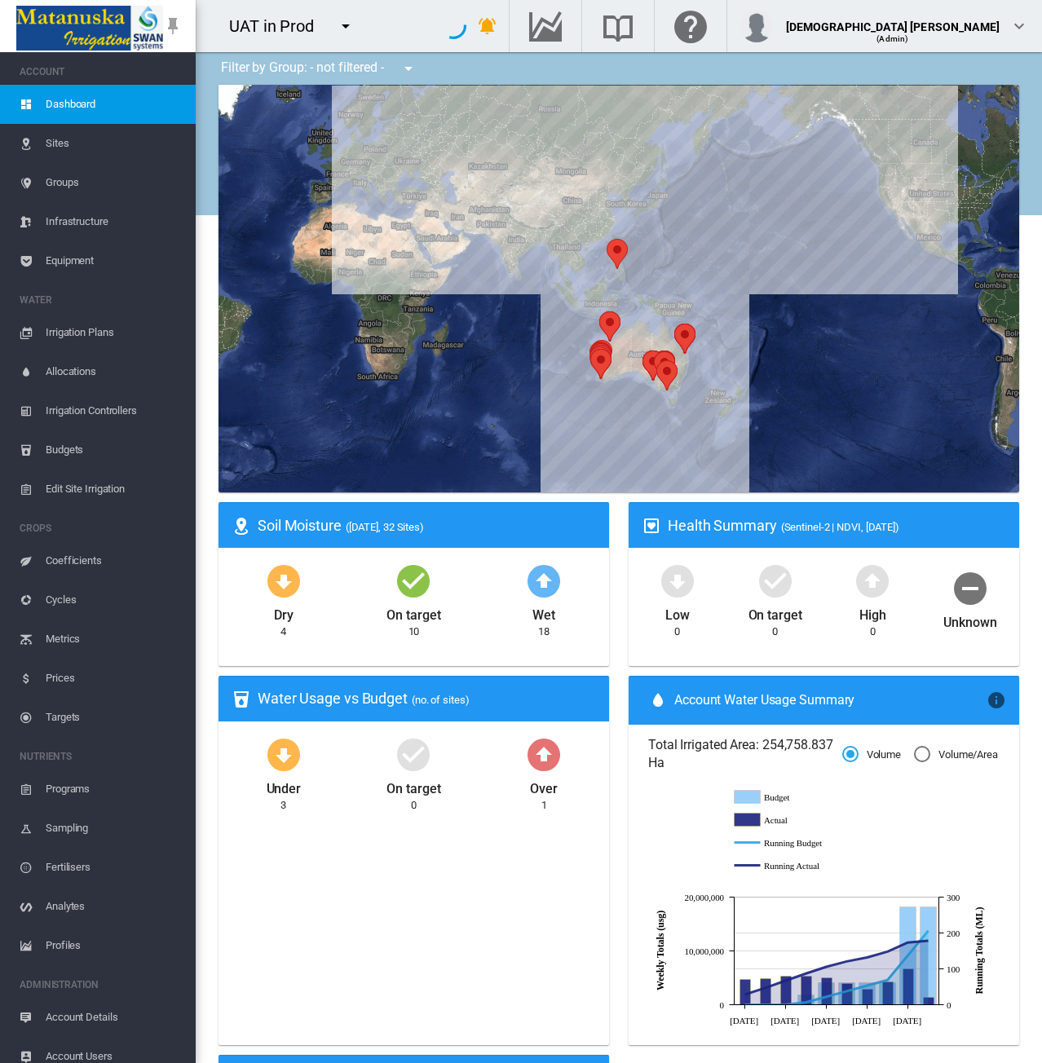
click at [65, 1011] on span "Account Details" at bounding box center [114, 1017] width 137 height 39
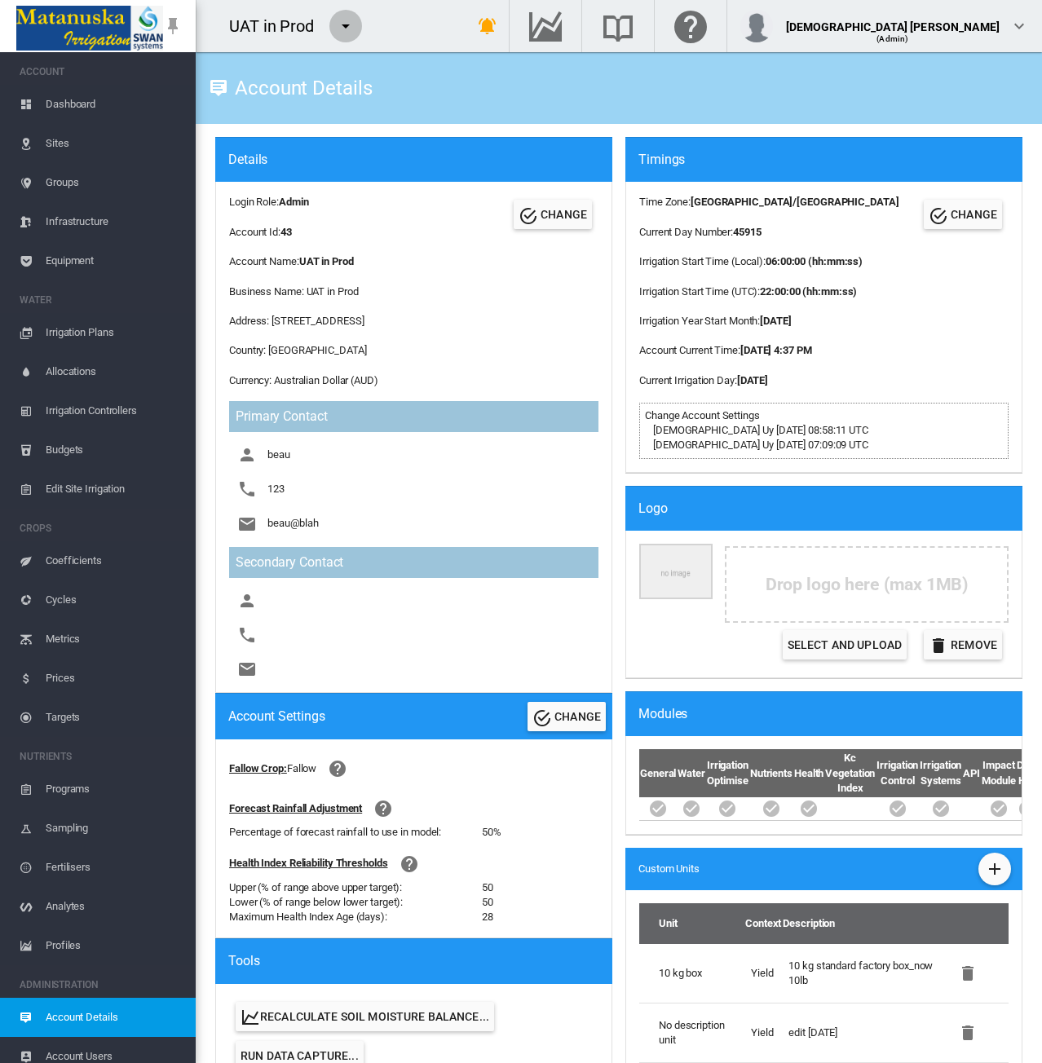
click at [346, 24] on md-icon "icon-menu-down" at bounding box center [346, 26] width 20 height 20
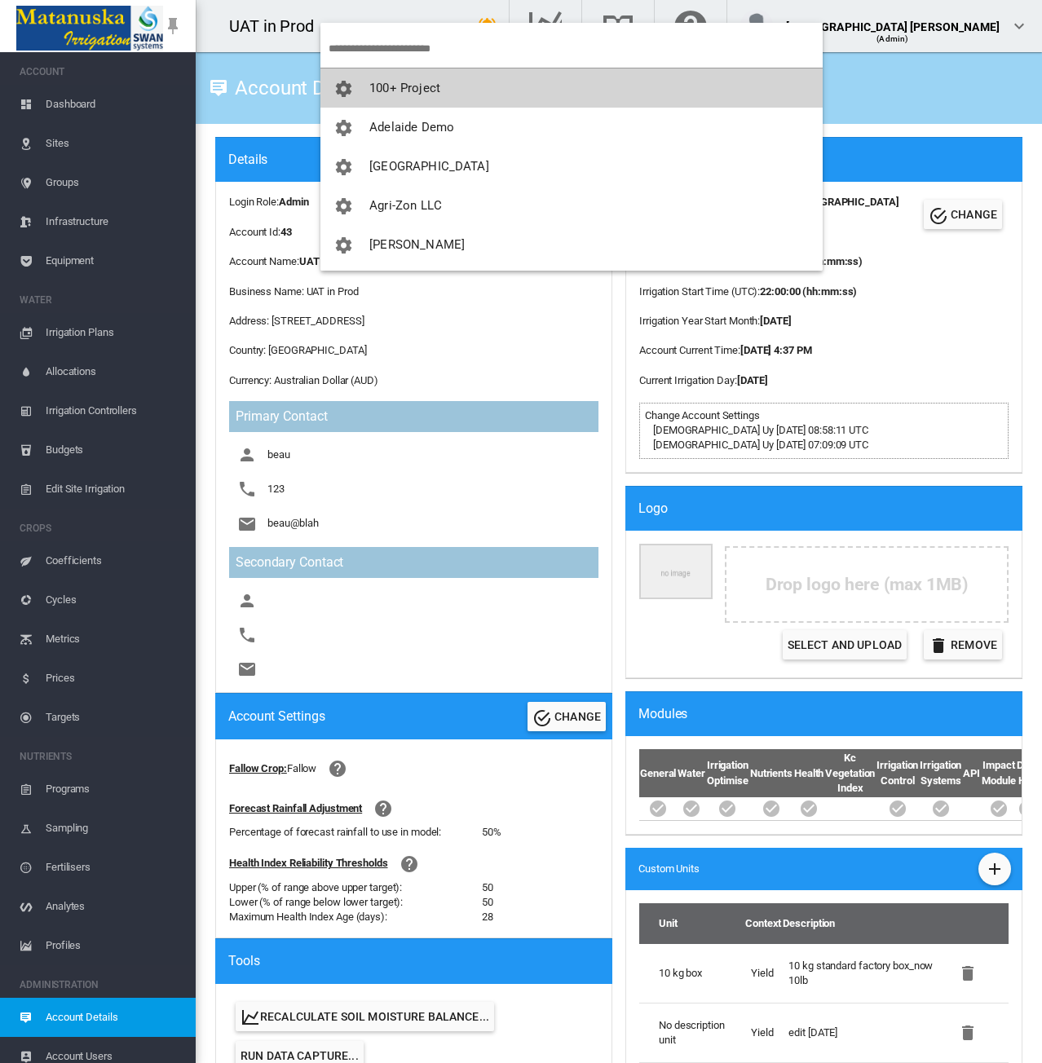
click at [349, 77] on button "100+ Project" at bounding box center [571, 87] width 502 height 39
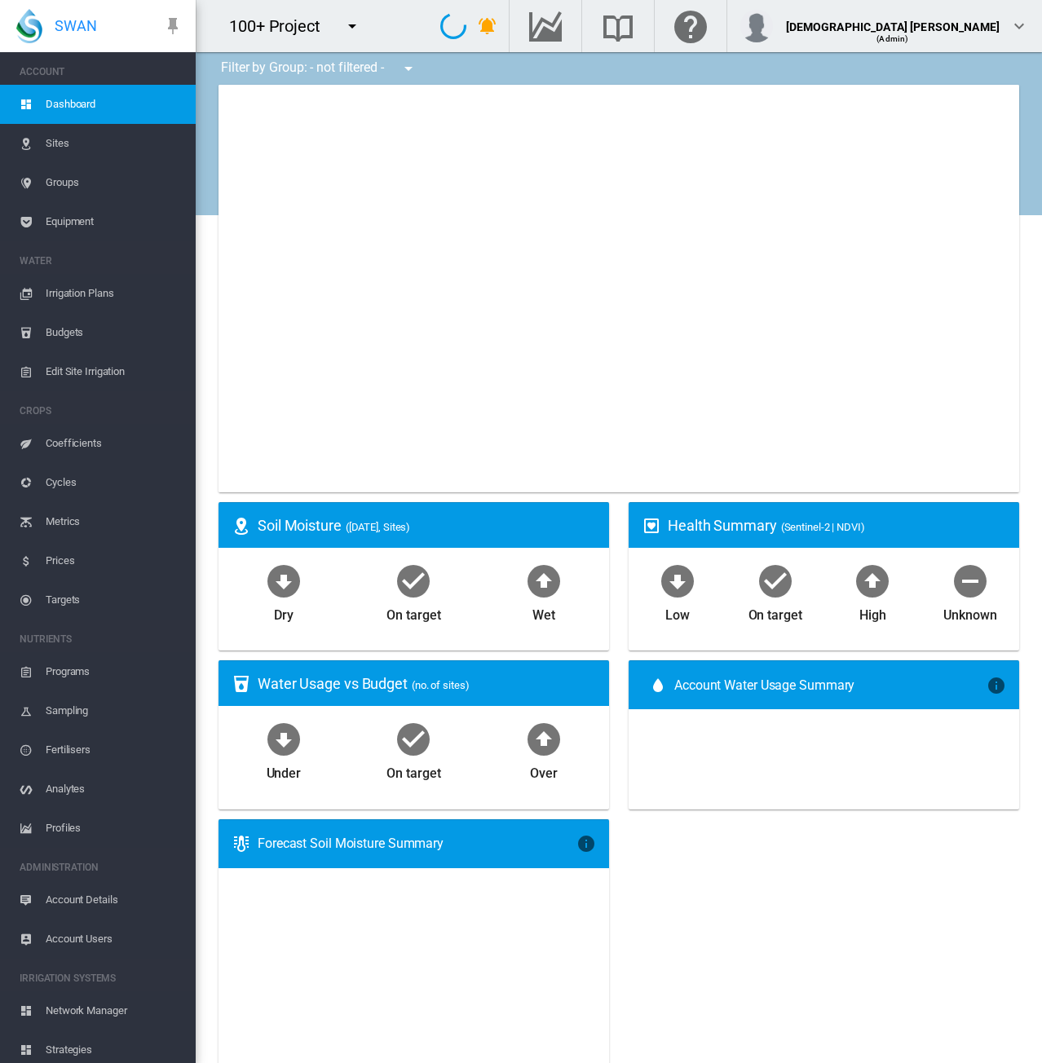
click at [79, 898] on span "Account Details" at bounding box center [114, 899] width 137 height 39
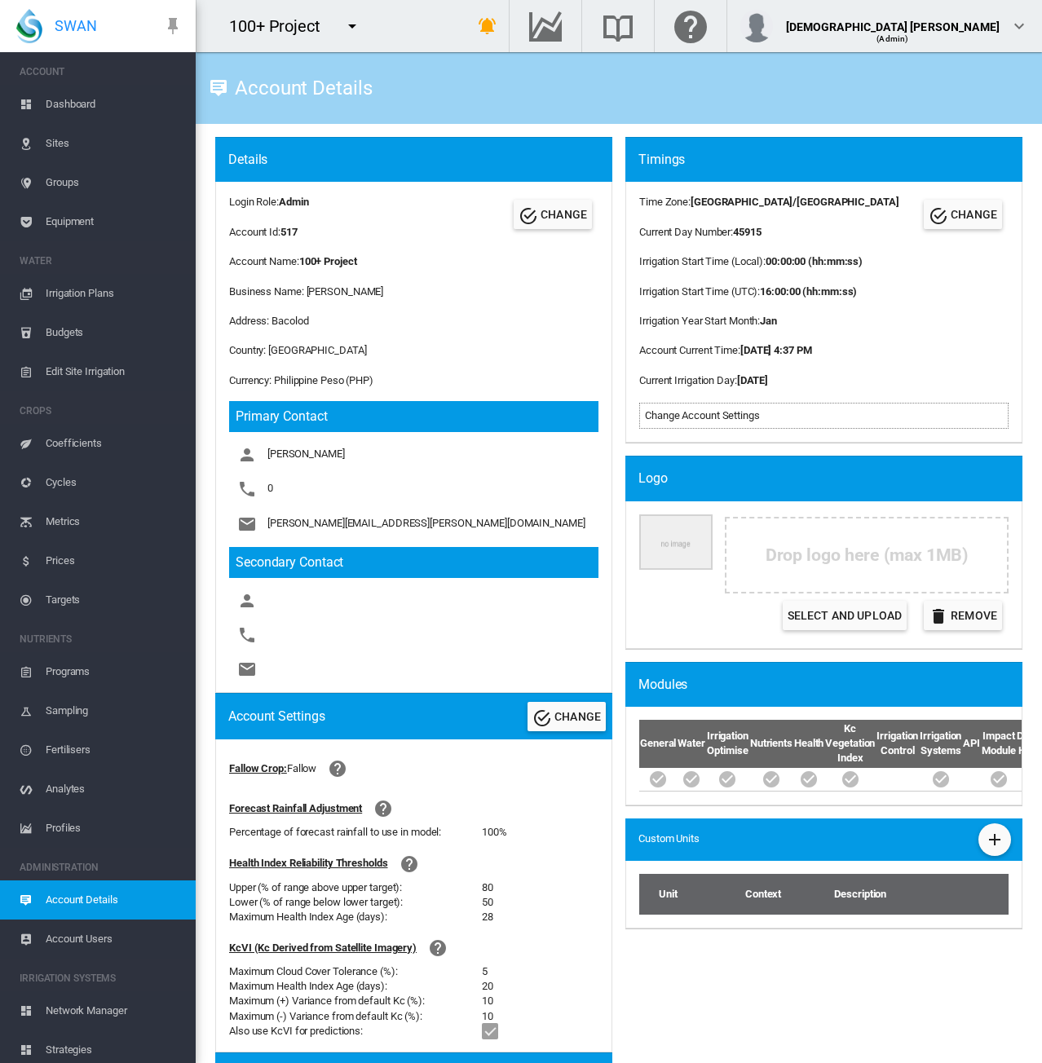
click at [208, 328] on div "Details Login Role: Admin Account Id: 517 CHANGE Account Name: 100+ Project Bus…" at bounding box center [618, 935] width 833 height 1611
click at [347, 38] on button "button" at bounding box center [352, 26] width 33 height 33
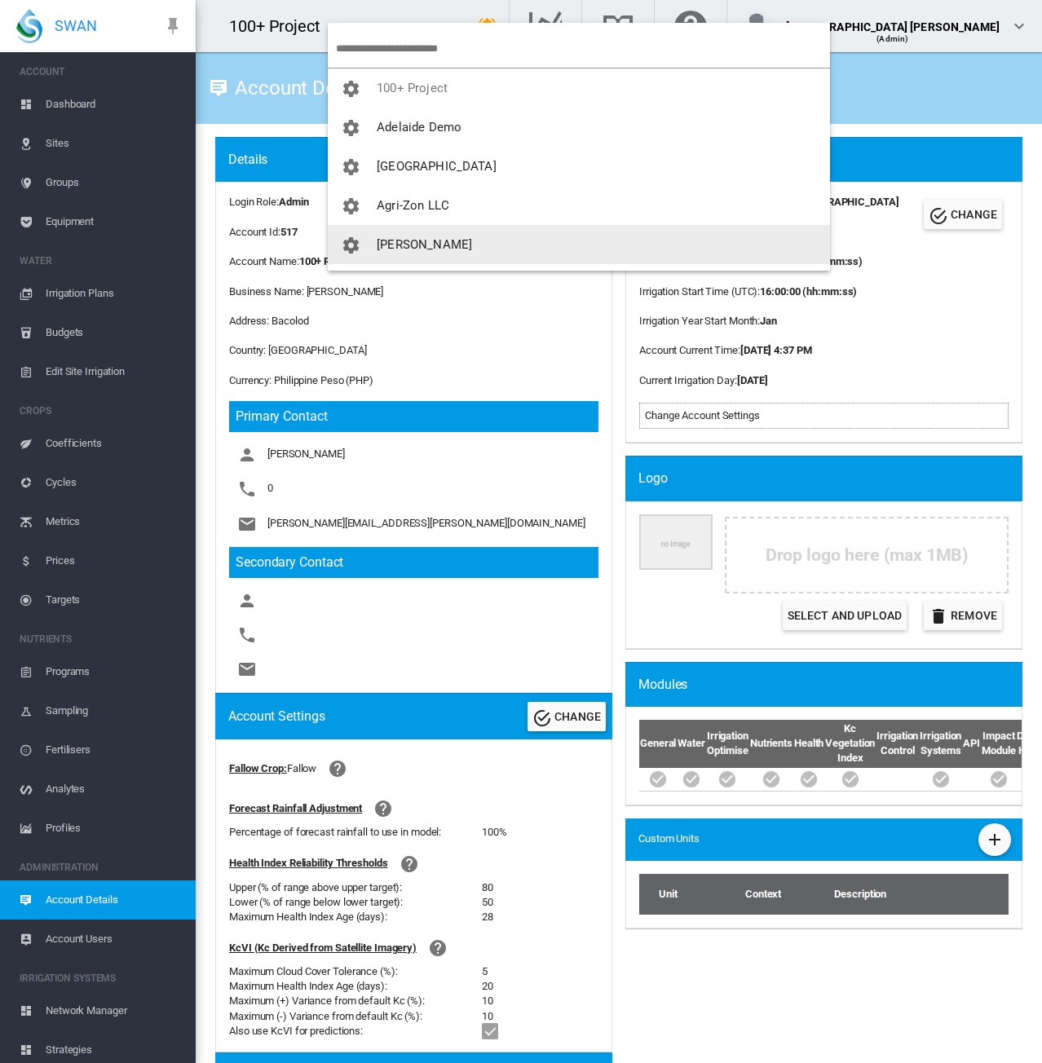
click at [412, 254] on button "[PERSON_NAME]" at bounding box center [579, 244] width 502 height 39
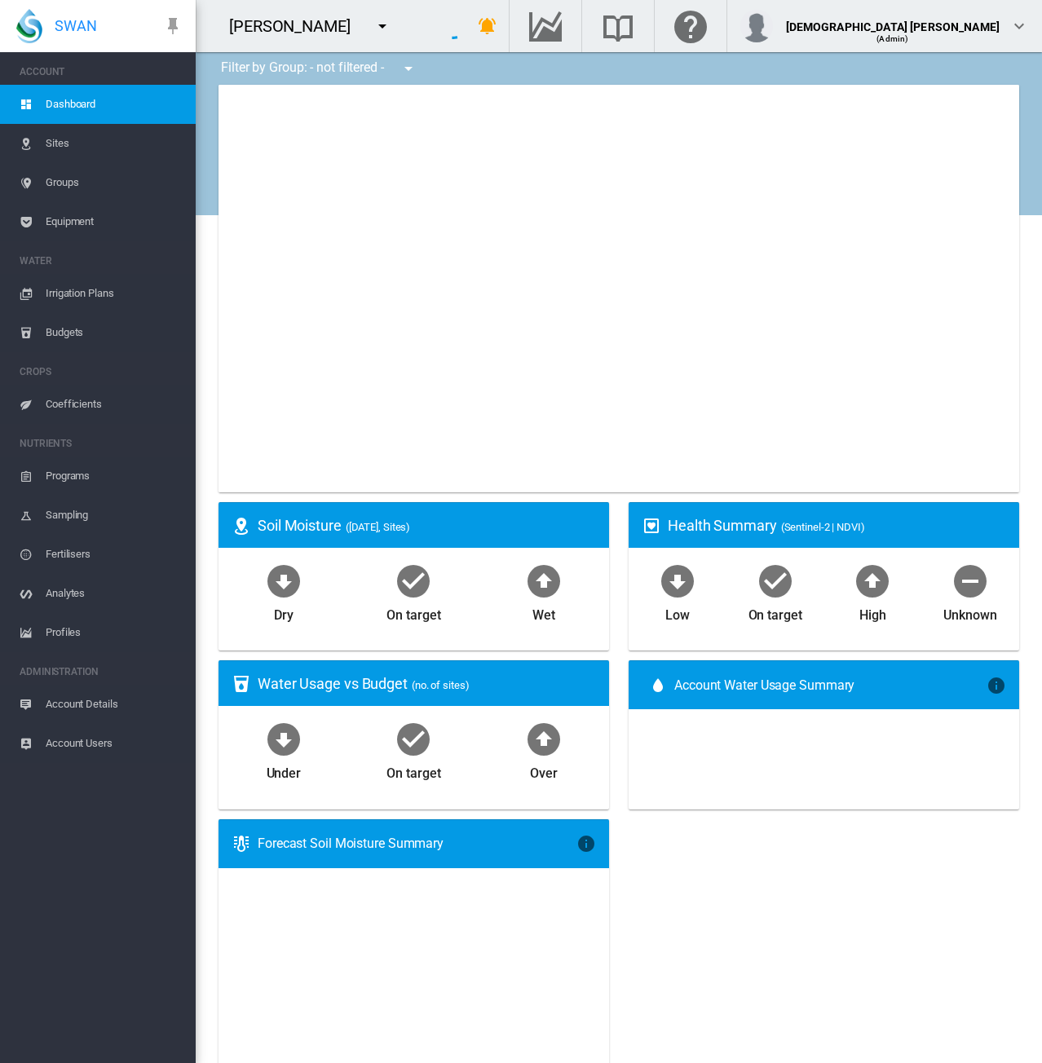
click at [67, 749] on span "Account Users" at bounding box center [114, 743] width 137 height 39
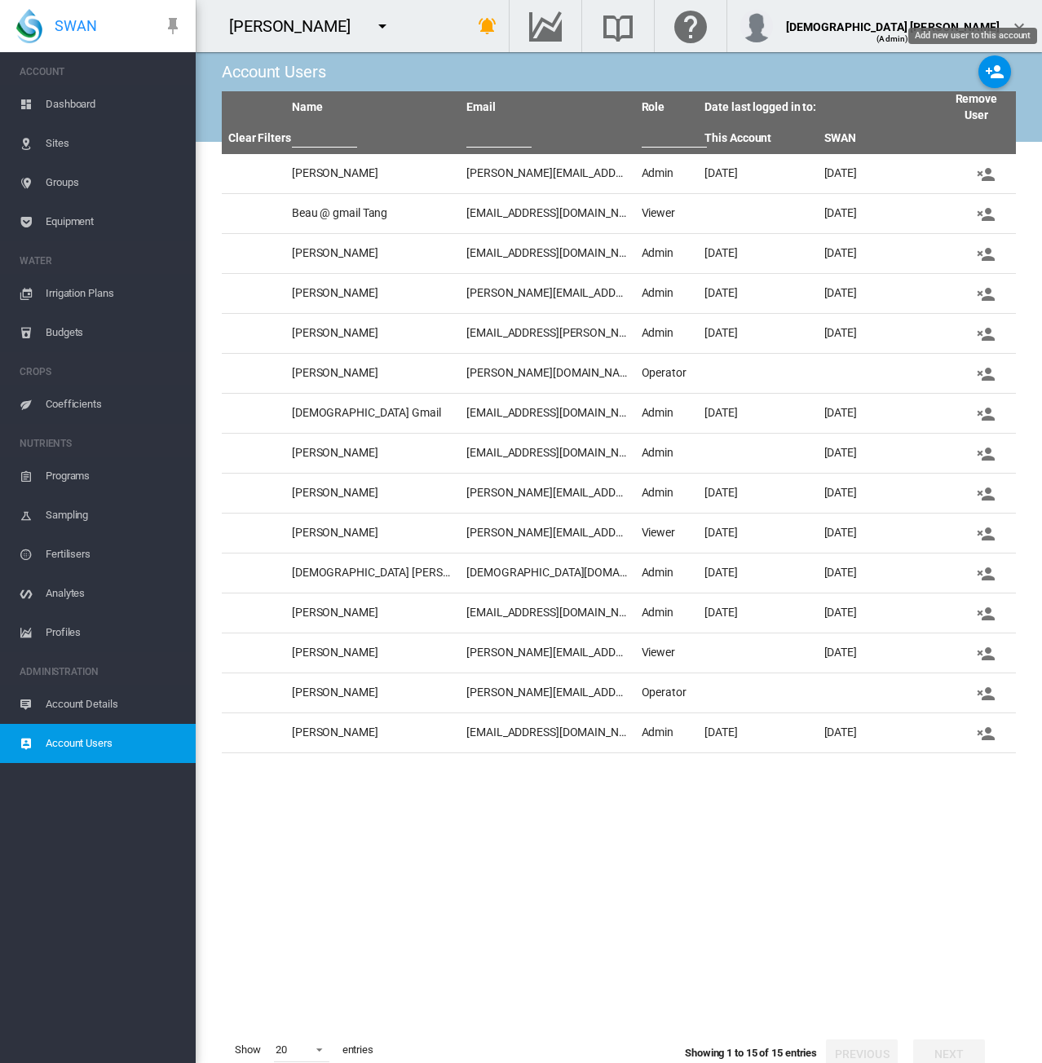
click at [985, 73] on md-icon "icon-account-plus" at bounding box center [995, 72] width 20 height 20
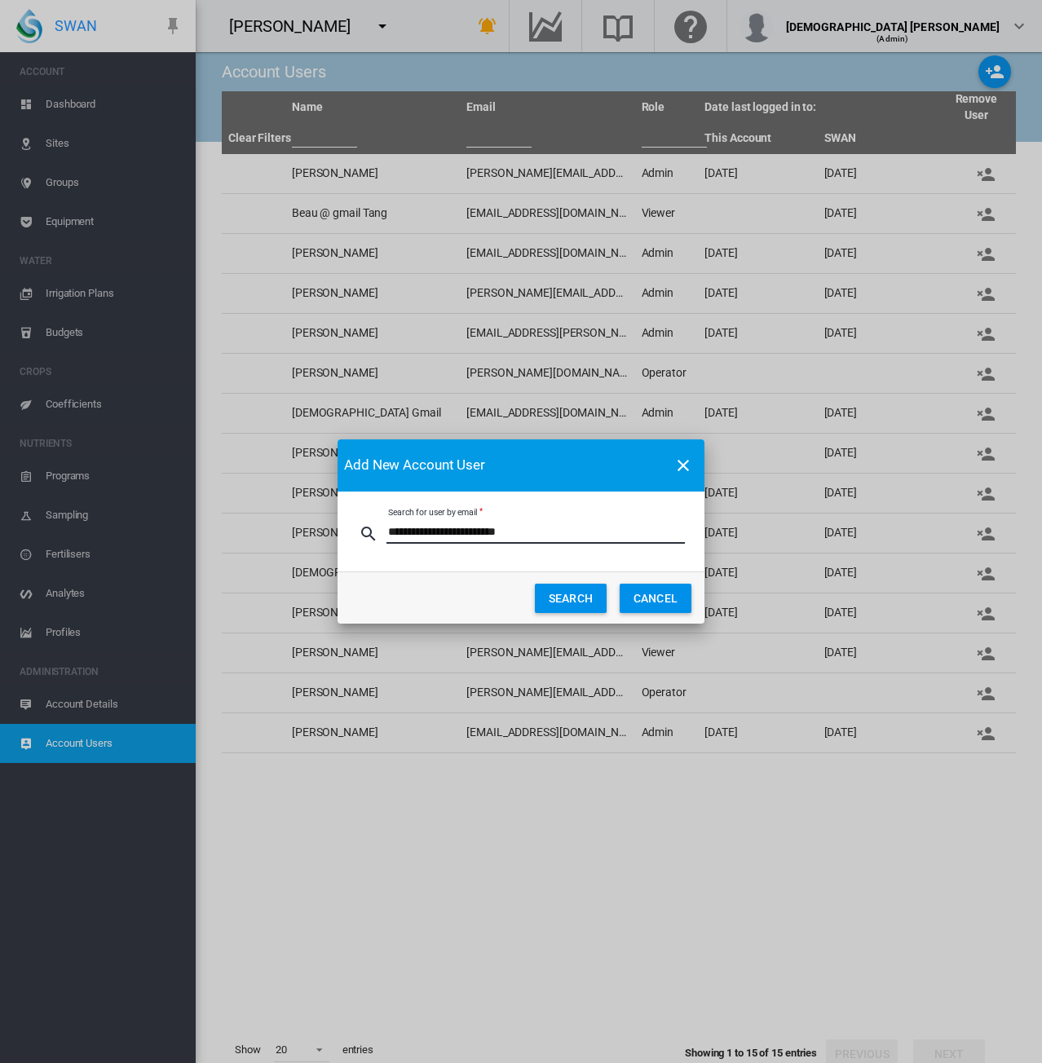
type input "**********"
click at [567, 596] on button "SEARCH" at bounding box center [571, 598] width 72 height 29
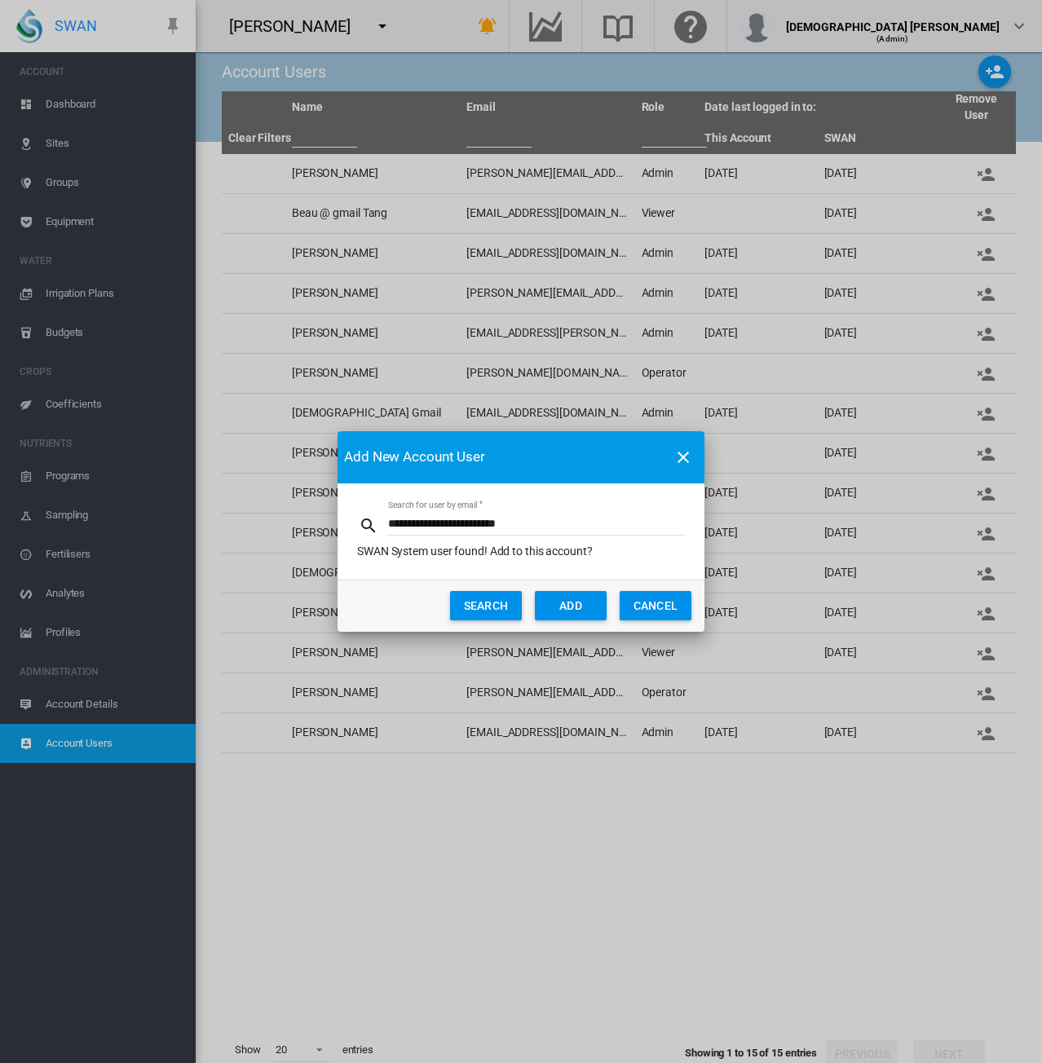
click at [567, 596] on button "ADD" at bounding box center [571, 605] width 72 height 29
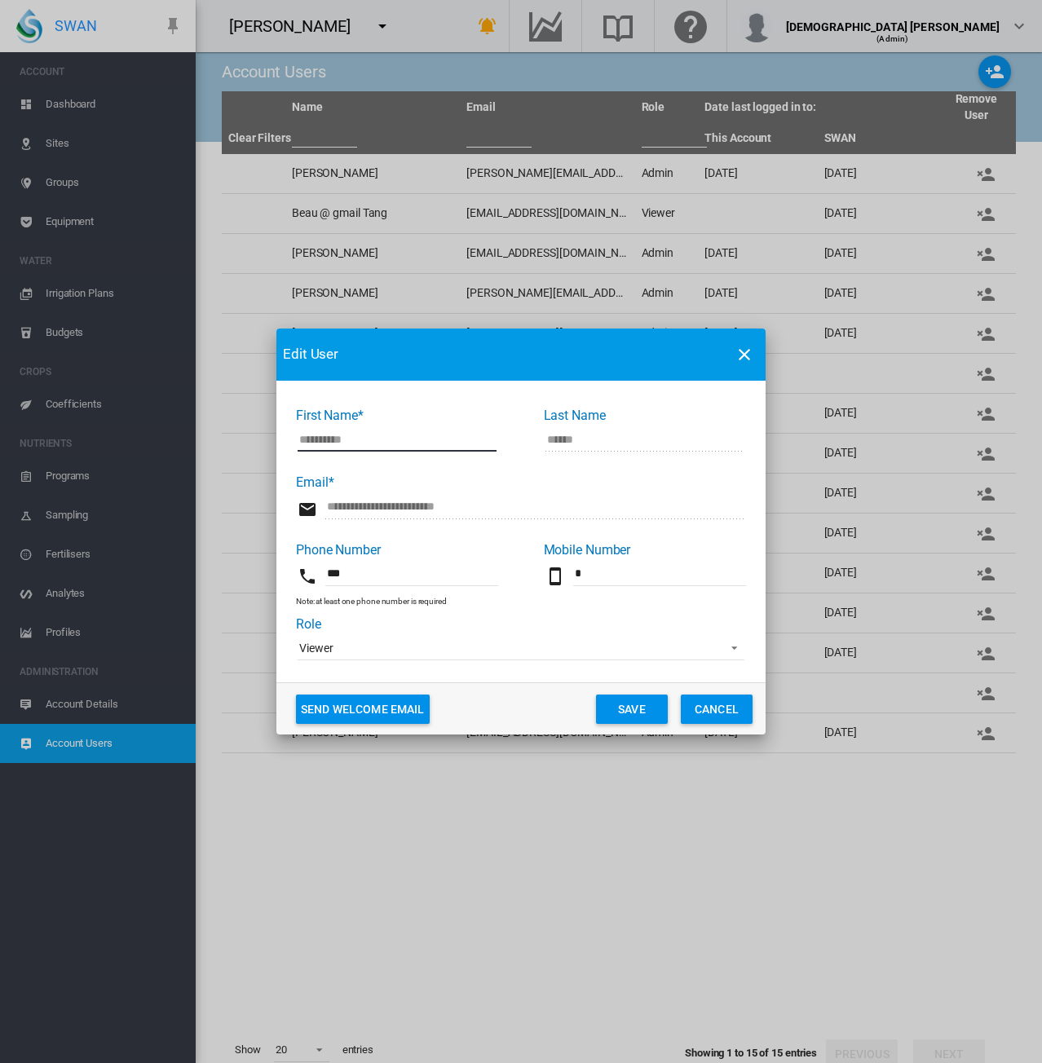
click at [492, 656] on span "Viewer" at bounding box center [507, 649] width 417 height 16
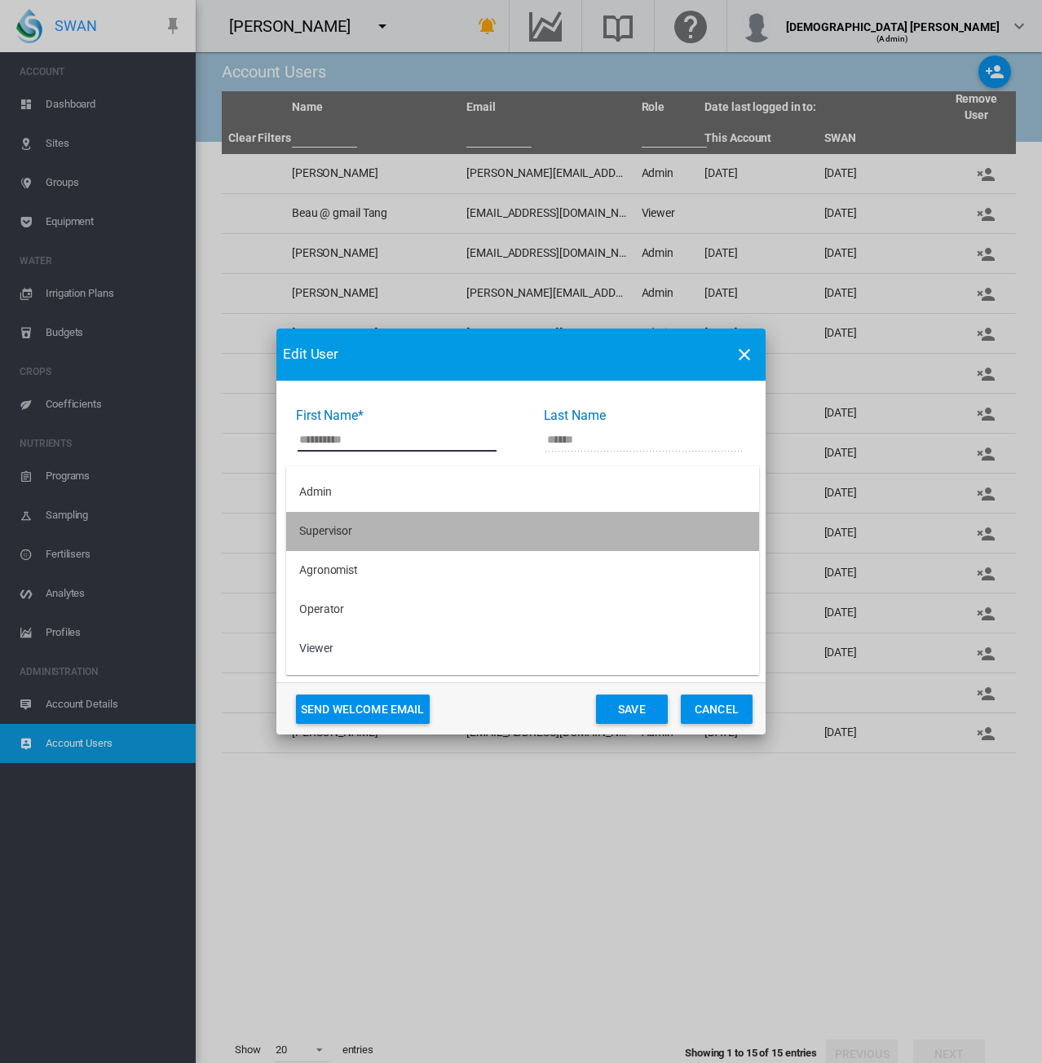
click at [343, 524] on div "Supervisor" at bounding box center [325, 531] width 53 height 16
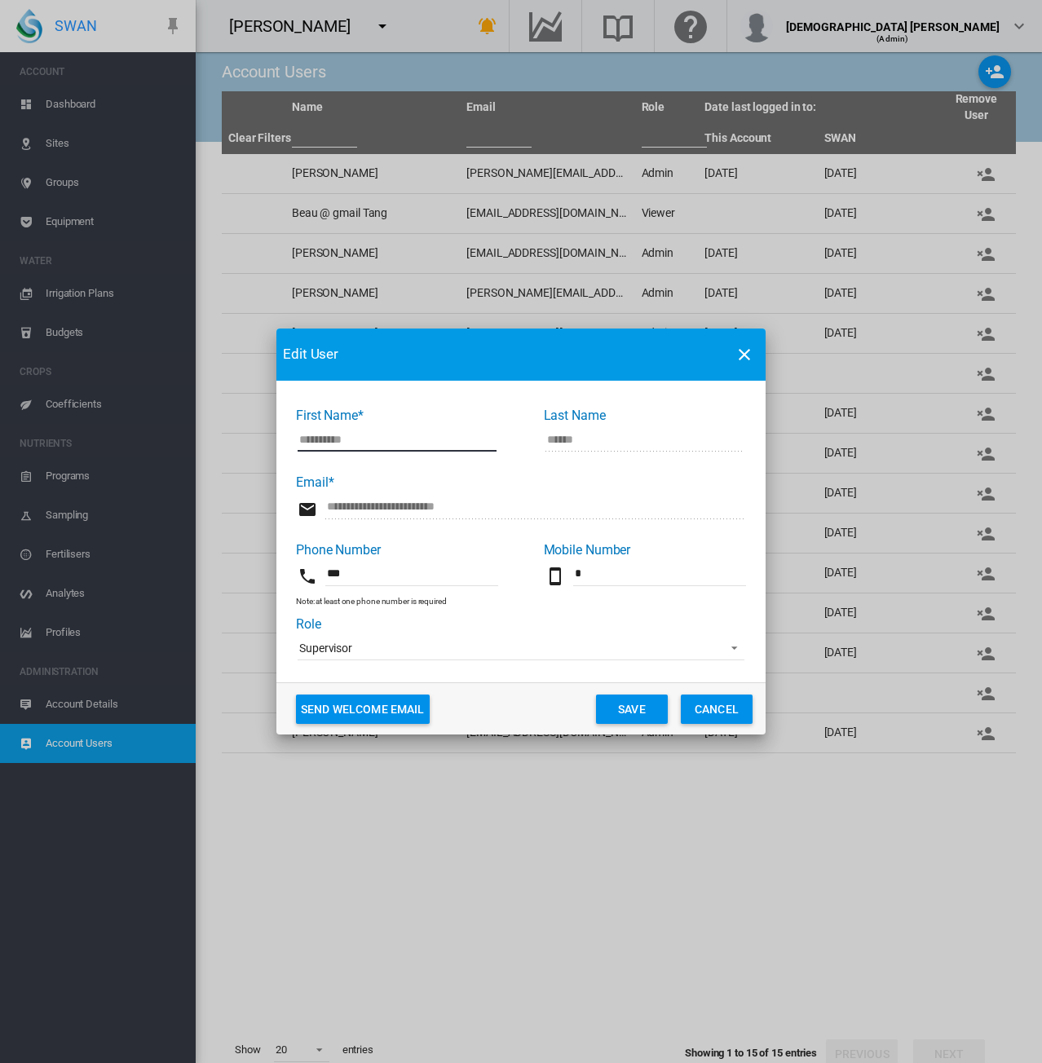
click at [629, 702] on button "Save" at bounding box center [632, 709] width 72 height 29
